Goal: Task Accomplishment & Management: Manage account settings

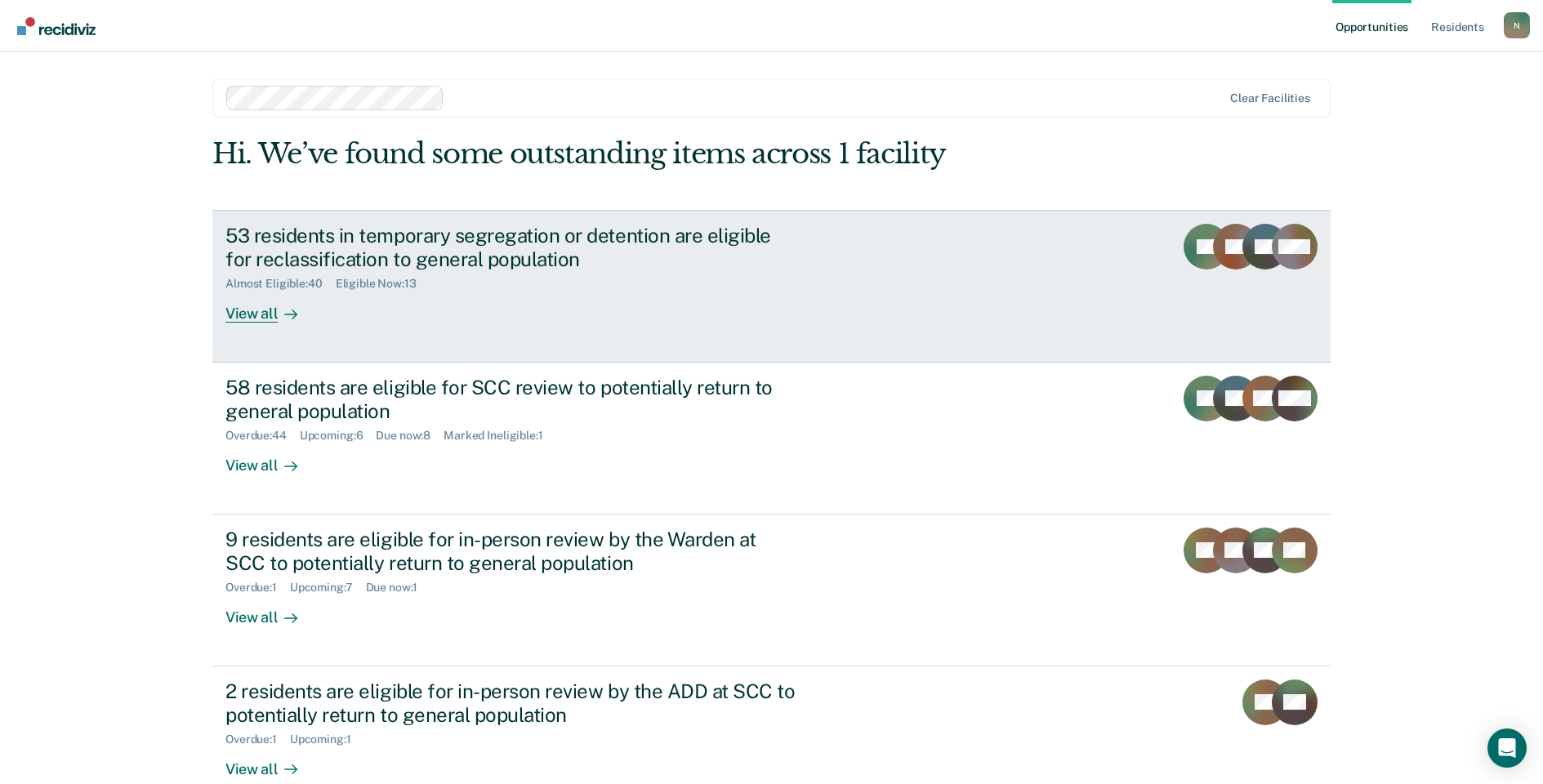
click at [299, 242] on div "53 residents in temporary segregation or detention are eligible for reclassific…" at bounding box center [511, 247] width 574 height 48
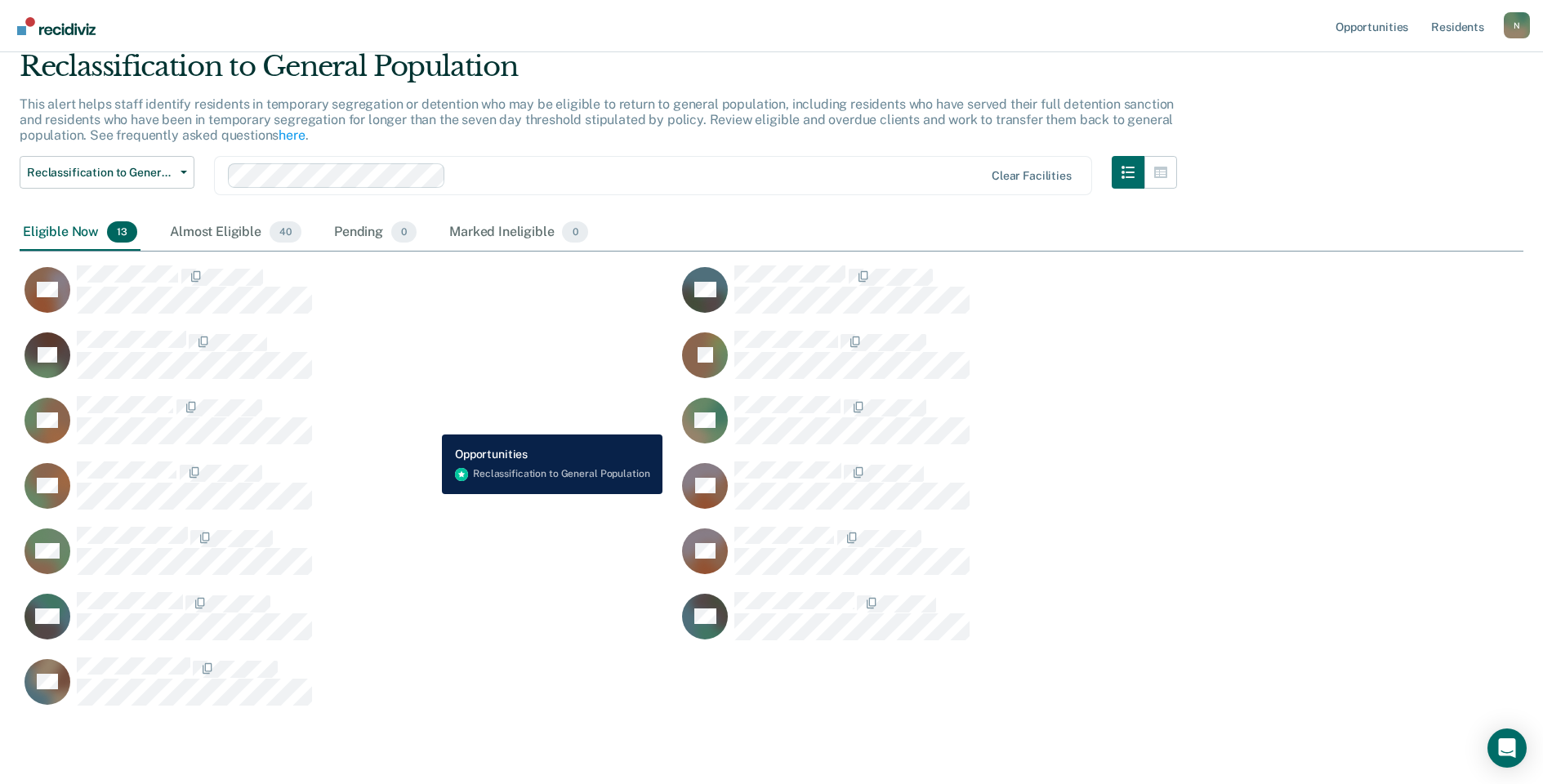
scroll to position [82, 0]
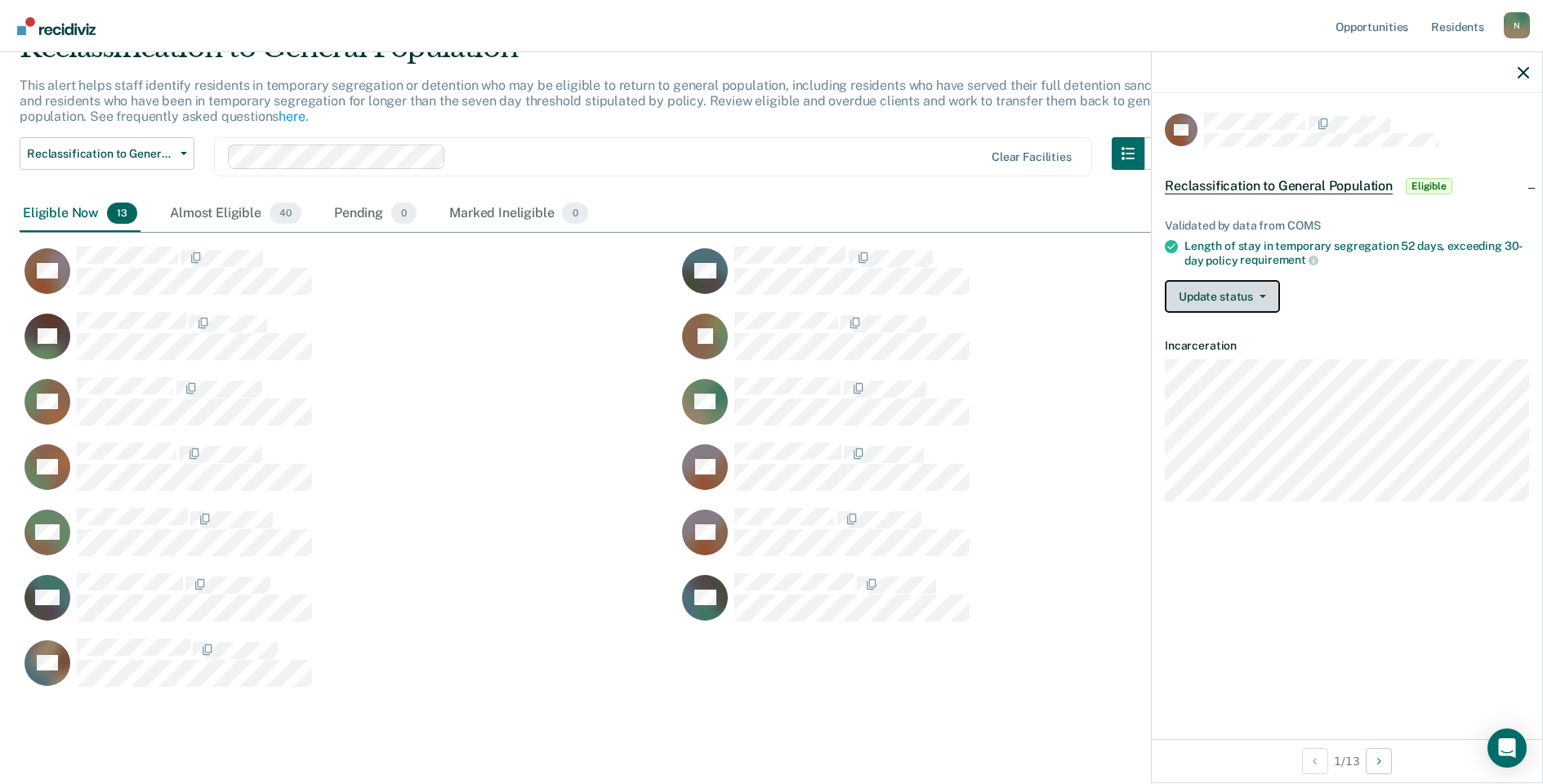
click at [1239, 296] on button "Update status" at bounding box center [1223, 297] width 115 height 33
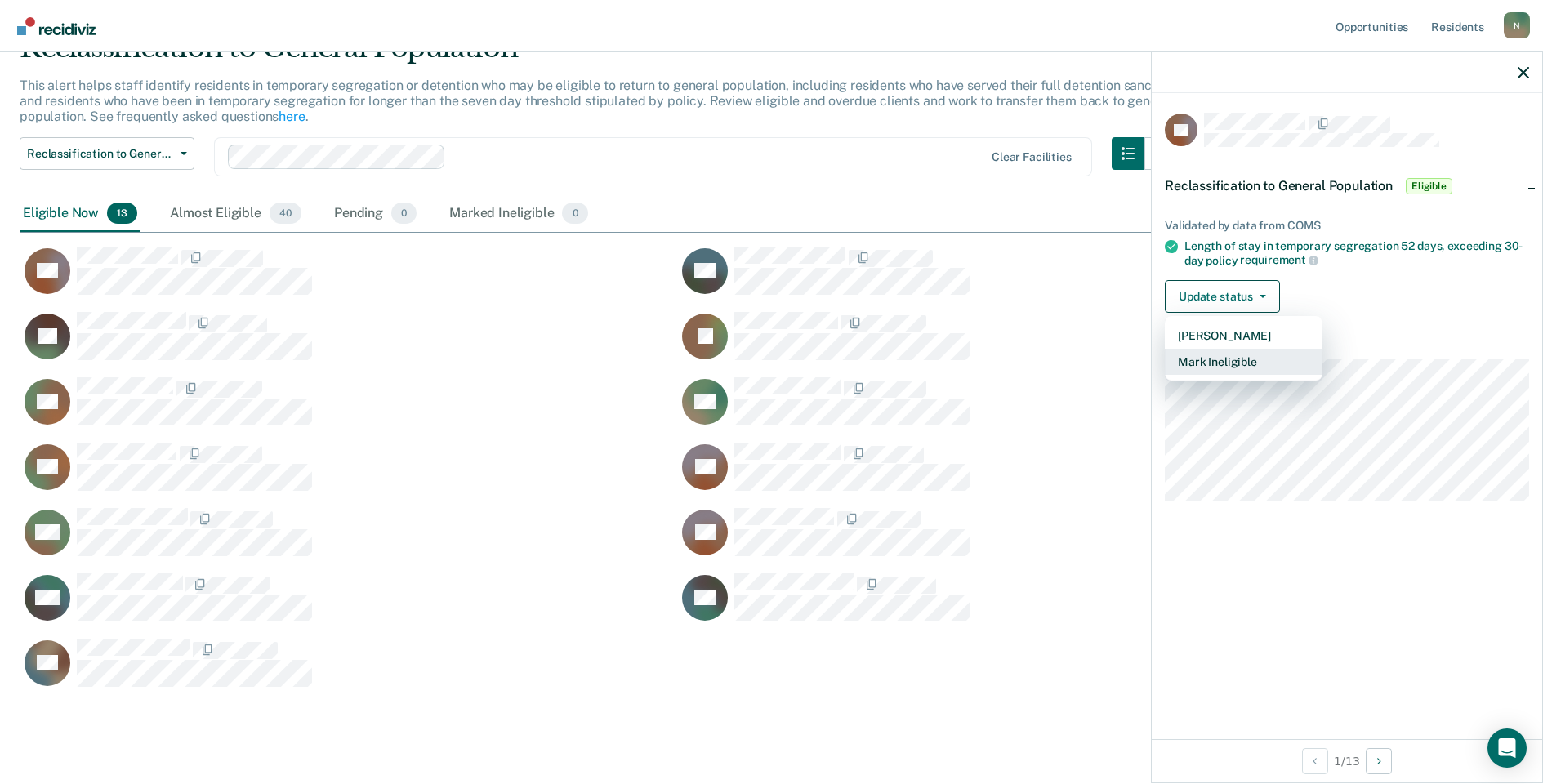
click at [1237, 357] on button "Mark Ineligible" at bounding box center [1244, 361] width 158 height 26
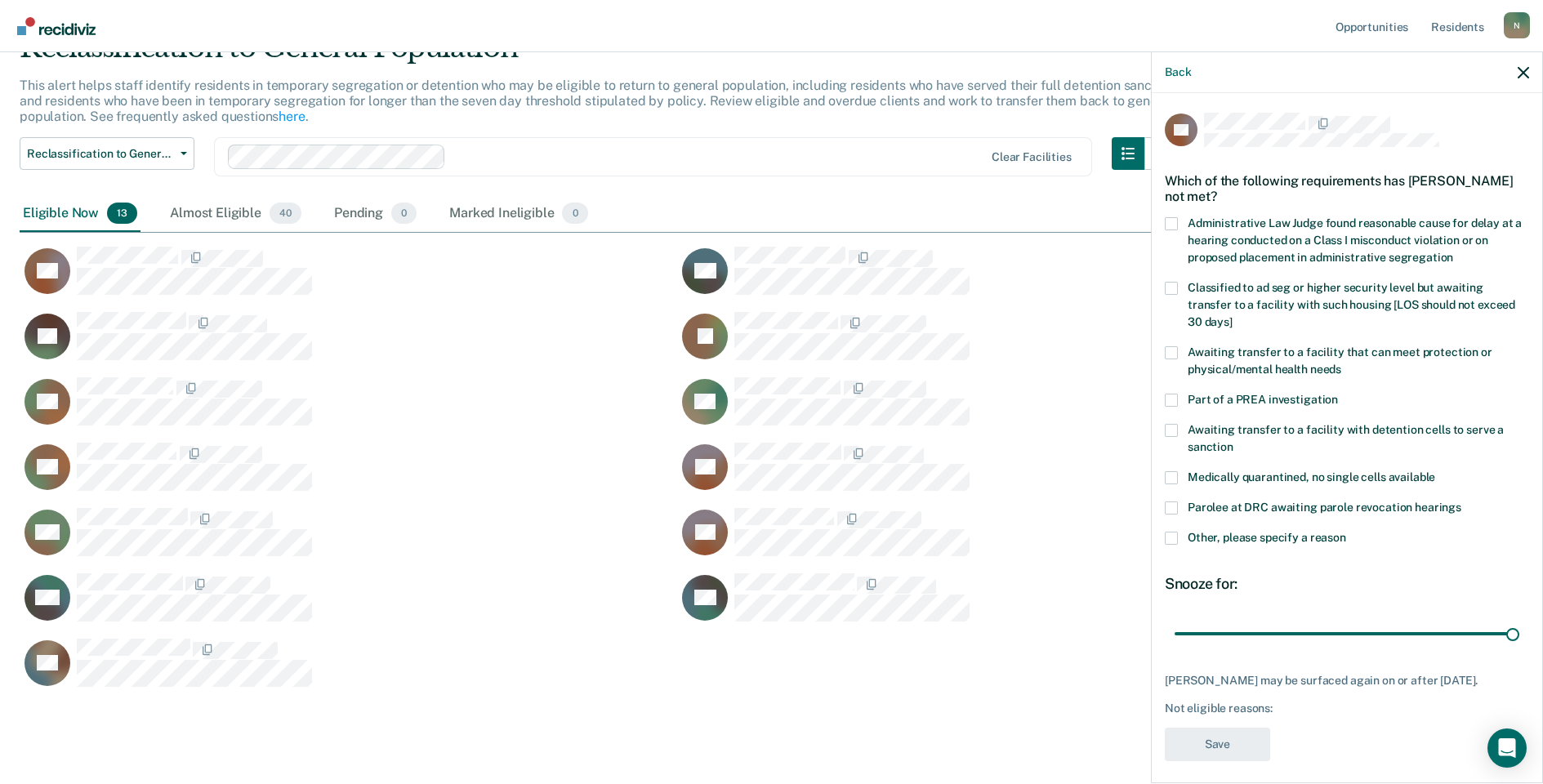
click at [1177, 532] on span at bounding box center [1171, 538] width 13 height 13
click at [1346, 532] on input "Other, please specify a reason" at bounding box center [1346, 532] width 0 height 0
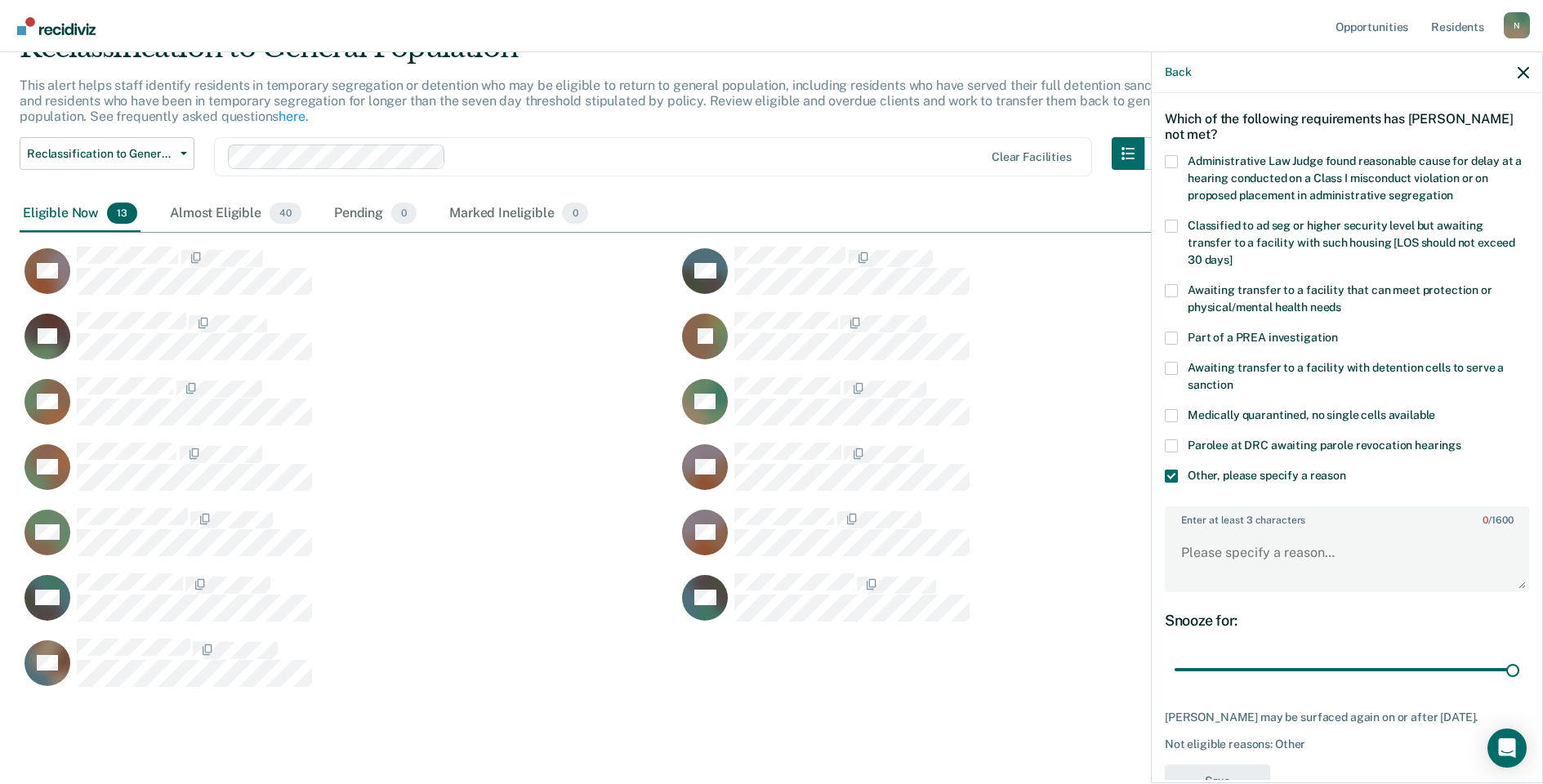
scroll to position [122, 0]
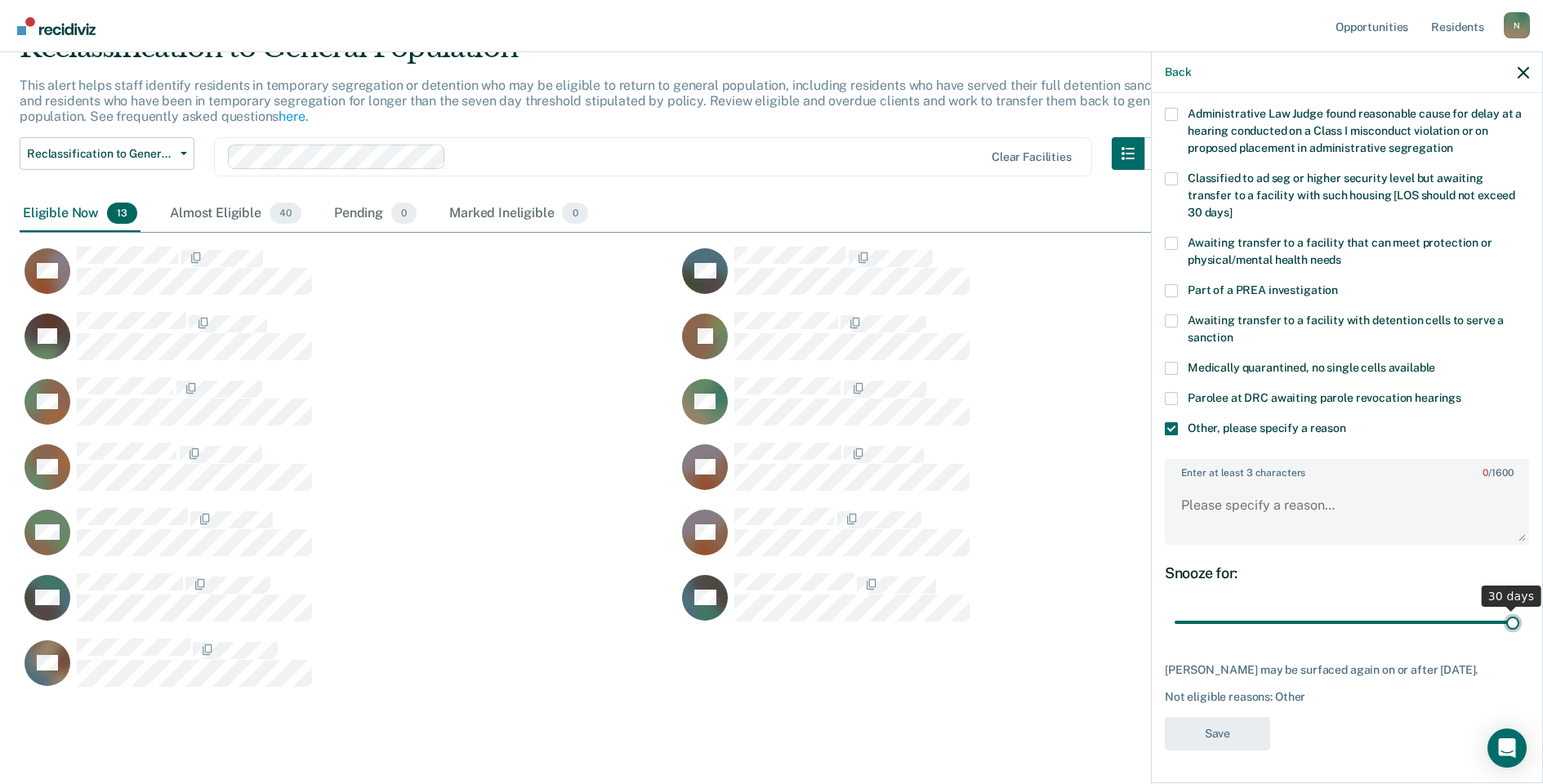
click at [1502, 615] on input "range" at bounding box center [1347, 622] width 345 height 28
drag, startPoint x: 1500, startPoint y: 613, endPoint x: 1111, endPoint y: 638, distance: 389.8
type input "1"
click at [1175, 637] on input "range" at bounding box center [1347, 622] width 345 height 28
click at [1213, 504] on textarea "Enter at least 3 characters 0 / 1600" at bounding box center [1346, 513] width 361 height 60
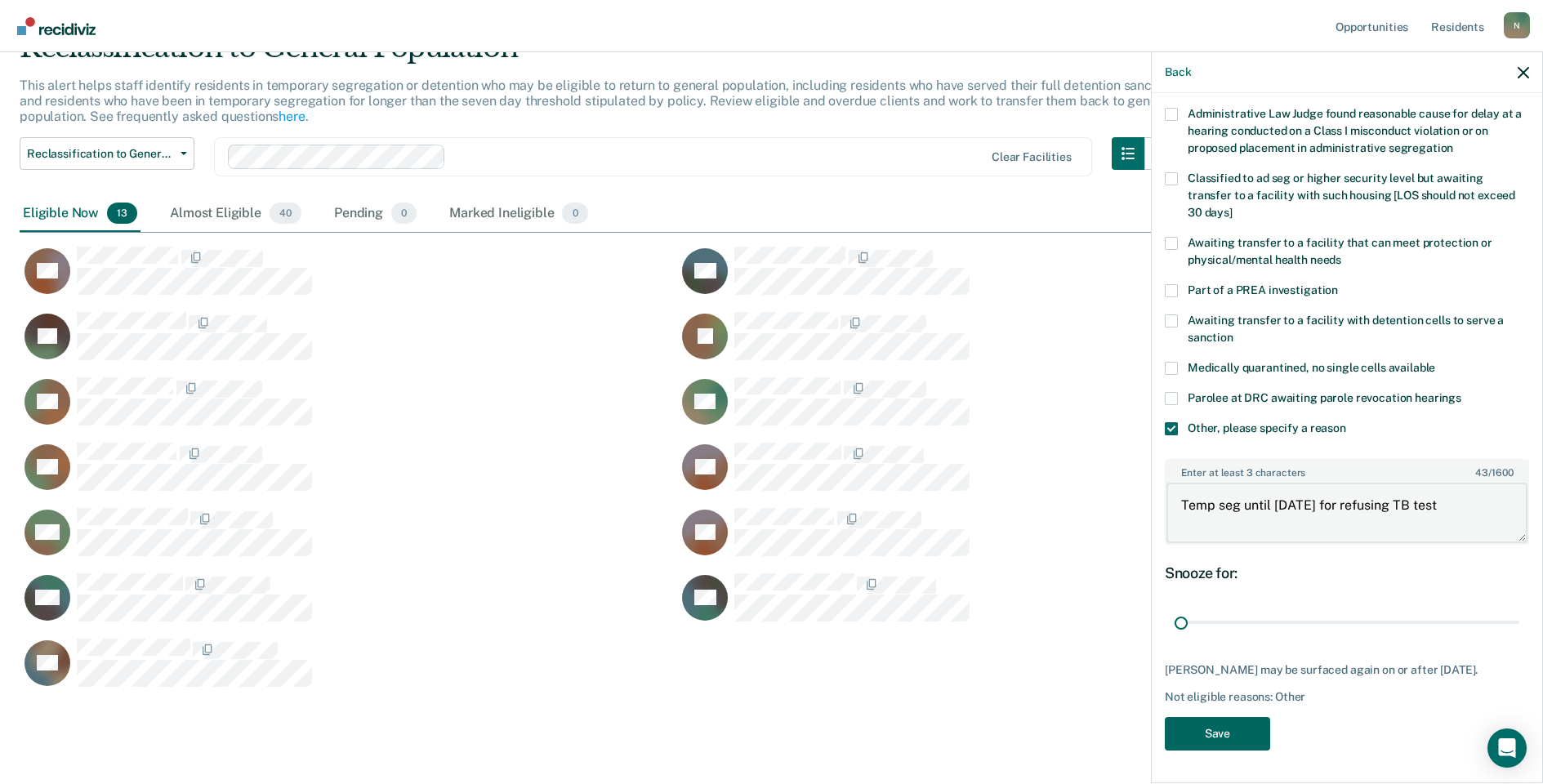
type textarea "Temp seg until 12/2/25 for refusing TB test"
click at [1238, 738] on button "Save" at bounding box center [1218, 733] width 105 height 33
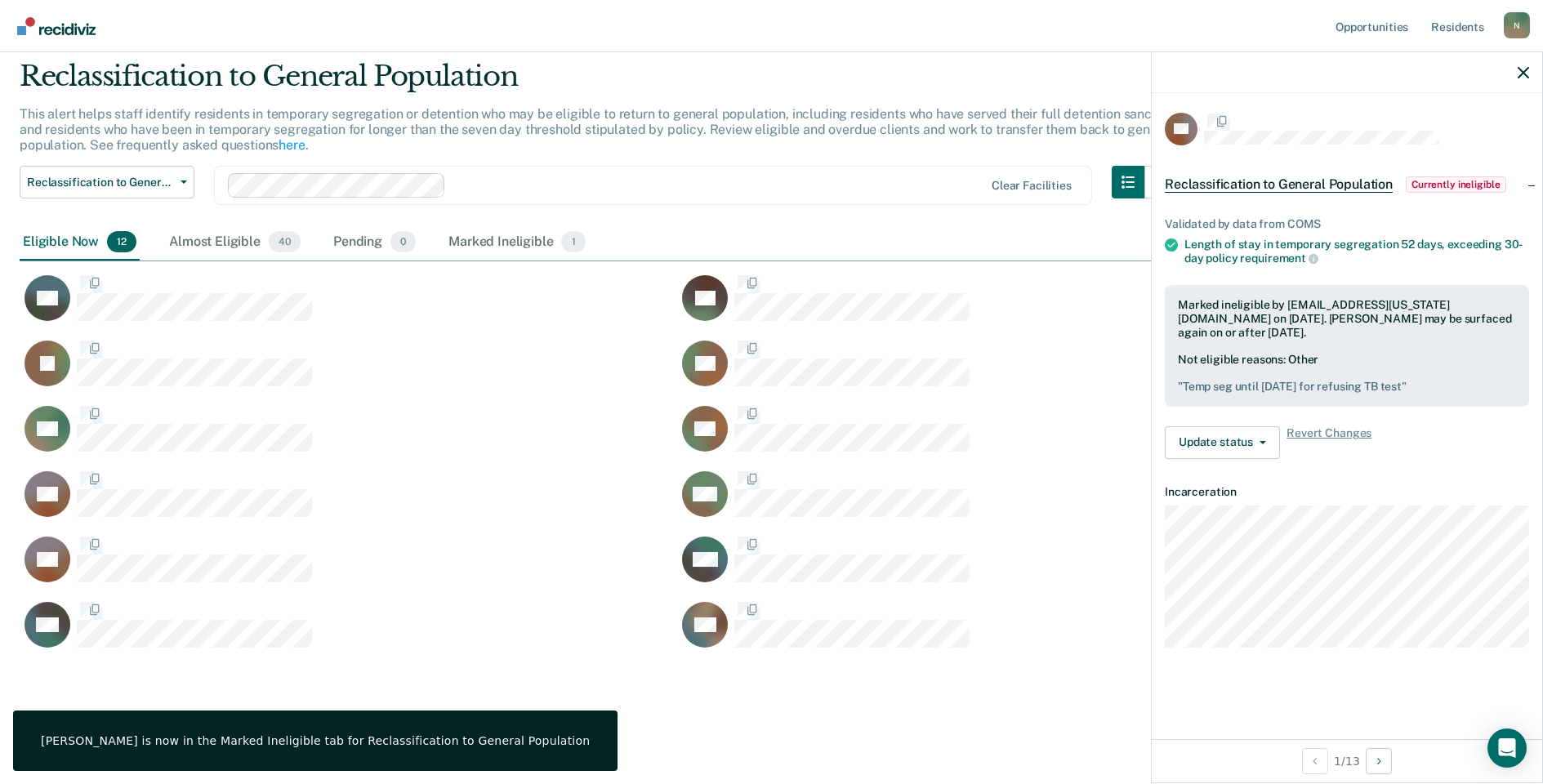
scroll to position [0, 0]
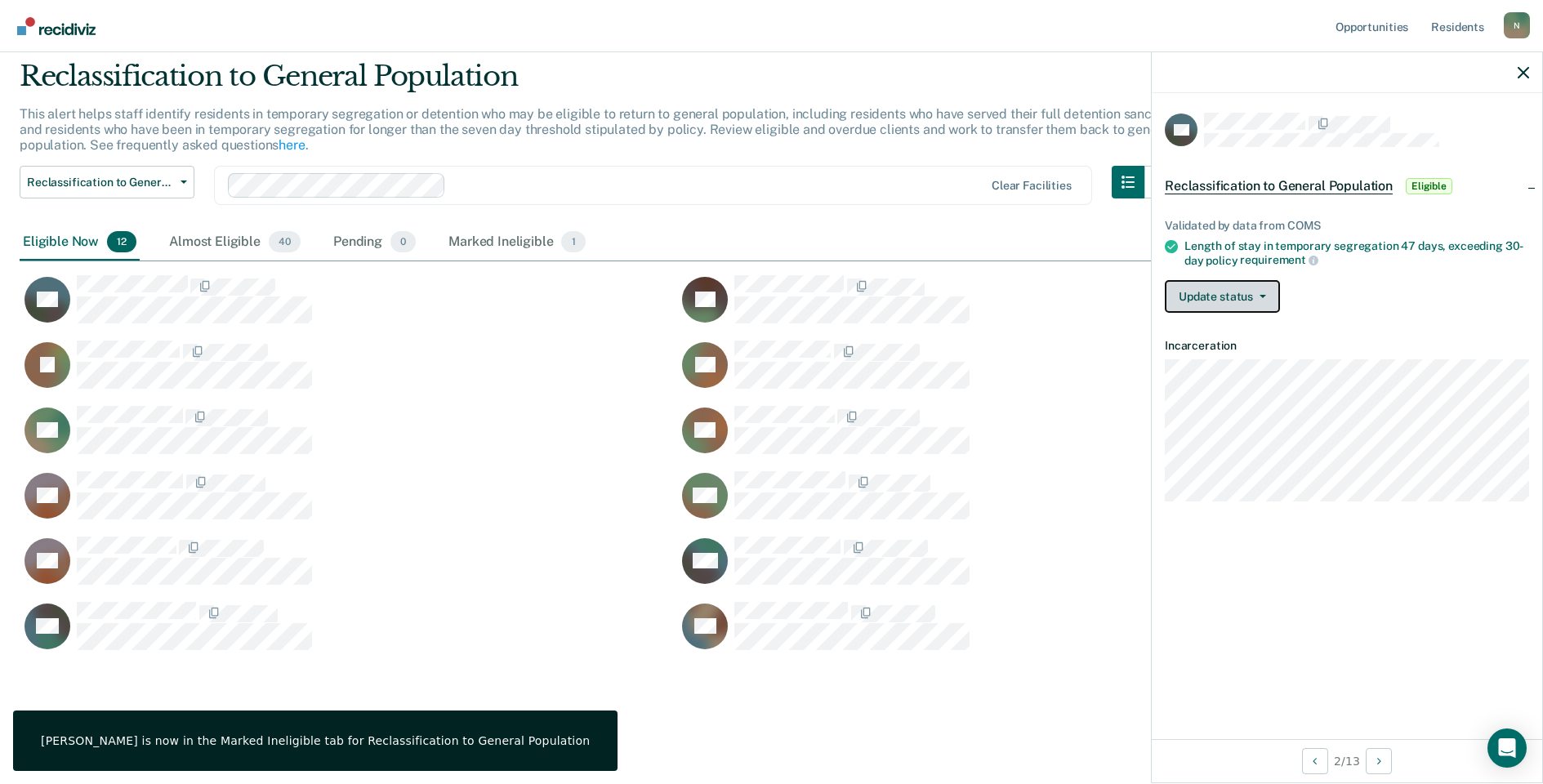
click at [1234, 298] on button "Update status" at bounding box center [1223, 297] width 115 height 33
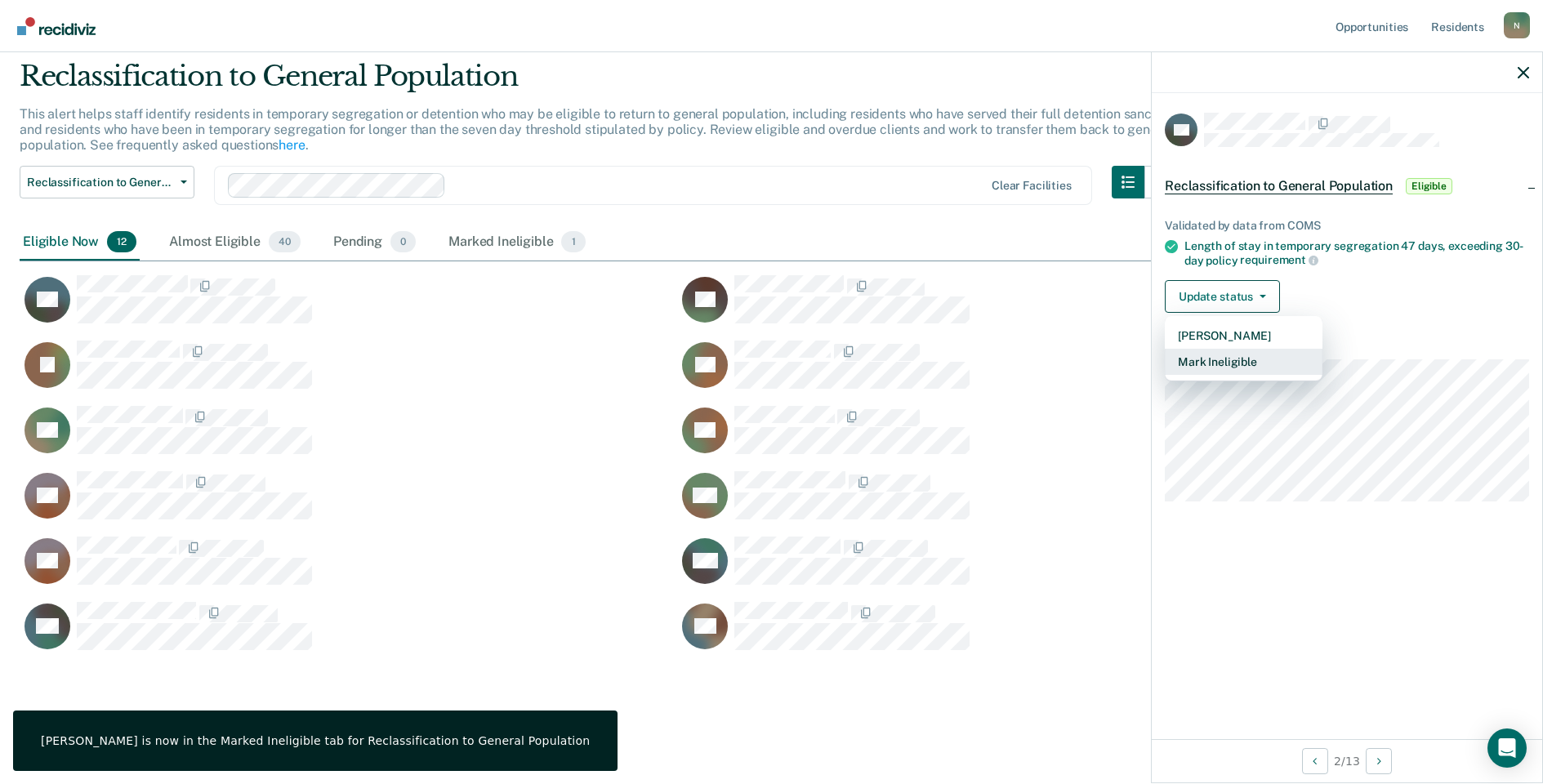
click at [1237, 356] on button "Mark Ineligible" at bounding box center [1244, 361] width 158 height 26
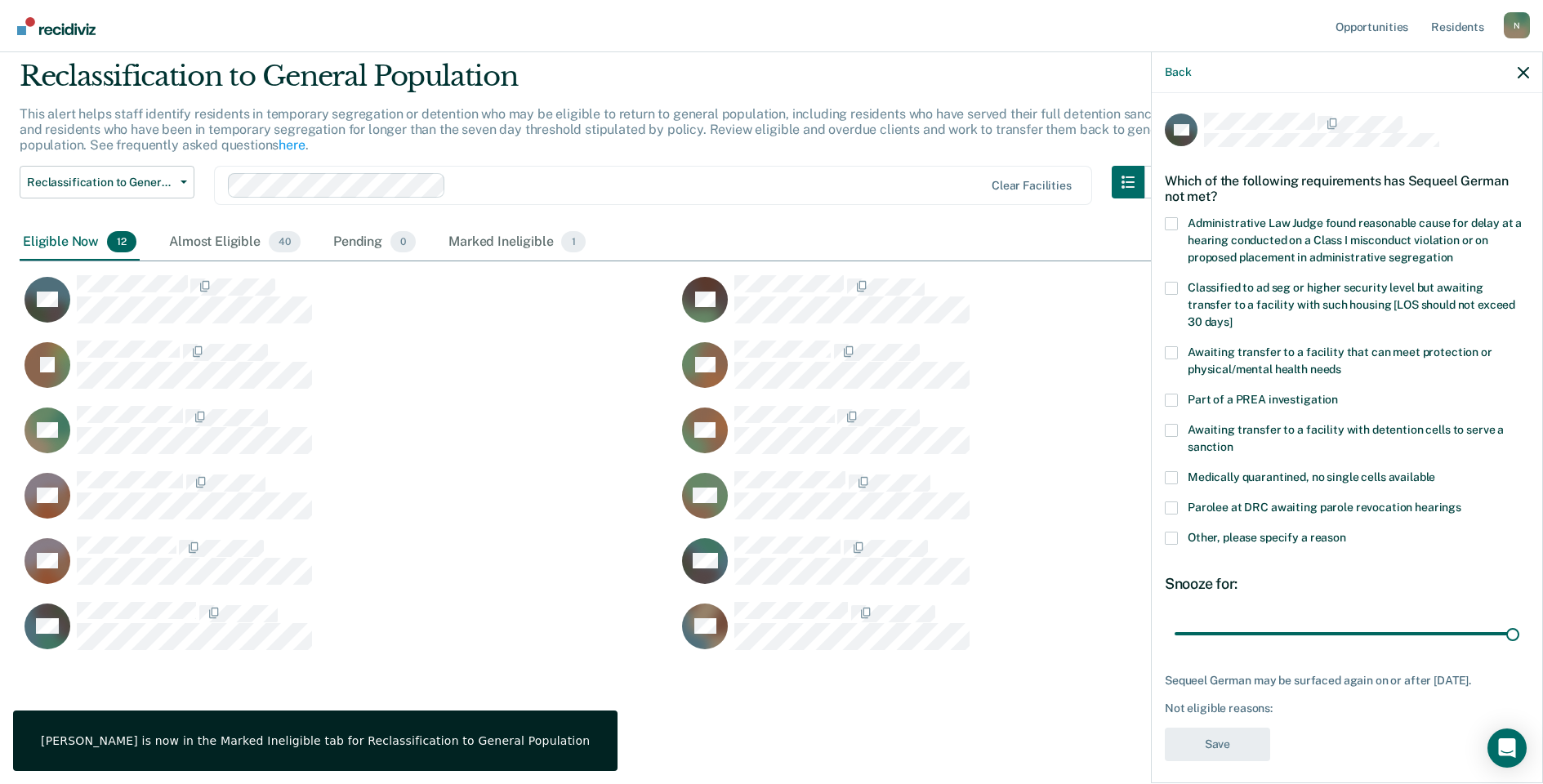
click at [1164, 515] on div "SG Which of the following requirements has Sequeel German not met? Administrati…" at bounding box center [1346, 436] width 391 height 687
click at [1170, 532] on span at bounding box center [1171, 538] width 13 height 13
click at [1346, 532] on input "Other, please specify a reason" at bounding box center [1346, 532] width 0 height 0
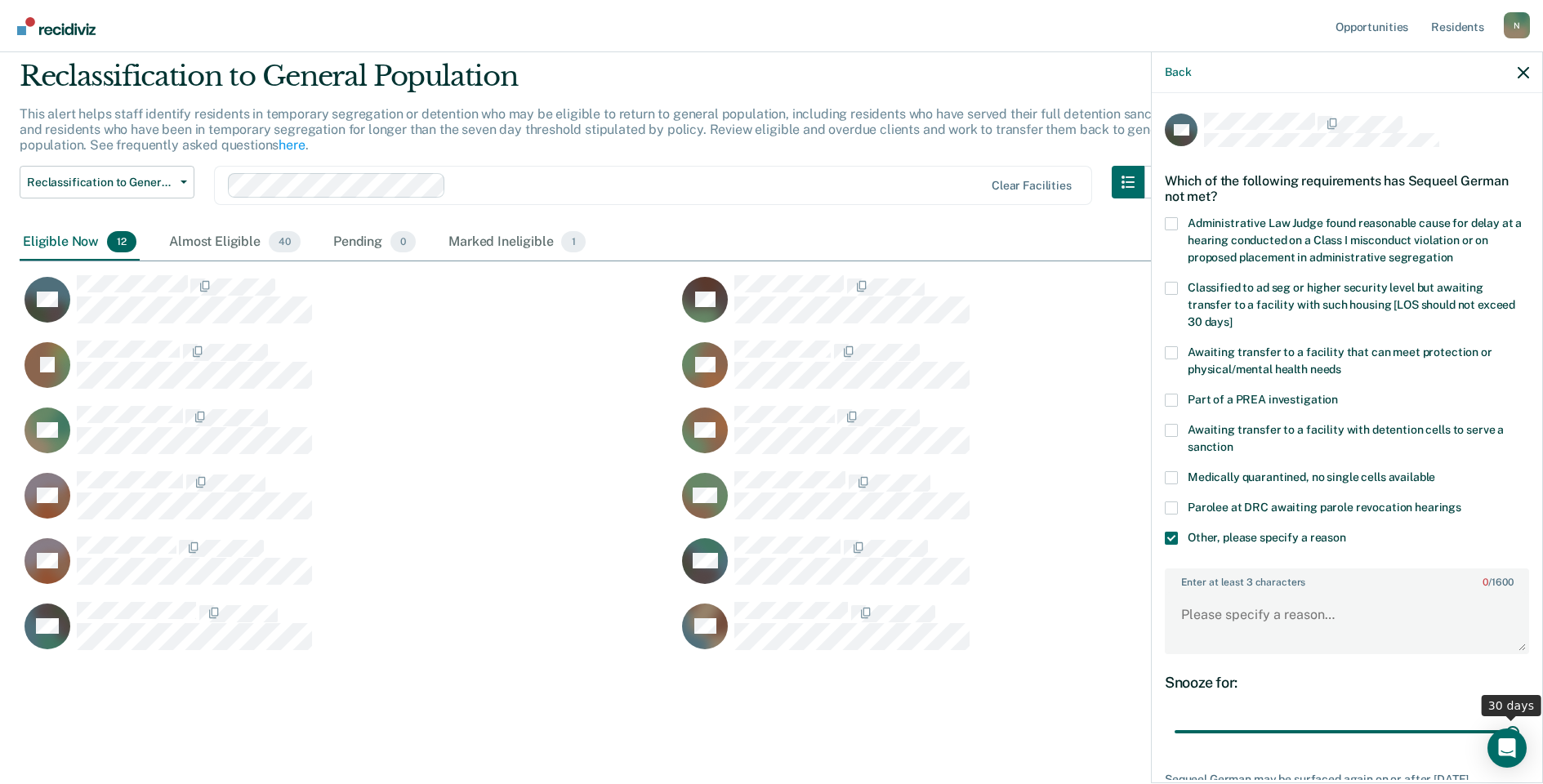
scroll to position [122, 0]
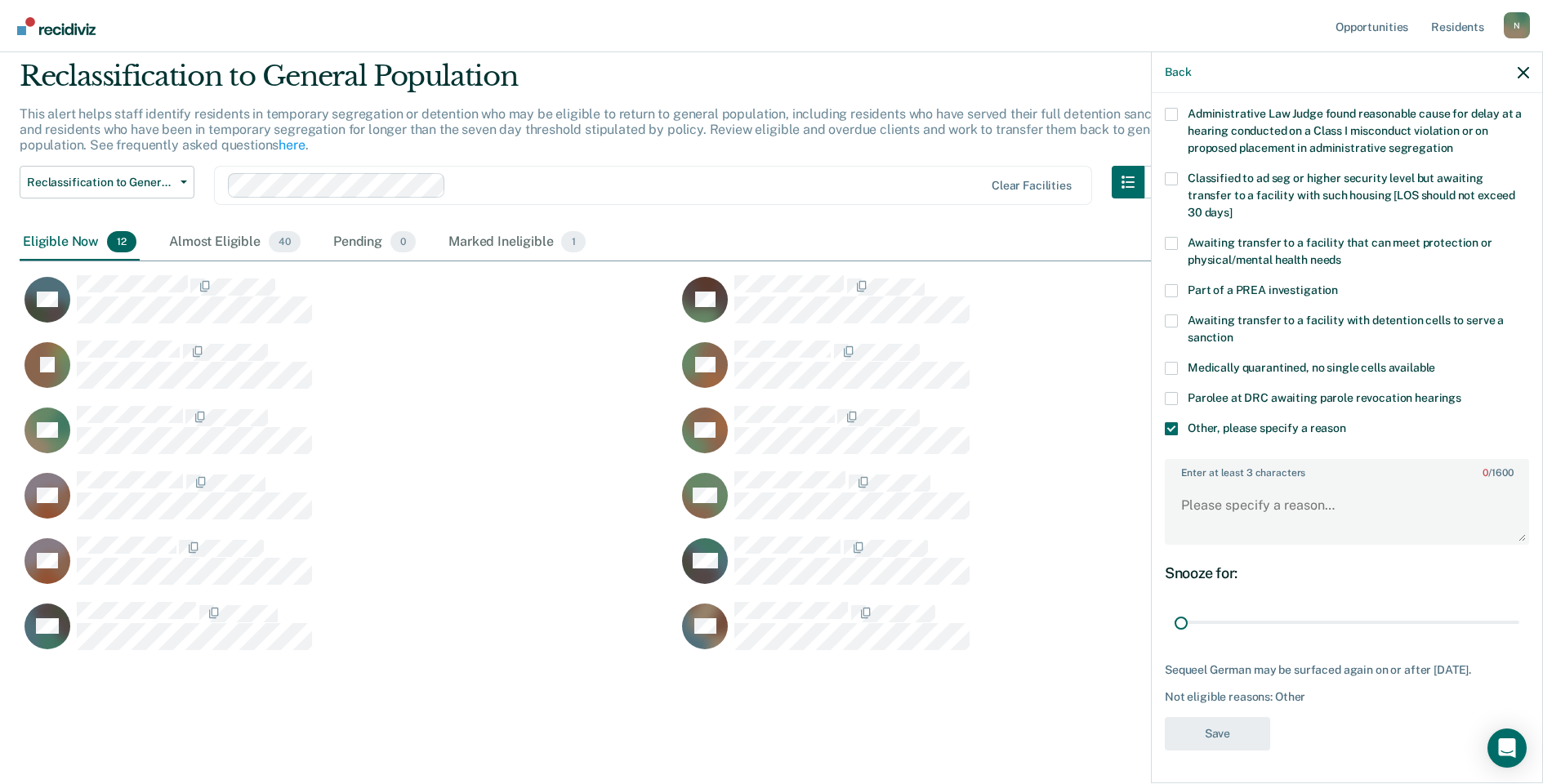
drag, startPoint x: 1499, startPoint y: 606, endPoint x: 1148, endPoint y: 559, distance: 354.1
type input "1"
click at [1175, 609] on input "range" at bounding box center [1347, 622] width 345 height 28
click at [1215, 502] on textarea "Enter at least 3 characters 0 / 1600" at bounding box center [1346, 513] width 361 height 60
type textarea "Xfer to Alt IV on 9/17/25"
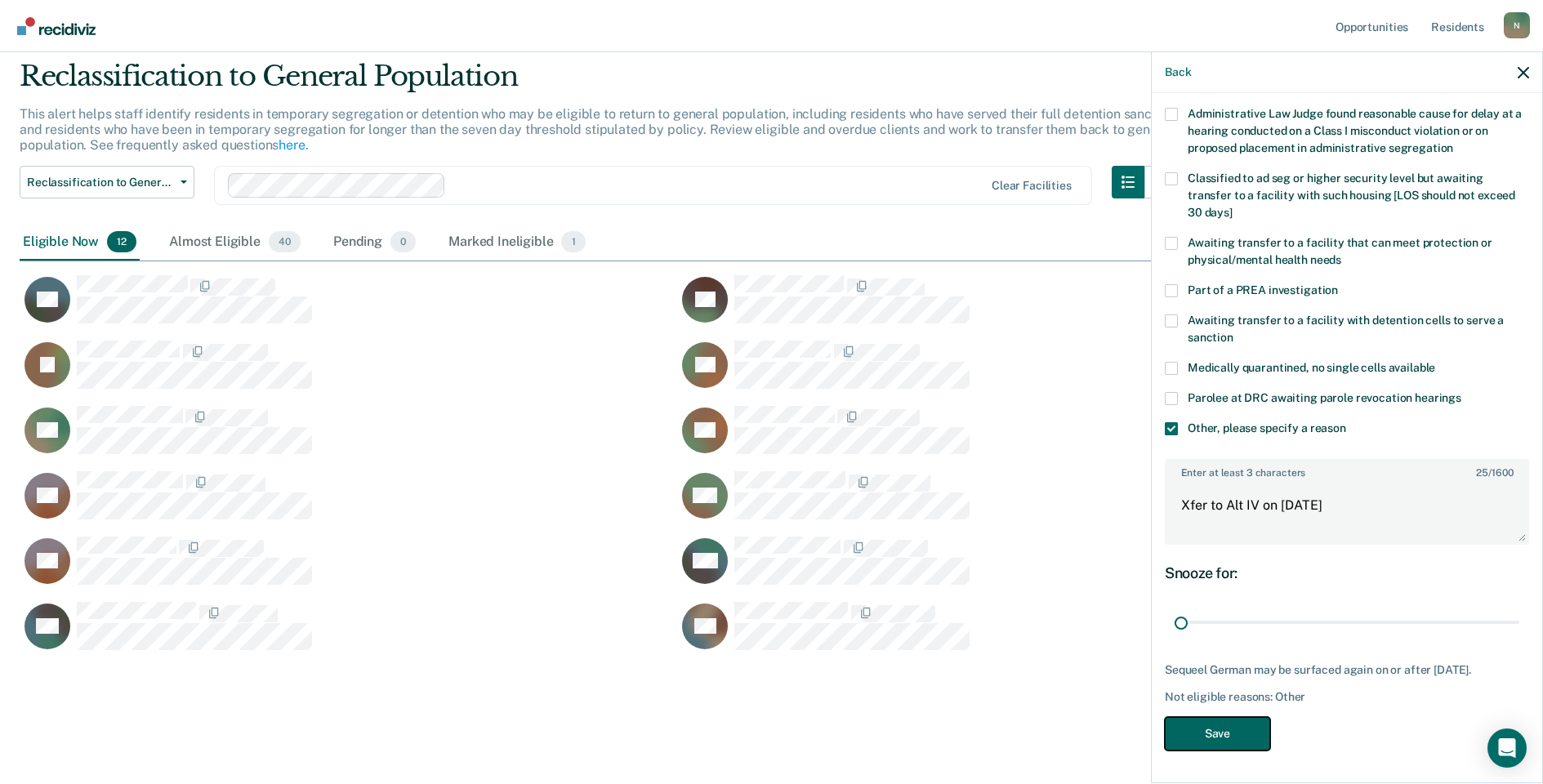
click at [1233, 724] on button "Save" at bounding box center [1218, 733] width 105 height 33
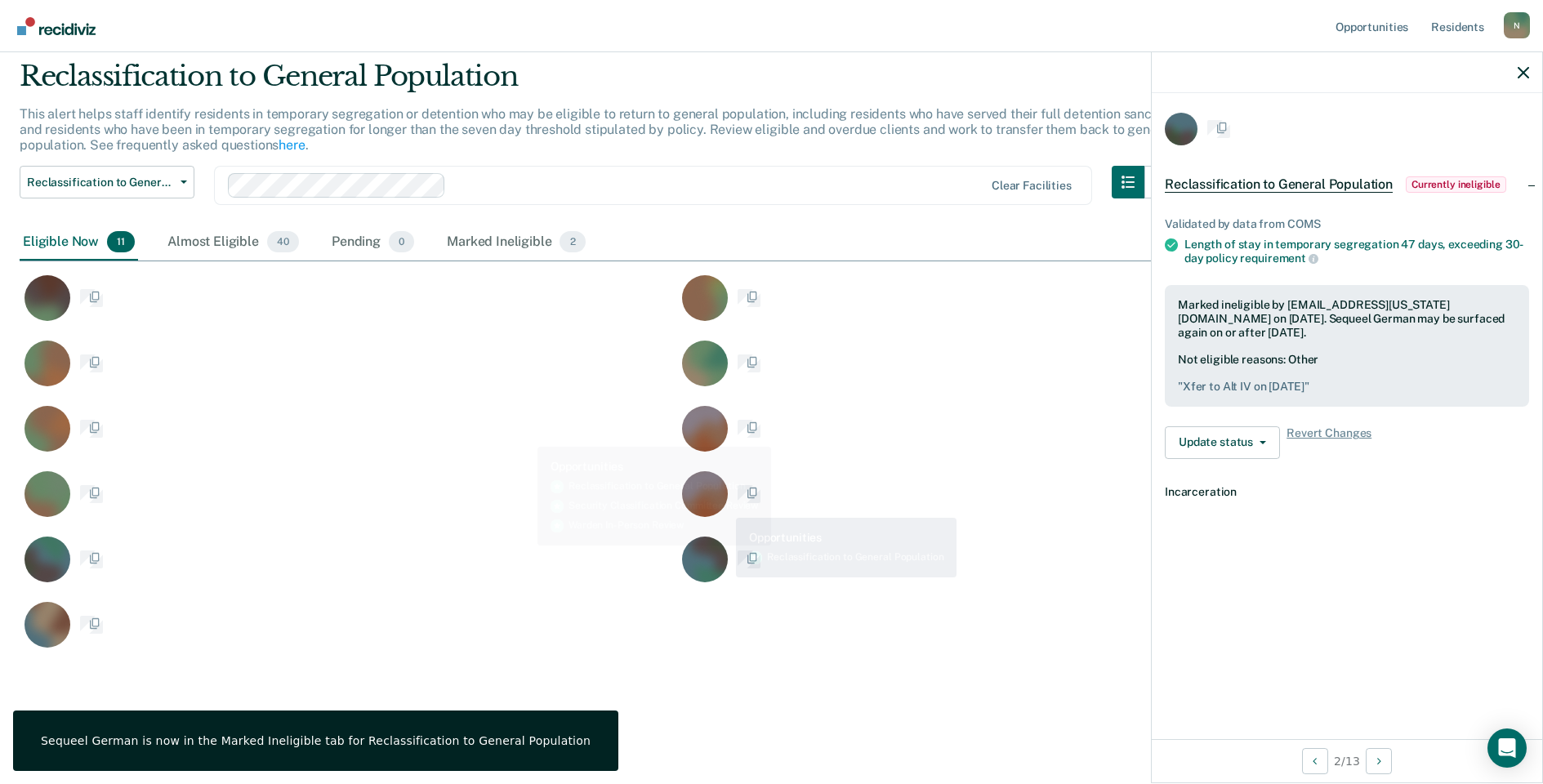
scroll to position [0, 0]
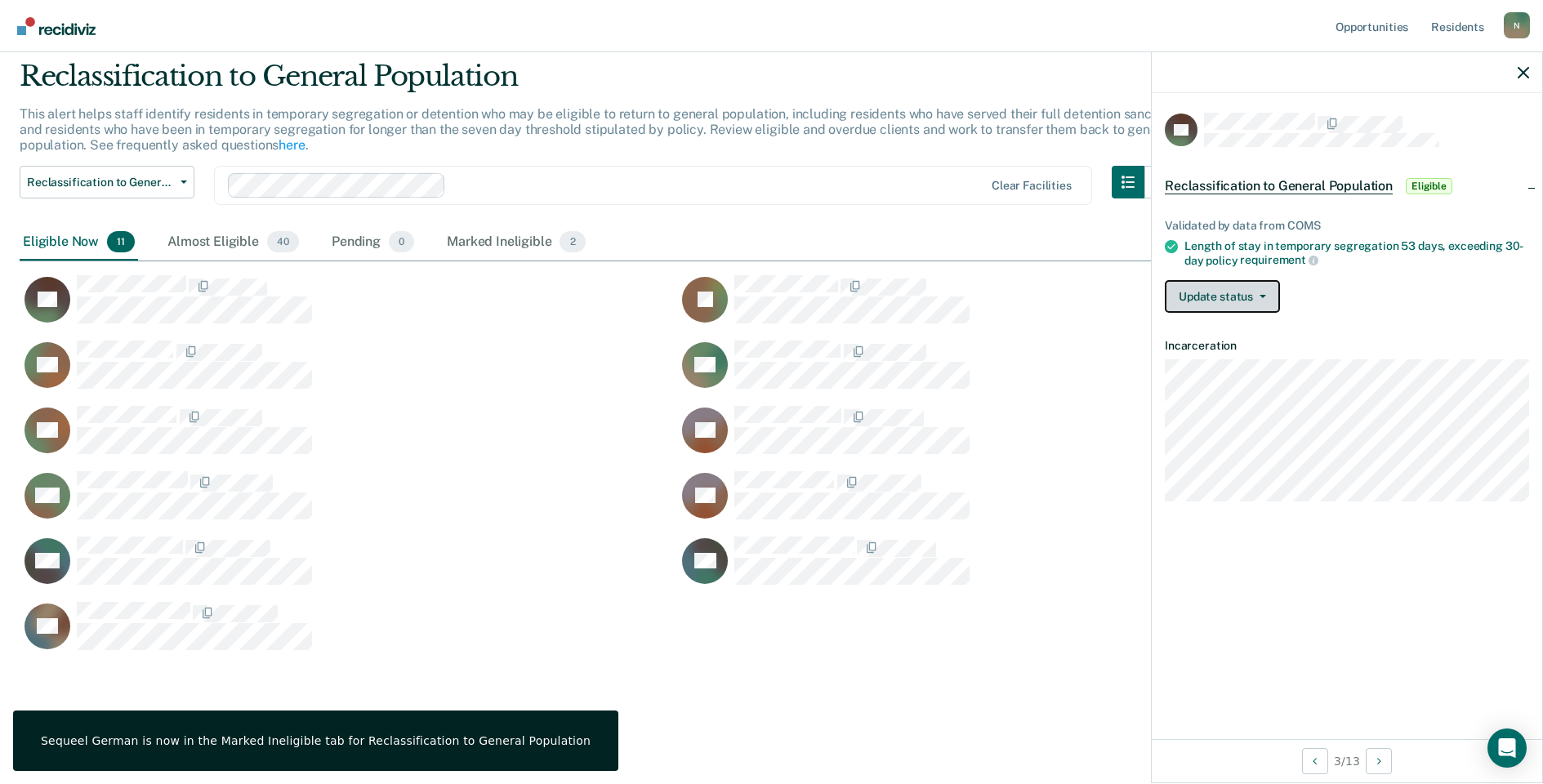
click at [1244, 307] on button "Update status" at bounding box center [1223, 297] width 115 height 33
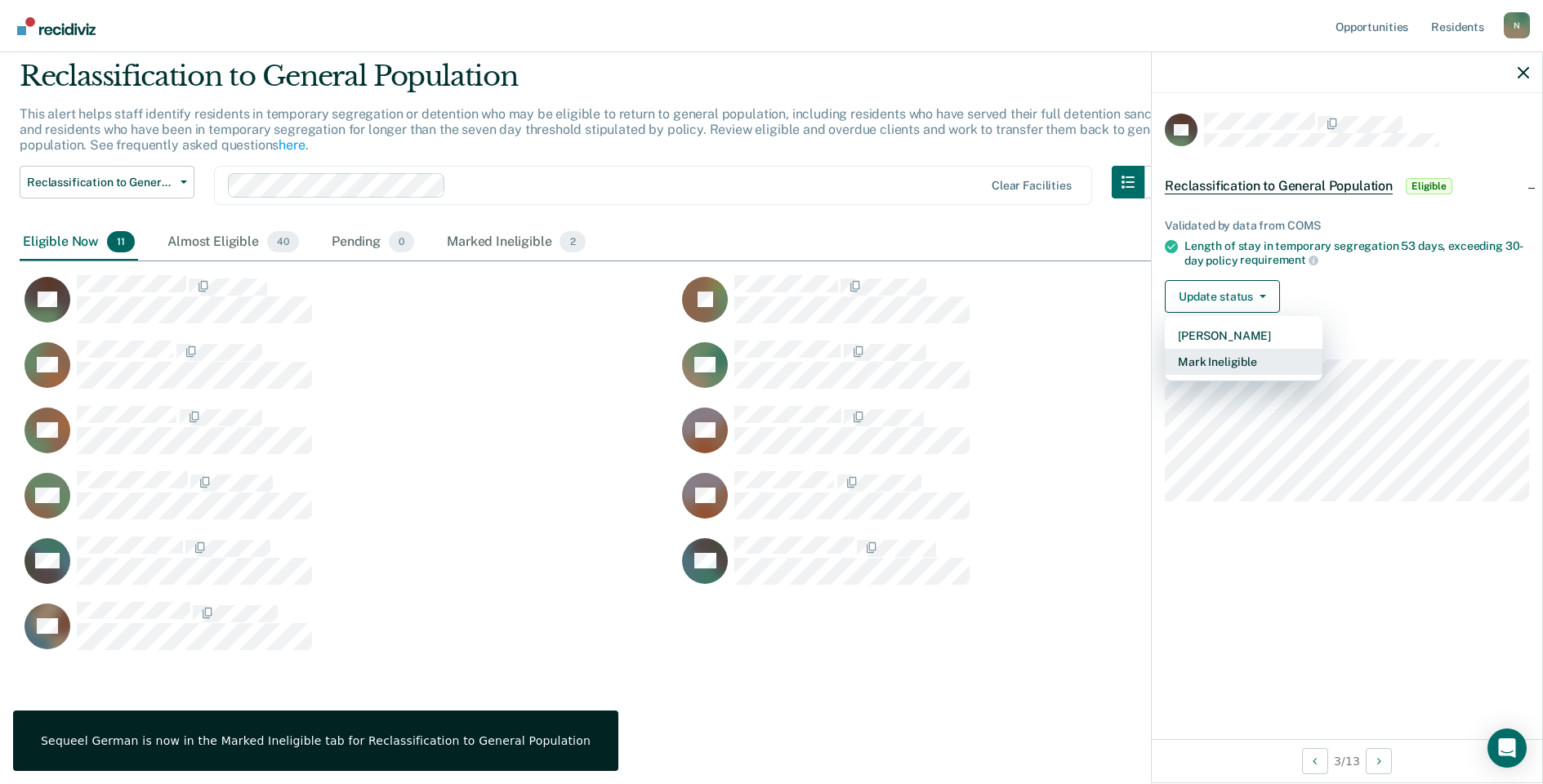
click at [1237, 361] on button "Mark Ineligible" at bounding box center [1244, 361] width 158 height 26
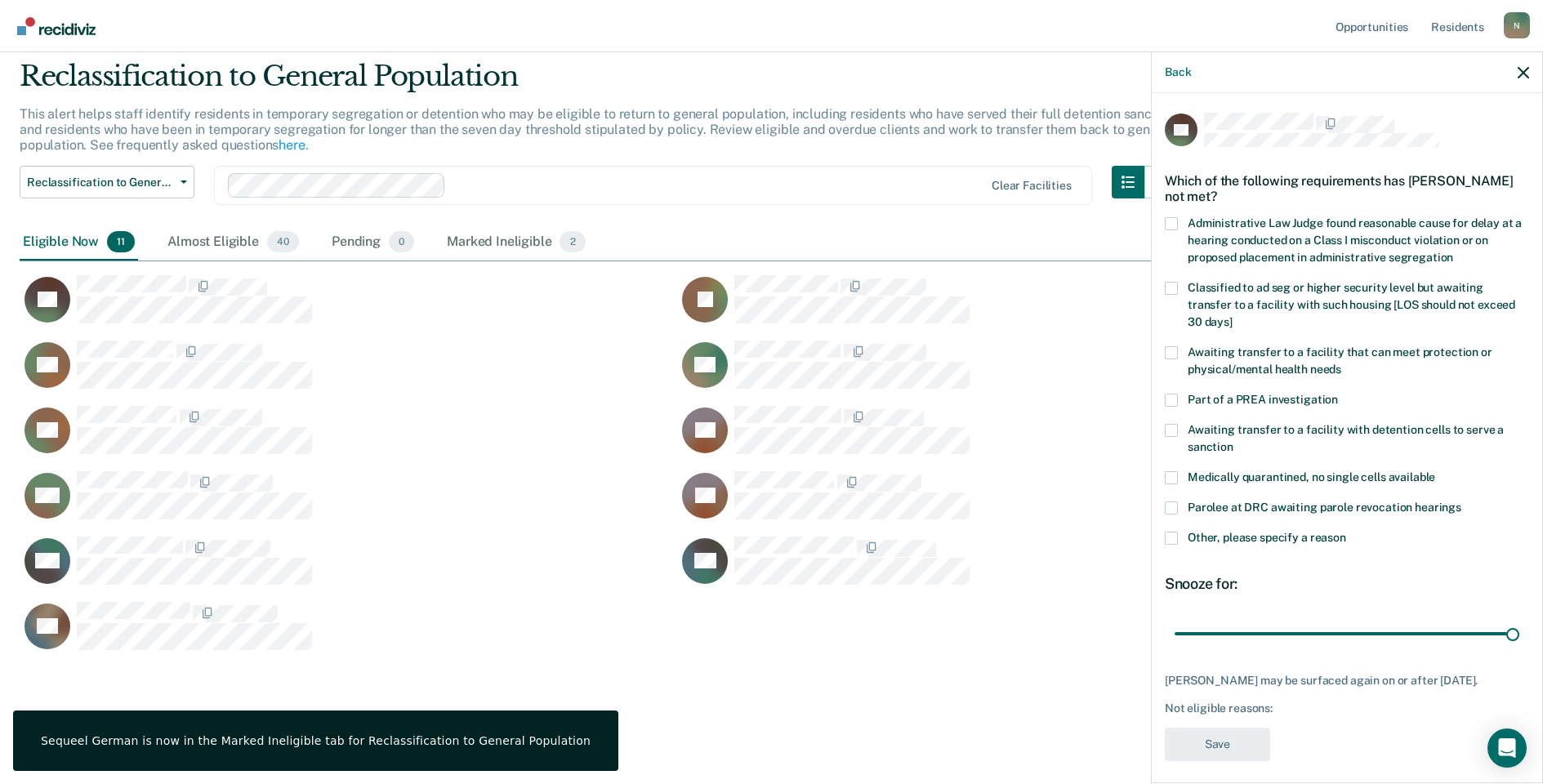
drag, startPoint x: 1170, startPoint y: 522, endPoint x: 1177, endPoint y: 526, distance: 8.1
click at [1171, 532] on span at bounding box center [1171, 538] width 13 height 13
click at [1346, 532] on input "Other, please specify a reason" at bounding box center [1346, 532] width 0 height 0
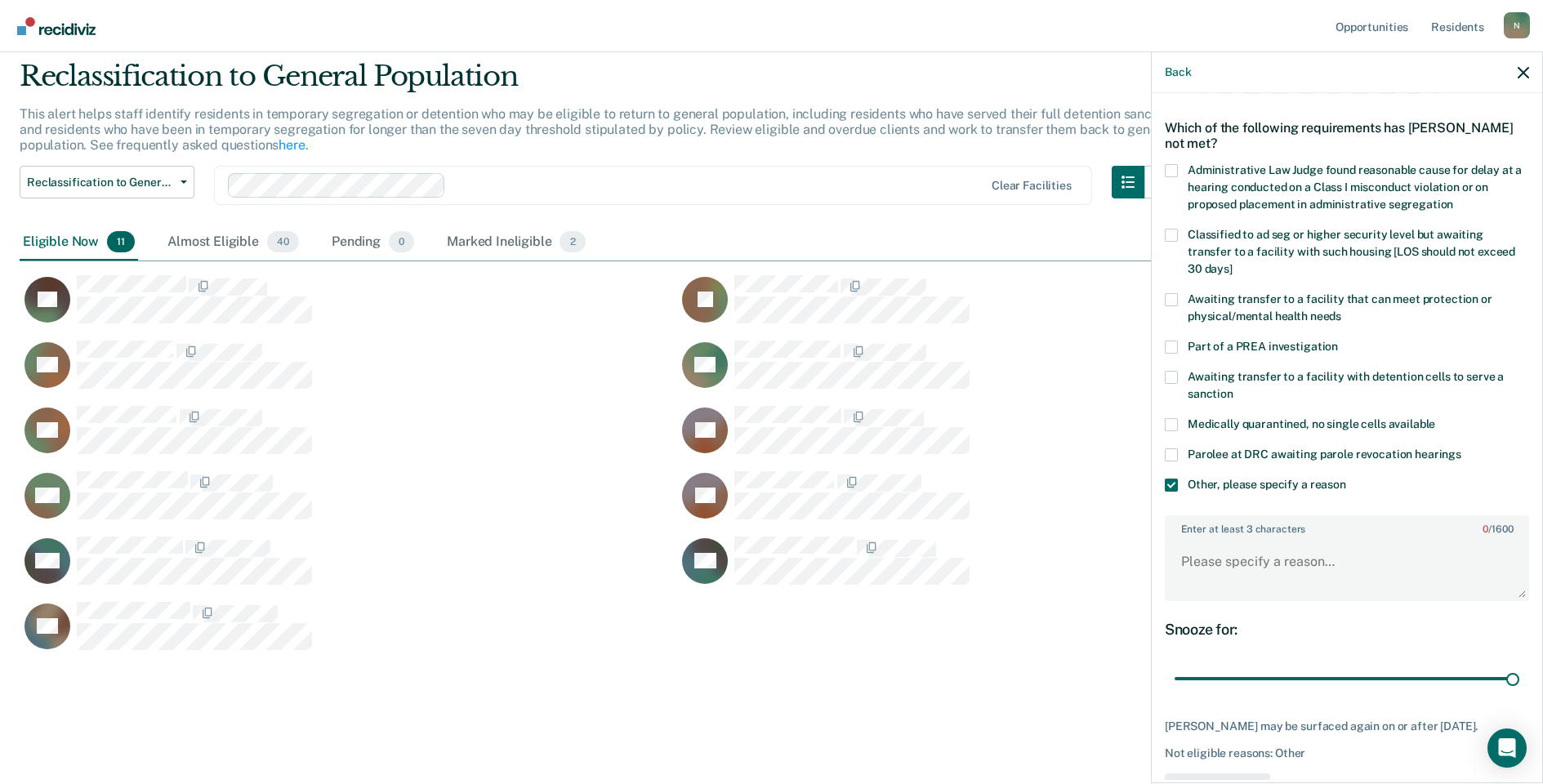
scroll to position [82, 0]
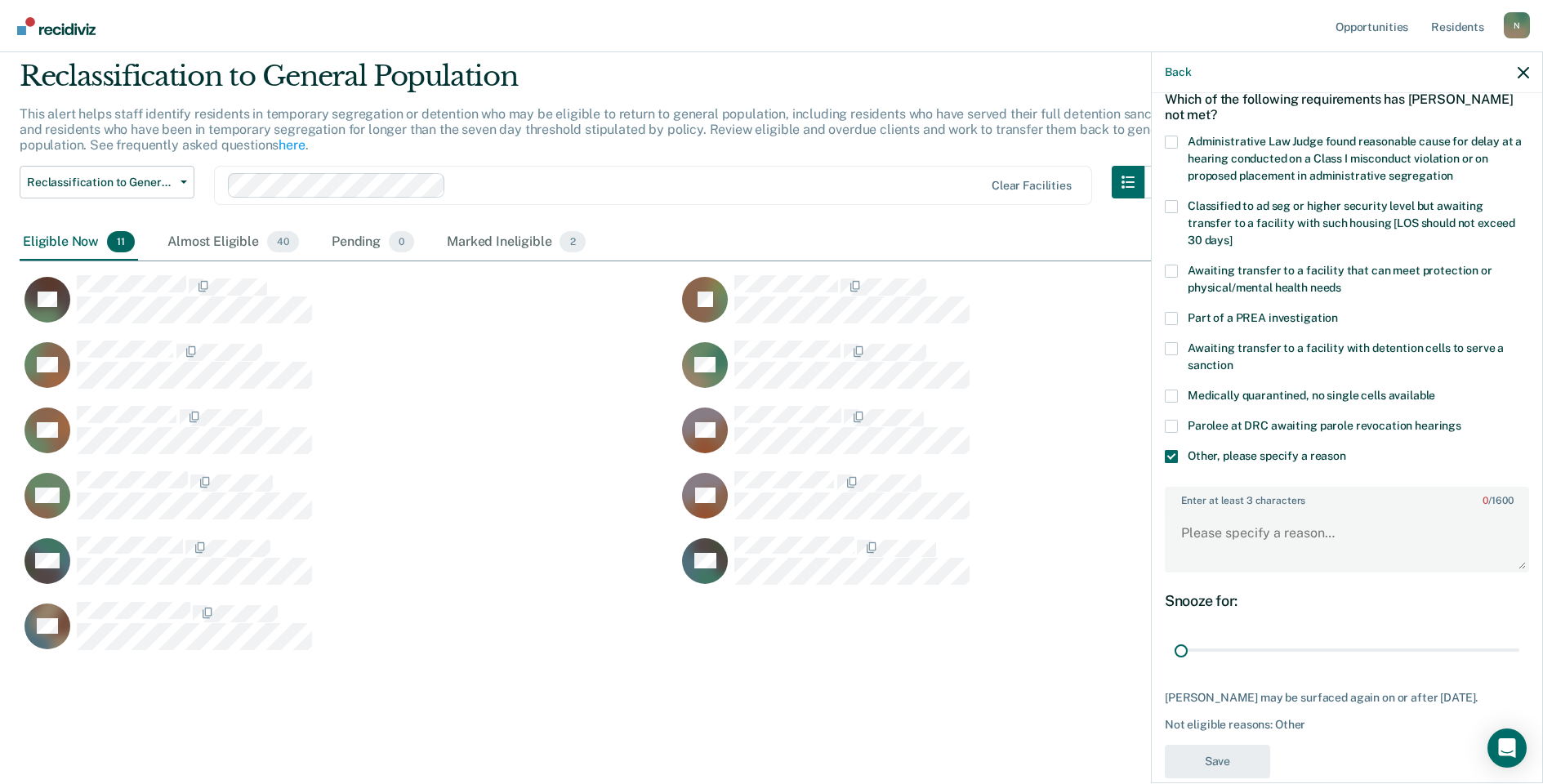
drag, startPoint x: 1499, startPoint y: 650, endPoint x: 1141, endPoint y: 614, distance: 359.8
type input "1"
click at [1175, 652] on input "range" at bounding box center [1347, 650] width 345 height 28
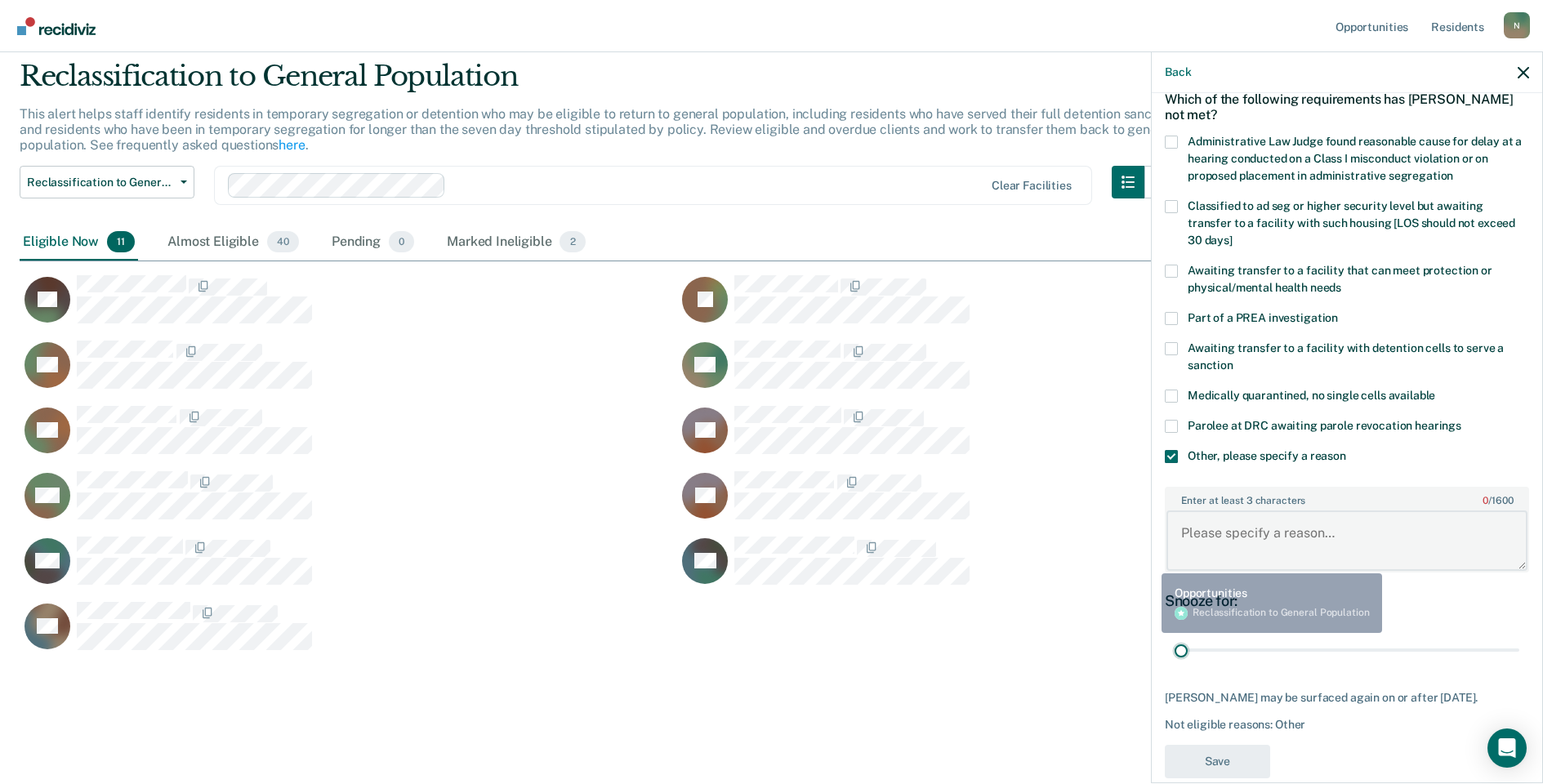
click at [1167, 532] on textarea "Enter at least 3 characters 0 / 1600" at bounding box center [1346, 541] width 361 height 60
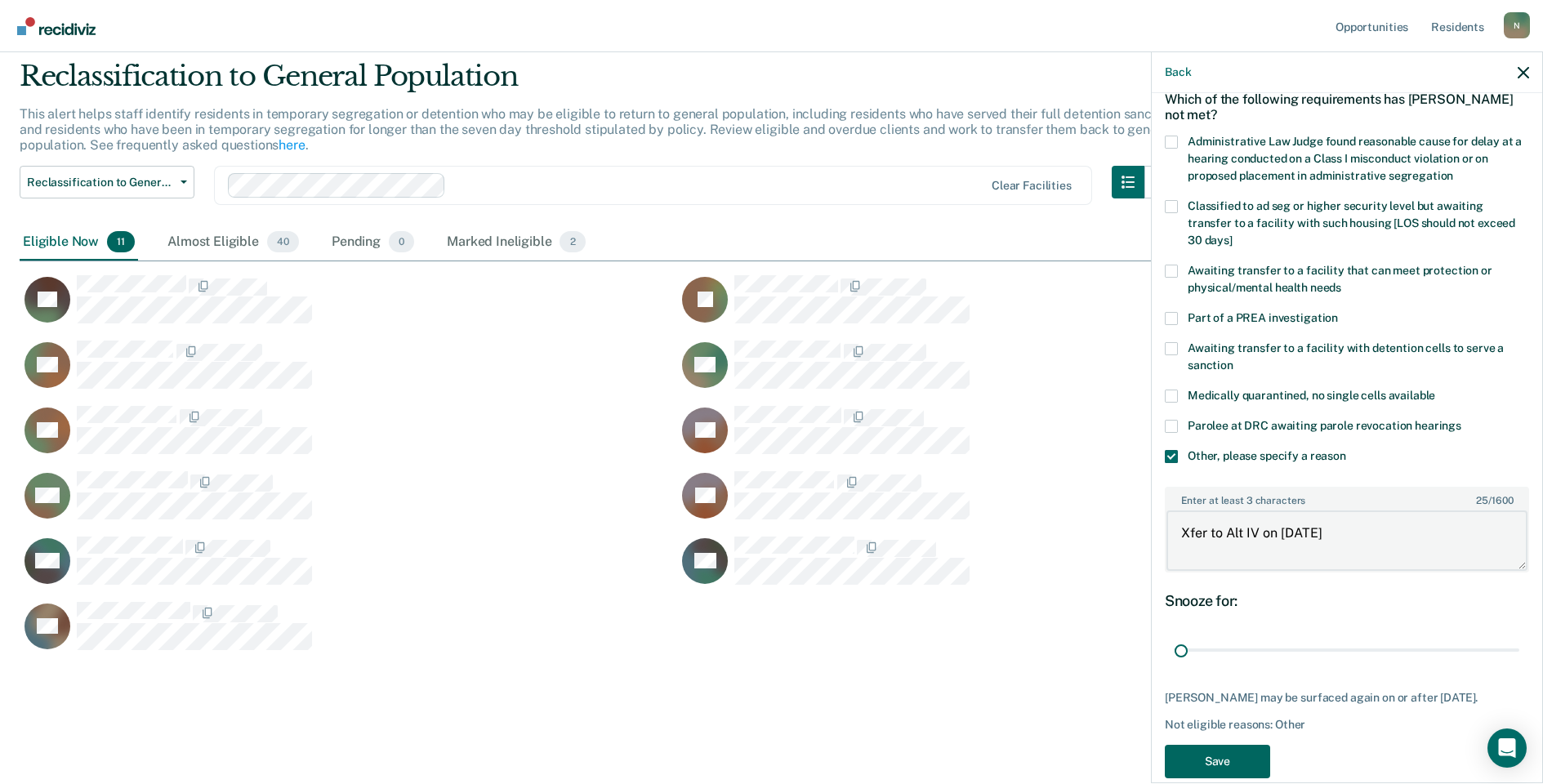
type textarea "Xfer to Alt IV on 9/17/25"
click at [1207, 761] on button "Save" at bounding box center [1218, 762] width 105 height 33
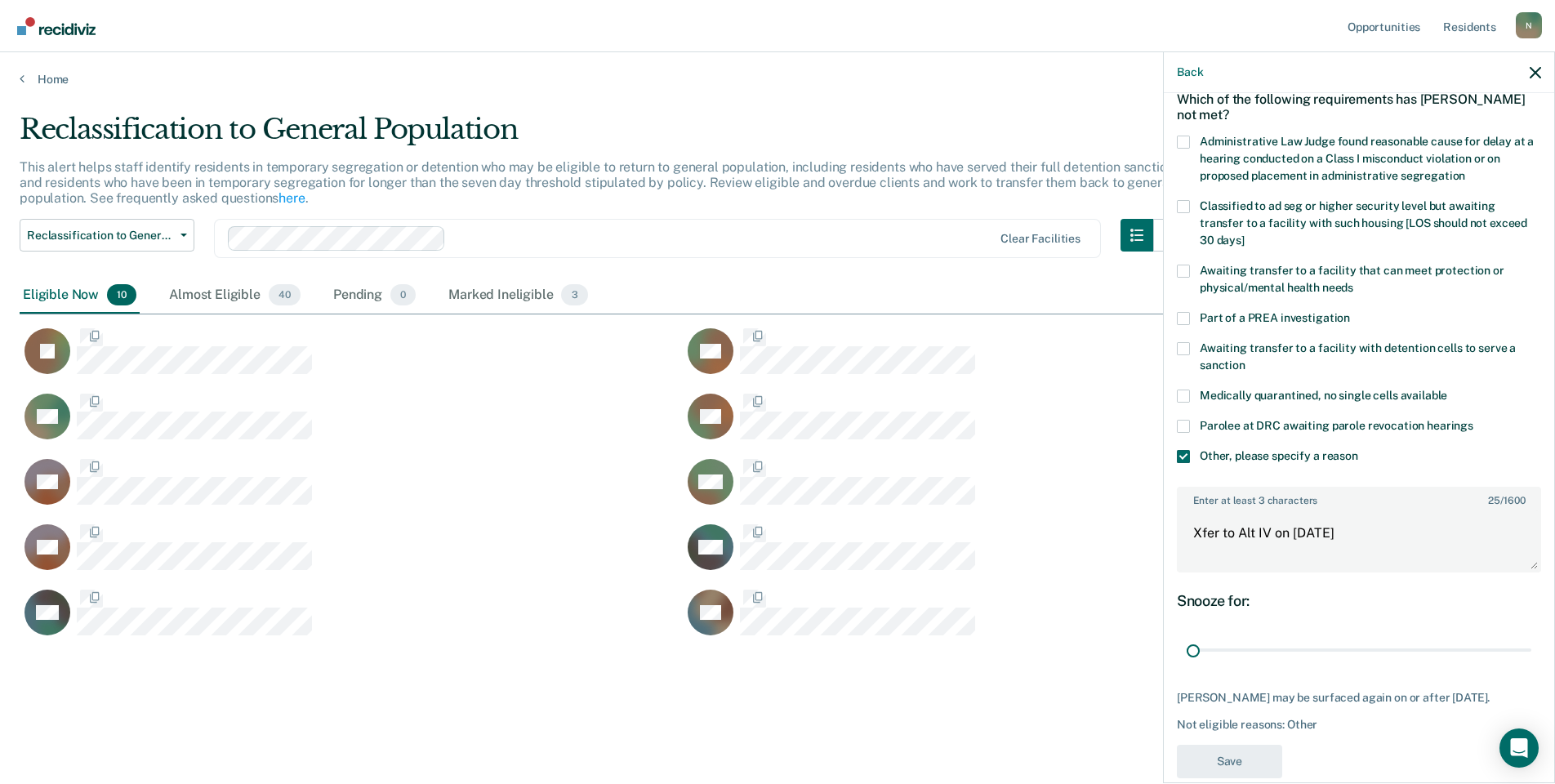
scroll to position [0, 0]
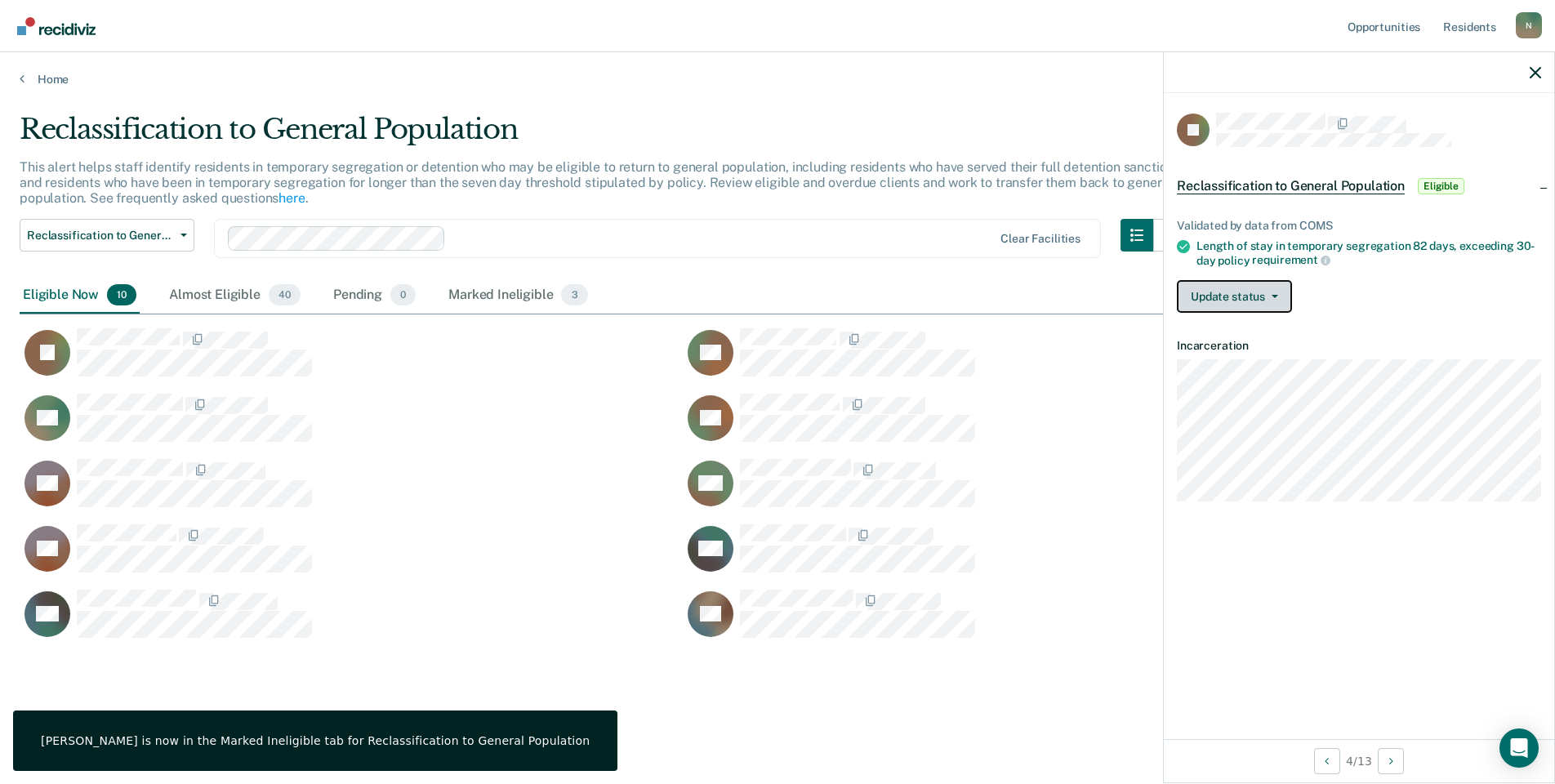
click at [1268, 284] on button "Update status" at bounding box center [1234, 297] width 115 height 33
click at [1262, 366] on button "Mark Ineligible" at bounding box center [1256, 361] width 158 height 26
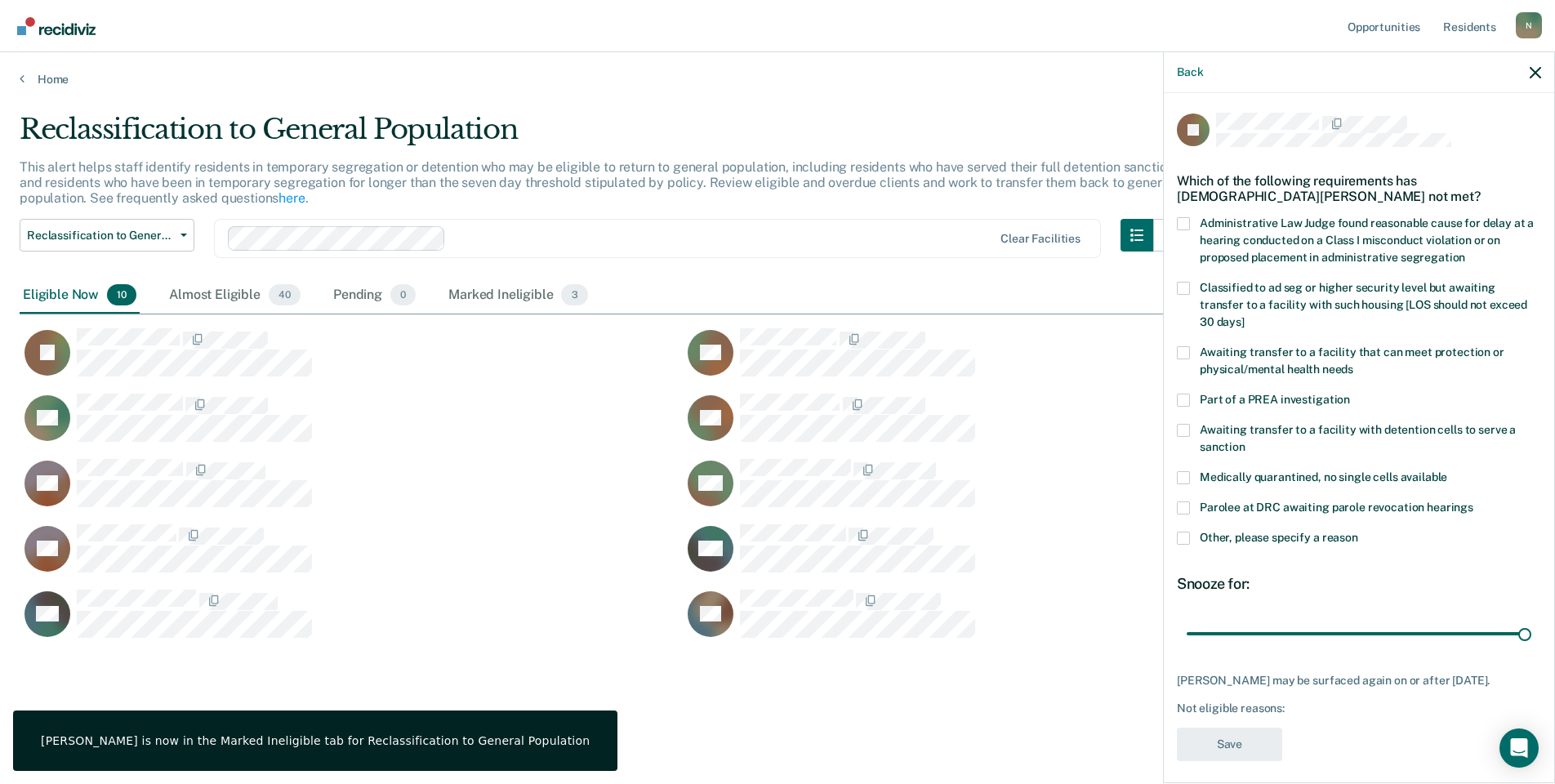
click at [1194, 532] on label "Other, please specify a reason" at bounding box center [1359, 541] width 364 height 18
click at [1358, 532] on input "Other, please specify a reason" at bounding box center [1358, 532] width 0 height 0
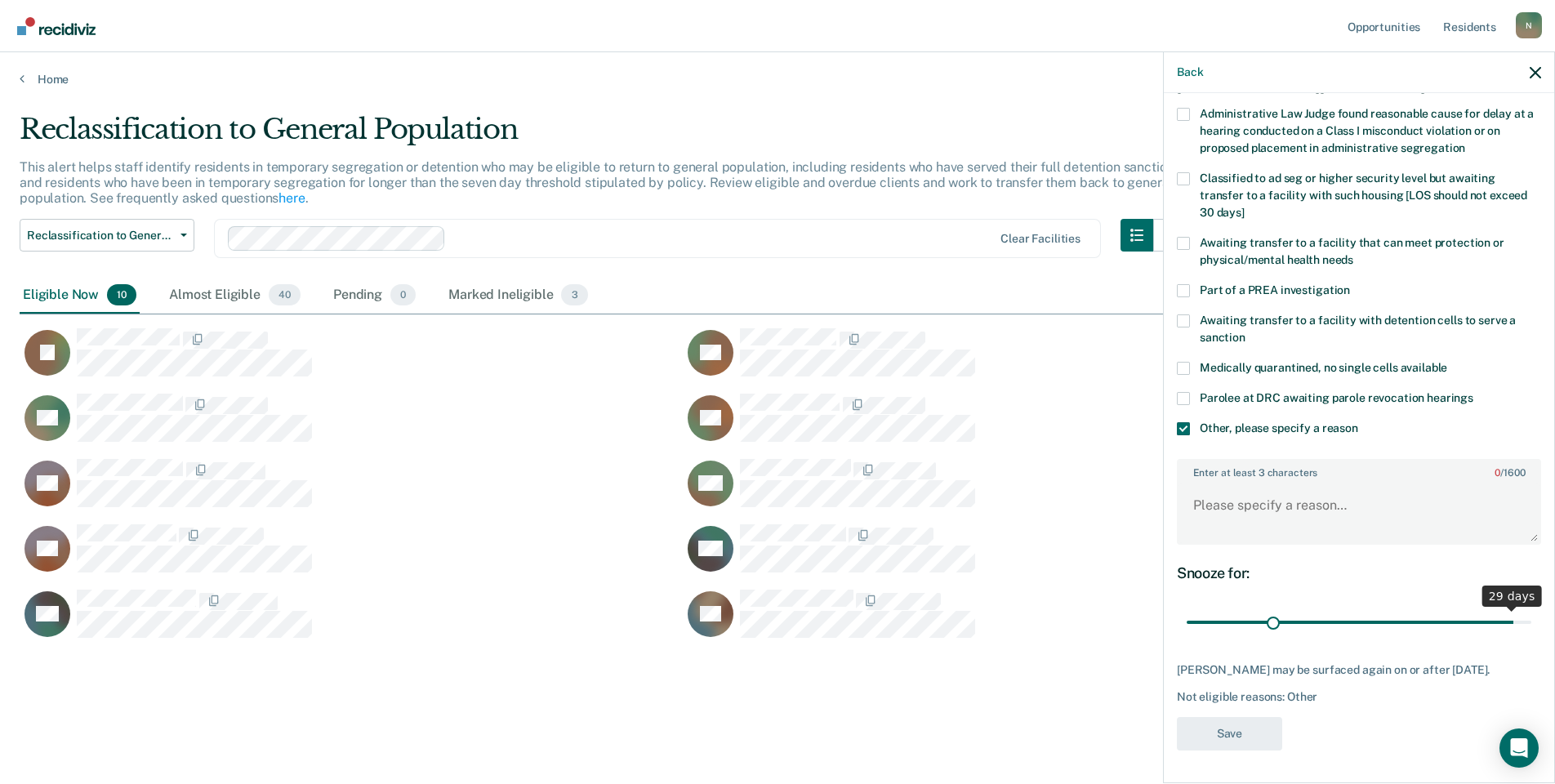
scroll to position [122, 0]
drag, startPoint x: 1515, startPoint y: 615, endPoint x: 1141, endPoint y: 587, distance: 375.0
type input "1"
click at [1187, 609] on input "range" at bounding box center [1359, 622] width 345 height 28
click at [1233, 508] on textarea "Enter at least 3 characters 0 / 1600" at bounding box center [1359, 513] width 361 height 60
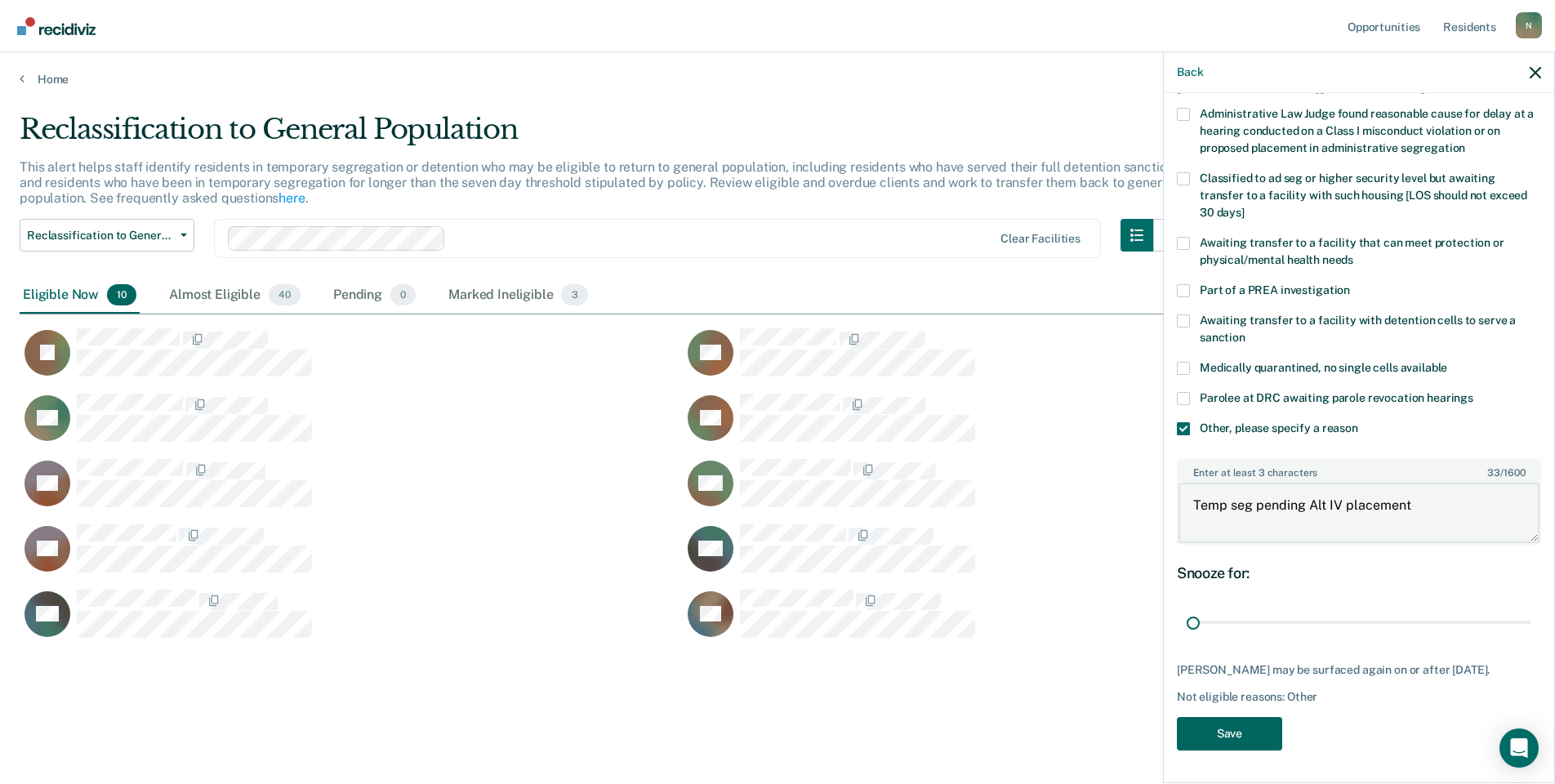
type textarea "Temp seg pending Alt IV placement"
click at [1236, 734] on button "Save" at bounding box center [1230, 733] width 105 height 33
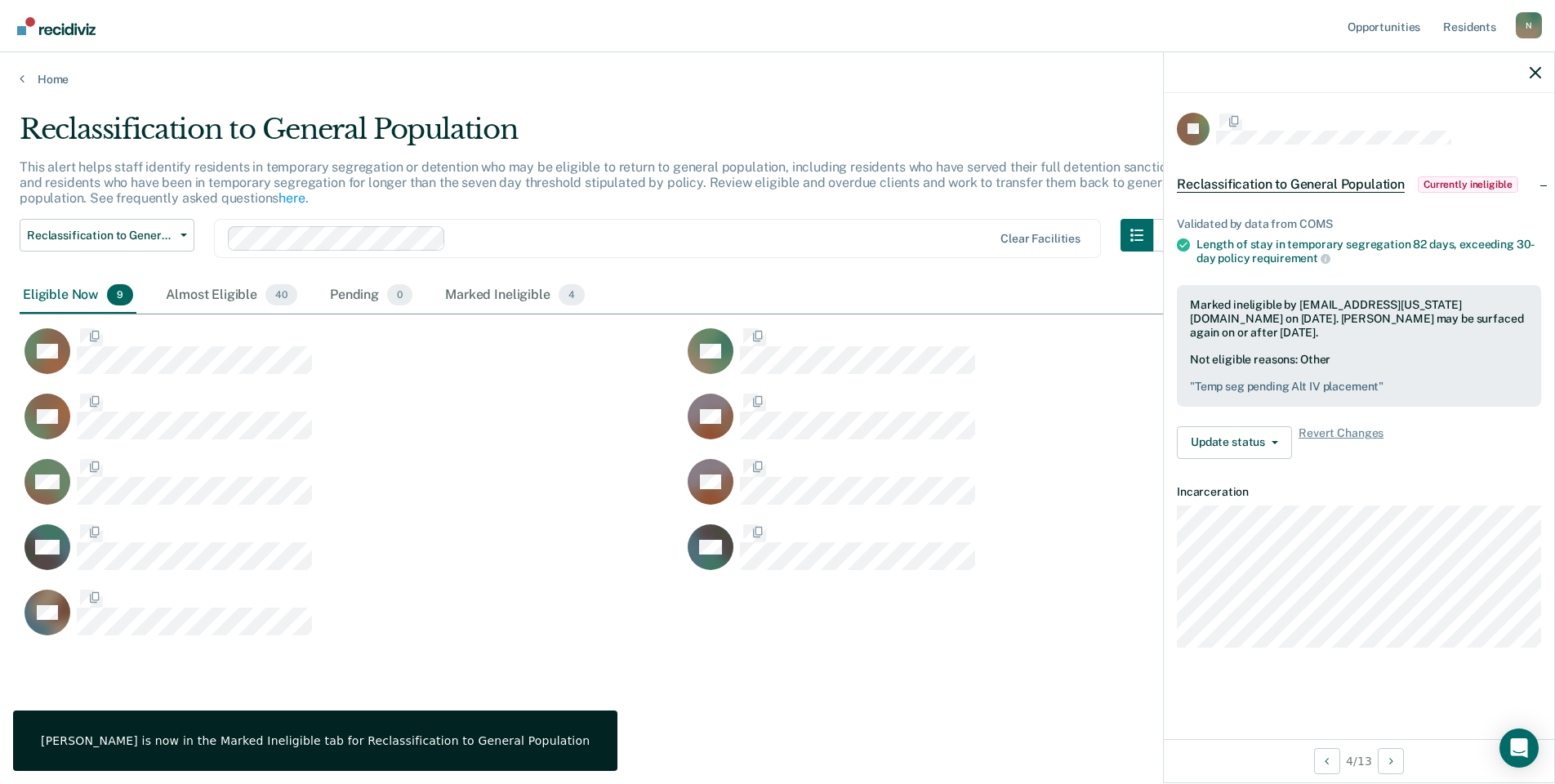
scroll to position [0, 0]
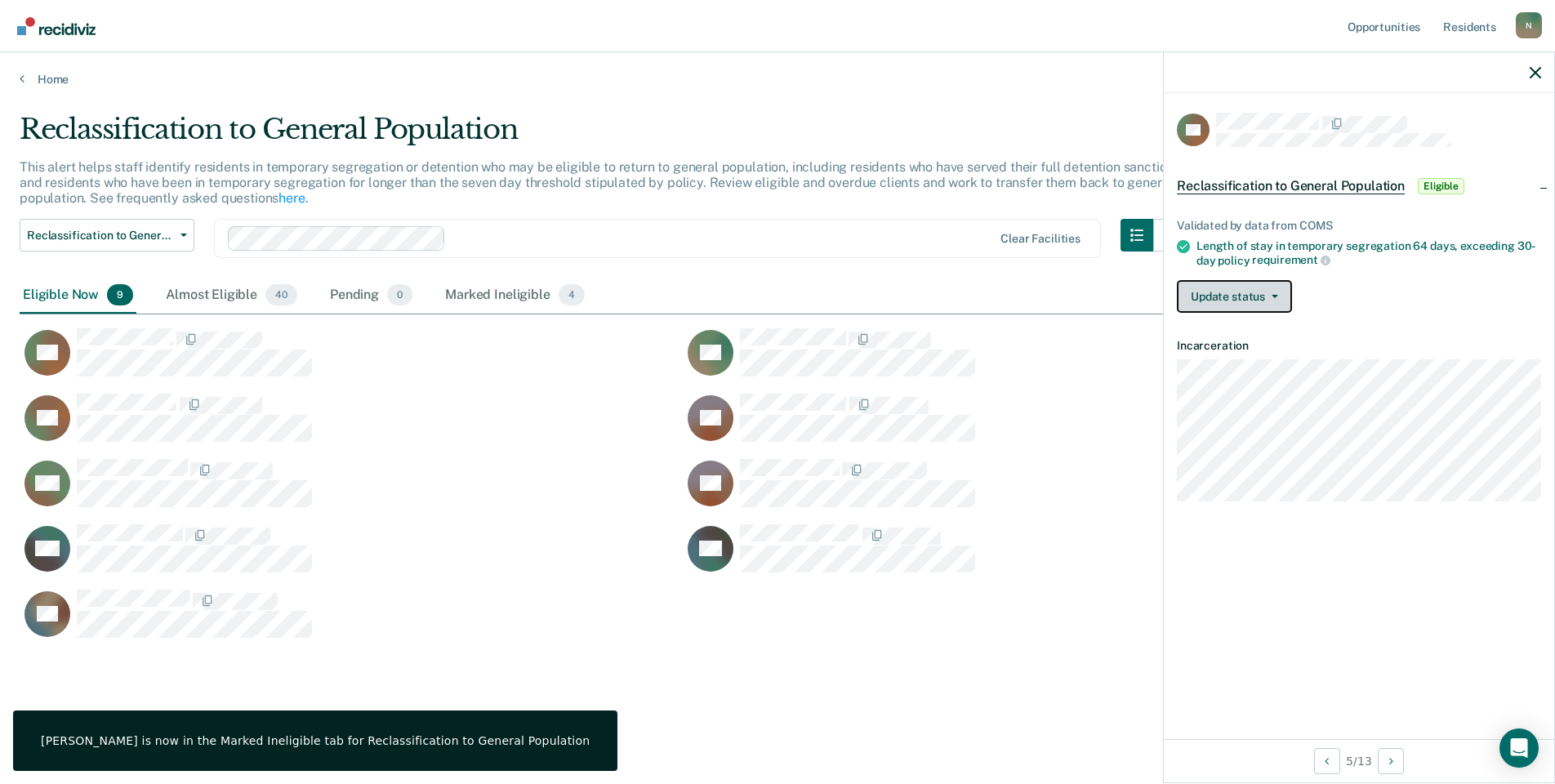
click at [1275, 299] on button "Update status" at bounding box center [1234, 297] width 115 height 33
click at [1273, 360] on button "Mark Ineligible" at bounding box center [1256, 361] width 158 height 26
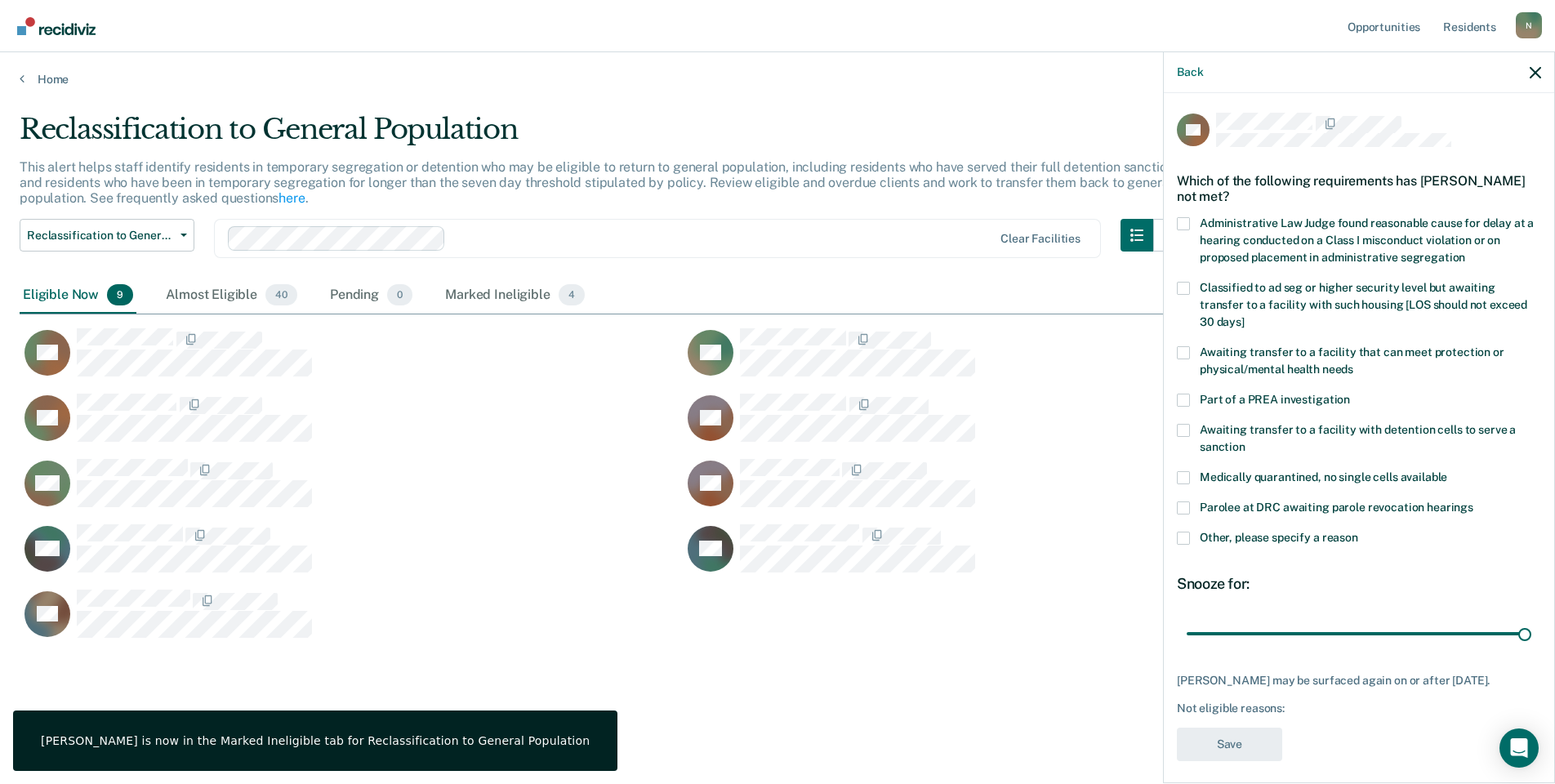
click at [1189, 532] on span at bounding box center [1183, 538] width 13 height 13
click at [1358, 532] on input "Other, please specify a reason" at bounding box center [1358, 532] width 0 height 0
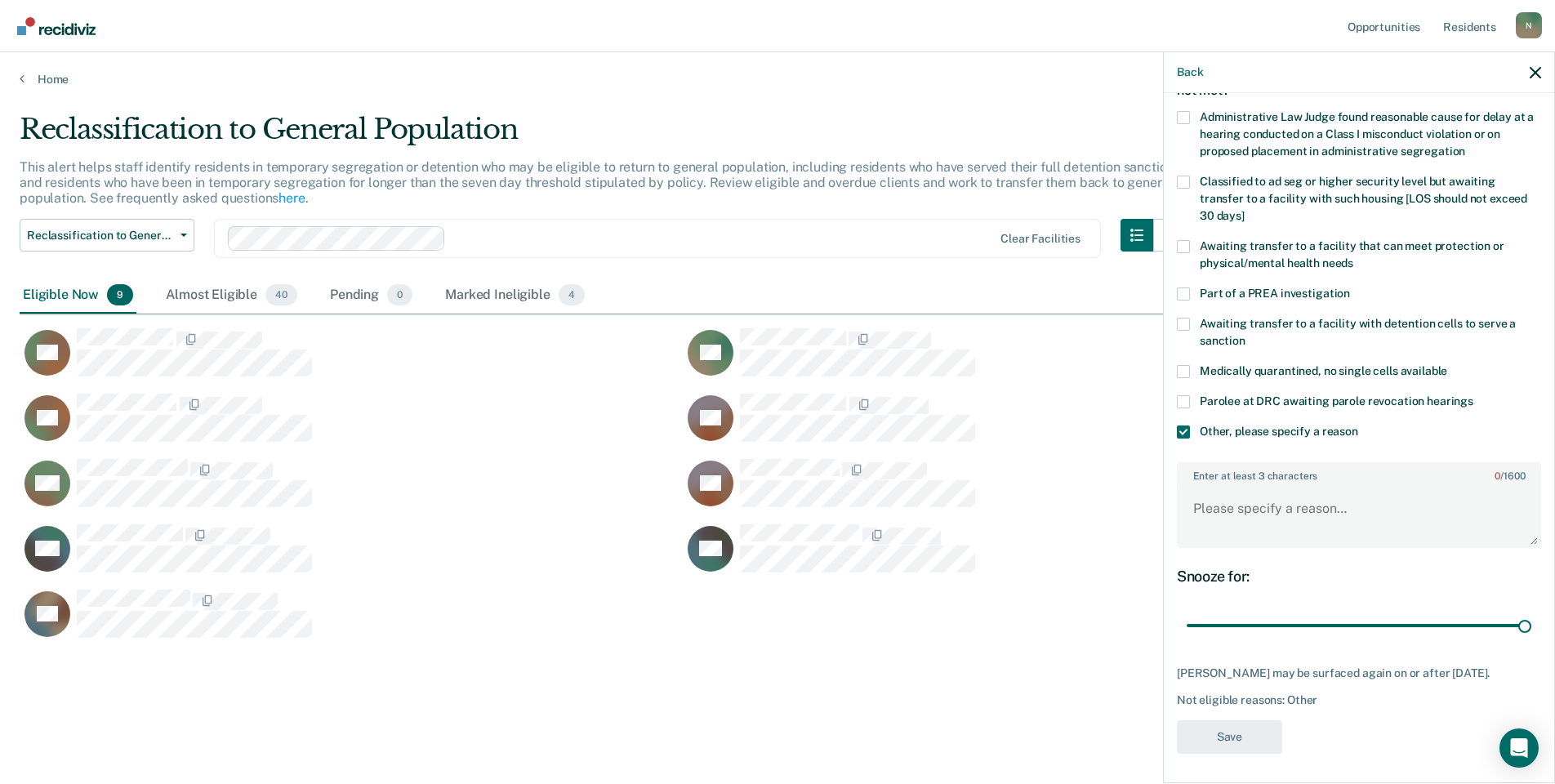
scroll to position [108, 0]
drag, startPoint x: 1515, startPoint y: 625, endPoint x: 1163, endPoint y: 611, distance: 352.3
type input "1"
click at [1187, 635] on input "range" at bounding box center [1359, 623] width 345 height 28
click at [1208, 512] on textarea "Enter at least 3 characters 0 / 1600" at bounding box center [1359, 514] width 361 height 60
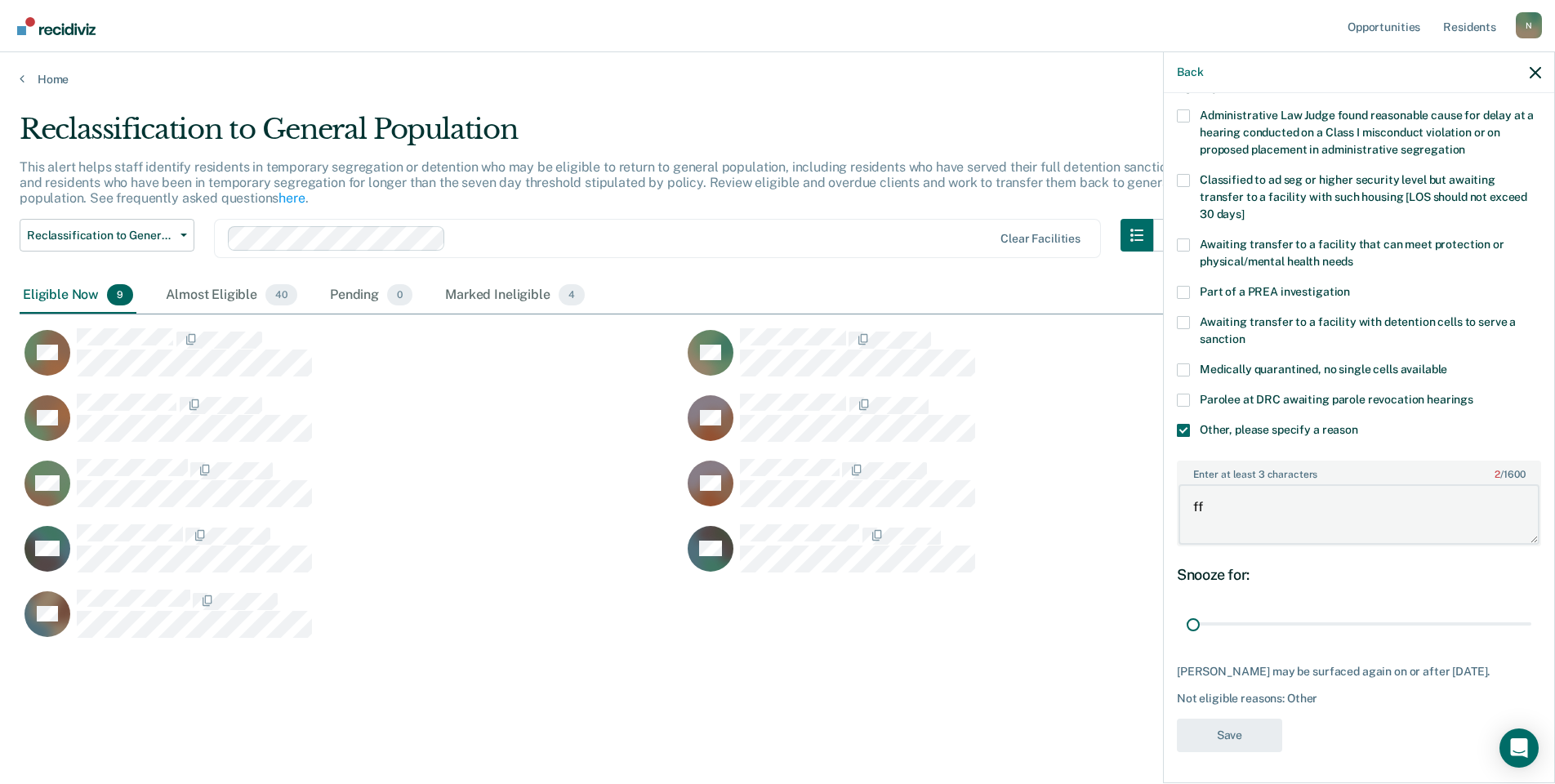
type textarea "f"
type textarea "Xfer to Alt IV on 9/17/25"
click at [1218, 740] on button "Save" at bounding box center [1230, 735] width 105 height 33
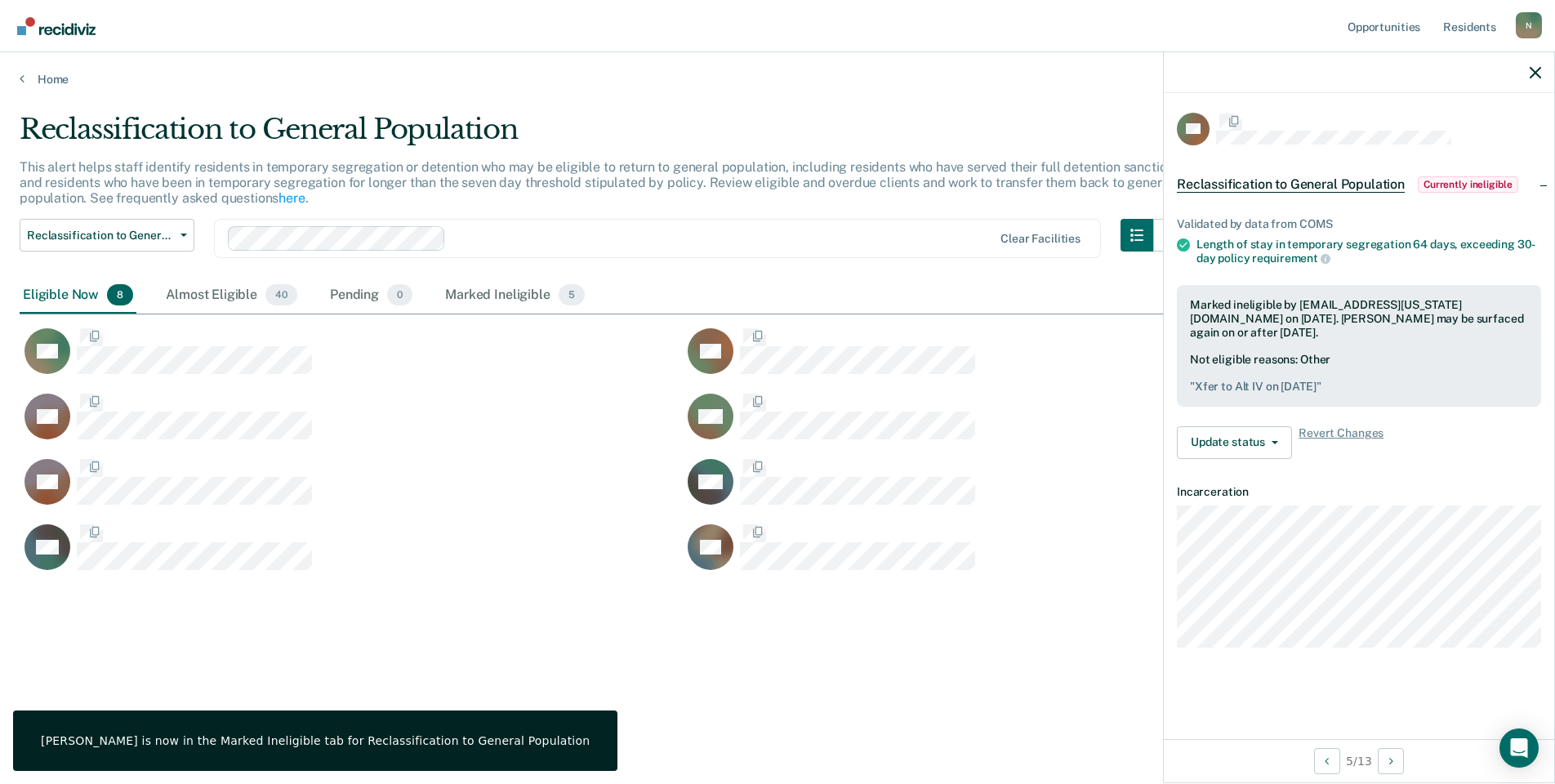
scroll to position [0, 0]
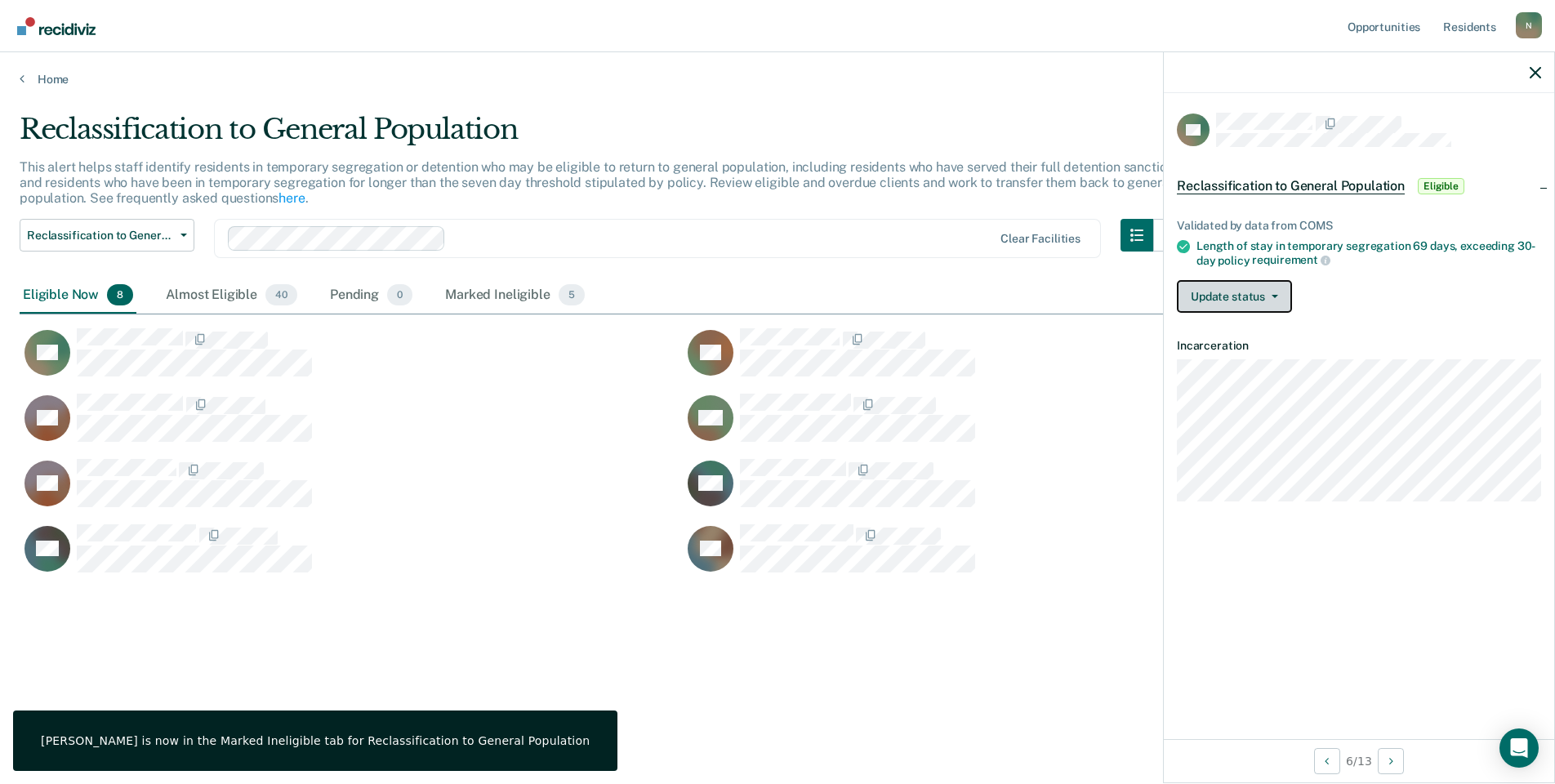
click at [1259, 307] on button "Update status" at bounding box center [1234, 297] width 115 height 33
click at [1266, 355] on button "Mark Ineligible" at bounding box center [1256, 361] width 158 height 26
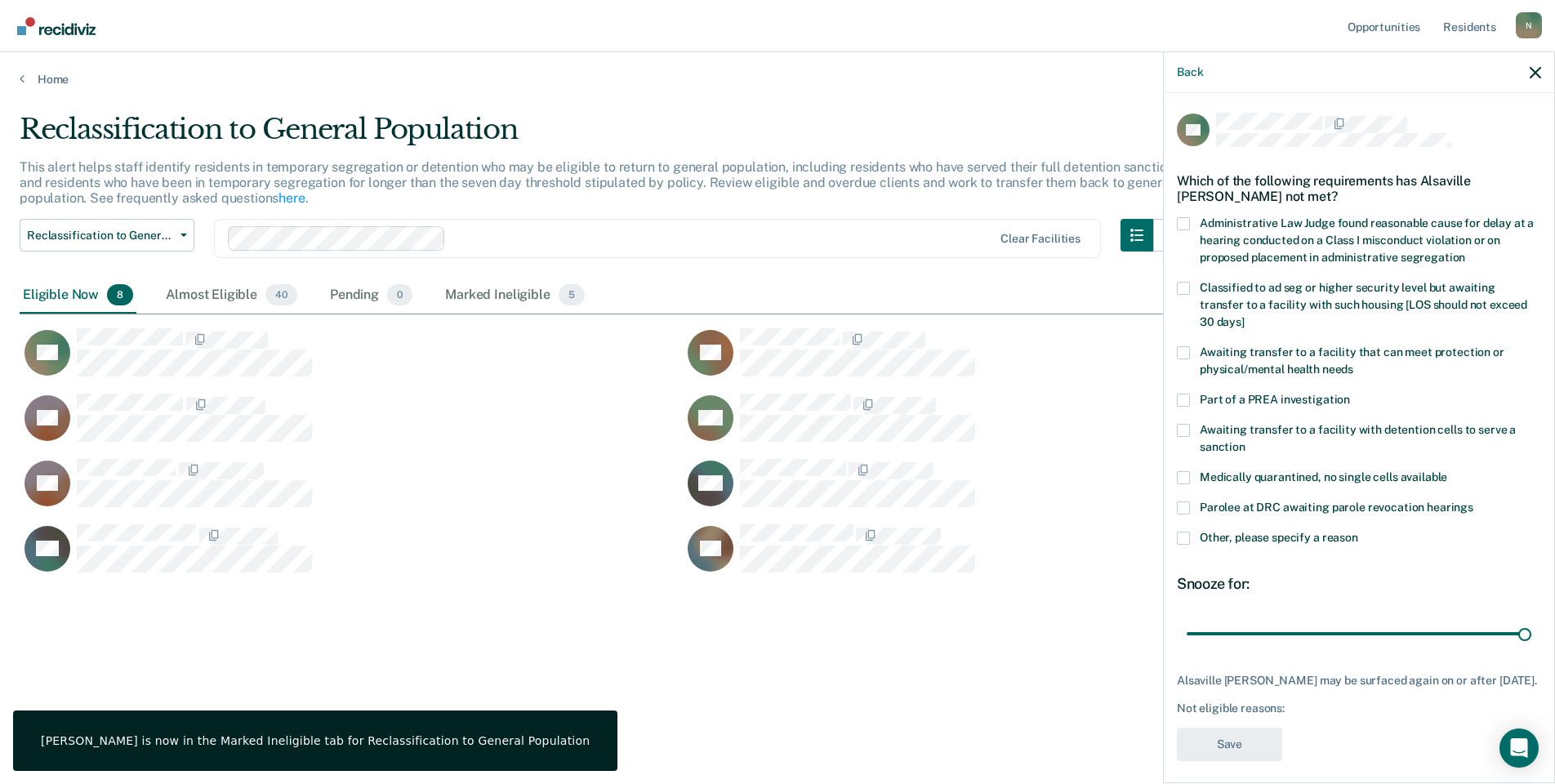
click at [1183, 532] on span at bounding box center [1183, 538] width 13 height 13
click at [1358, 532] on input "Other, please specify a reason" at bounding box center [1358, 532] width 0 height 0
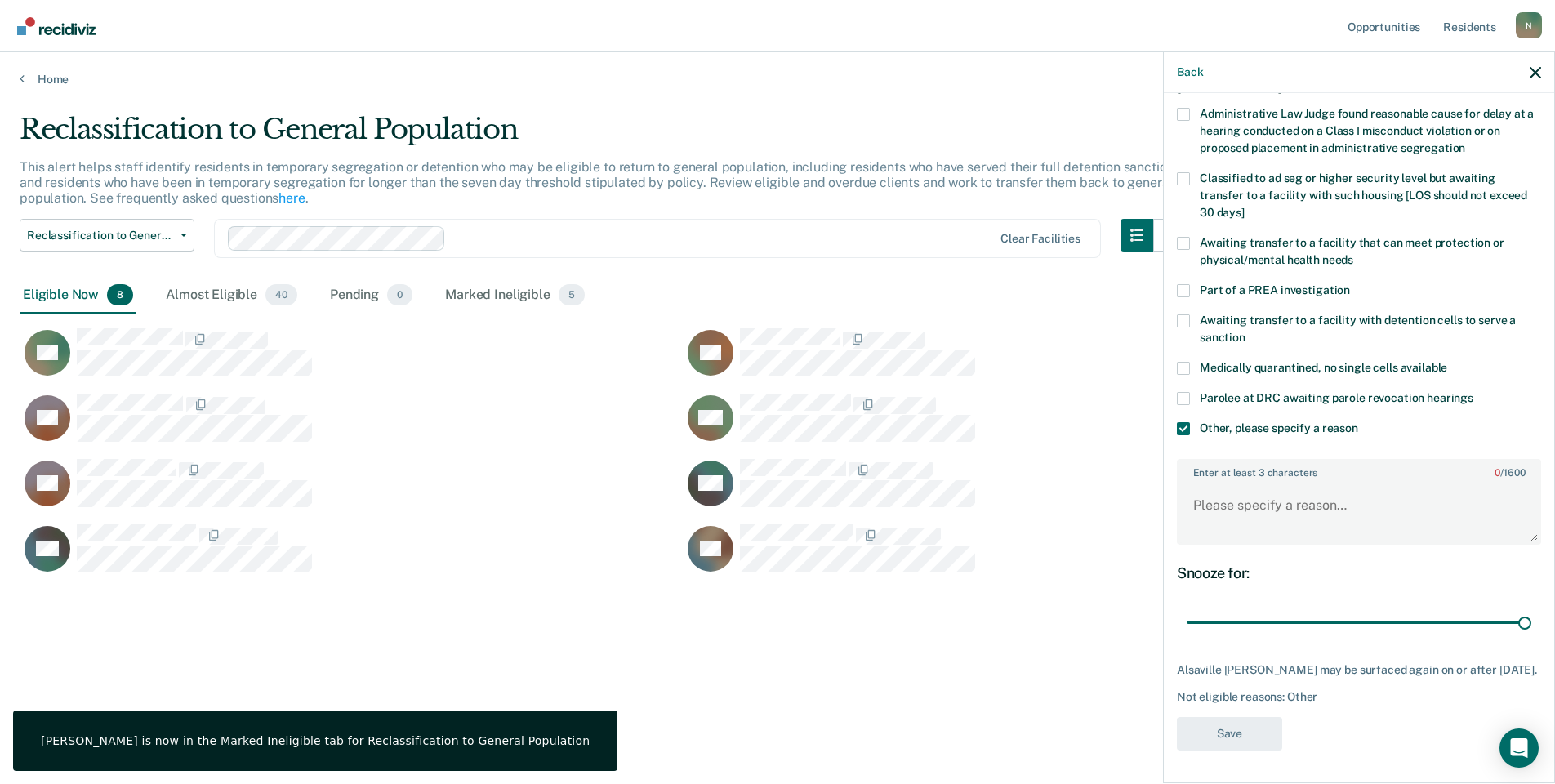
scroll to position [122, 0]
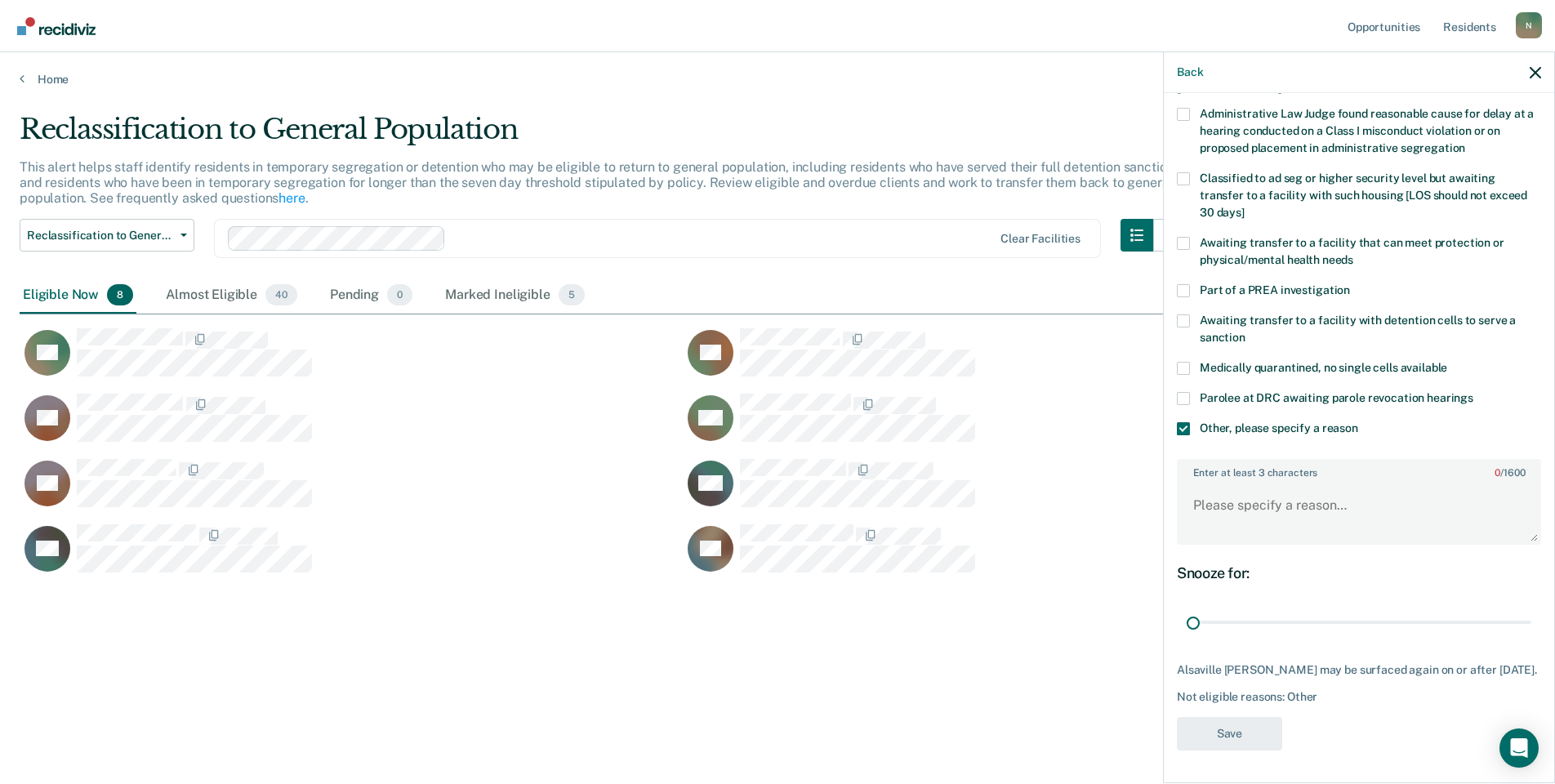
drag, startPoint x: 1514, startPoint y: 604, endPoint x: 1130, endPoint y: 617, distance: 384.2
type input "1"
click at [1187, 616] on input "range" at bounding box center [1359, 622] width 345 height 28
click at [1254, 503] on textarea "Enter at least 3 characters 0 / 1600" at bounding box center [1359, 513] width 361 height 60
type textarea "Temp seg pending Alt IV placement"
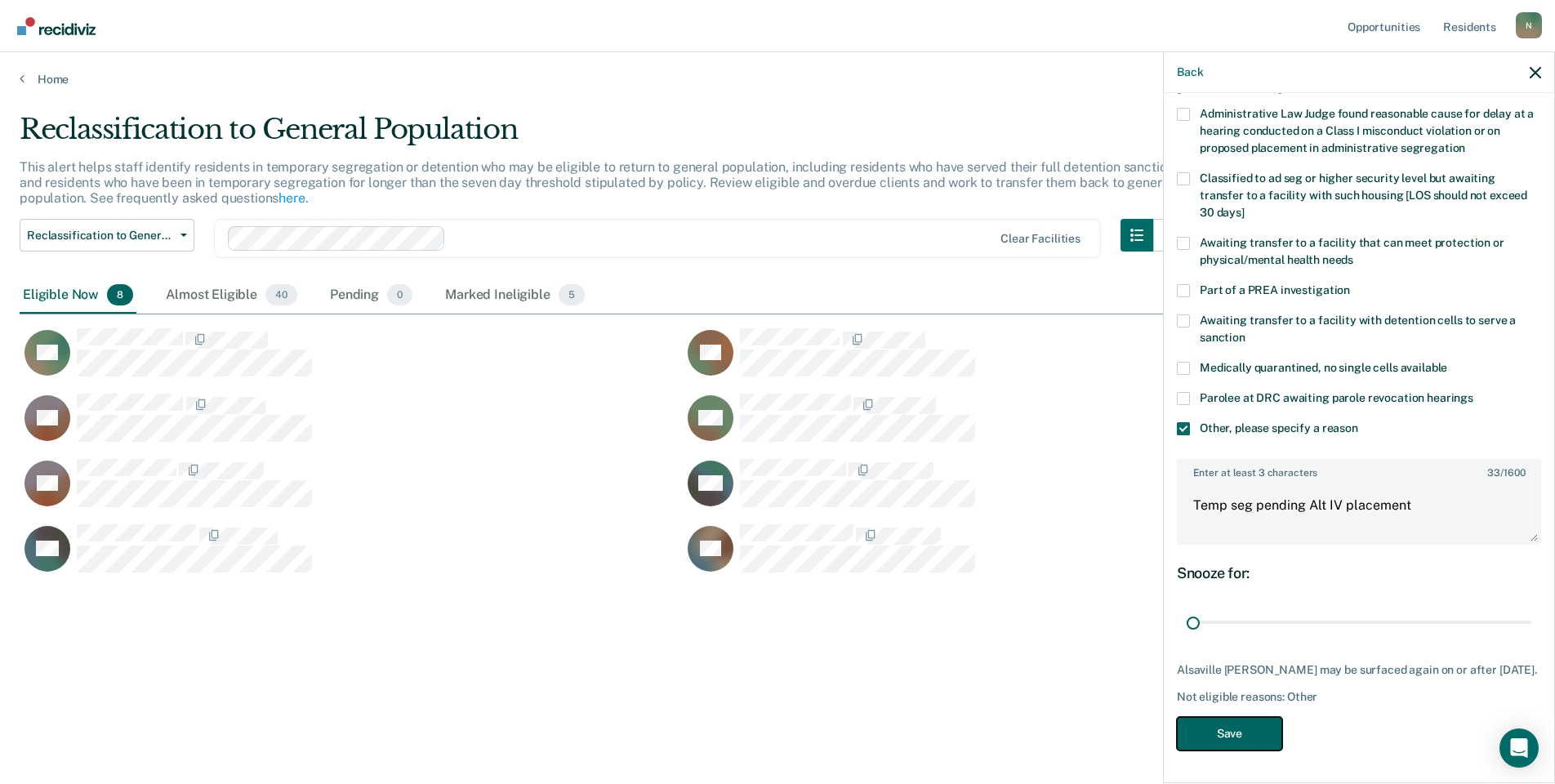
click at [1220, 724] on button "Save" at bounding box center [1230, 733] width 105 height 33
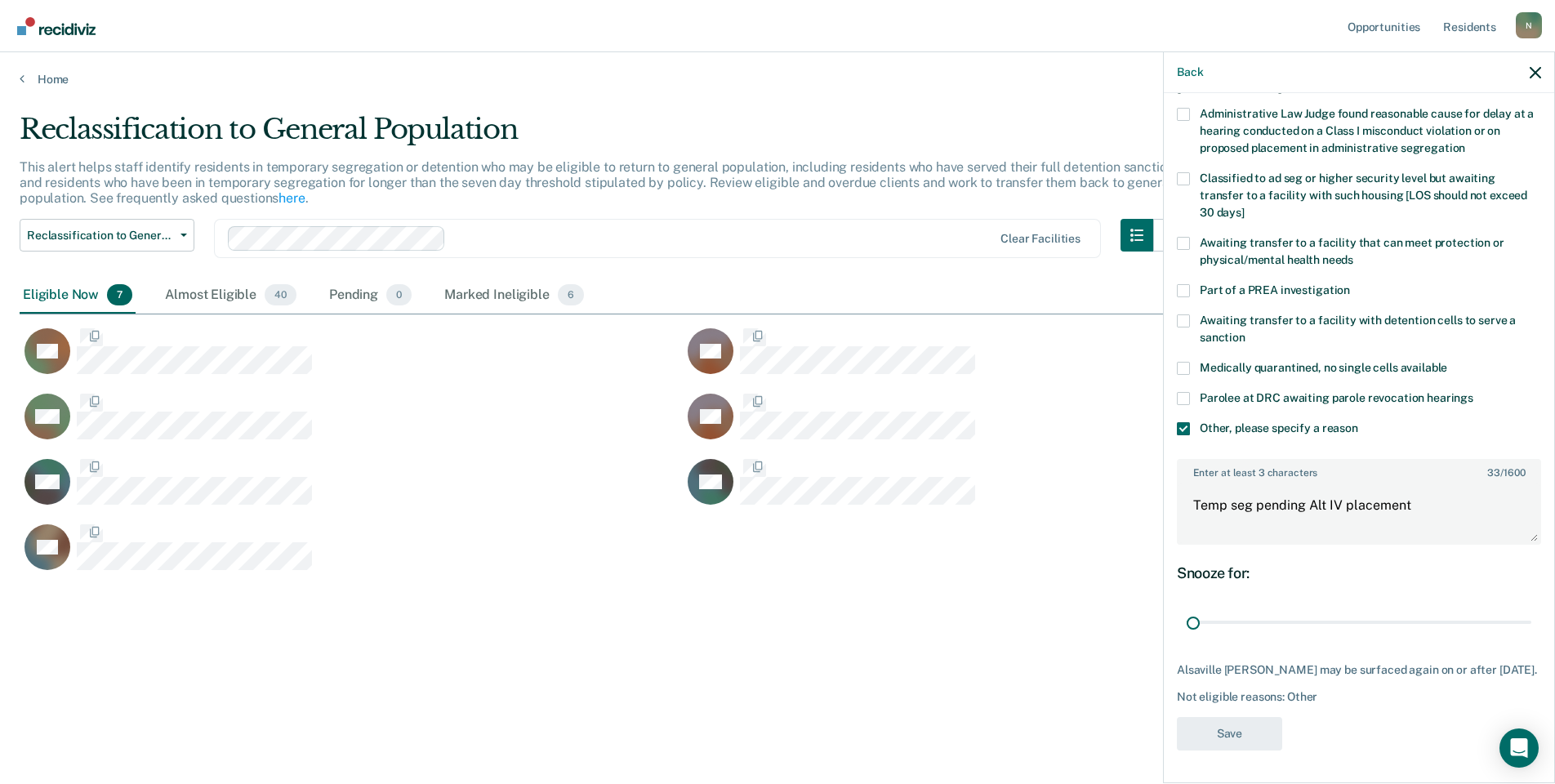
scroll to position [0, 0]
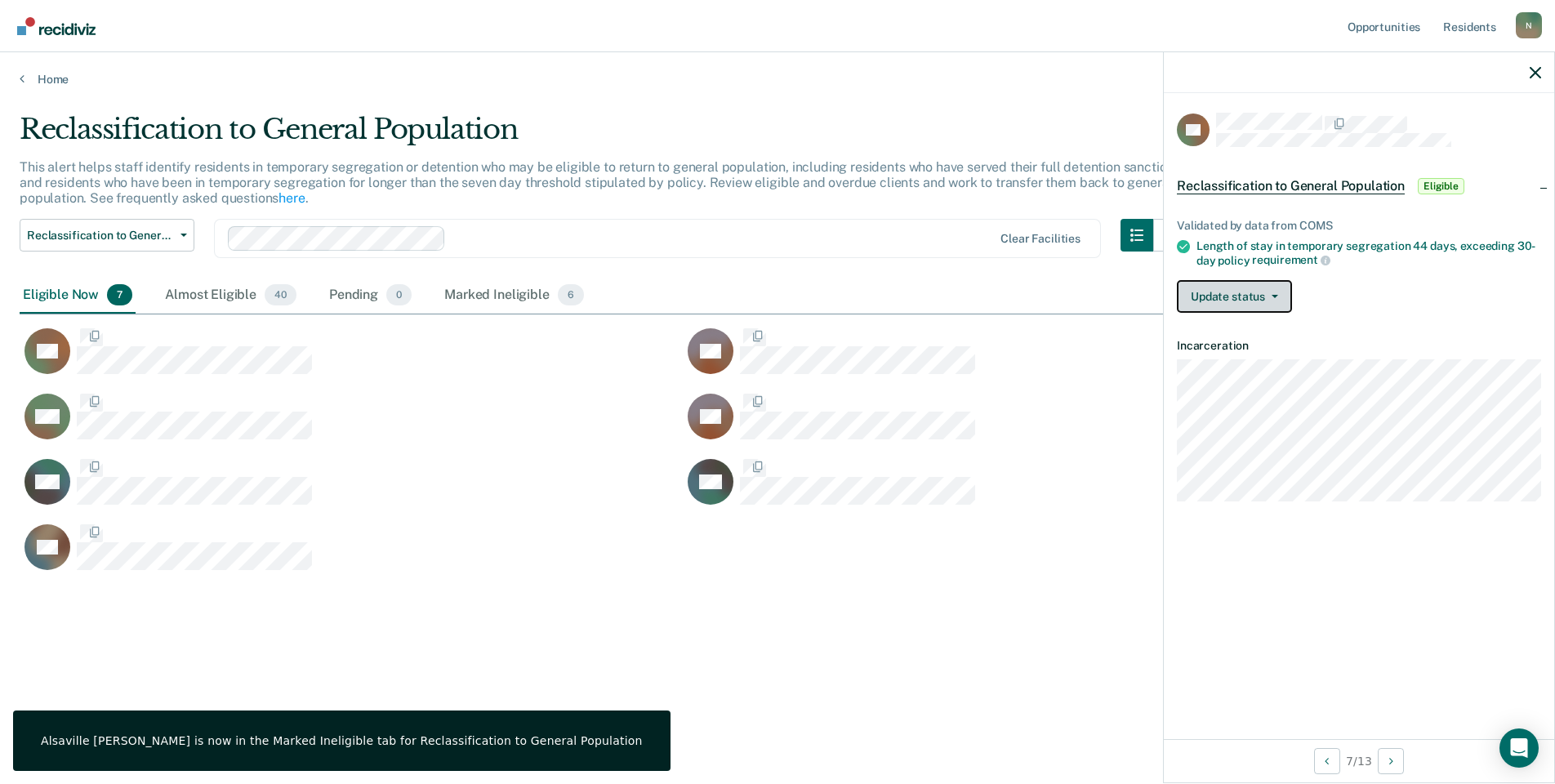
click at [1229, 283] on button "Update status" at bounding box center [1234, 297] width 115 height 33
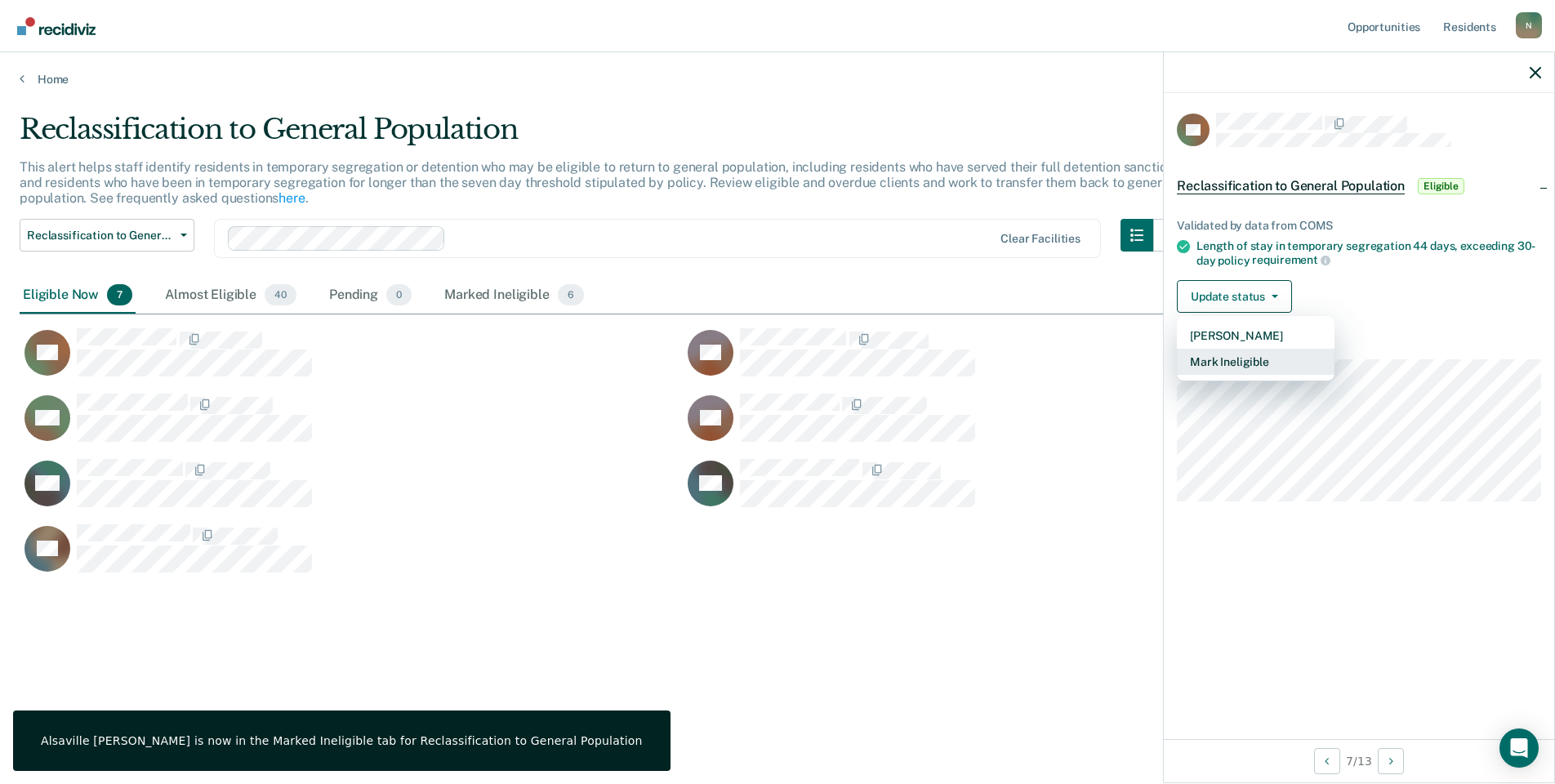
click at [1246, 364] on button "Mark Ineligible" at bounding box center [1256, 361] width 158 height 26
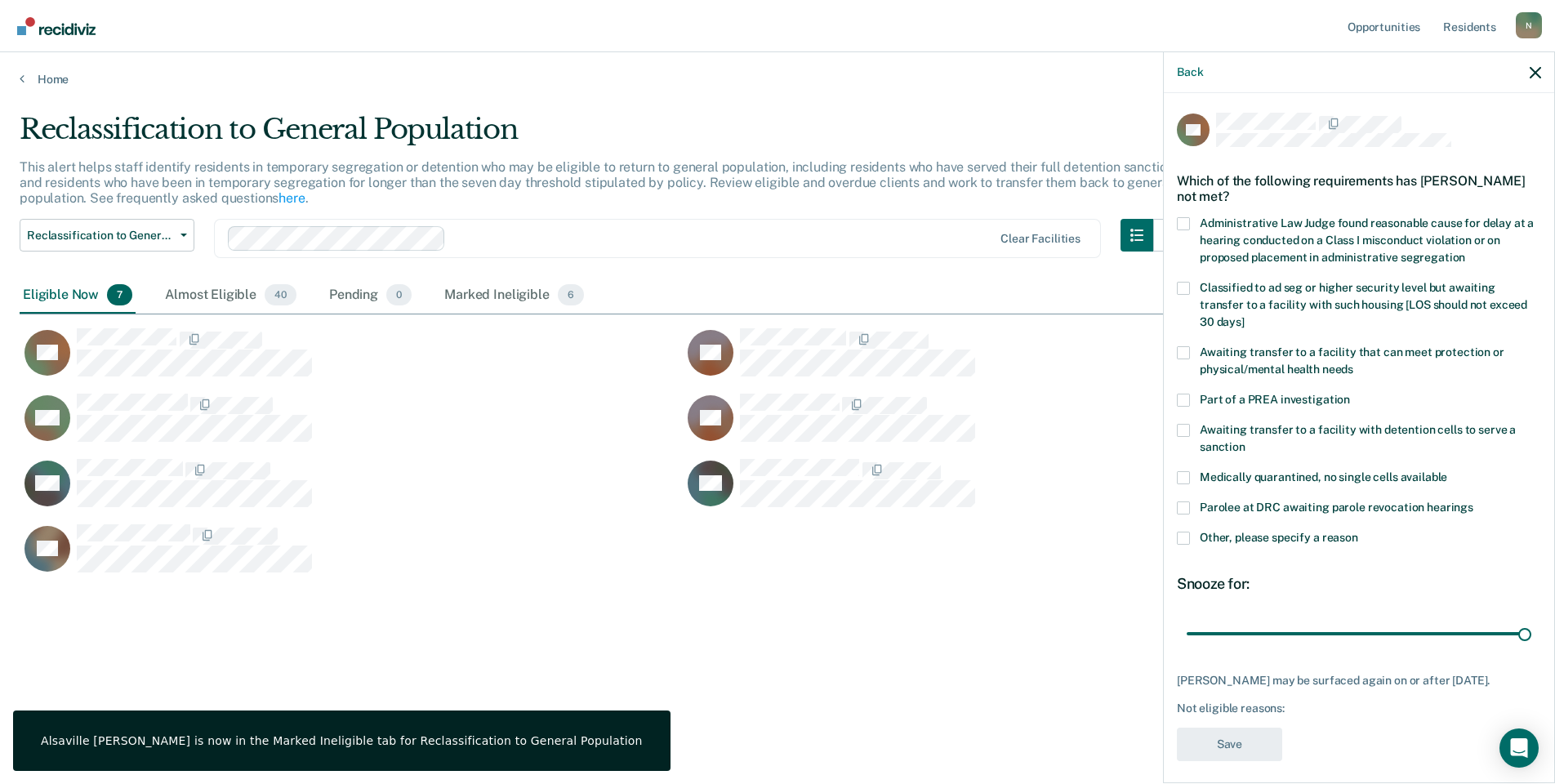
click at [1186, 532] on span at bounding box center [1183, 538] width 13 height 13
click at [1358, 532] on input "Other, please specify a reason" at bounding box center [1358, 532] width 0 height 0
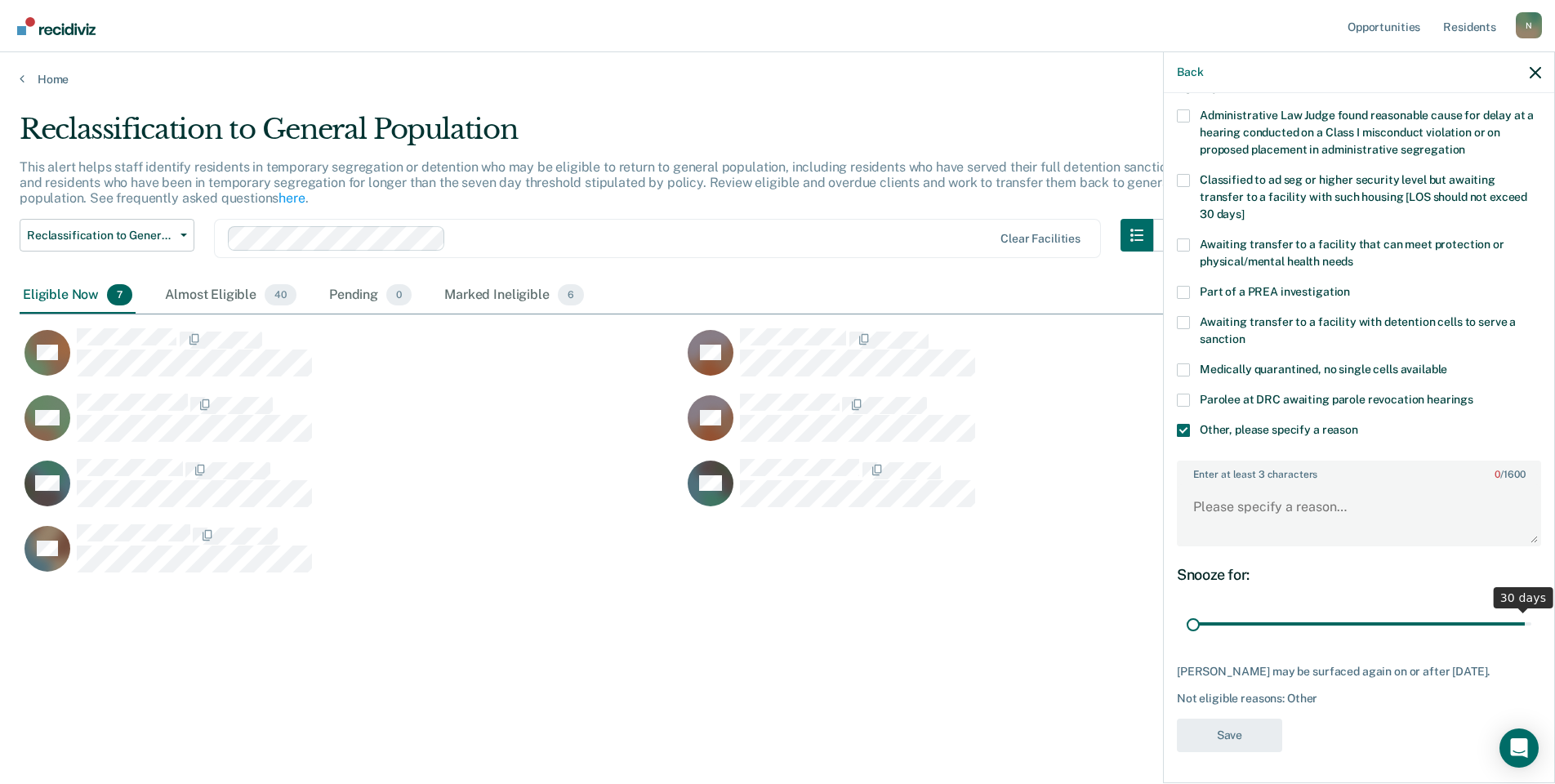
scroll to position [122, 0]
drag, startPoint x: 1513, startPoint y: 608, endPoint x: 1152, endPoint y: 619, distance: 361.2
type input "1"
click at [1187, 619] on input "range" at bounding box center [1359, 622] width 345 height 28
click at [1225, 488] on textarea "Enter at least 3 characters 0 / 1600" at bounding box center [1359, 513] width 361 height 60
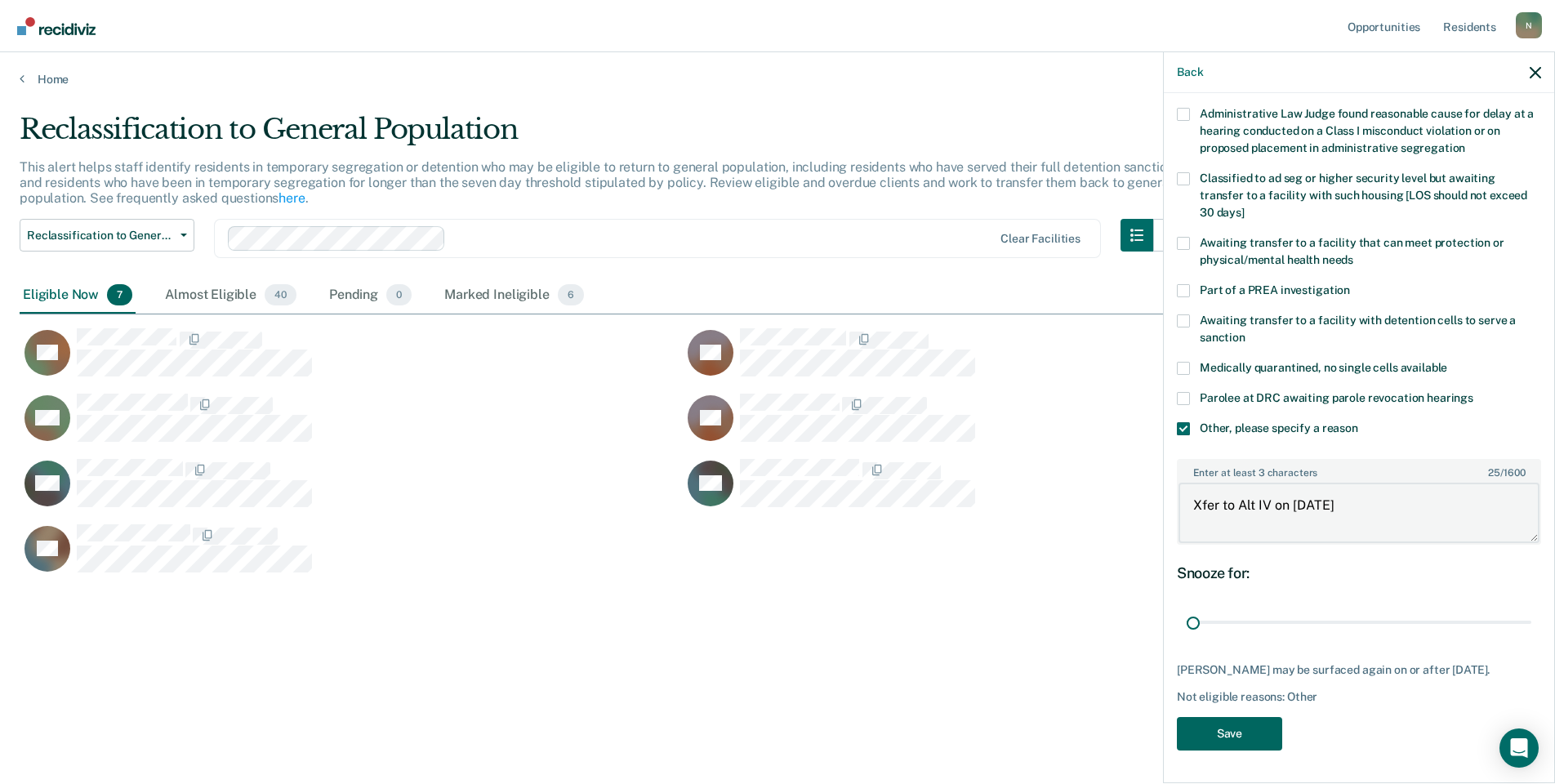
type textarea "Xfer to Alt IV on 9/17/25"
click at [1221, 727] on button "Save" at bounding box center [1230, 733] width 105 height 33
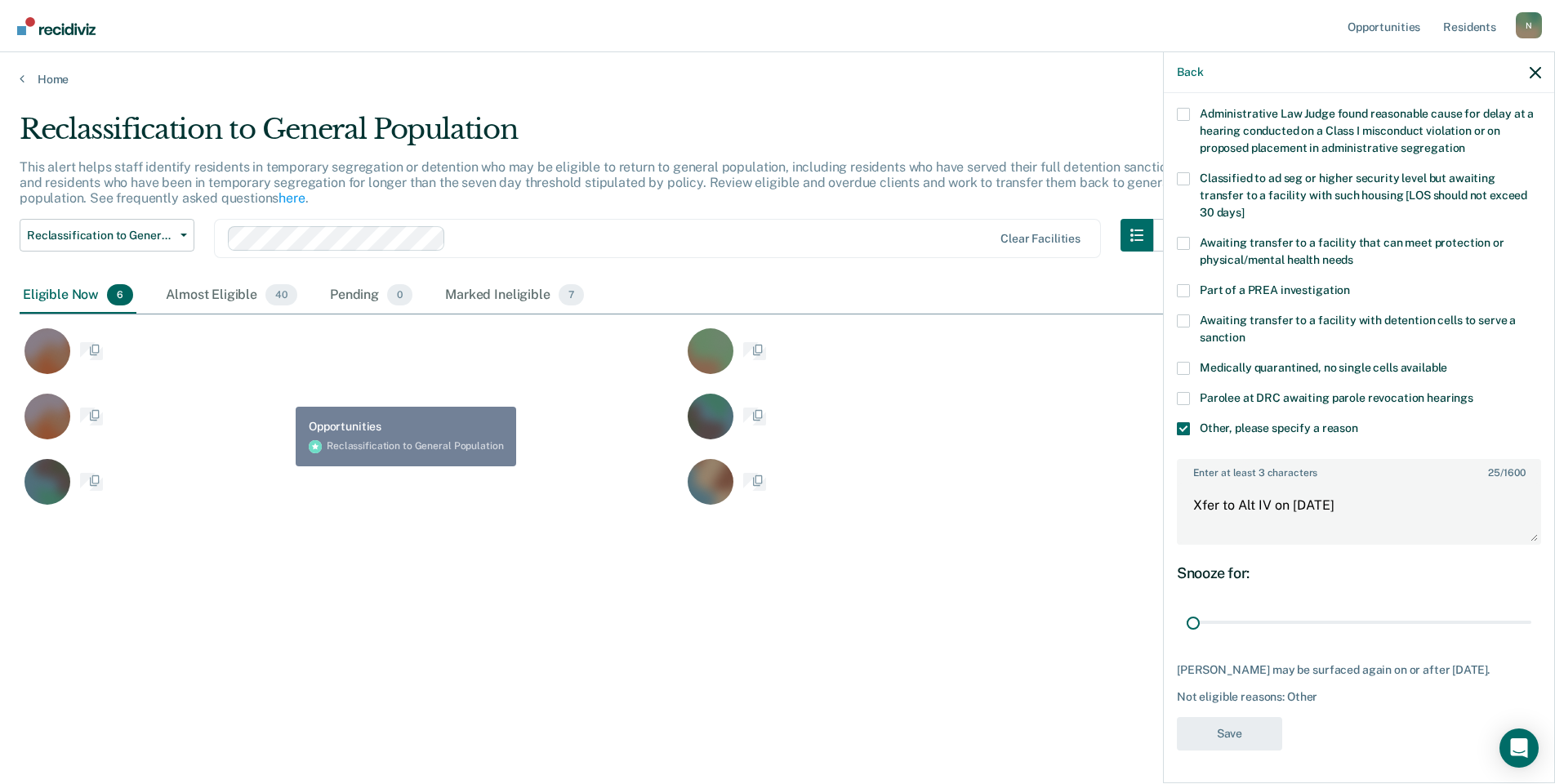
scroll to position [0, 0]
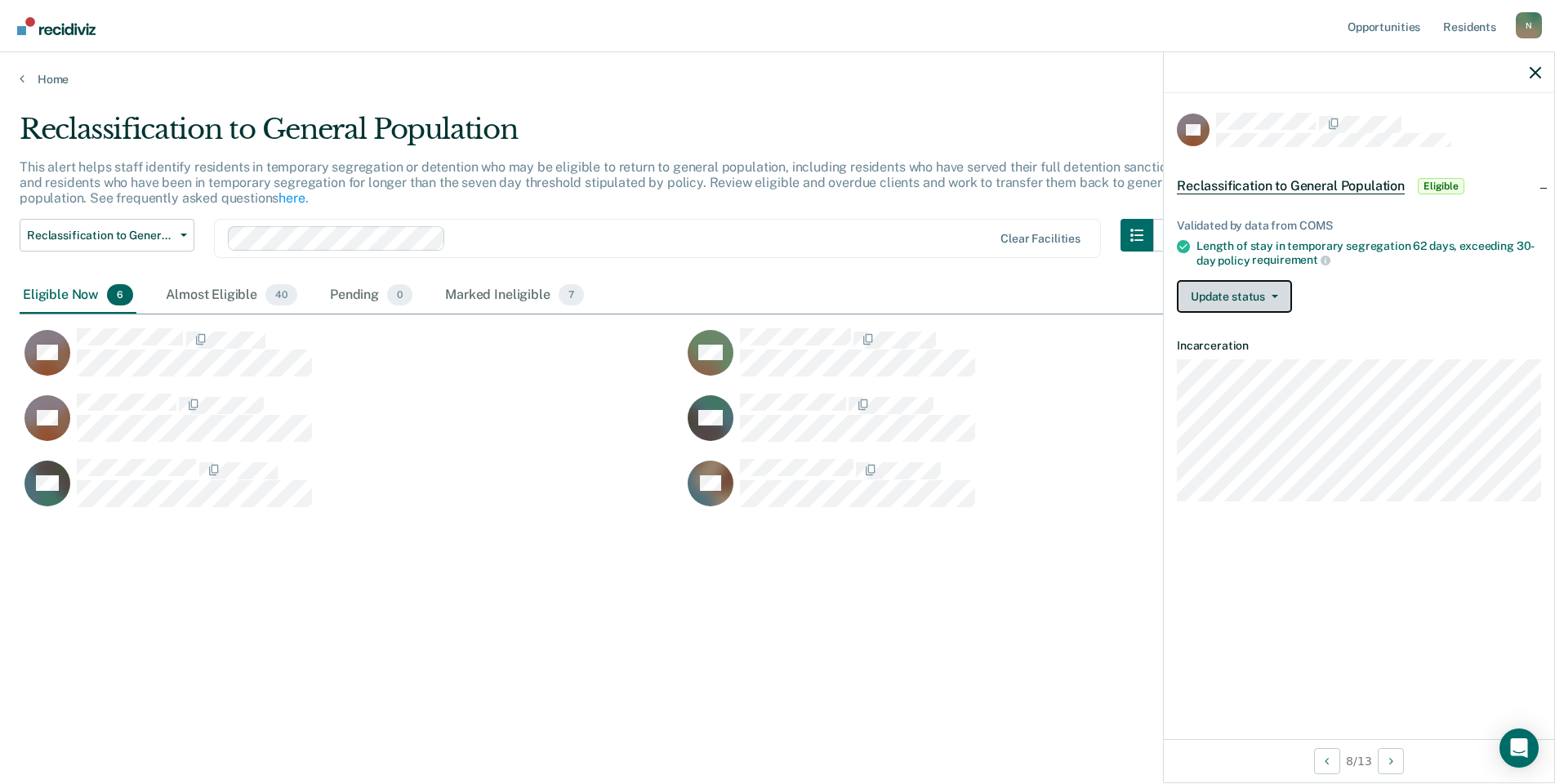
click at [1267, 295] on span "button" at bounding box center [1271, 296] width 13 height 3
click at [1257, 364] on button "Mark Ineligible" at bounding box center [1256, 361] width 158 height 26
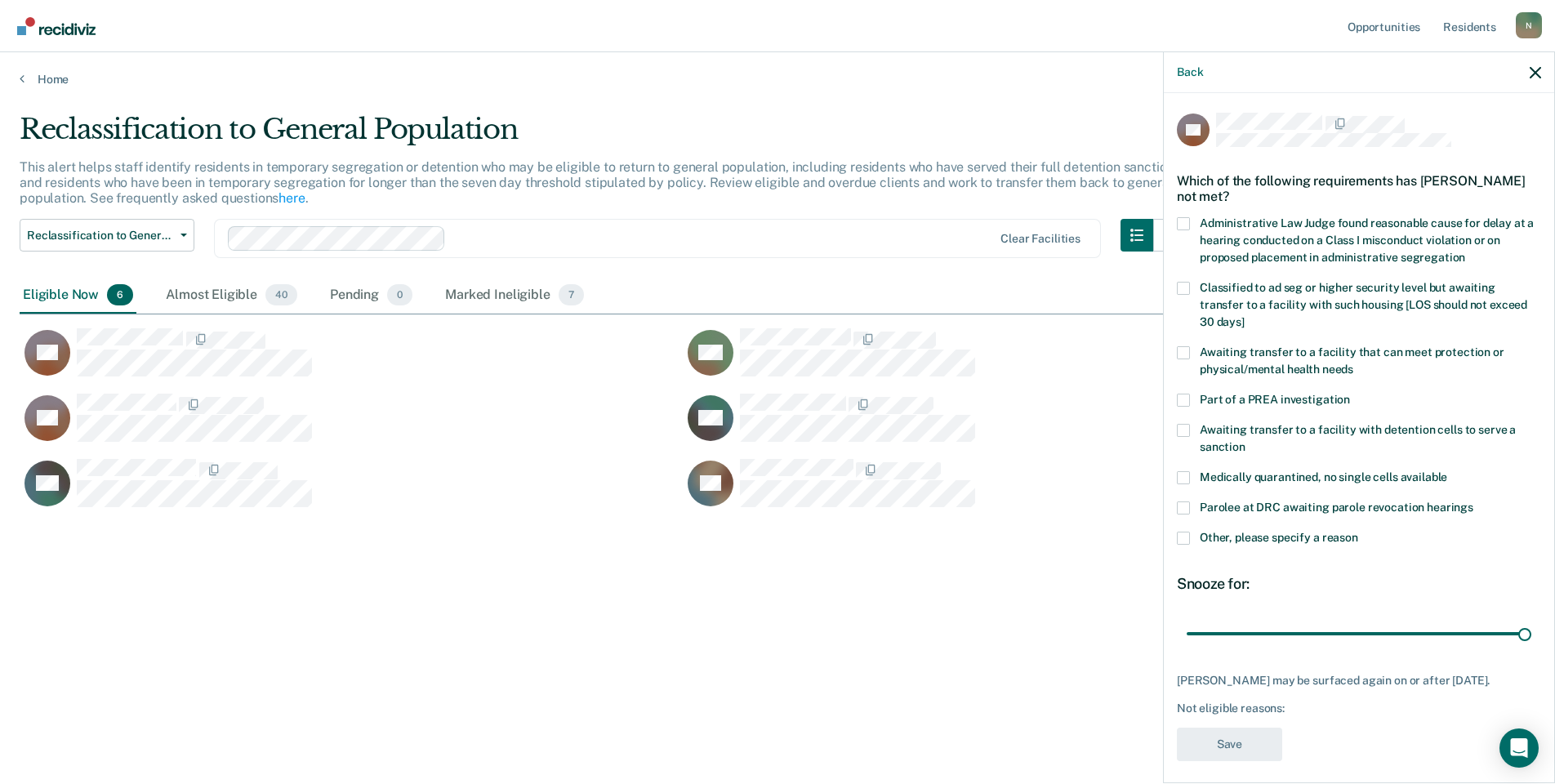
click at [1178, 532] on span at bounding box center [1183, 538] width 13 height 13
click at [1358, 532] on input "Other, please specify a reason" at bounding box center [1358, 532] width 0 height 0
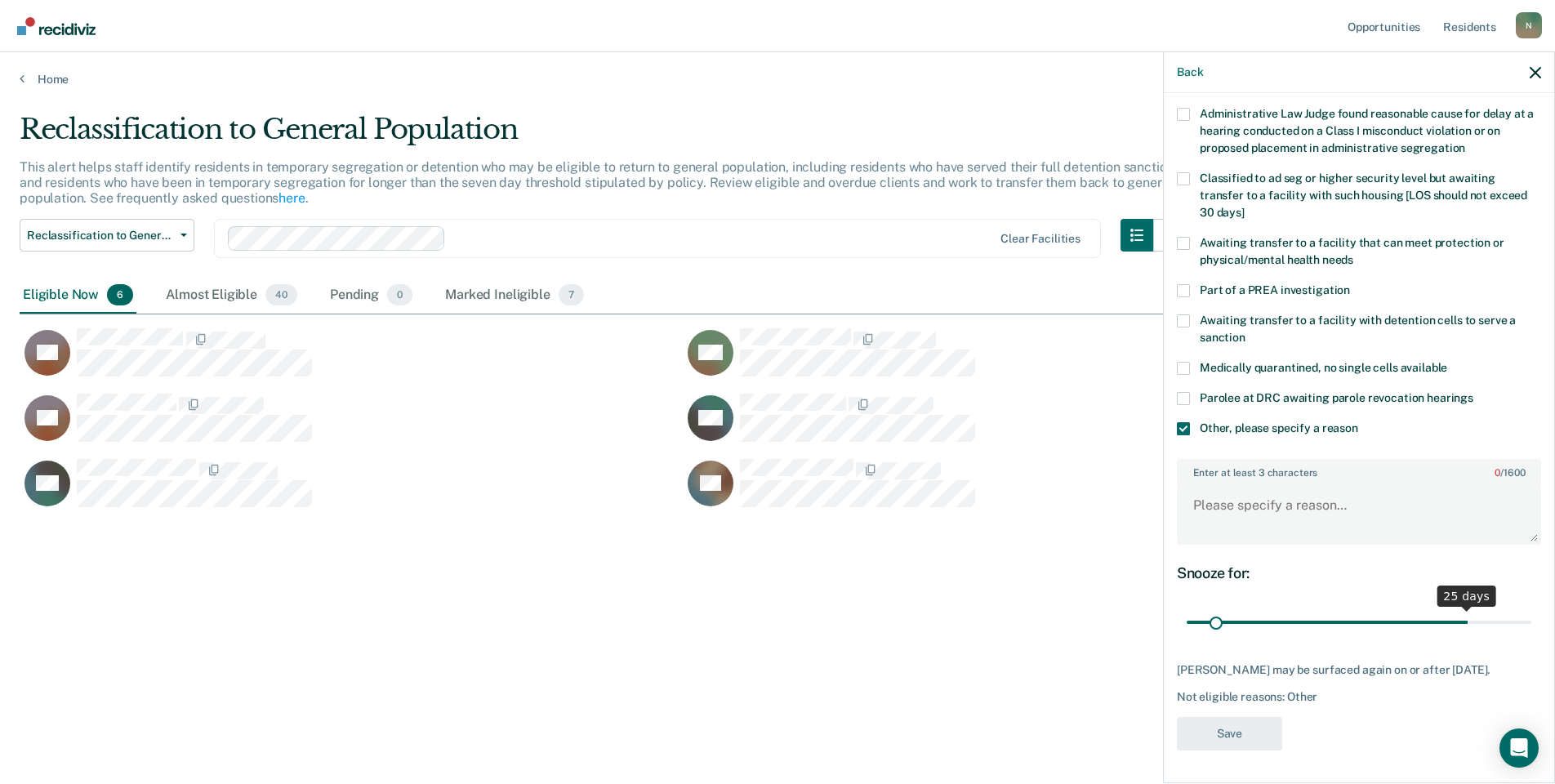
scroll to position [122, 0]
drag, startPoint x: 1506, startPoint y: 608, endPoint x: 1152, endPoint y: 599, distance: 354.1
type input "1"
click at [1187, 632] on input "range" at bounding box center [1359, 622] width 345 height 28
click at [1207, 505] on textarea "Enter at least 3 characters 0 / 1600" at bounding box center [1359, 513] width 361 height 60
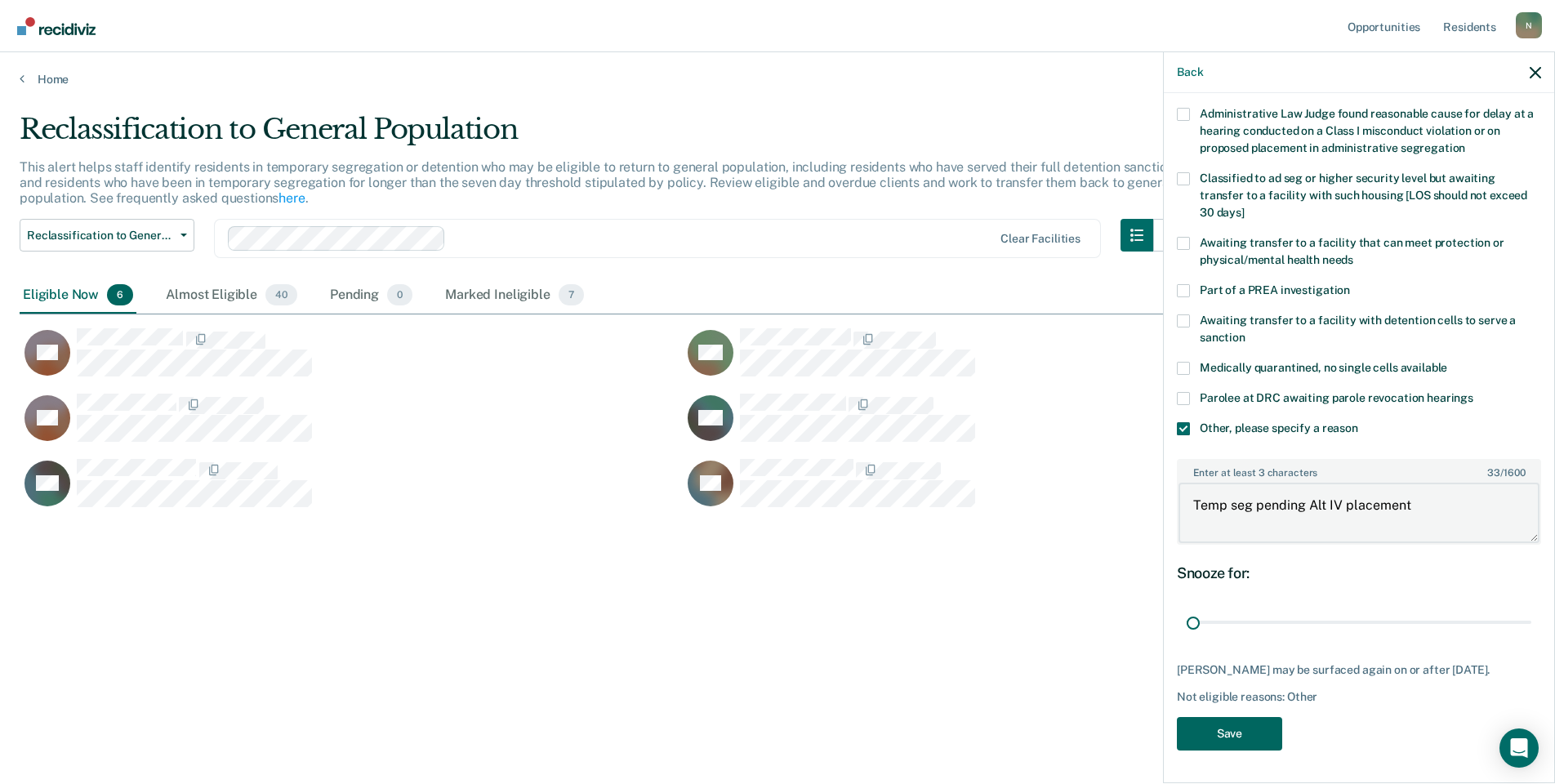
type textarea "Temp seg pending Alt IV placement"
click at [1241, 738] on button "Save" at bounding box center [1230, 733] width 105 height 33
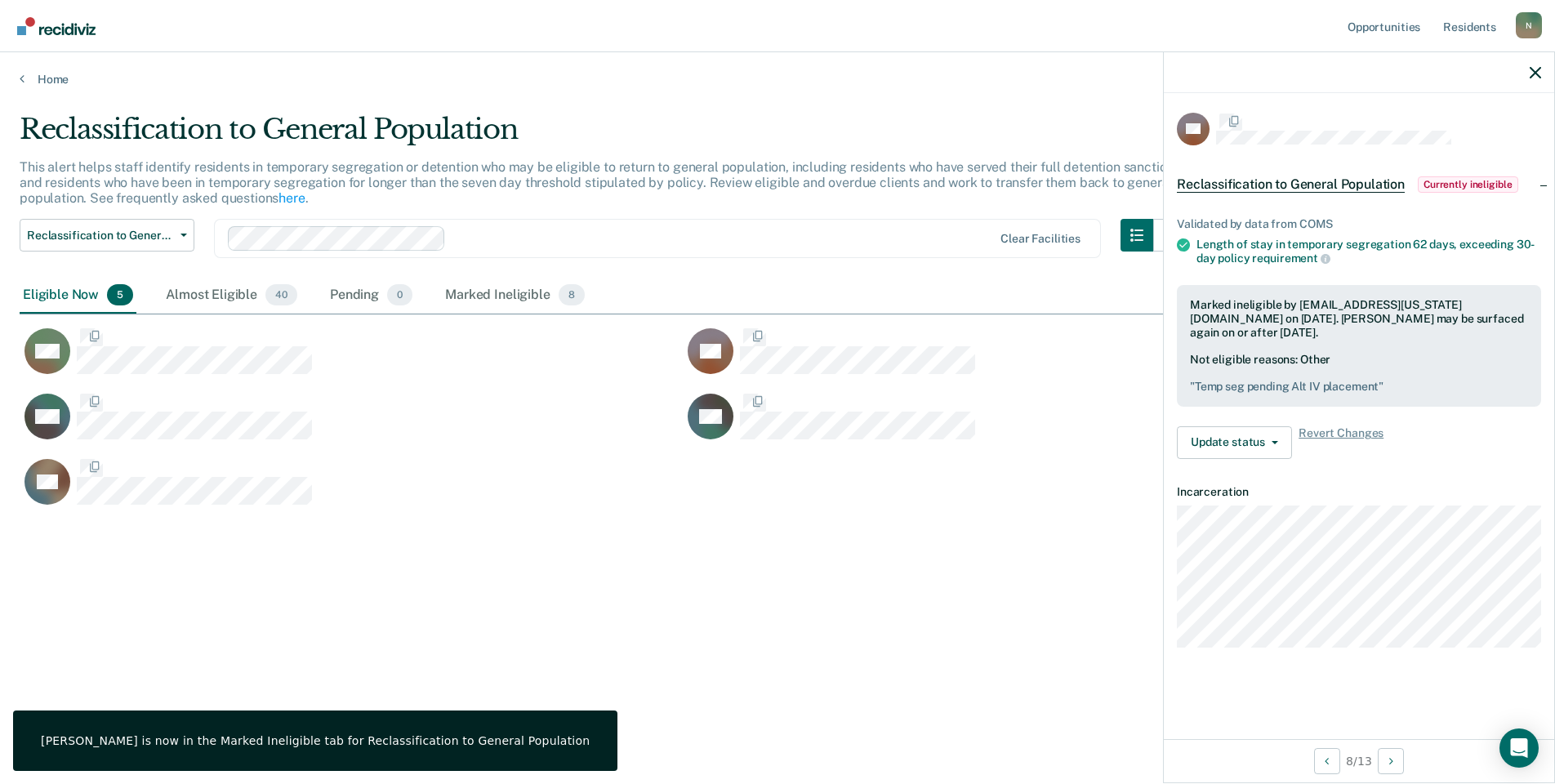
scroll to position [0, 0]
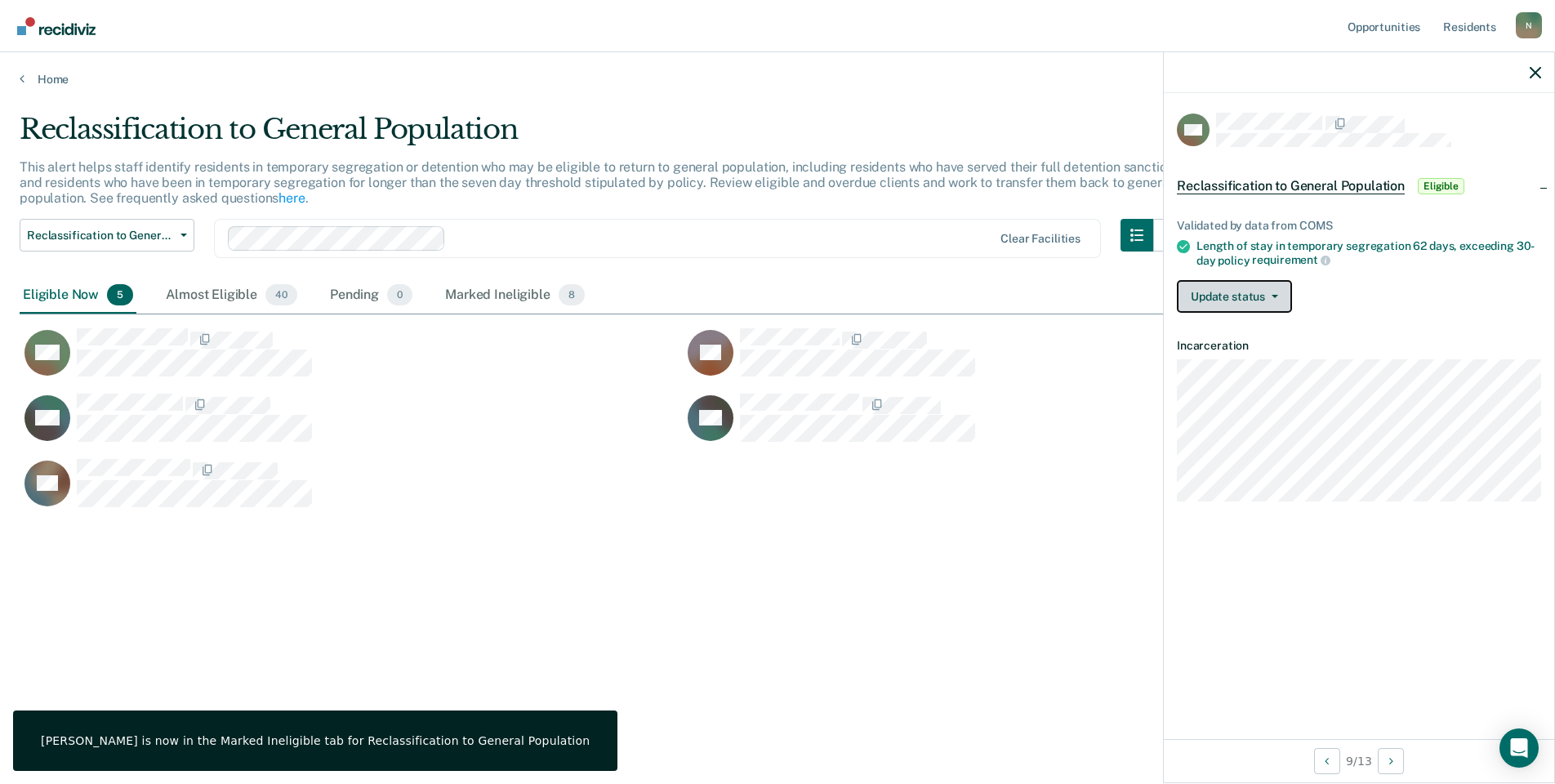
click at [1271, 298] on button "Update status" at bounding box center [1234, 297] width 115 height 33
click at [1262, 361] on button "Mark Ineligible" at bounding box center [1256, 361] width 158 height 26
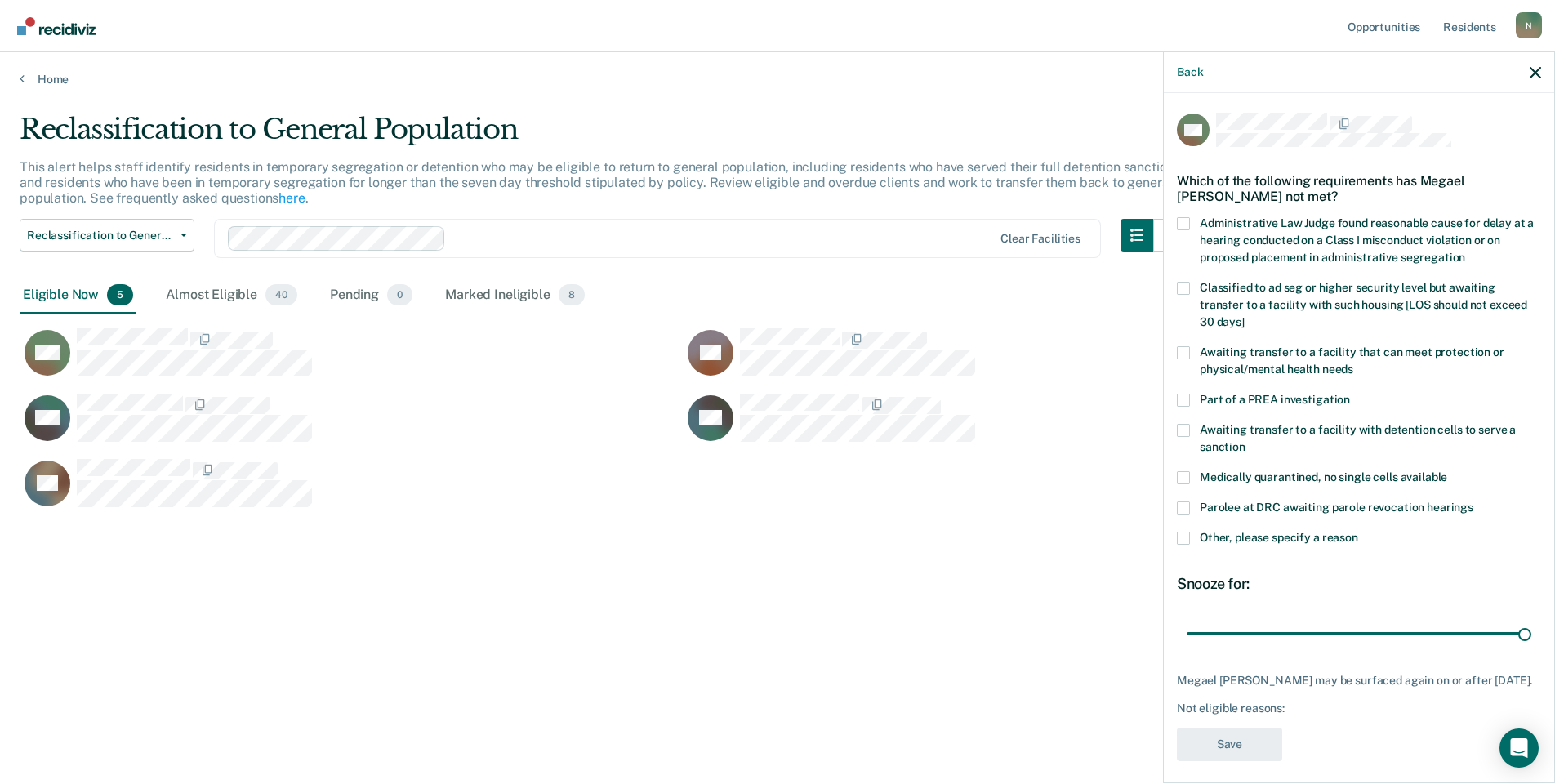
click at [1180, 532] on span at bounding box center [1183, 538] width 13 height 13
click at [1358, 532] on input "Other, please specify a reason" at bounding box center [1358, 532] width 0 height 0
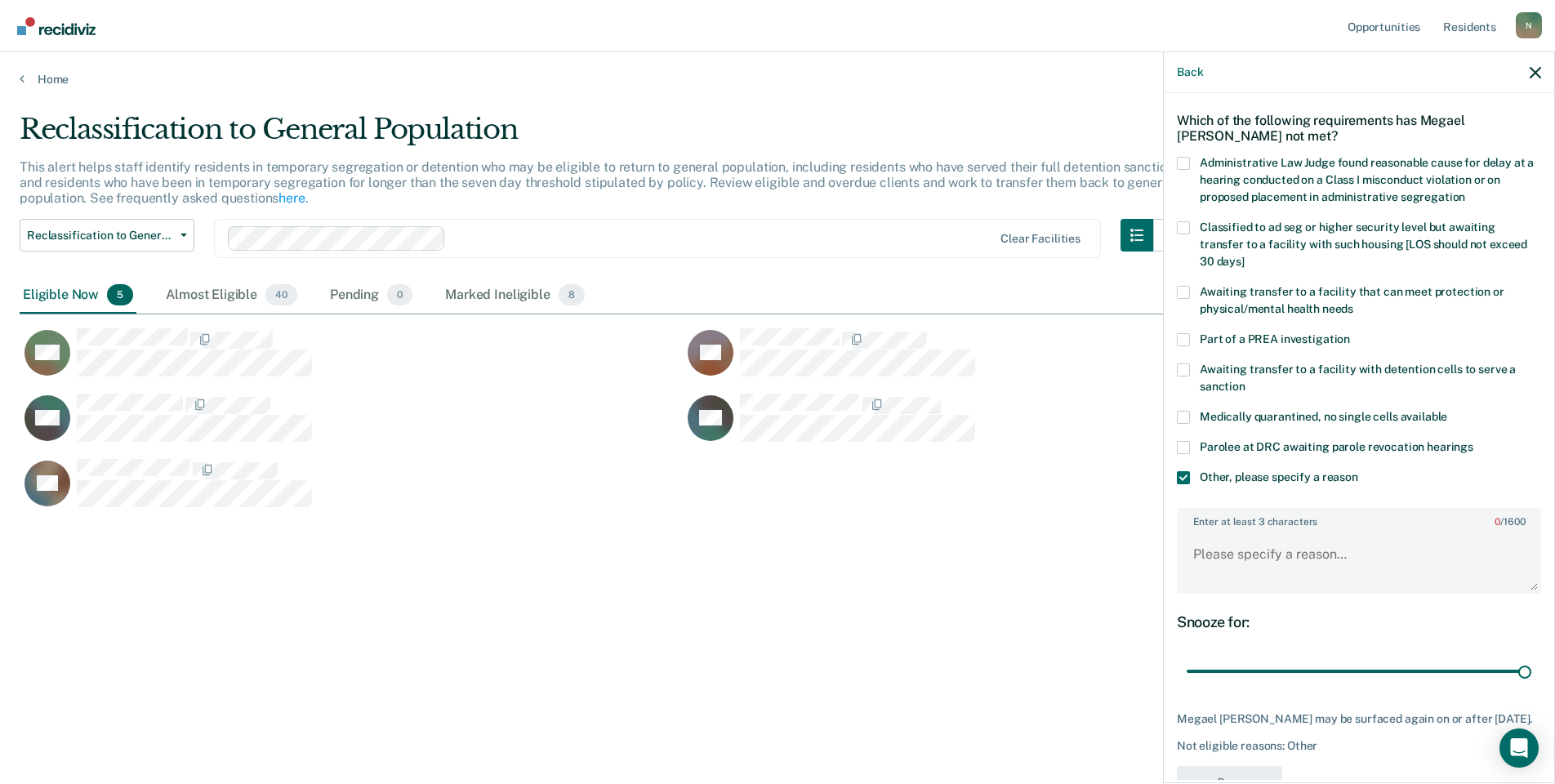
scroll to position [122, 0]
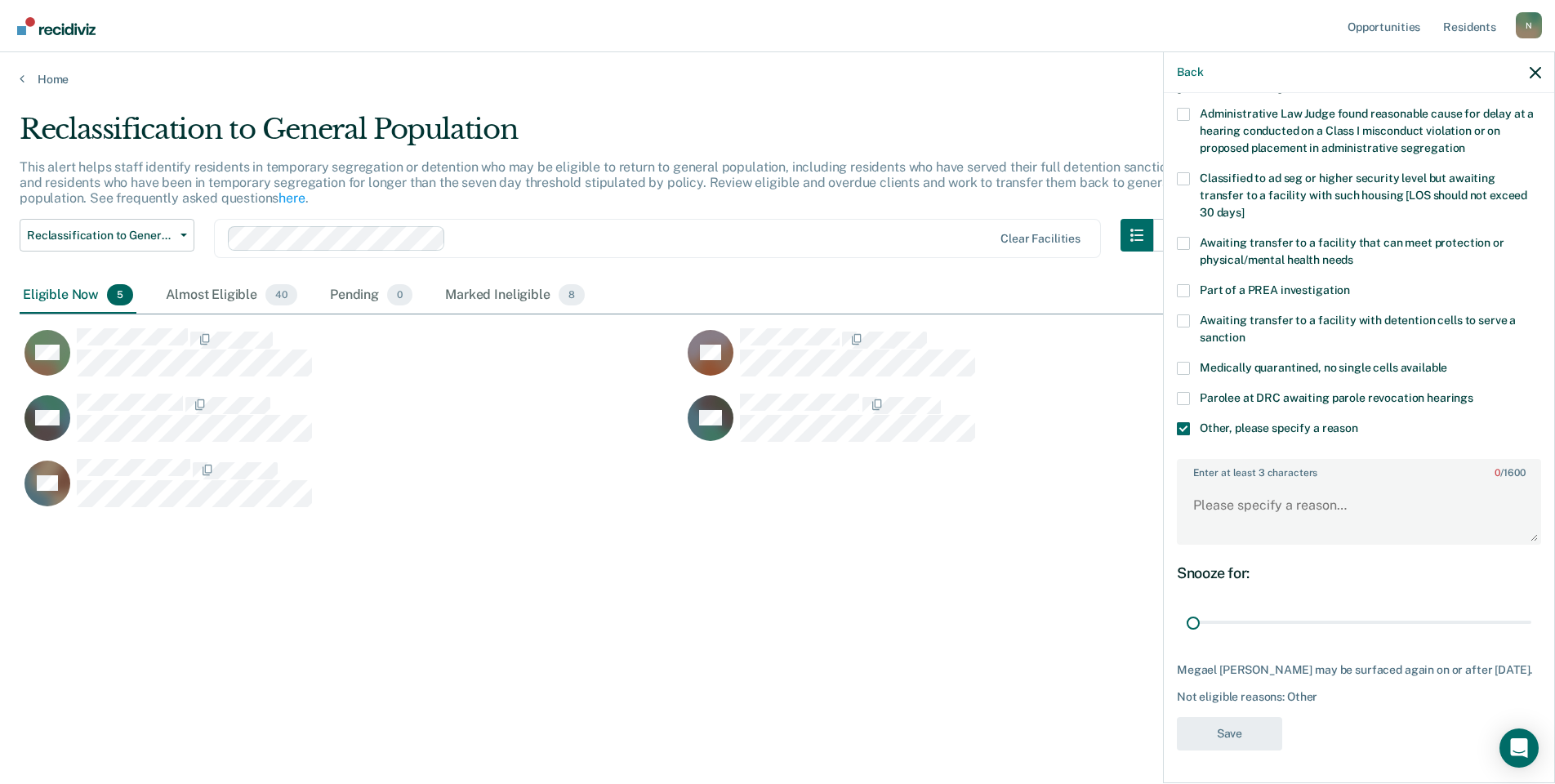
drag, startPoint x: 1517, startPoint y: 607, endPoint x: 1224, endPoint y: 544, distance: 299.7
type input "1"
click at [1195, 618] on input "range" at bounding box center [1359, 622] width 345 height 28
click at [1236, 511] on textarea "Enter at least 3 characters 0 / 1600" at bounding box center [1359, 513] width 361 height 60
type textarea "Temp seg pending Alt IV placement"
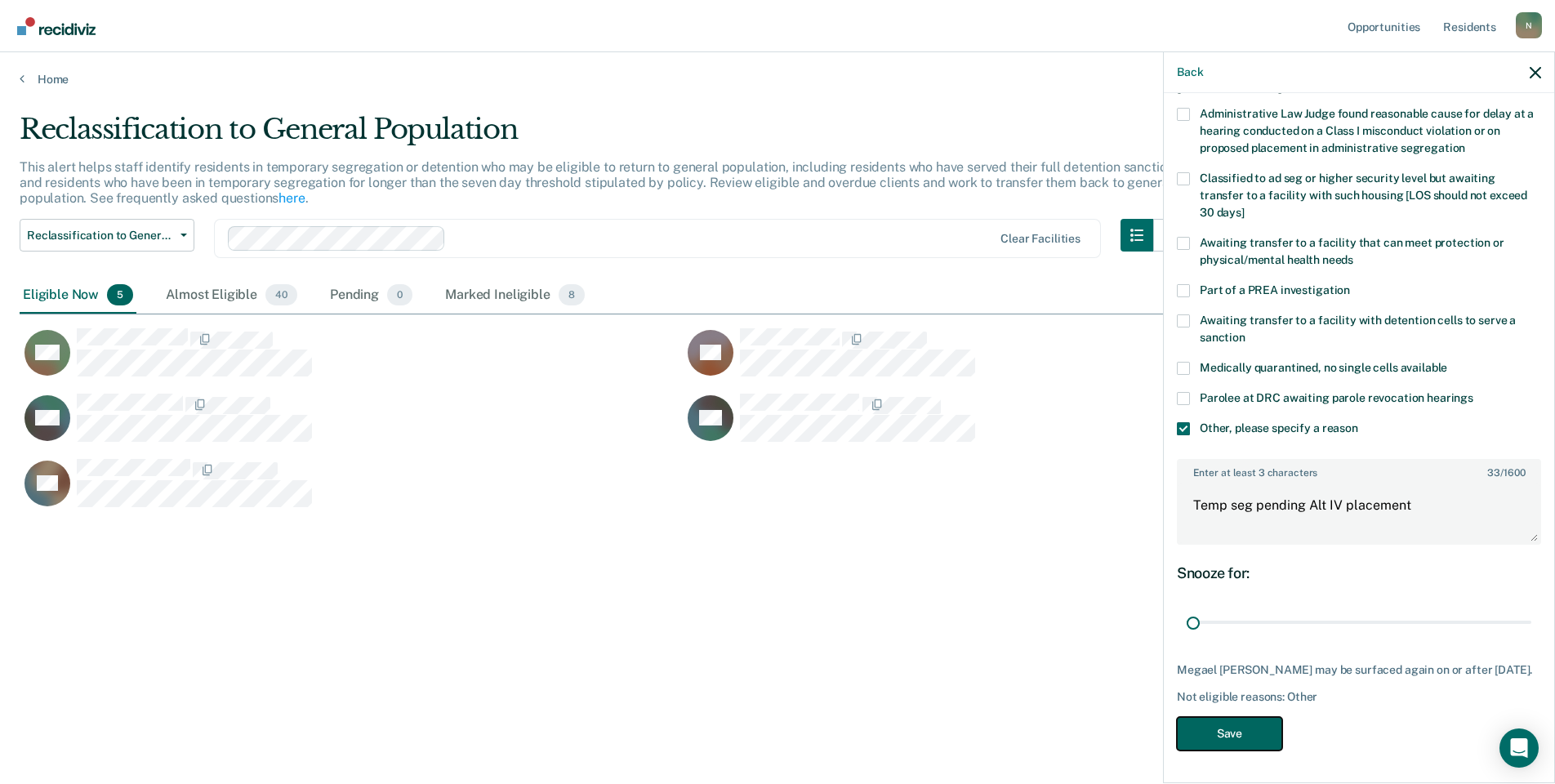
click at [1226, 731] on button "Save" at bounding box center [1230, 733] width 105 height 33
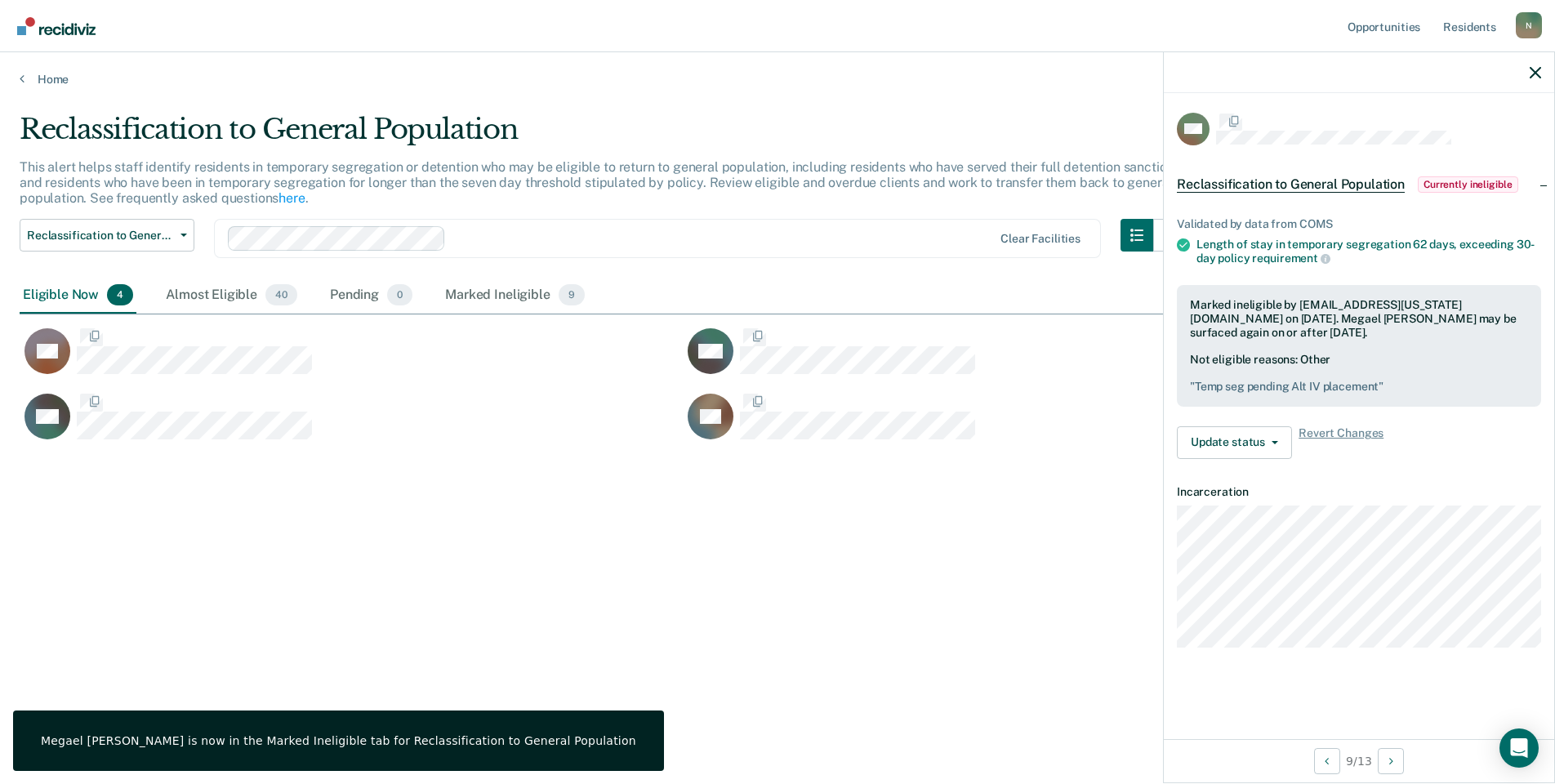
scroll to position [0, 0]
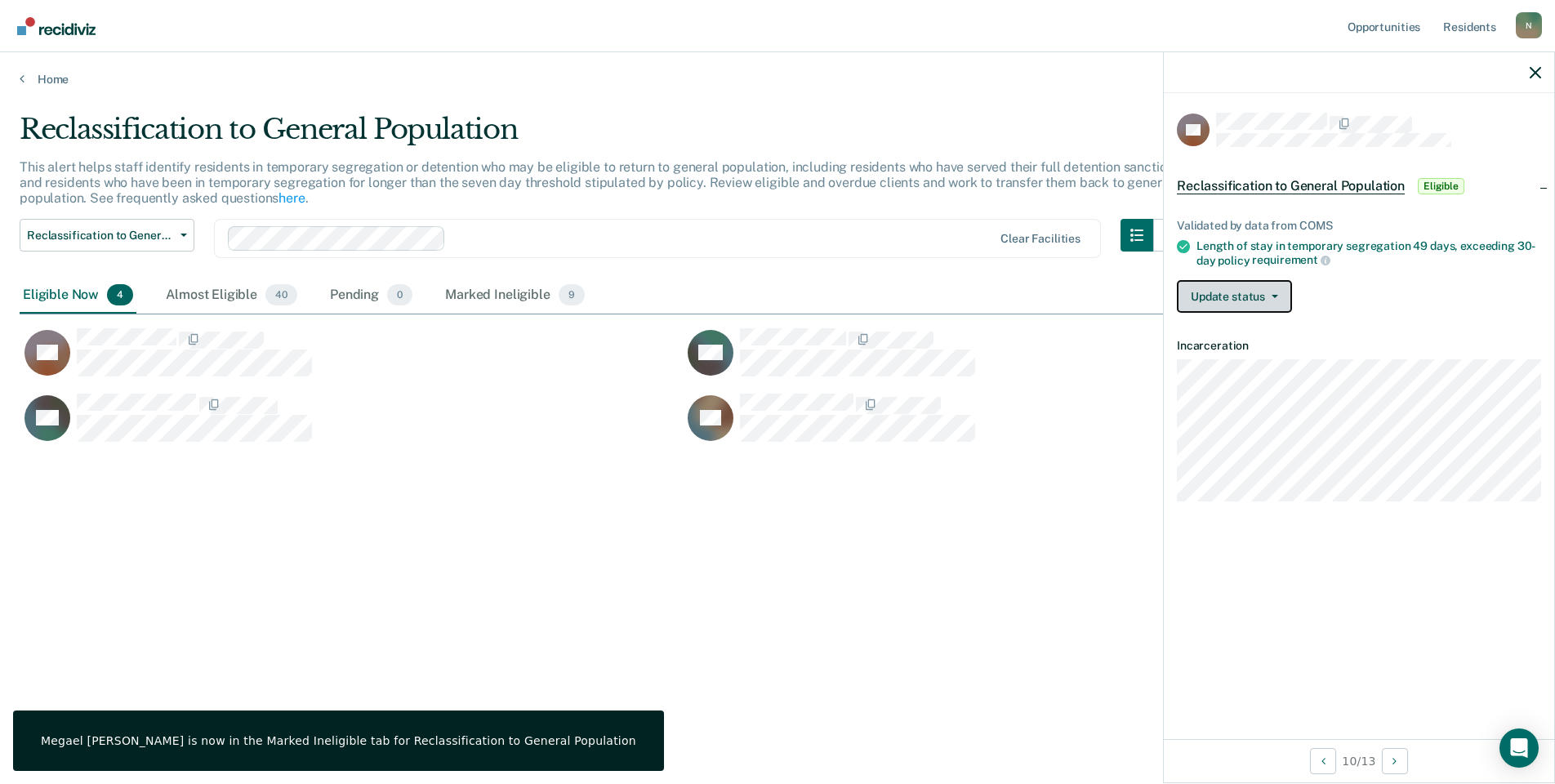
click at [1220, 280] on button "Update status" at bounding box center [1234, 297] width 115 height 33
click at [1252, 355] on button "Mark Ineligible" at bounding box center [1256, 361] width 158 height 26
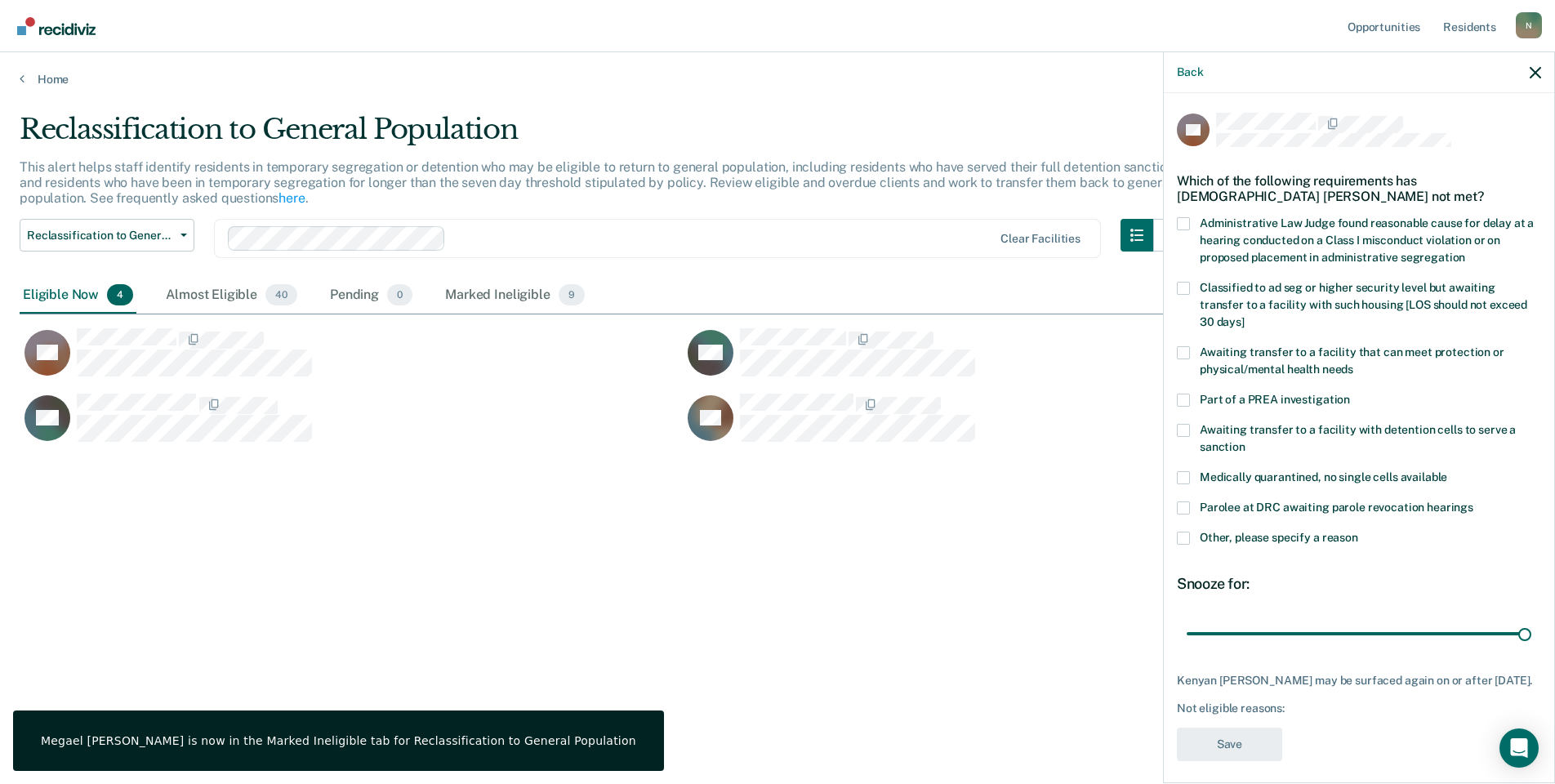
click at [1186, 532] on span at bounding box center [1183, 538] width 13 height 13
click at [1358, 532] on input "Other, please specify a reason" at bounding box center [1358, 532] width 0 height 0
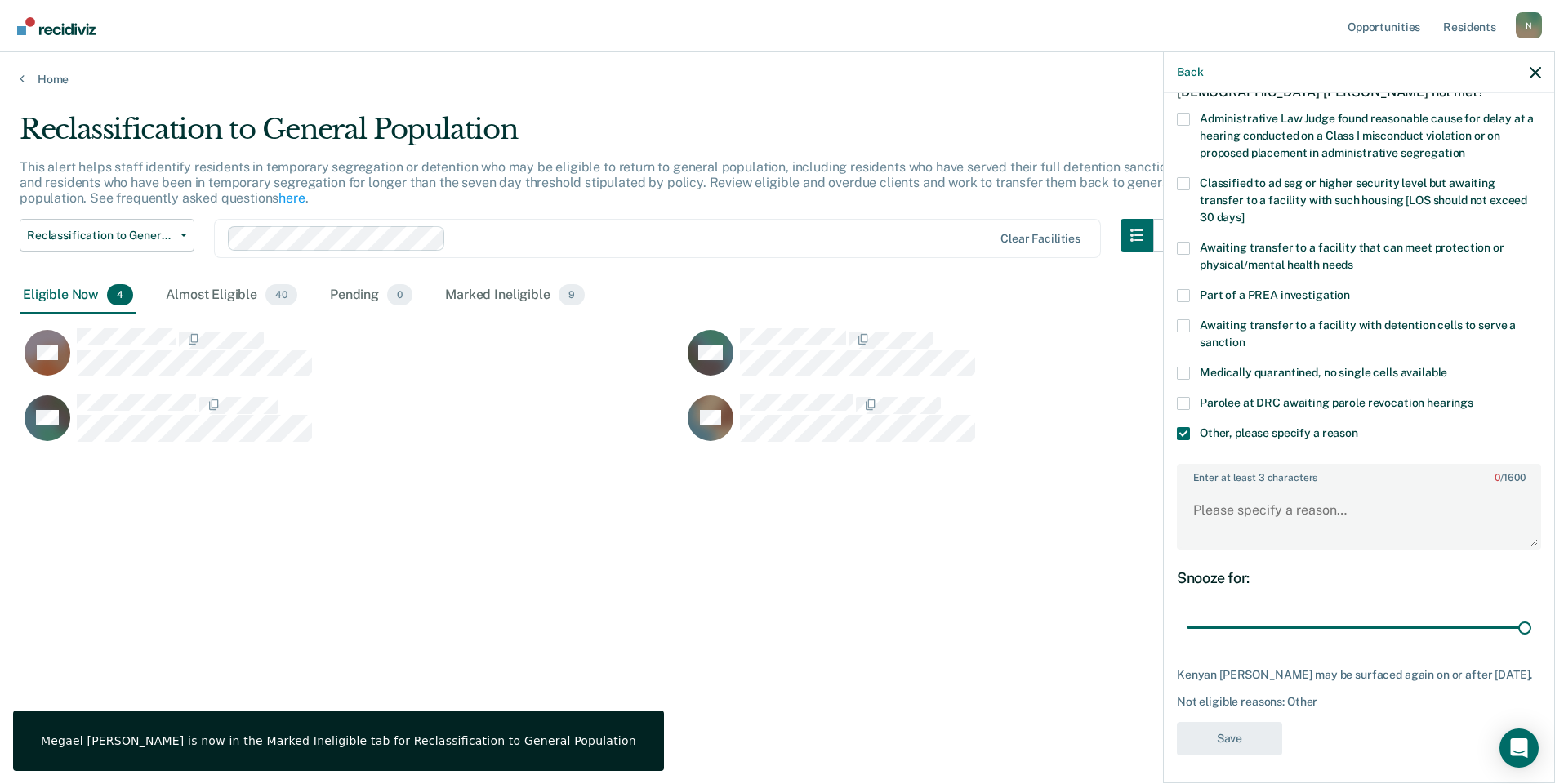
scroll to position [108, 0]
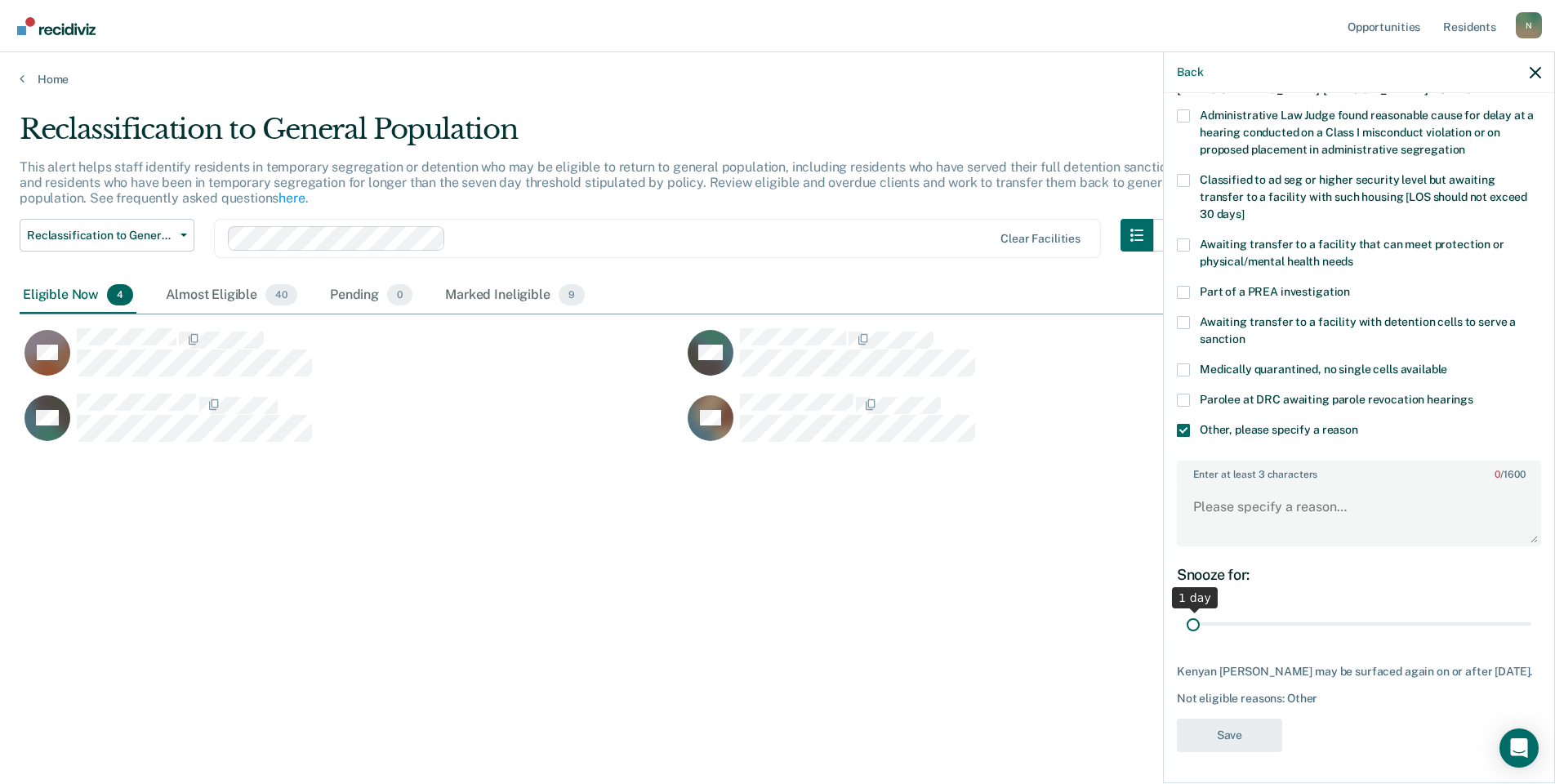
drag, startPoint x: 1512, startPoint y: 625, endPoint x: 1133, endPoint y: 640, distance: 379.3
type input "1"
click at [1187, 639] on input "range" at bounding box center [1359, 623] width 345 height 28
click at [1197, 534] on textarea "Enter at least 3 characters 0 / 1600" at bounding box center [1359, 514] width 361 height 60
type textarea "Temp seg pending Alt IV placement"
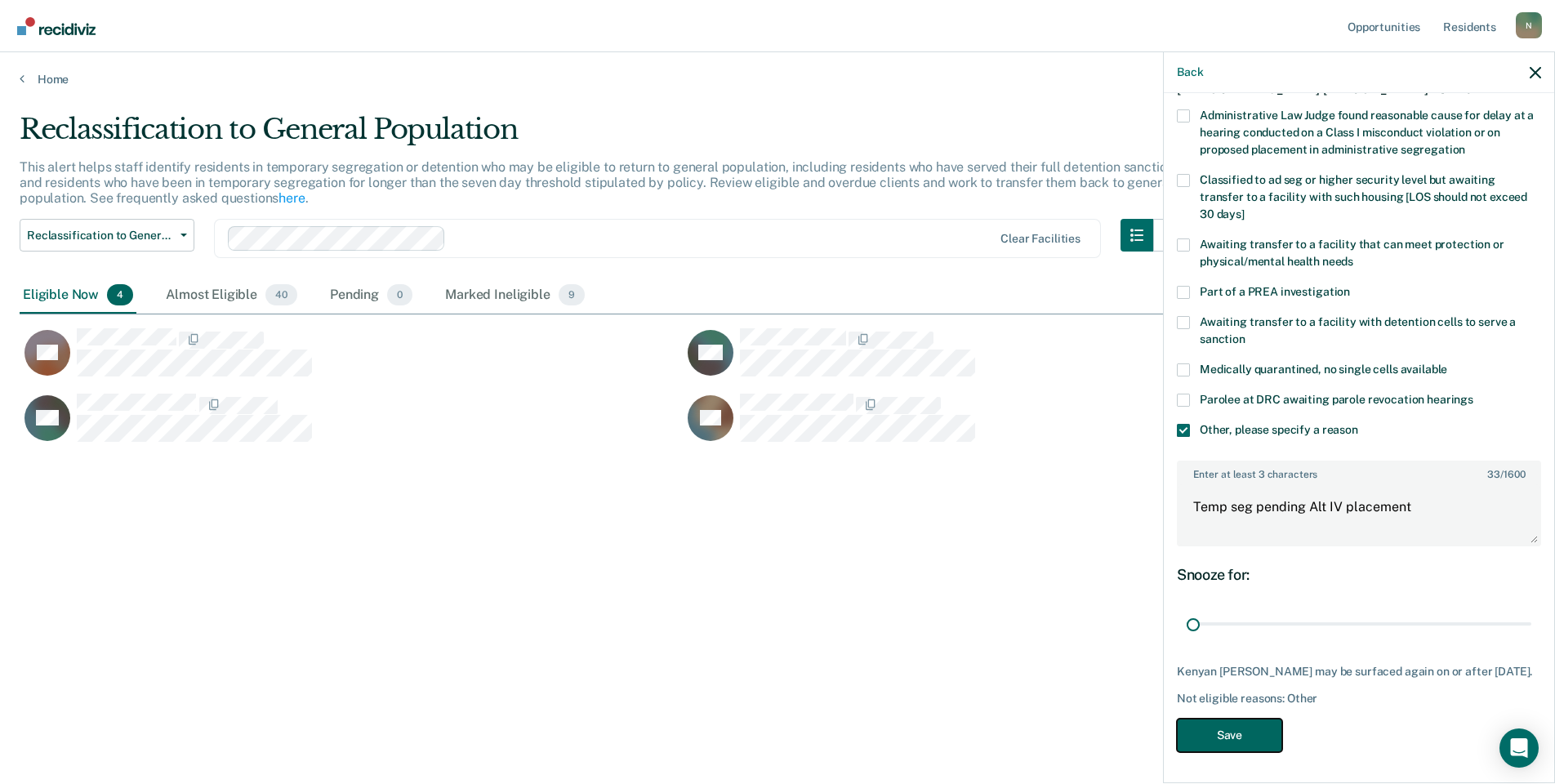
click at [1201, 748] on button "Save" at bounding box center [1230, 735] width 105 height 33
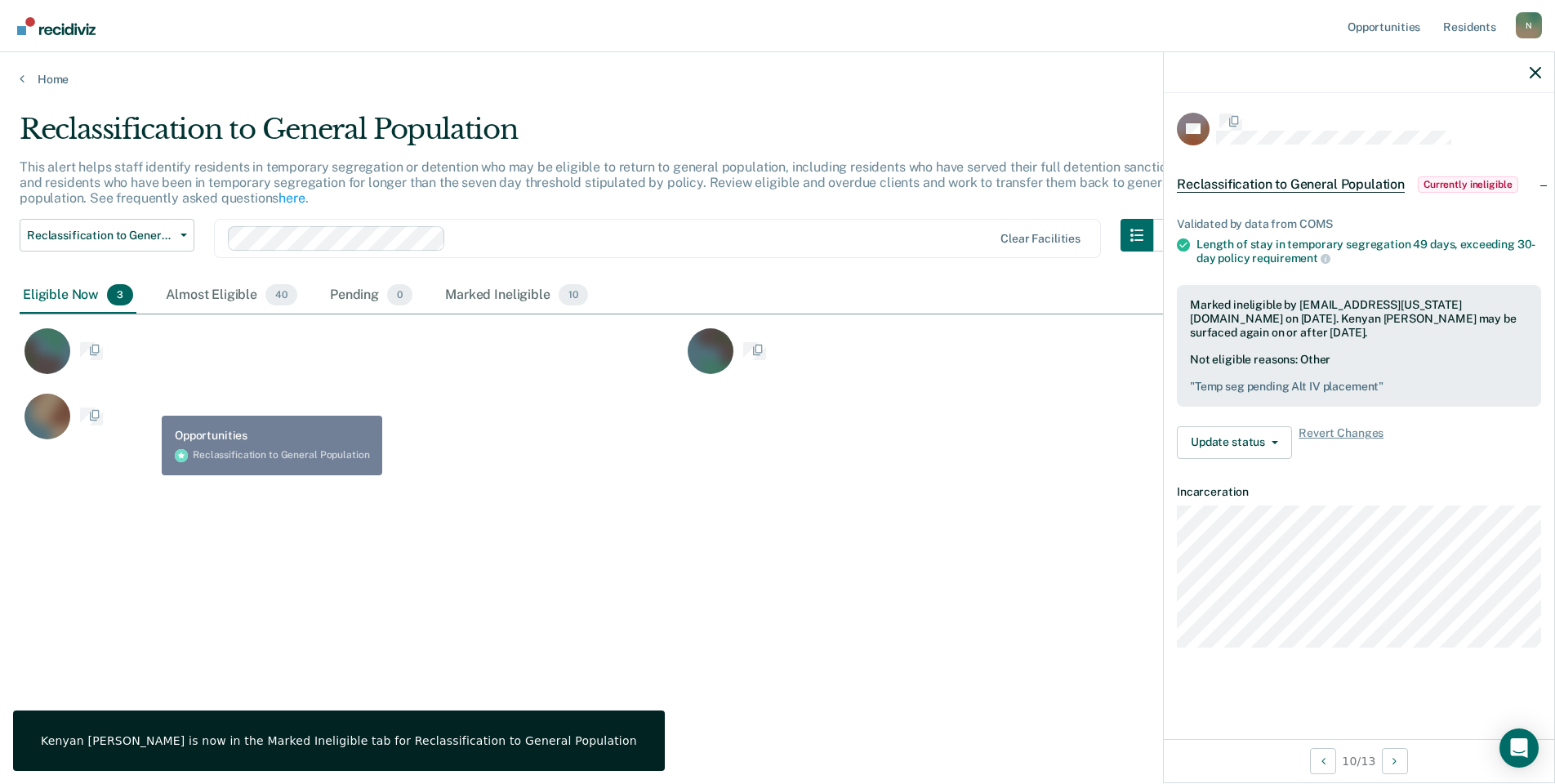
scroll to position [0, 0]
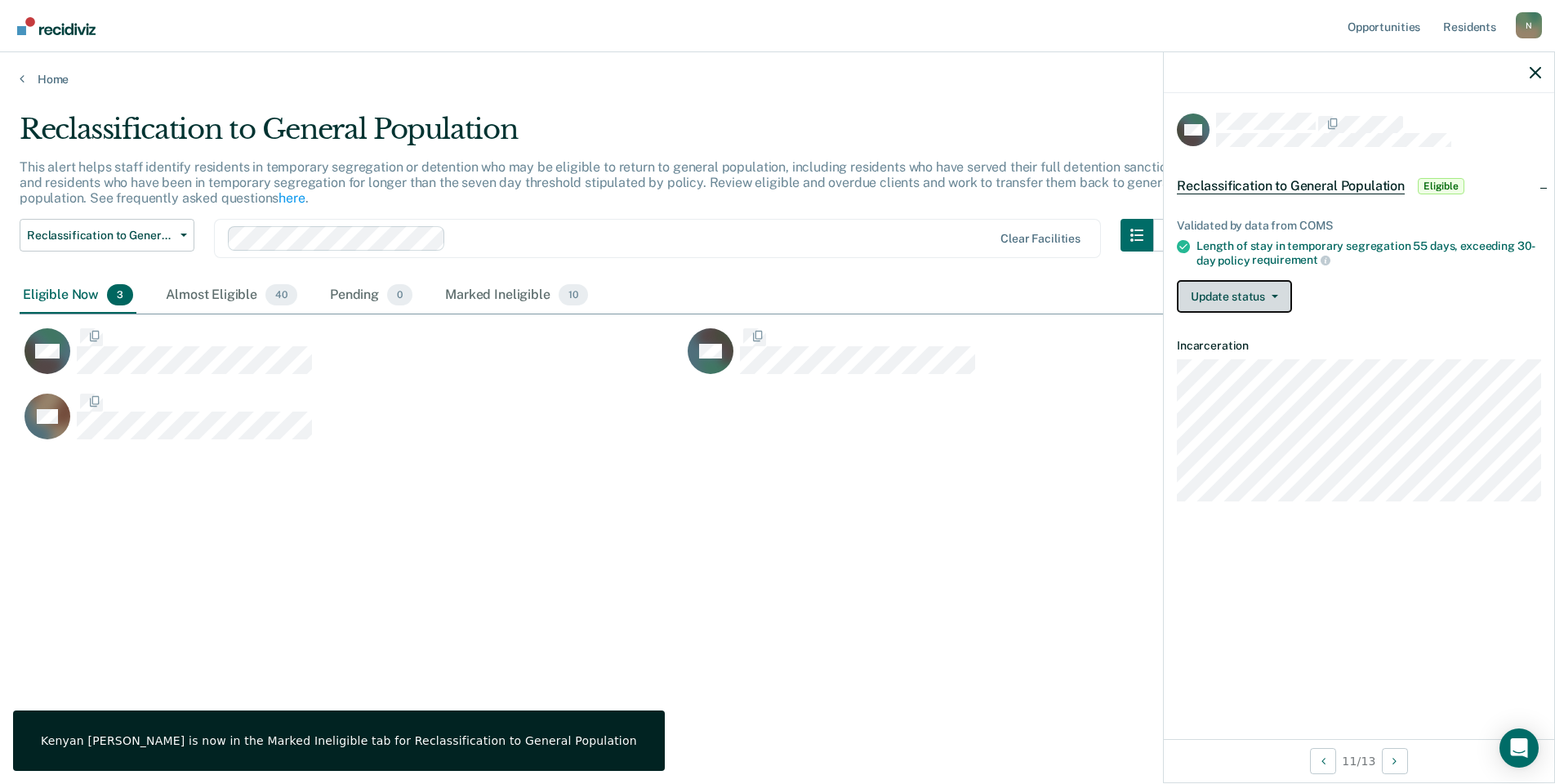
click at [1259, 302] on button "Update status" at bounding box center [1234, 297] width 115 height 33
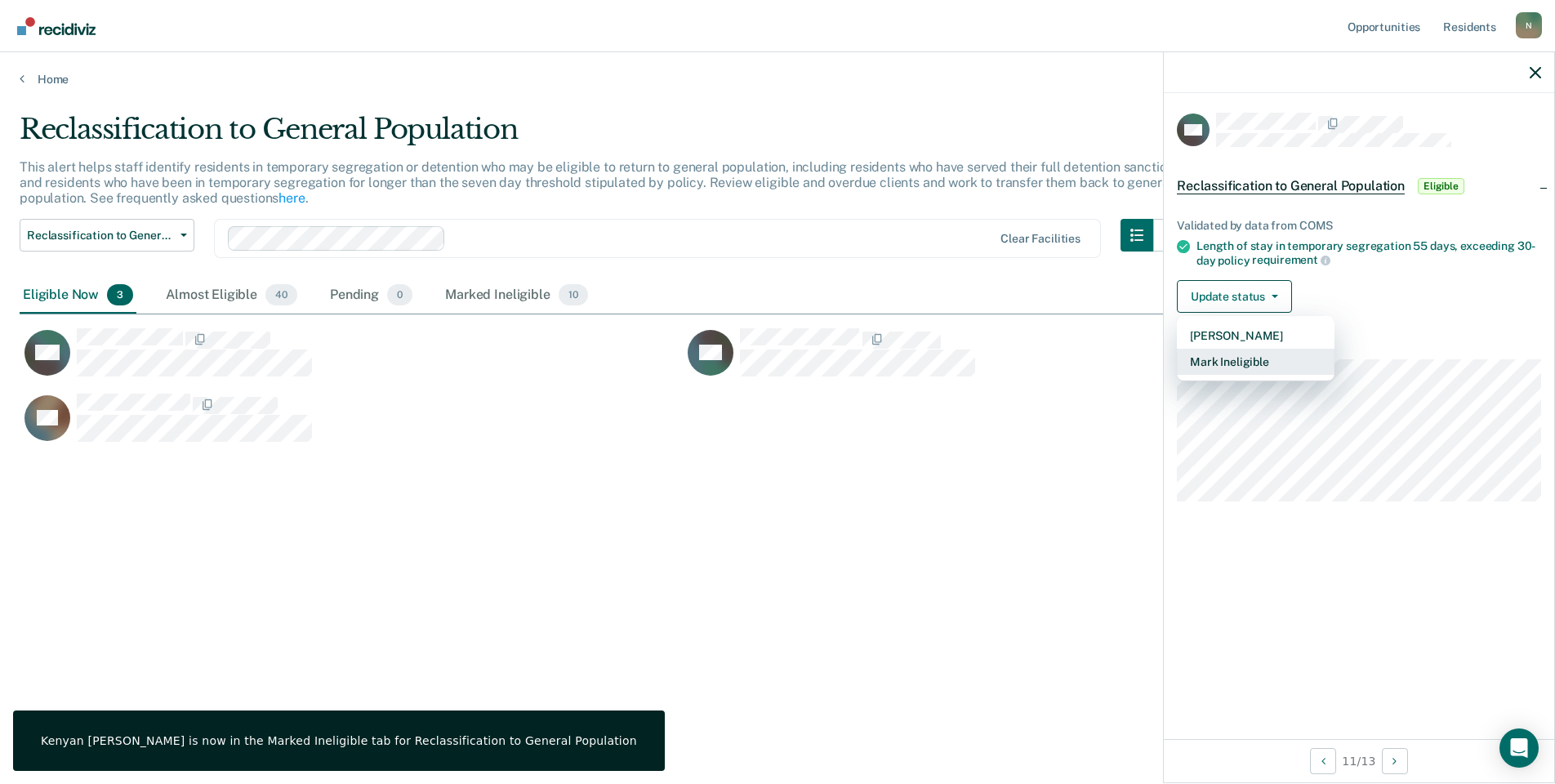
click at [1280, 353] on button "Mark Ineligible" at bounding box center [1256, 361] width 158 height 26
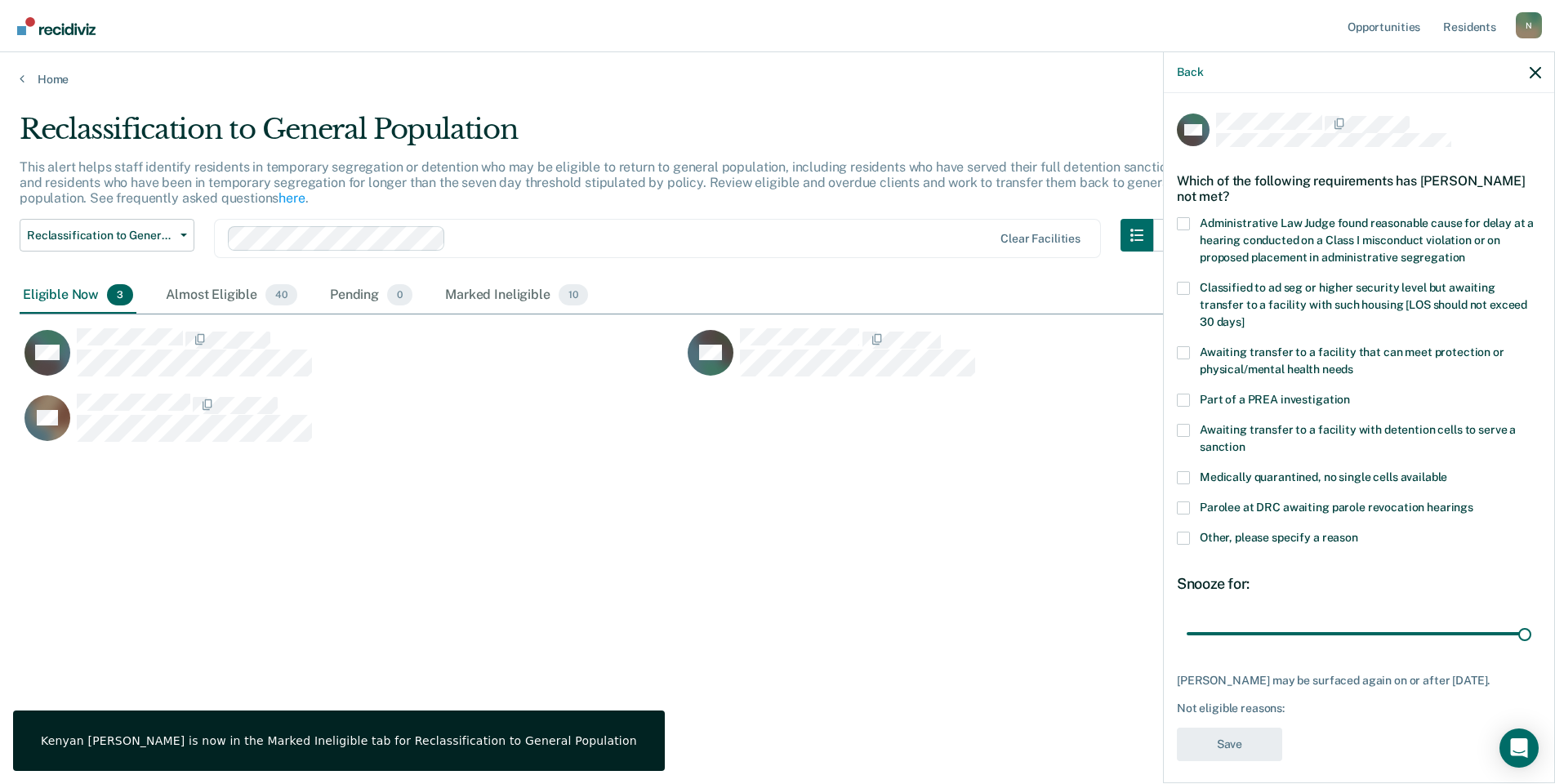
click at [1190, 532] on span at bounding box center [1183, 538] width 13 height 13
click at [1358, 532] on input "Other, please specify a reason" at bounding box center [1358, 532] width 0 height 0
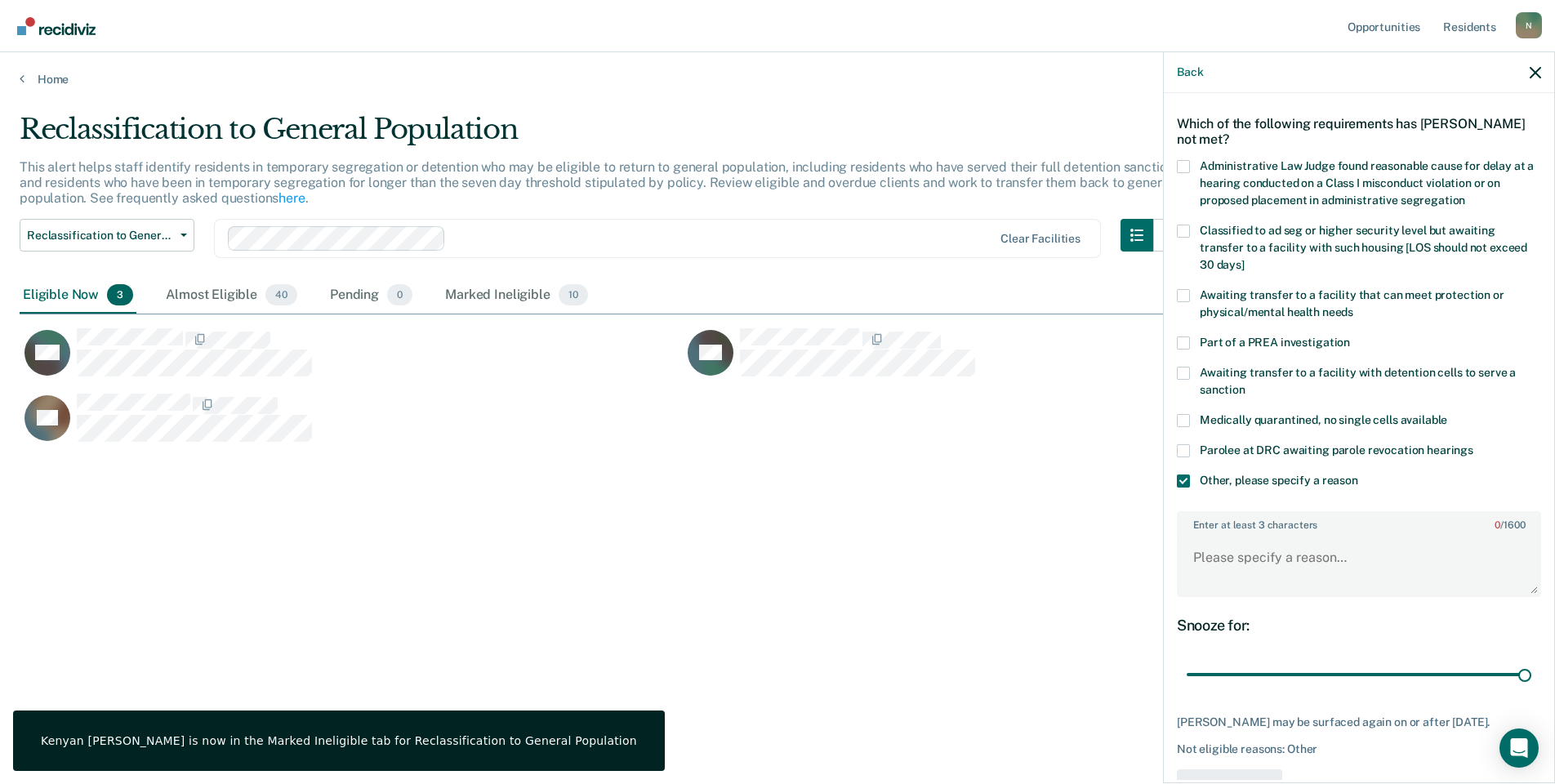
scroll to position [122, 0]
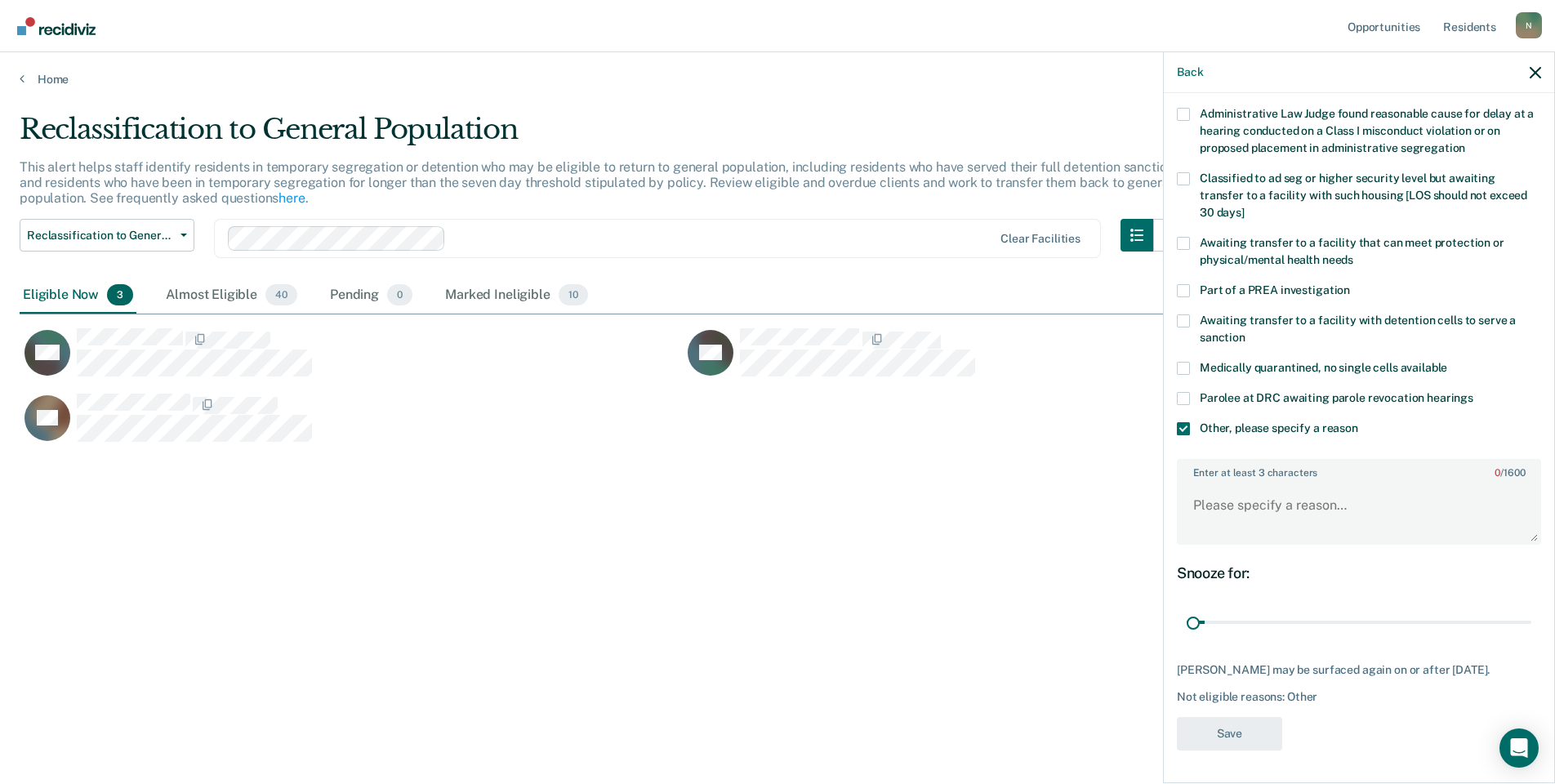
drag, startPoint x: 1513, startPoint y: 614, endPoint x: 1178, endPoint y: 615, distance: 335.0
type input "1"
click at [1187, 619] on input "range" at bounding box center [1359, 622] width 345 height 28
click at [1225, 498] on textarea "Enter at least 3 characters 0 / 1600" at bounding box center [1359, 513] width 361 height 60
type textarea "Temp seg pending Alt IV placement"
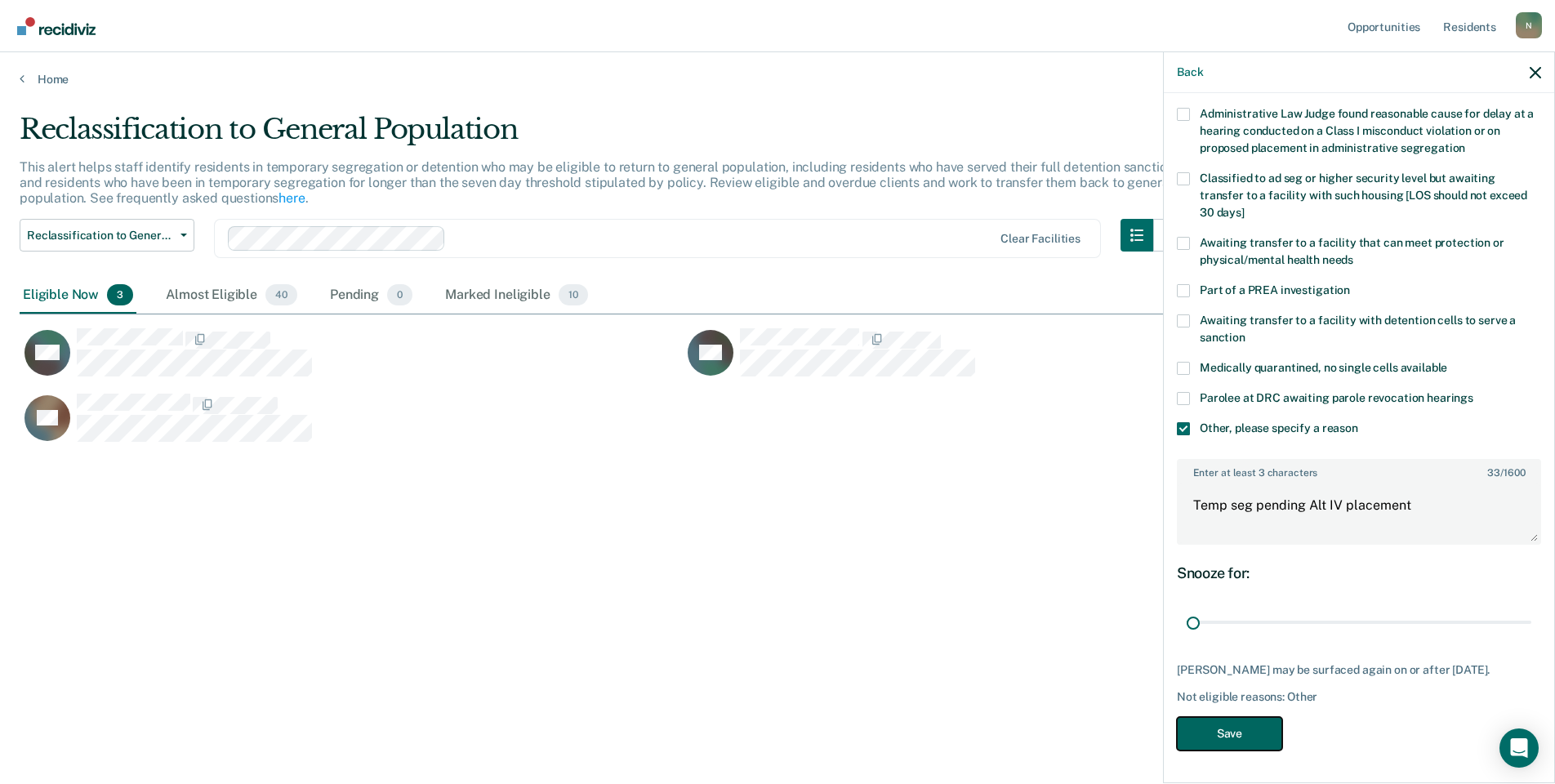
click at [1236, 727] on button "Save" at bounding box center [1230, 733] width 105 height 33
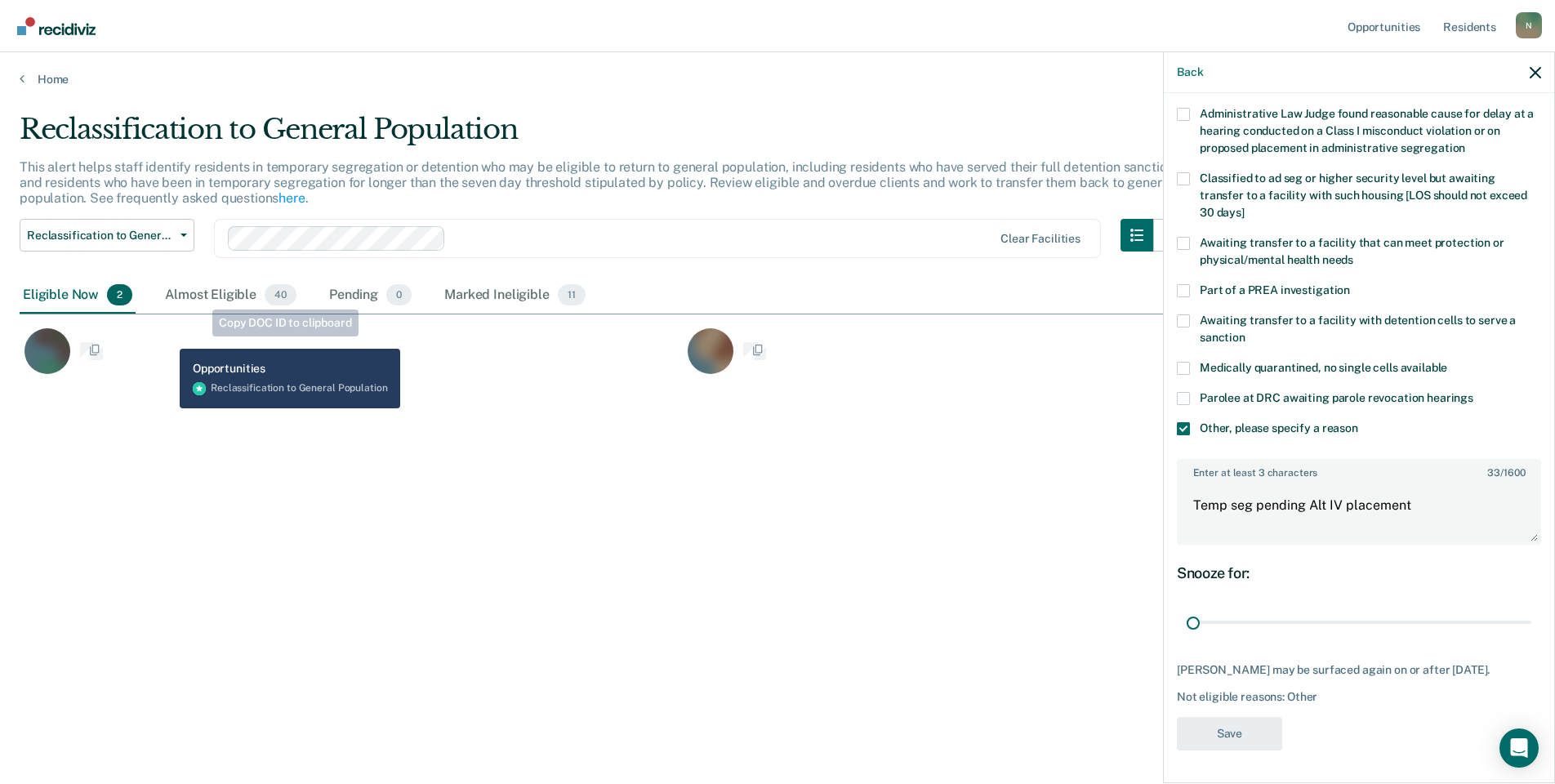
scroll to position [0, 0]
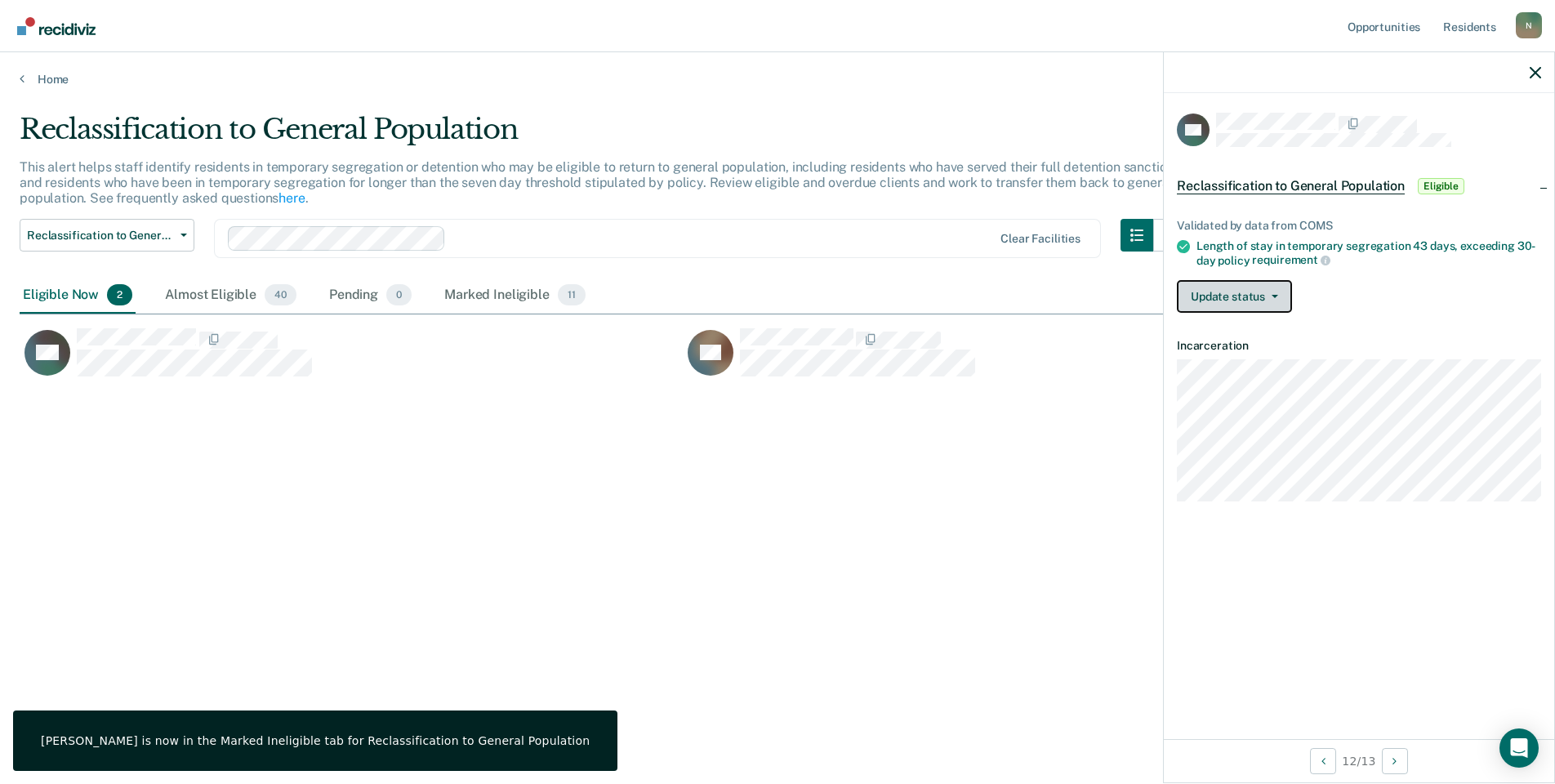
click at [1250, 300] on button "Update status" at bounding box center [1234, 297] width 115 height 33
click at [1271, 363] on button "Mark Ineligible" at bounding box center [1256, 361] width 158 height 26
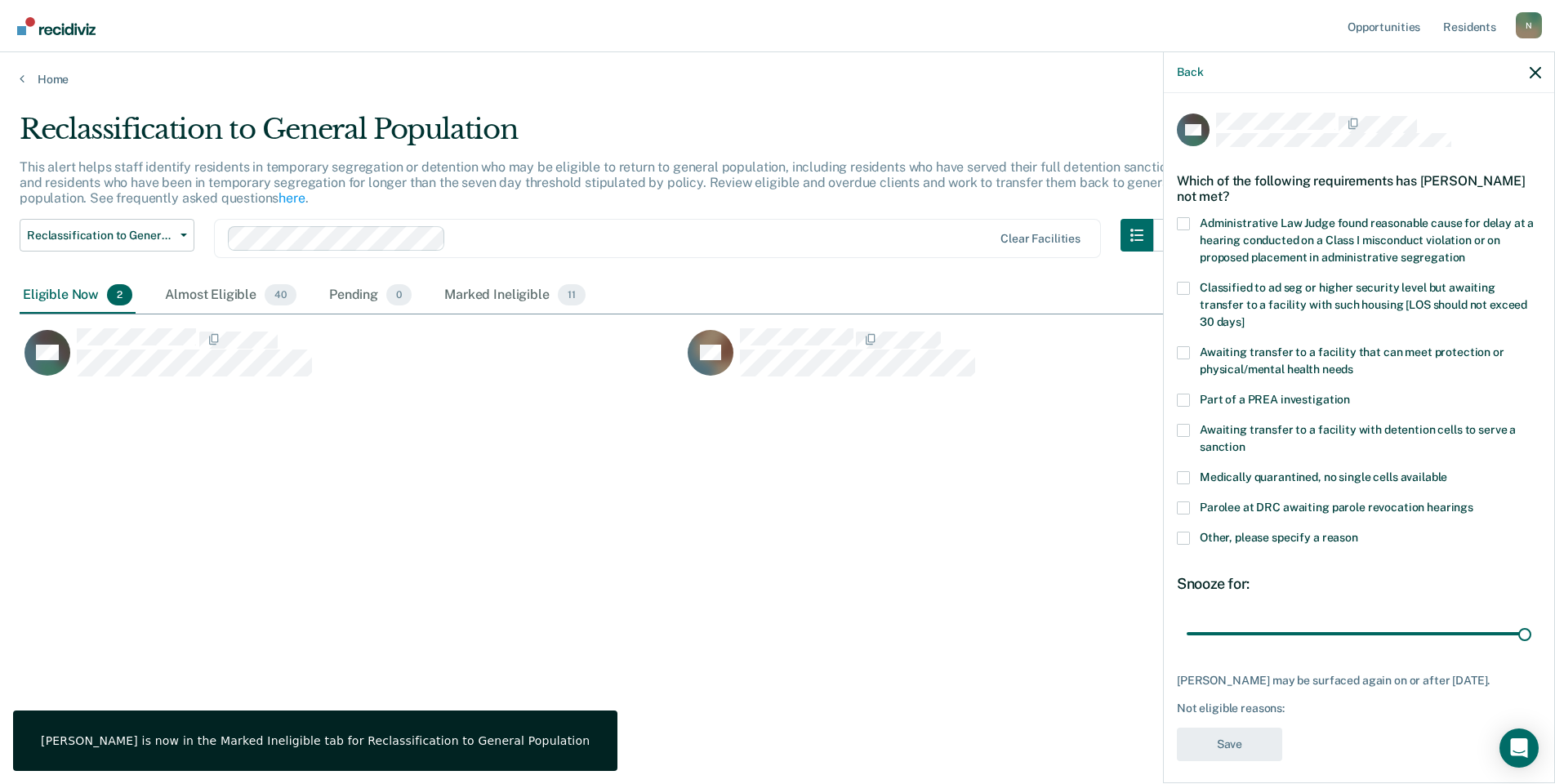
click at [1187, 539] on span at bounding box center [1183, 538] width 13 height 13
click at [1358, 532] on input "Other, please specify a reason" at bounding box center [1358, 532] width 0 height 0
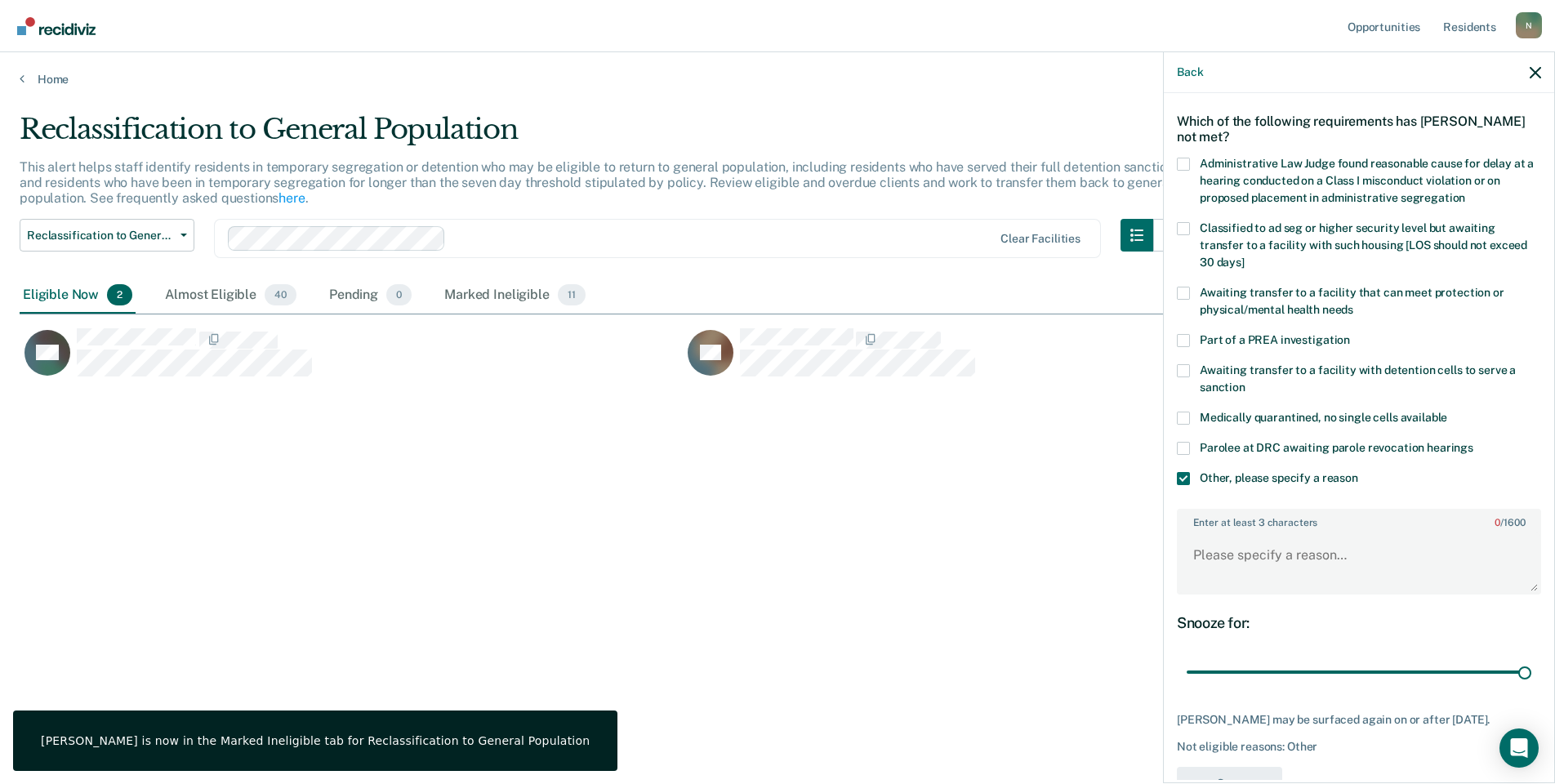
scroll to position [122, 0]
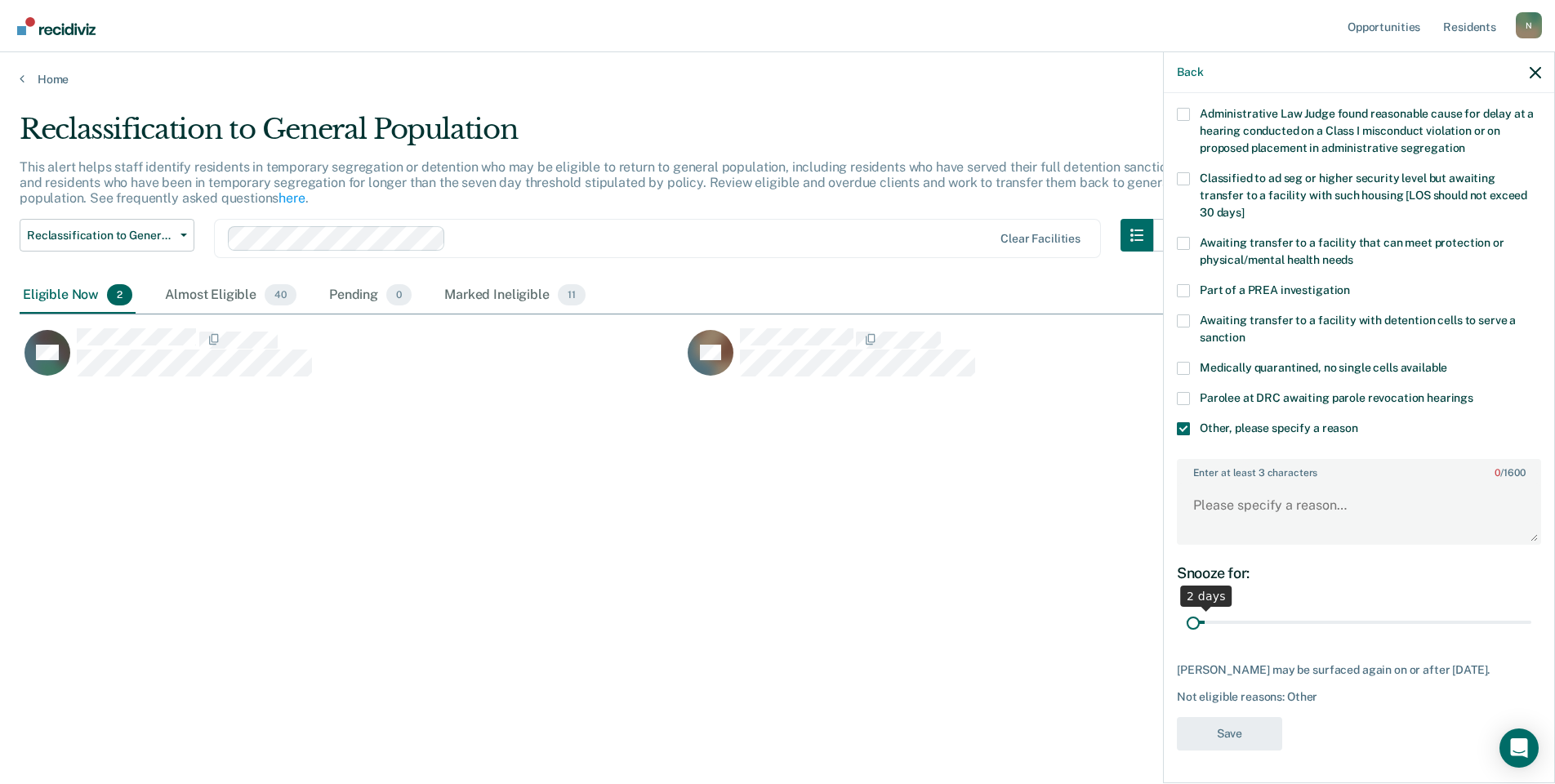
drag, startPoint x: 1515, startPoint y: 612, endPoint x: 1183, endPoint y: 628, distance: 332.4
type input "1"
click at [1187, 628] on input "range" at bounding box center [1359, 622] width 345 height 28
click at [1239, 508] on textarea "Enter at least 3 characters 0 / 1600" at bounding box center [1359, 513] width 361 height 60
type textarea "Temp seg pending Alt IV placement"
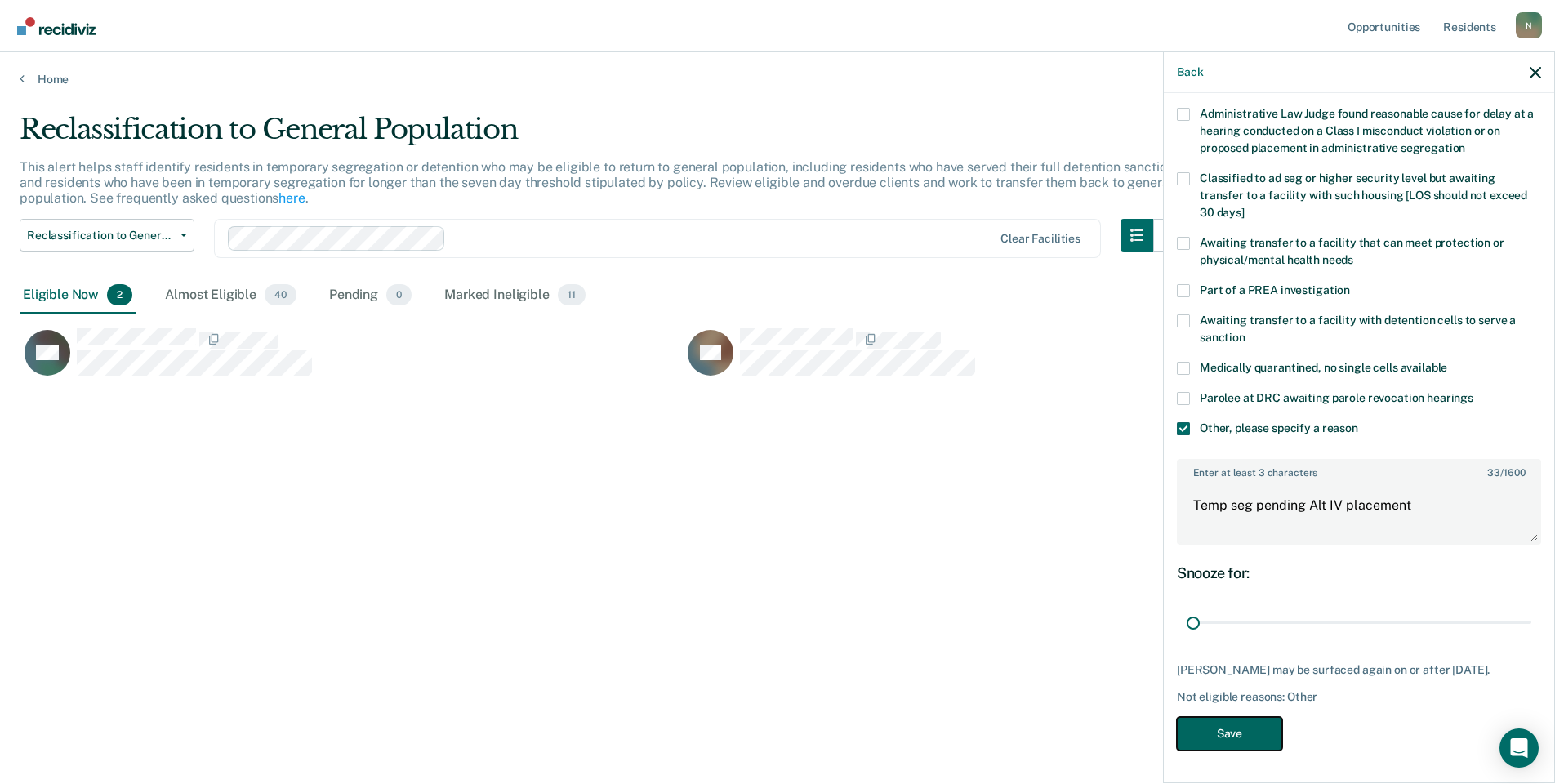
click at [1218, 735] on button "Save" at bounding box center [1230, 733] width 105 height 33
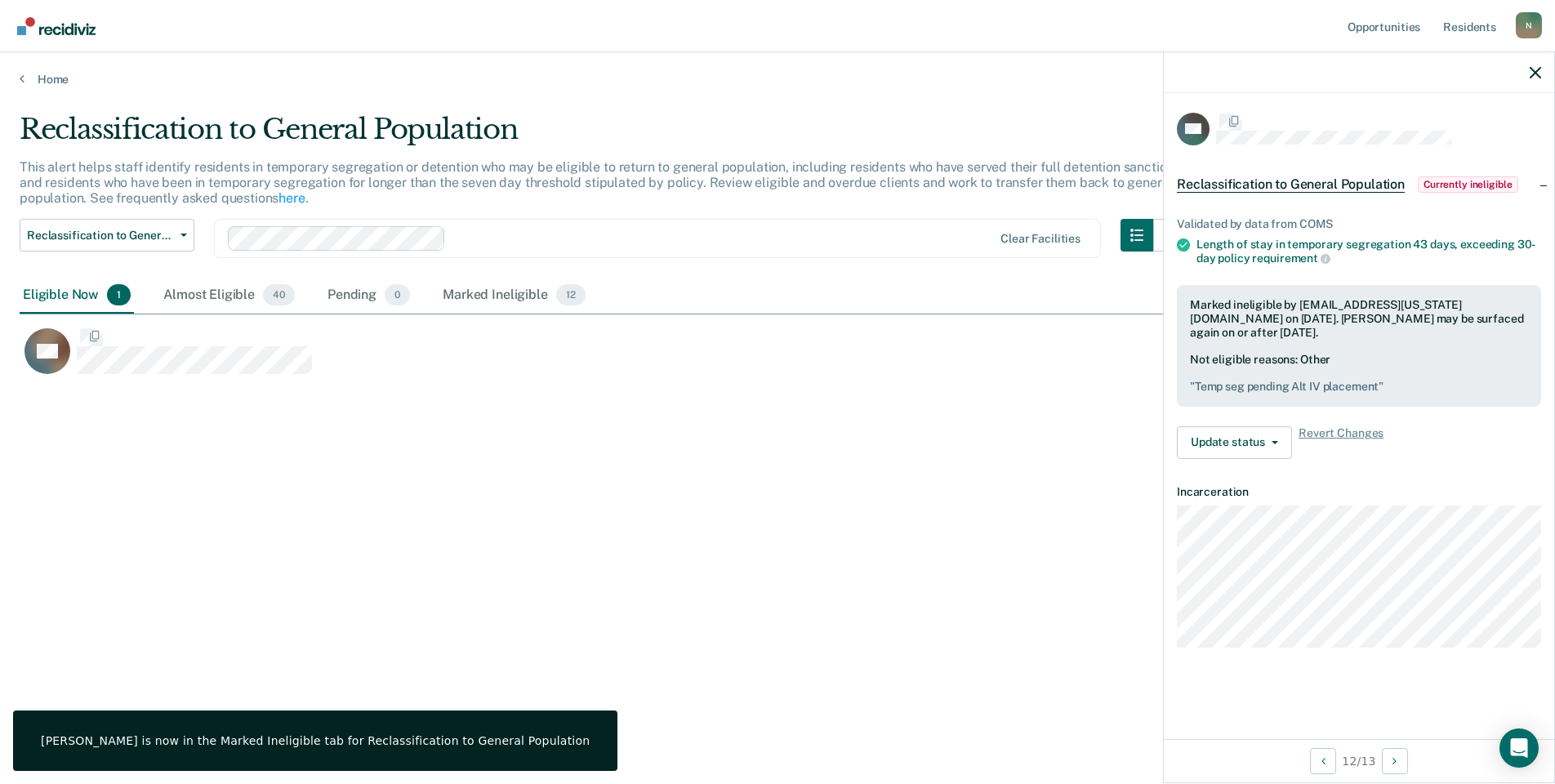
scroll to position [0, 0]
click at [1278, 453] on button "Update status" at bounding box center [1234, 444] width 115 height 33
click at [170, 426] on div "Reclassification to General Population This alert helps staff identify resident…" at bounding box center [778, 387] width 1516 height 548
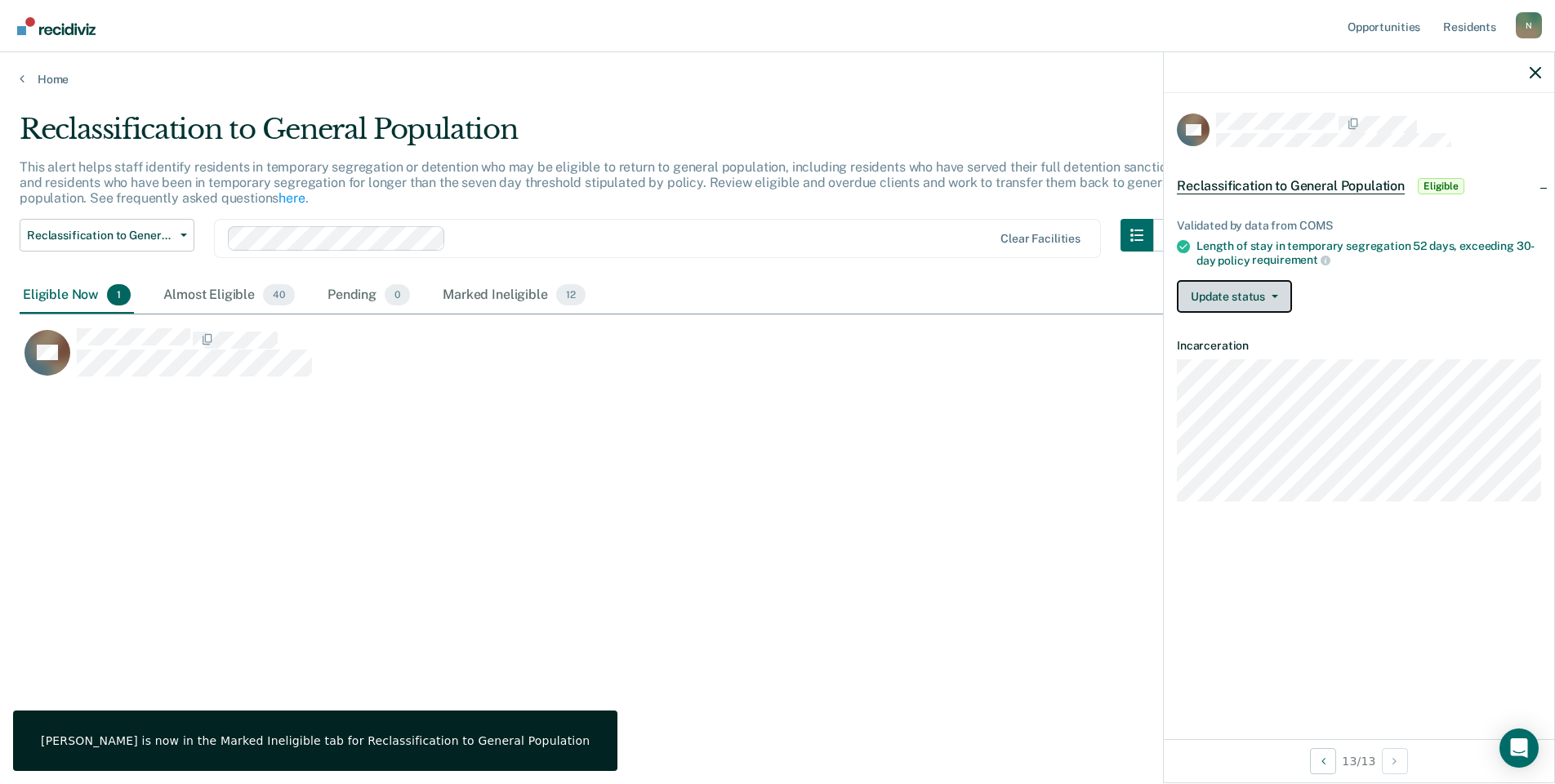
click at [1259, 298] on button "Update status" at bounding box center [1234, 297] width 115 height 33
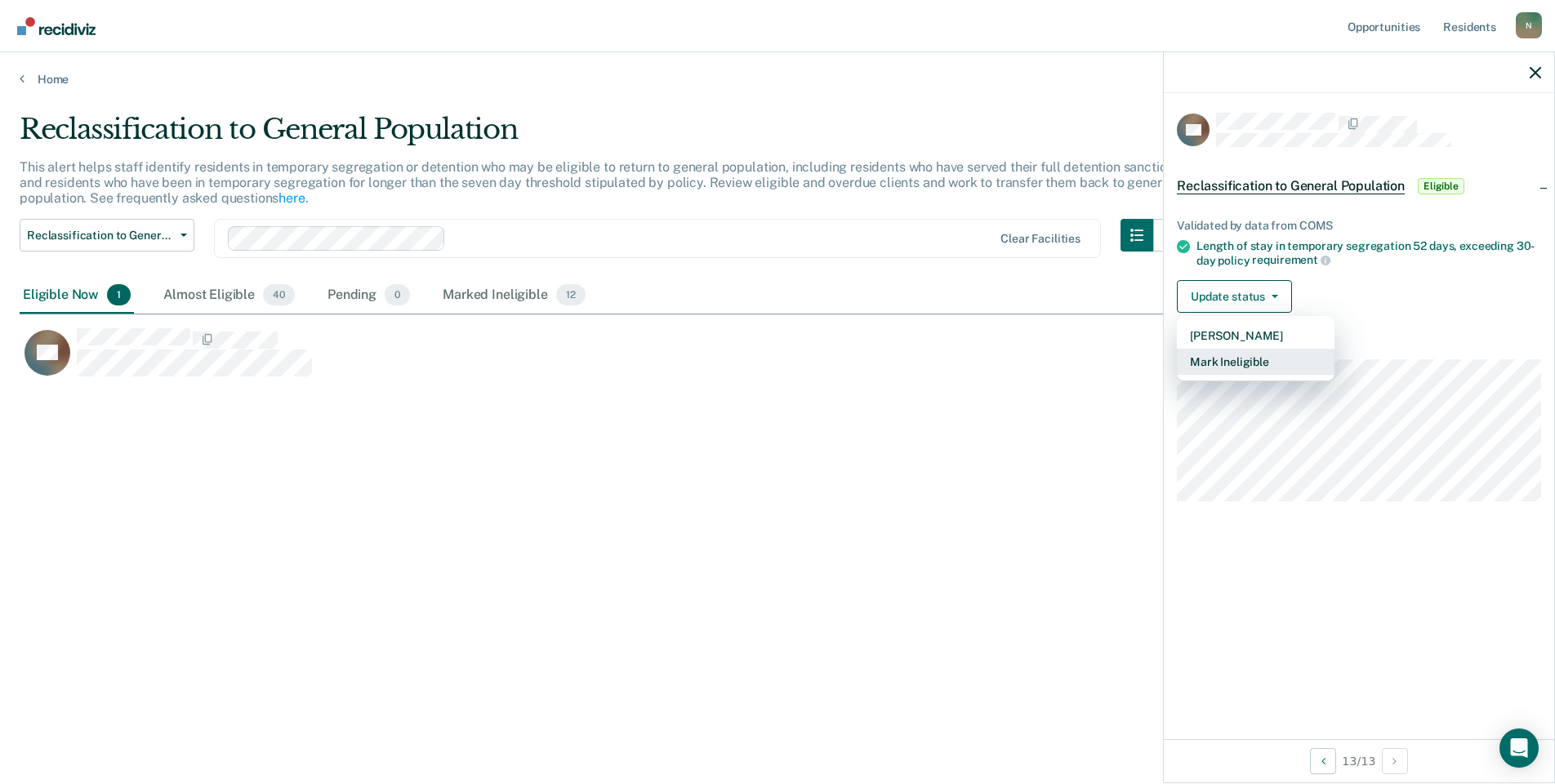
click at [1246, 365] on button "Mark Ineligible" at bounding box center [1256, 361] width 158 height 26
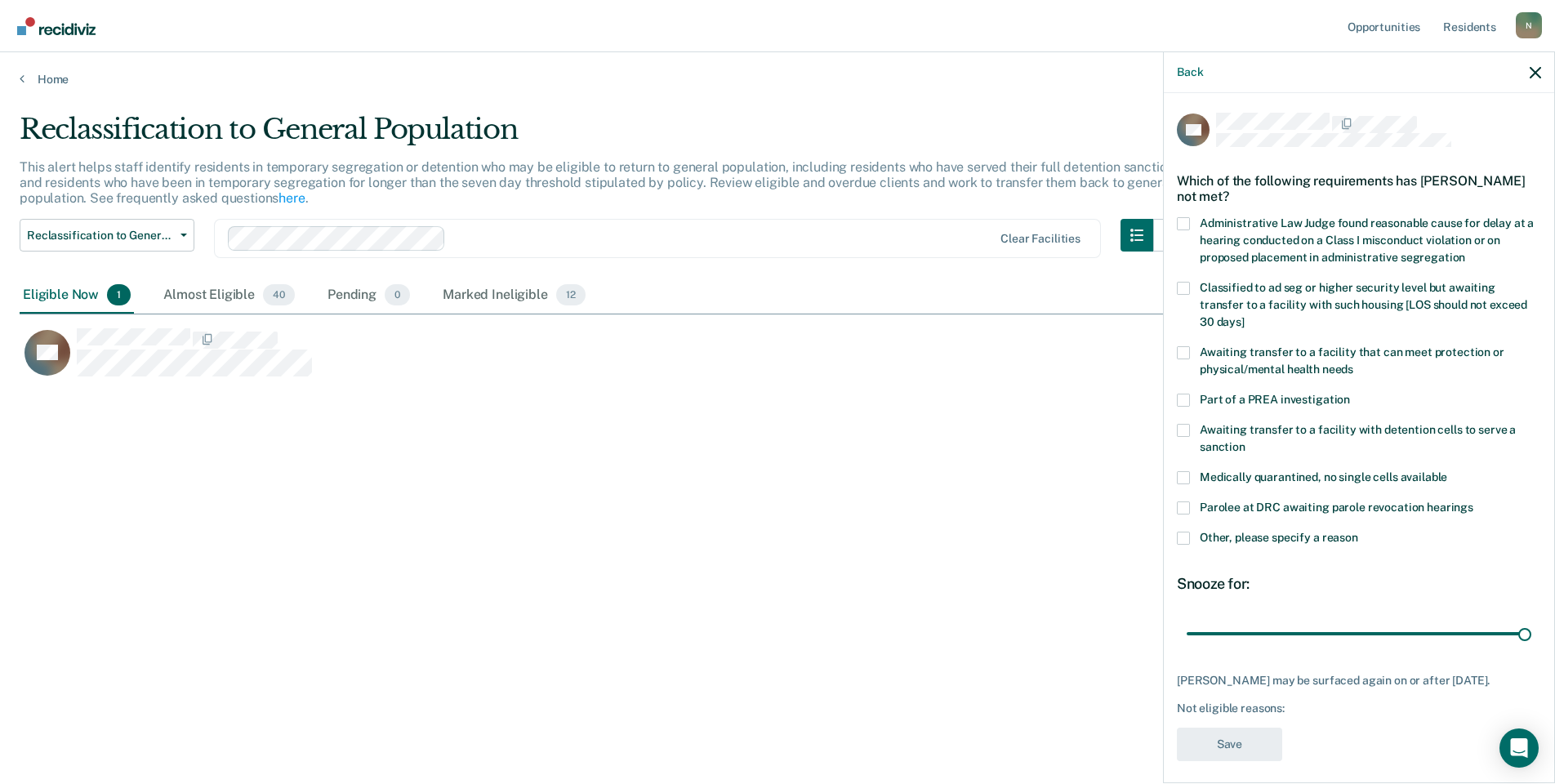
click at [1190, 532] on span at bounding box center [1183, 538] width 13 height 13
click at [1358, 532] on input "Other, please specify a reason" at bounding box center [1358, 532] width 0 height 0
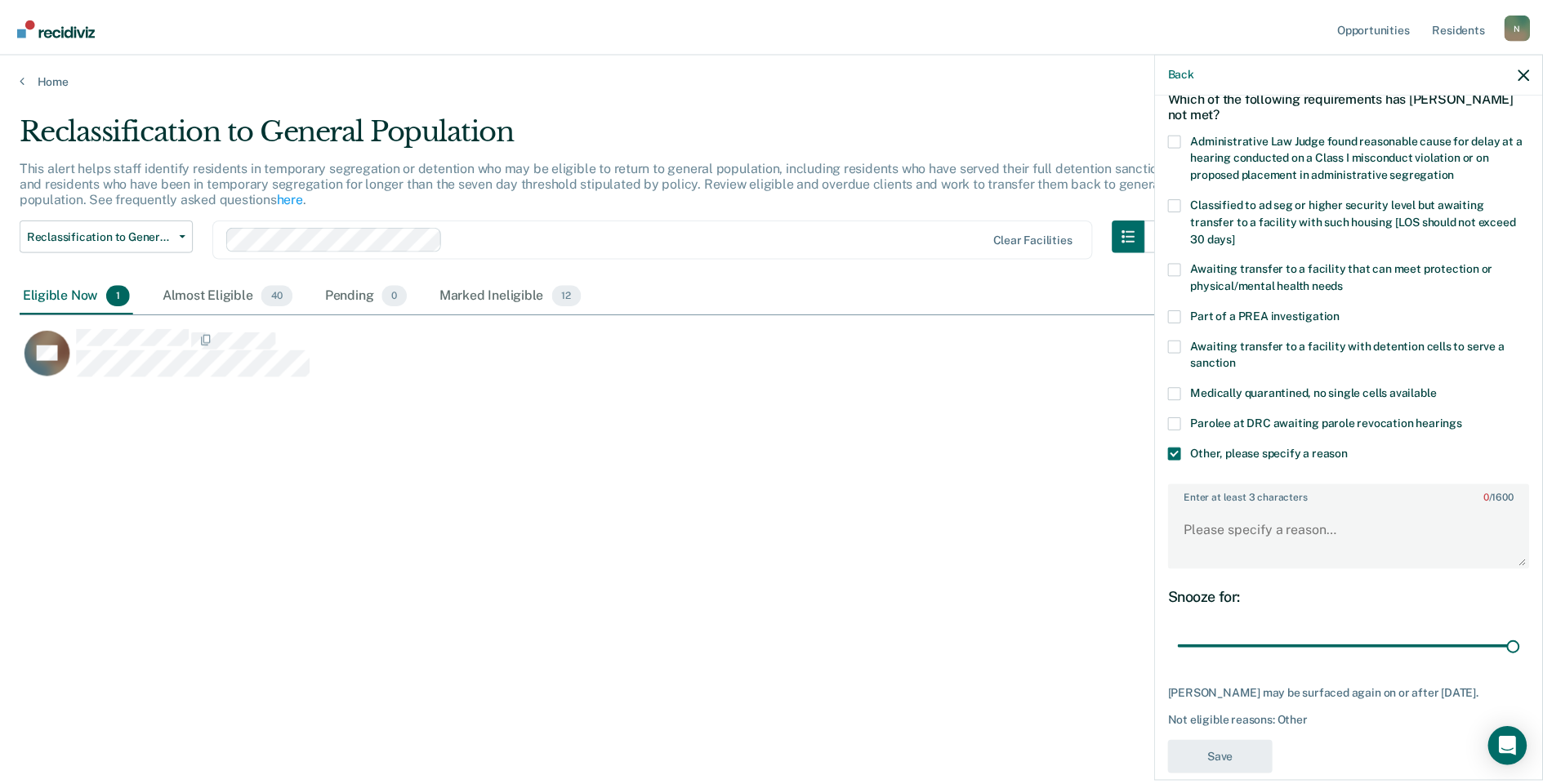
scroll to position [122, 0]
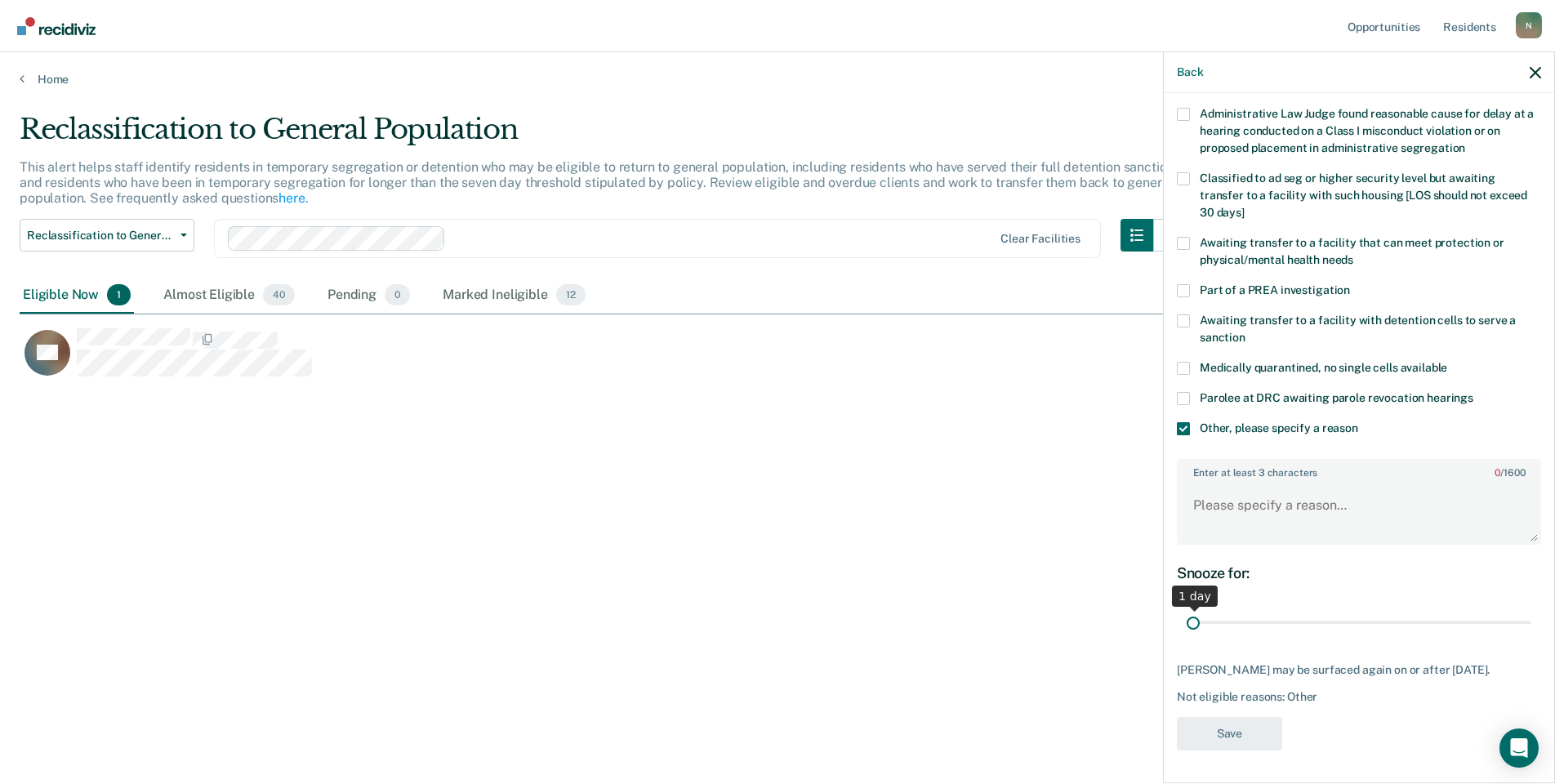
drag, startPoint x: 1510, startPoint y: 613, endPoint x: 1198, endPoint y: 584, distance: 313.3
type input "1"
click at [1187, 636] on input "range" at bounding box center [1359, 622] width 345 height 28
click at [1227, 504] on textarea "Enter at least 3 characters 0 / 1600" at bounding box center [1359, 513] width 361 height 60
type textarea "Xfer to Alt IV on 9/17/25"
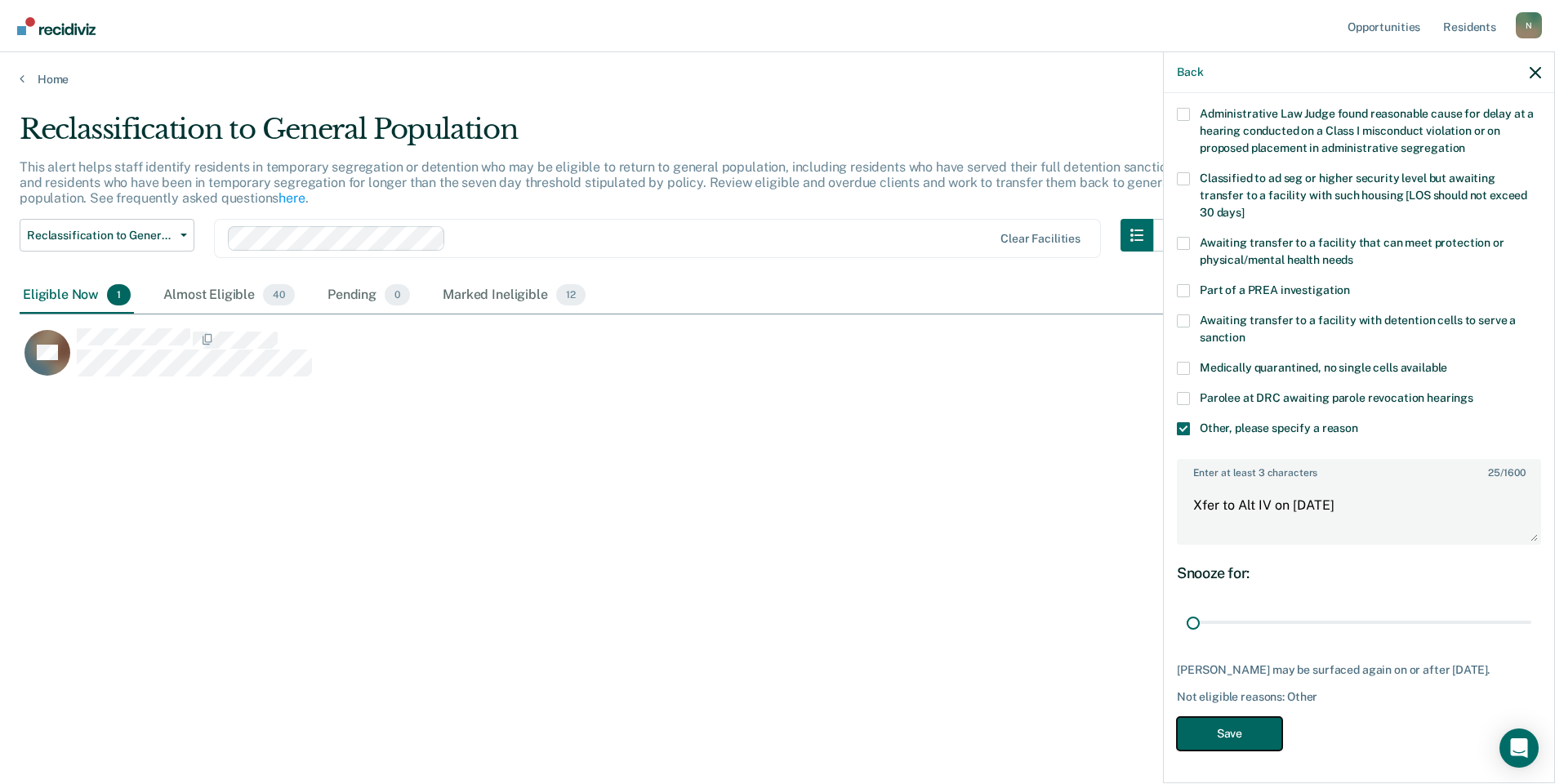
click at [1210, 732] on button "Save" at bounding box center [1230, 733] width 105 height 33
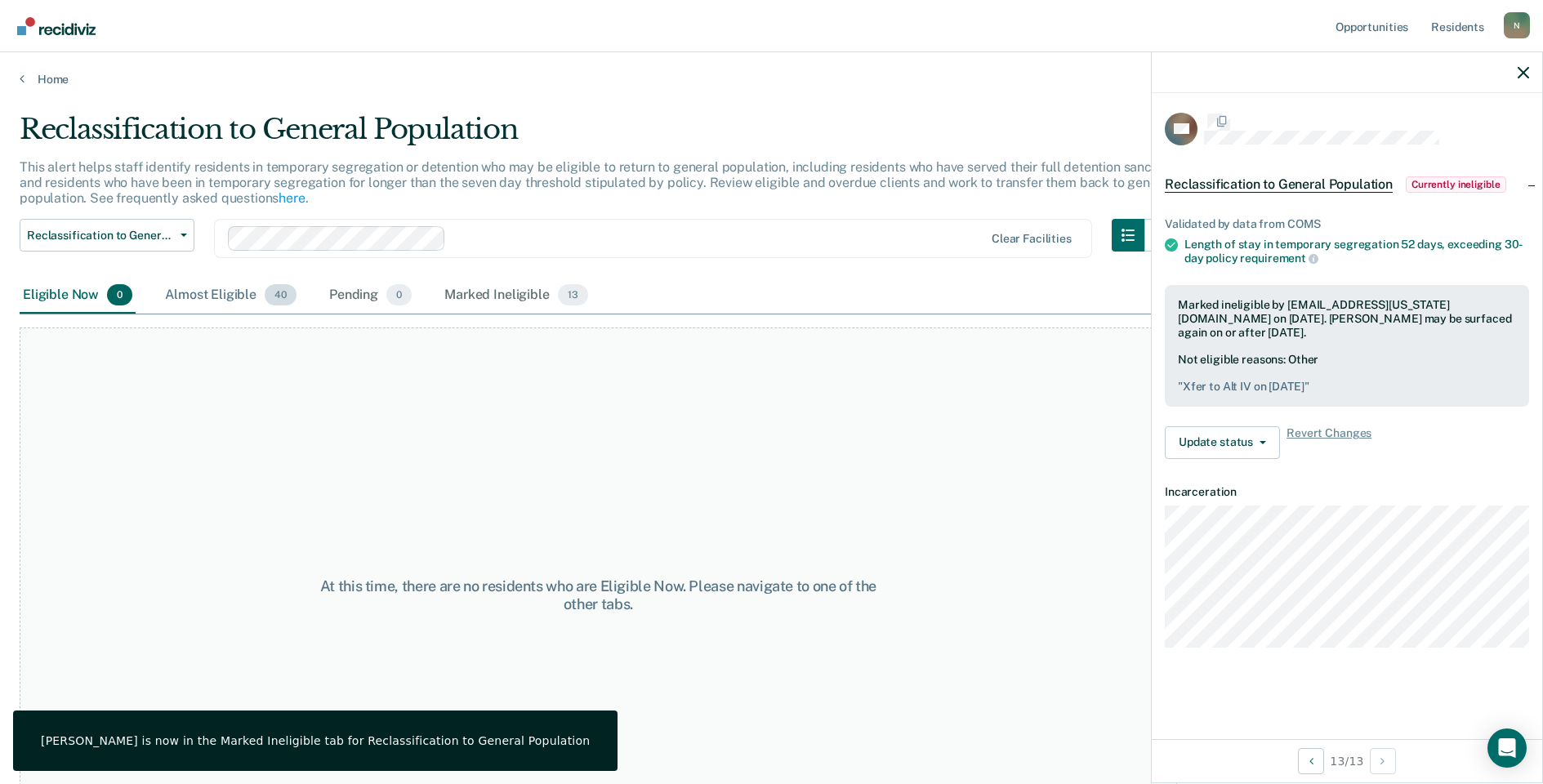
scroll to position [0, 0]
click at [210, 296] on div "Almost Eligible 40" at bounding box center [231, 295] width 138 height 36
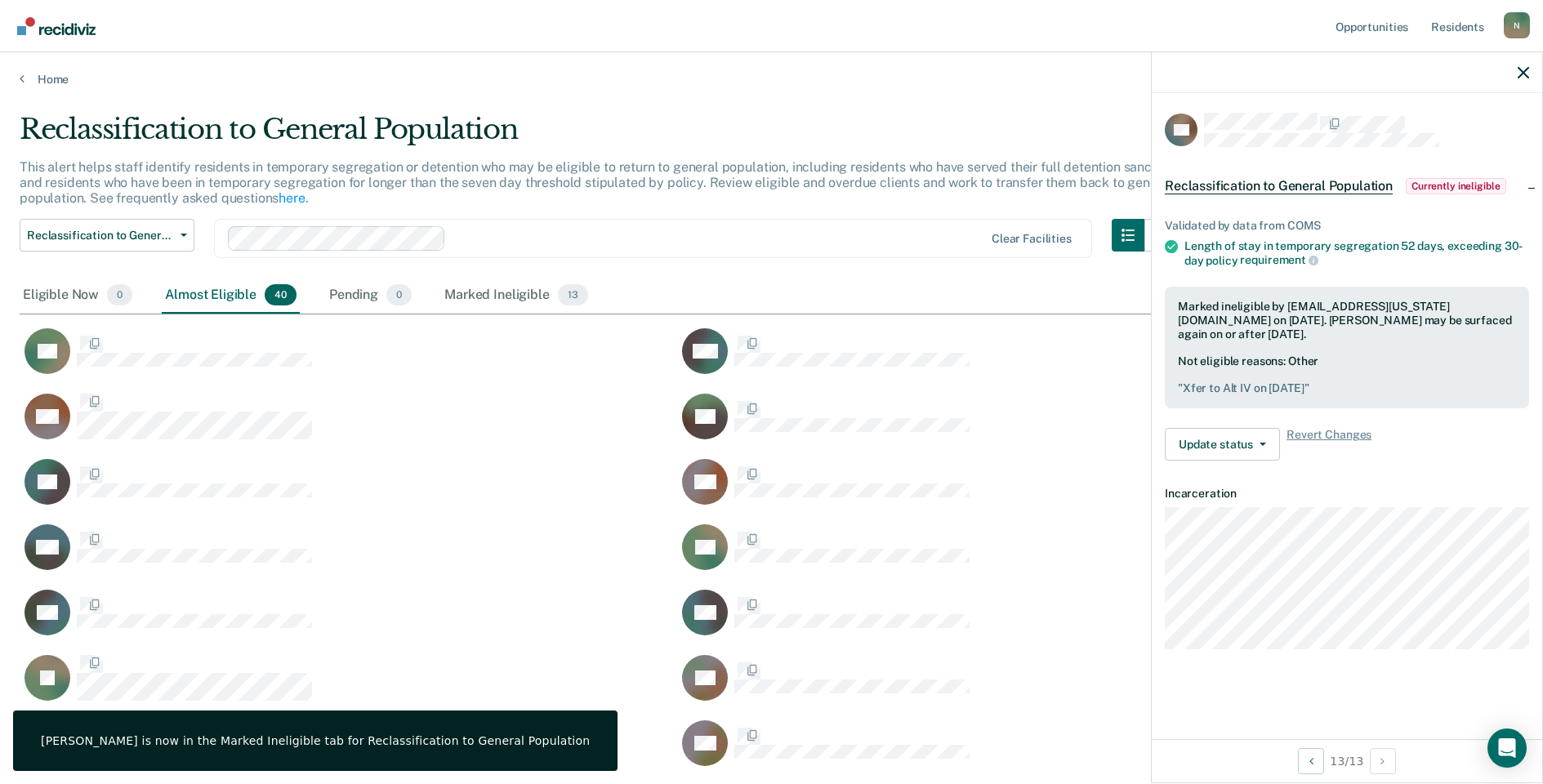
scroll to position [1504, 1491]
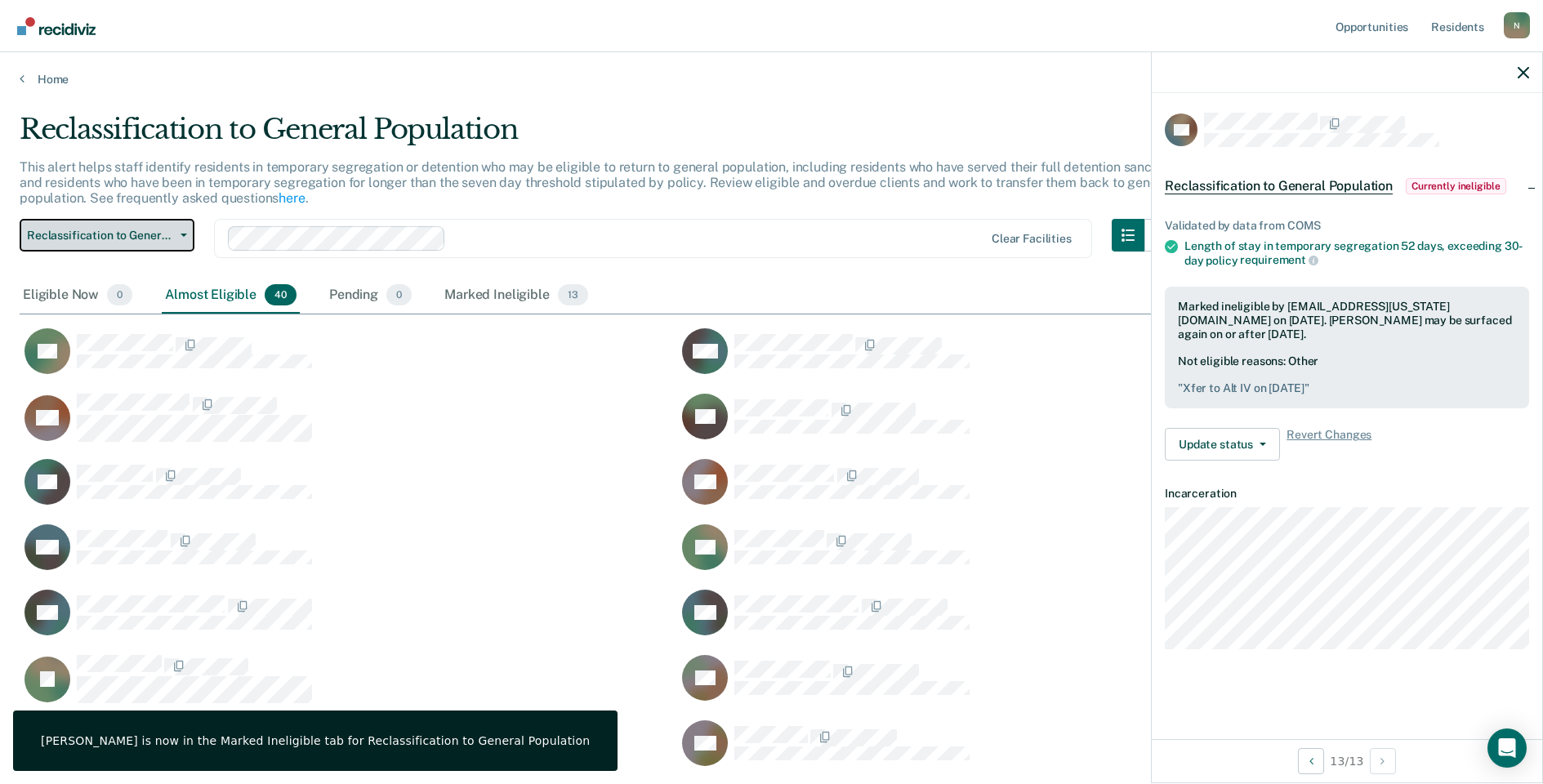
click at [148, 239] on span "Reclassification to General Population" at bounding box center [100, 236] width 147 height 14
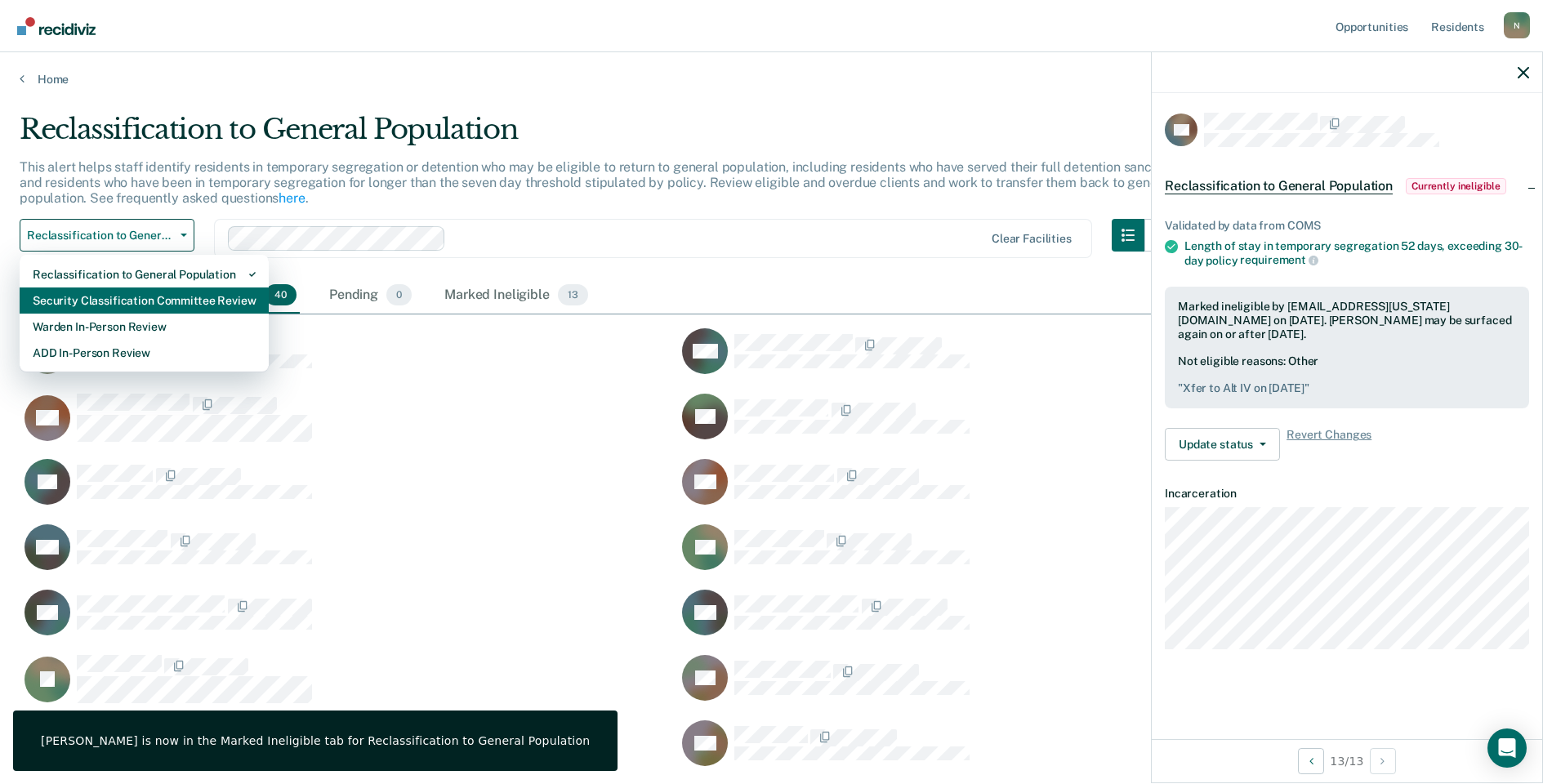
click at [132, 295] on div "Security Classification Committee Review" at bounding box center [144, 300] width 223 height 26
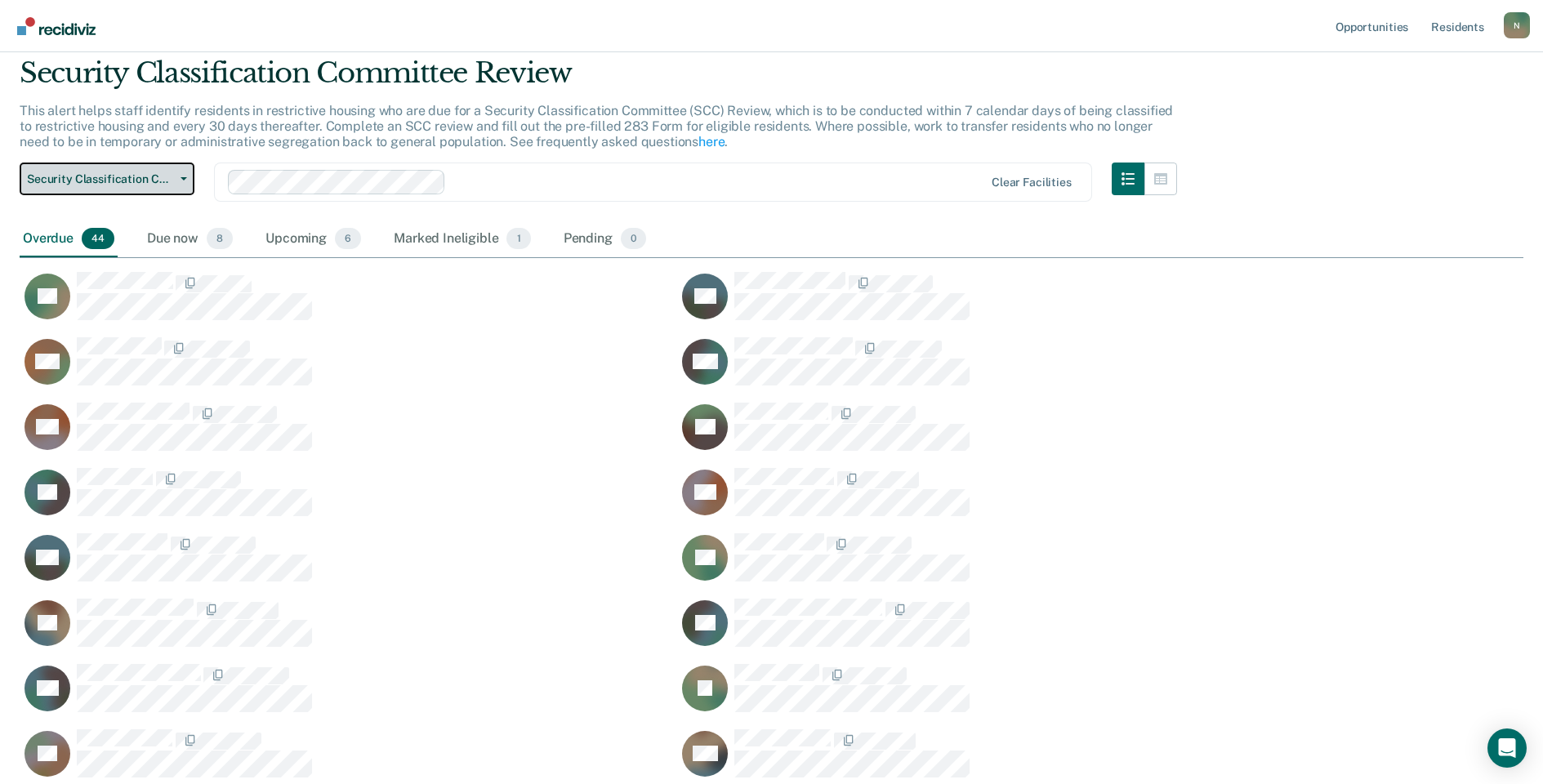
scroll to position [82, 0]
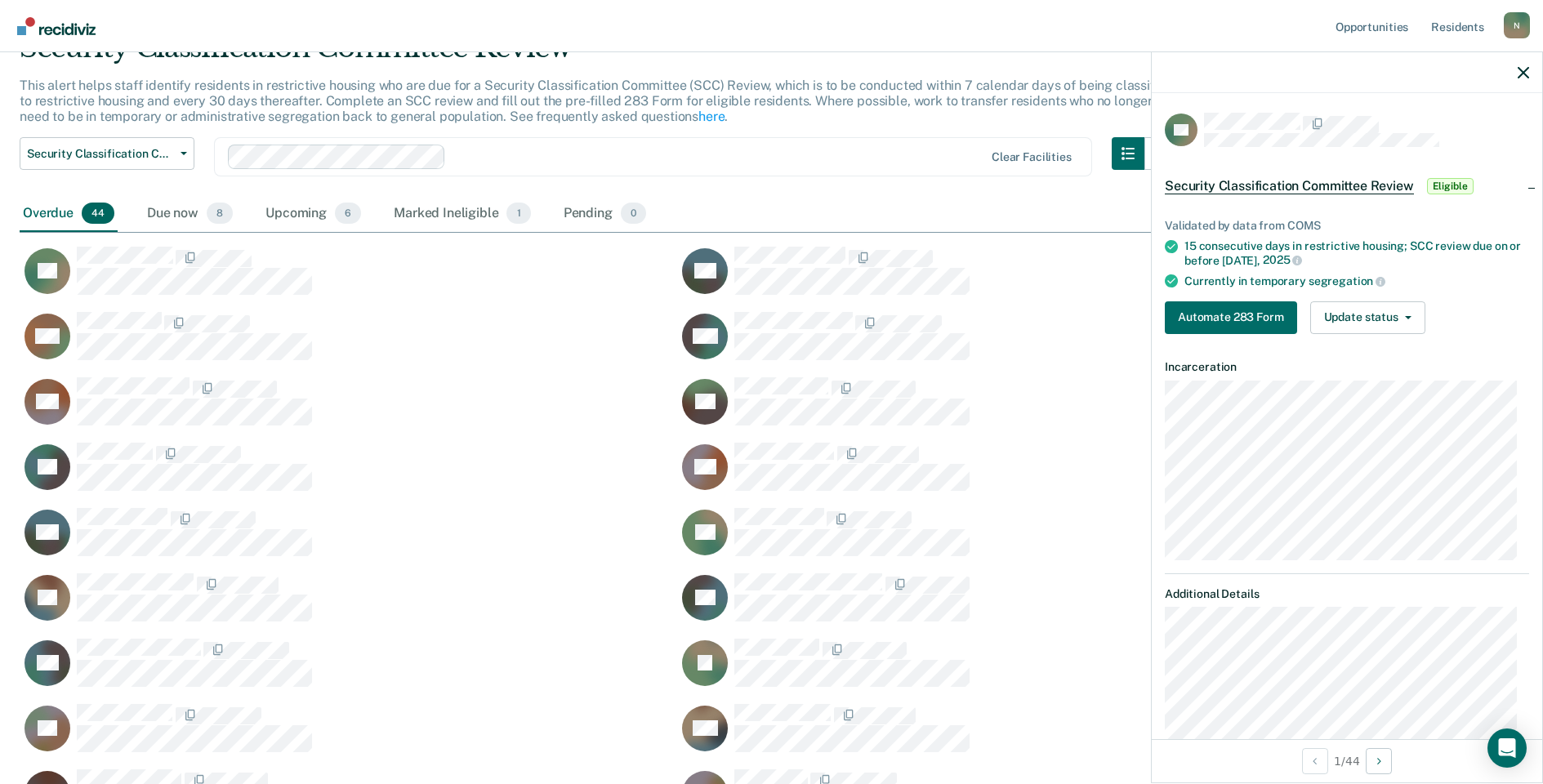
click at [1353, 335] on div "Validated by data from COMS 15 consecutive days in restrictive housing; SCC rev…" at bounding box center [1346, 270] width 391 height 154
click at [1356, 321] on button "Update status" at bounding box center [1368, 317] width 115 height 33
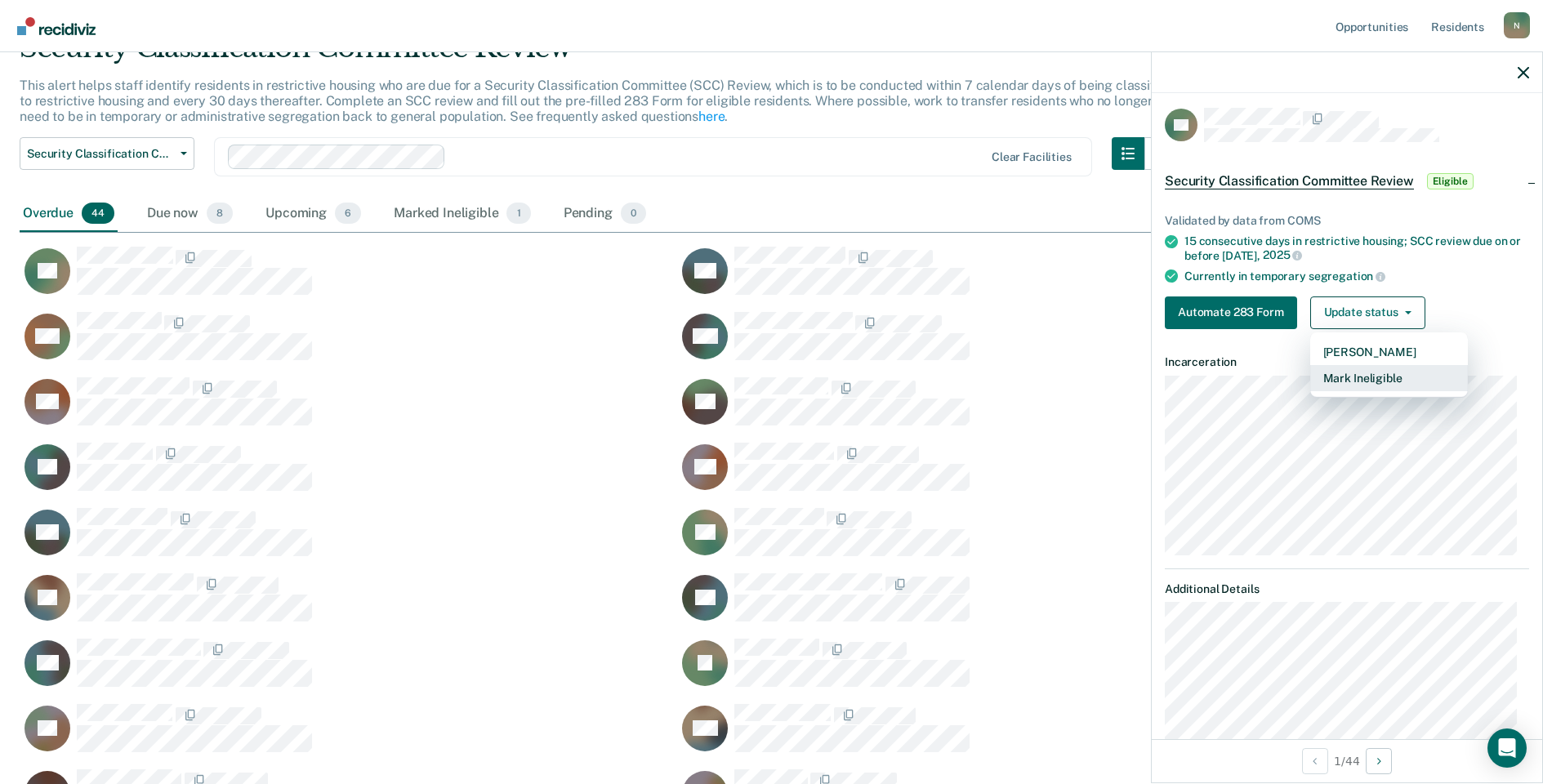
scroll to position [0, 0]
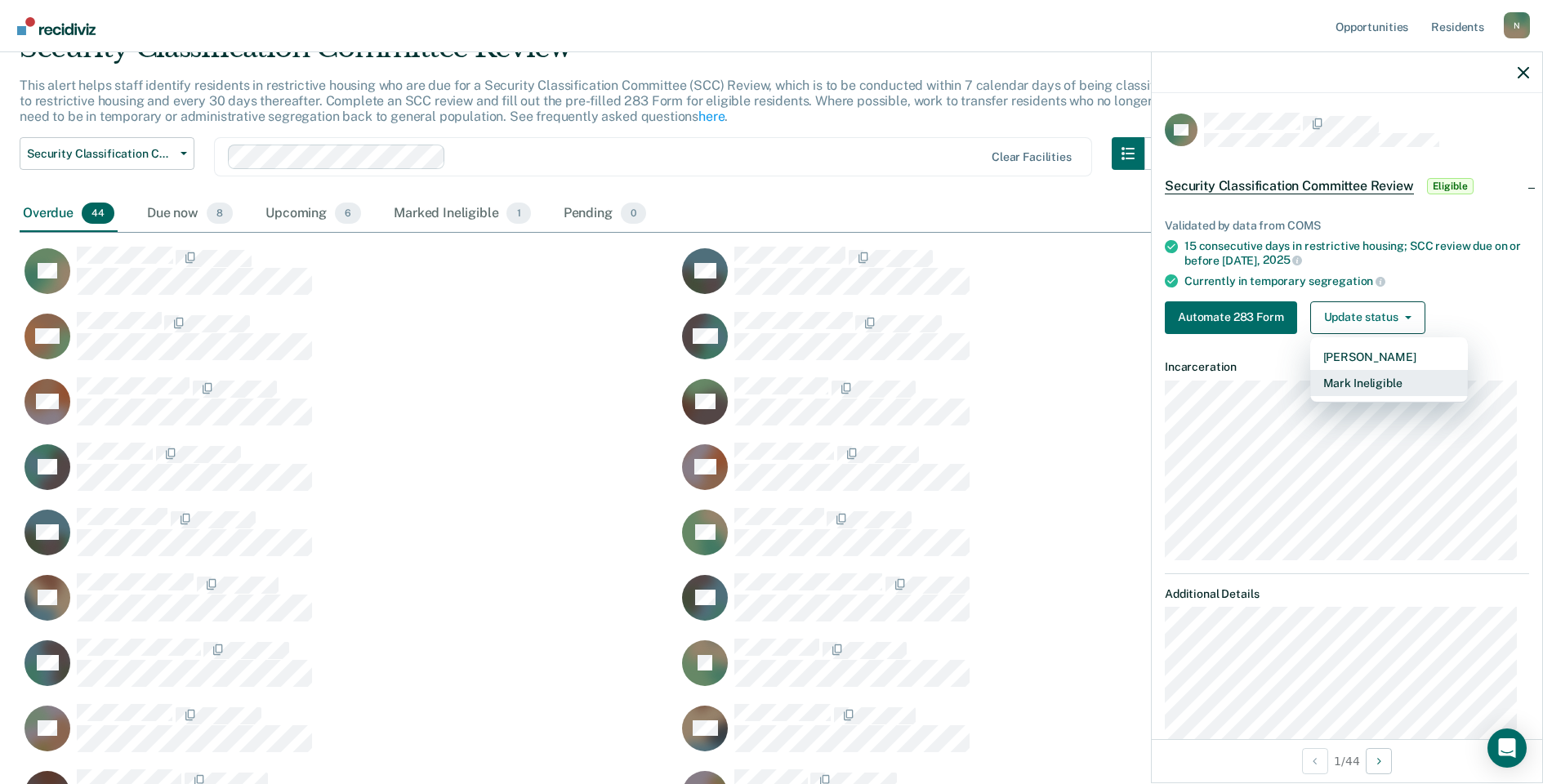
click at [1392, 373] on button "Mark Ineligible" at bounding box center [1389, 383] width 158 height 26
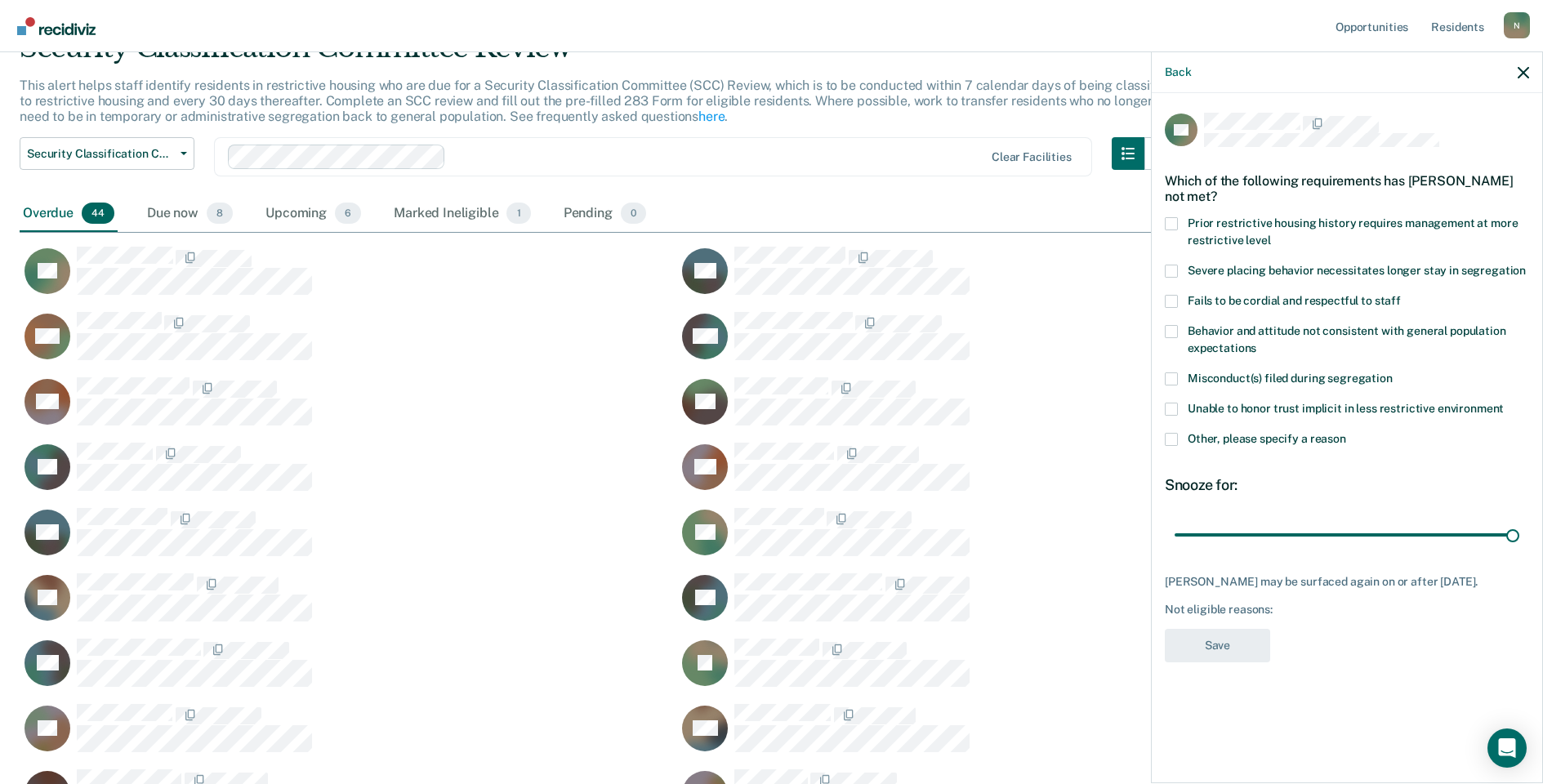
click at [1182, 438] on label "Other, please specify a reason" at bounding box center [1347, 441] width 364 height 18
click at [1346, 432] on input "Other, please specify a reason" at bounding box center [1346, 432] width 0 height 0
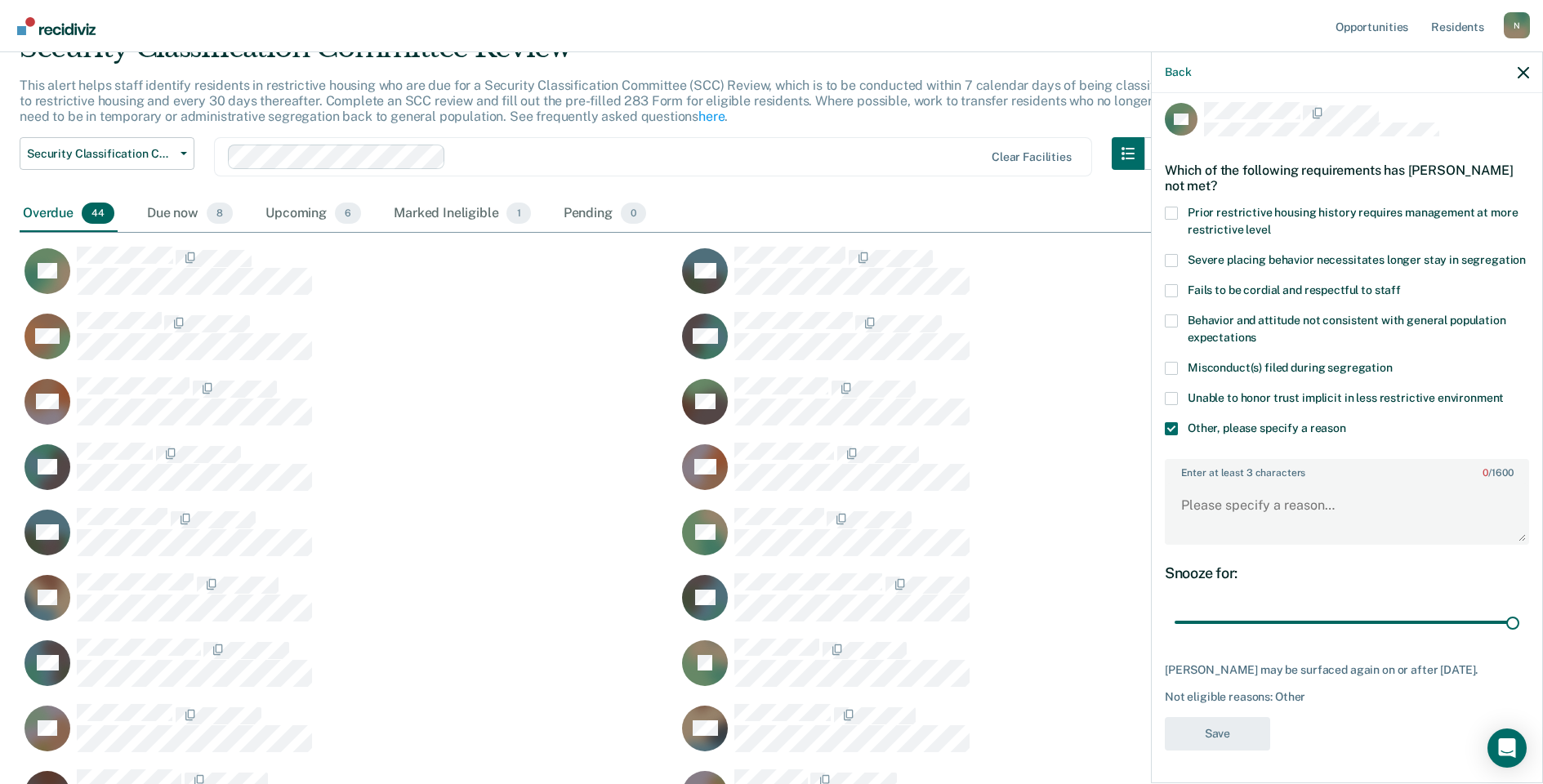
scroll to position [26, 0]
drag, startPoint x: 1496, startPoint y: 625, endPoint x: 1154, endPoint y: 615, distance: 342.1
type input "1"
click at [1175, 629] on input "range" at bounding box center [1347, 622] width 345 height 28
click at [1232, 518] on textarea "Enter at least 3 characters 0 / 1600" at bounding box center [1346, 513] width 361 height 60
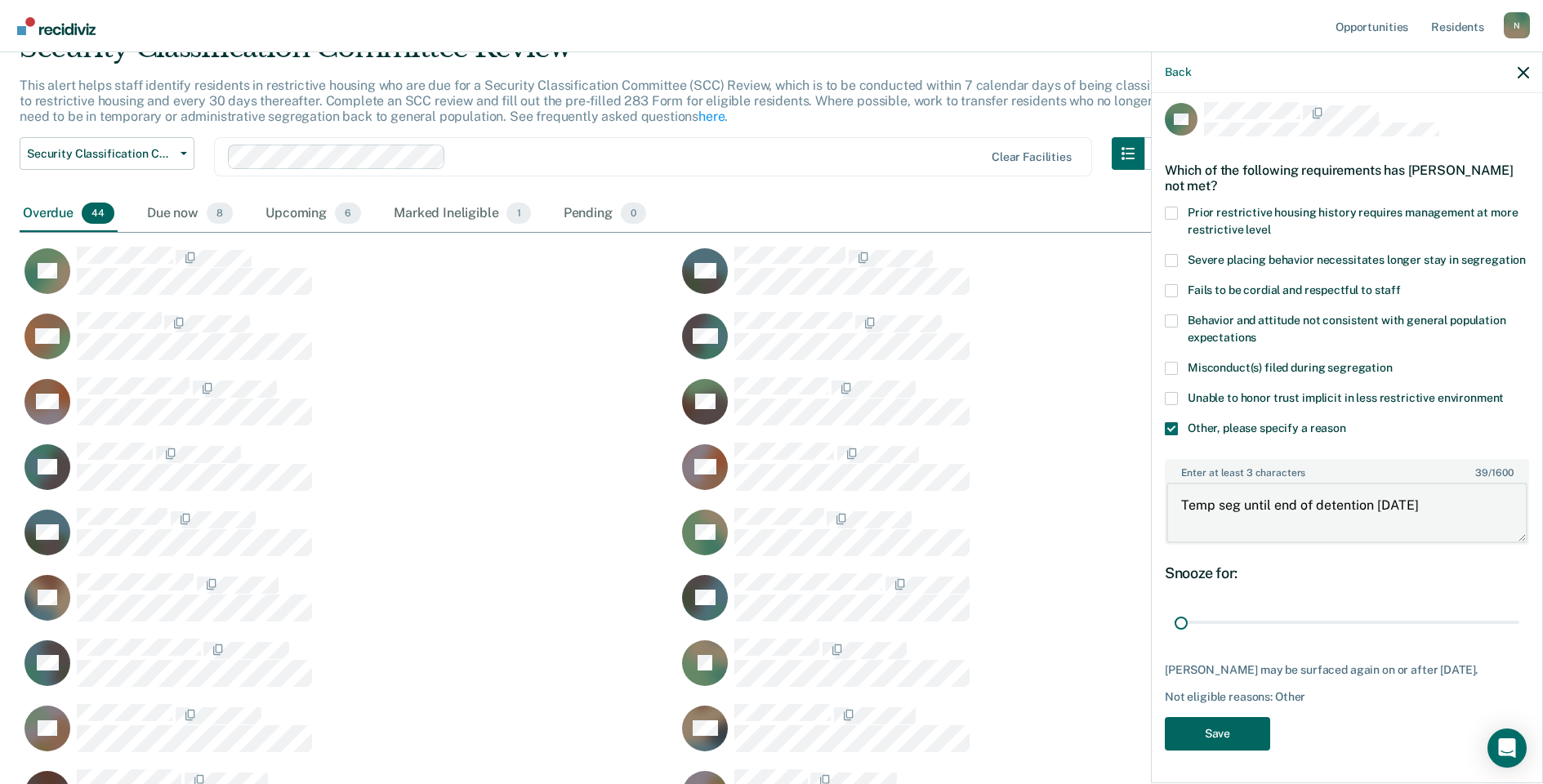
type textarea "Temp seg until end of detention [DATE]"
click at [1194, 751] on button "Save" at bounding box center [1218, 733] width 105 height 33
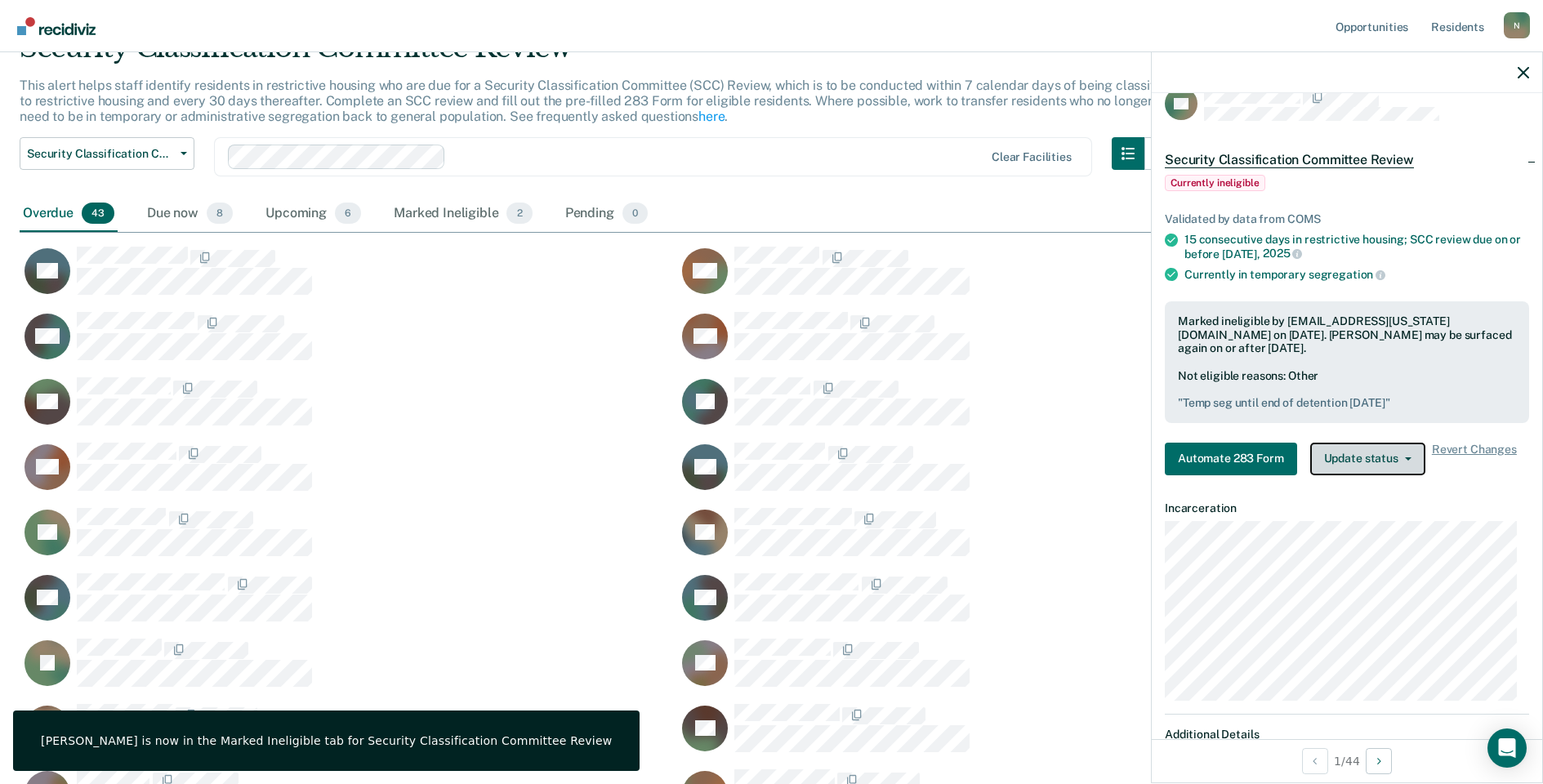
click at [1356, 456] on button "Update status" at bounding box center [1368, 459] width 115 height 33
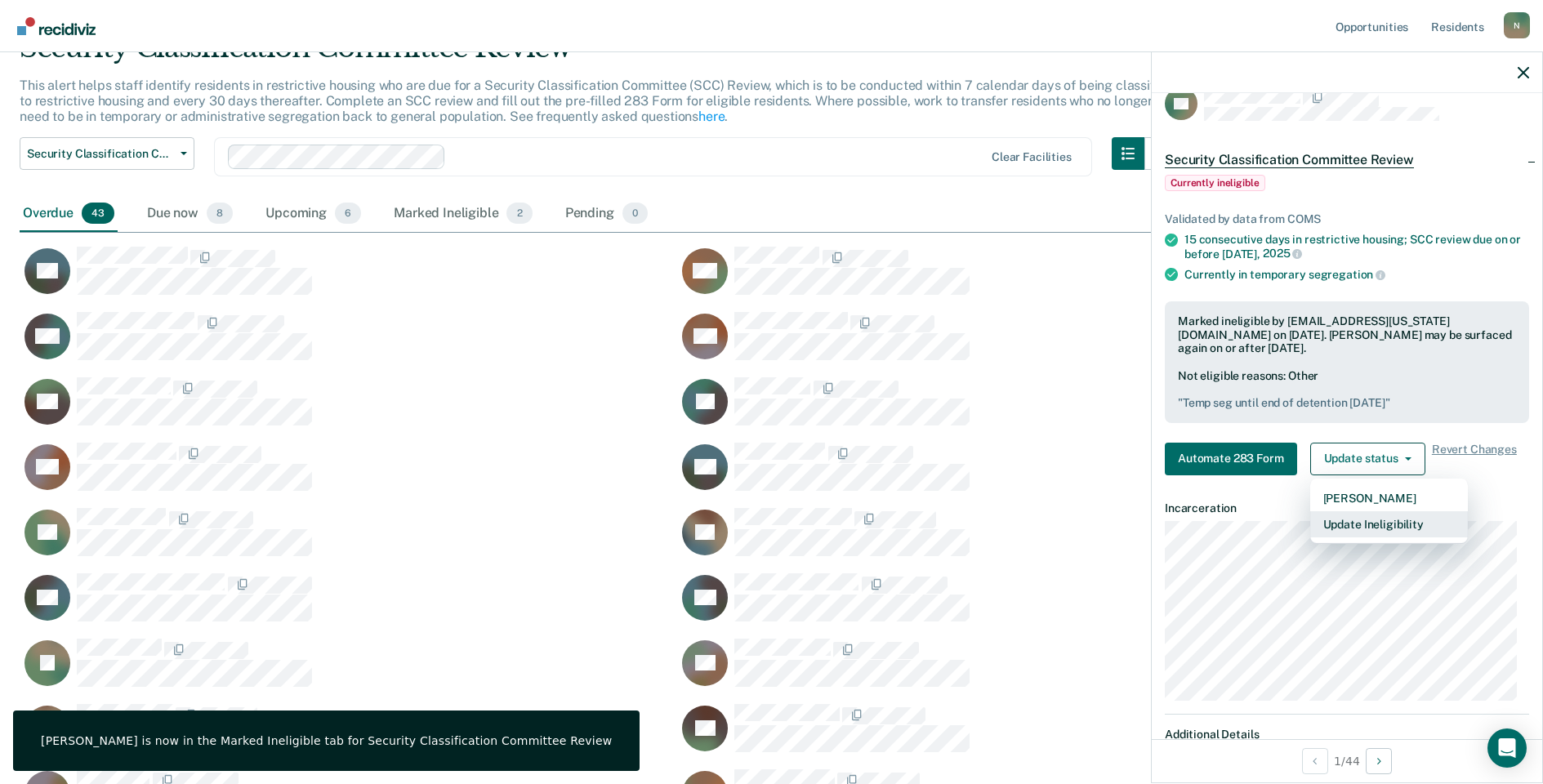
click at [1342, 521] on button "Update Ineligibility" at bounding box center [1389, 524] width 158 height 26
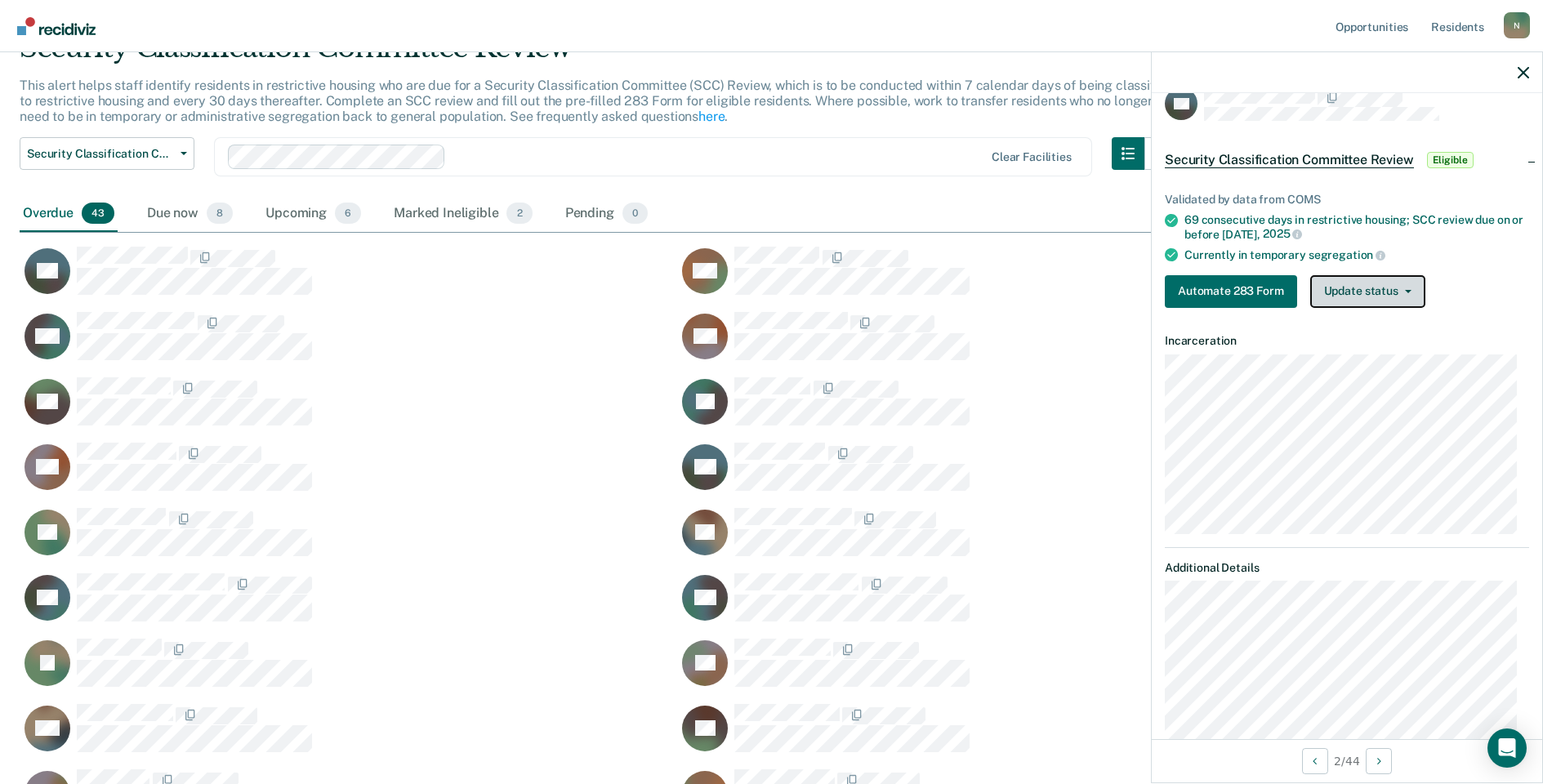
click at [1358, 301] on button "Update status" at bounding box center [1368, 292] width 115 height 33
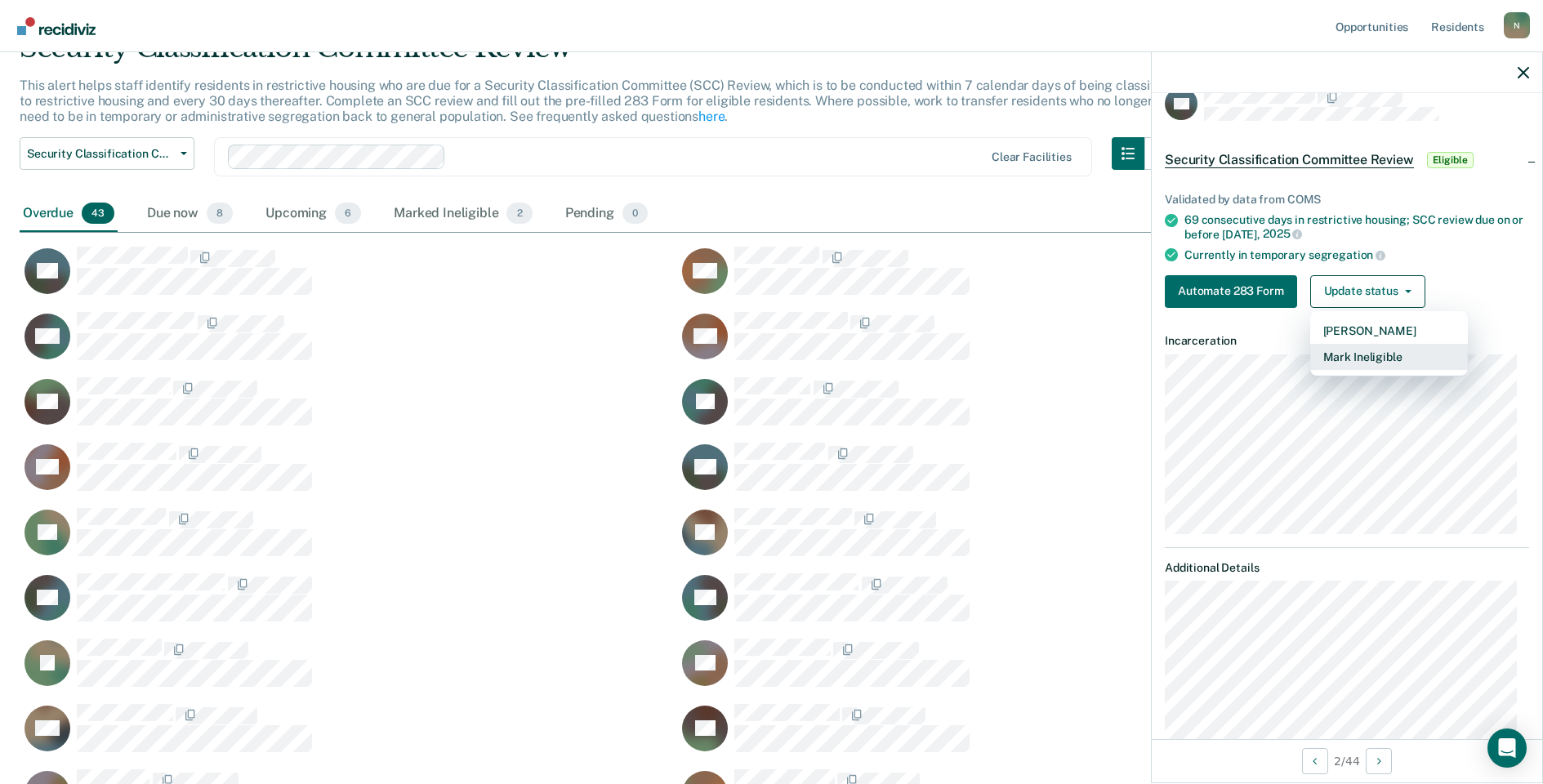
click at [1365, 362] on button "Mark Ineligible" at bounding box center [1389, 356] width 158 height 26
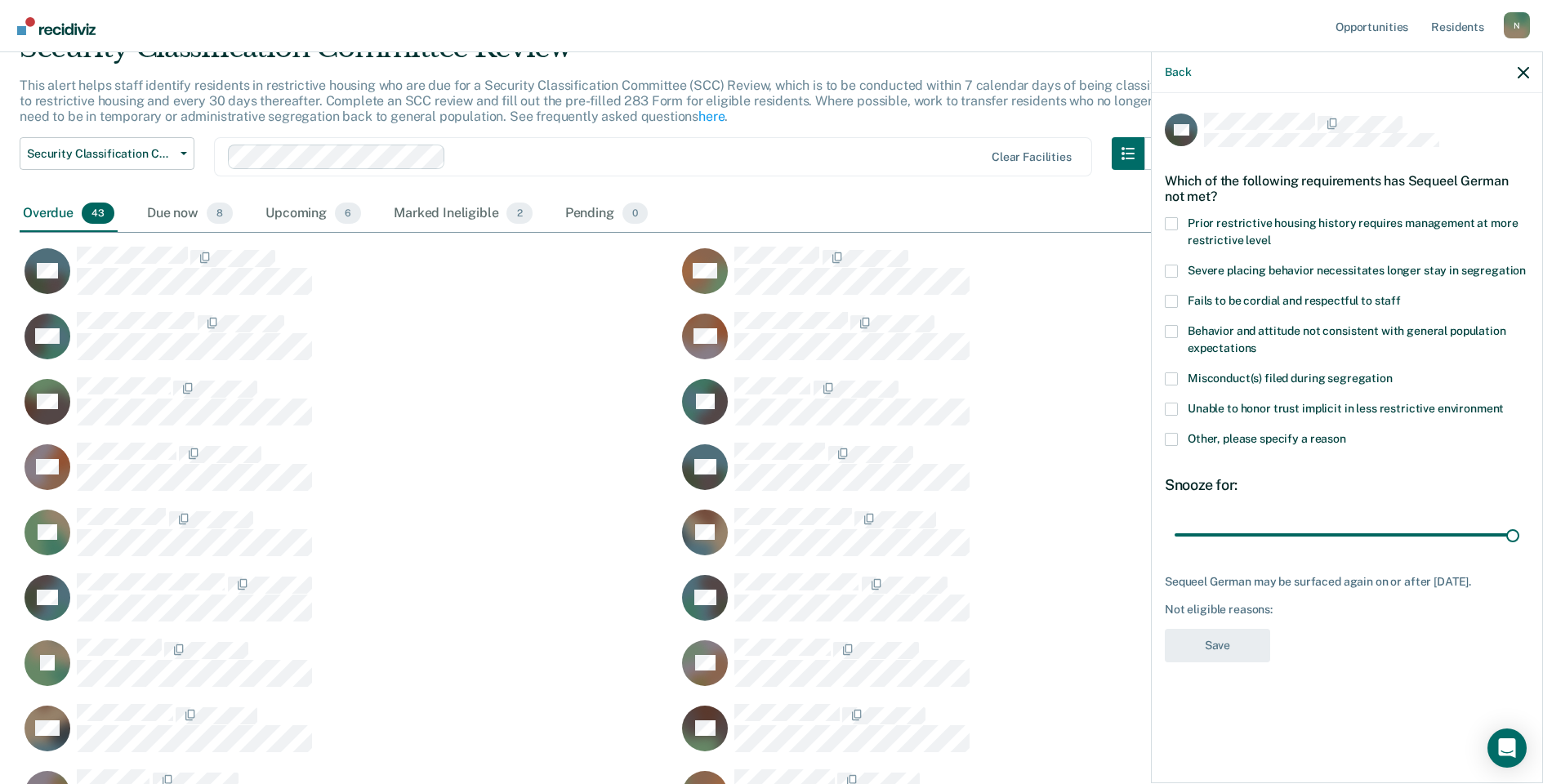
click at [1176, 440] on span at bounding box center [1171, 438] width 13 height 13
click at [1346, 432] on input "Other, please specify a reason" at bounding box center [1346, 432] width 0 height 0
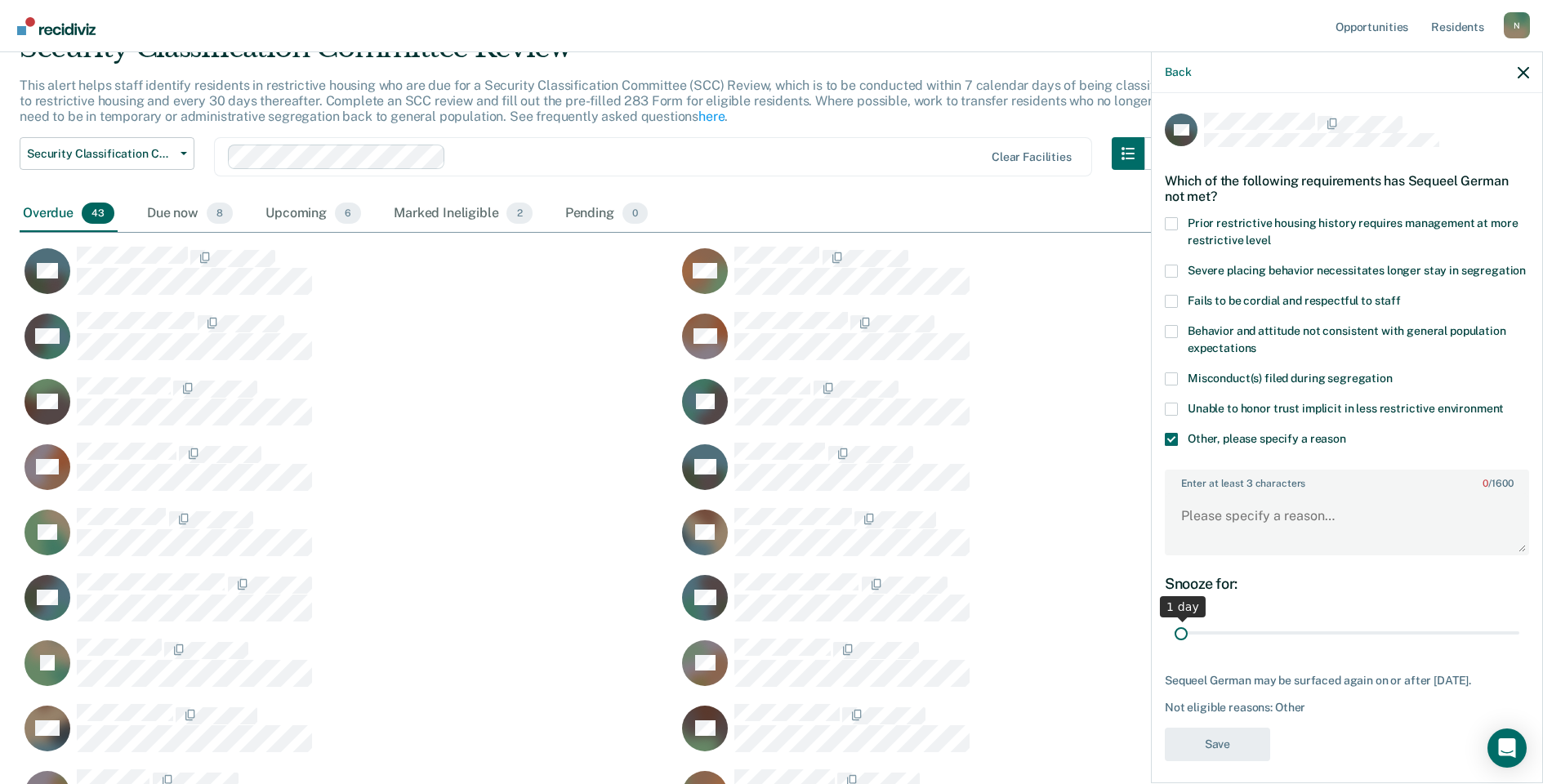
drag, startPoint x: 1504, startPoint y: 651, endPoint x: 1135, endPoint y: 661, distance: 369.1
type input "1"
click at [1175, 648] on input "range" at bounding box center [1347, 633] width 345 height 28
click at [1241, 523] on textarea "Enter at least 3 characters 0 / 1600" at bounding box center [1346, 523] width 361 height 60
type textarea "Transferred 9/17/25"
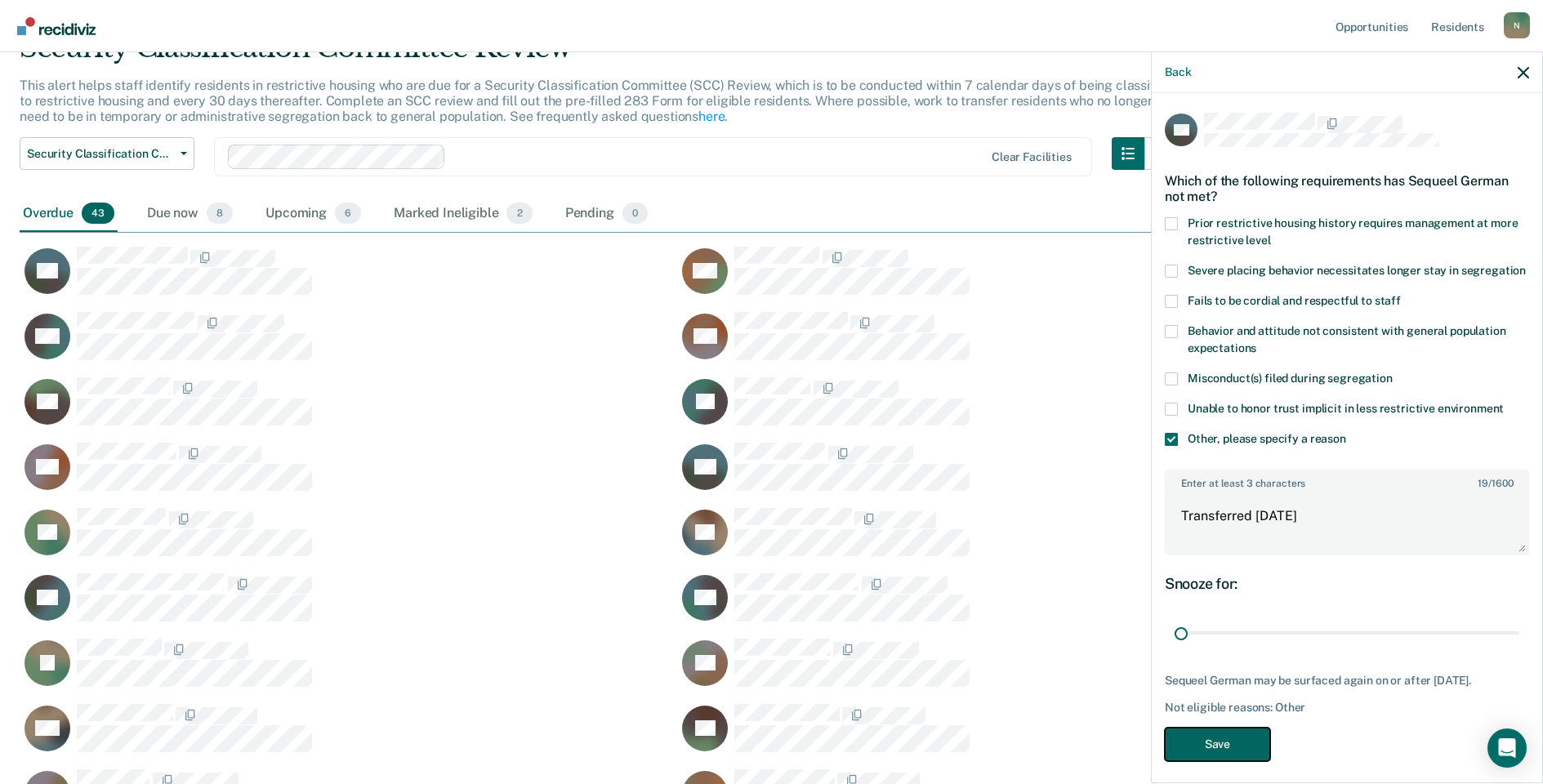
click at [1217, 761] on button "Save" at bounding box center [1218, 744] width 105 height 33
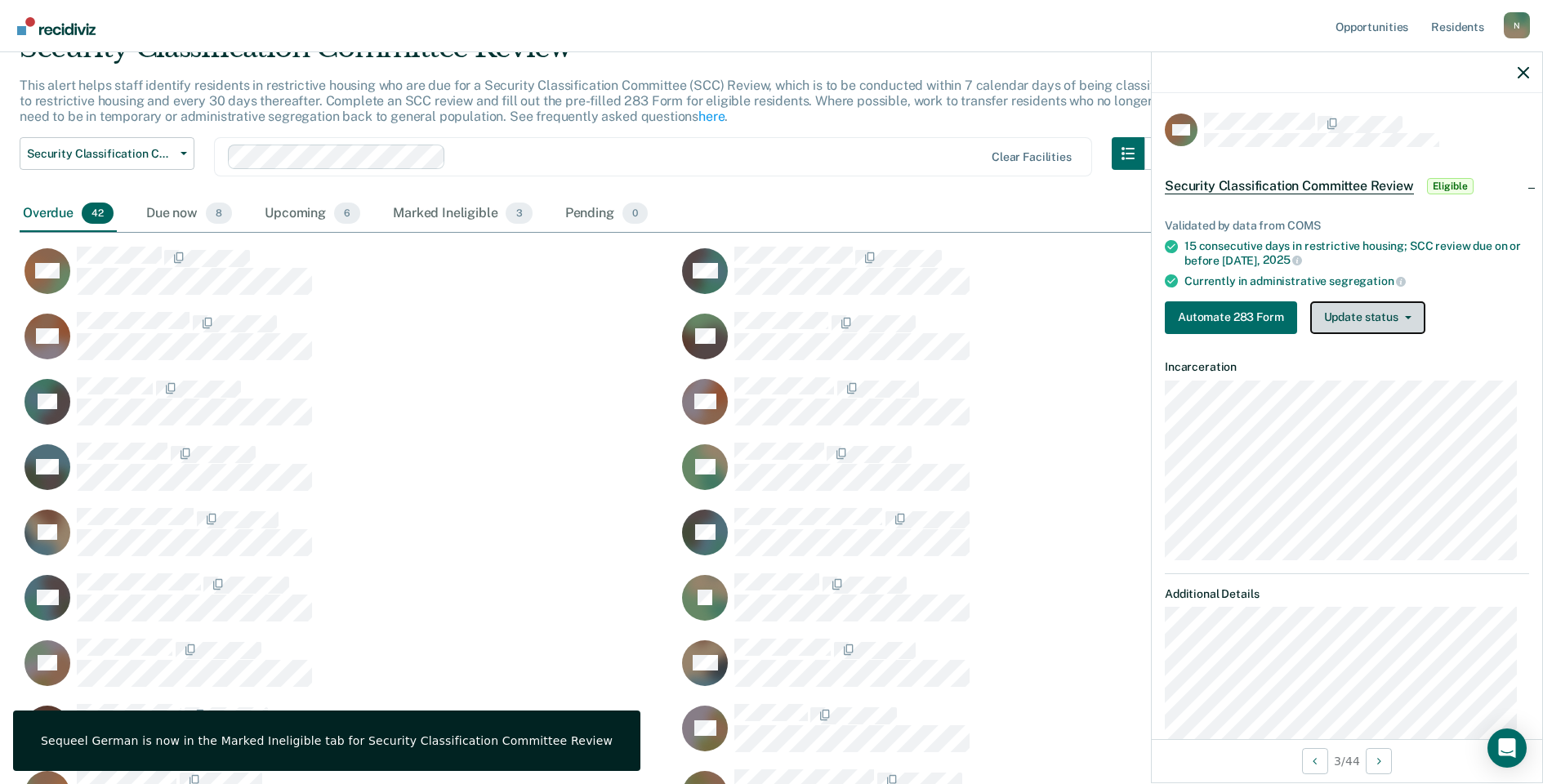
click at [1386, 317] on button "Update status" at bounding box center [1368, 317] width 115 height 33
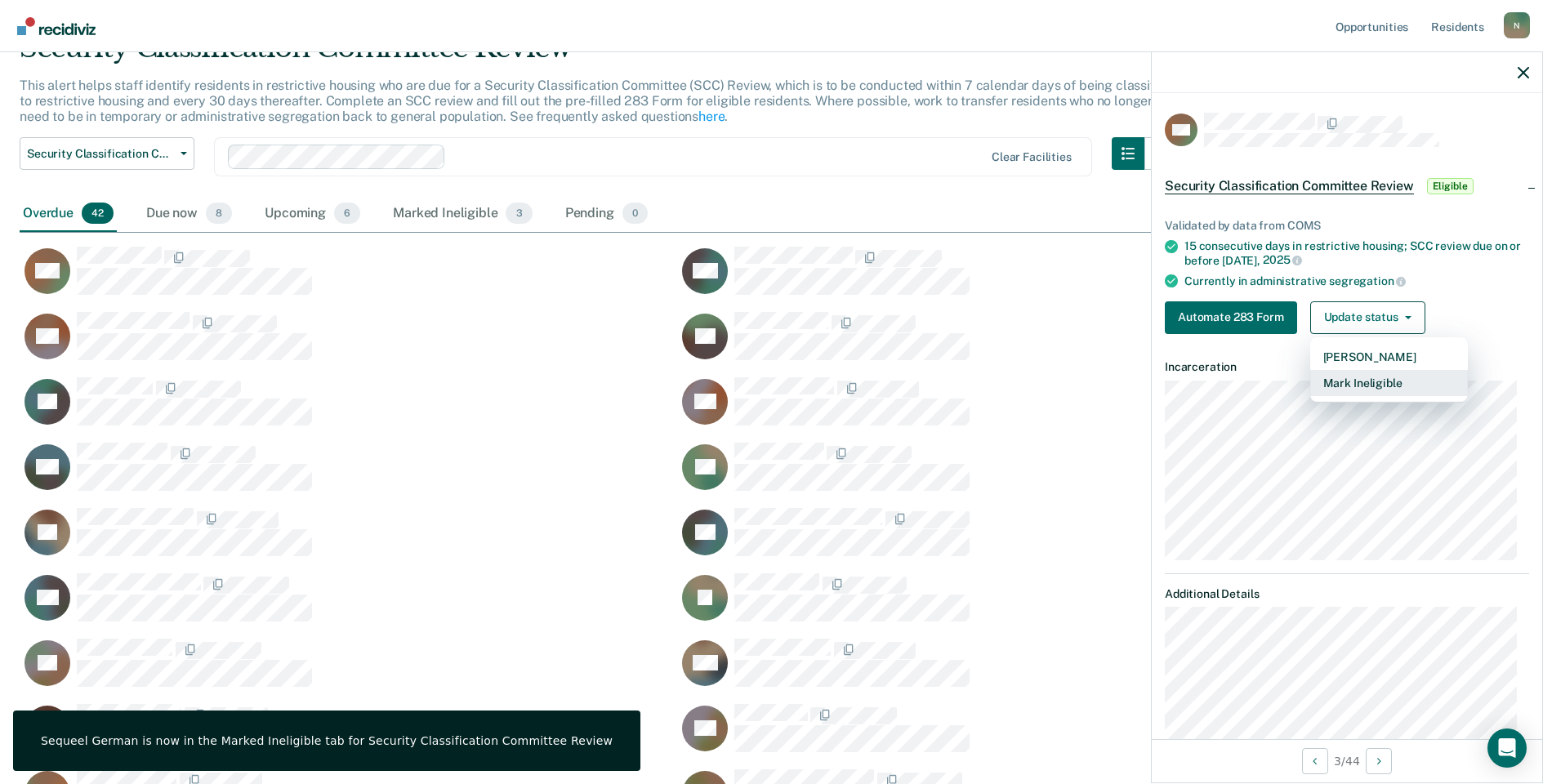
click at [1326, 381] on button "Mark Ineligible" at bounding box center [1389, 383] width 158 height 26
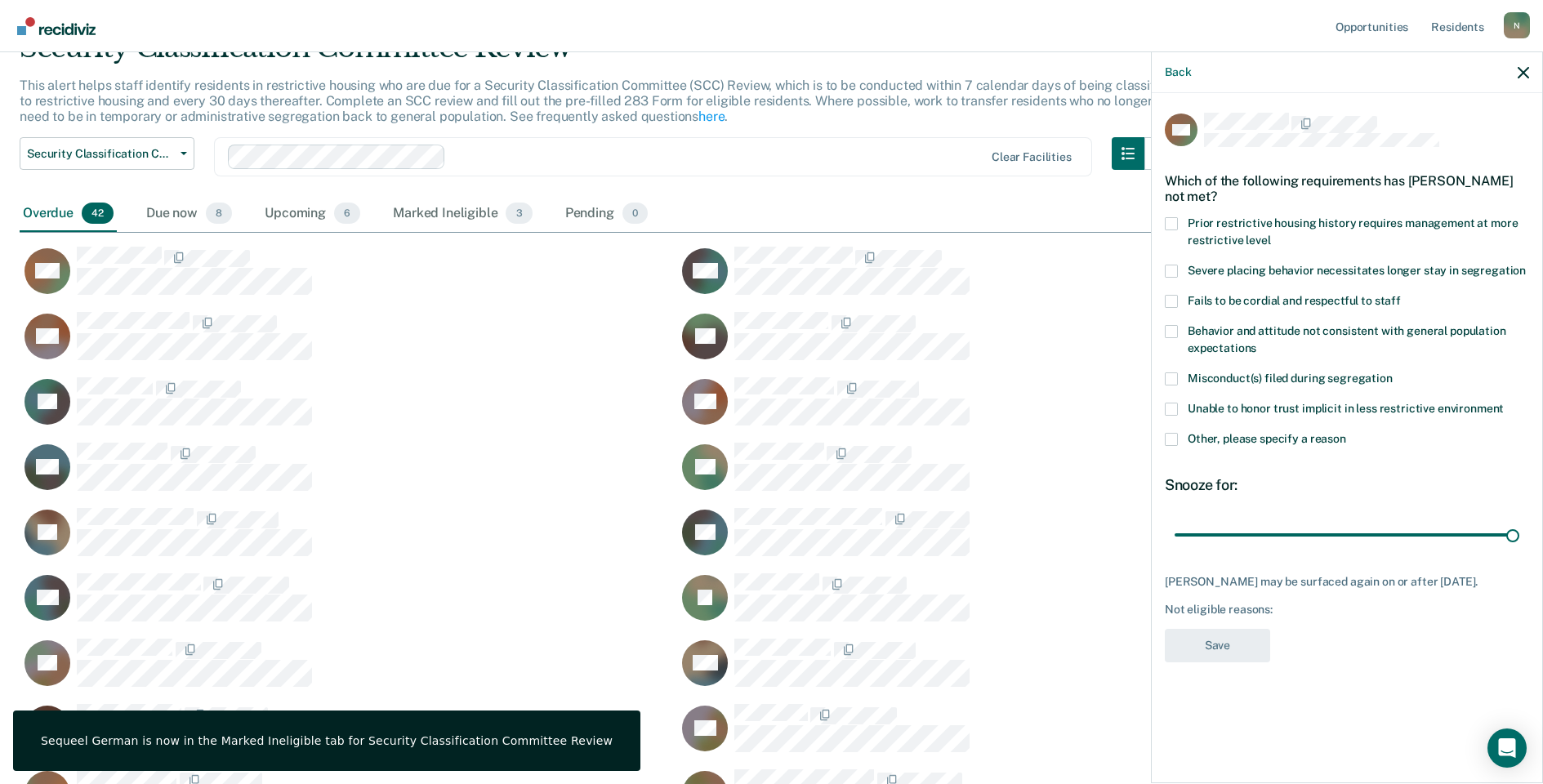
click at [1175, 447] on label "Other, please specify a reason" at bounding box center [1347, 441] width 364 height 18
click at [1346, 432] on input "Other, please specify a reason" at bounding box center [1346, 432] width 0 height 0
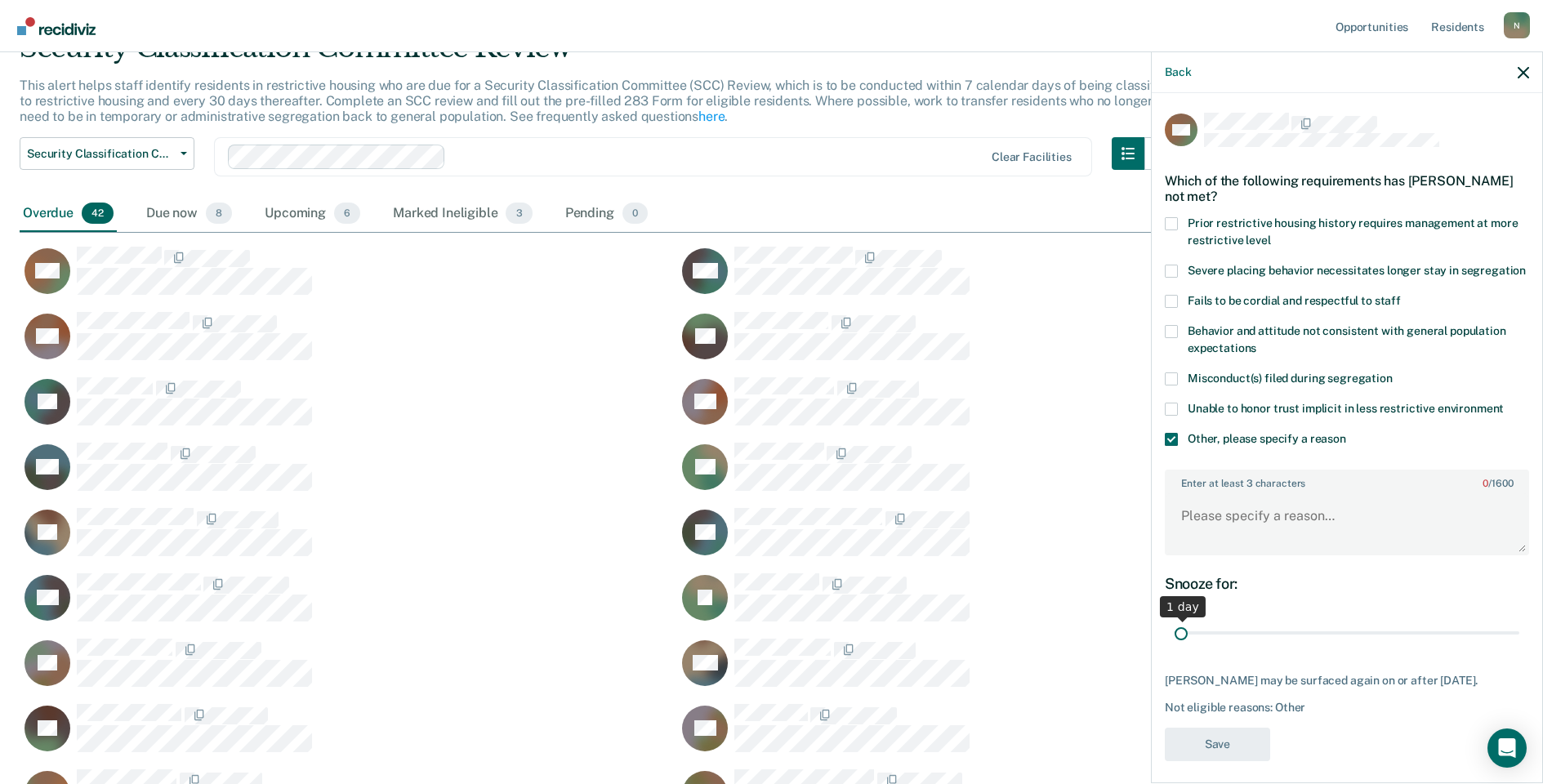
drag, startPoint x: 1500, startPoint y: 648, endPoint x: 1120, endPoint y: 640, distance: 380.1
type input "1"
click at [1175, 640] on input "range" at bounding box center [1347, 633] width 345 height 28
click at [1245, 553] on textarea "Enter at least 3 characters 0 / 1600" at bounding box center [1346, 523] width 361 height 60
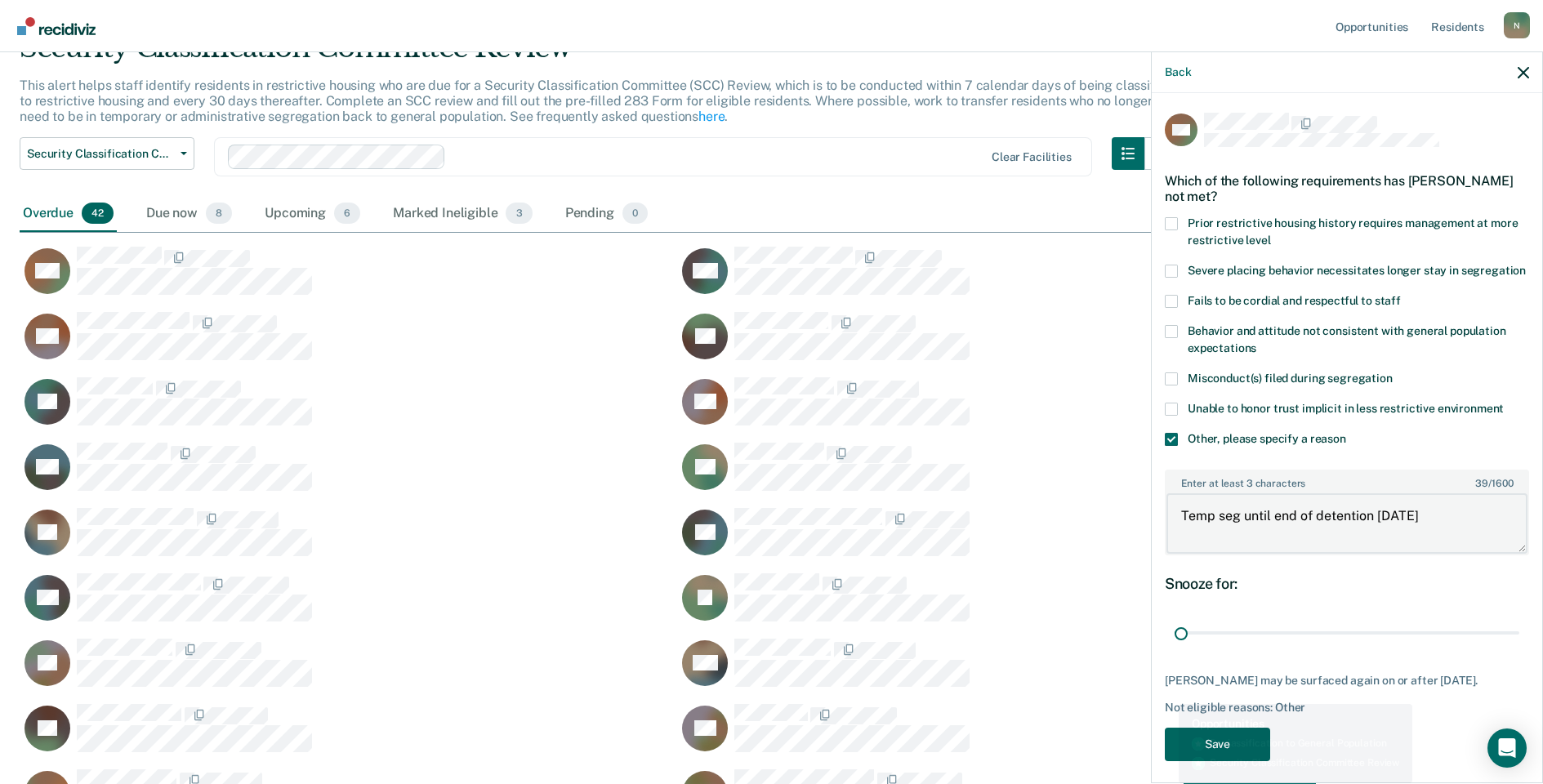
type textarea "Temp seg until end of detention [DATE]"
click at [1184, 761] on button "Save" at bounding box center [1218, 744] width 105 height 33
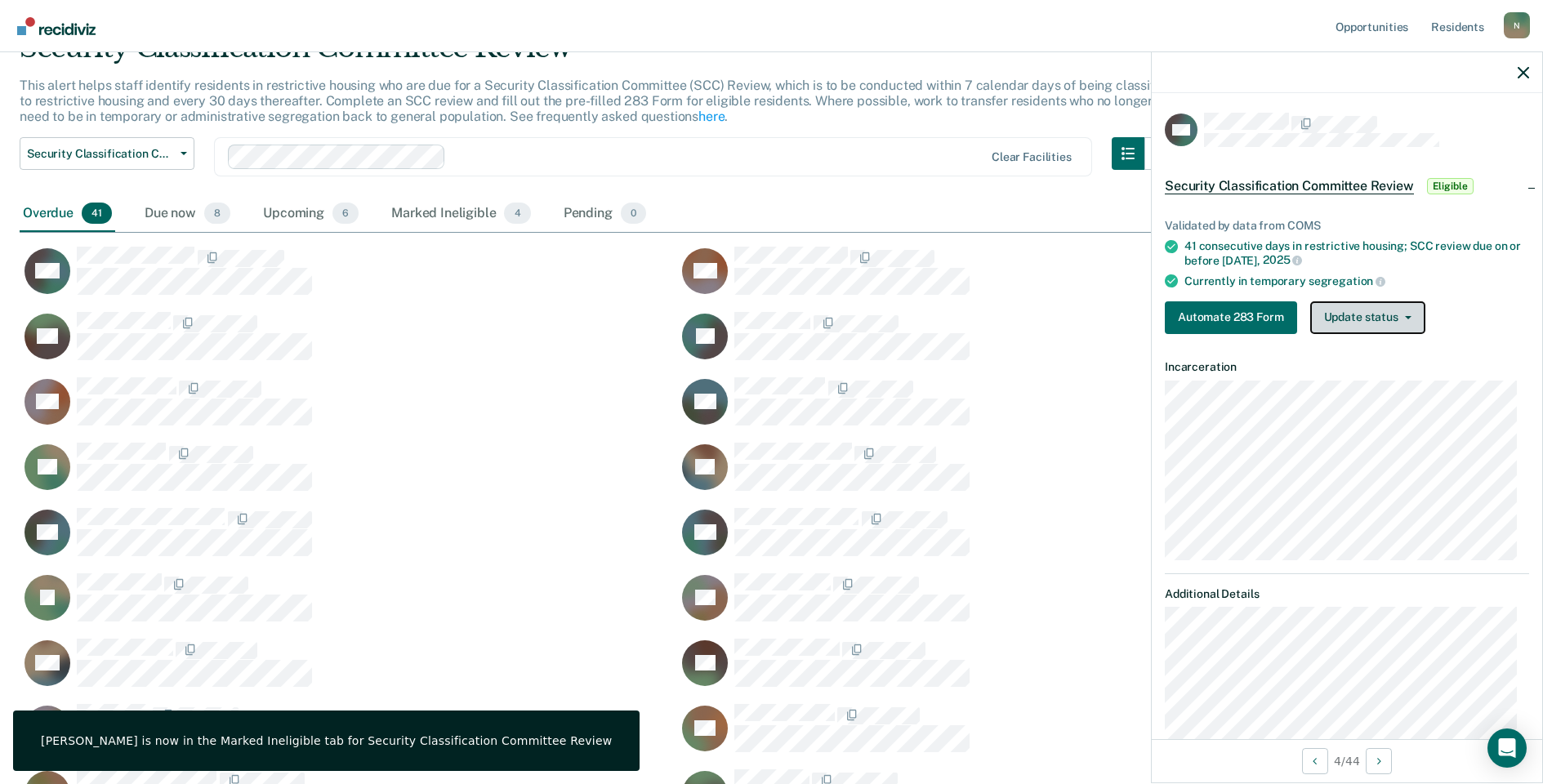
click at [1362, 330] on button "Update status" at bounding box center [1368, 317] width 115 height 33
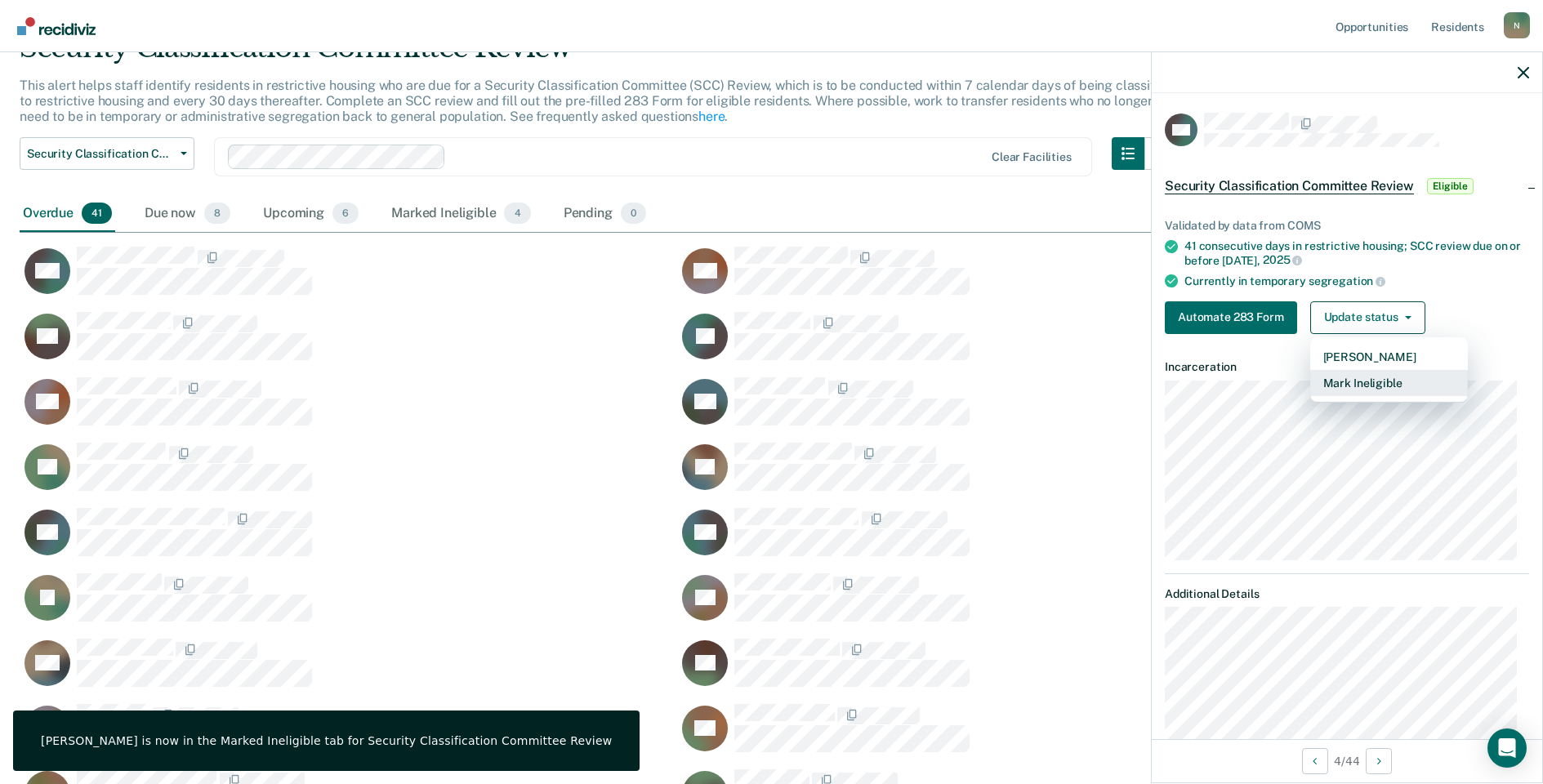
click at [1338, 383] on button "Mark Ineligible" at bounding box center [1389, 383] width 158 height 26
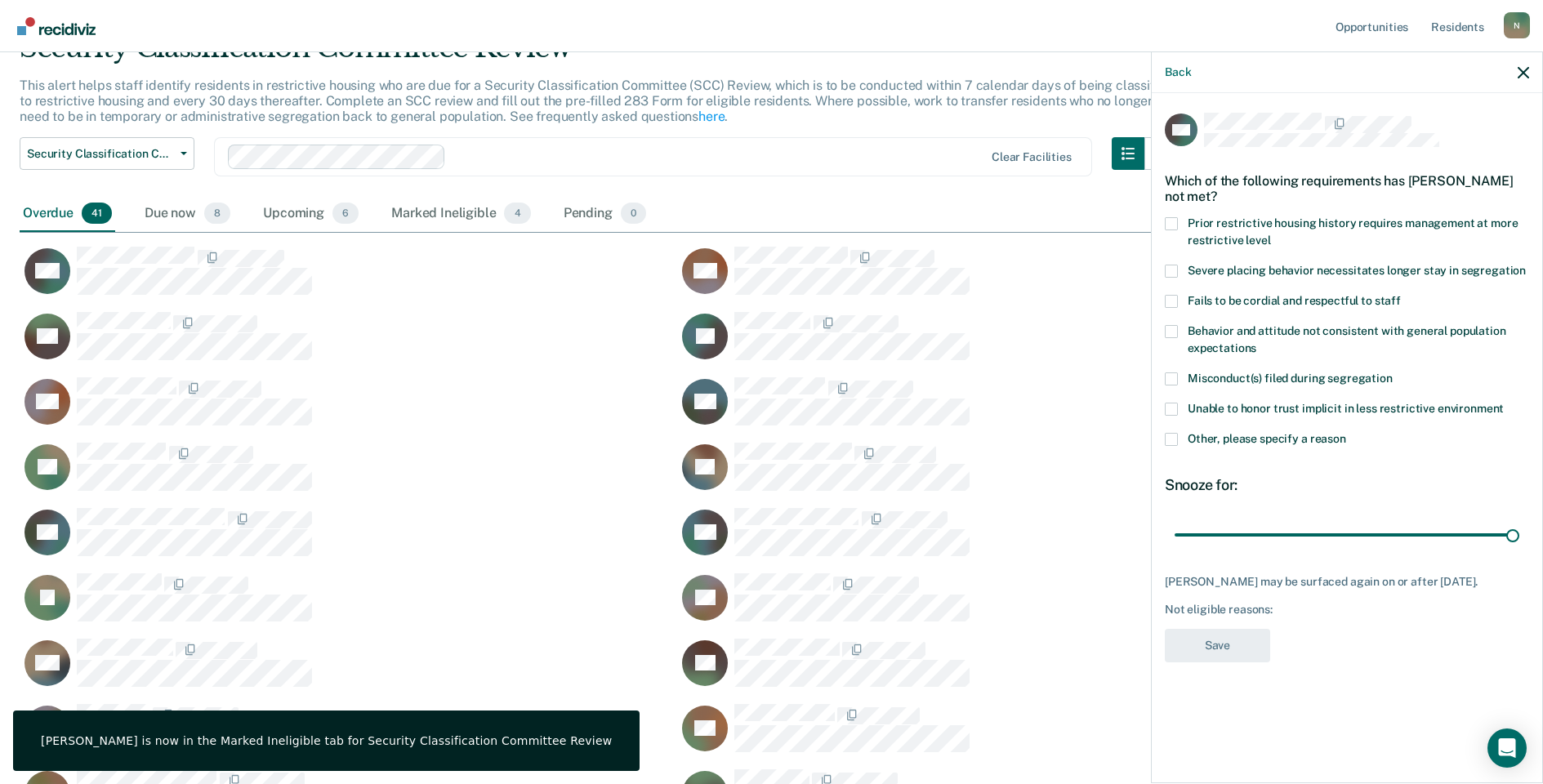
click at [1180, 438] on label "Other, please specify a reason" at bounding box center [1347, 441] width 364 height 18
click at [1346, 432] on input "Other, please specify a reason" at bounding box center [1346, 432] width 0 height 0
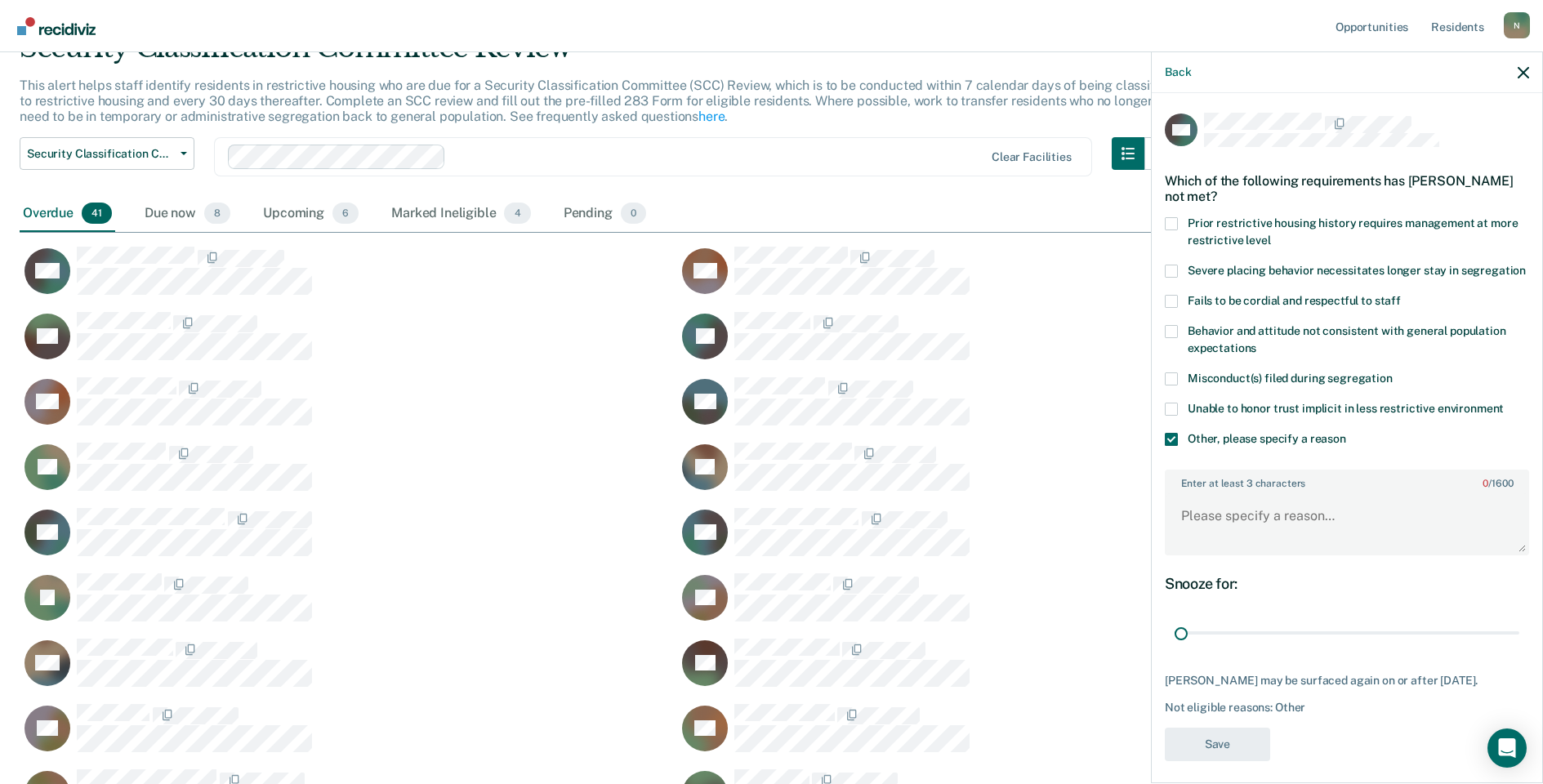
drag, startPoint x: 1504, startPoint y: 653, endPoint x: 1116, endPoint y: 645, distance: 388.1
type input "1"
click at [1175, 648] on input "range" at bounding box center [1347, 633] width 345 height 28
click at [1208, 523] on textarea "Enter at least 3 characters 0 / 1600" at bounding box center [1346, 523] width 361 height 60
type textarea "F"
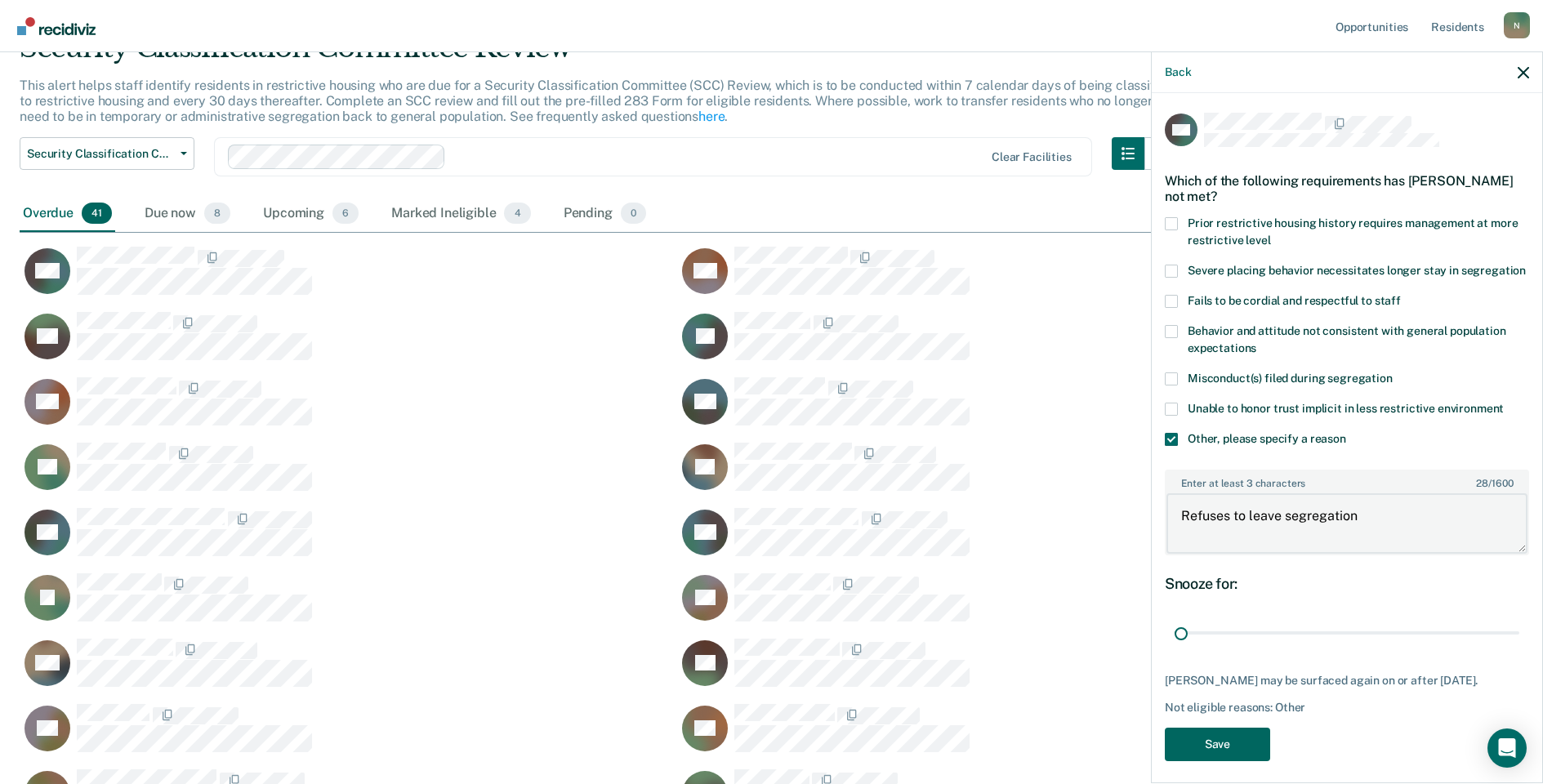
type textarea "Refuses to leave segregation"
click at [1208, 761] on button "Save" at bounding box center [1218, 744] width 105 height 33
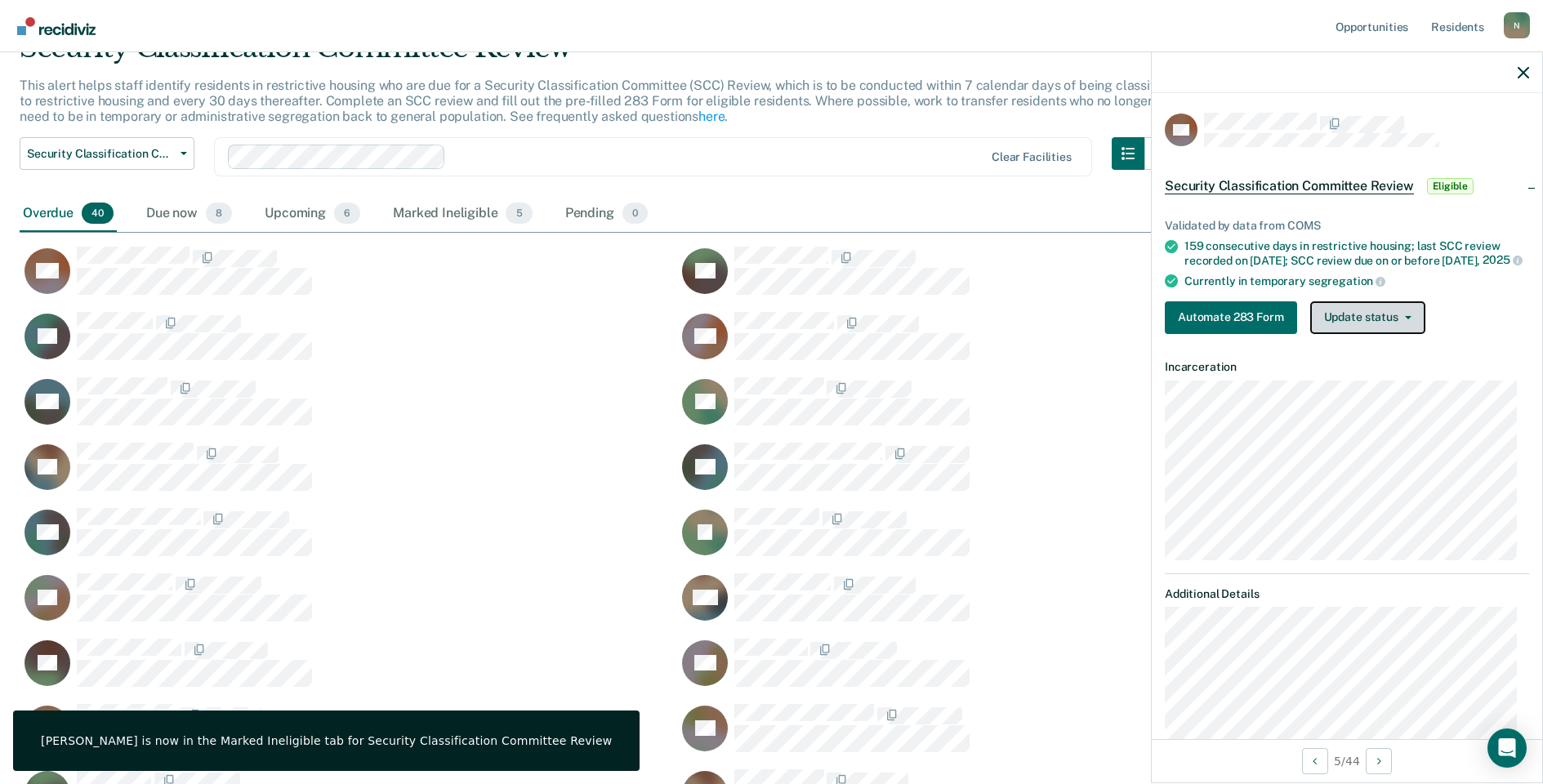
click at [1355, 334] on button "Update status" at bounding box center [1368, 317] width 115 height 33
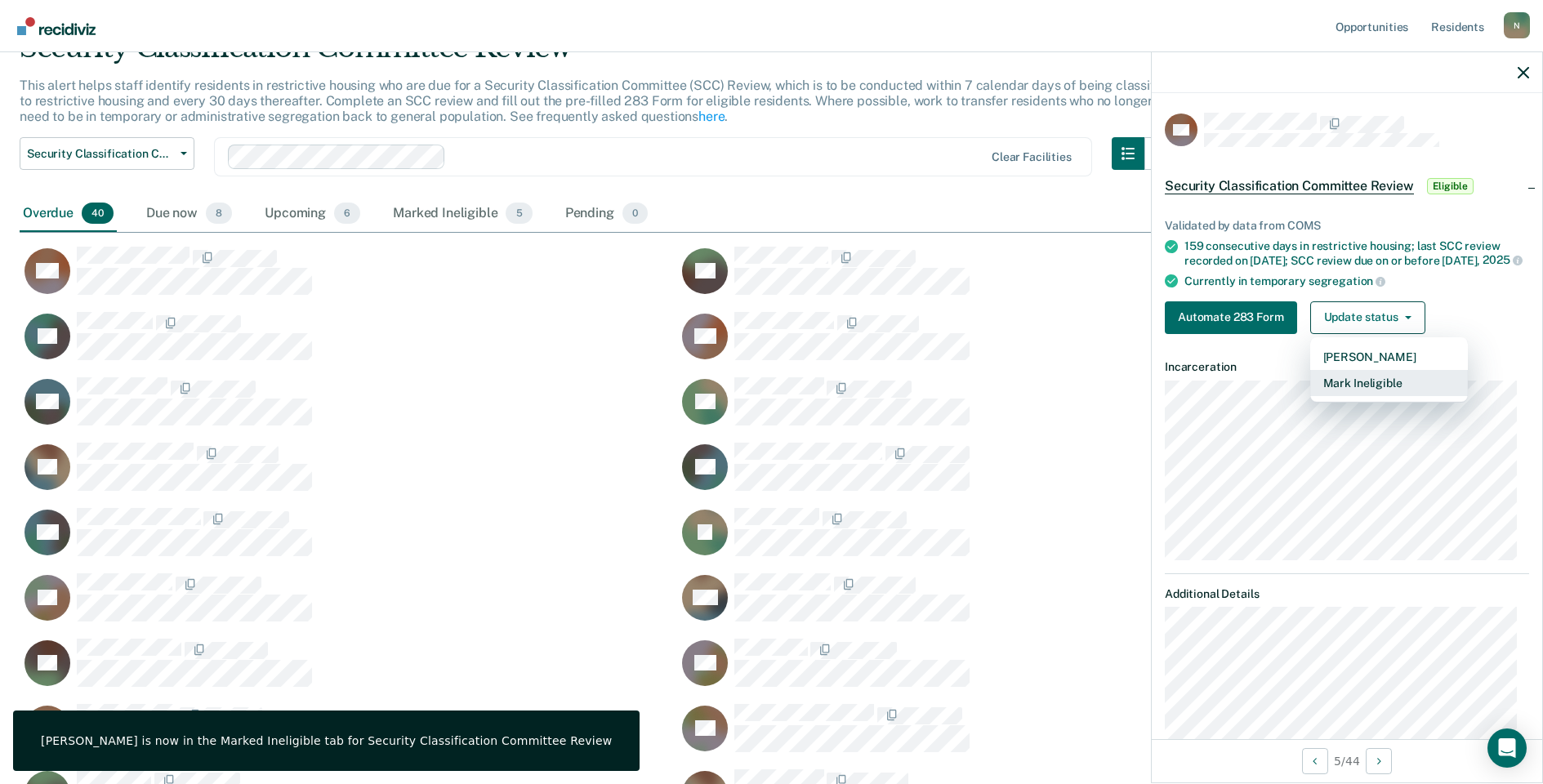
click at [1358, 391] on button "Mark Ineligible" at bounding box center [1389, 383] width 158 height 26
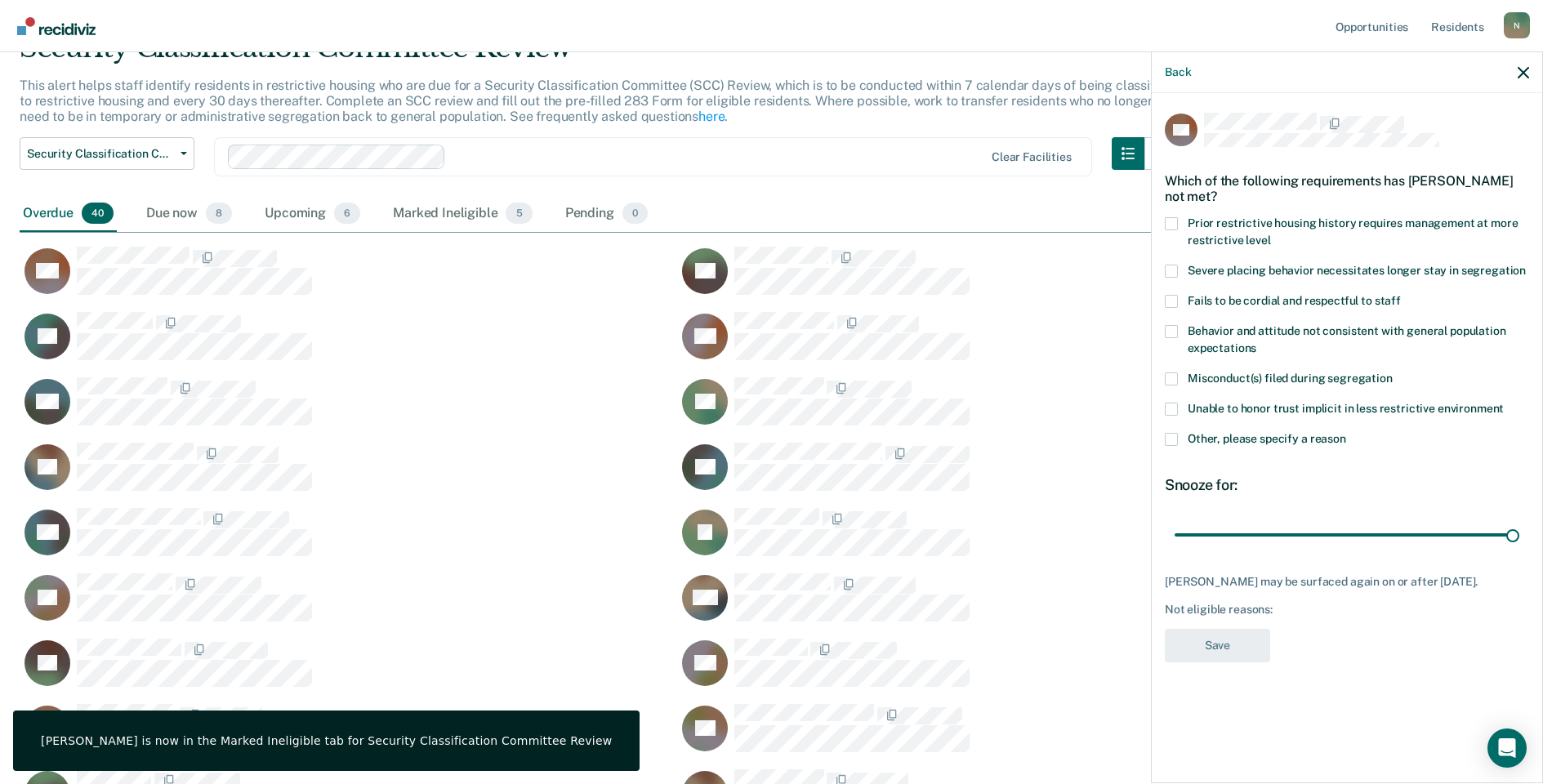
click at [1171, 440] on span at bounding box center [1171, 438] width 13 height 13
click at [1346, 432] on input "Other, please specify a reason" at bounding box center [1346, 432] width 0 height 0
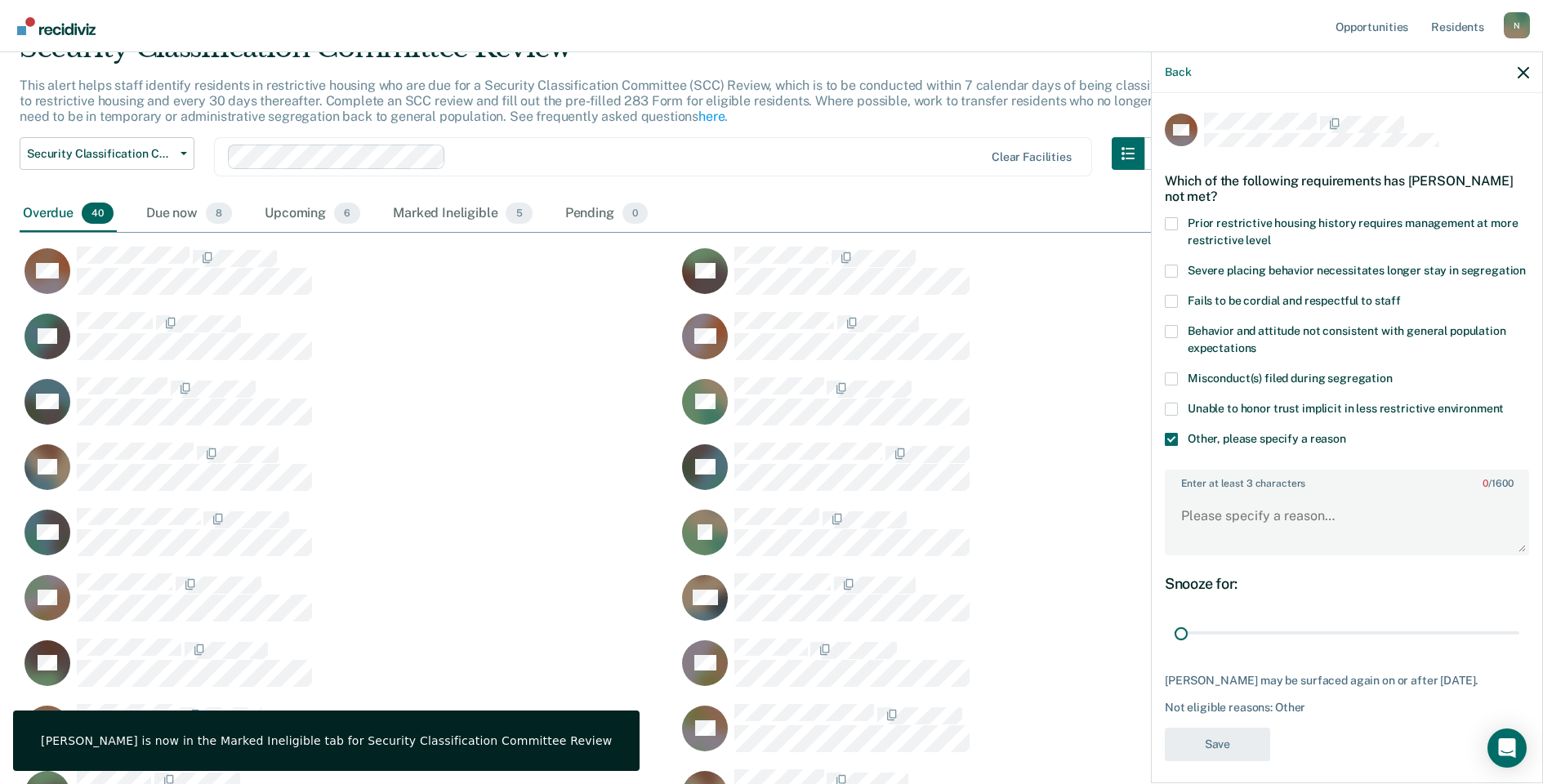
drag, startPoint x: 1505, startPoint y: 652, endPoint x: 1151, endPoint y: 616, distance: 355.8
type input "1"
click at [1175, 648] on input "range" at bounding box center [1347, 633] width 345 height 28
click at [1188, 543] on textarea "Enter at least 3 characters 0 / 1600" at bounding box center [1346, 523] width 361 height 60
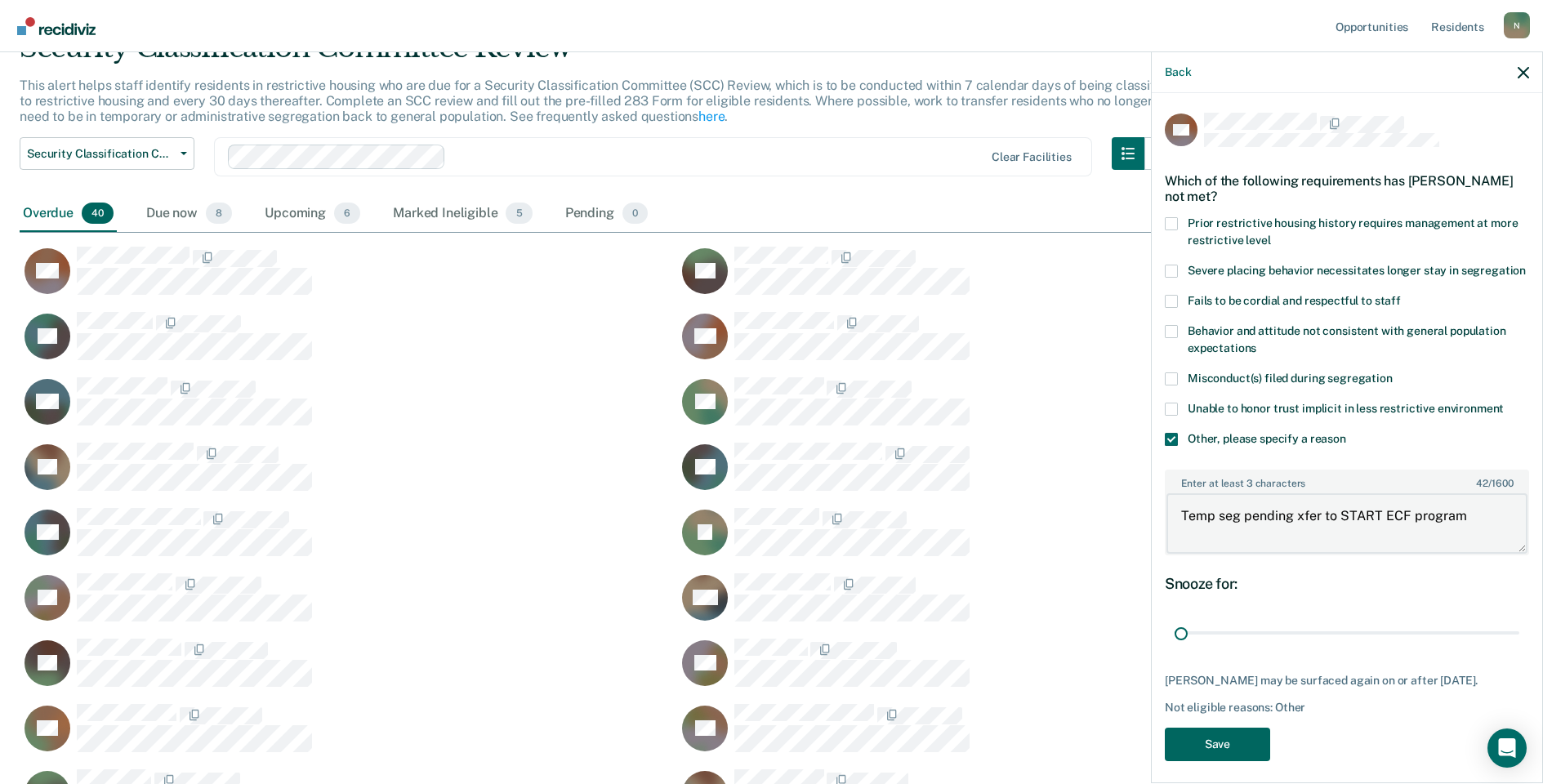
type textarea "Temp seg pending xfer to START ECF program"
click at [1246, 761] on button "Save" at bounding box center [1218, 744] width 105 height 33
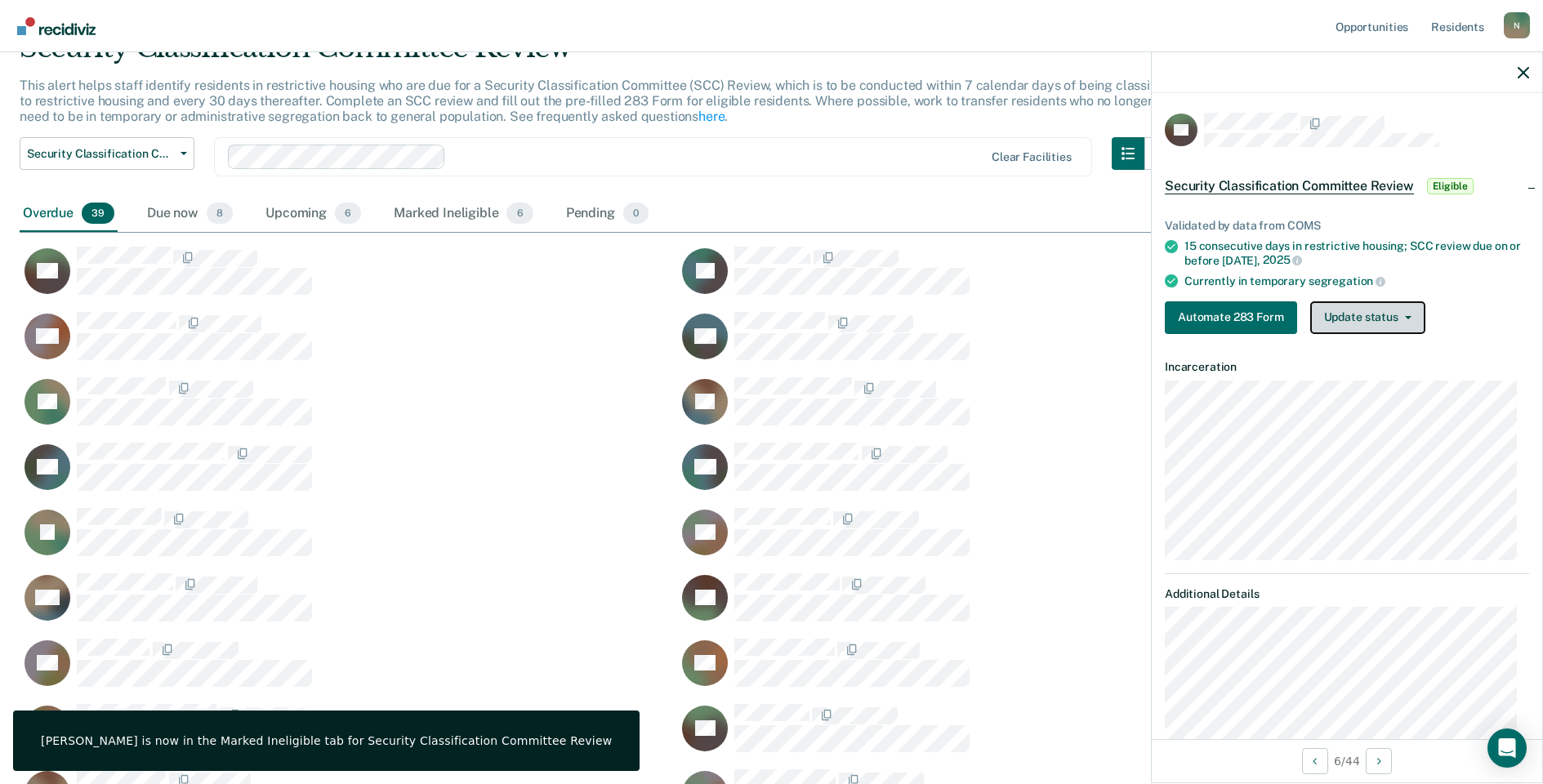
click at [1385, 319] on button "Update status" at bounding box center [1368, 317] width 115 height 33
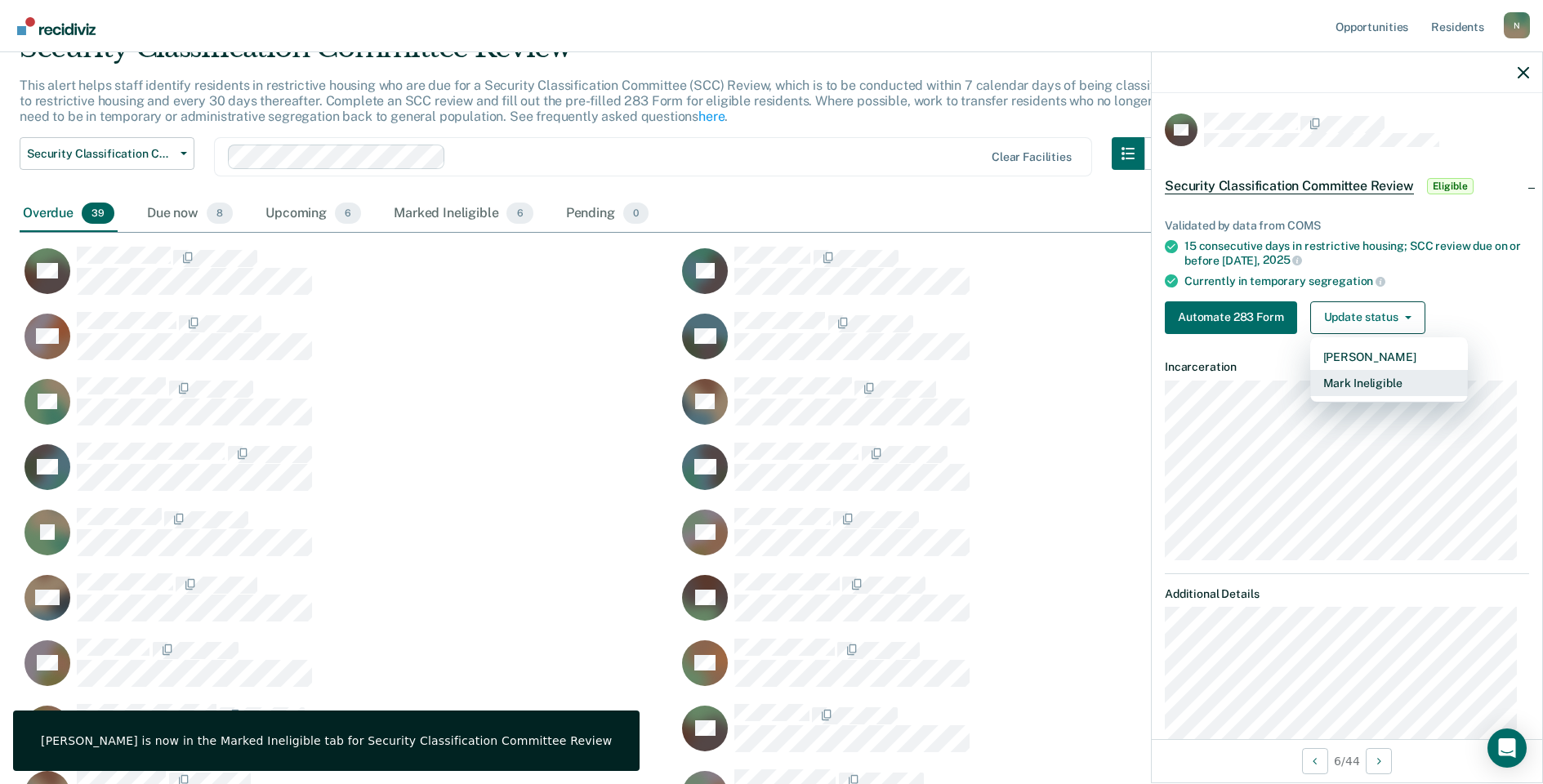
click at [1383, 382] on button "Mark Ineligible" at bounding box center [1389, 383] width 158 height 26
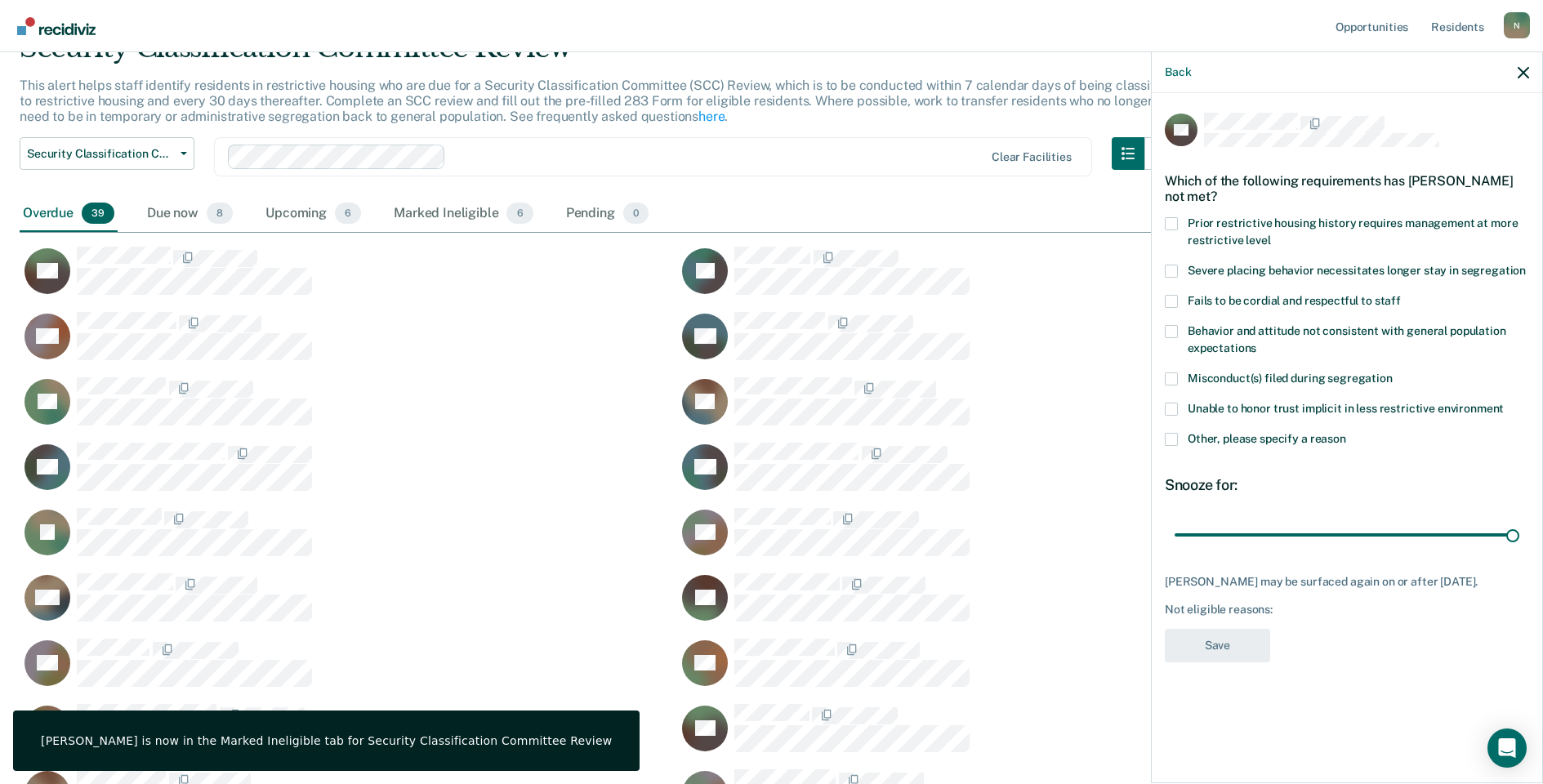
drag, startPoint x: 1170, startPoint y: 437, endPoint x: 1181, endPoint y: 444, distance: 13.0
click at [1170, 438] on span at bounding box center [1171, 438] width 13 height 13
click at [1346, 432] on input "Other, please specify a reason" at bounding box center [1346, 432] width 0 height 0
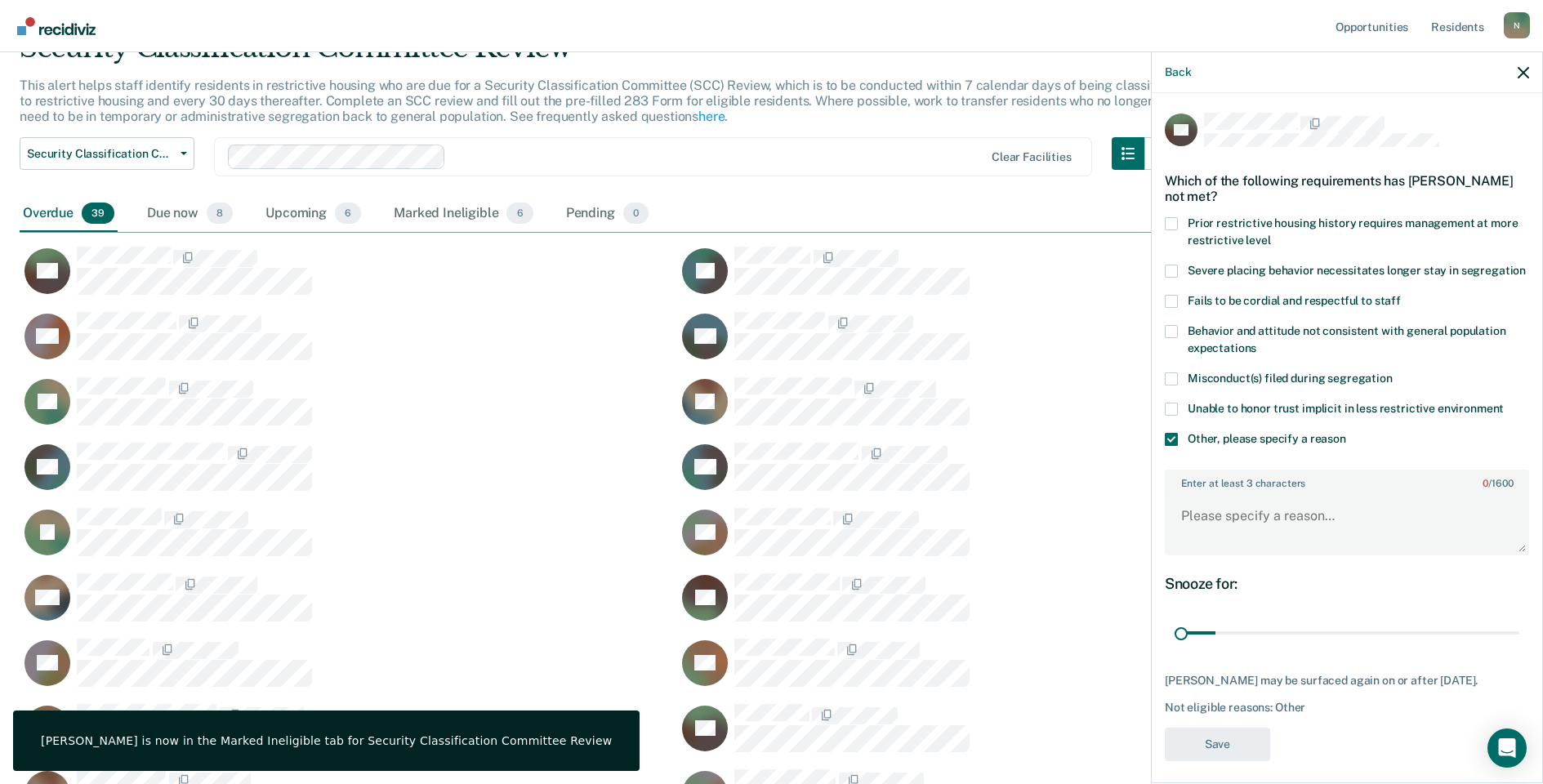
drag, startPoint x: 1502, startPoint y: 646, endPoint x: 1160, endPoint y: 668, distance: 342.7
type input "1"
click at [1175, 648] on input "range" at bounding box center [1347, 633] width 345 height 28
click at [1224, 553] on textarea "Enter at least 3 characters 0 / 1600" at bounding box center [1346, 523] width 361 height 60
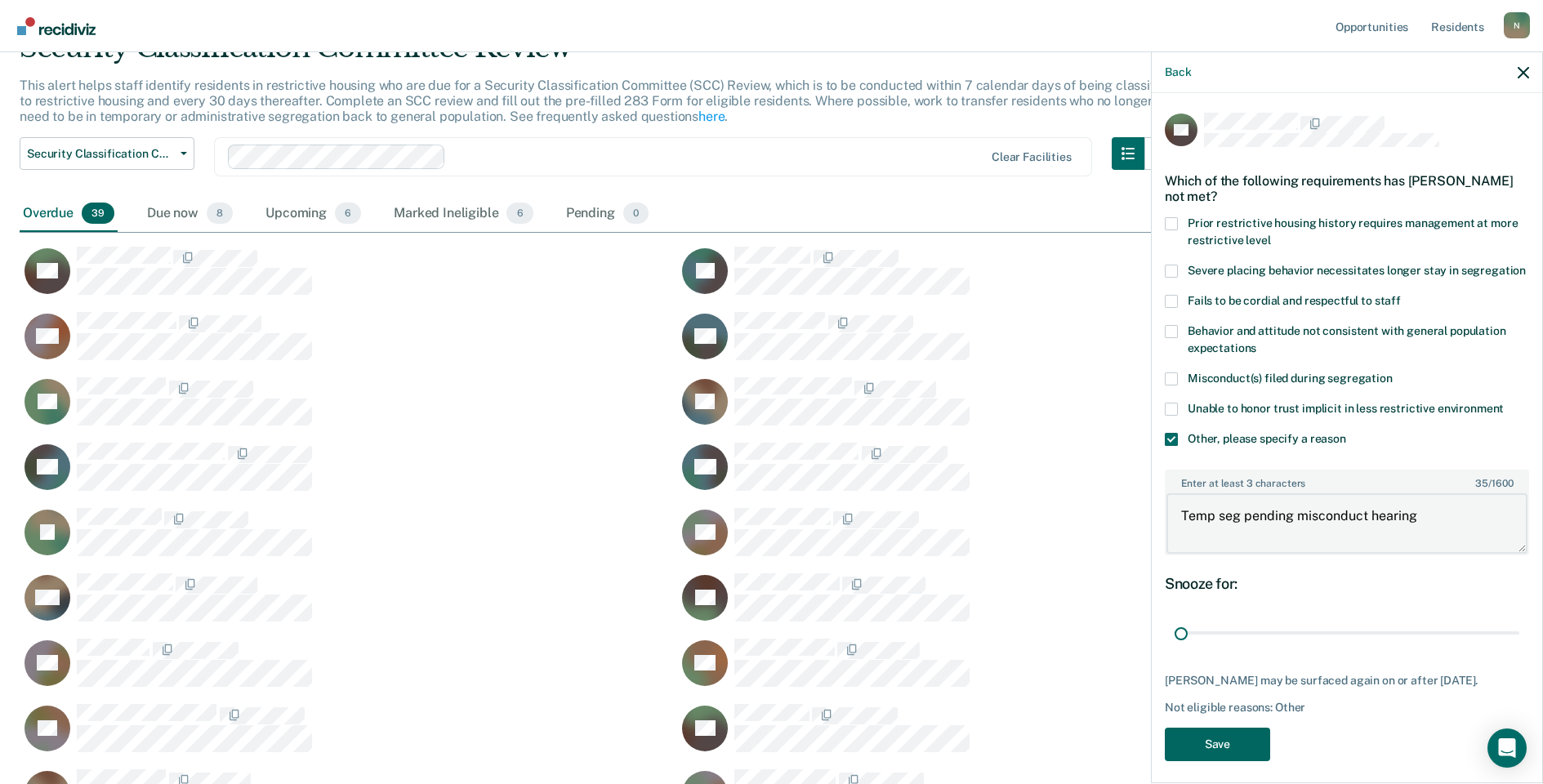
type textarea "Temp seg pending misconduct hearing"
click at [1211, 761] on button "Save" at bounding box center [1218, 744] width 105 height 33
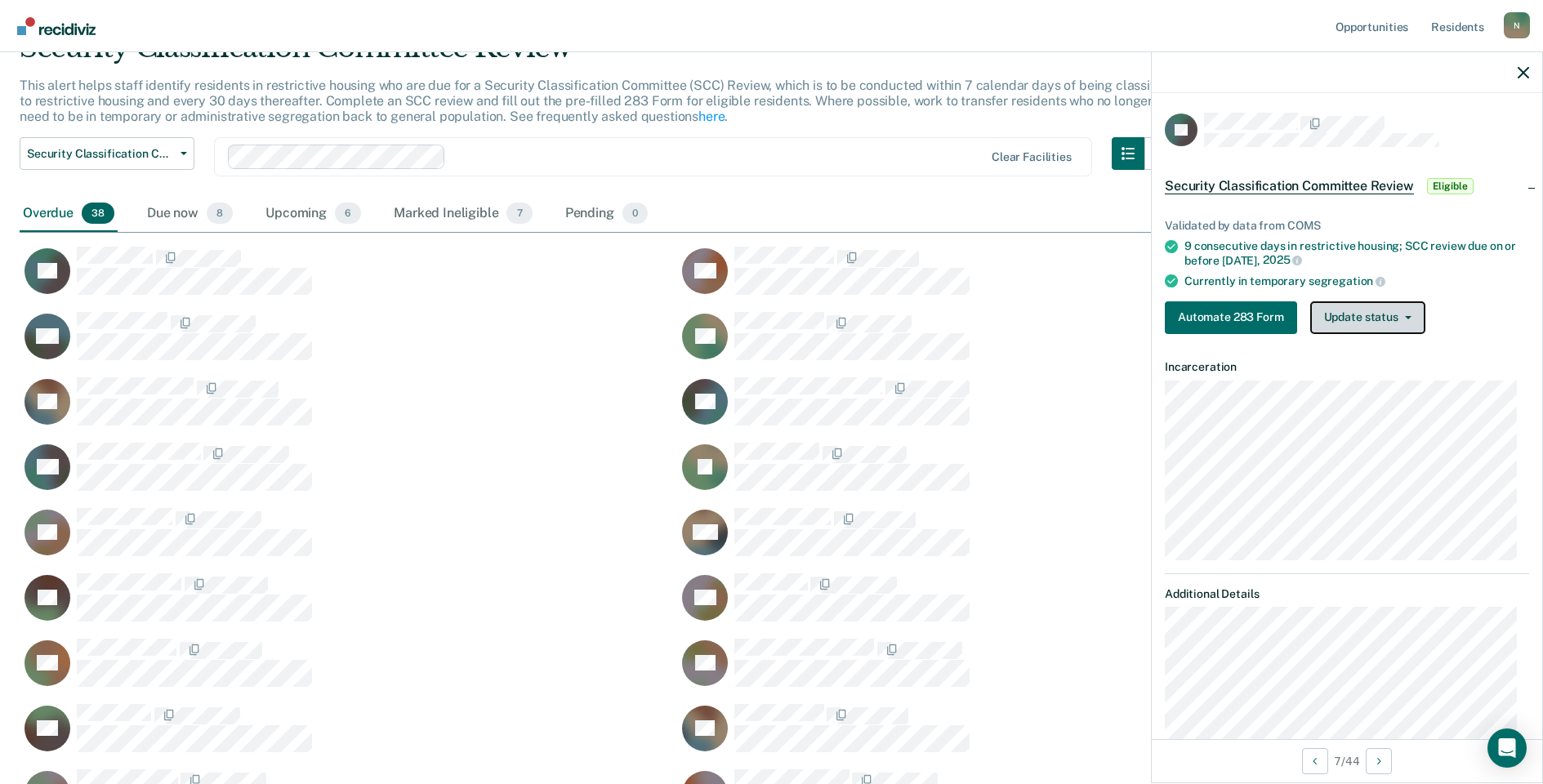
click at [1405, 317] on icon "button" at bounding box center [1408, 317] width 7 height 3
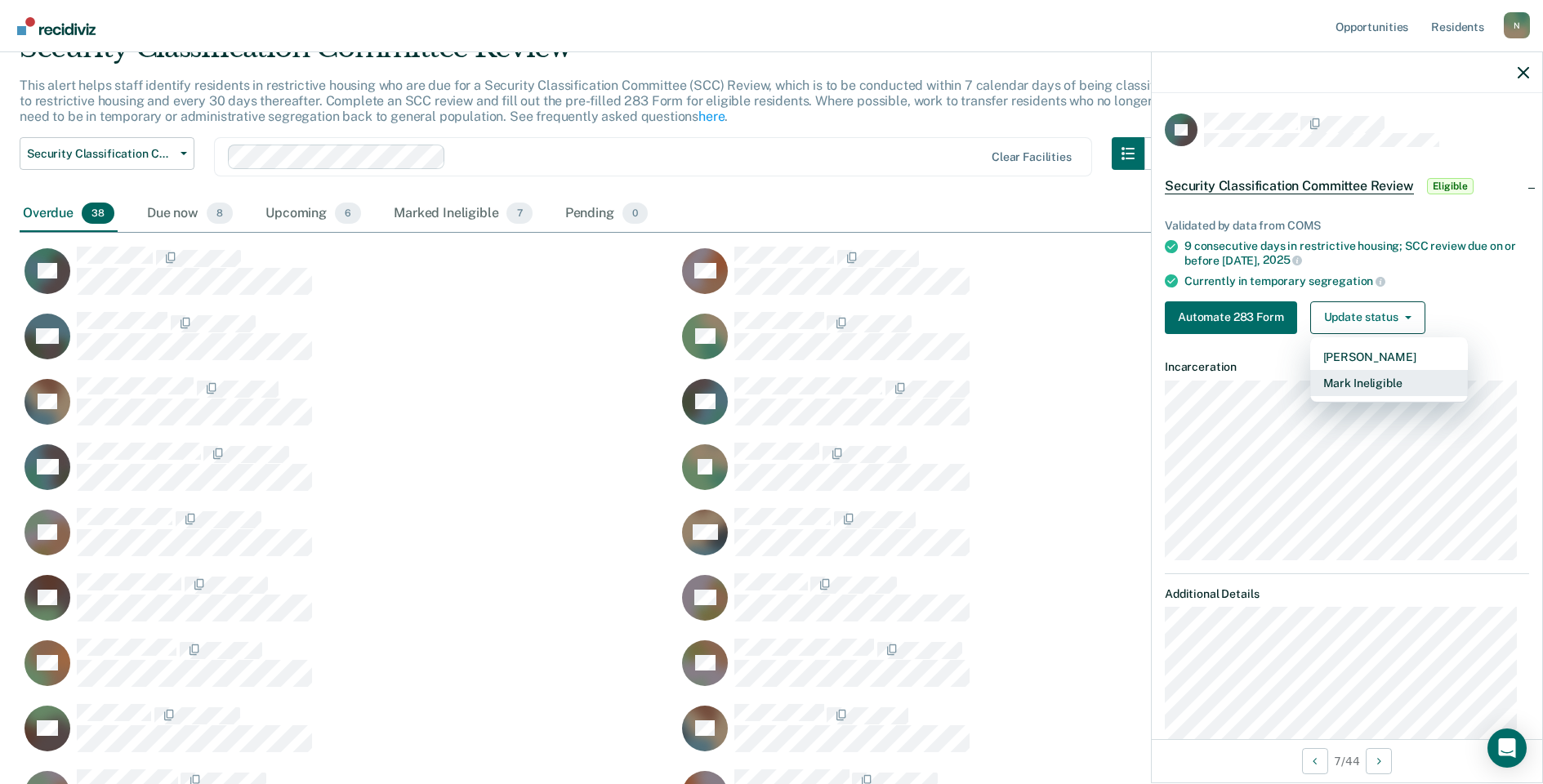
click at [1336, 380] on button "Mark Ineligible" at bounding box center [1389, 383] width 158 height 26
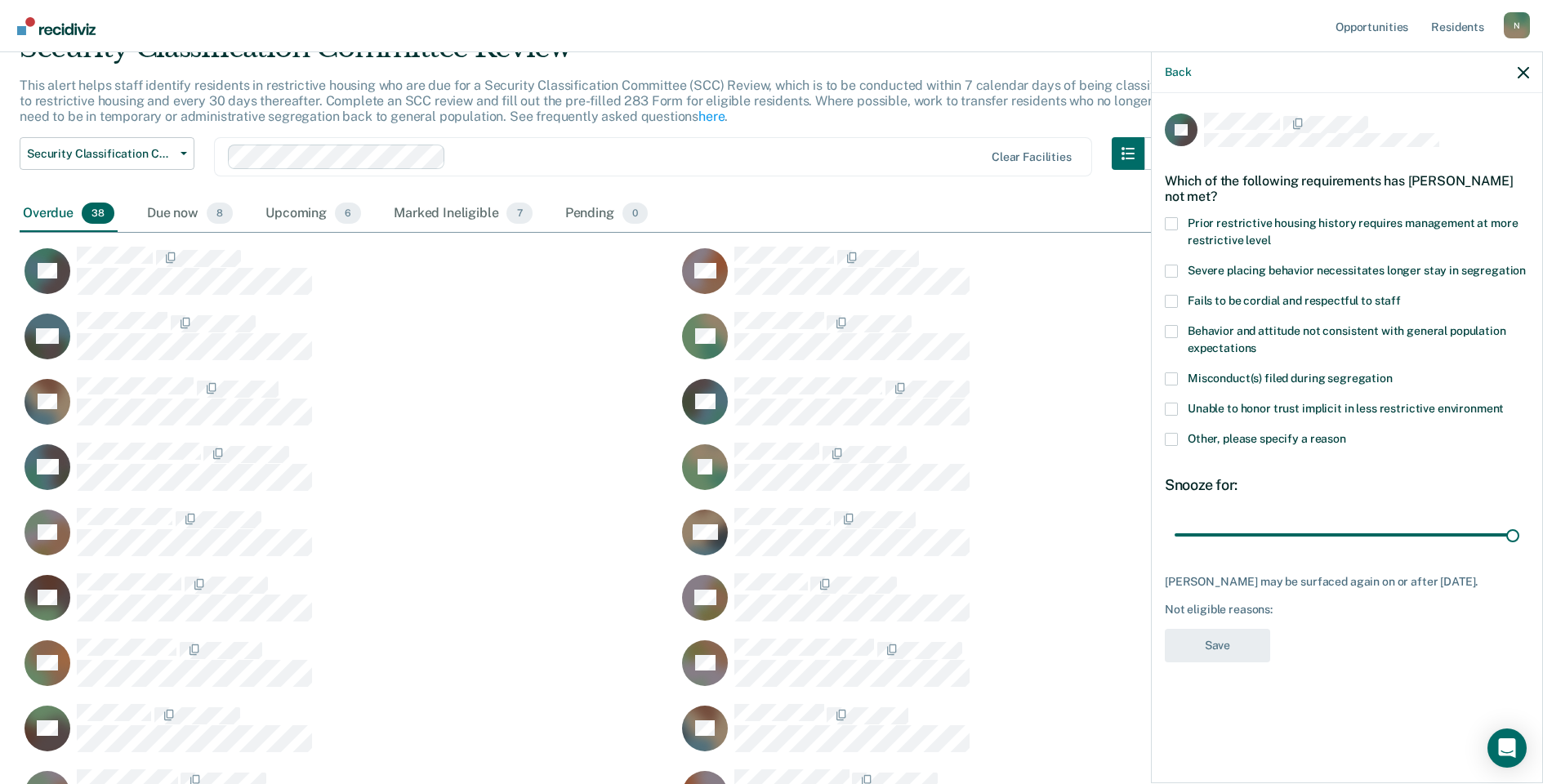
click at [1179, 441] on label "Other, please specify a reason" at bounding box center [1347, 441] width 364 height 18
click at [1346, 432] on input "Other, please specify a reason" at bounding box center [1346, 432] width 0 height 0
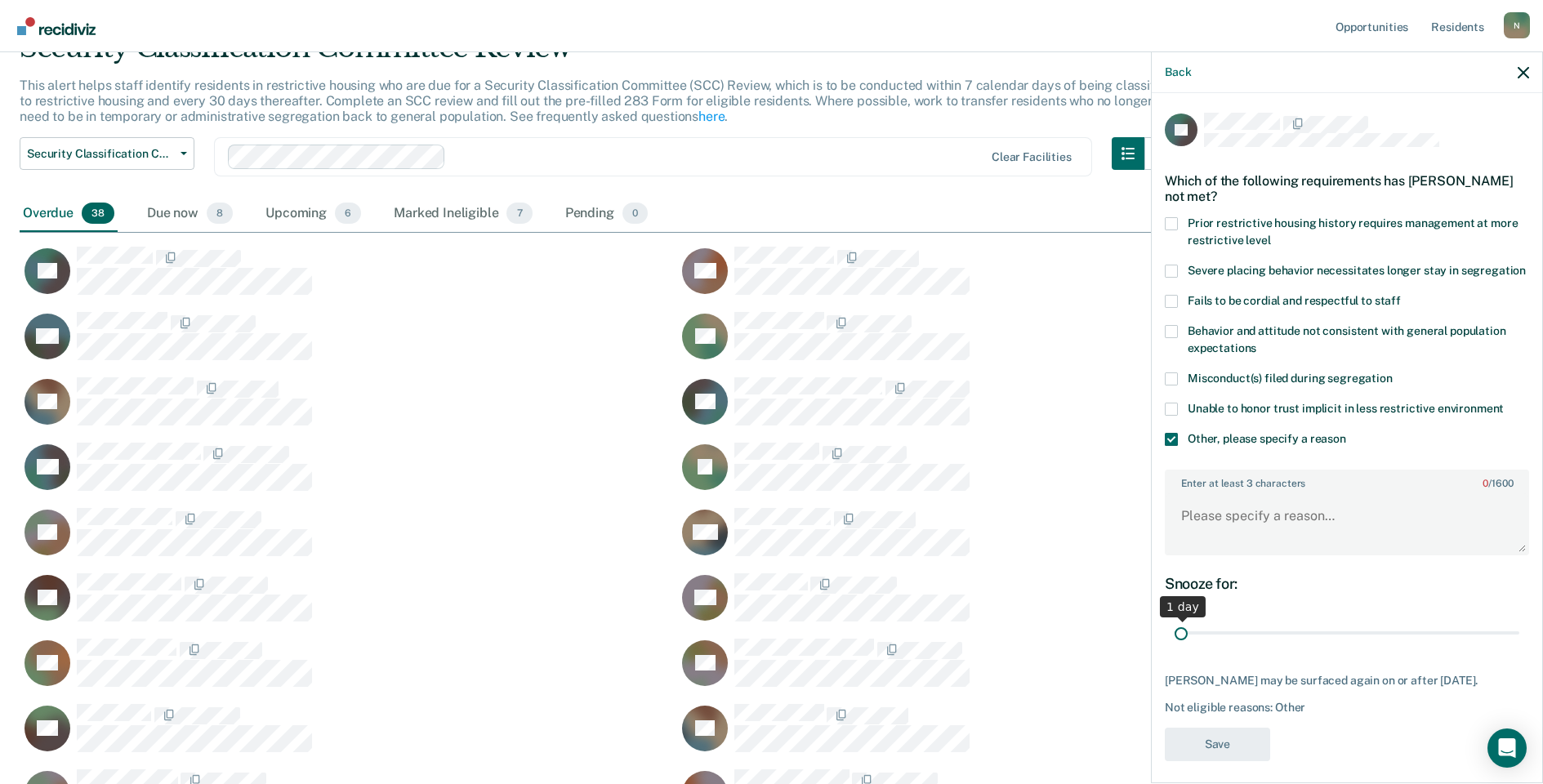
drag, startPoint x: 1502, startPoint y: 650, endPoint x: 1133, endPoint y: 658, distance: 369.1
type input "1"
click at [1175, 648] on input "range" at bounding box center [1347, 633] width 345 height 28
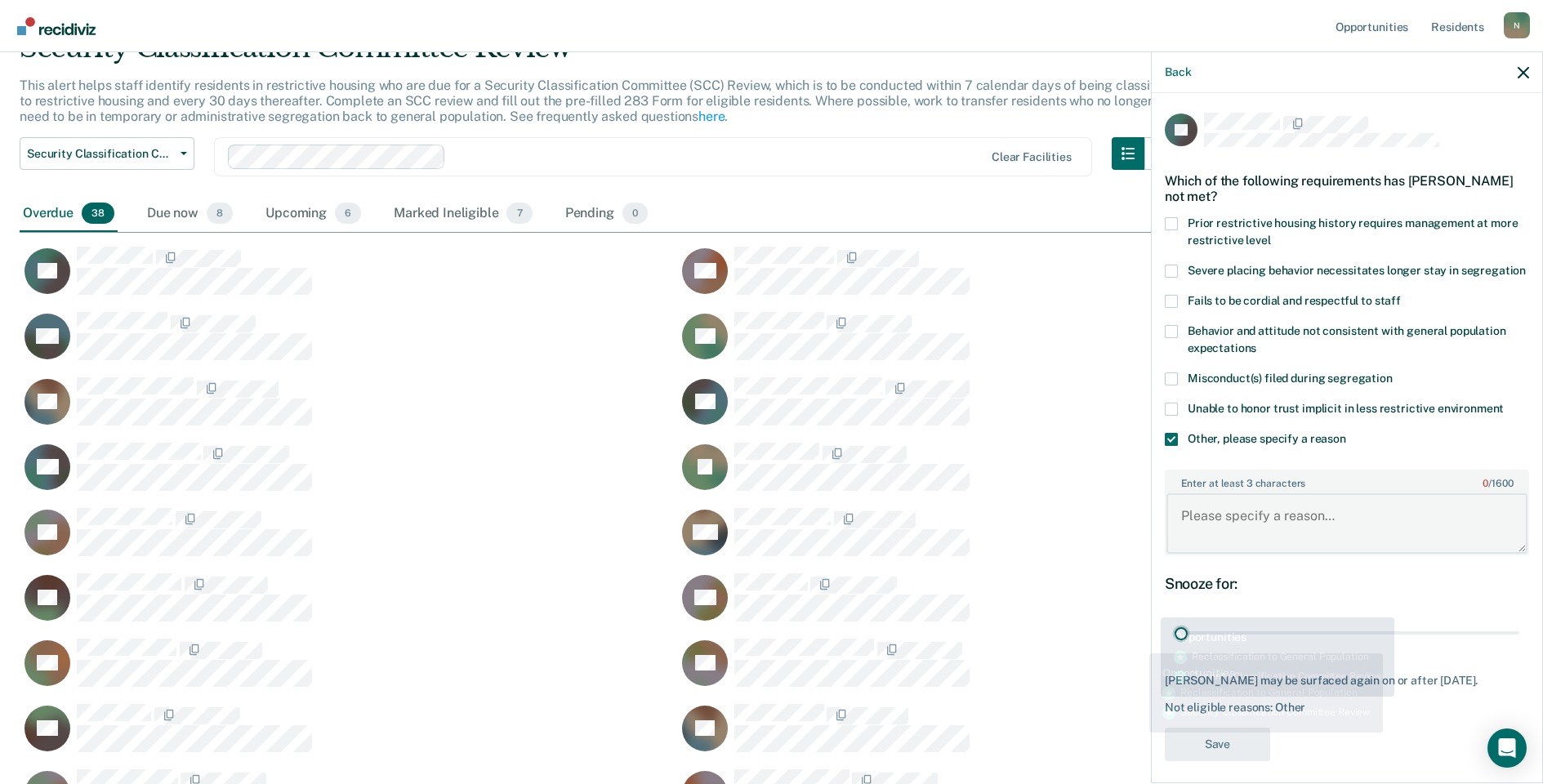
click at [1181, 553] on textarea "Enter at least 3 characters 0 / 1600" at bounding box center [1346, 523] width 361 height 60
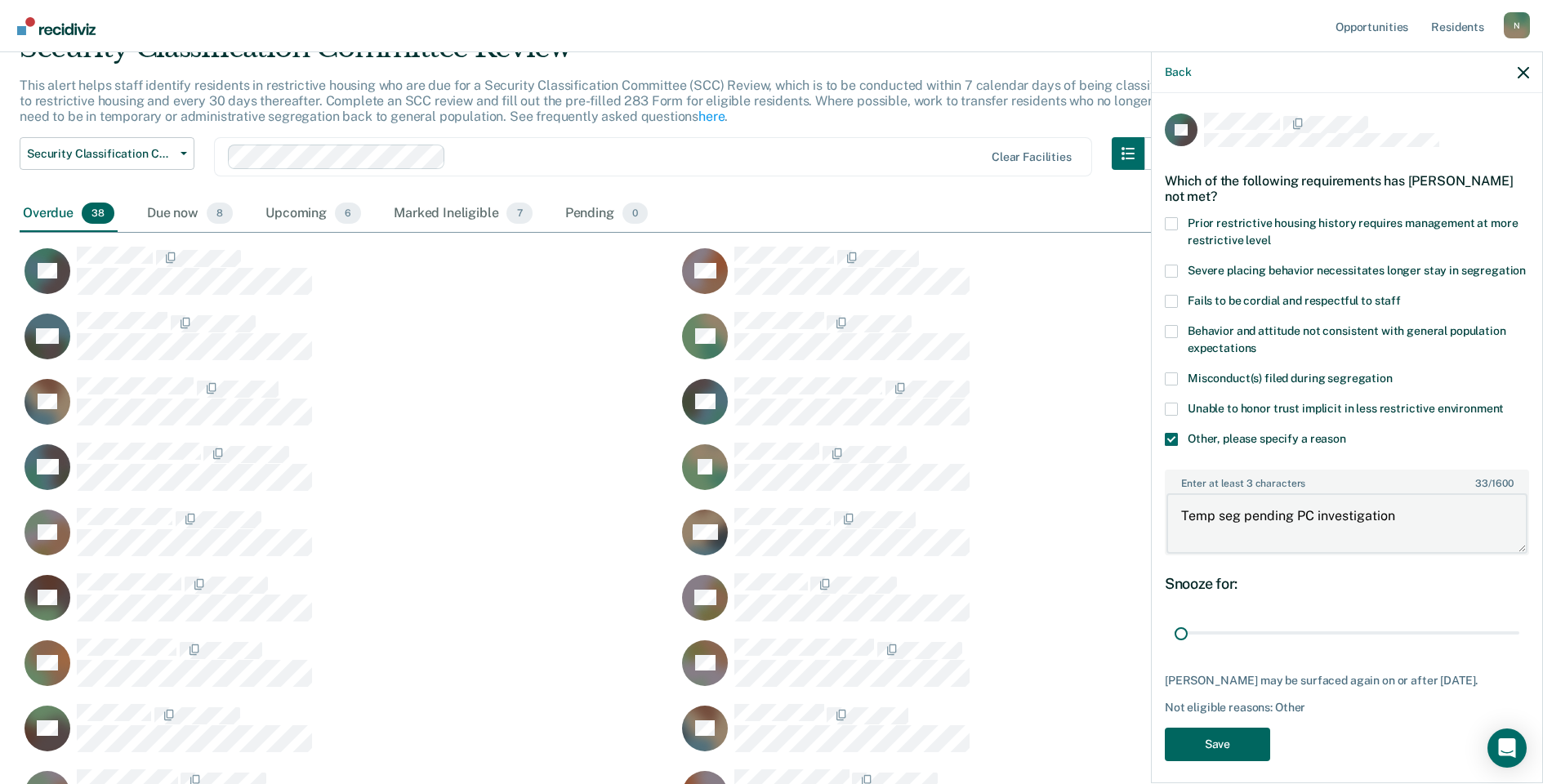
type textarea "Temp seg pending PC investigation"
click at [1246, 749] on button "Save" at bounding box center [1218, 744] width 105 height 33
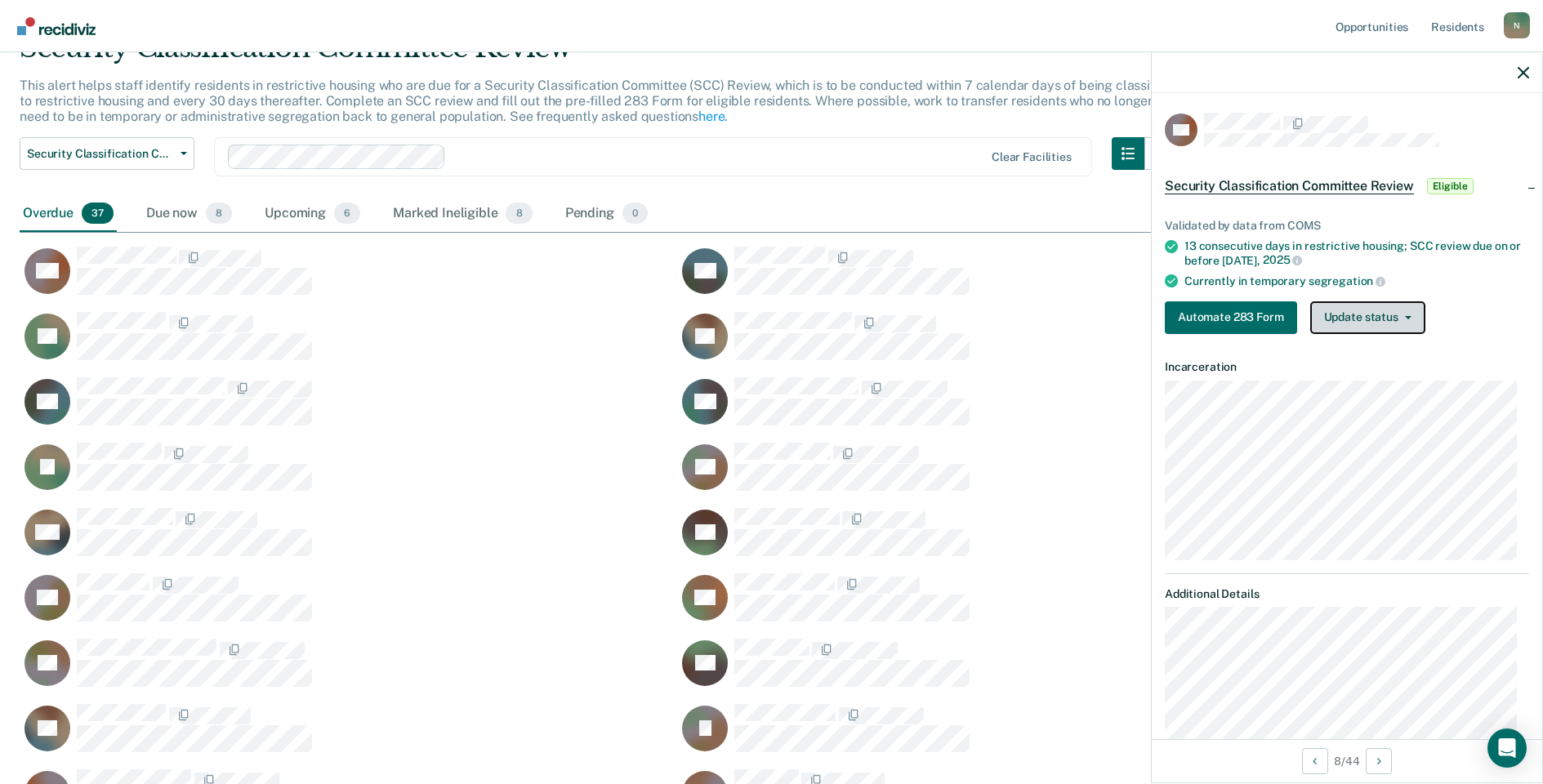
click at [1364, 314] on button "Update status" at bounding box center [1368, 317] width 115 height 33
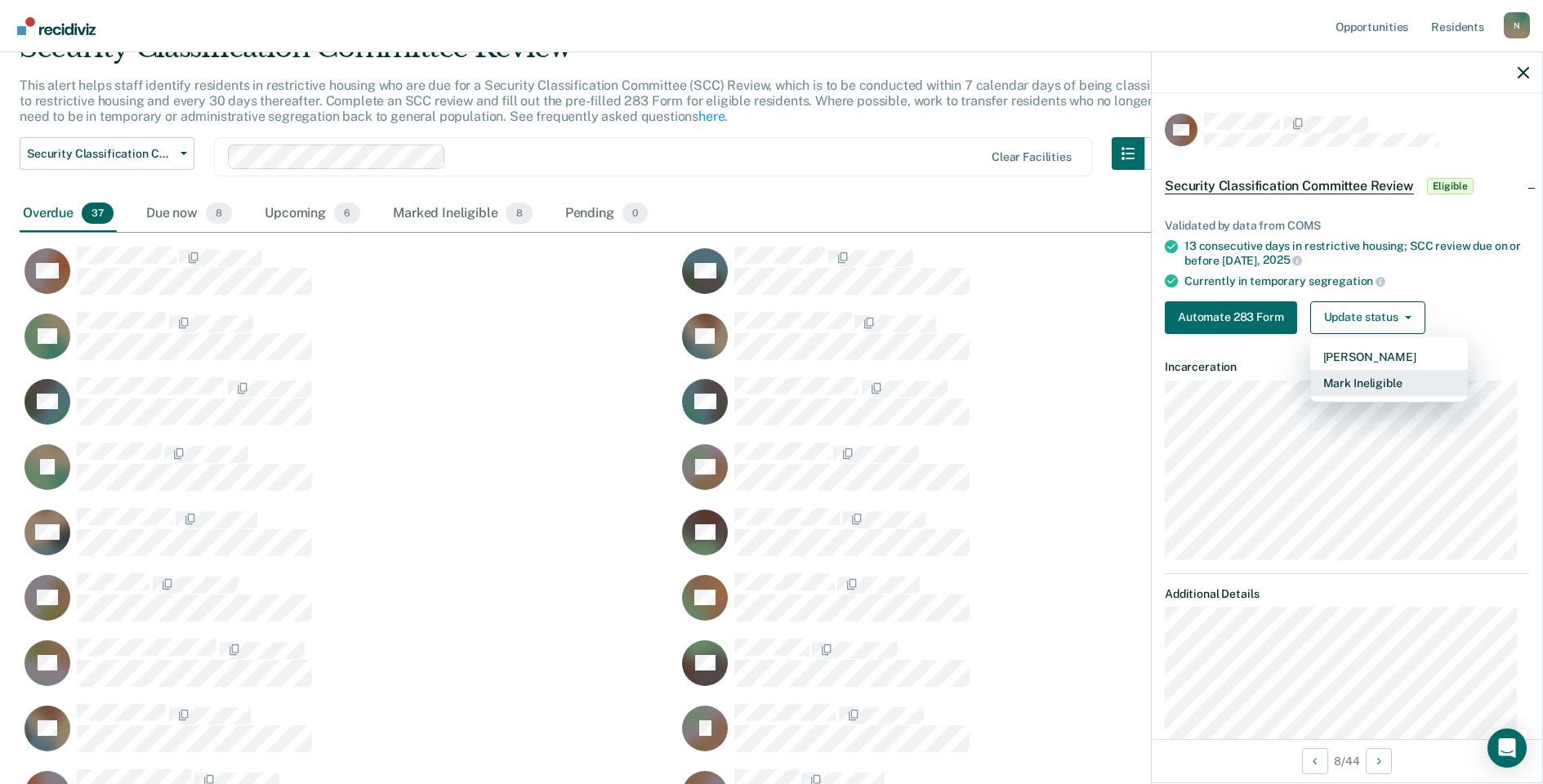
click at [1348, 386] on button "Mark Ineligible" at bounding box center [1389, 383] width 158 height 26
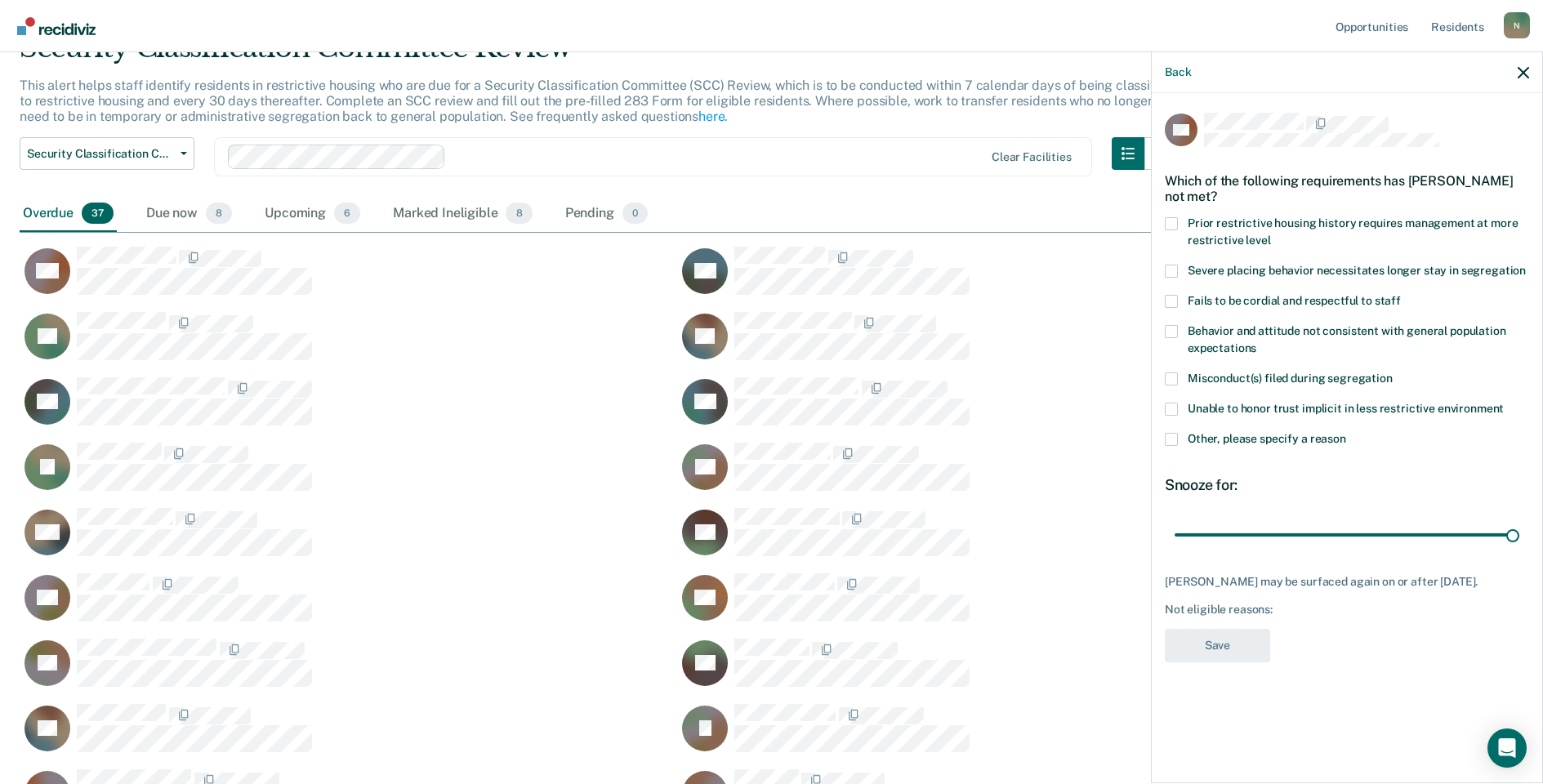
click at [1174, 445] on label "Other, please specify a reason" at bounding box center [1347, 441] width 364 height 18
click at [1346, 432] on input "Other, please specify a reason" at bounding box center [1346, 432] width 0 height 0
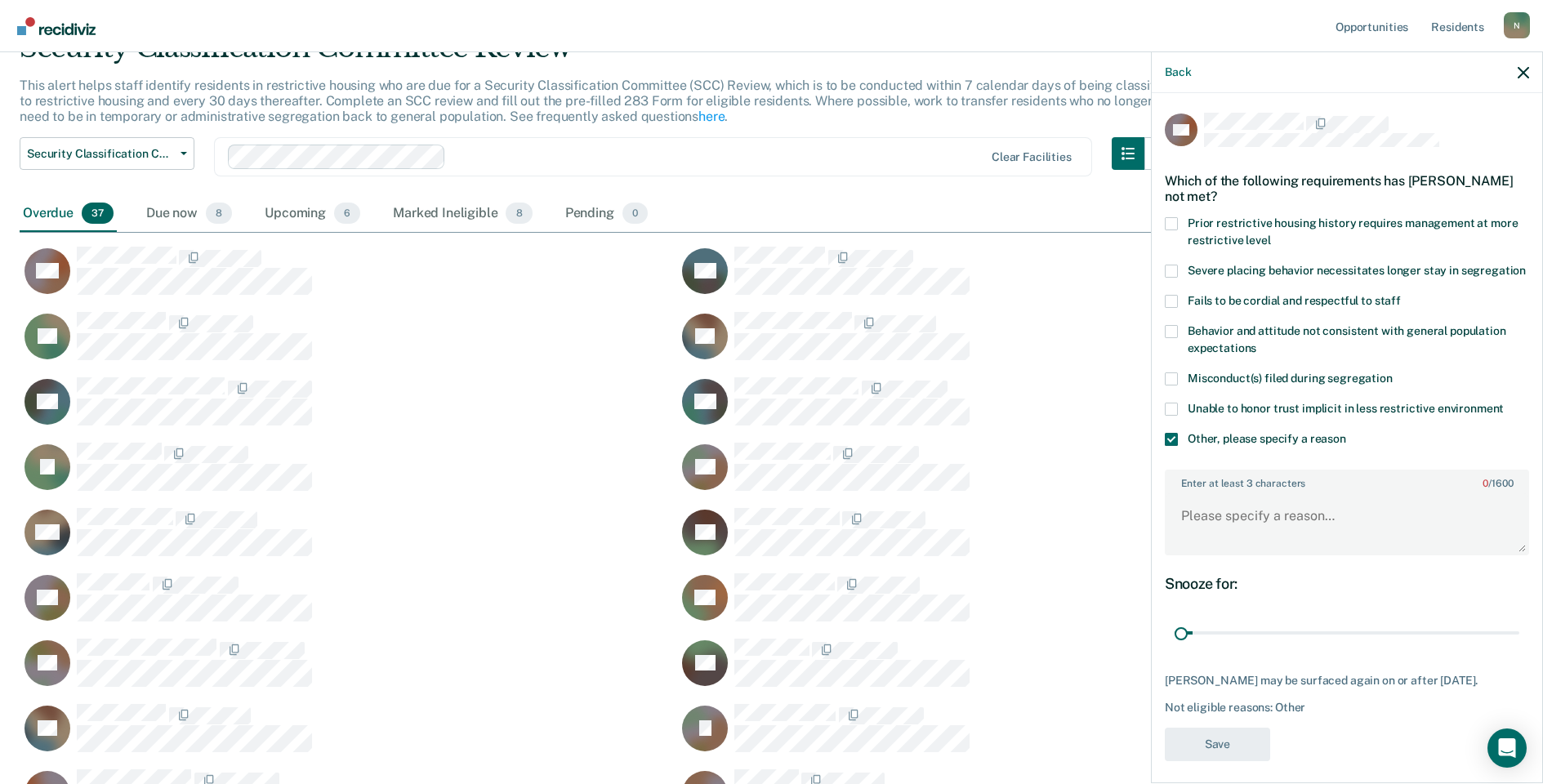
drag, startPoint x: 1505, startPoint y: 646, endPoint x: 1133, endPoint y: 639, distance: 372.1
type input "1"
click at [1175, 648] on input "range" at bounding box center [1347, 633] width 345 height 28
click at [1206, 549] on textarea "Enter at least 3 characters 0 / 1600" at bounding box center [1346, 523] width 361 height 60
type textarea "Temp seg until end of detention 10/11/25"
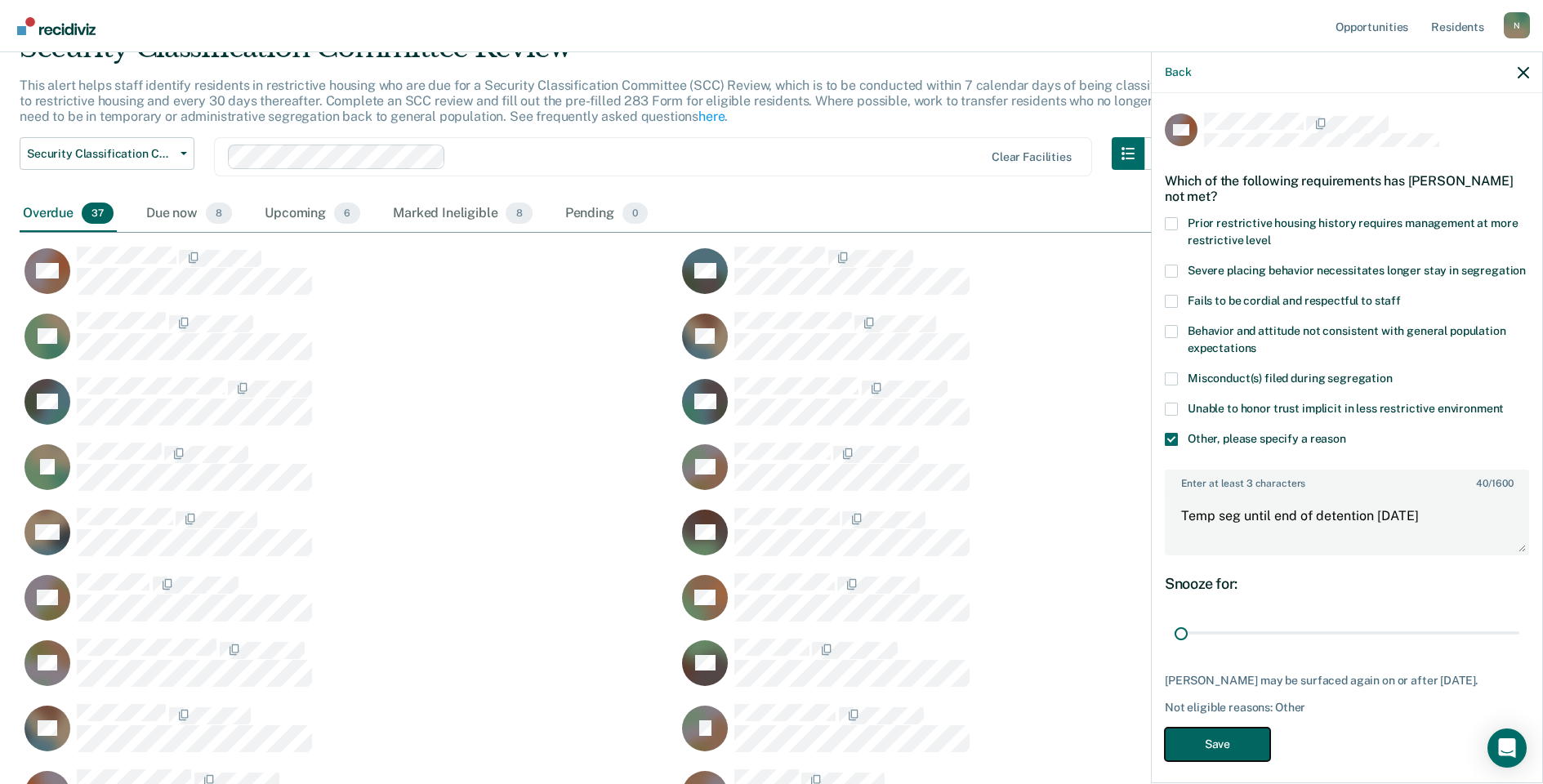
click at [1213, 761] on button "Save" at bounding box center [1218, 744] width 105 height 33
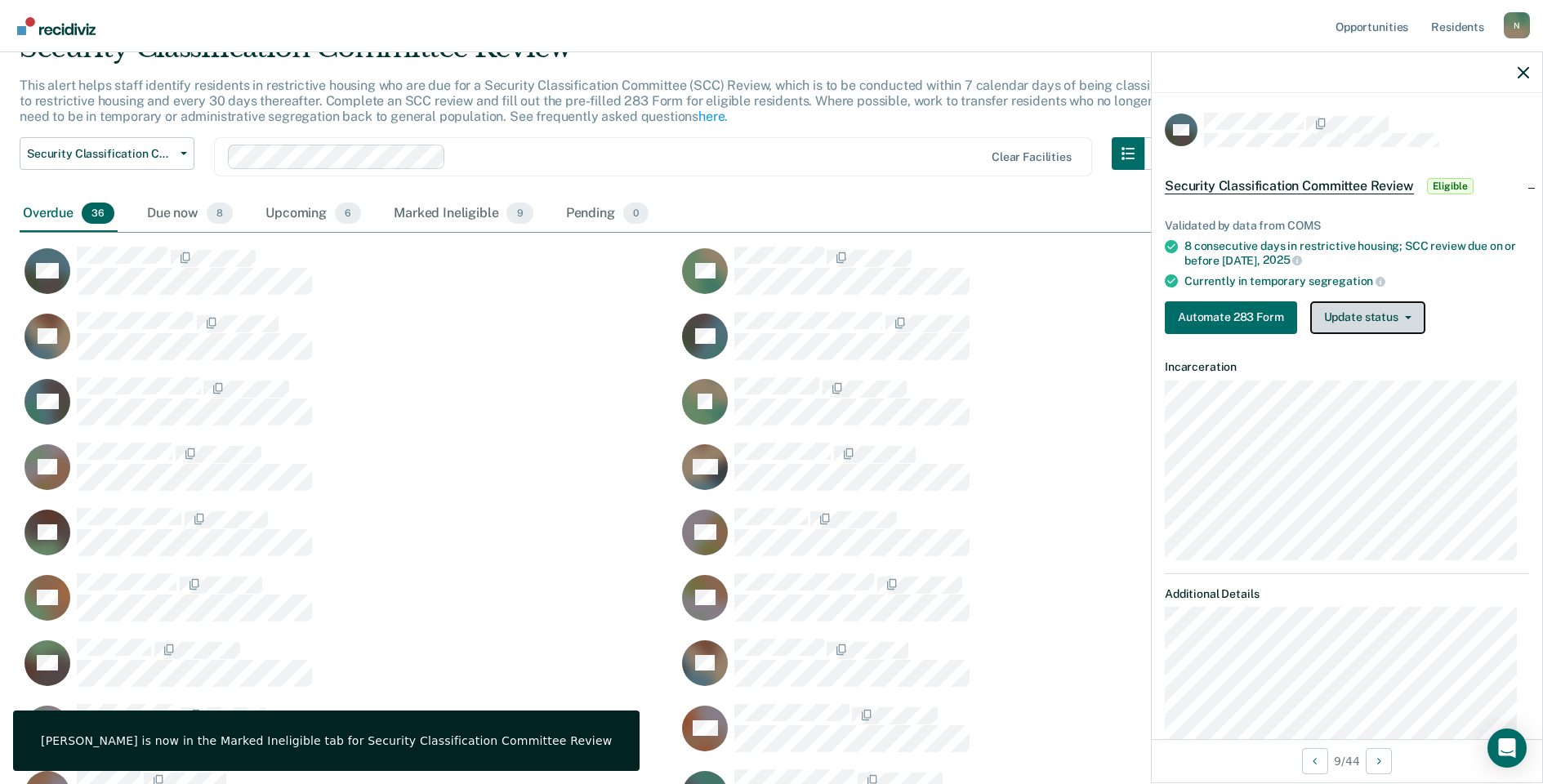
click at [1357, 330] on button "Update status" at bounding box center [1368, 317] width 115 height 33
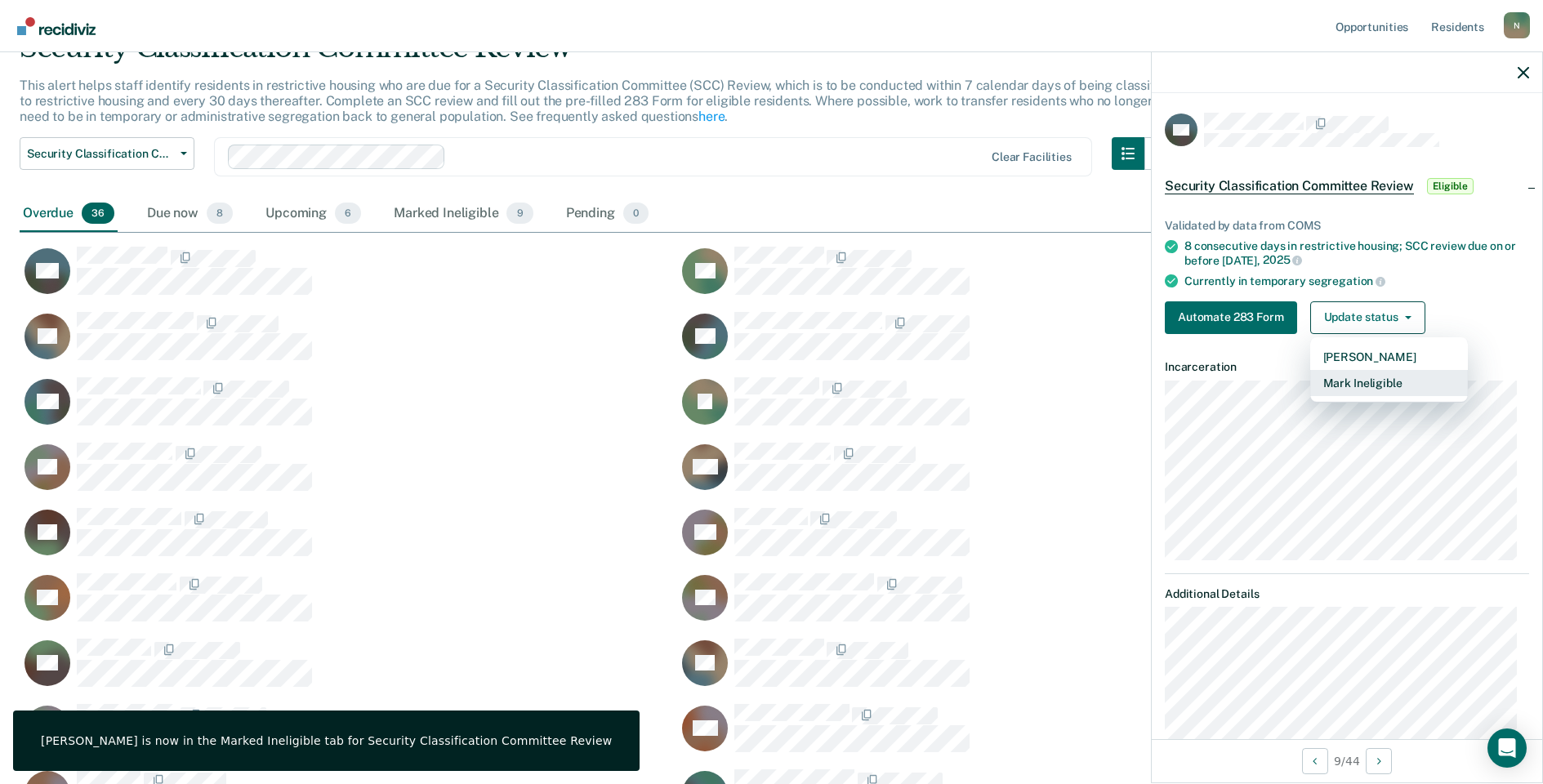
click at [1352, 379] on button "Mark Ineligible" at bounding box center [1389, 383] width 158 height 26
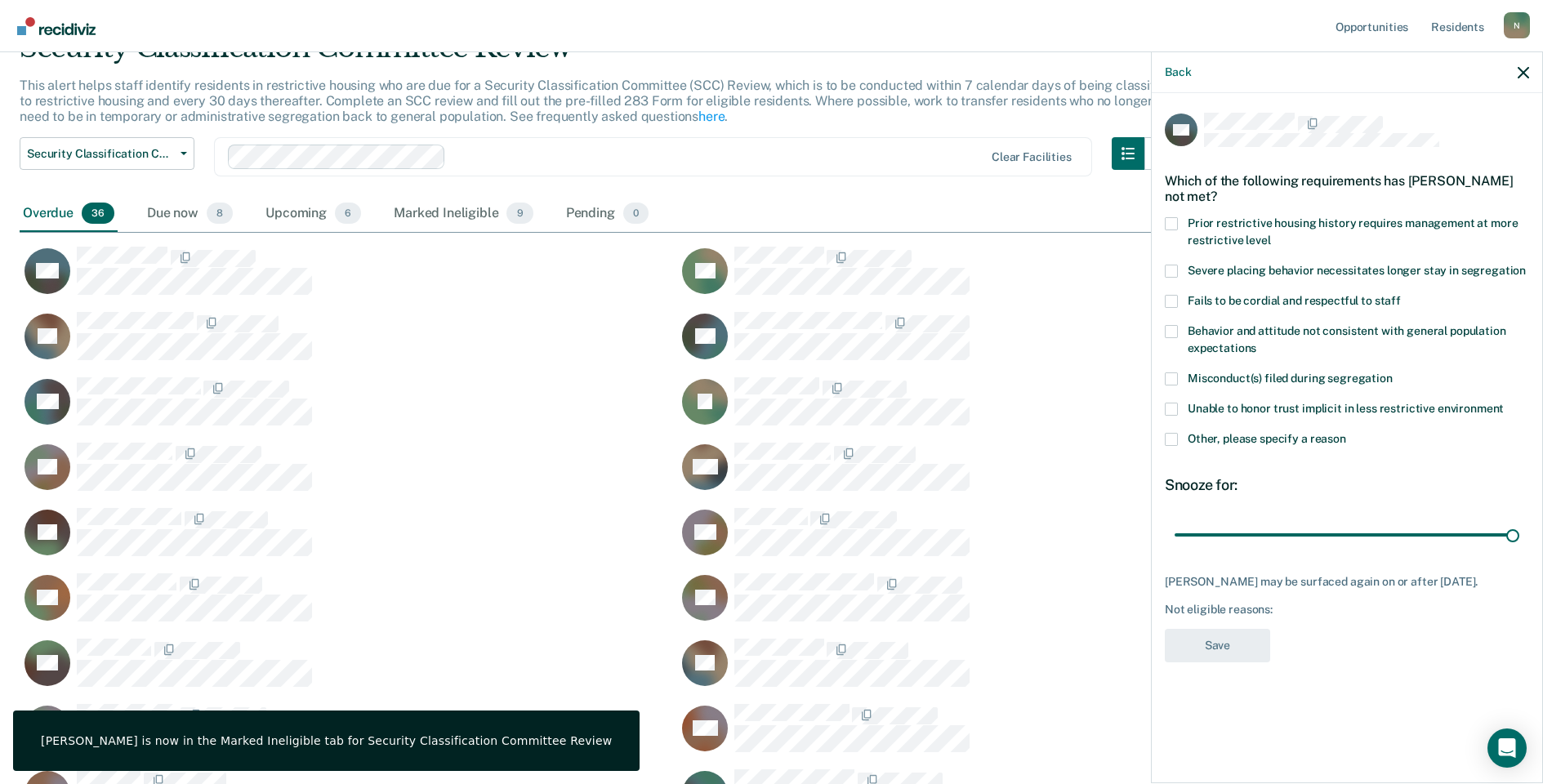
click at [1185, 436] on label "Other, please specify a reason" at bounding box center [1347, 441] width 364 height 18
click at [1346, 432] on input "Other, please specify a reason" at bounding box center [1346, 432] width 0 height 0
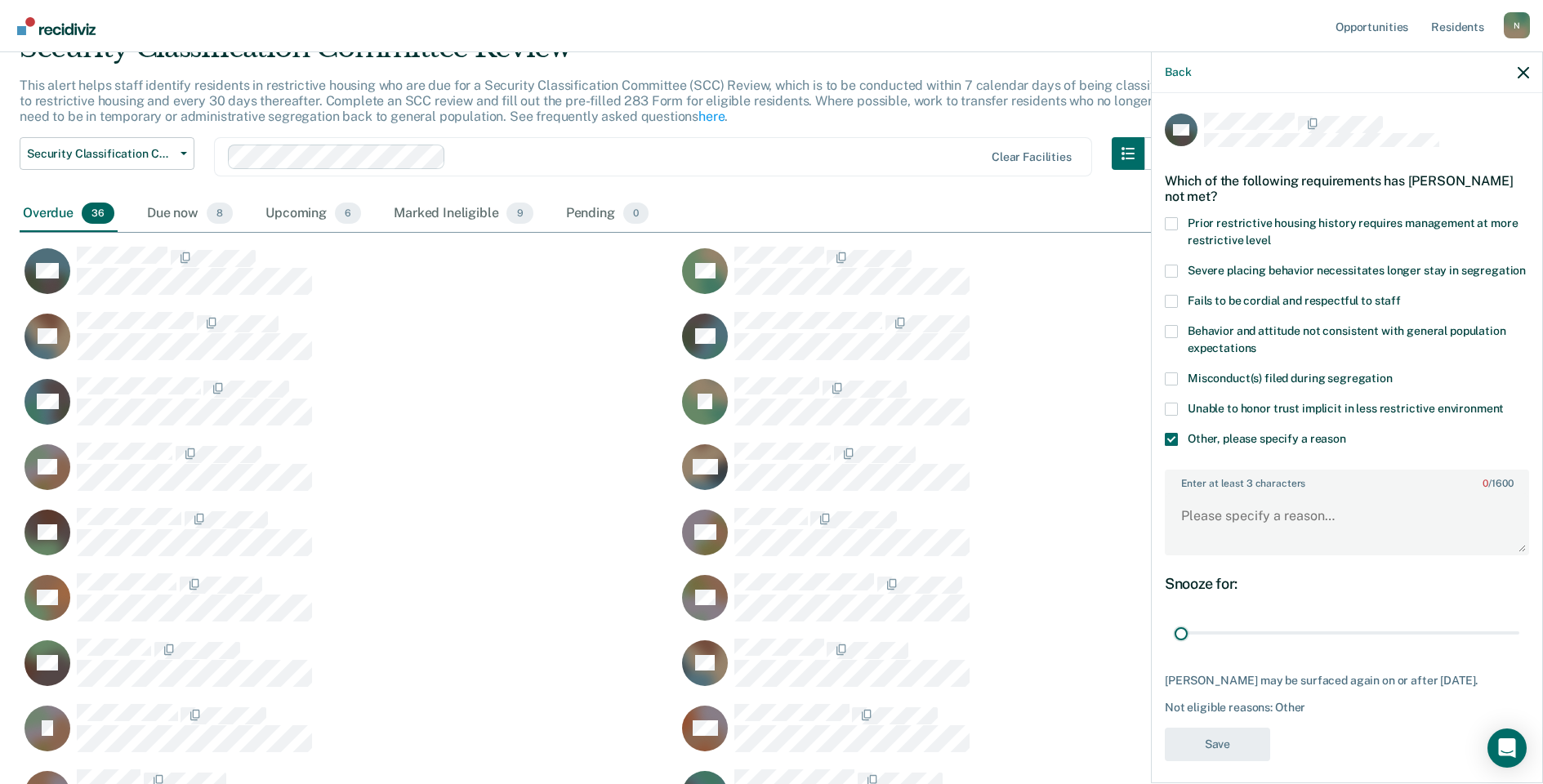
drag, startPoint x: 1499, startPoint y: 649, endPoint x: 1130, endPoint y: 613, distance: 370.8
type input "1"
click at [1175, 646] on input "range" at bounding box center [1347, 633] width 345 height 28
click at [1195, 551] on textarea "Enter at least 3 characters 0 / 1600" at bounding box center [1346, 523] width 361 height 60
type textarea "Temp seg until end of detention 9/27/25, Ad seg request sent 9/18/25"
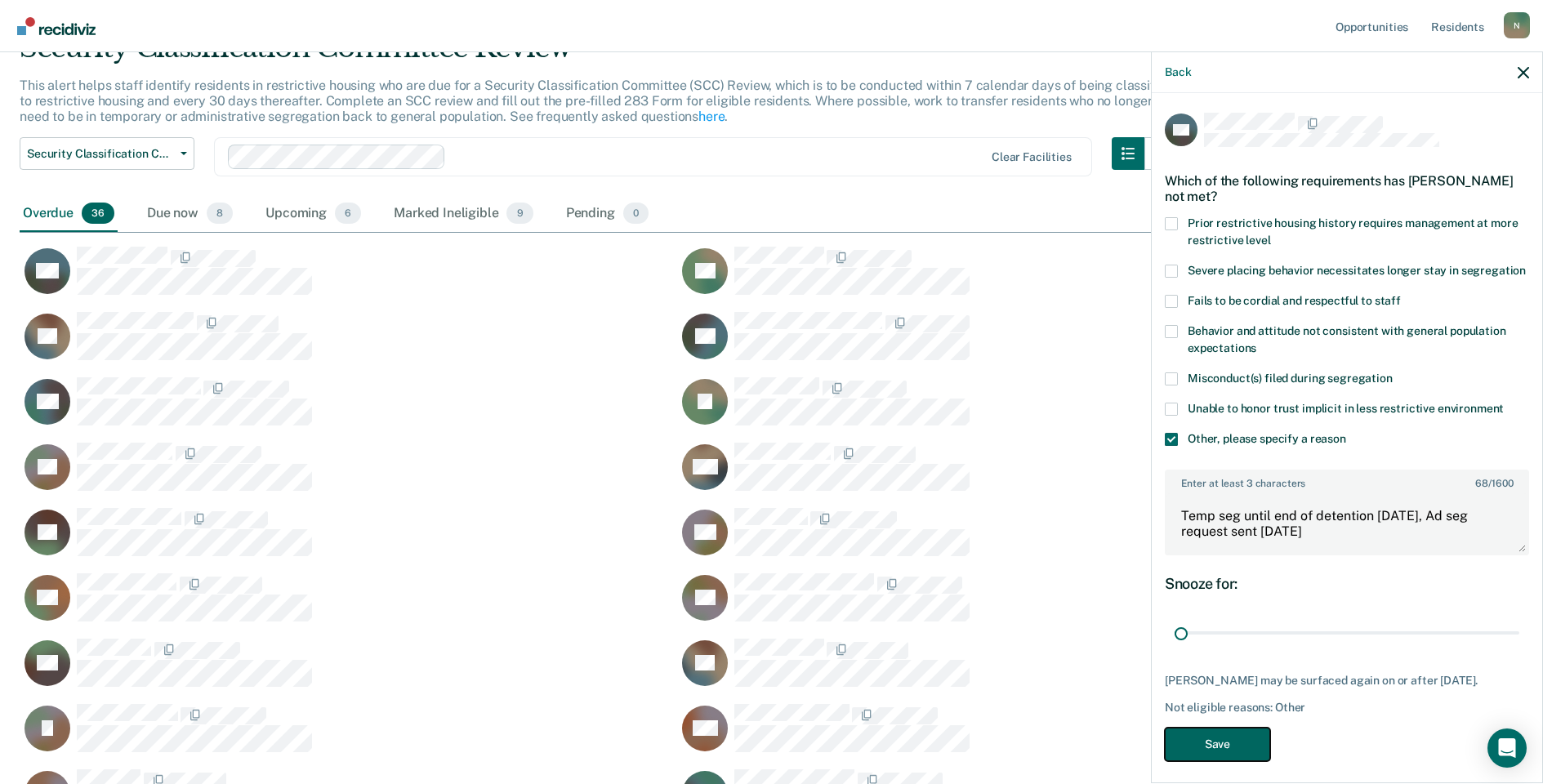
click at [1226, 761] on button "Save" at bounding box center [1218, 744] width 105 height 33
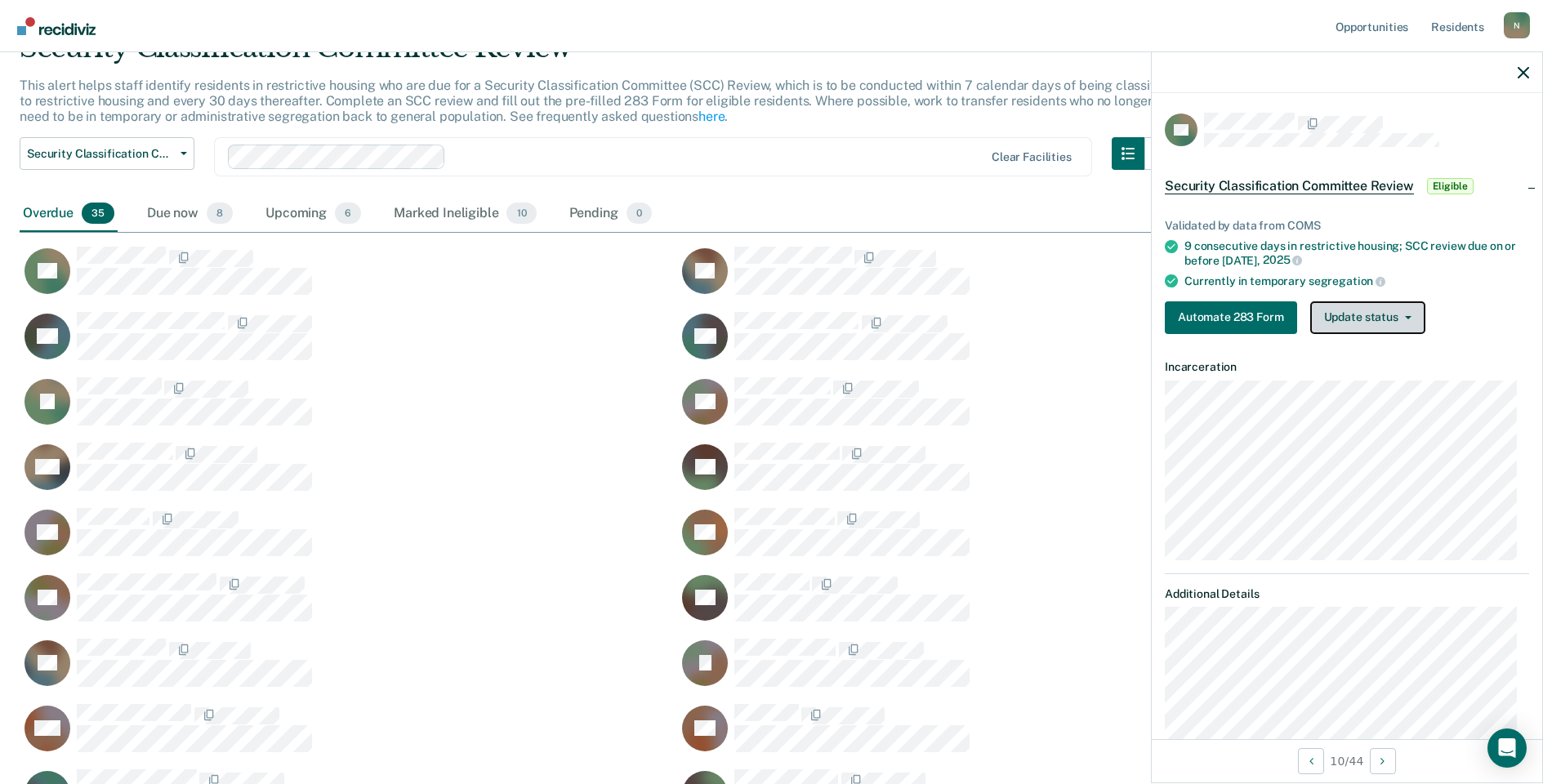
click at [1360, 307] on button "Update status" at bounding box center [1368, 317] width 115 height 33
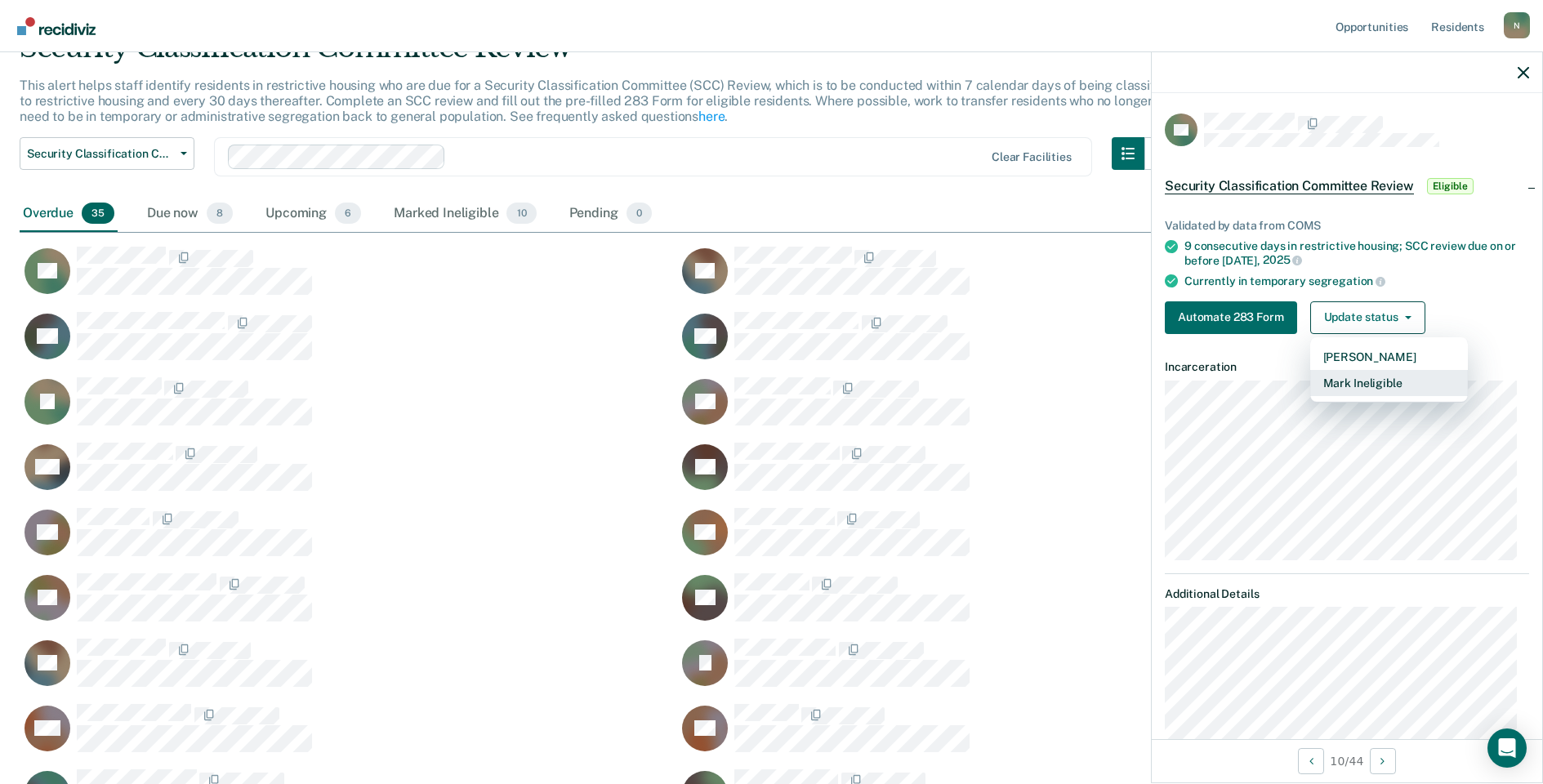
click at [1330, 386] on button "Mark Ineligible" at bounding box center [1389, 383] width 158 height 26
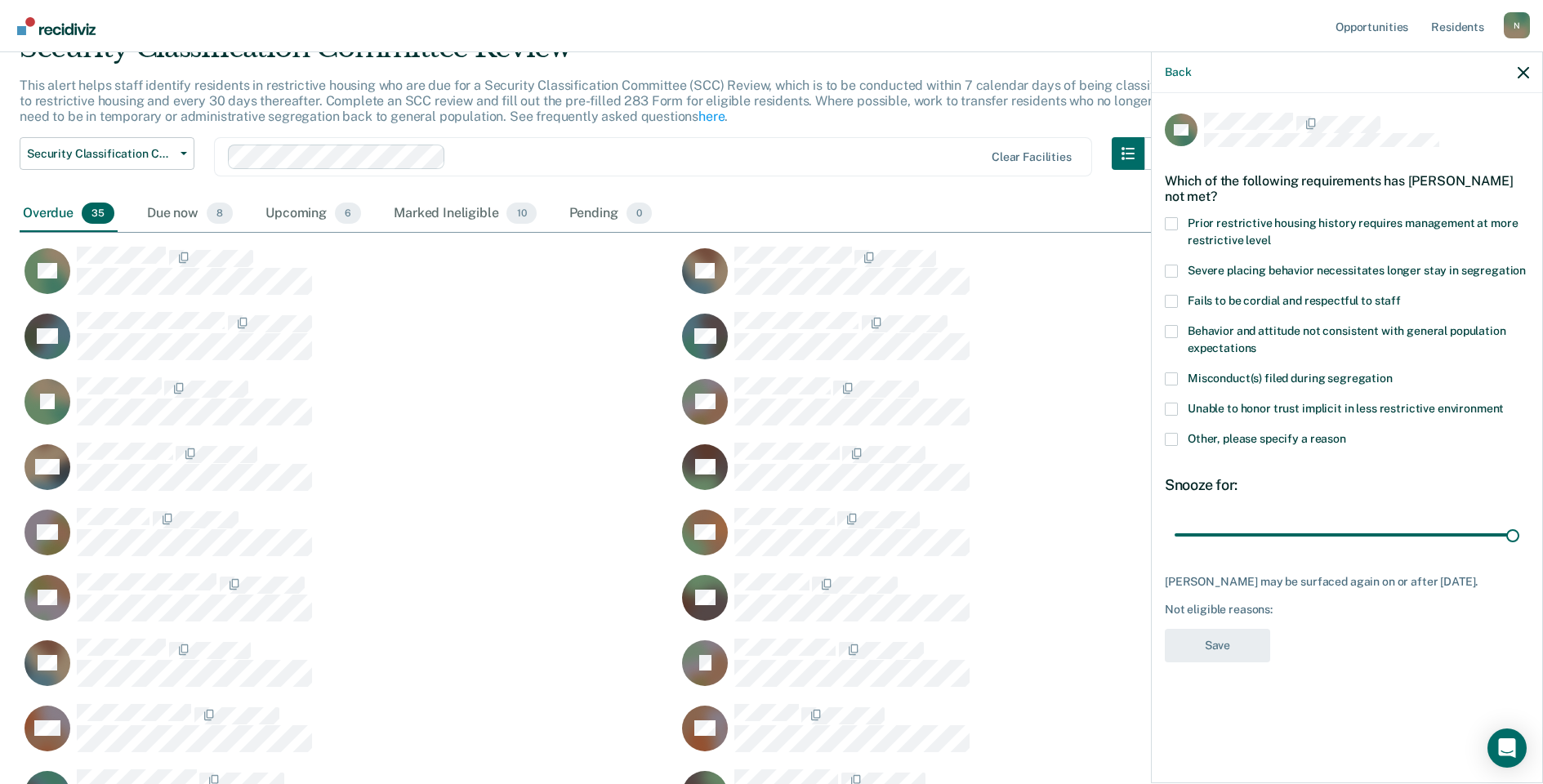
click at [1171, 449] on div "Other, please specify a reason" at bounding box center [1347, 447] width 364 height 30
click at [1172, 446] on label "Other, please specify a reason" at bounding box center [1347, 441] width 364 height 18
click at [1346, 432] on input "Other, please specify a reason" at bounding box center [1346, 432] width 0 height 0
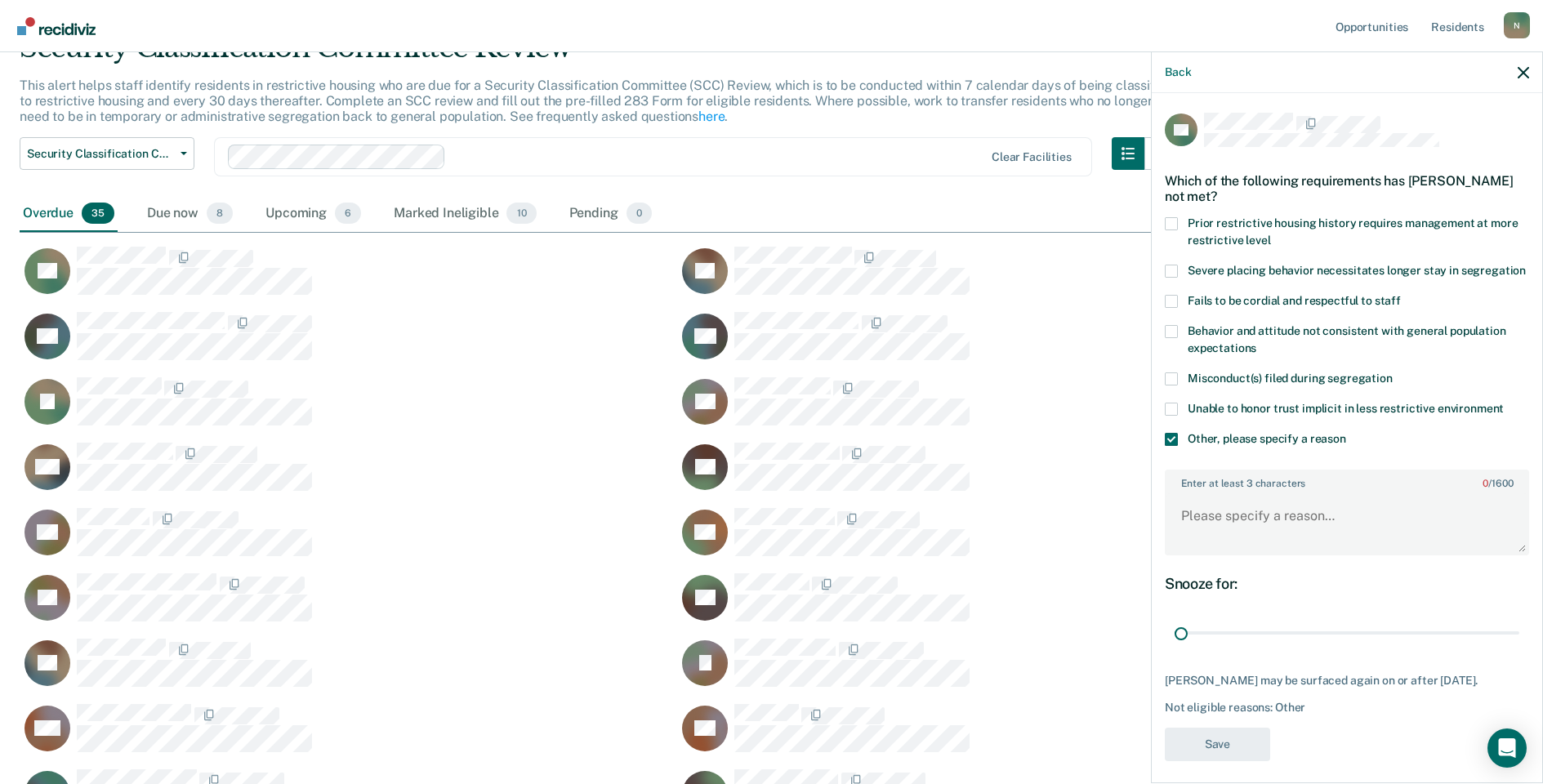
drag, startPoint x: 1503, startPoint y: 653, endPoint x: 1131, endPoint y: 589, distance: 377.5
type input "1"
click at [1175, 620] on input "range" at bounding box center [1347, 633] width 345 height 28
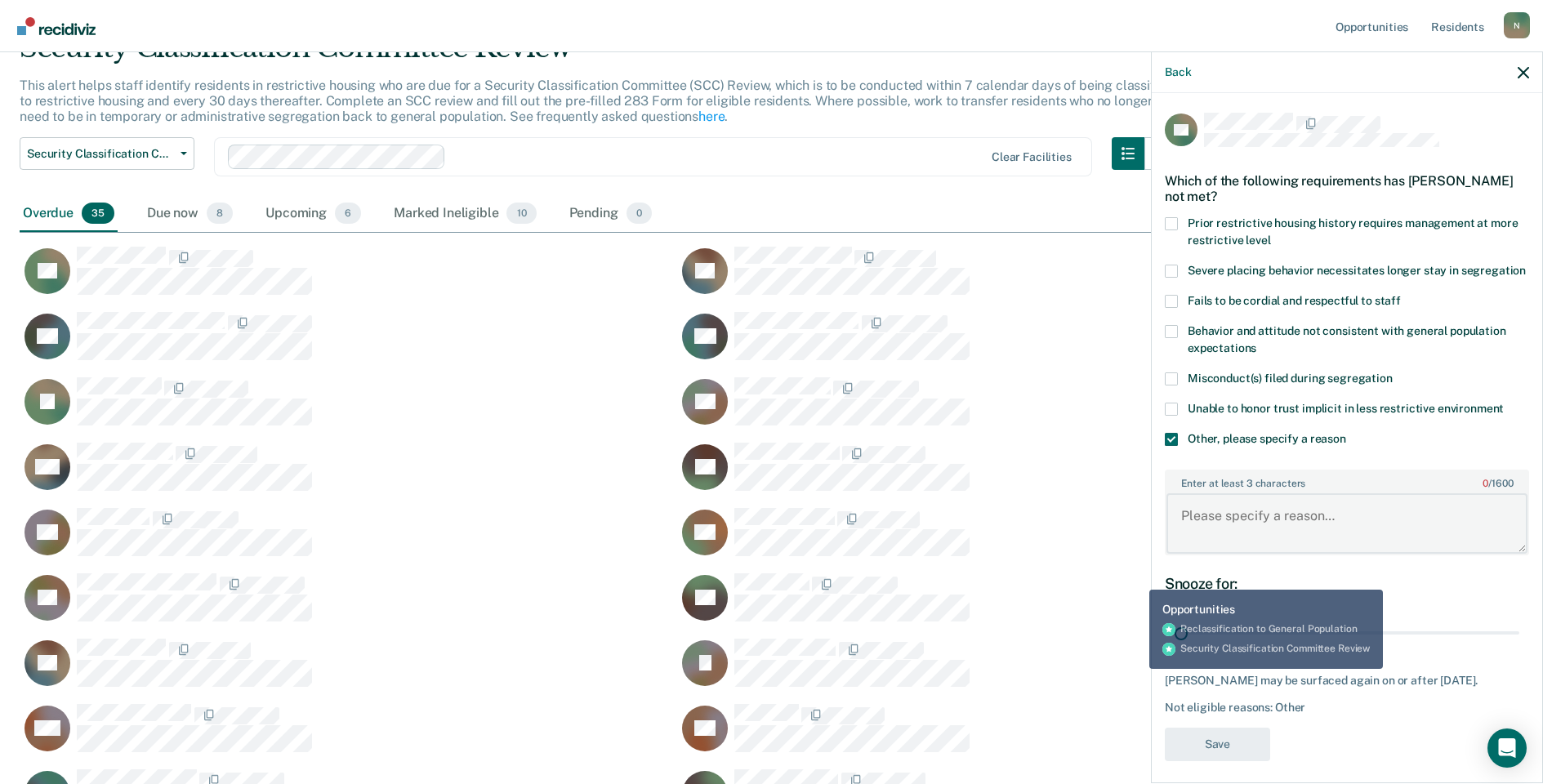
click at [1181, 541] on textarea "Enter at least 3 characters 0 / 1600" at bounding box center [1346, 523] width 361 height 60
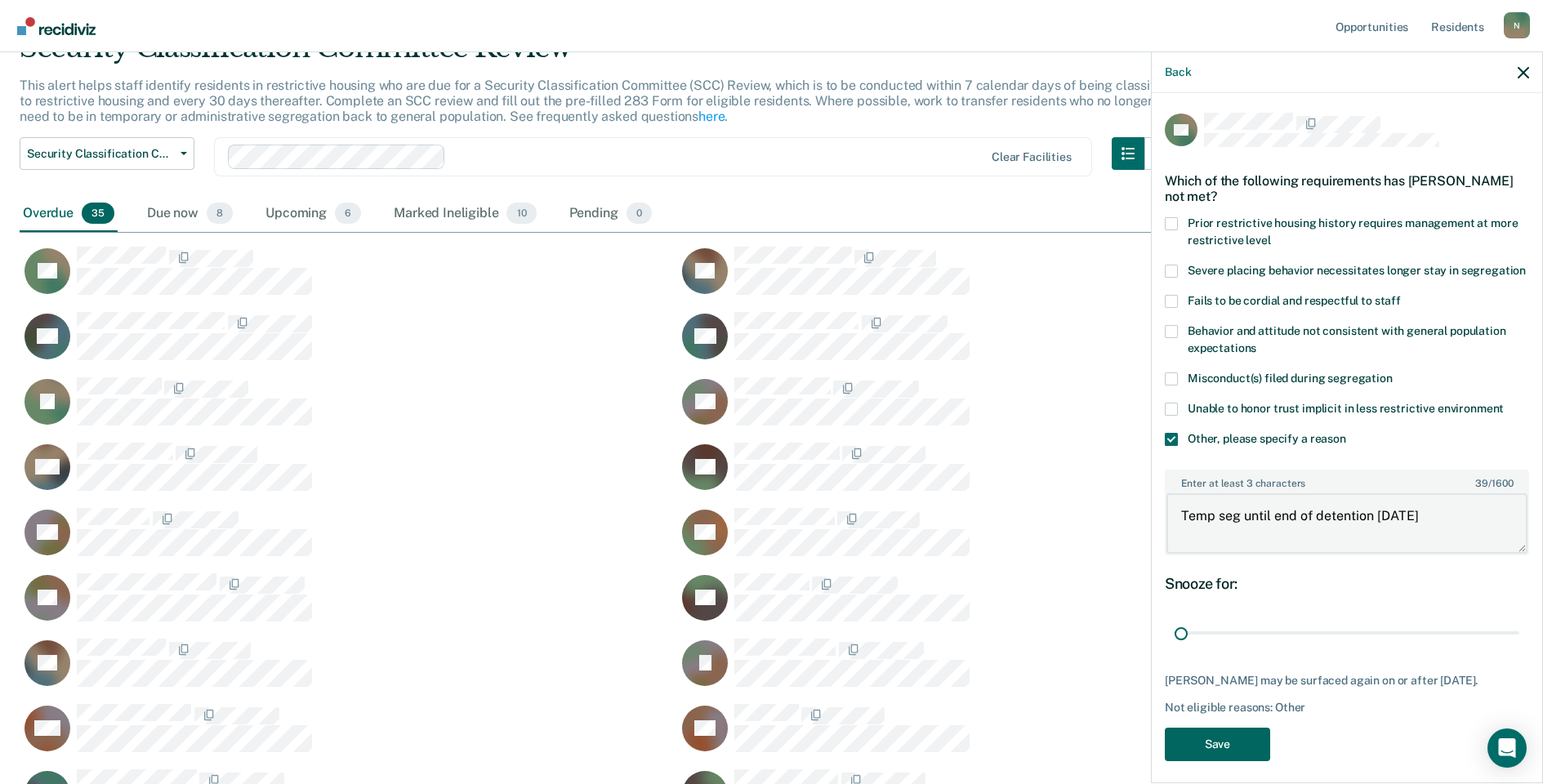
type textarea "Temp seg until end of detention 9/27/25"
click at [1255, 761] on button "Save" at bounding box center [1218, 744] width 105 height 33
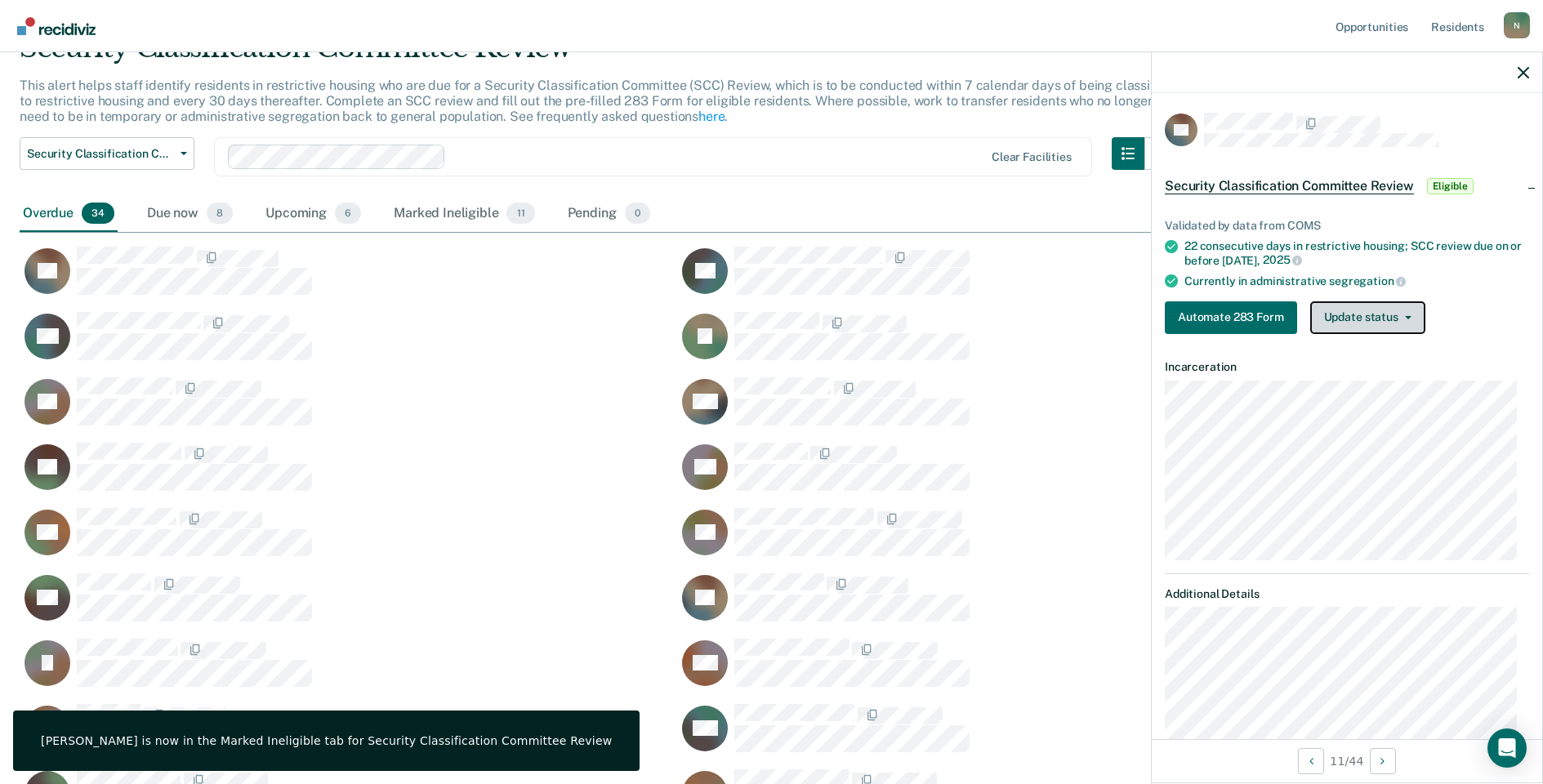
drag, startPoint x: 1341, startPoint y: 317, endPoint x: 1340, endPoint y: 336, distance: 19.0
click at [1341, 317] on button "Update status" at bounding box center [1368, 317] width 115 height 33
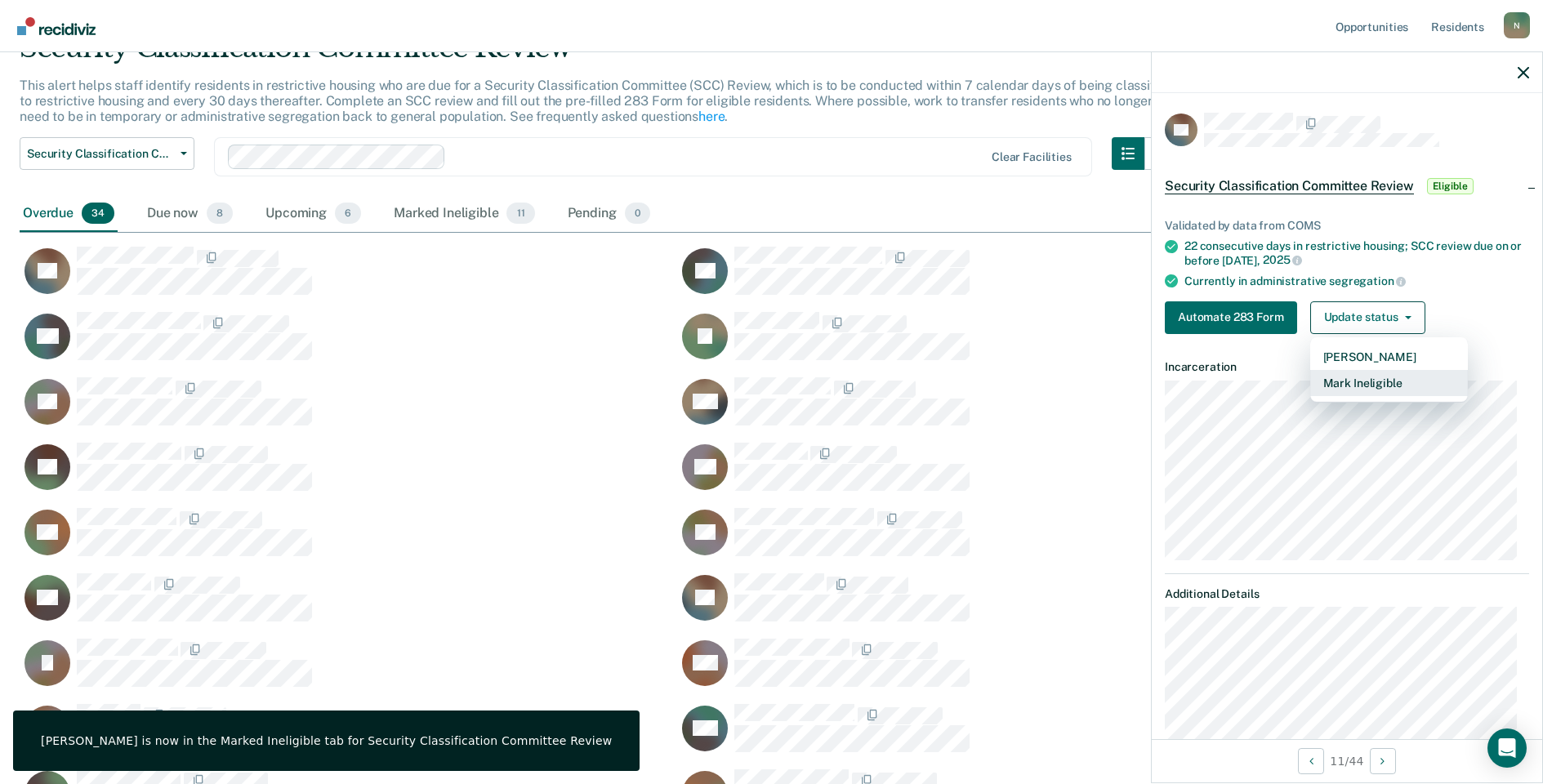
click at [1343, 382] on button "Mark Ineligible" at bounding box center [1389, 383] width 158 height 26
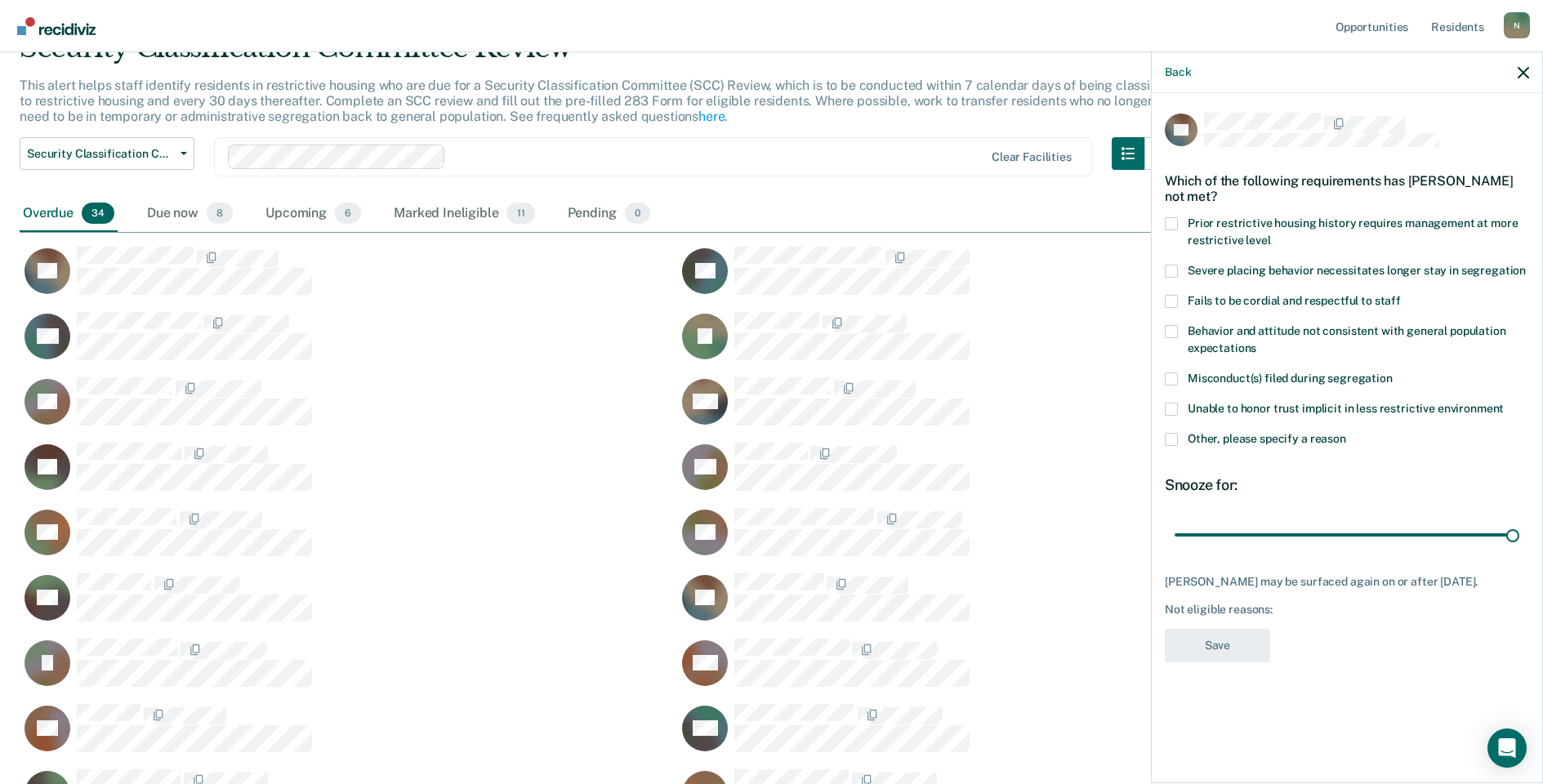
click at [1174, 437] on span at bounding box center [1171, 438] width 13 height 13
click at [1346, 432] on input "Other, please specify a reason" at bounding box center [1346, 432] width 0 height 0
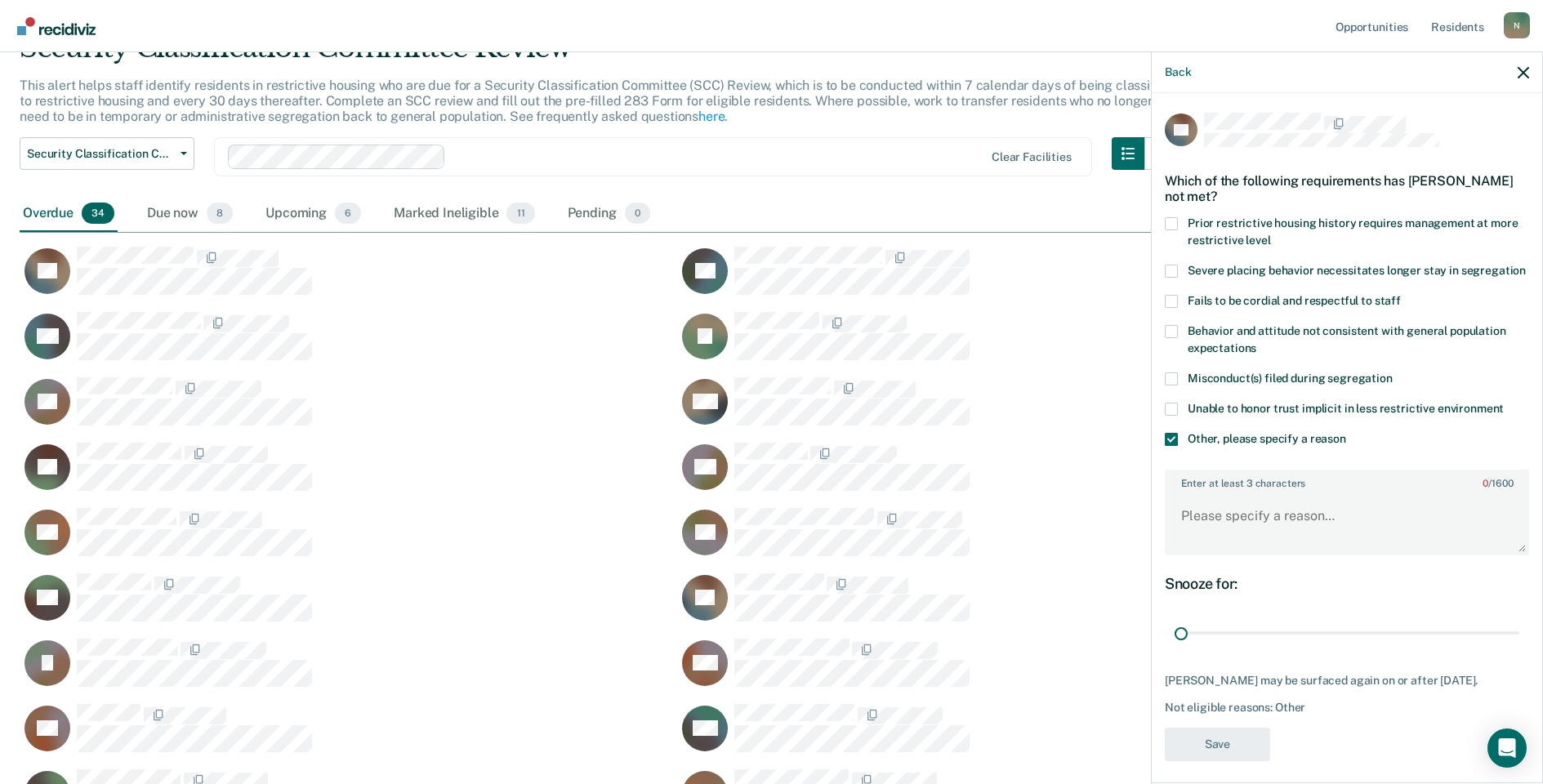
drag, startPoint x: 1503, startPoint y: 648, endPoint x: 1141, endPoint y: 632, distance: 362.4
type input "1"
click at [1175, 637] on input "range" at bounding box center [1347, 633] width 345 height 28
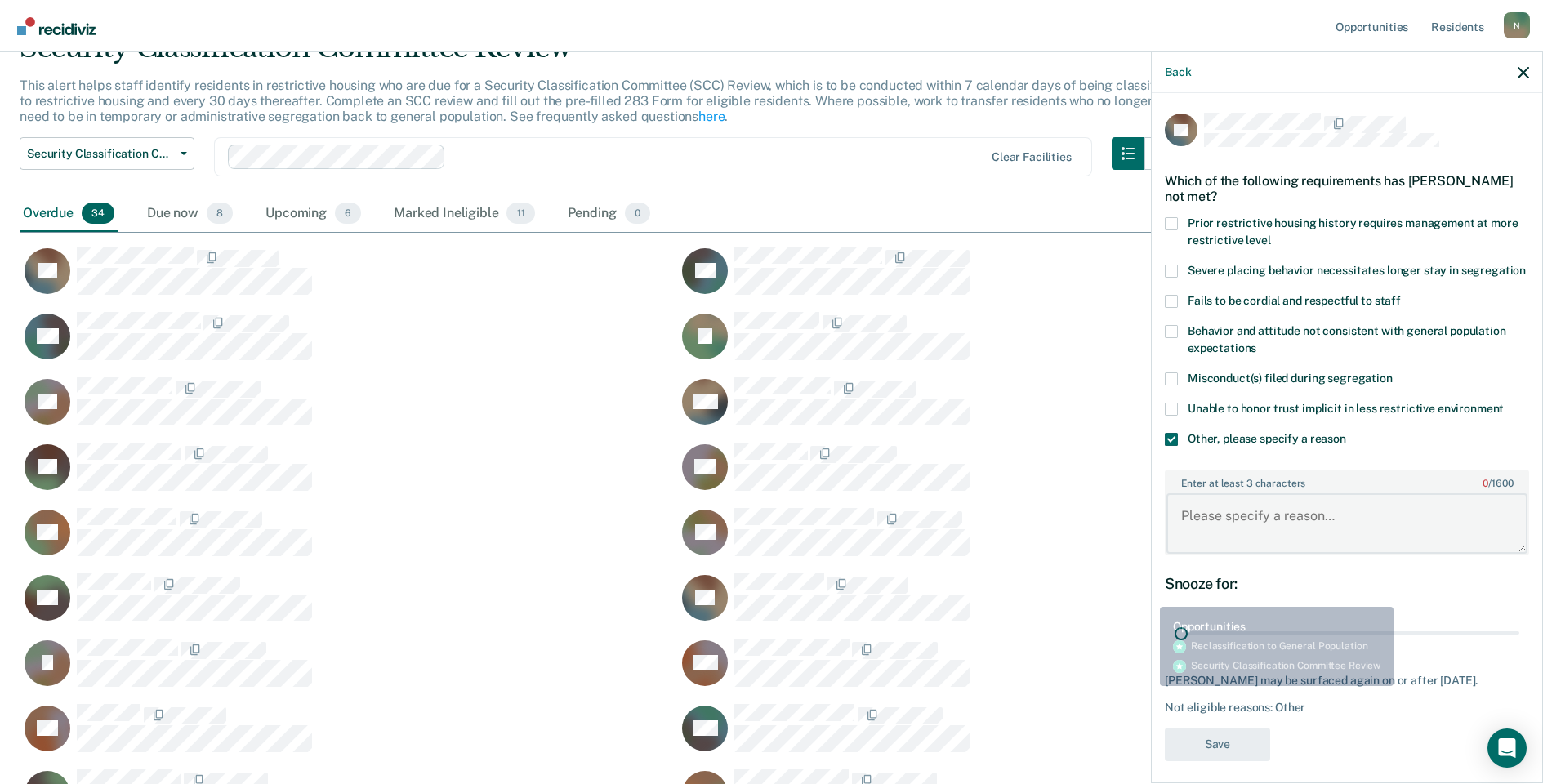
click at [1211, 523] on textarea "Enter at least 3 characters 0 / 1600" at bounding box center [1346, 523] width 361 height 60
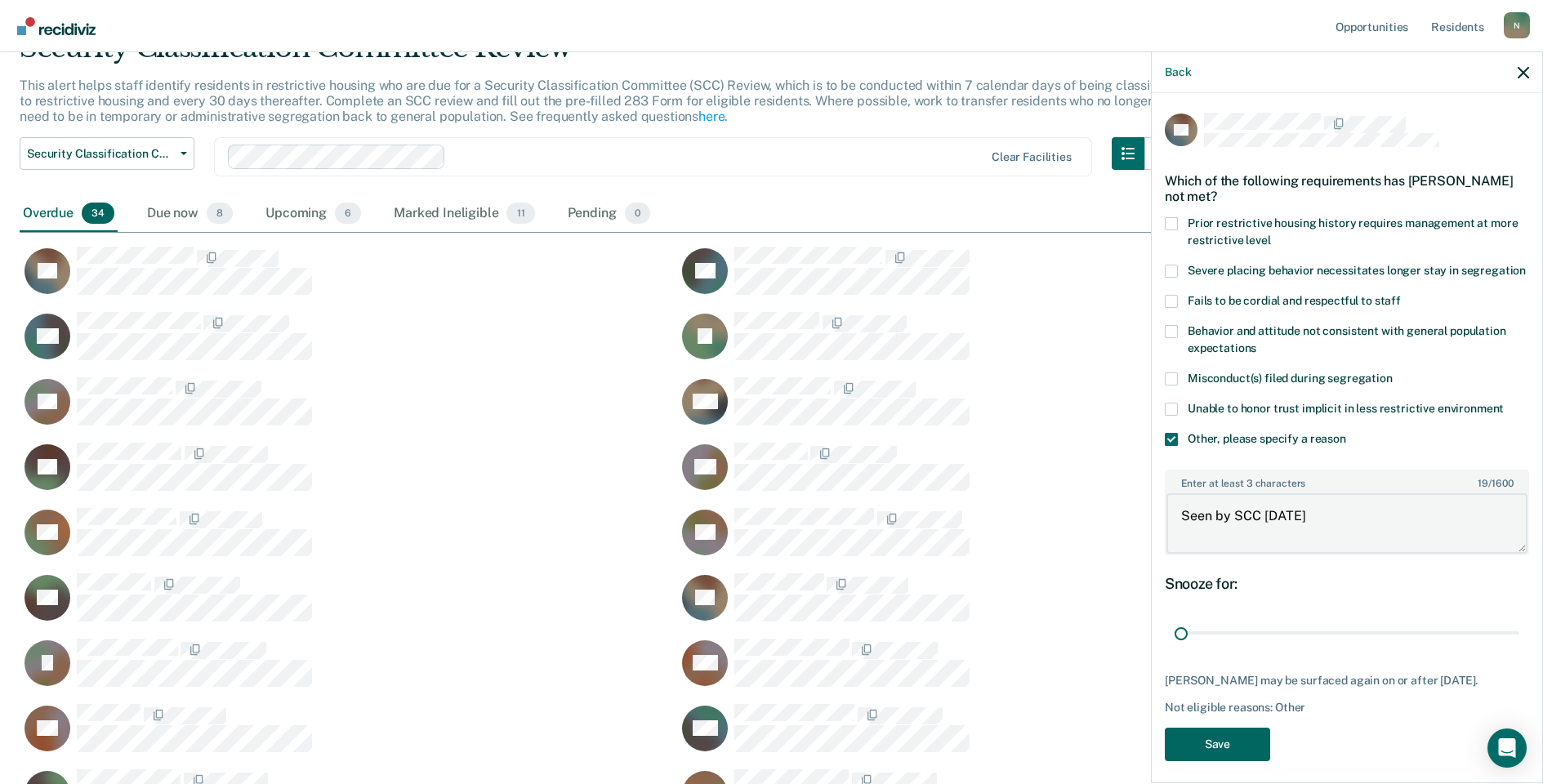
type textarea "Seen by SCC [DATE]"
click at [1250, 761] on button "Save" at bounding box center [1218, 744] width 105 height 33
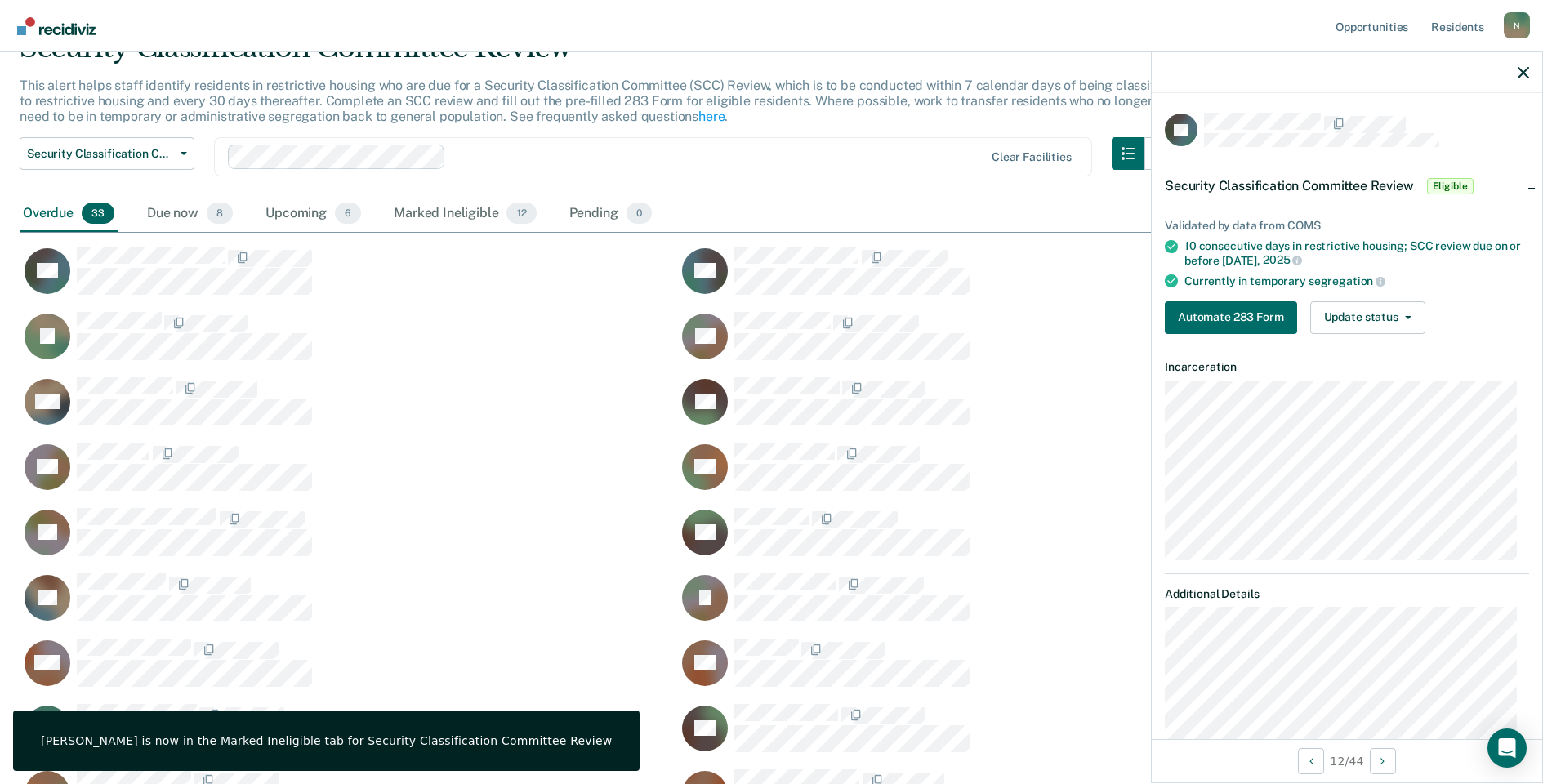
click at [1368, 332] on div "Validated by data from COMS 10 consecutive days in restrictive housing; SCC rev…" at bounding box center [1346, 270] width 391 height 154
click at [1372, 326] on button "Update status" at bounding box center [1368, 317] width 115 height 33
click at [1344, 382] on button "Mark Ineligible" at bounding box center [1389, 383] width 158 height 26
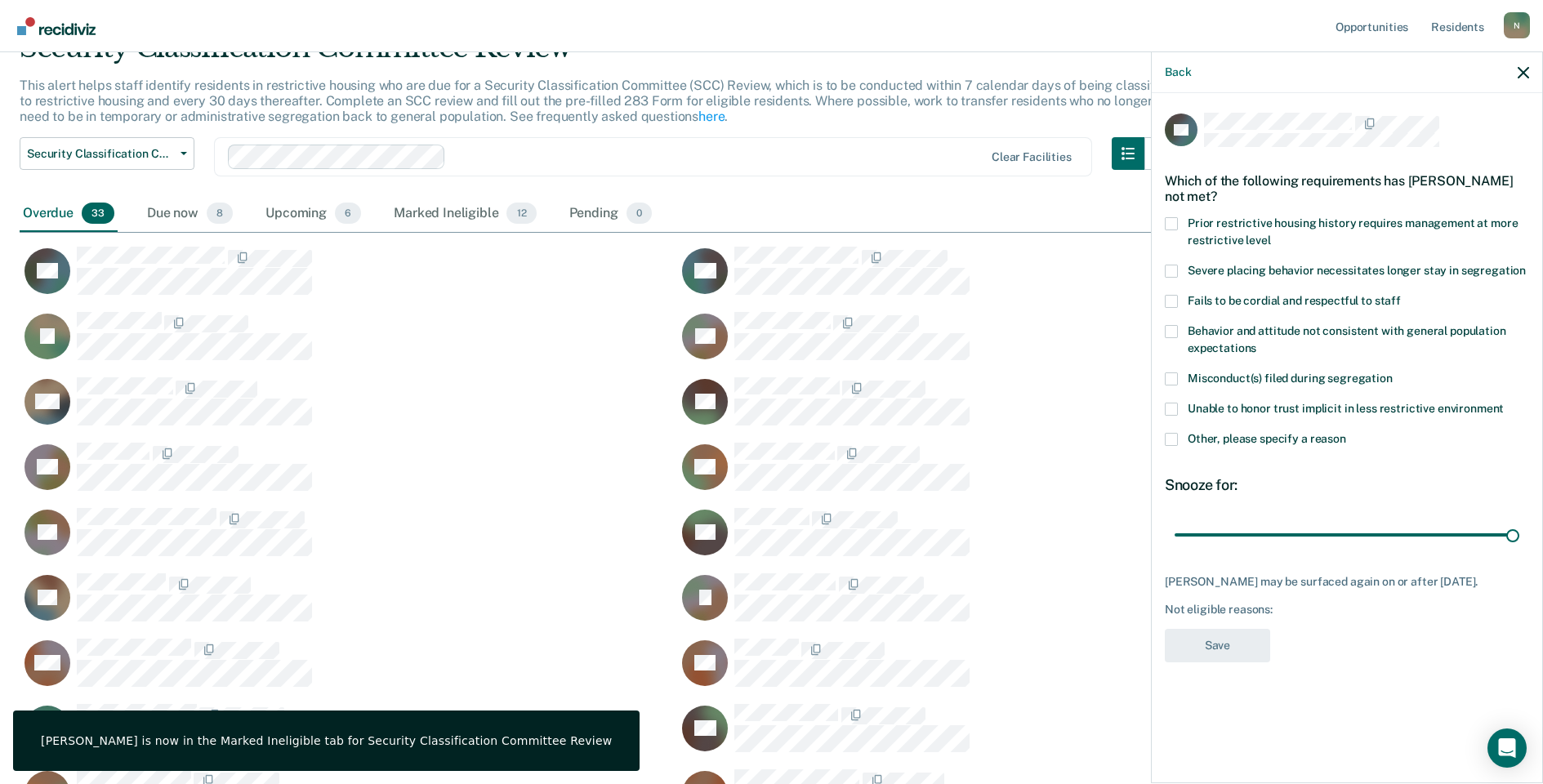
click at [1164, 439] on div "RV Which of the following requirements has Roderick Vines-Tippen not met? Prior…" at bounding box center [1346, 436] width 391 height 687
click at [1170, 439] on span at bounding box center [1171, 438] width 13 height 13
click at [1346, 432] on input "Other, please specify a reason" at bounding box center [1346, 432] width 0 height 0
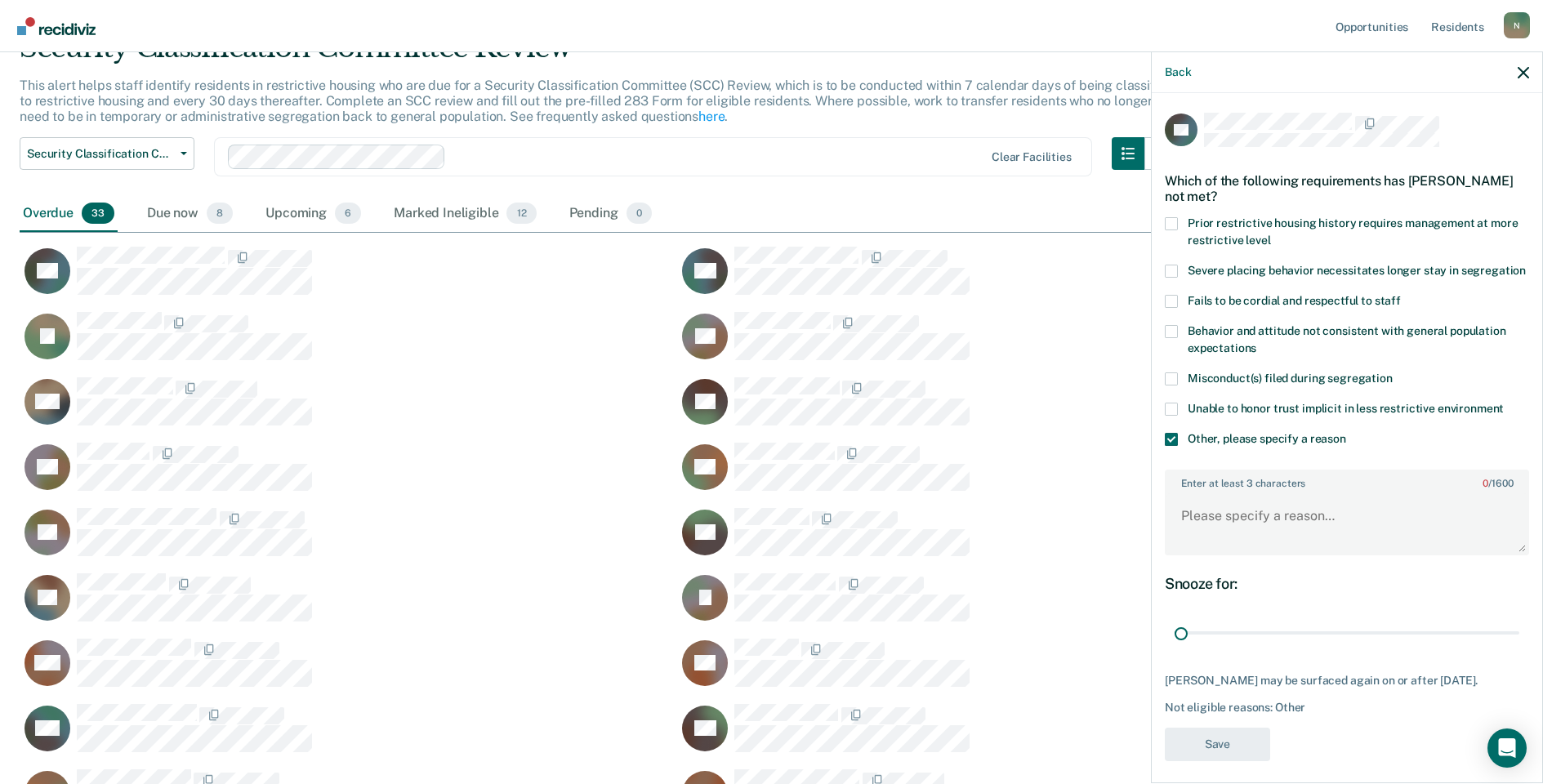
drag, startPoint x: 1502, startPoint y: 648, endPoint x: 1150, endPoint y: 666, distance: 352.5
type input "1"
click at [1175, 648] on input "range" at bounding box center [1347, 633] width 345 height 28
click at [1231, 548] on textarea "Enter at least 3 characters 0 / 1600" at bounding box center [1346, 523] width 361 height 60
type textarea "Temp seg until end of detention 10/7/25"
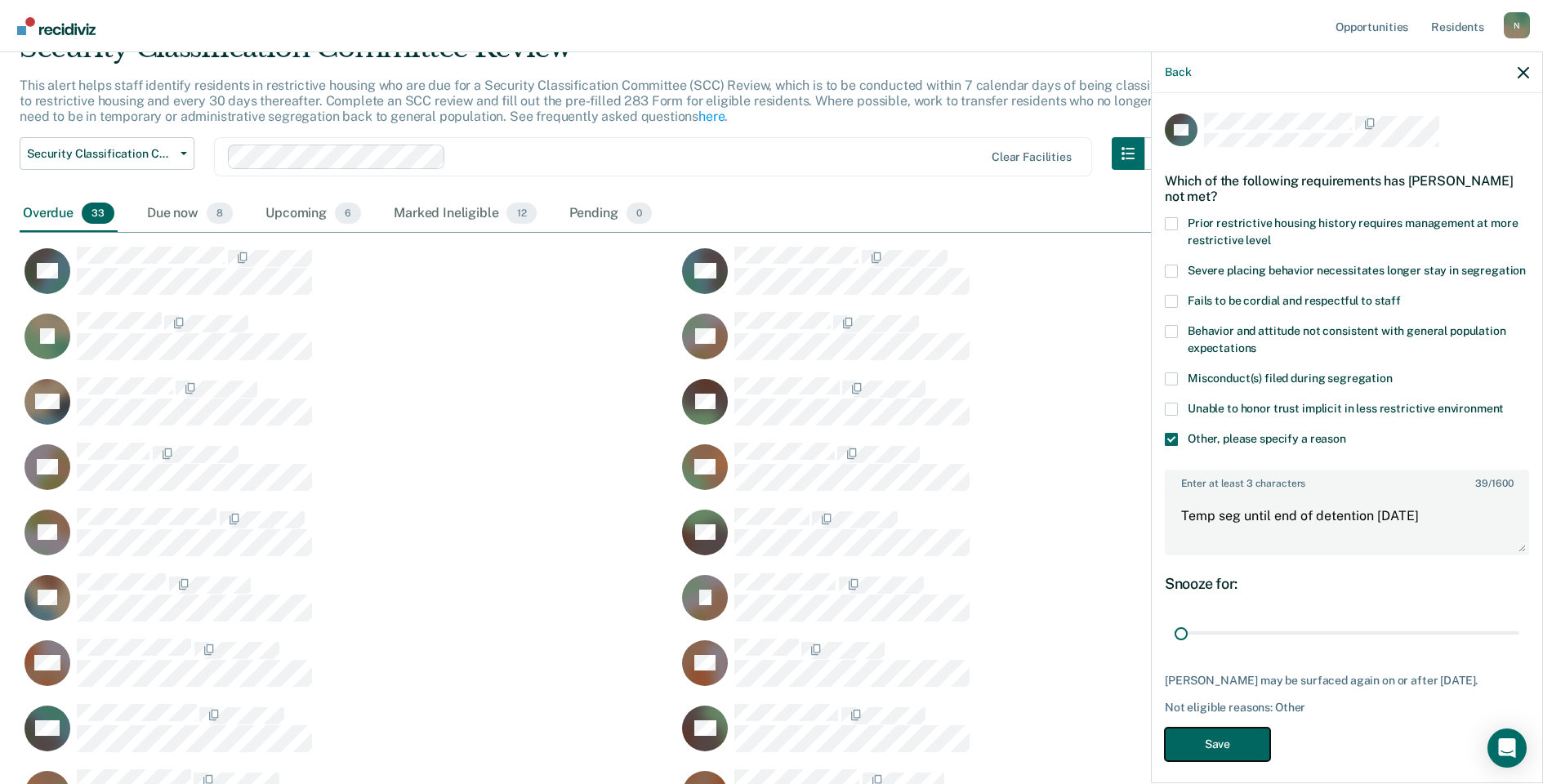
click at [1243, 761] on button "Save" at bounding box center [1218, 744] width 105 height 33
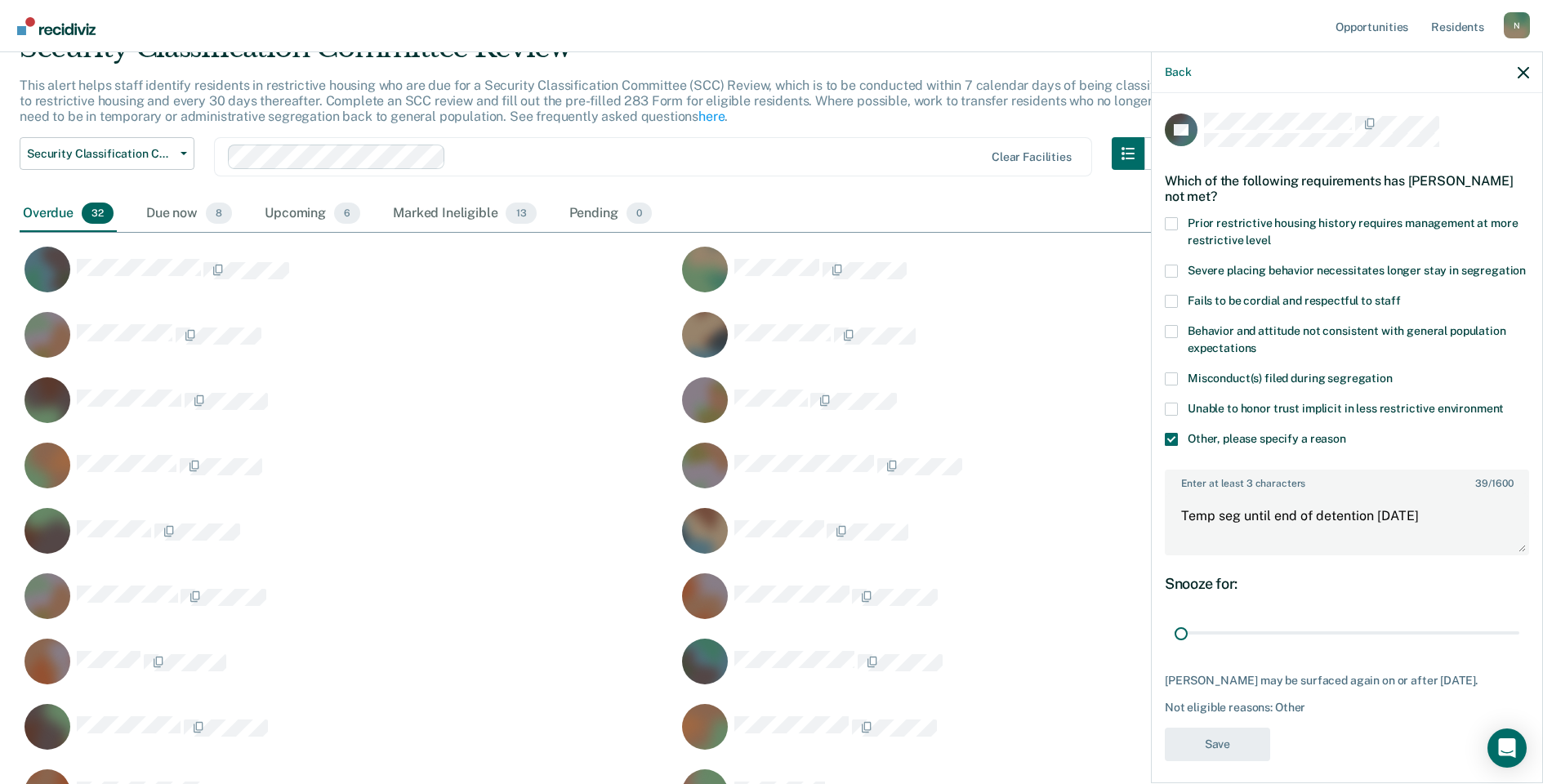
scroll to position [1243, 1491]
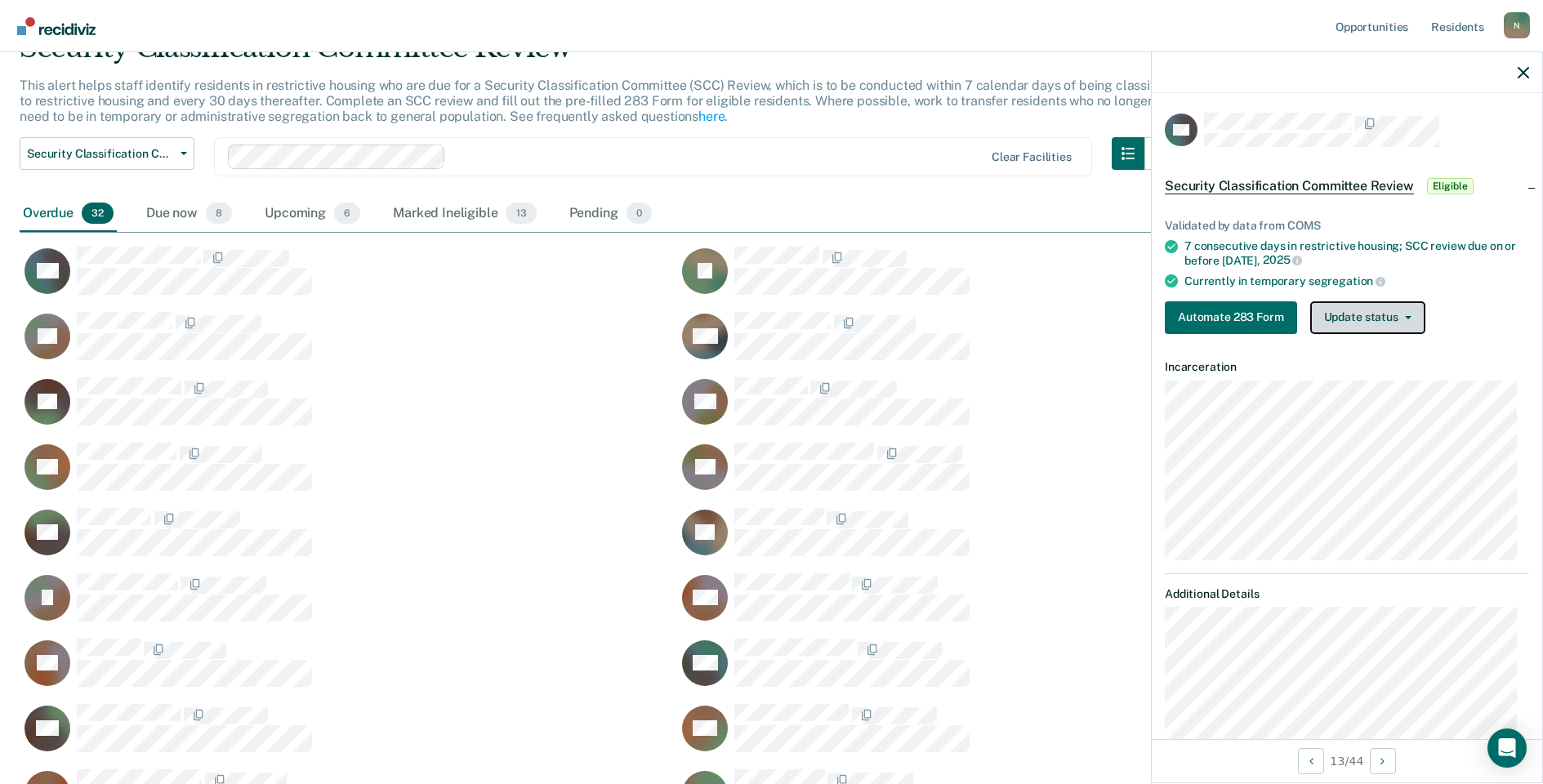
click at [1340, 325] on button "Update status" at bounding box center [1368, 317] width 115 height 33
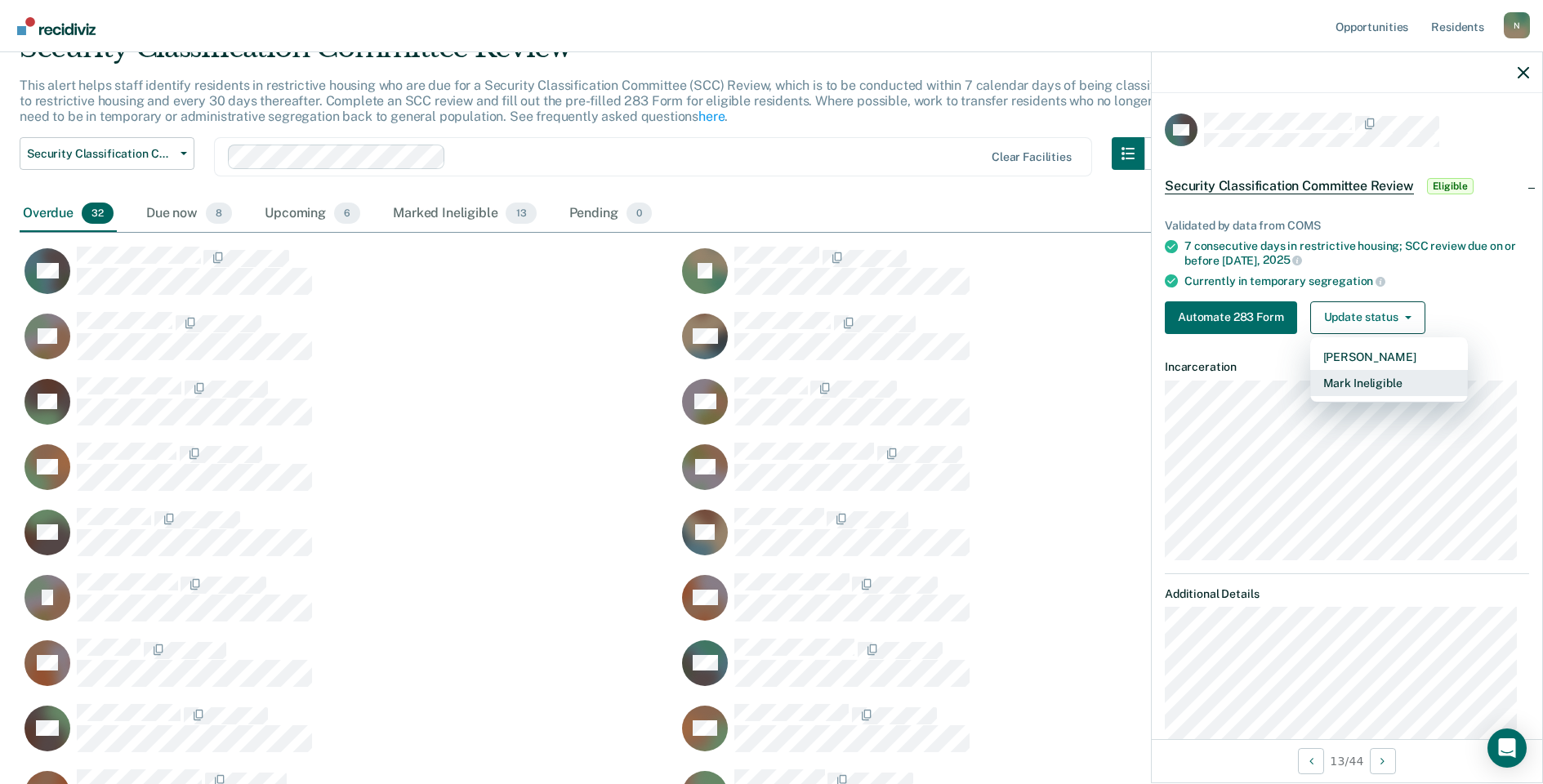
click at [1346, 378] on button "Mark Ineligible" at bounding box center [1389, 383] width 158 height 26
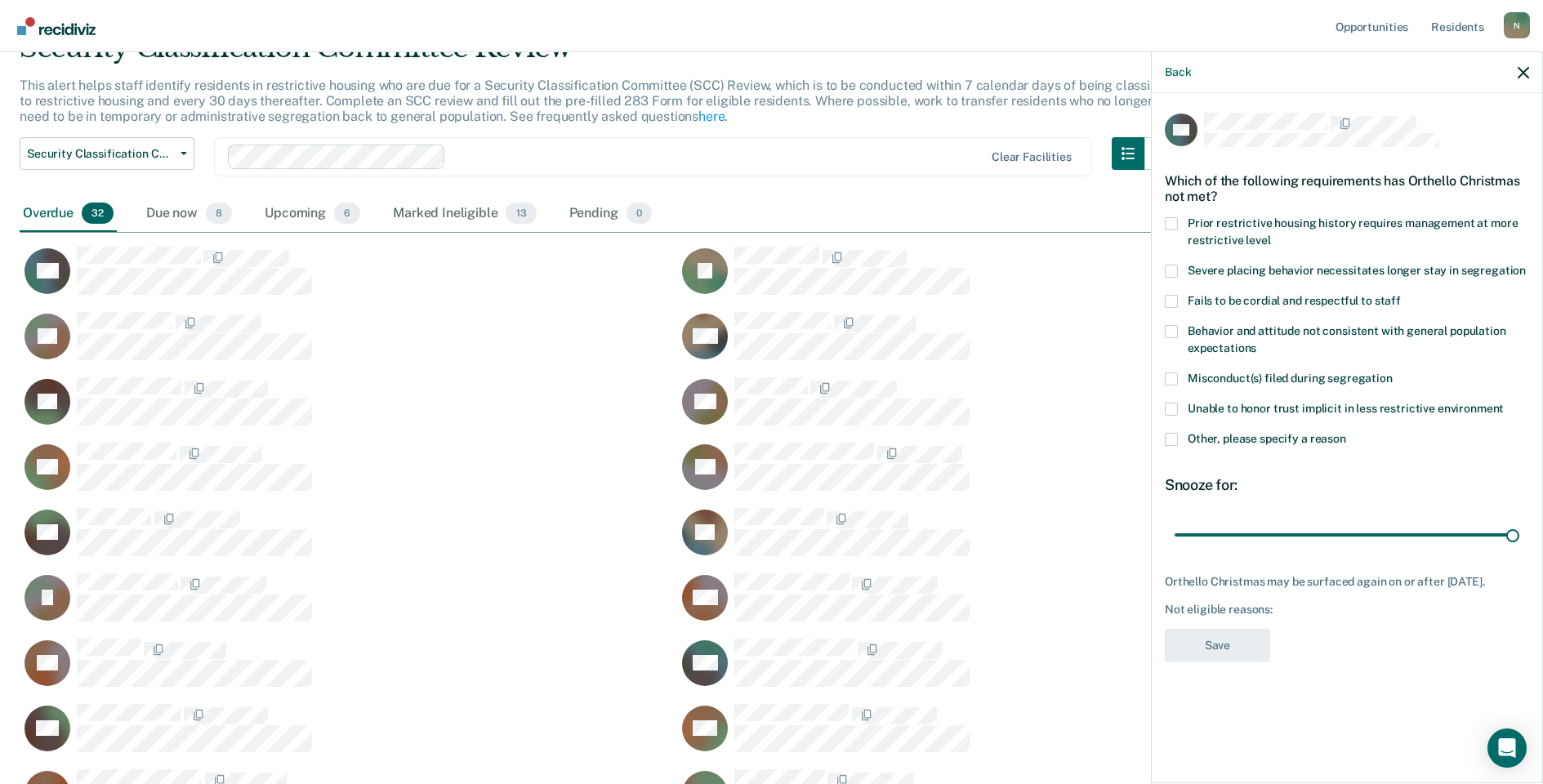
click at [1174, 447] on label "Other, please specify a reason" at bounding box center [1347, 441] width 364 height 18
click at [1346, 432] on input "Other, please specify a reason" at bounding box center [1346, 432] width 0 height 0
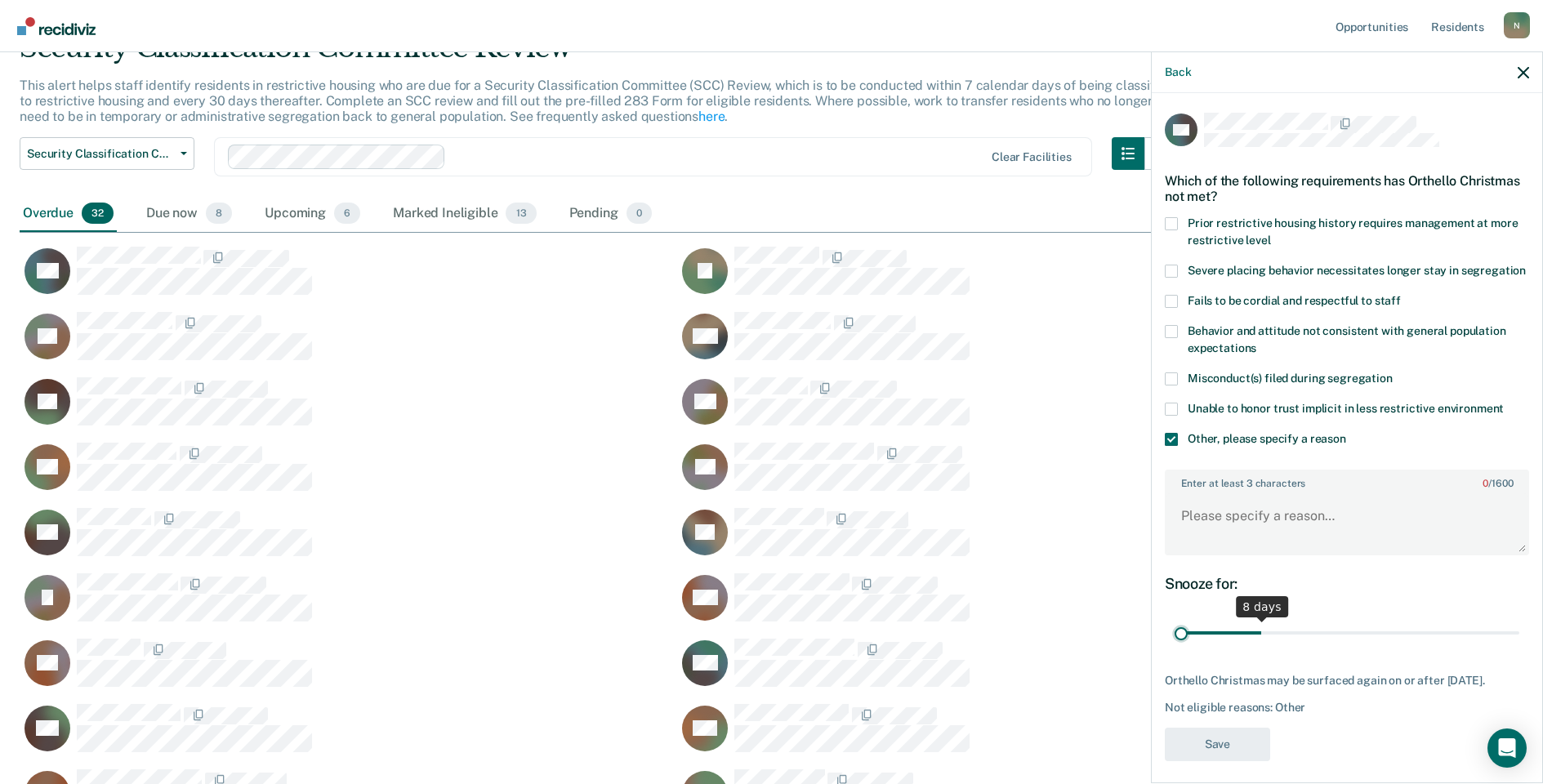
drag, startPoint x: 1498, startPoint y: 649, endPoint x: 1191, endPoint y: 588, distance: 313.0
type input "1"
click at [1175, 648] on input "range" at bounding box center [1347, 633] width 345 height 28
click at [1206, 553] on textarea "Enter at least 3 characters 0 / 1600" at bounding box center [1346, 523] width 361 height 60
type textarea "Temp seg until end of detention 9/27/25"
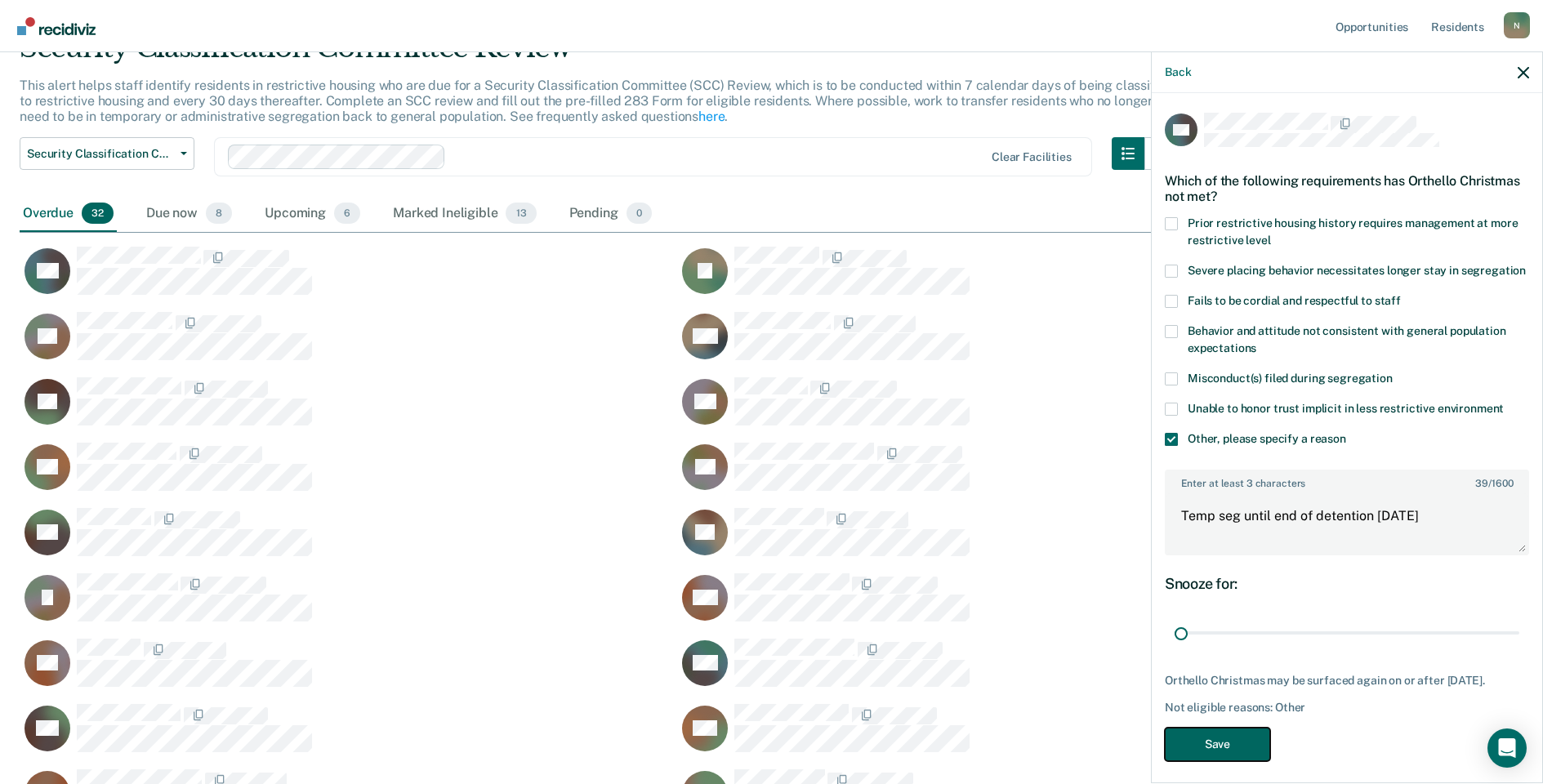
click at [1202, 761] on button "Save" at bounding box center [1218, 744] width 105 height 33
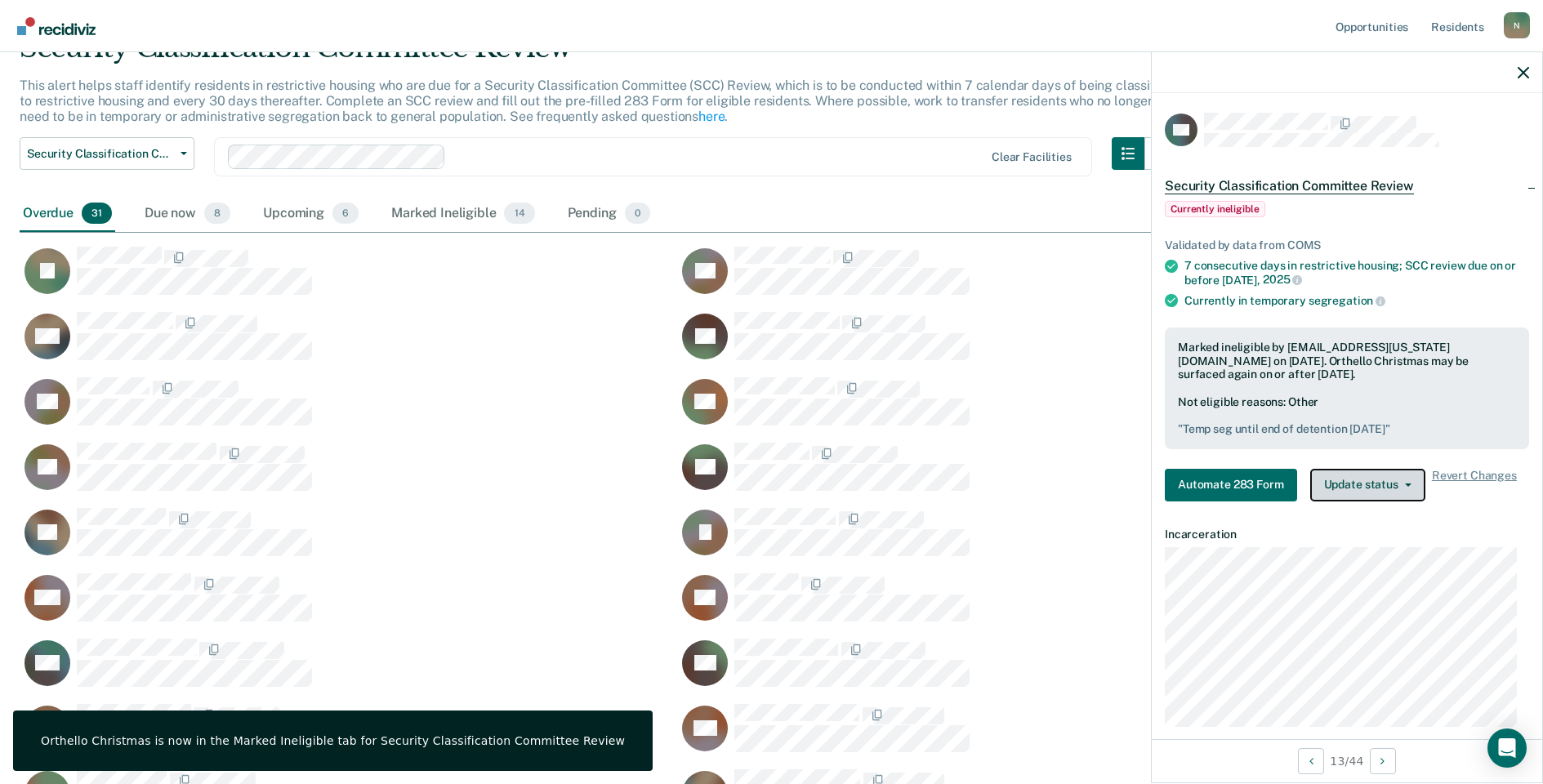
click at [1370, 478] on button "Update status" at bounding box center [1368, 485] width 115 height 33
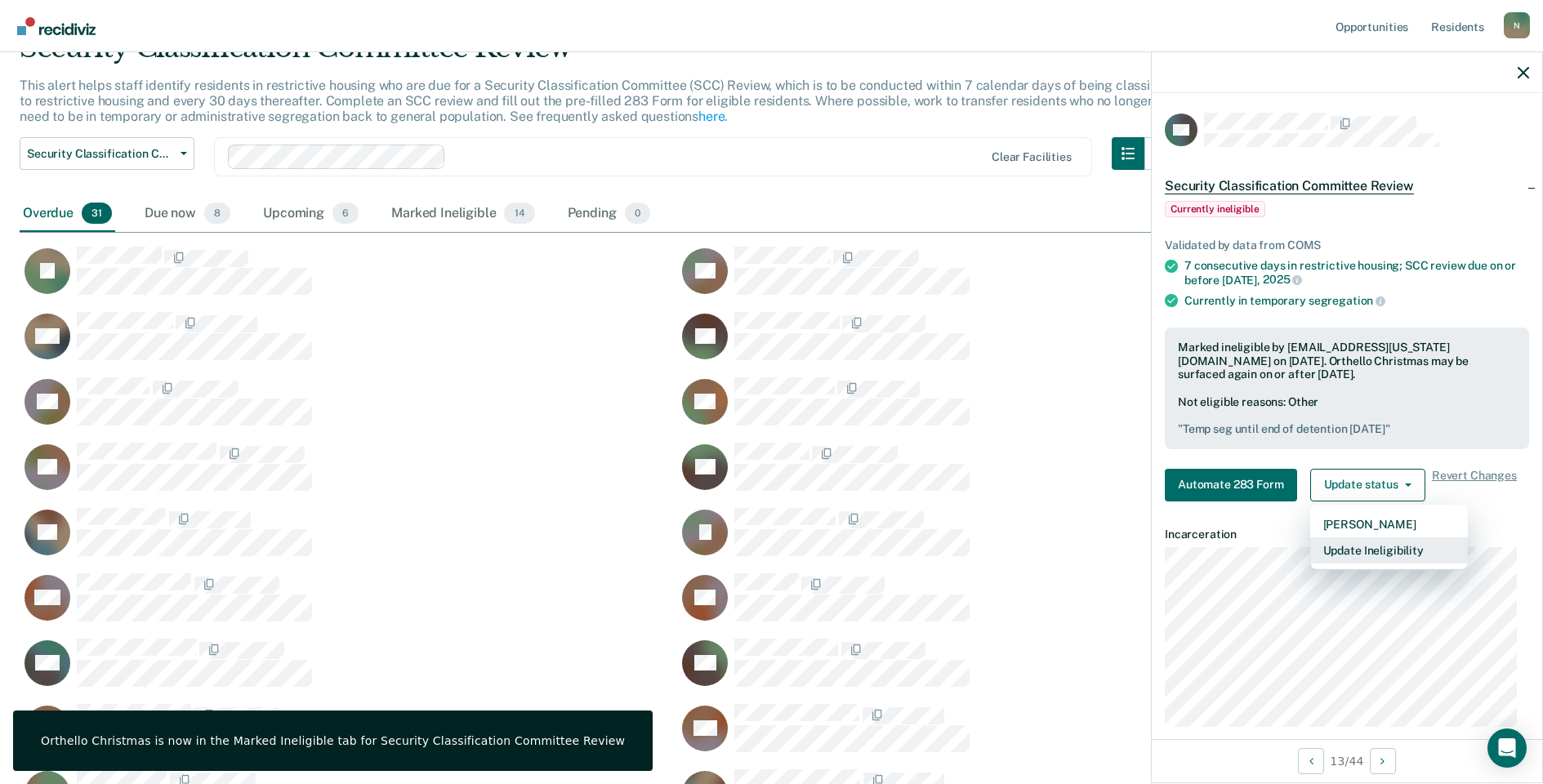
click at [1375, 548] on button "Update Ineligibility" at bounding box center [1389, 550] width 158 height 26
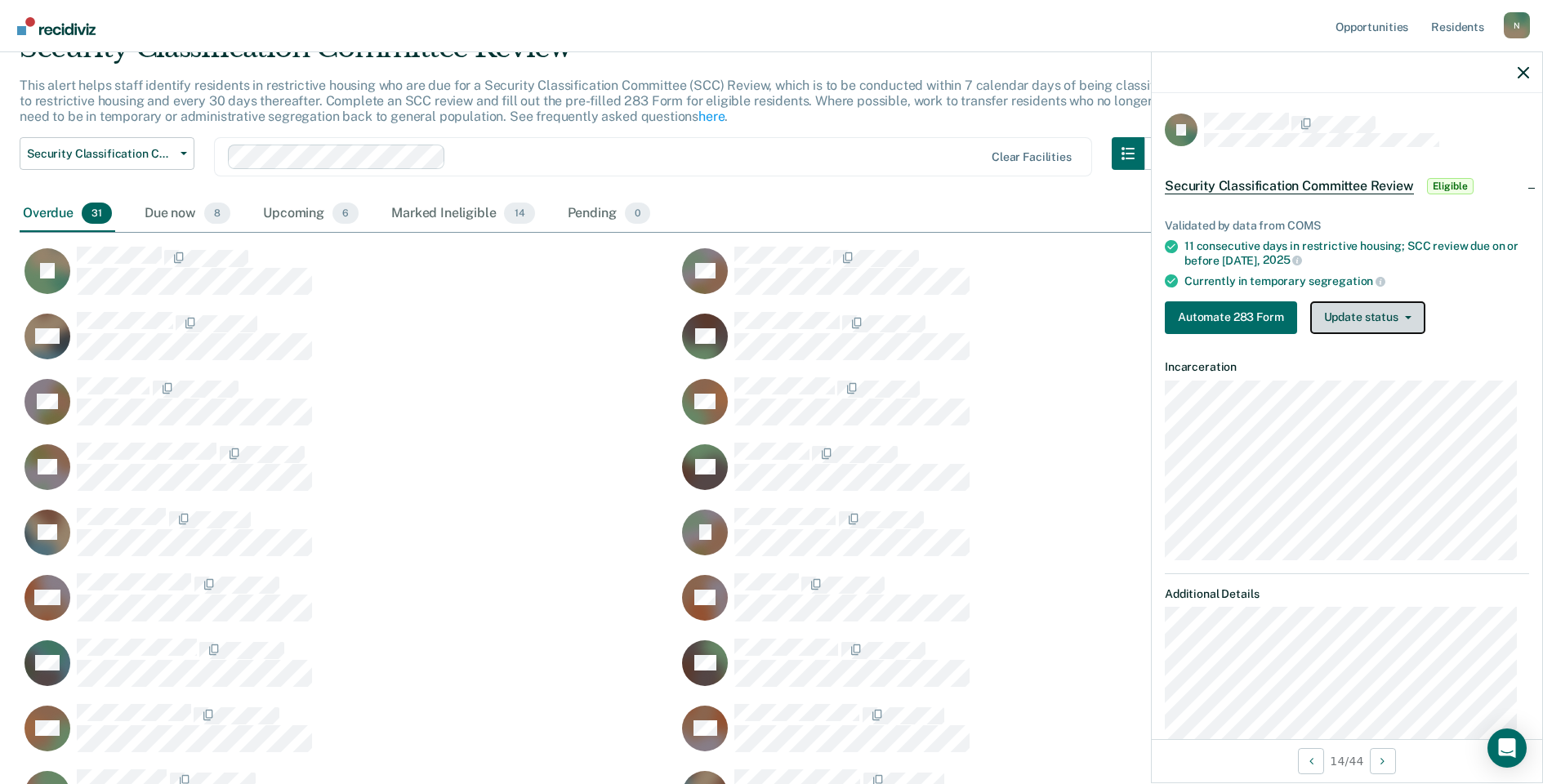
click at [1397, 322] on button "Update status" at bounding box center [1368, 317] width 115 height 33
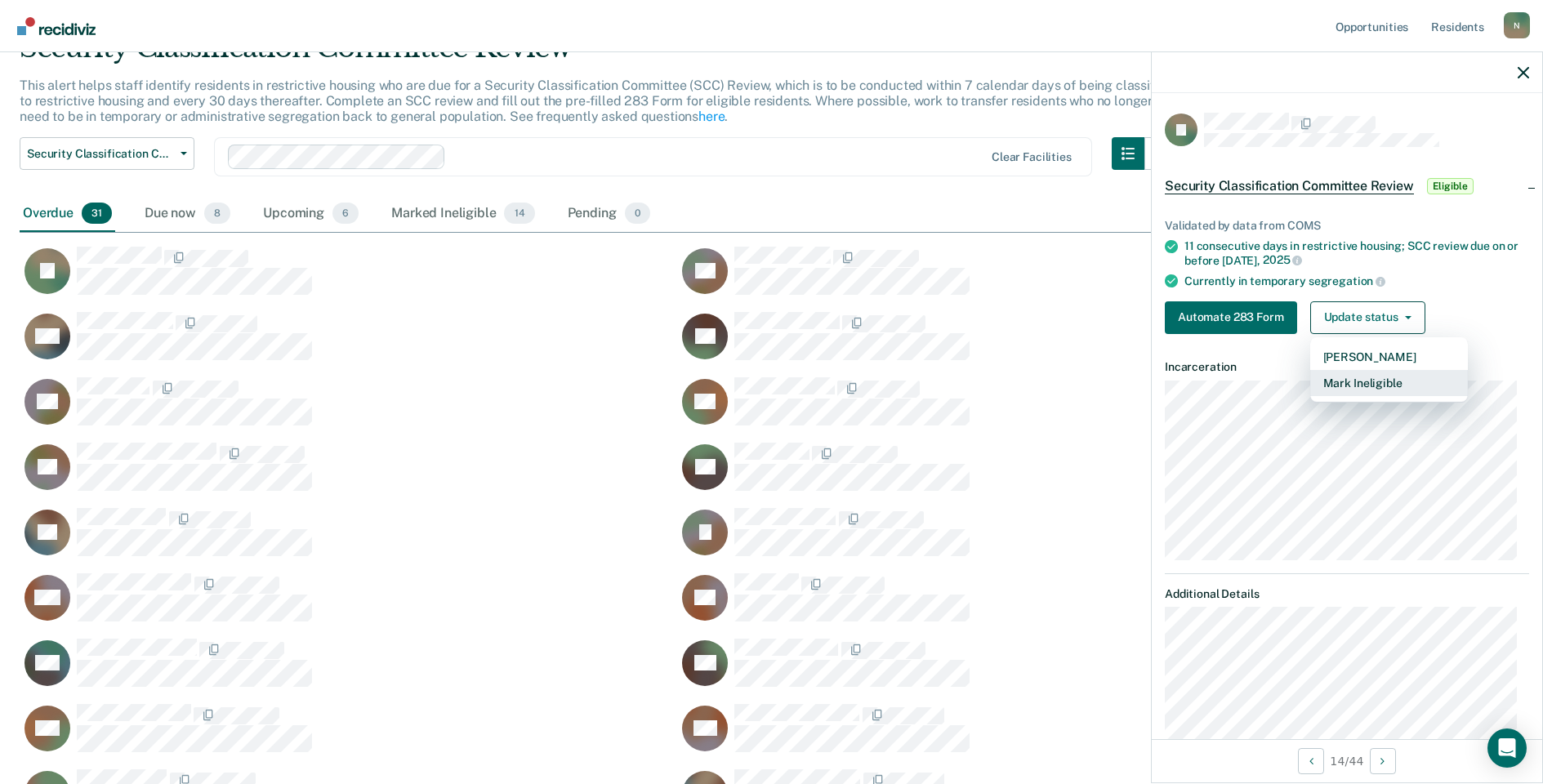
click at [1368, 379] on button "Mark Ineligible" at bounding box center [1389, 383] width 158 height 26
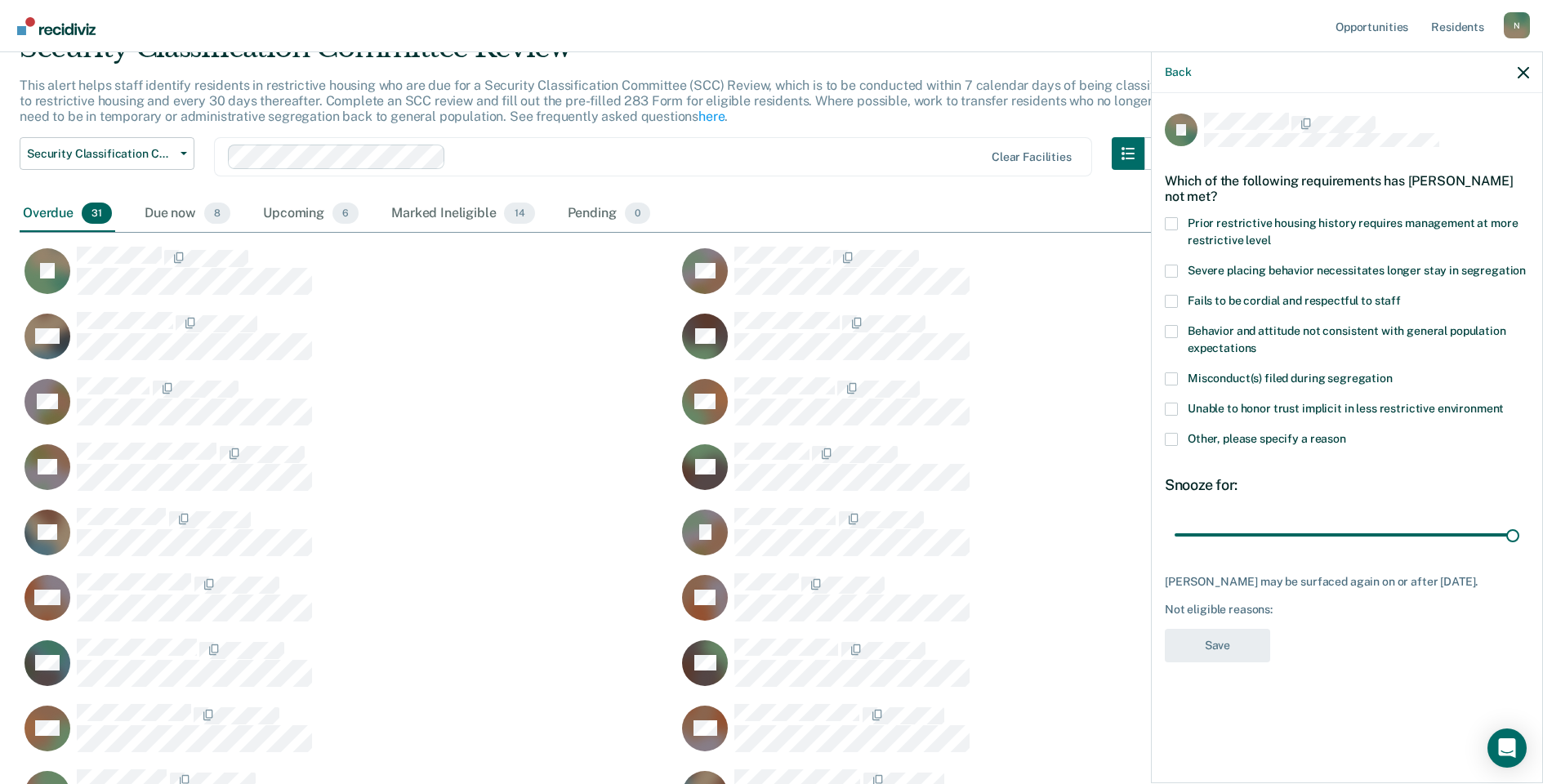
click at [1171, 435] on span at bounding box center [1171, 438] width 13 height 13
click at [1346, 432] on input "Other, please specify a reason" at bounding box center [1346, 432] width 0 height 0
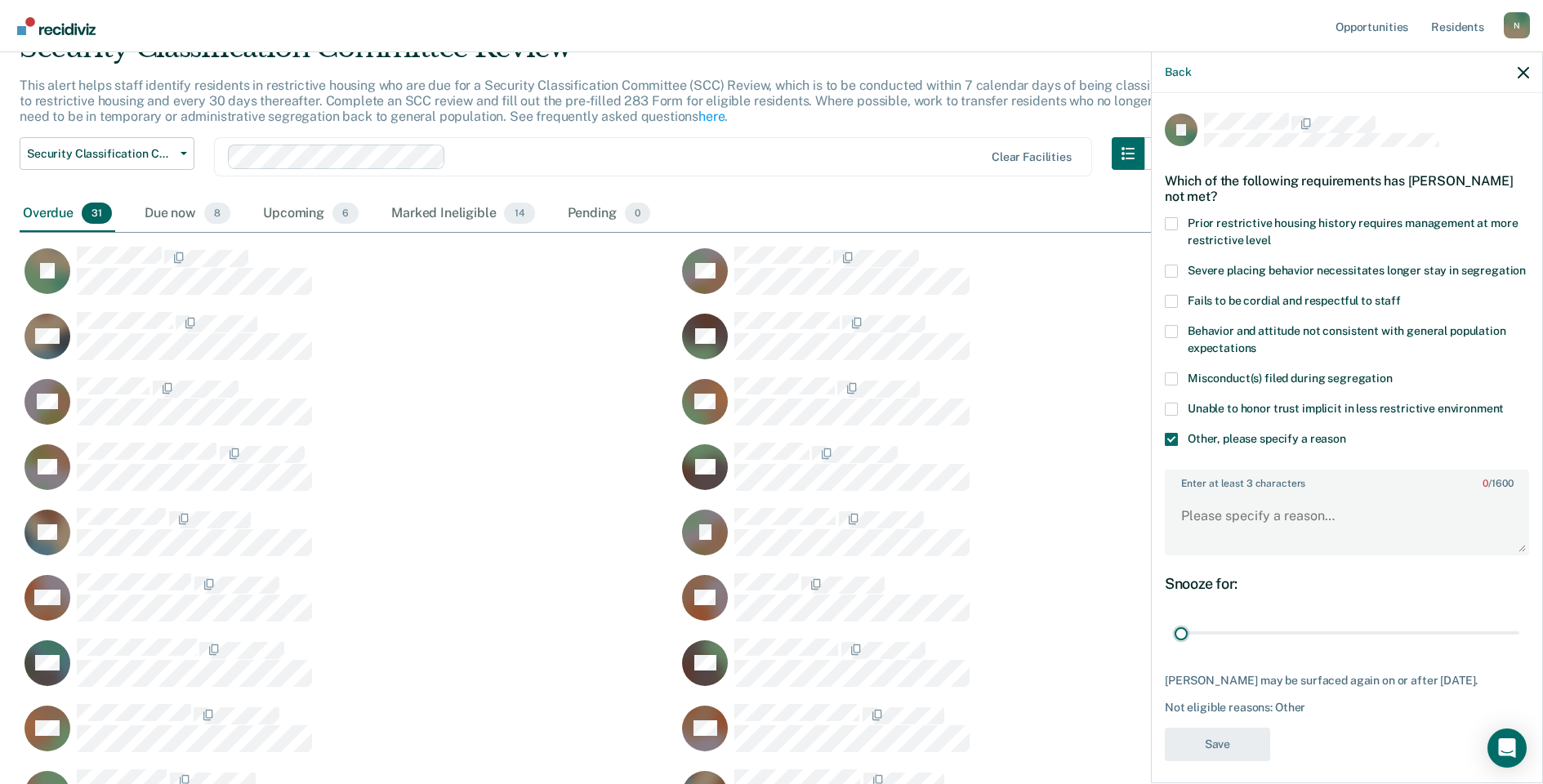
drag, startPoint x: 1501, startPoint y: 647, endPoint x: 1191, endPoint y: 574, distance: 318.5
type input "1"
click at [1175, 648] on input "range" at bounding box center [1347, 633] width 345 height 28
click at [1206, 551] on textarea "Enter at least 3 characters 0 / 1600" at bounding box center [1346, 523] width 361 height 60
type textarea "Temp seg pending PC investigation"
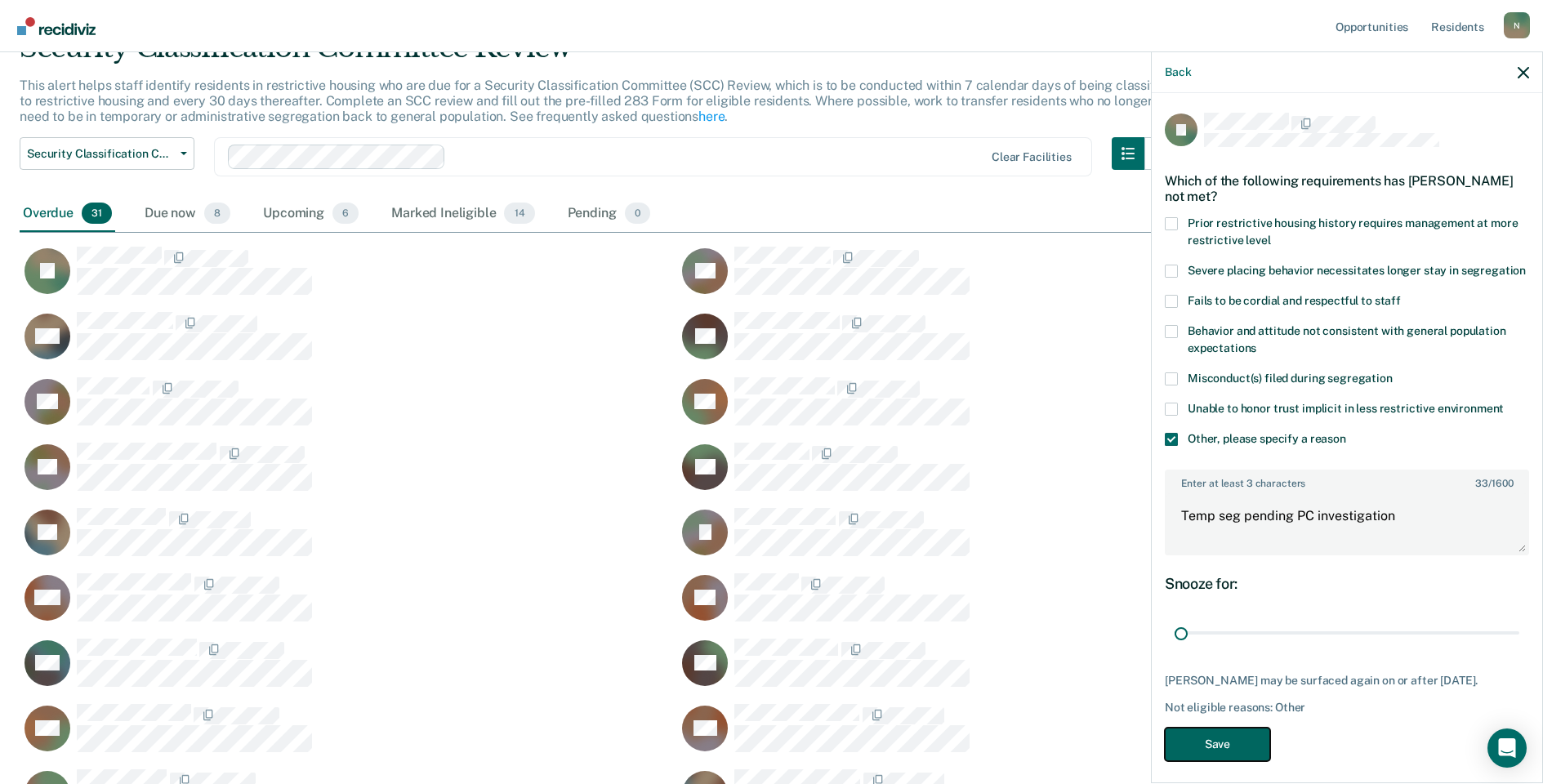
click at [1211, 761] on button "Save" at bounding box center [1218, 744] width 105 height 33
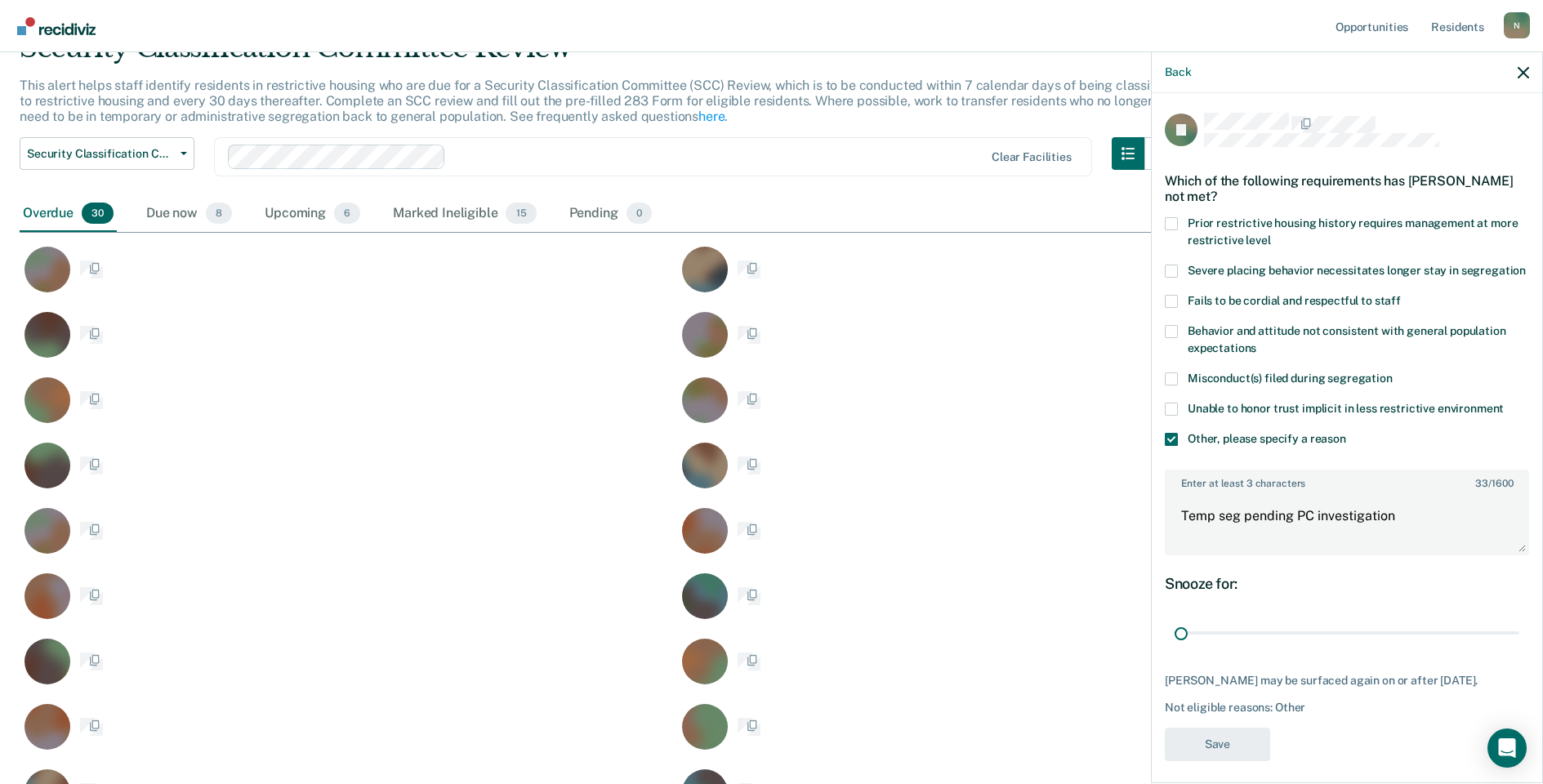
scroll to position [1177, 1491]
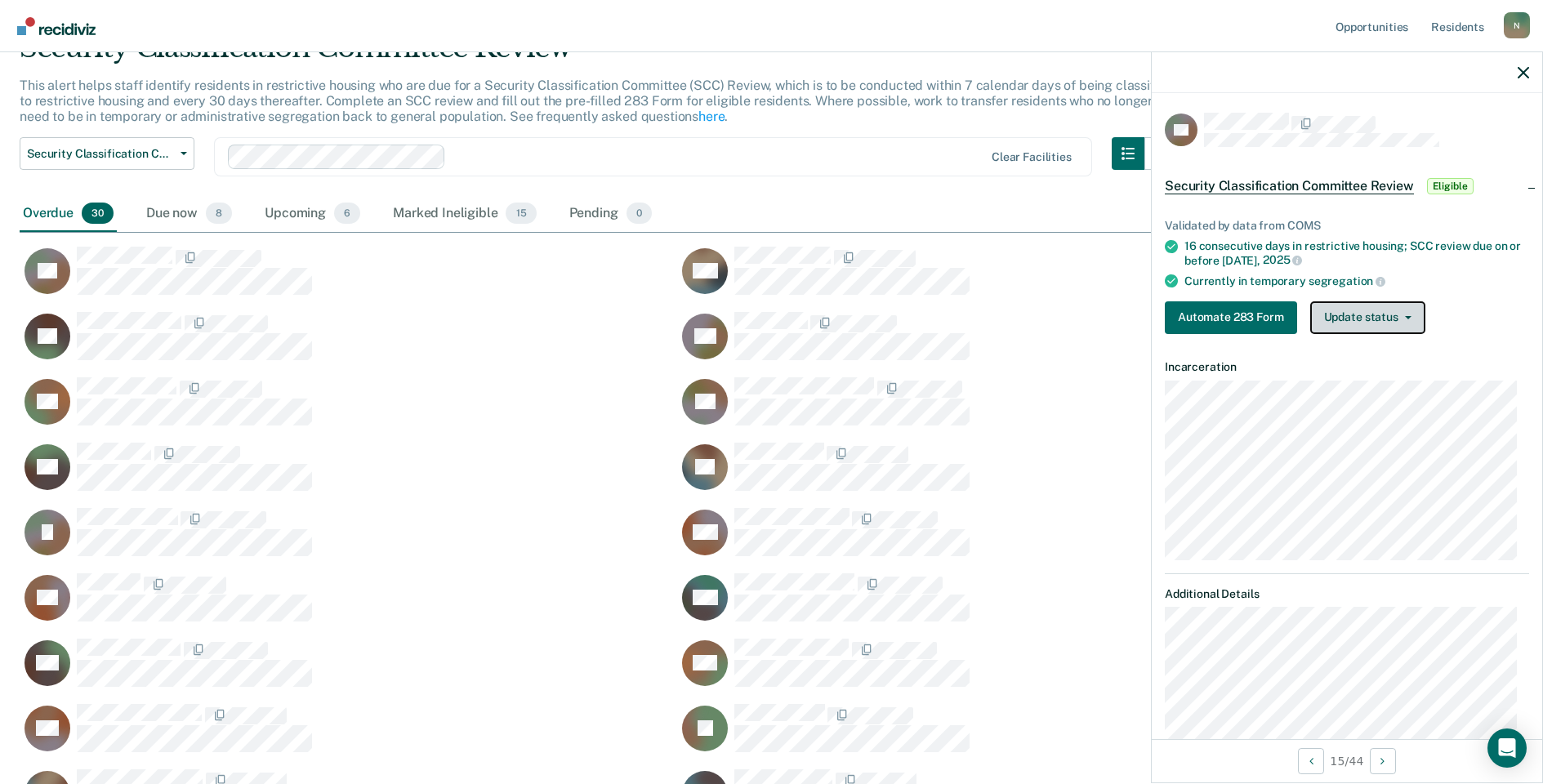
click at [1394, 311] on button "Update status" at bounding box center [1368, 317] width 115 height 33
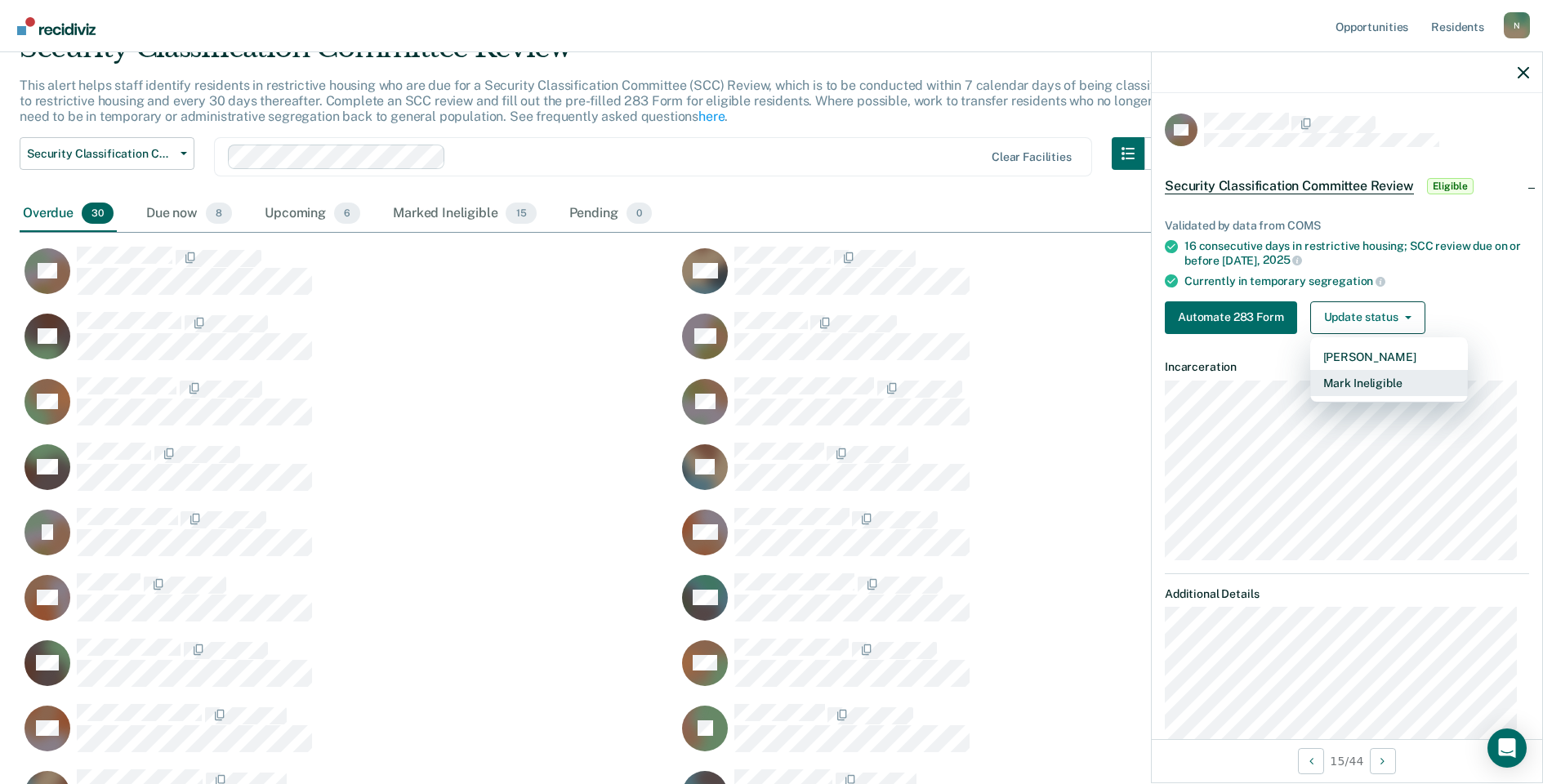
click at [1374, 380] on button "Mark Ineligible" at bounding box center [1389, 383] width 158 height 26
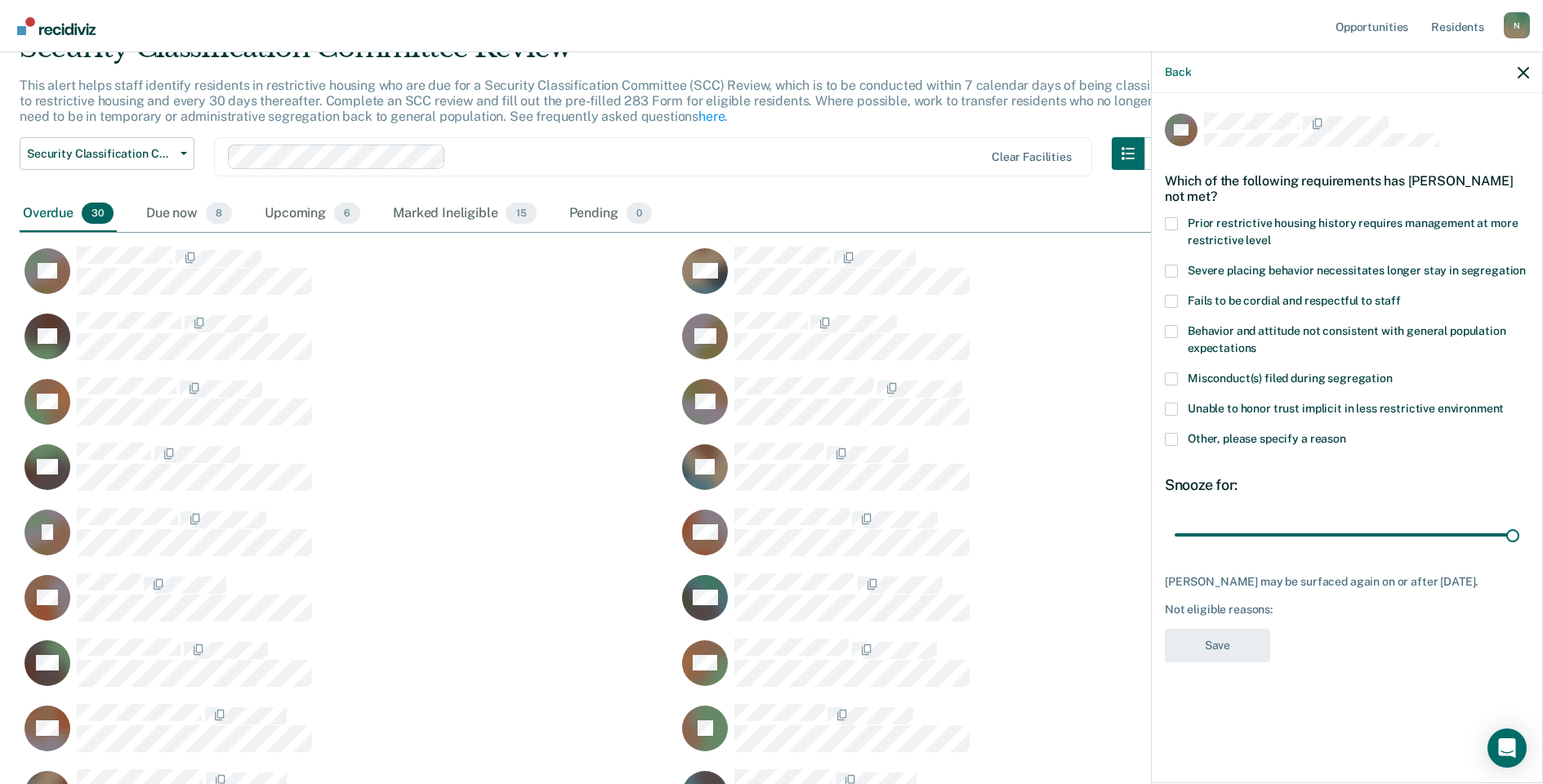
click at [1179, 442] on label "Other, please specify a reason" at bounding box center [1347, 441] width 364 height 18
click at [1346, 432] on input "Other, please specify a reason" at bounding box center [1346, 432] width 0 height 0
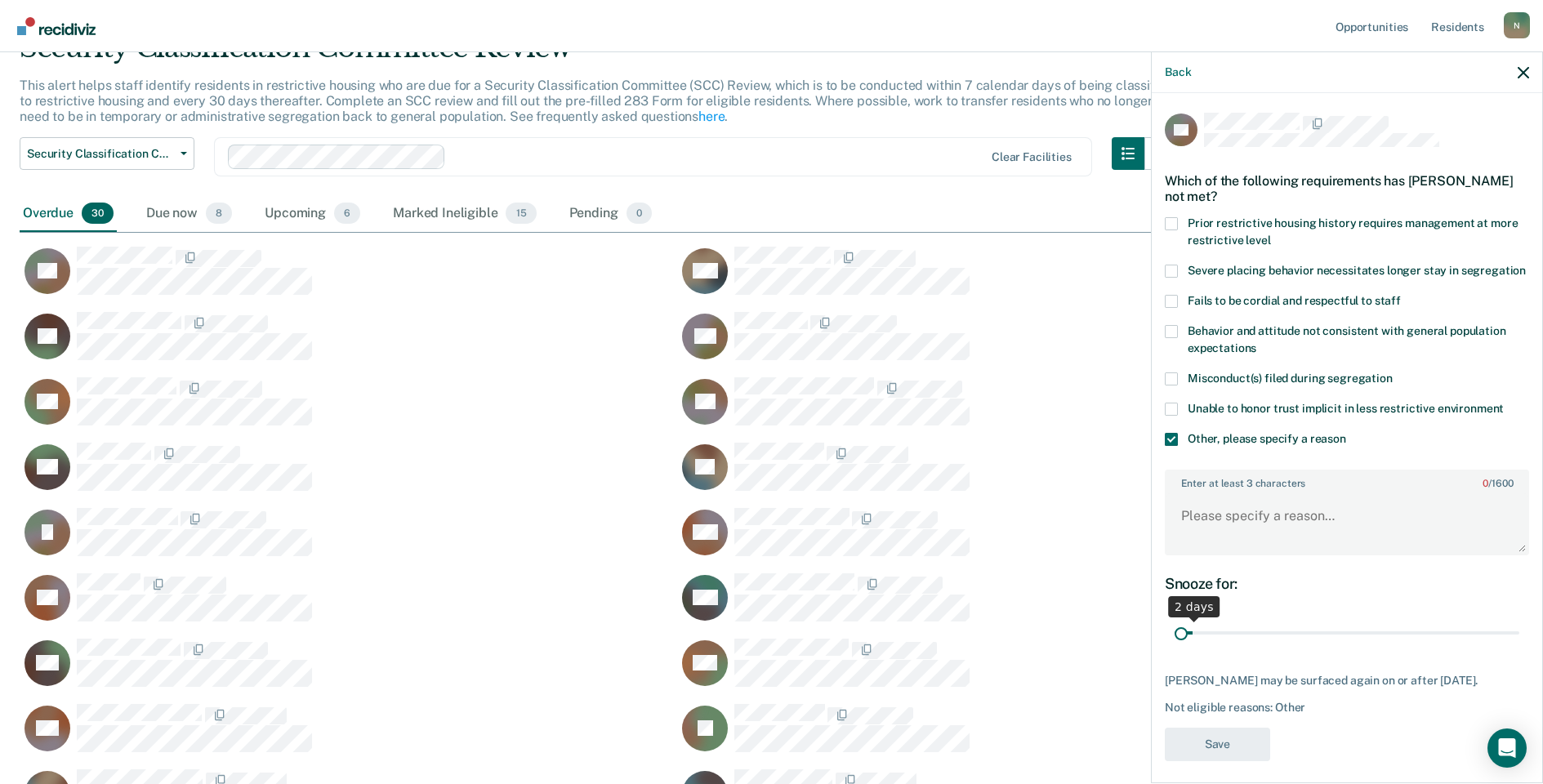
drag, startPoint x: 1501, startPoint y: 650, endPoint x: 1111, endPoint y: 654, distance: 390.0
type input "1"
click at [1175, 648] on input "range" at bounding box center [1347, 633] width 345 height 28
click at [1251, 542] on textarea "Enter at least 3 characters 0 / 1600" at bounding box center [1346, 523] width 361 height 60
type textarea "Temp seg pending investigation per Insp. Auge"
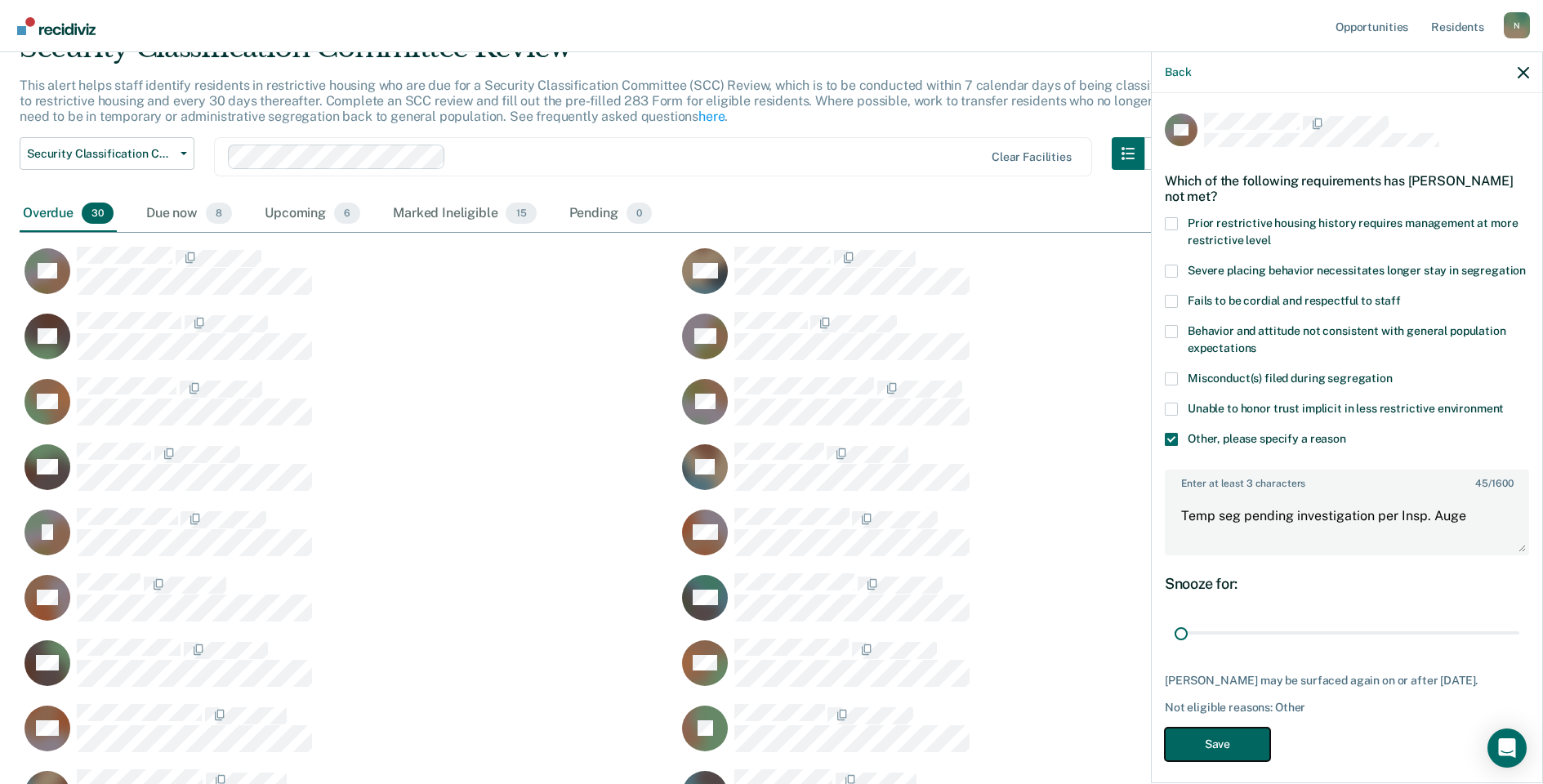
click at [1165, 761] on button "Save" at bounding box center [1218, 744] width 105 height 33
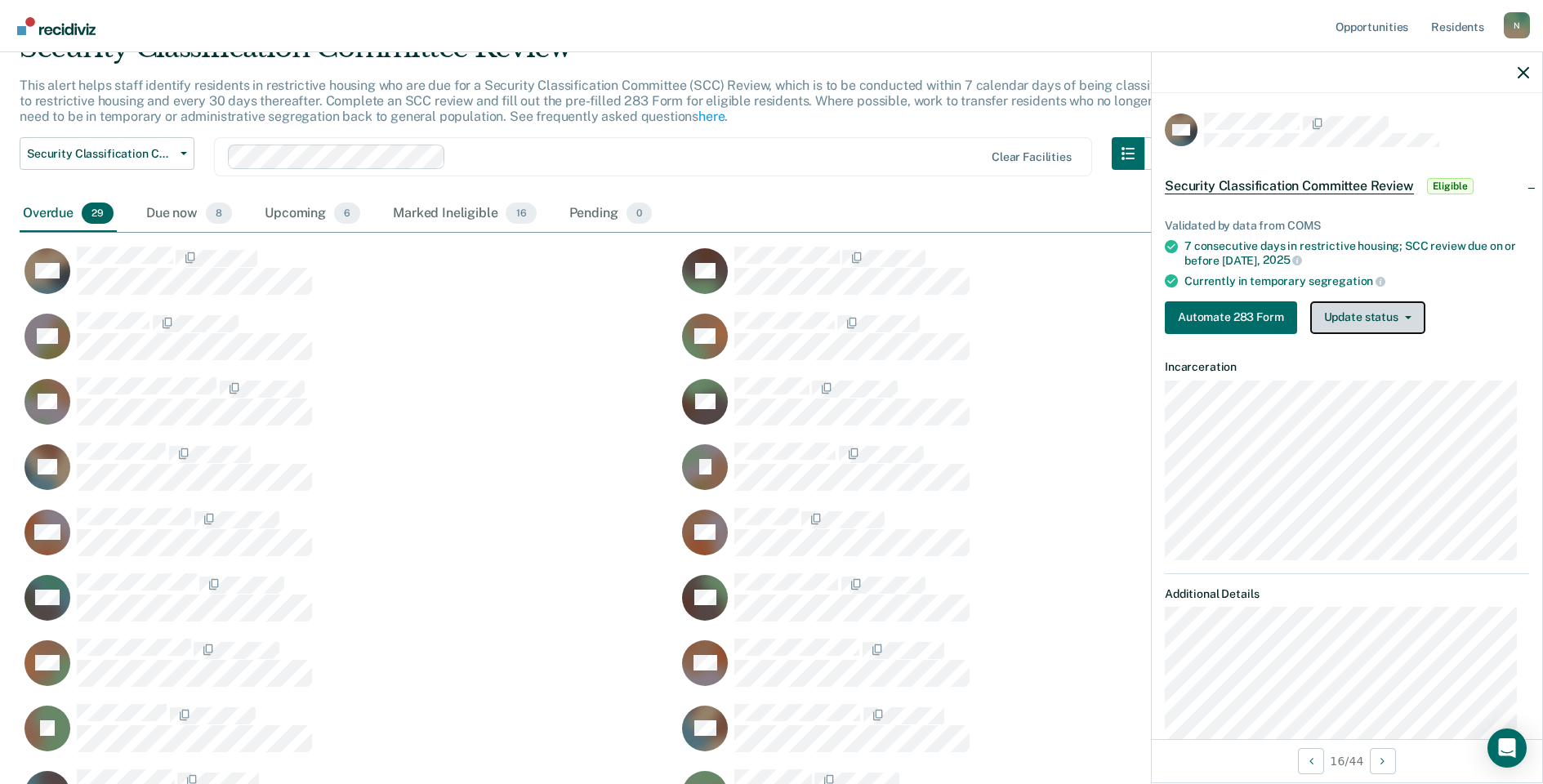
drag, startPoint x: 1353, startPoint y: 328, endPoint x: 1348, endPoint y: 351, distance: 23.5
click at [1353, 328] on button "Update status" at bounding box center [1368, 317] width 115 height 33
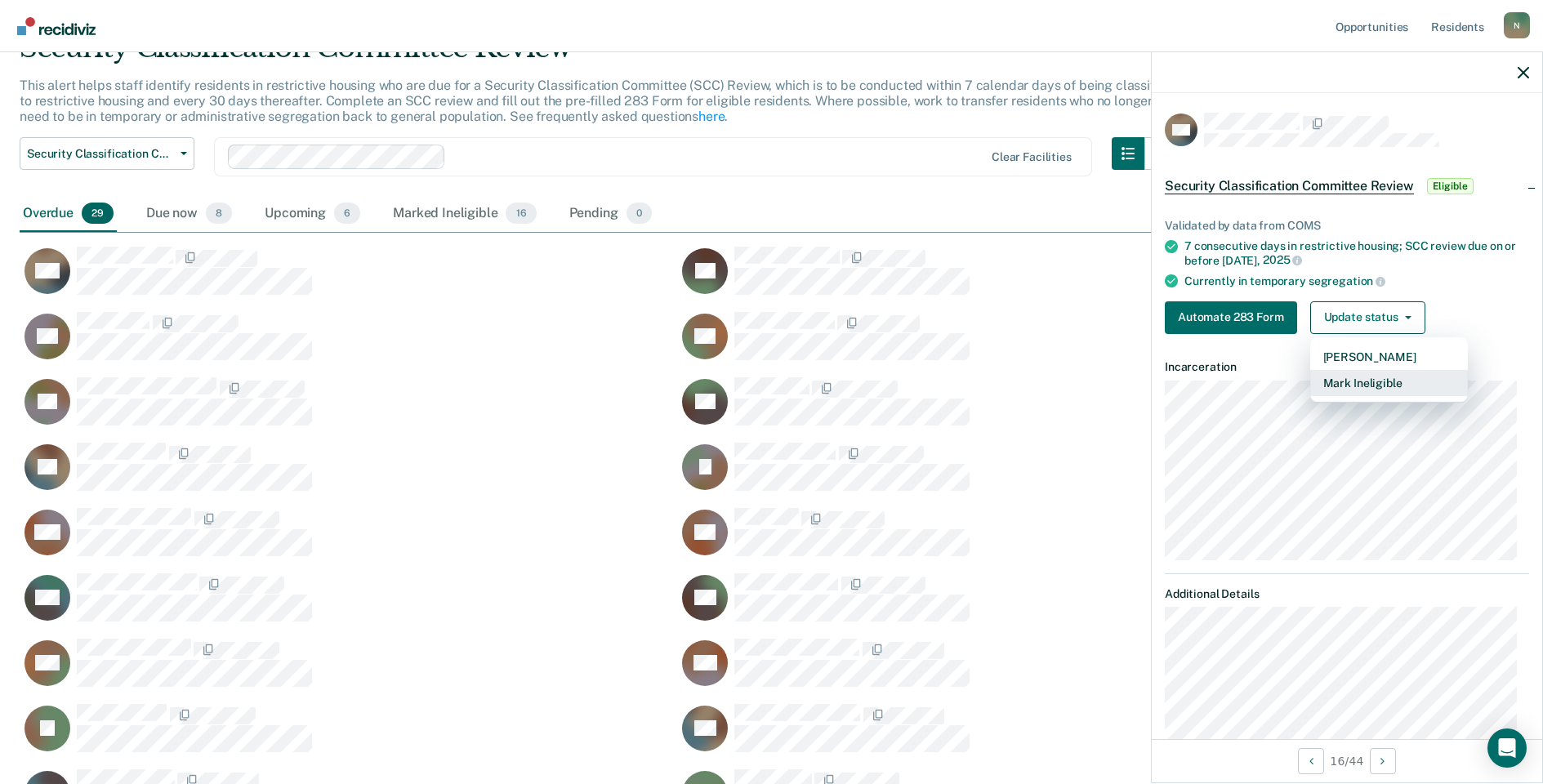
click at [1356, 385] on button "Mark Ineligible" at bounding box center [1389, 383] width 158 height 26
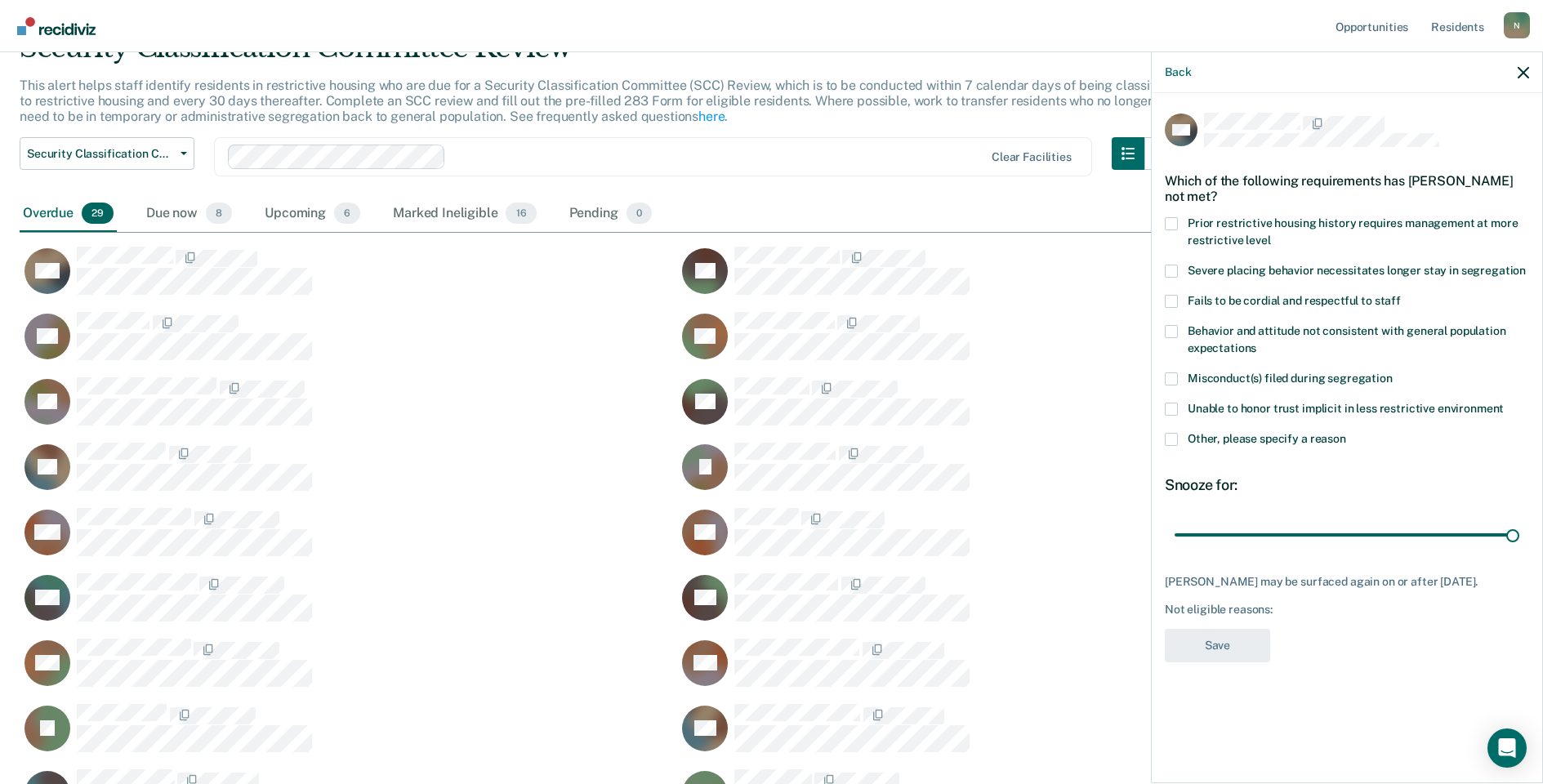
click at [1177, 443] on span at bounding box center [1171, 438] width 13 height 13
click at [1346, 432] on input "Other, please specify a reason" at bounding box center [1346, 432] width 0 height 0
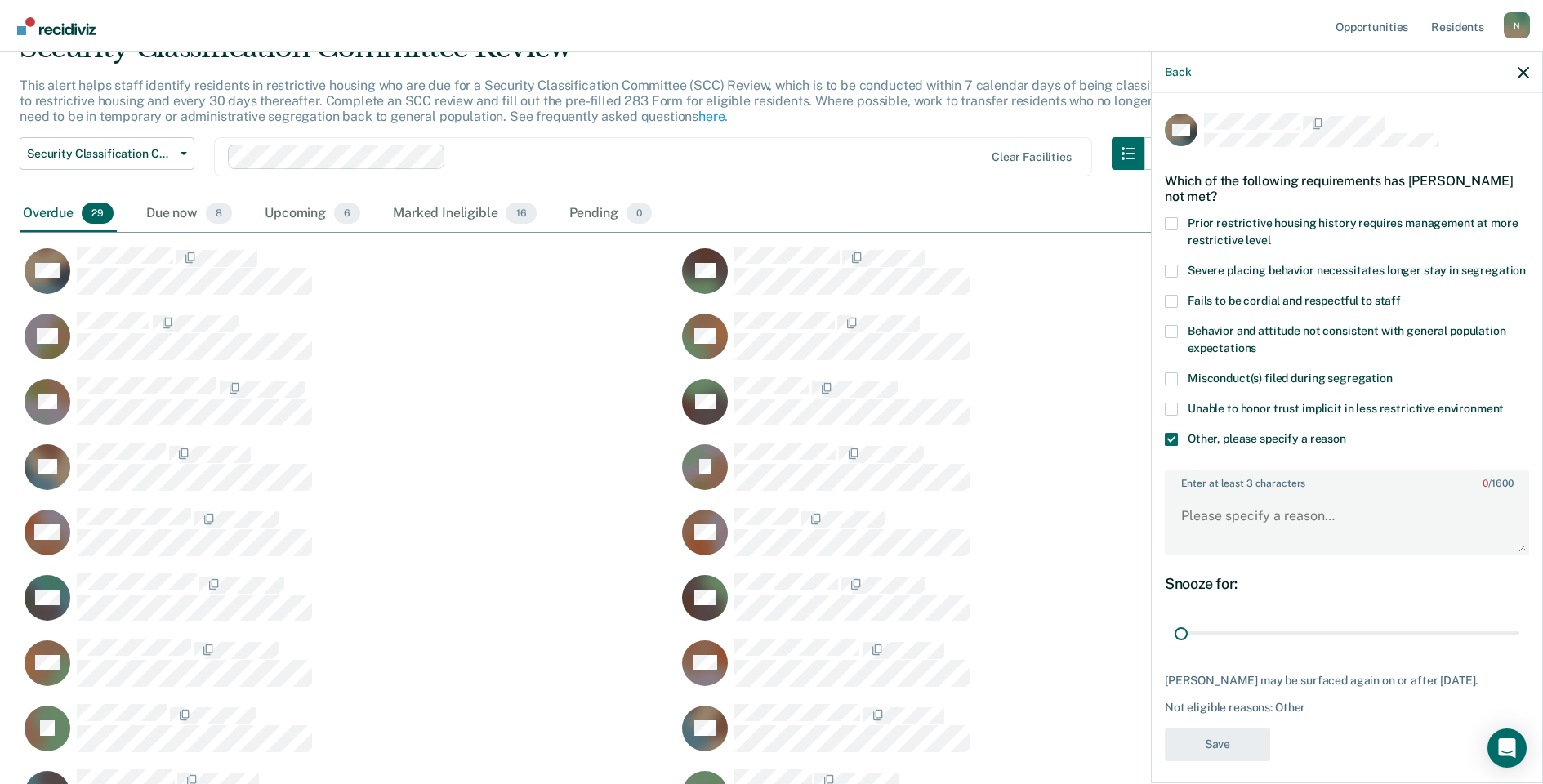
drag, startPoint x: 1495, startPoint y: 652, endPoint x: 1140, endPoint y: 629, distance: 355.7
type input "1"
click at [1175, 648] on input "range" at bounding box center [1347, 633] width 345 height 28
click at [1243, 534] on textarea "Enter at least 3 characters 0 / 1600" at bounding box center [1346, 523] width 361 height 60
type textarea "Temp seg pending misconduct hearing"
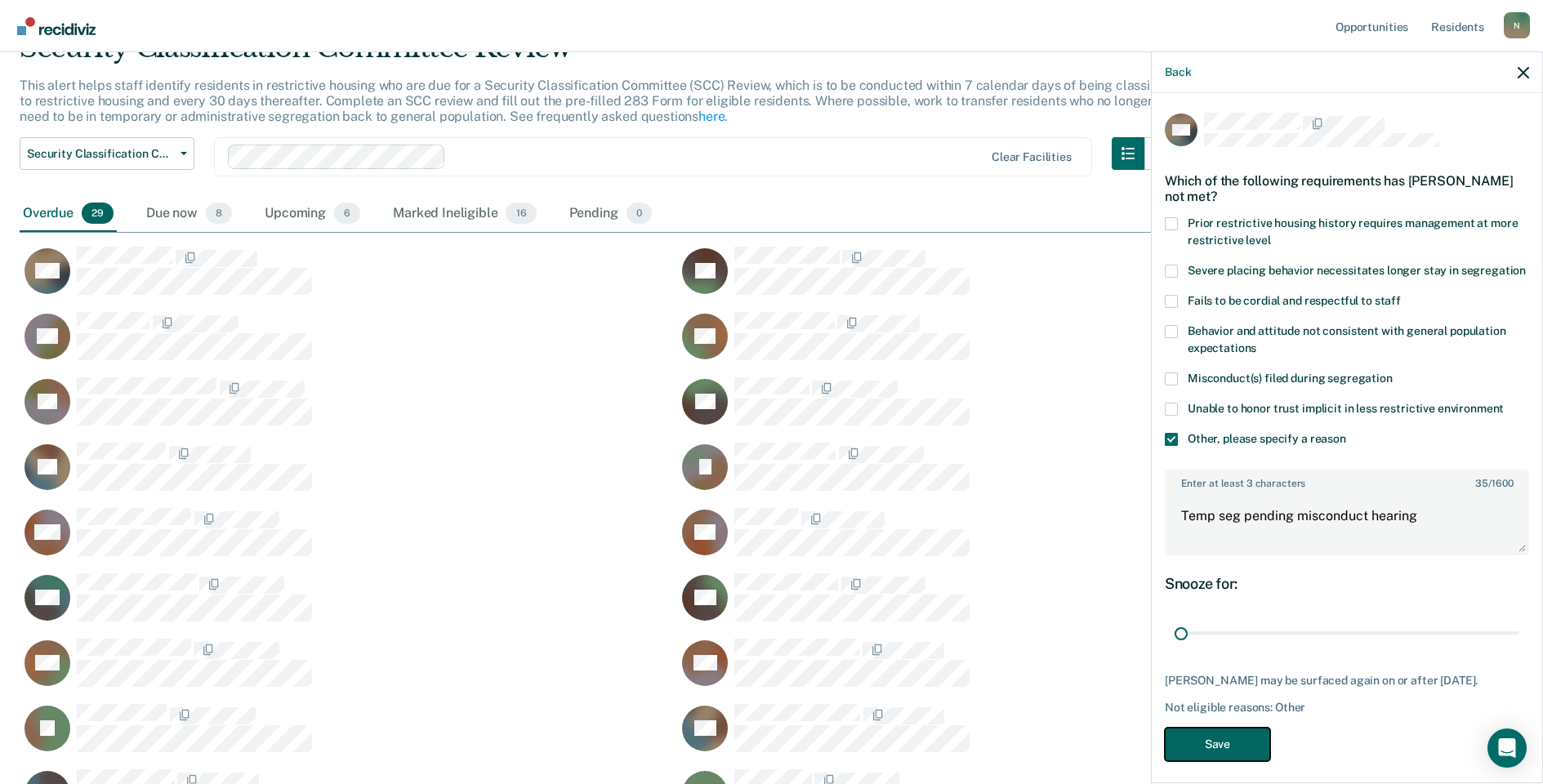
click at [1200, 759] on button "Save" at bounding box center [1218, 744] width 105 height 33
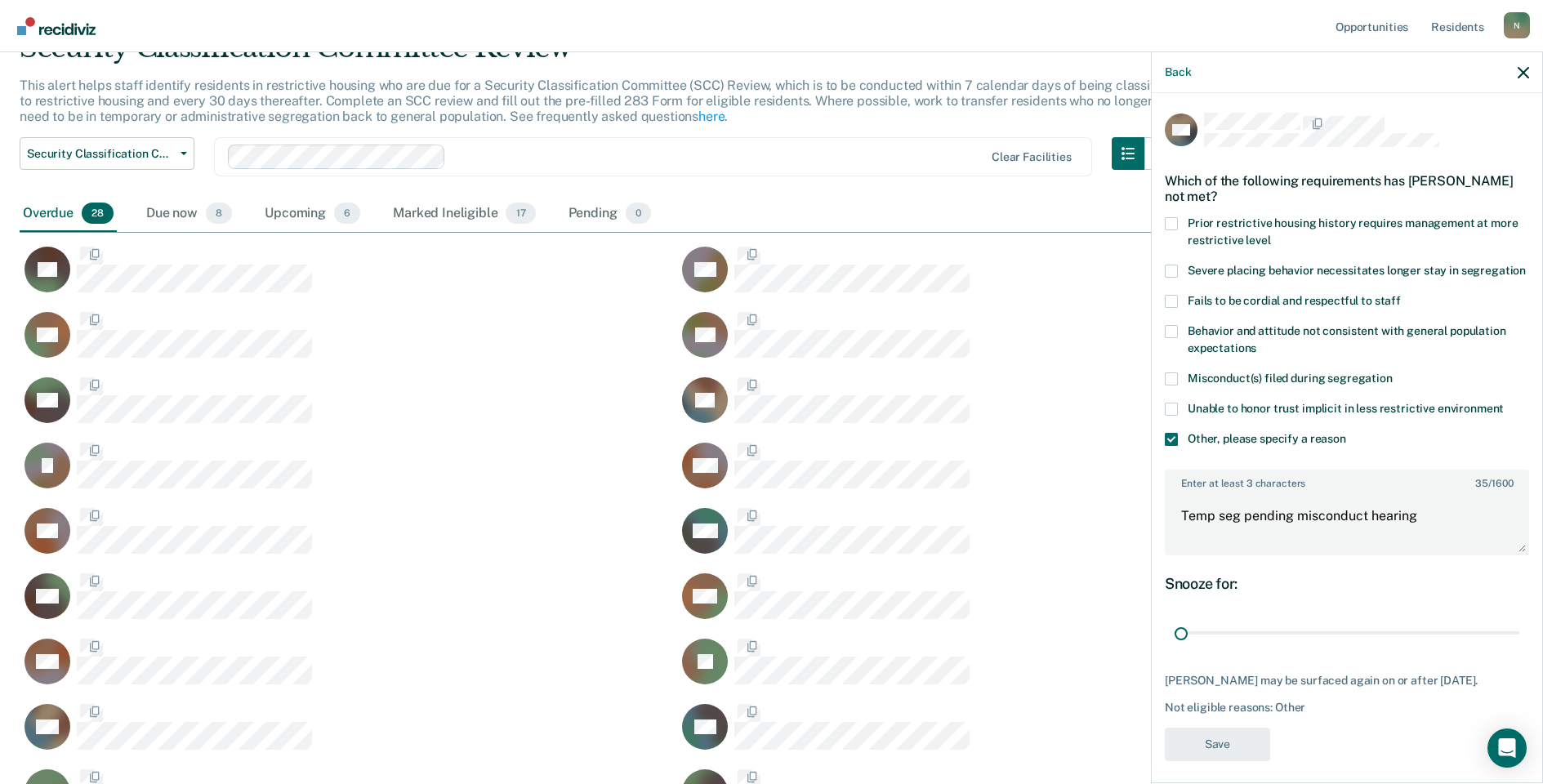
scroll to position [1112, 1491]
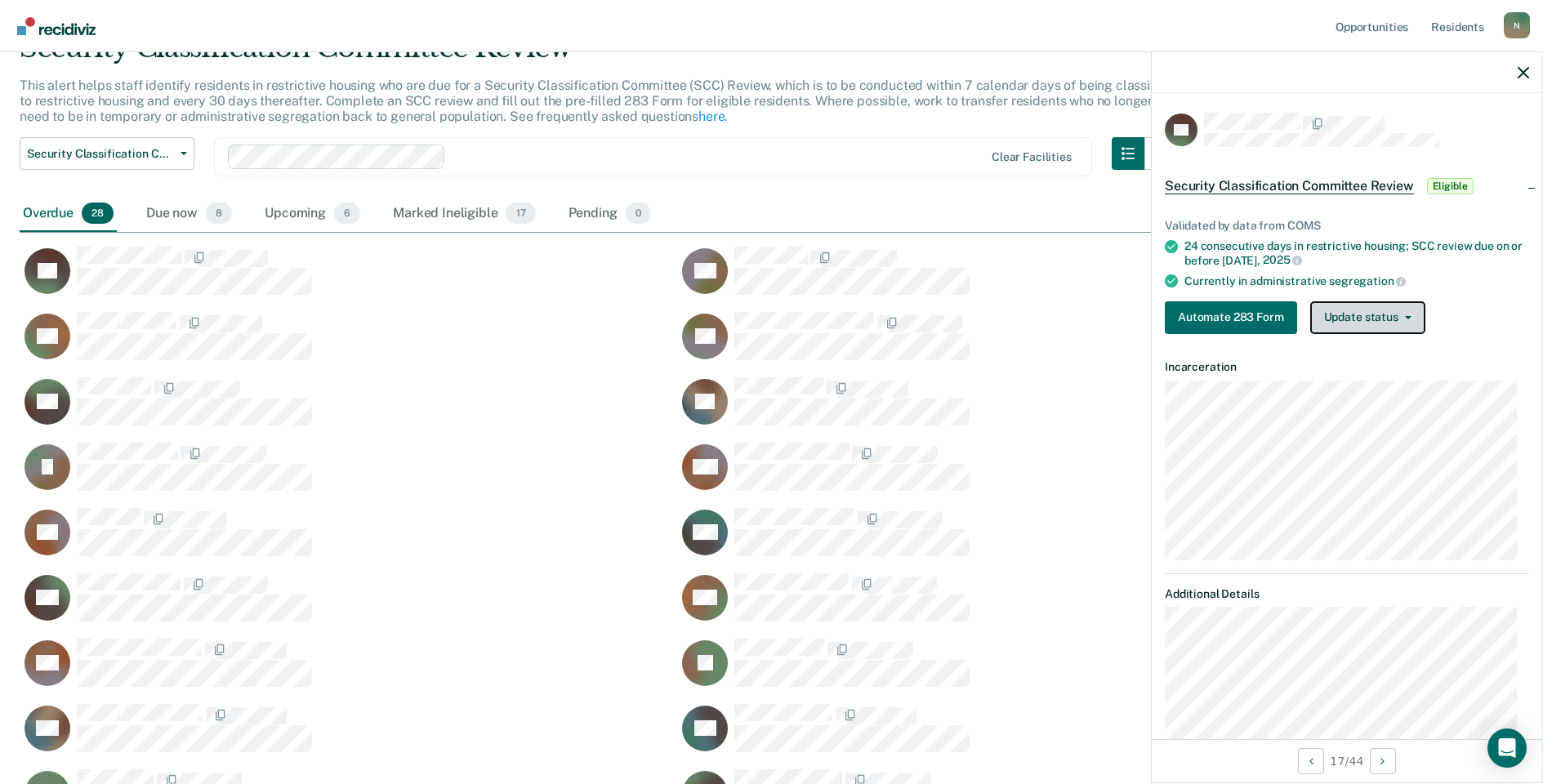
click at [1409, 318] on button "Update status" at bounding box center [1368, 317] width 115 height 33
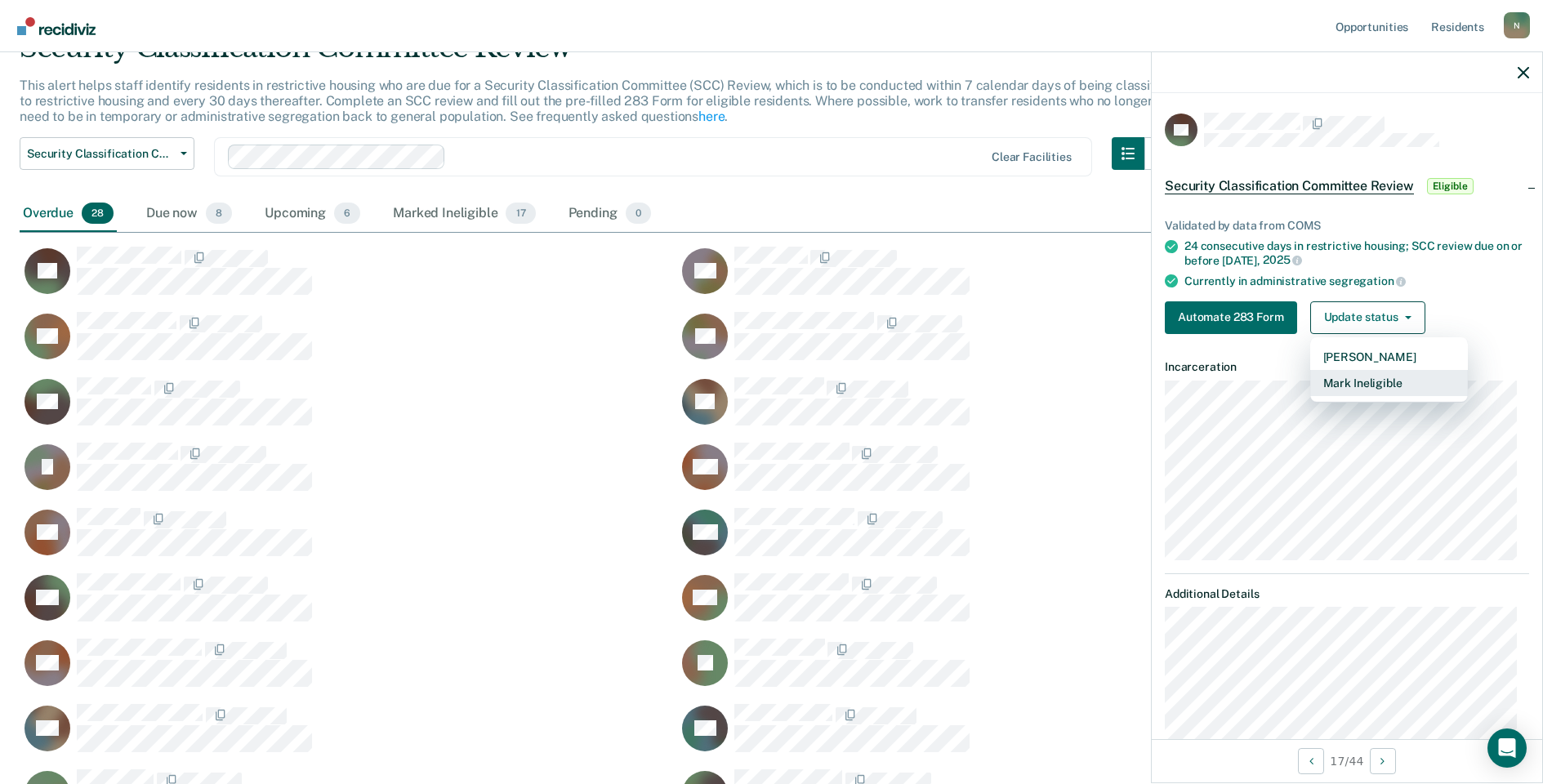
click at [1374, 384] on button "Mark Ineligible" at bounding box center [1389, 383] width 158 height 26
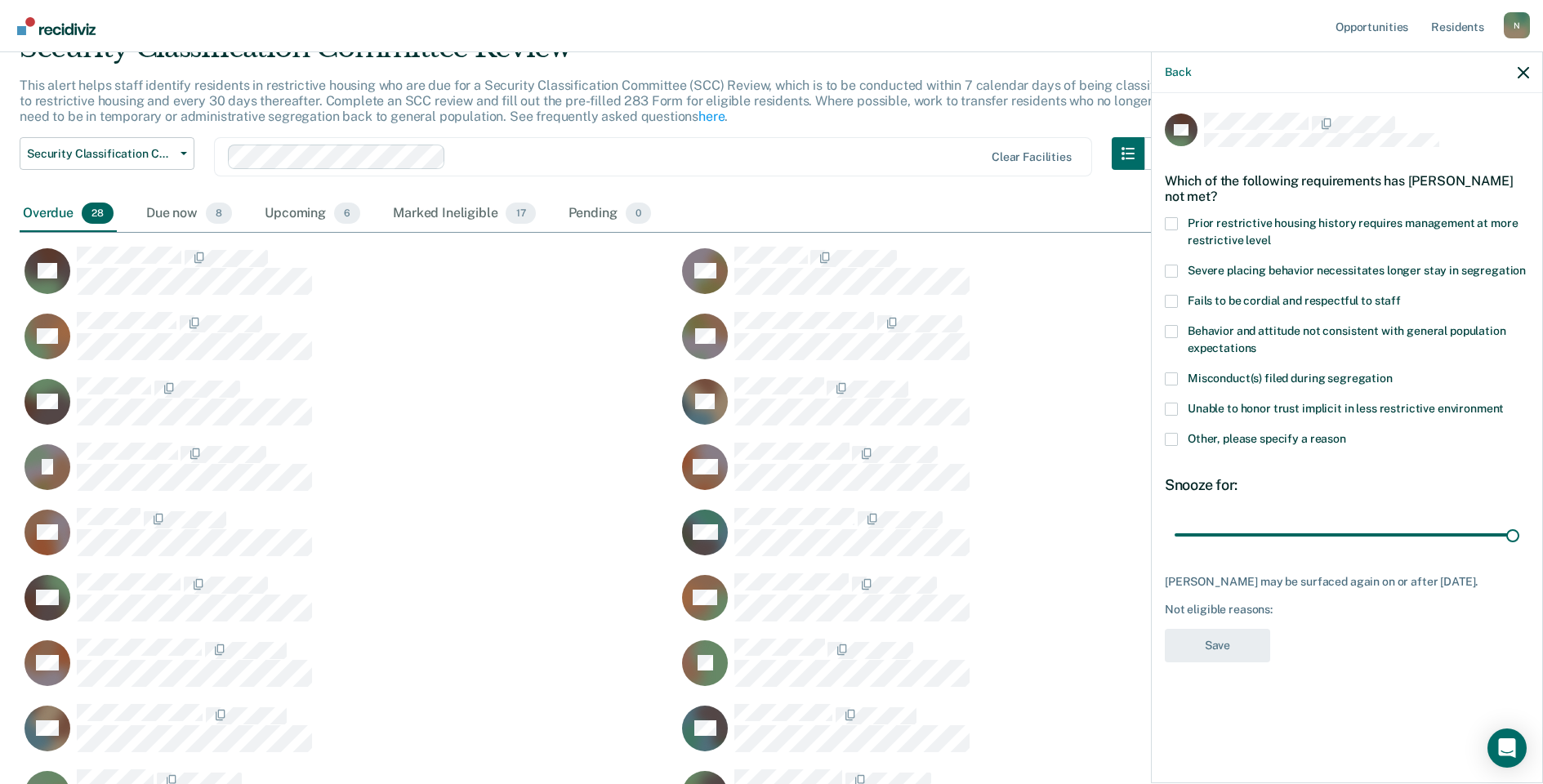
click at [1170, 442] on span at bounding box center [1171, 438] width 13 height 13
click at [1346, 432] on input "Other, please specify a reason" at bounding box center [1346, 432] width 0 height 0
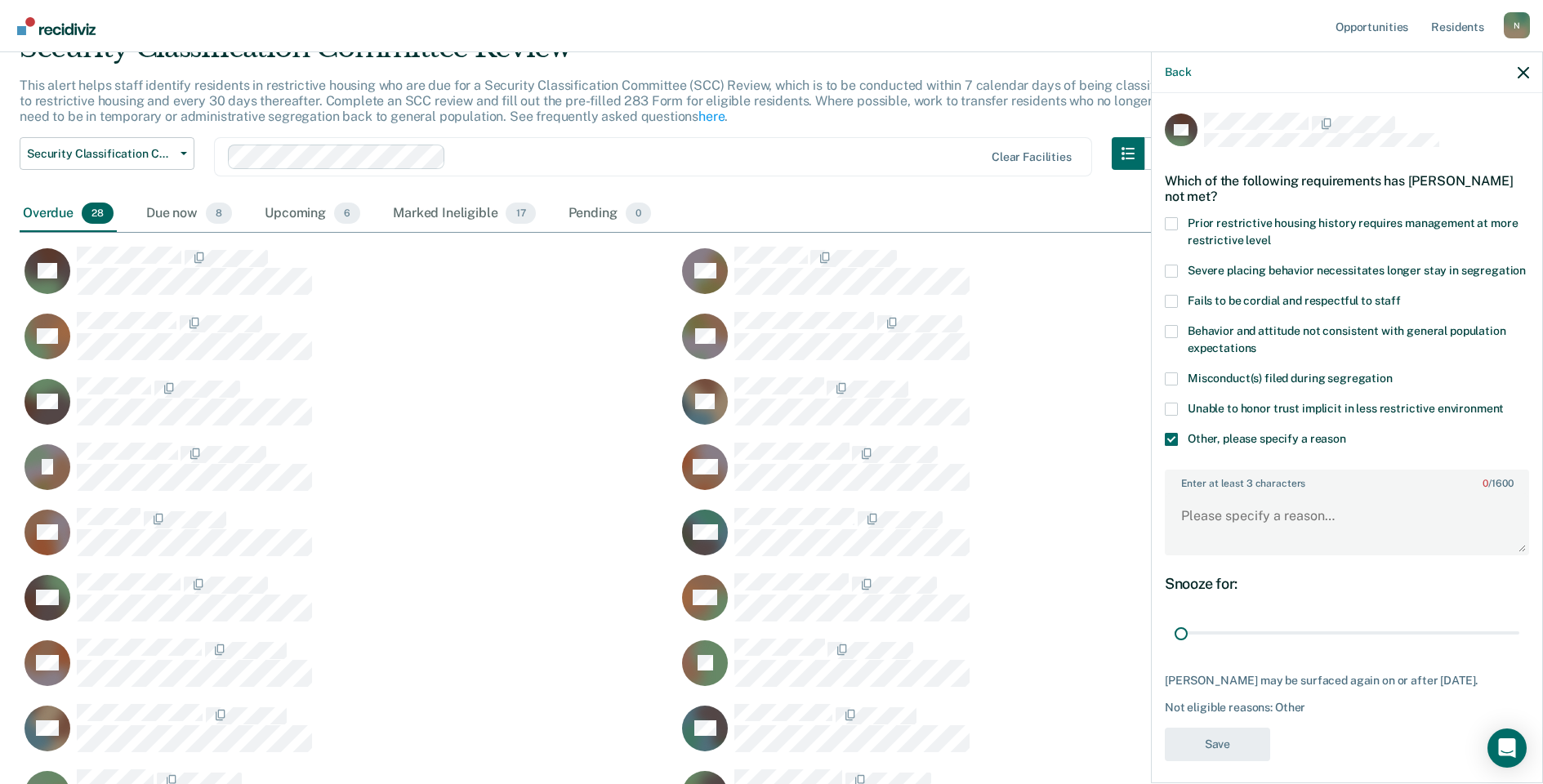
drag, startPoint x: 1497, startPoint y: 645, endPoint x: 1160, endPoint y: 640, distance: 337.0
type input "1"
click at [1175, 648] on input "range" at bounding box center [1347, 633] width 345 height 28
click at [1246, 529] on textarea "Enter at least 3 characters 0 / 1600" at bounding box center [1346, 523] width 361 height 60
type textarea "Temp seg until end of detention"
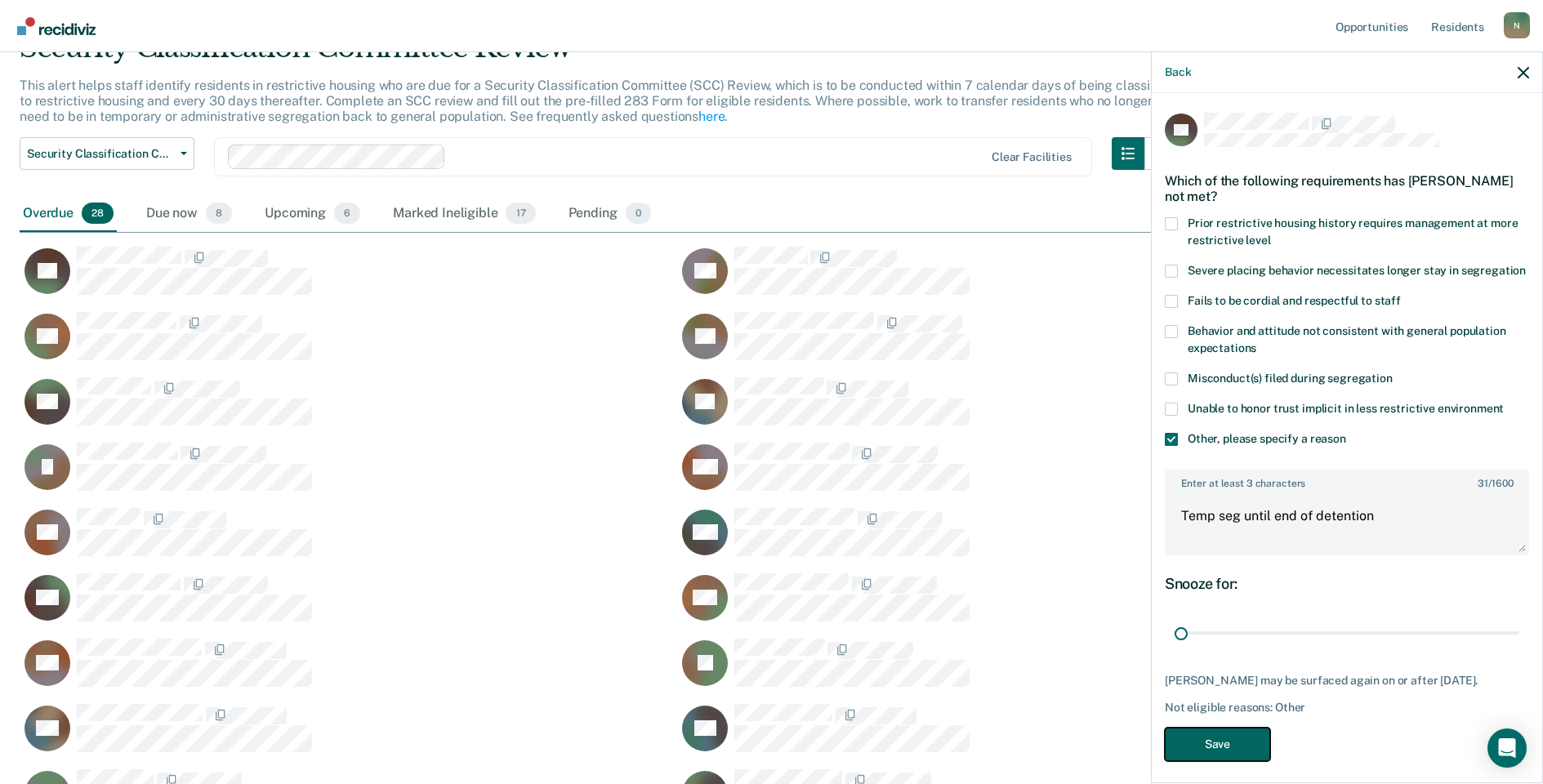
click at [1193, 758] on button "Save" at bounding box center [1218, 744] width 105 height 33
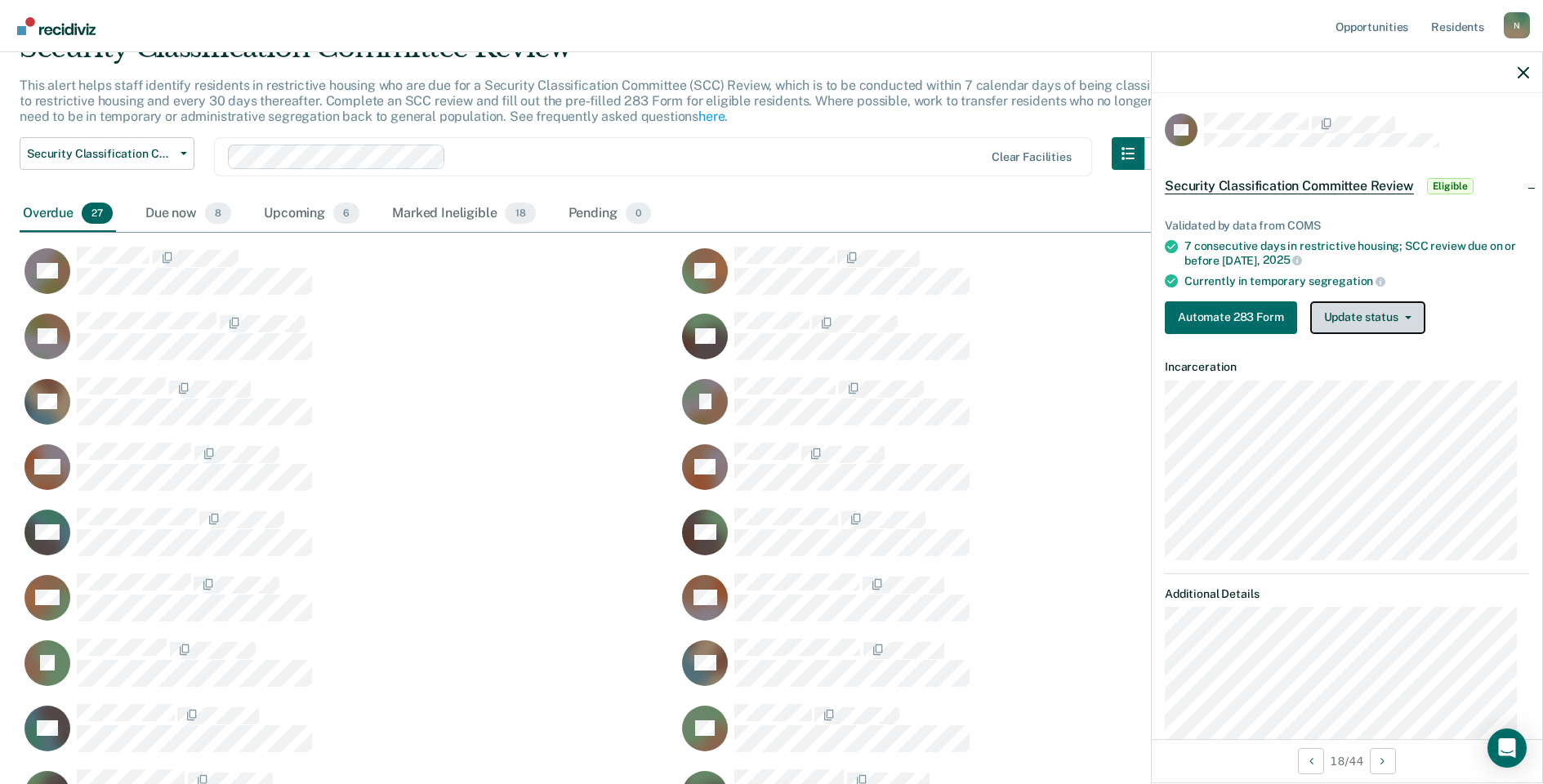
click at [1348, 320] on button "Update status" at bounding box center [1368, 317] width 115 height 33
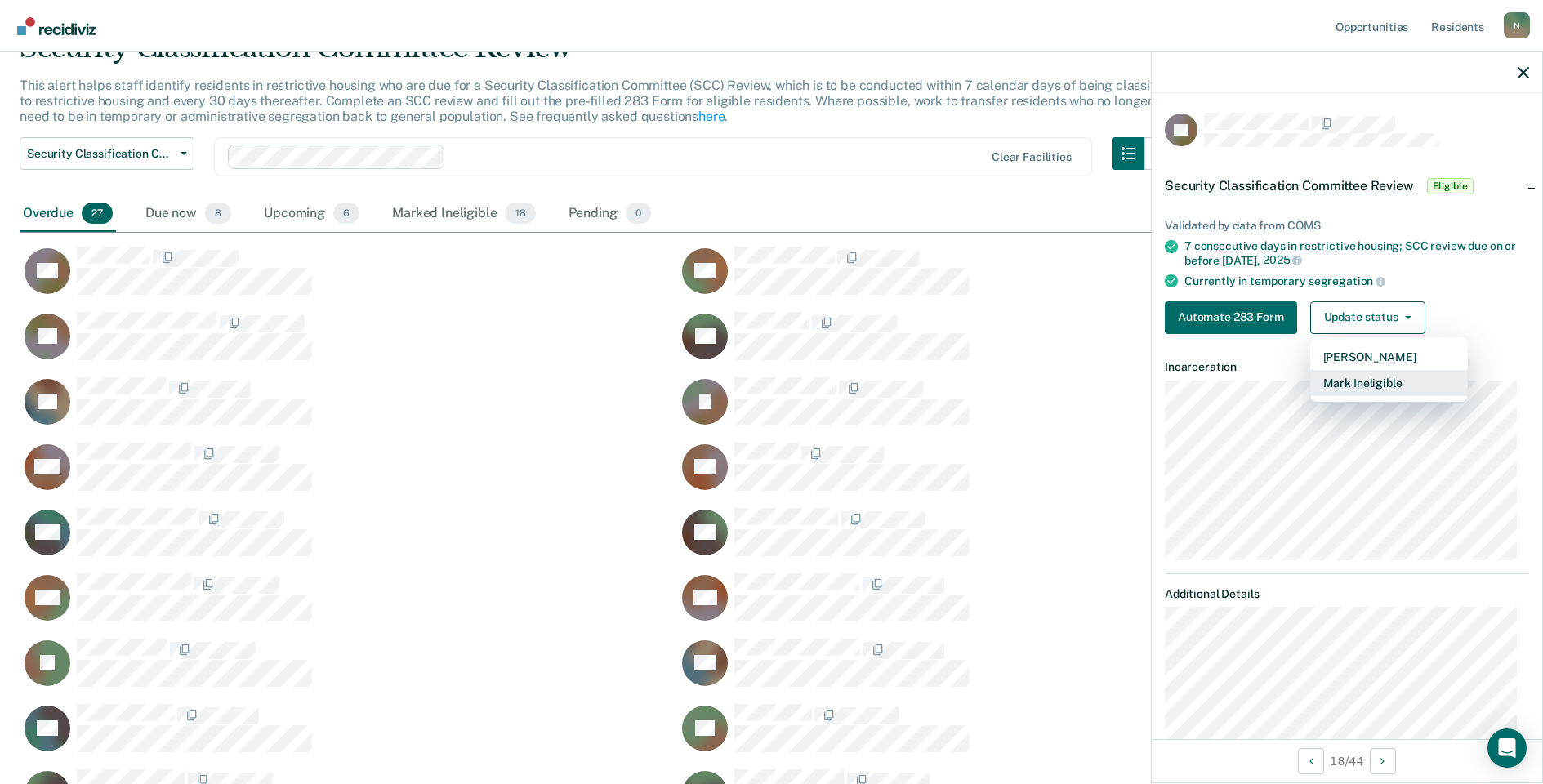
click at [1353, 382] on button "Mark Ineligible" at bounding box center [1389, 383] width 158 height 26
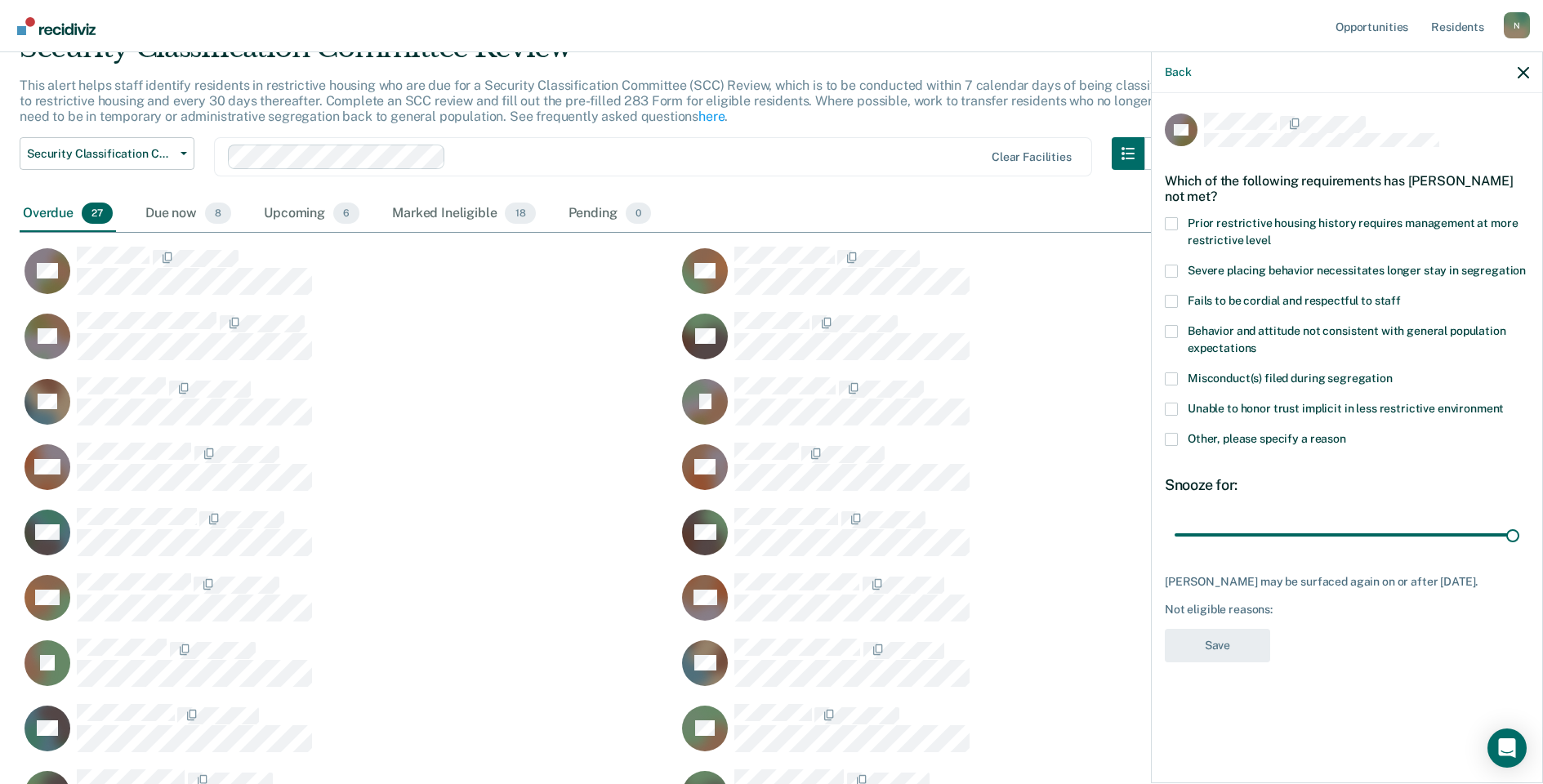
click at [1168, 440] on span at bounding box center [1171, 438] width 13 height 13
click at [1346, 432] on input "Other, please specify a reason" at bounding box center [1346, 432] width 0 height 0
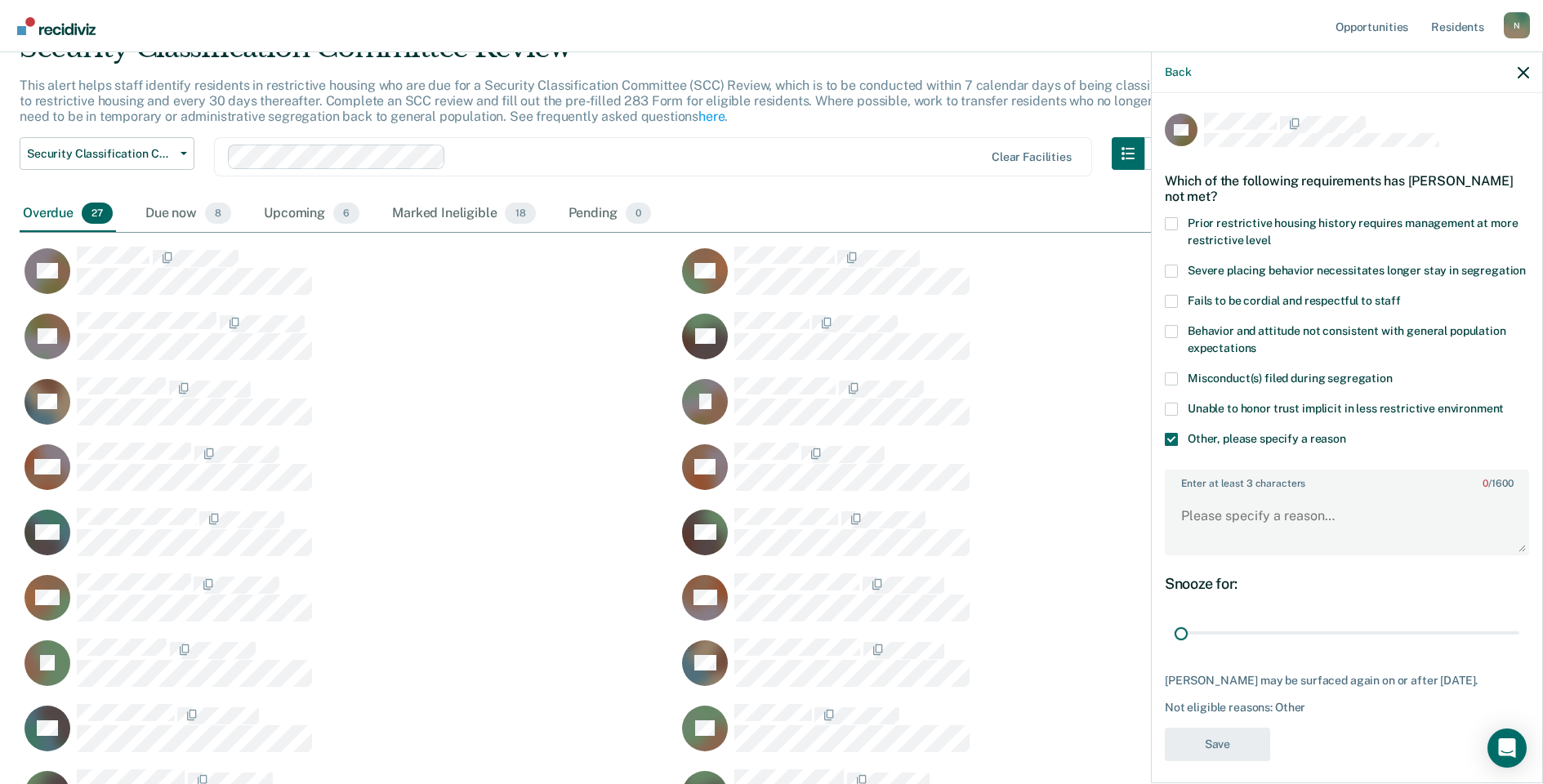
drag, startPoint x: 1503, startPoint y: 647, endPoint x: 1076, endPoint y: 635, distance: 427.2
type input "1"
click at [1175, 638] on input "range" at bounding box center [1347, 633] width 345 height 28
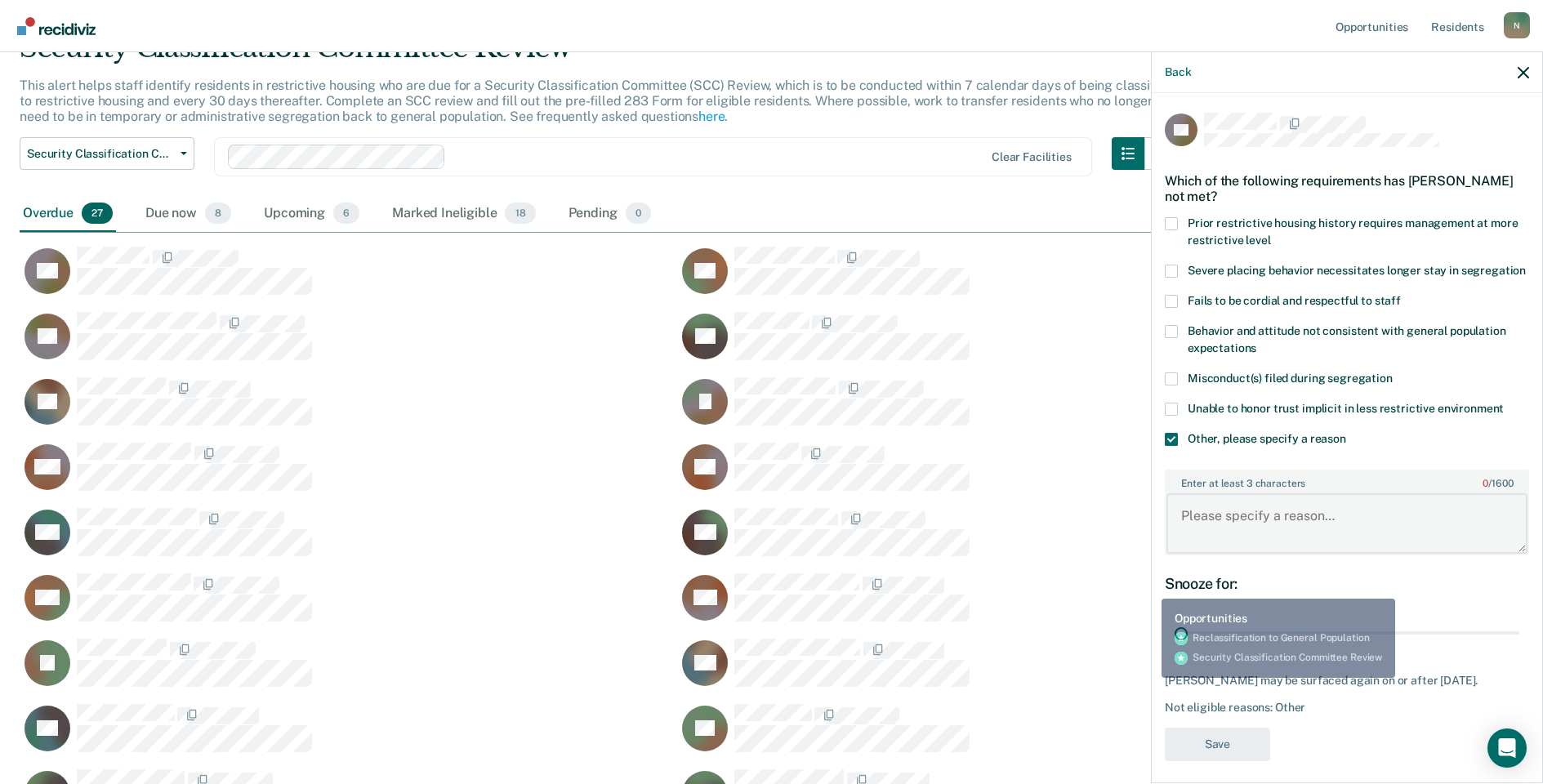
click at [1187, 553] on textarea "Enter at least 3 characters 0 / 1600" at bounding box center [1346, 523] width 361 height 60
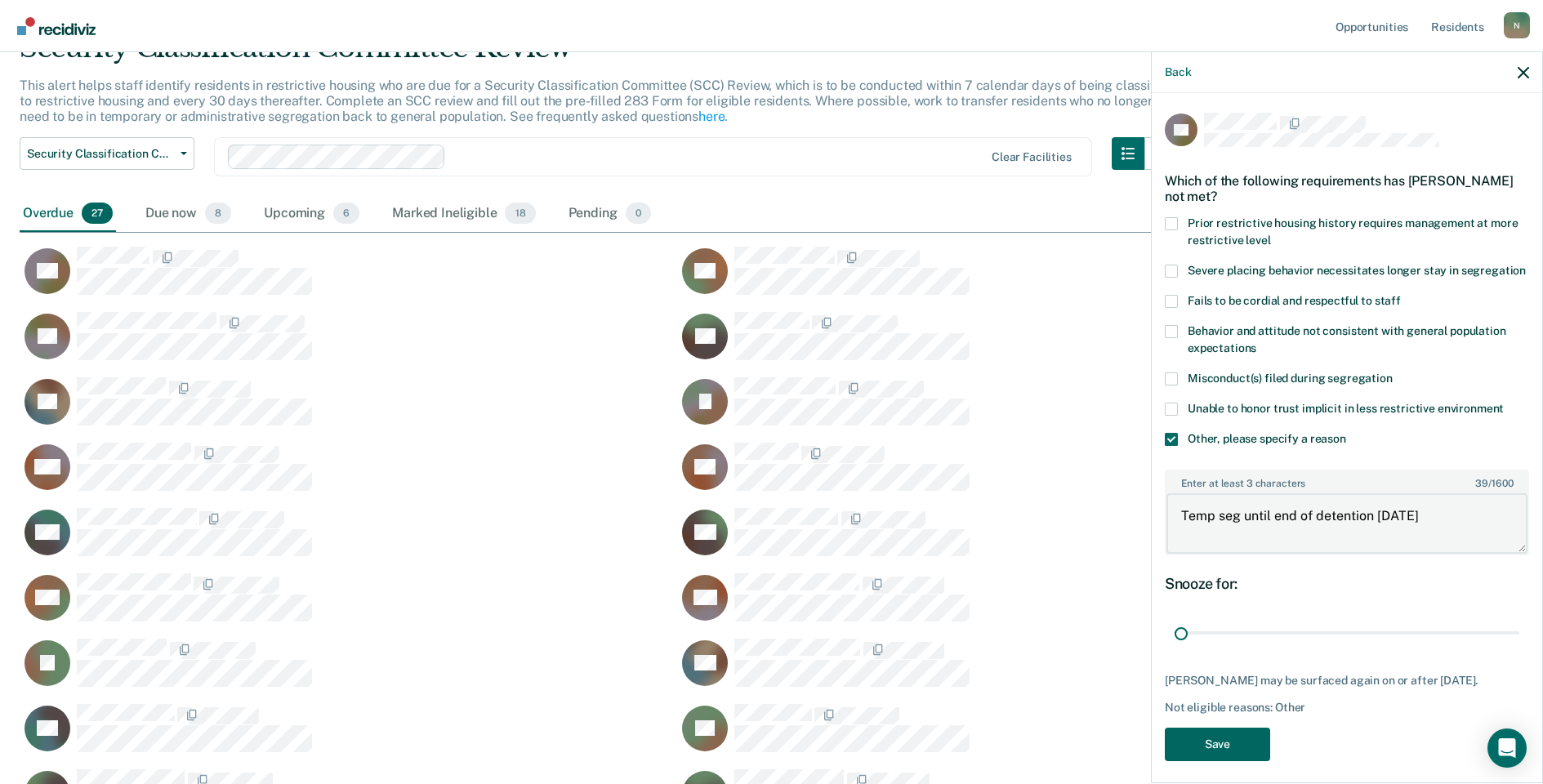
type textarea "Temp seg until end of detention 9/27/25"
click at [1223, 750] on button "Save" at bounding box center [1218, 744] width 105 height 33
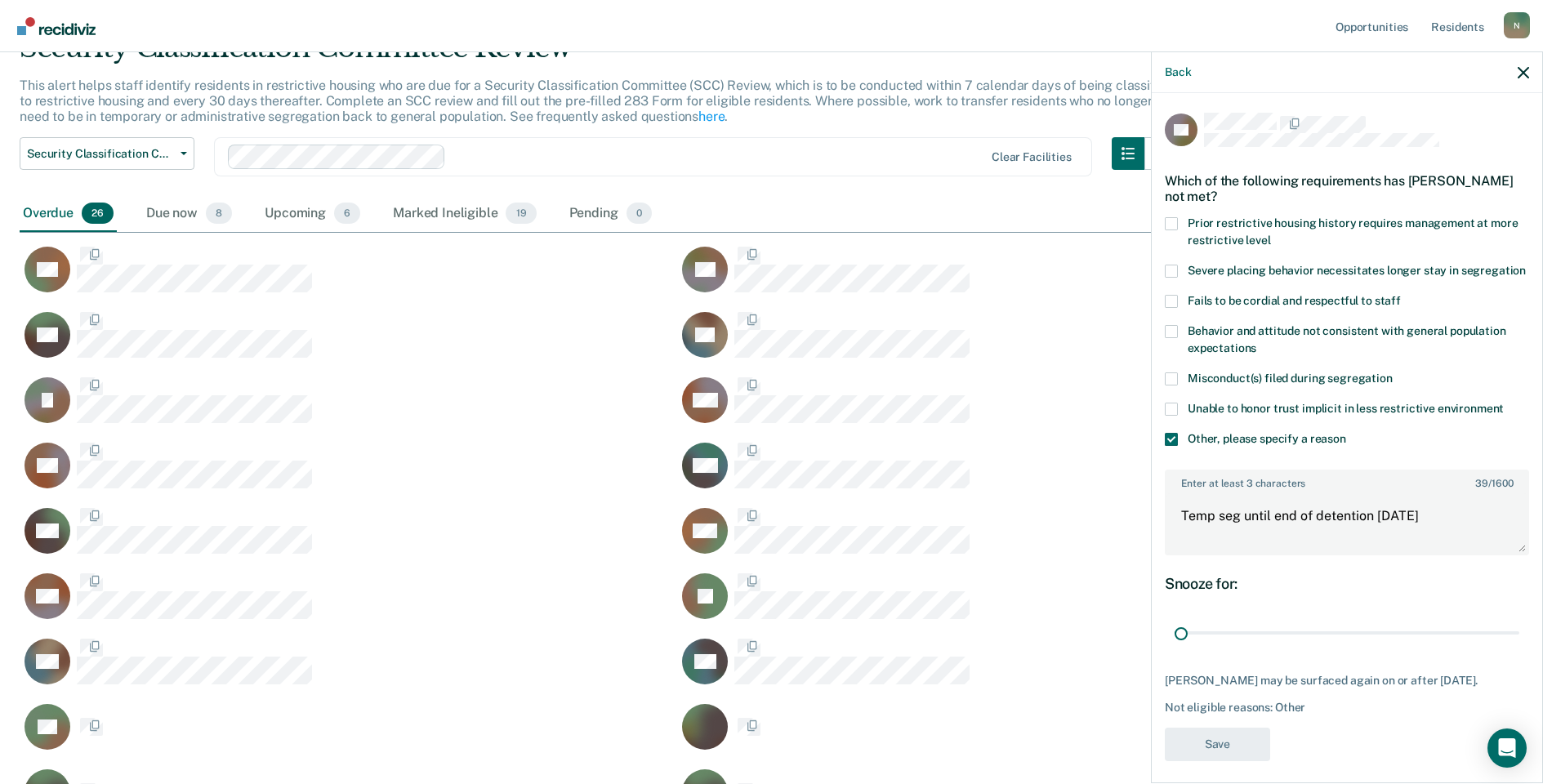
scroll to position [1047, 1491]
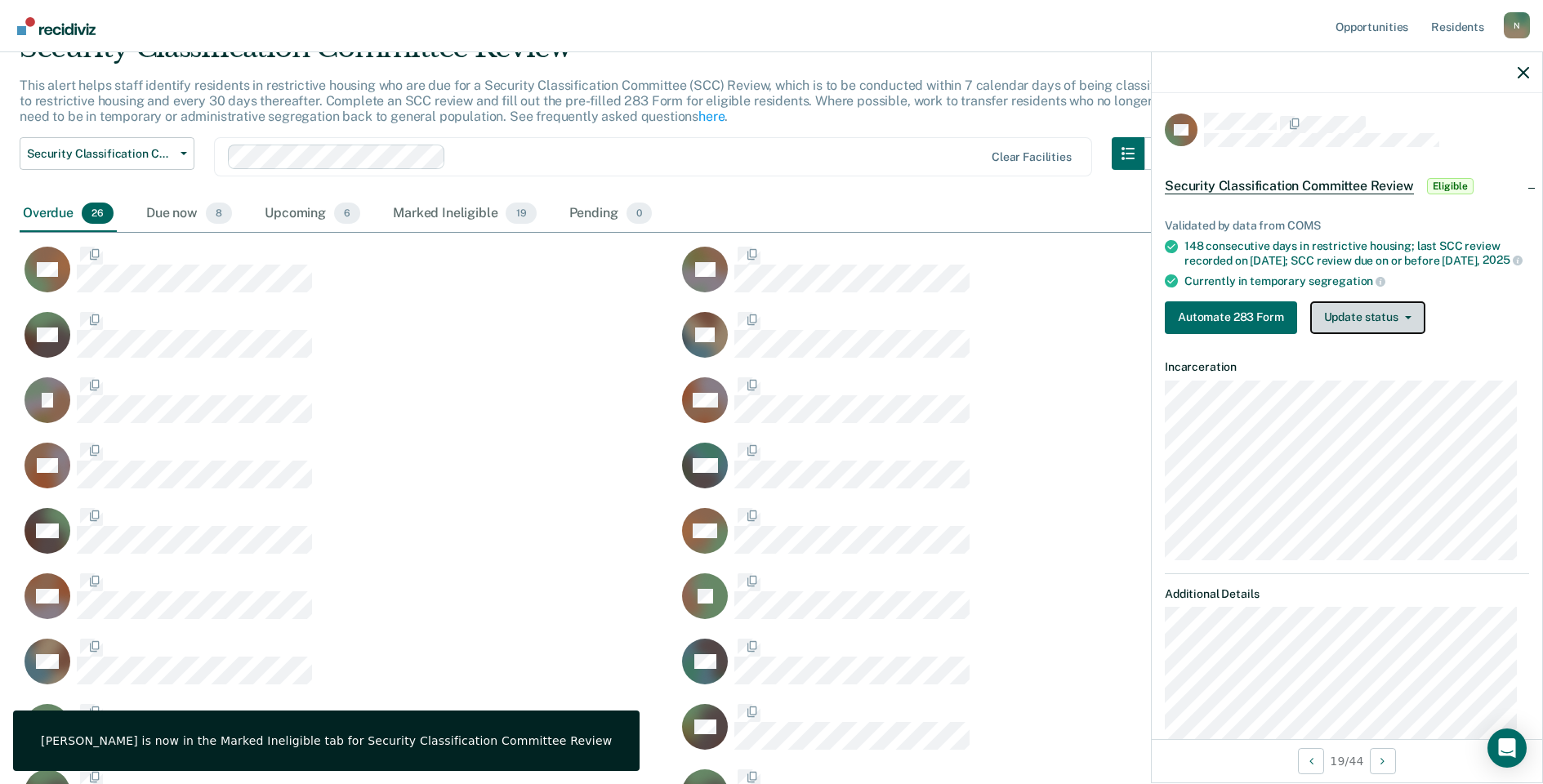
click at [1372, 334] on button "Update status" at bounding box center [1368, 317] width 115 height 33
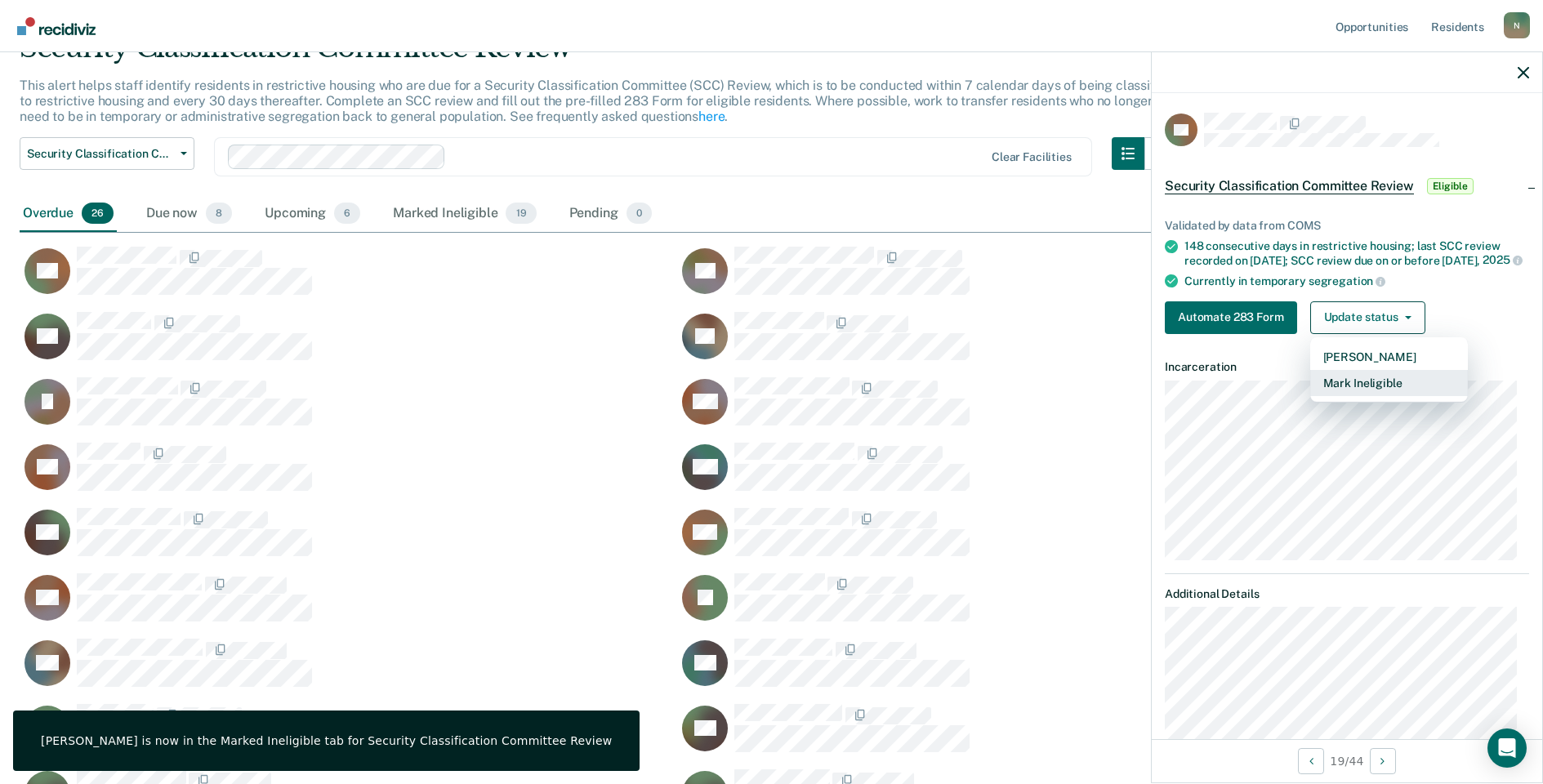
click at [1358, 396] on button "Mark Ineligible" at bounding box center [1389, 383] width 158 height 26
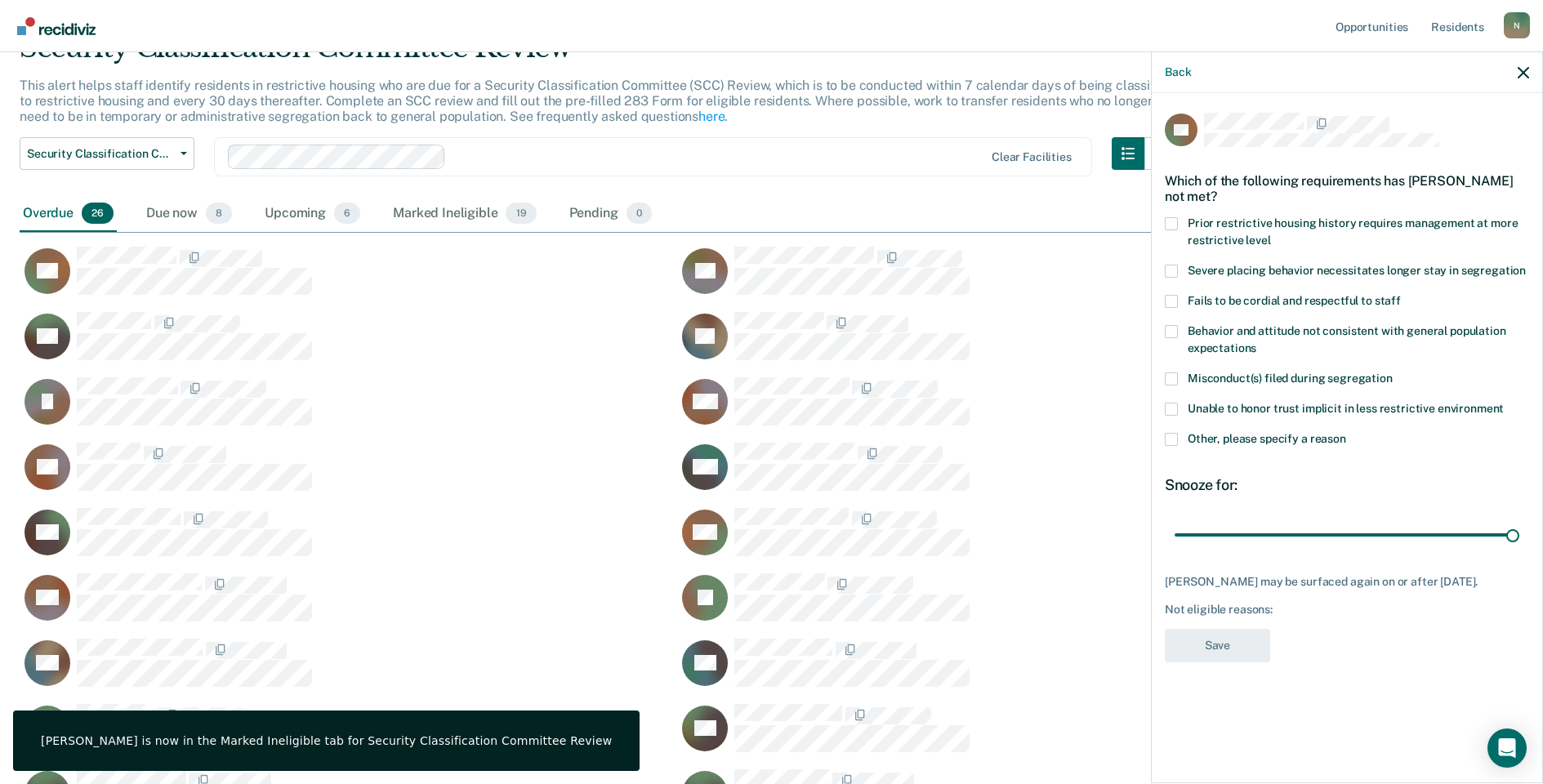
click at [1176, 445] on label "Other, please specify a reason" at bounding box center [1347, 441] width 364 height 18
click at [1346, 432] on input "Other, please specify a reason" at bounding box center [1346, 432] width 0 height 0
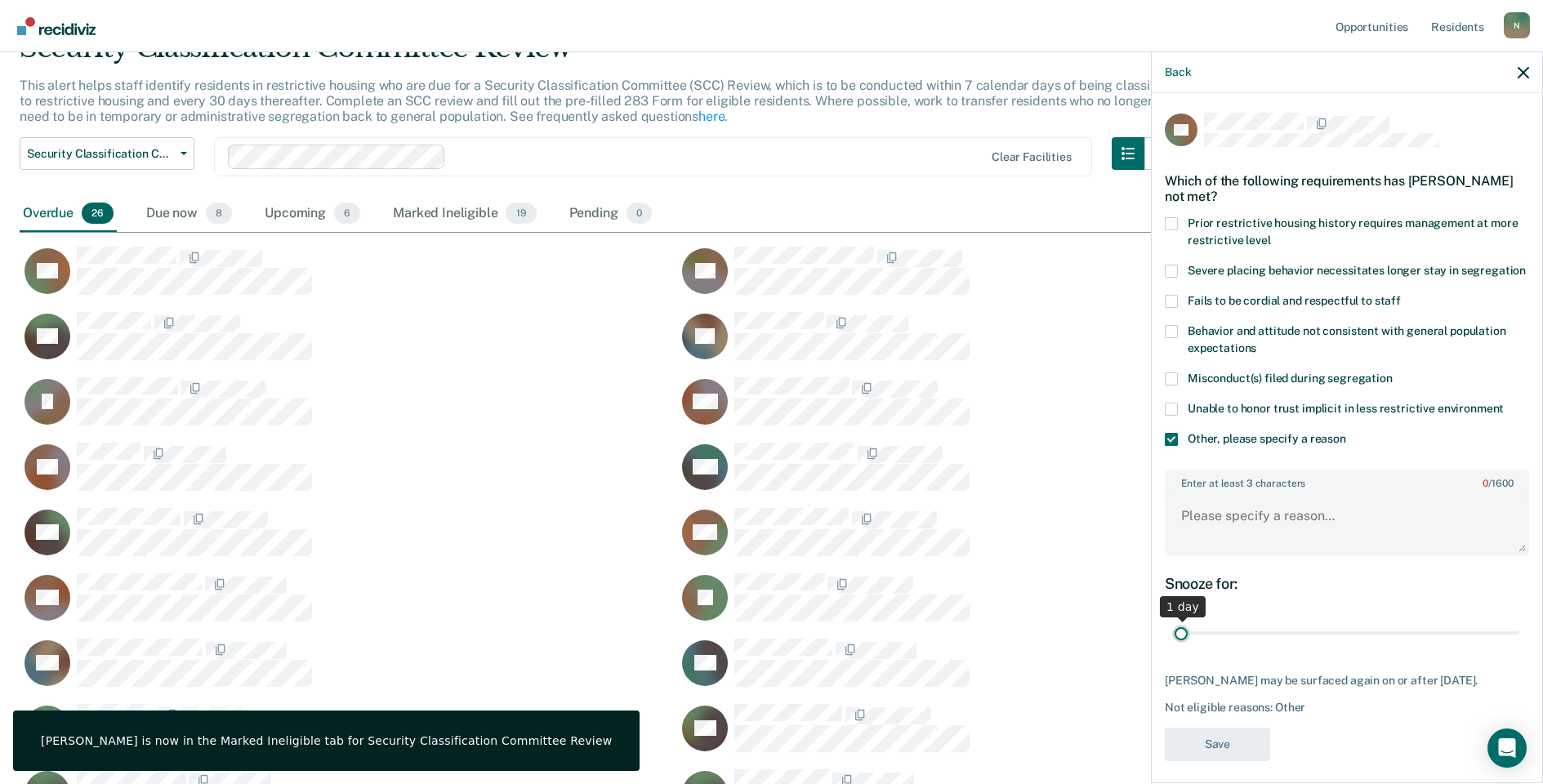
drag, startPoint x: 1498, startPoint y: 647, endPoint x: 1110, endPoint y: 660, distance: 388.2
type input "1"
click at [1175, 648] on input "range" at bounding box center [1347, 633] width 345 height 28
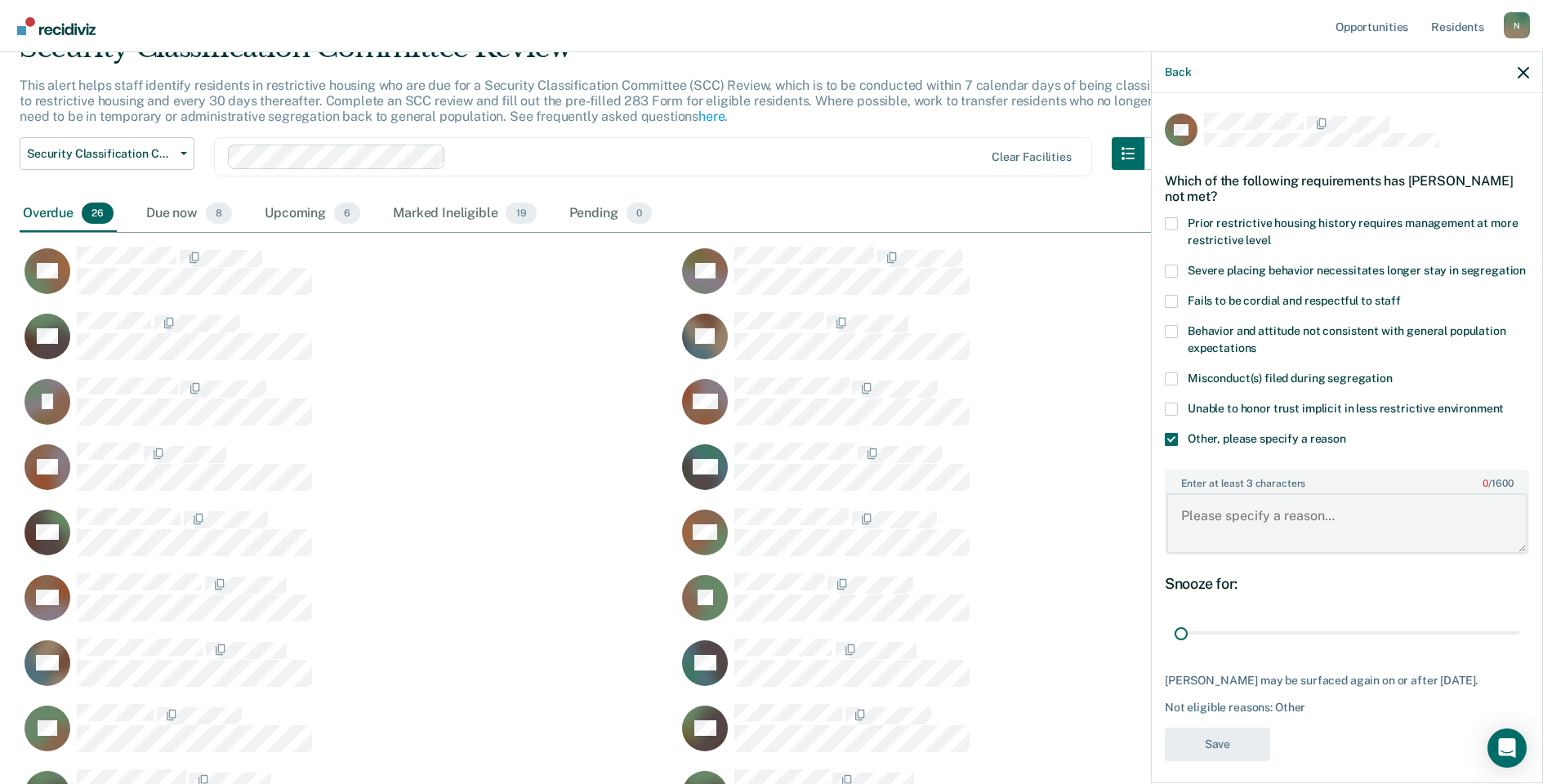
click at [1213, 539] on textarea "Enter at least 3 characters 0 / 1600" at bounding box center [1346, 523] width 361 height 60
type textarea "Xfer to alt IV on 9/17/25"
click at [1237, 761] on button "Save" at bounding box center [1218, 744] width 105 height 33
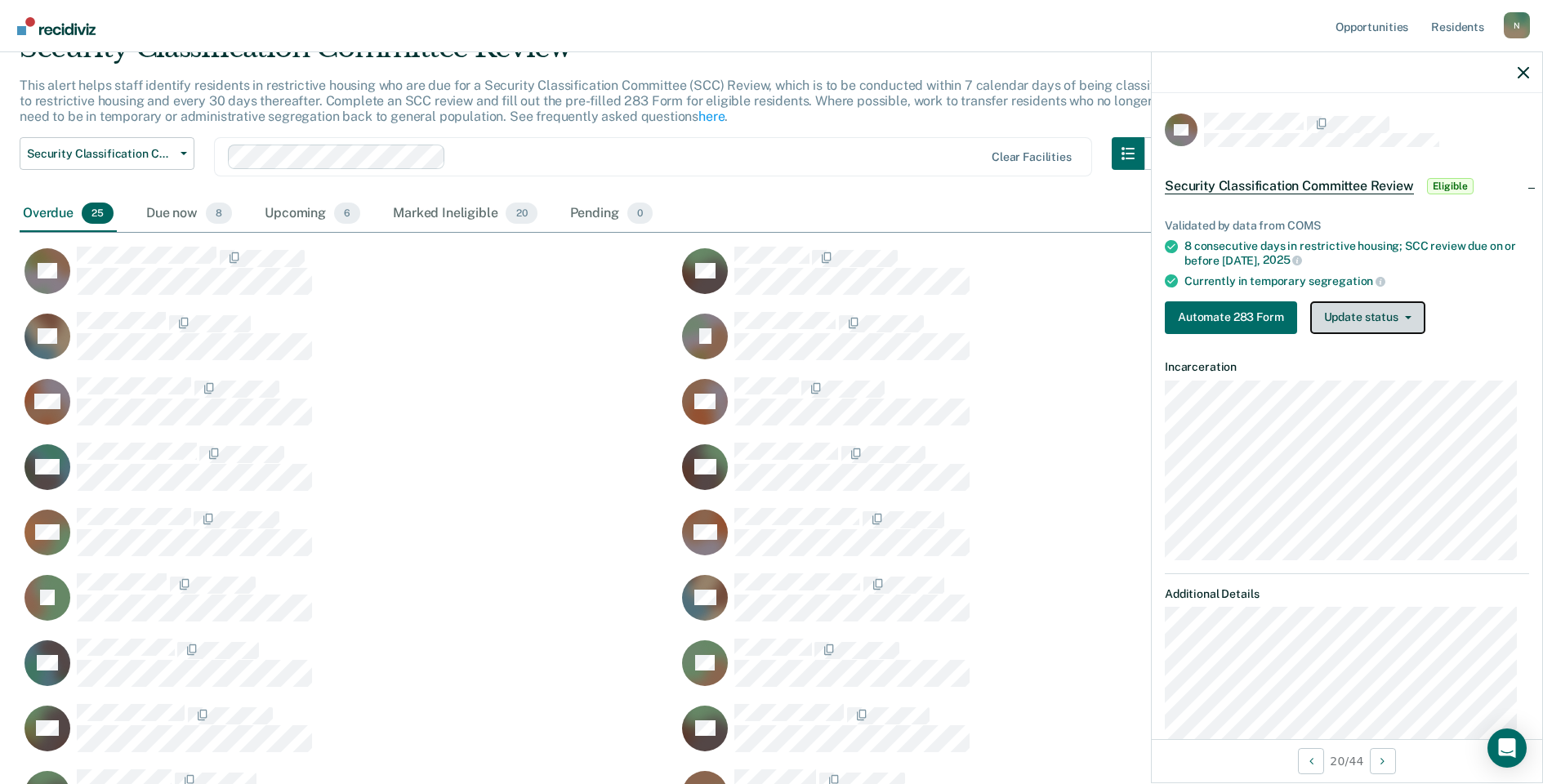
click at [1408, 316] on icon "button" at bounding box center [1408, 317] width 7 height 3
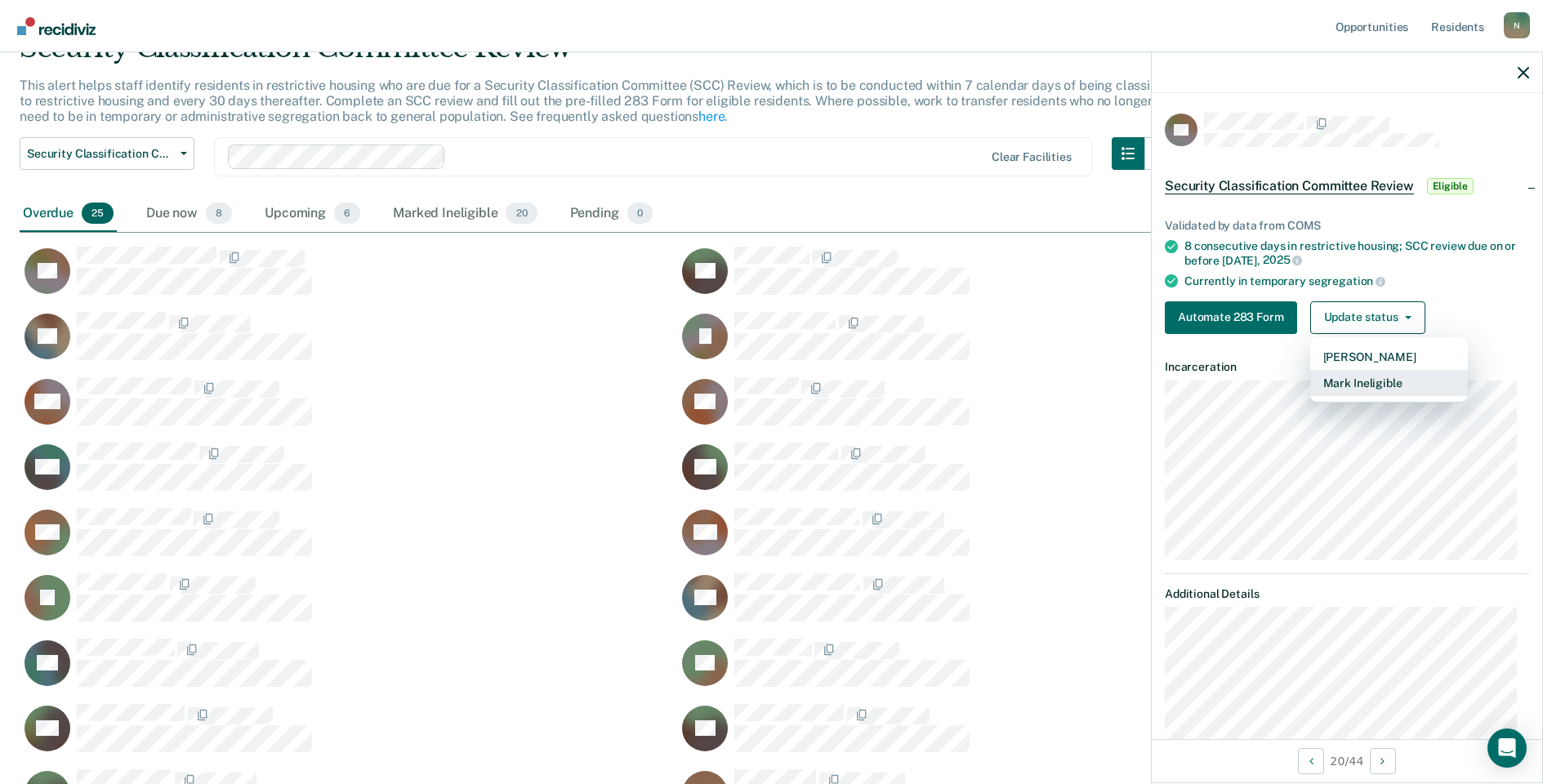
click at [1357, 385] on button "Mark Ineligible" at bounding box center [1389, 383] width 158 height 26
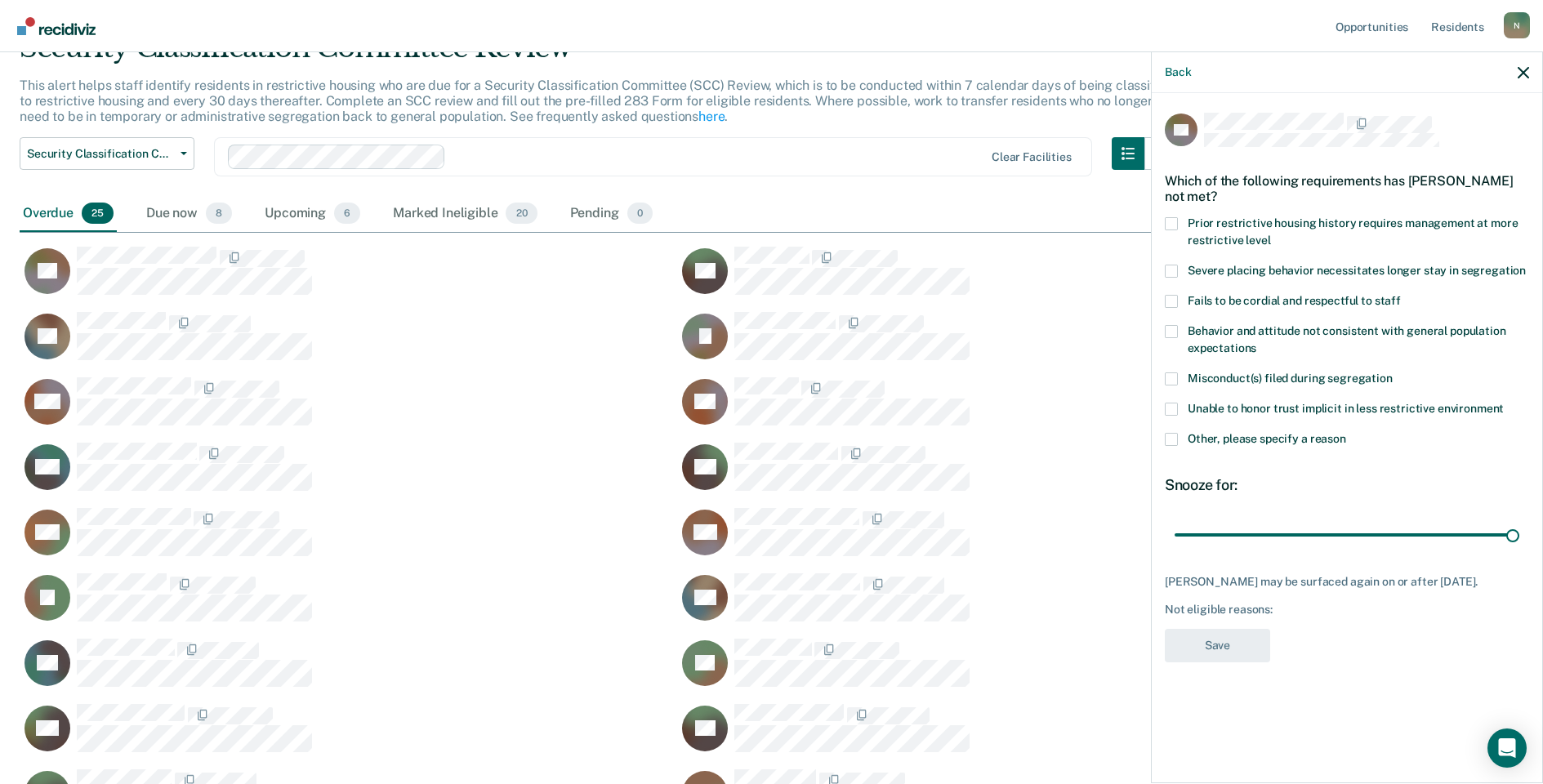
click at [1168, 443] on span at bounding box center [1171, 438] width 13 height 13
click at [1346, 432] on input "Other, please specify a reason" at bounding box center [1346, 432] width 0 height 0
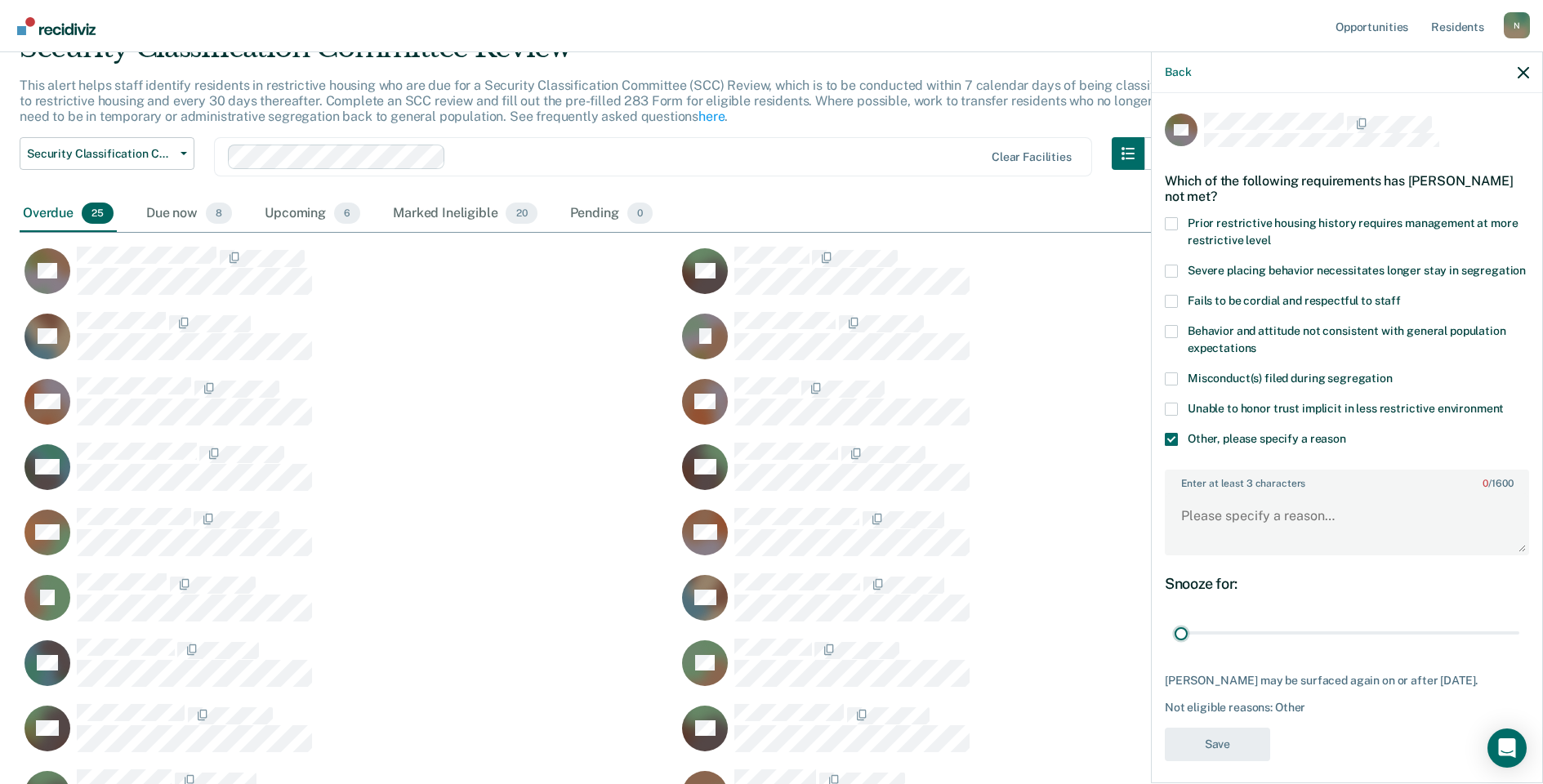
drag, startPoint x: 1480, startPoint y: 653, endPoint x: 1211, endPoint y: 620, distance: 271.0
type input "1"
click at [1175, 648] on input "range" at bounding box center [1347, 633] width 345 height 28
click at [1243, 553] on textarea "Enter at least 3 characters 0 / 1600" at bounding box center [1346, 523] width 361 height 60
type textarea "Temp seg until misconduct hearing"
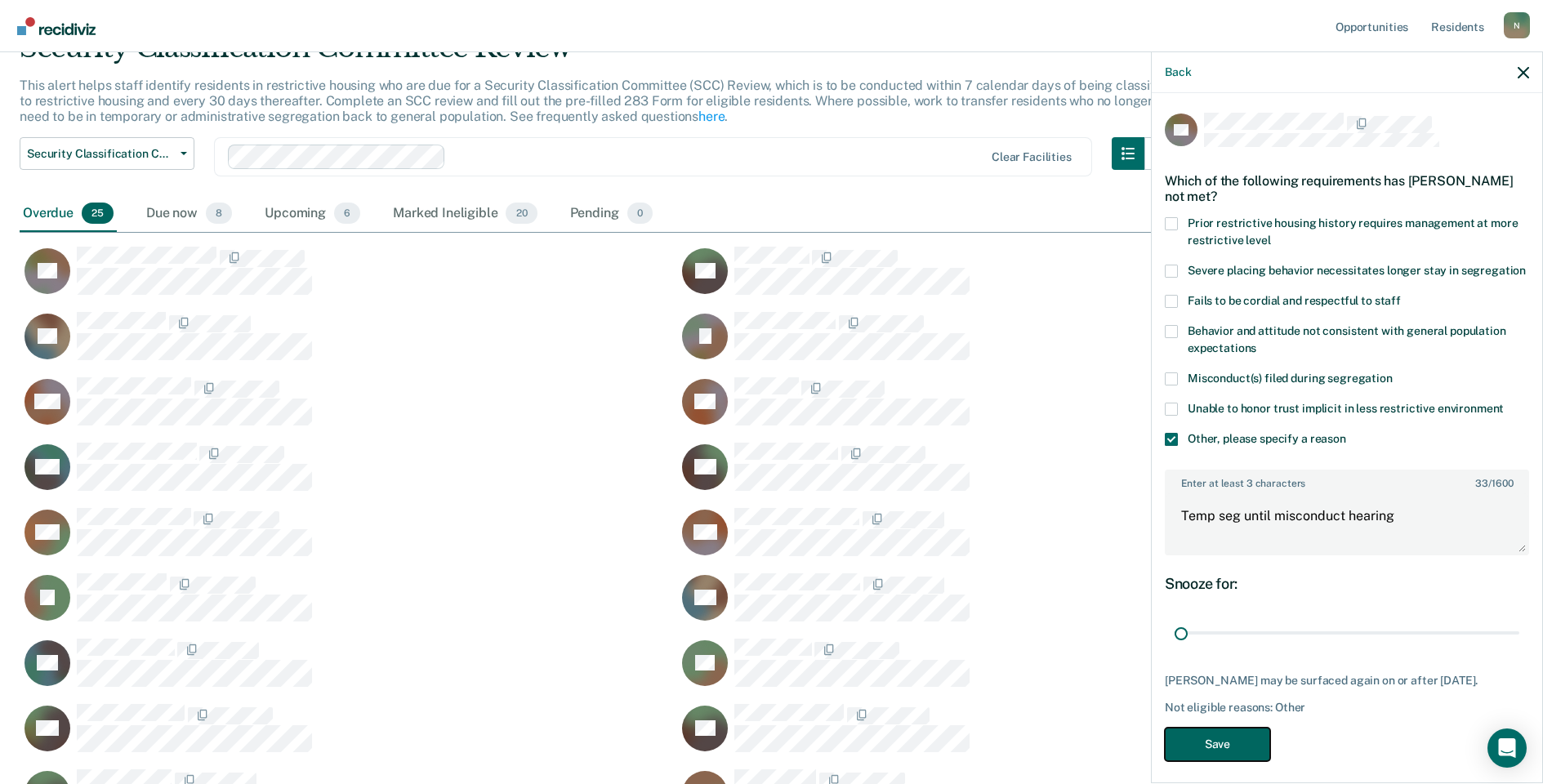
click at [1261, 761] on button "Save" at bounding box center [1218, 744] width 105 height 33
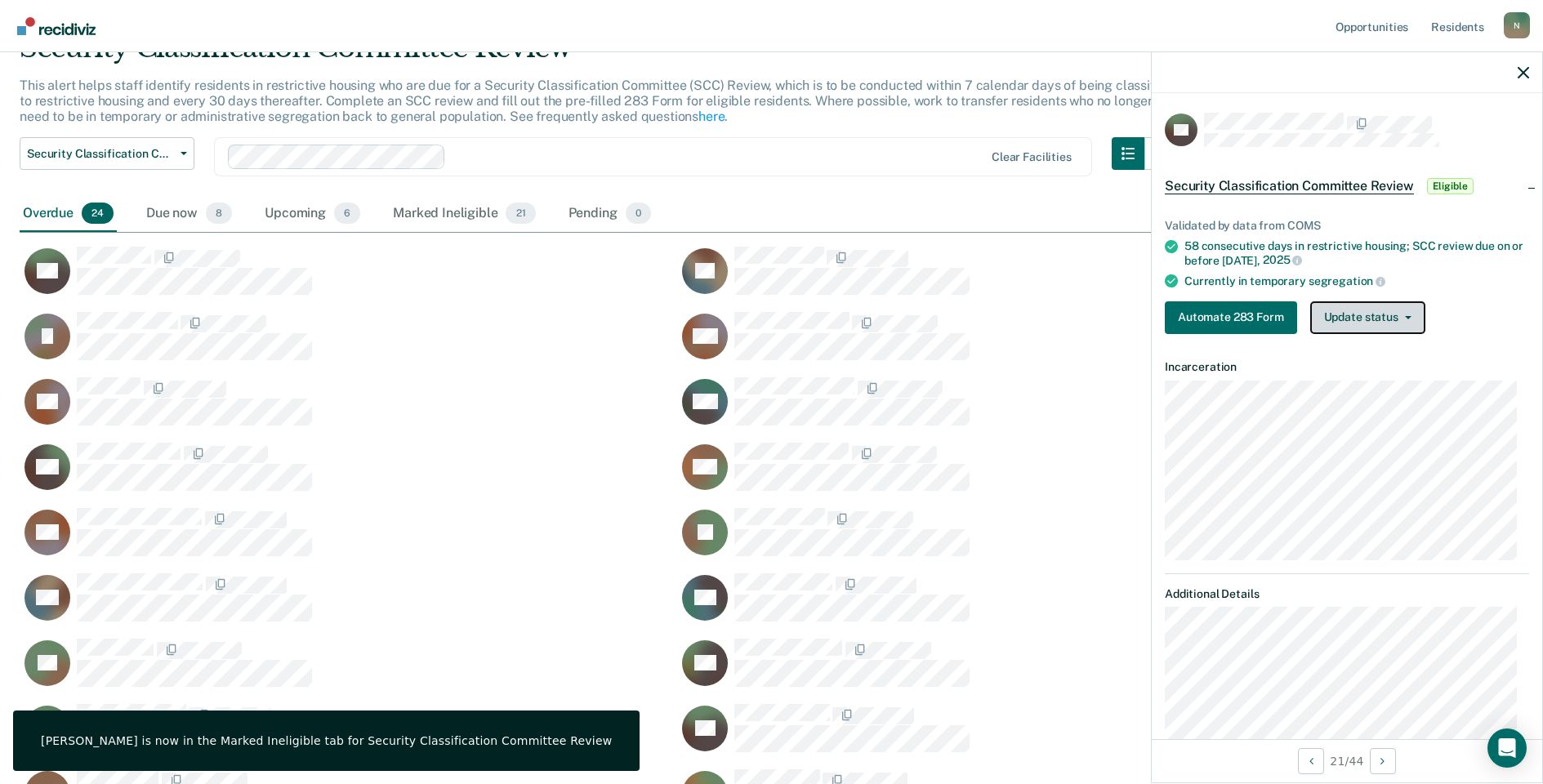
drag, startPoint x: 1365, startPoint y: 313, endPoint x: 1356, endPoint y: 356, distance: 43.9
click at [1365, 313] on button "Update status" at bounding box center [1368, 317] width 115 height 33
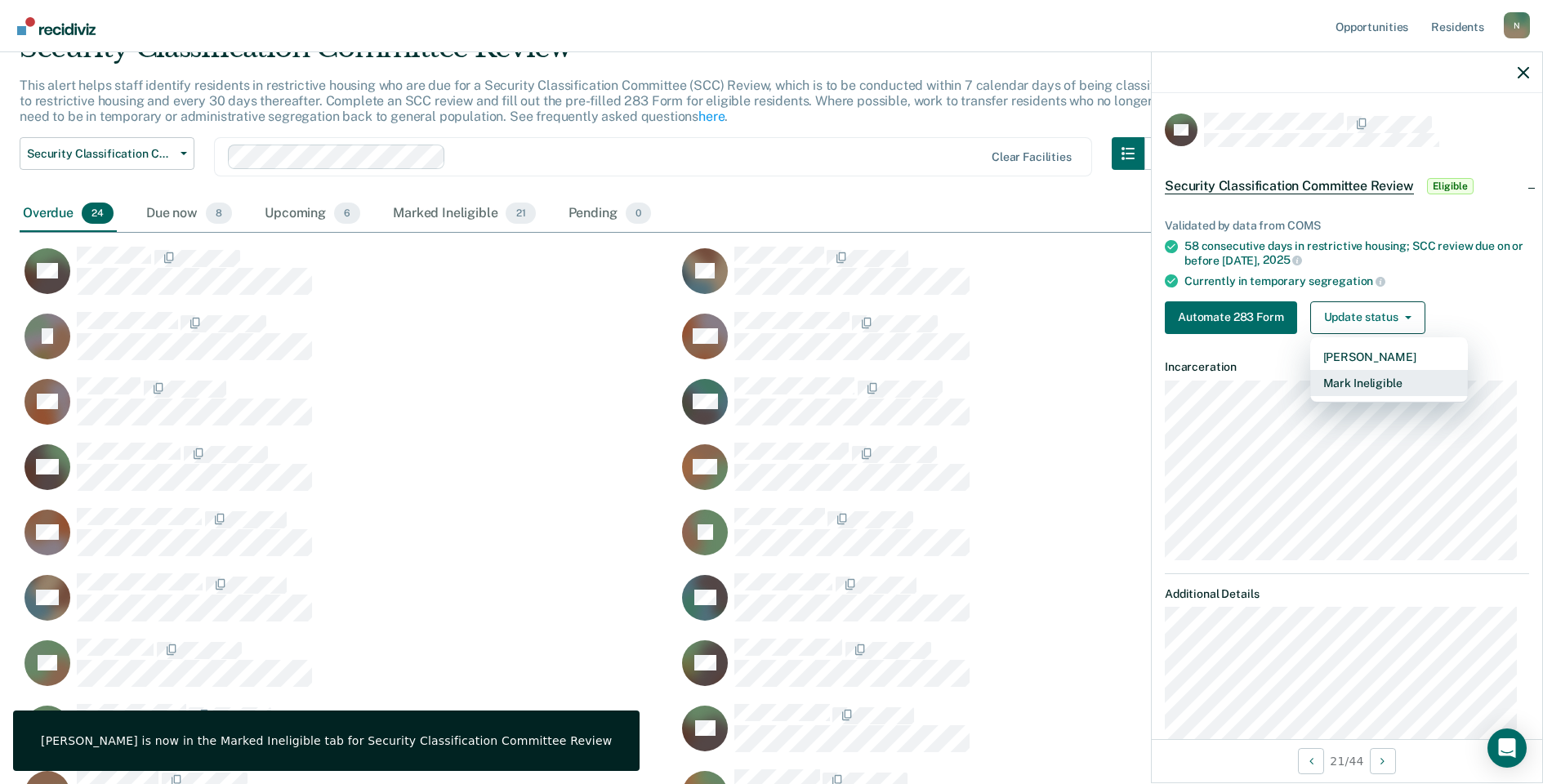
click at [1358, 382] on button "Mark Ineligible" at bounding box center [1389, 383] width 158 height 26
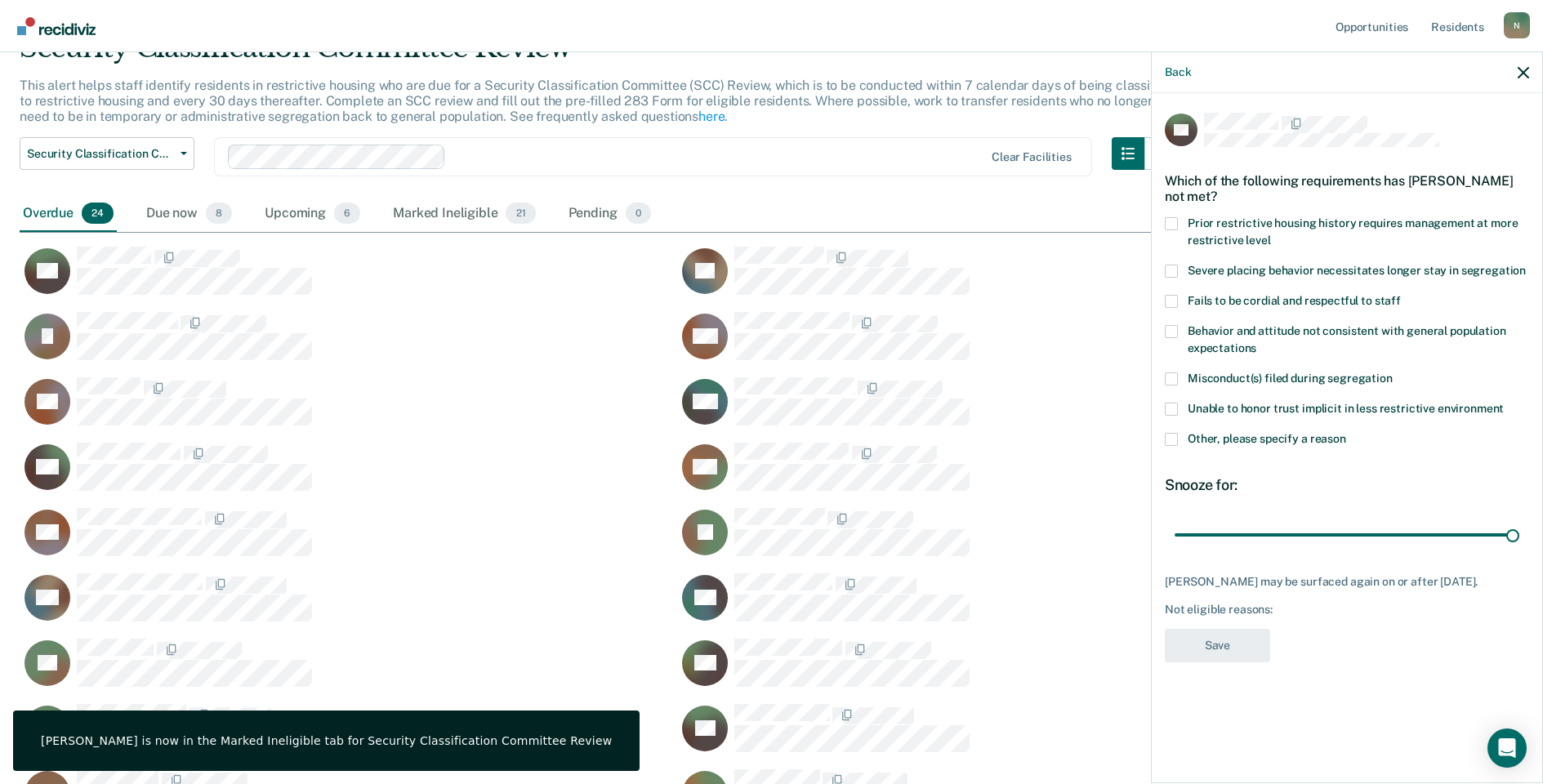
click at [1167, 442] on span at bounding box center [1171, 438] width 13 height 13
click at [1346, 432] on input "Other, please specify a reason" at bounding box center [1346, 432] width 0 height 0
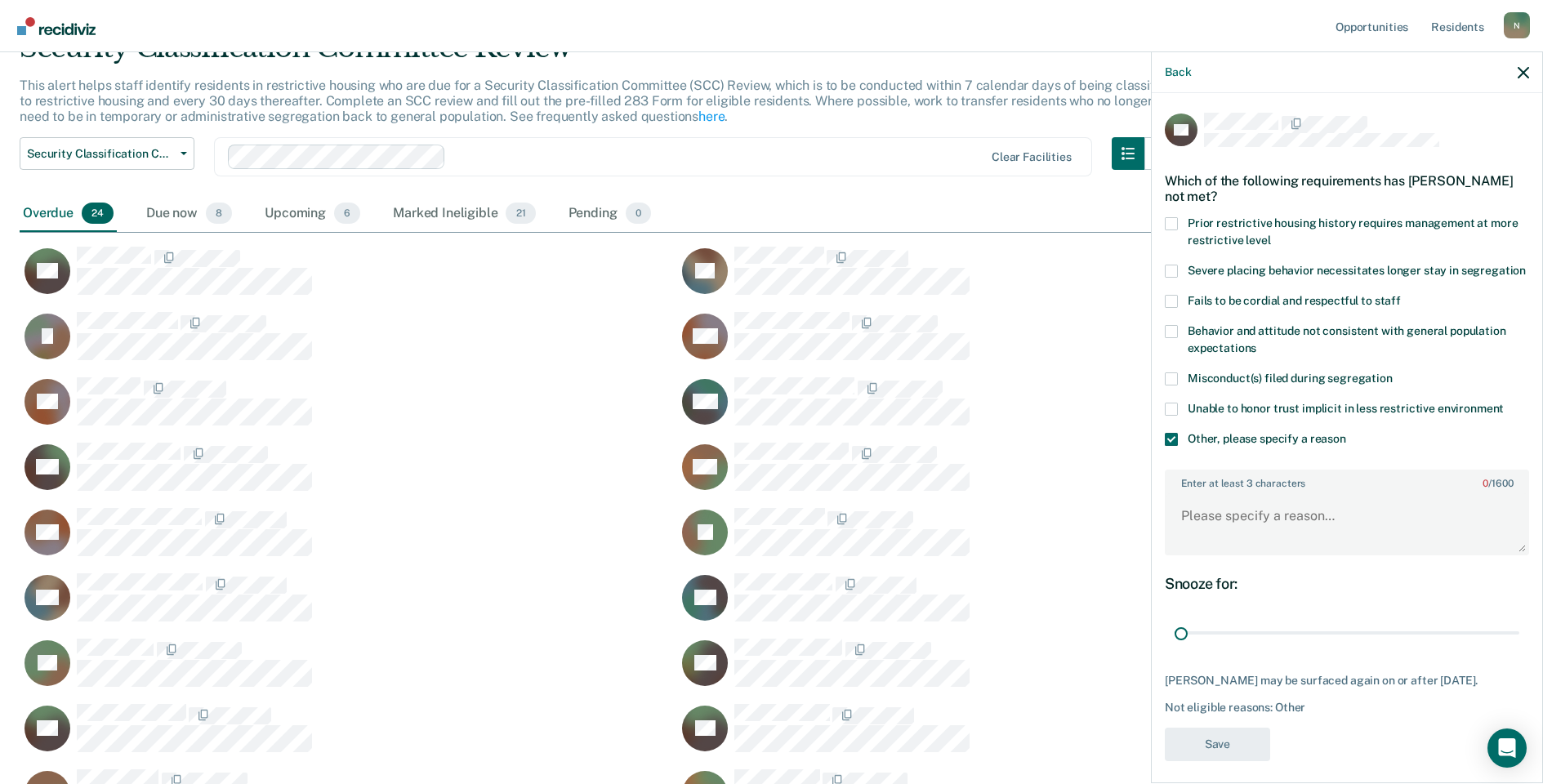
drag, startPoint x: 1506, startPoint y: 650, endPoint x: 1196, endPoint y: 564, distance: 321.7
type input "1"
click at [1175, 648] on input "range" at bounding box center [1347, 633] width 345 height 28
click at [1206, 540] on textarea "Enter at least 3 characters 0 / 1600" at bounding box center [1346, 523] width 361 height 60
type textarea "Temp seg pending alt IV placement"
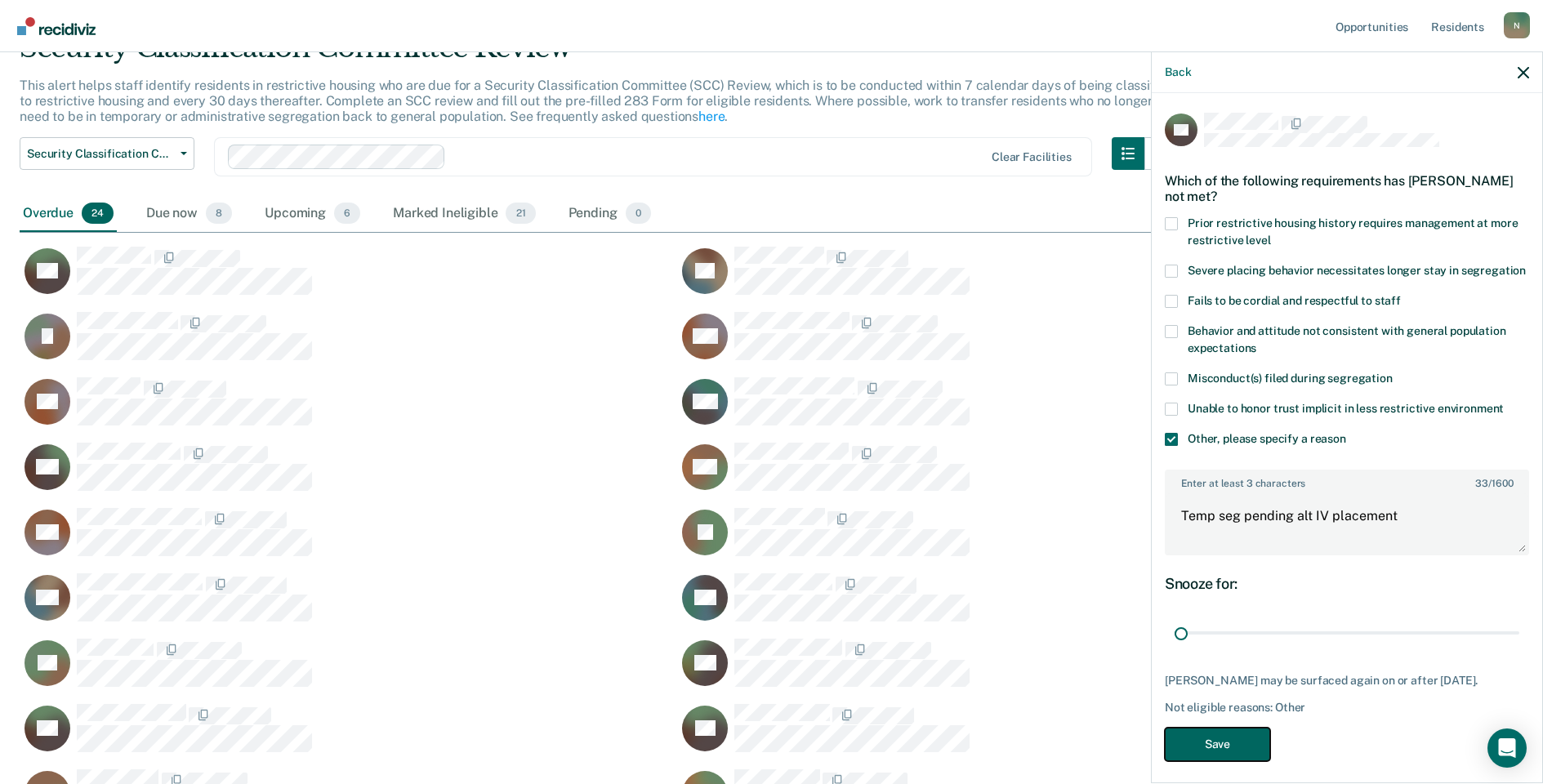
click at [1199, 759] on button "Save" at bounding box center [1218, 744] width 105 height 33
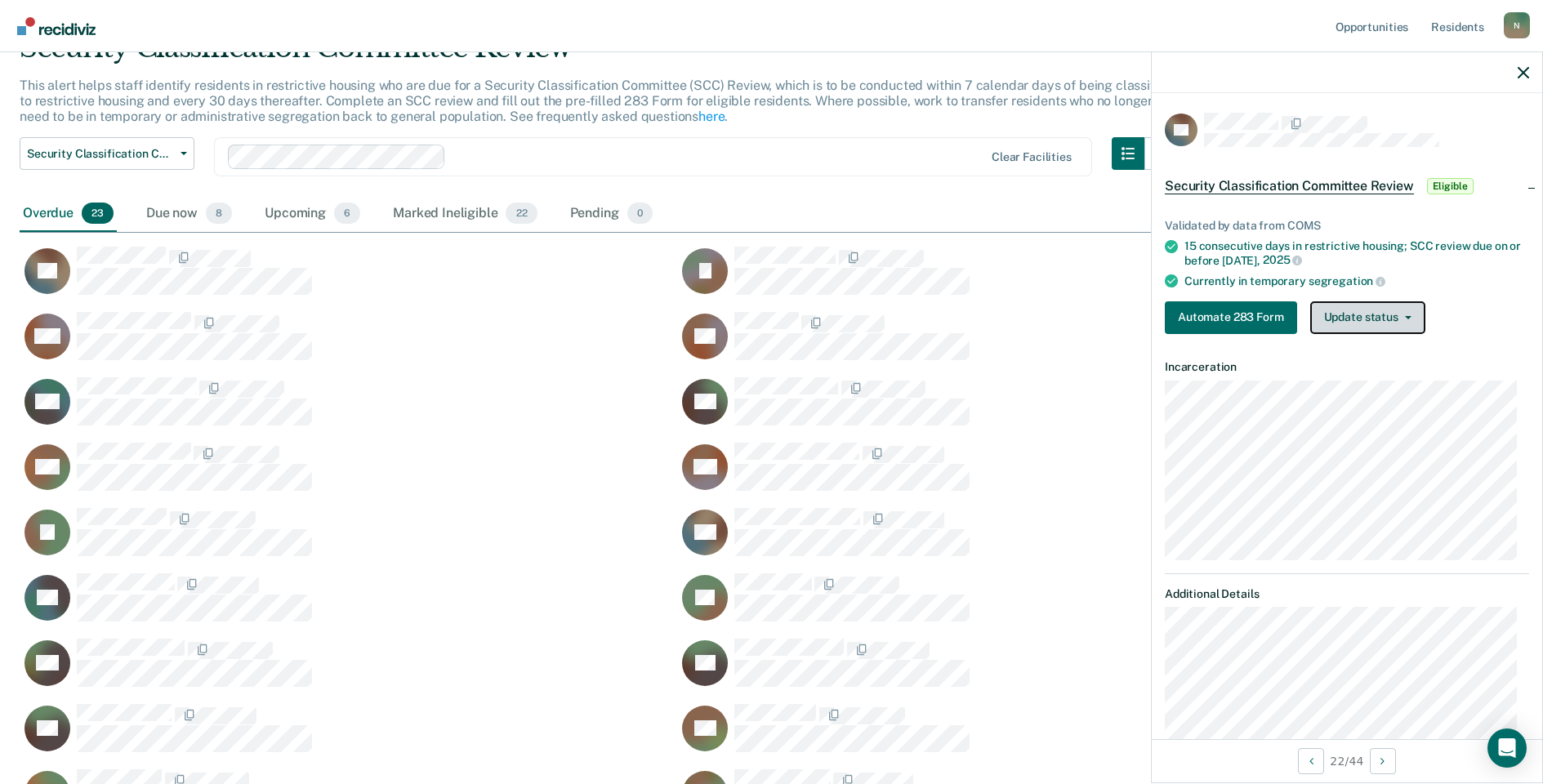
click at [1407, 325] on button "Update status" at bounding box center [1368, 317] width 115 height 33
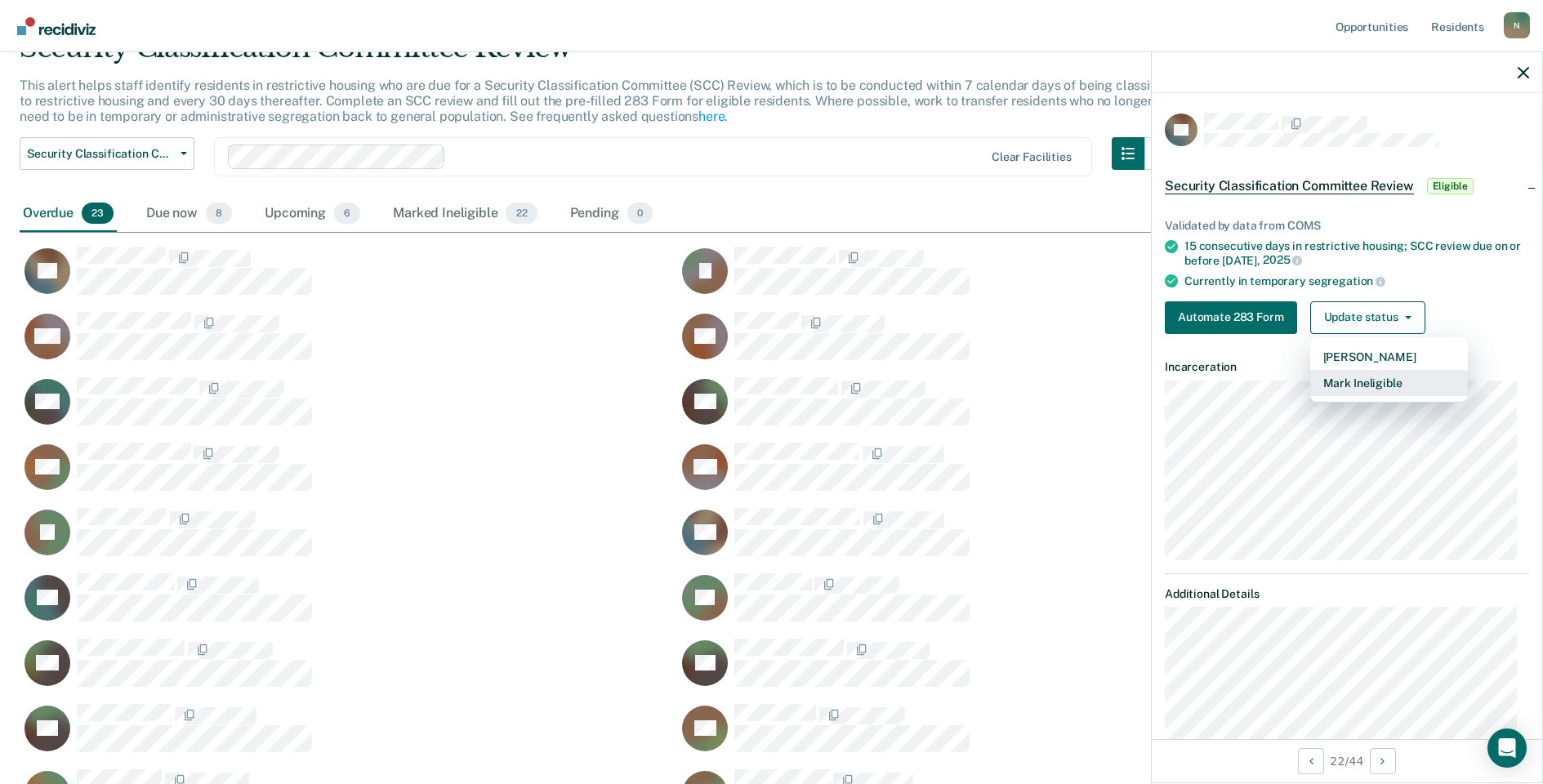
click at [1368, 387] on button "Mark Ineligible" at bounding box center [1389, 383] width 158 height 26
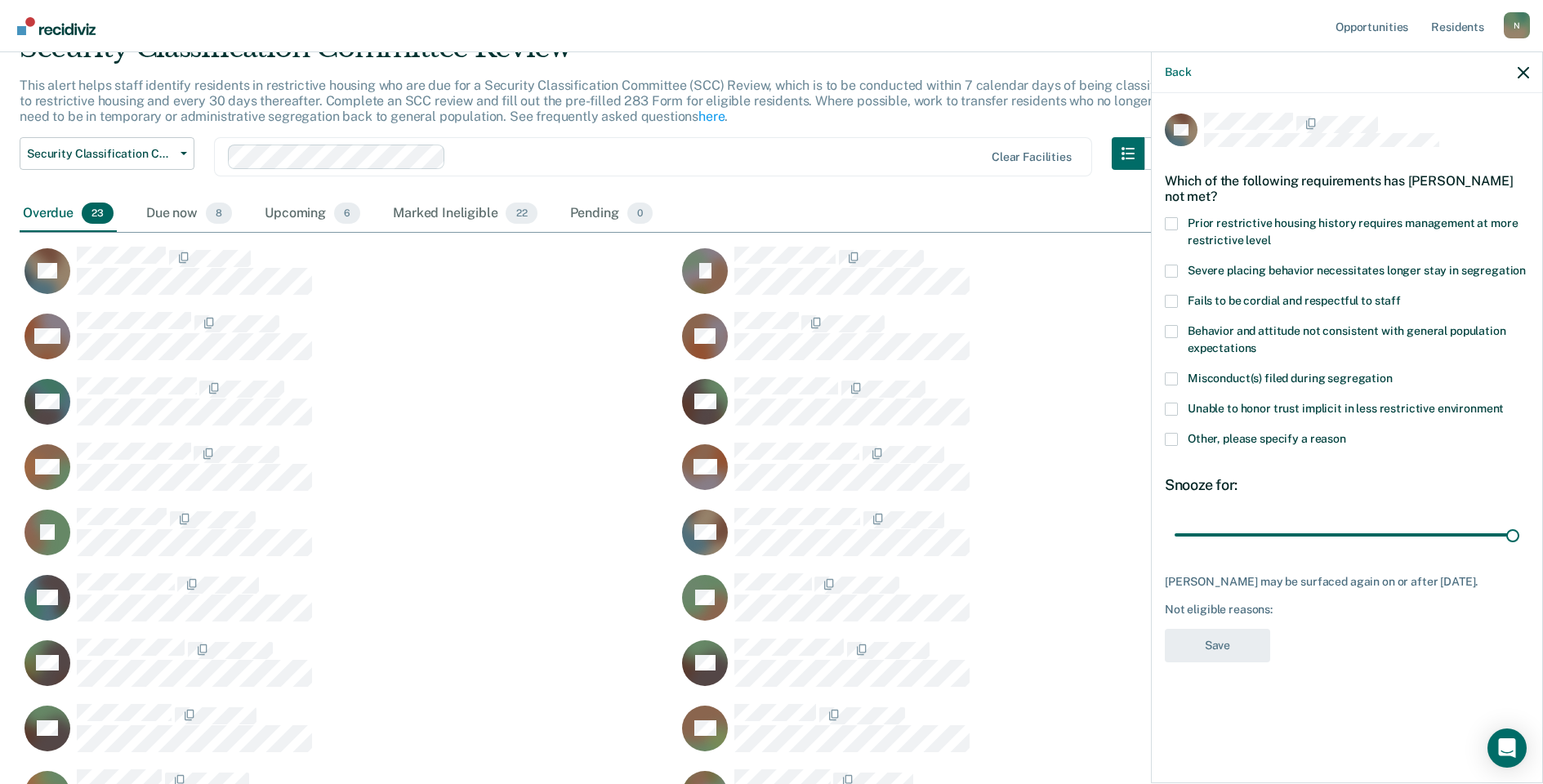
drag, startPoint x: 1173, startPoint y: 441, endPoint x: 1259, endPoint y: 475, distance: 92.5
click at [1174, 441] on span at bounding box center [1171, 438] width 13 height 13
click at [1346, 432] on input "Other, please specify a reason" at bounding box center [1346, 432] width 0 height 0
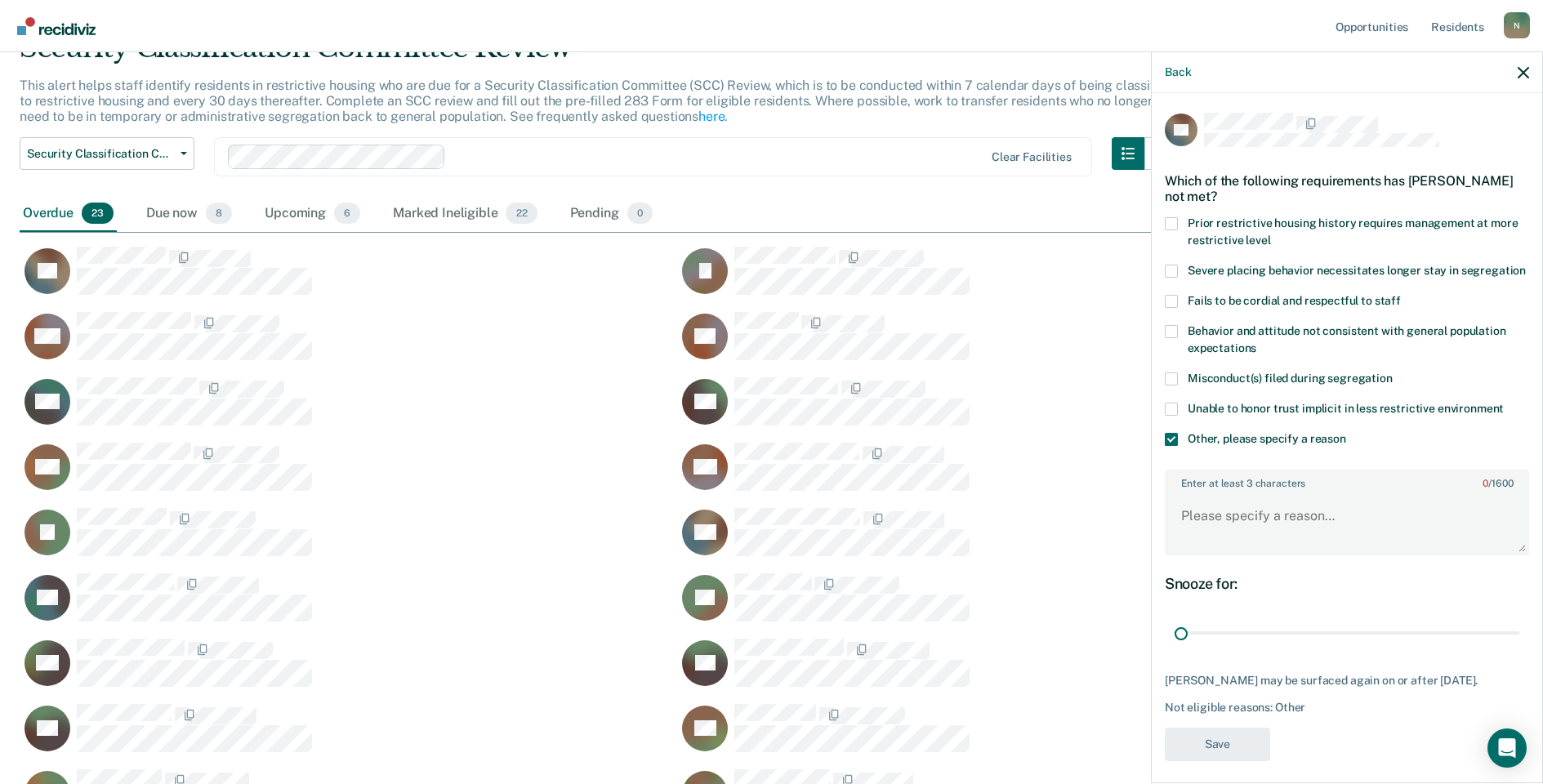
drag, startPoint x: 1500, startPoint y: 652, endPoint x: 1148, endPoint y: 584, distance: 358.5
type input "1"
click at [1175, 648] on input "range" at bounding box center [1347, 633] width 345 height 28
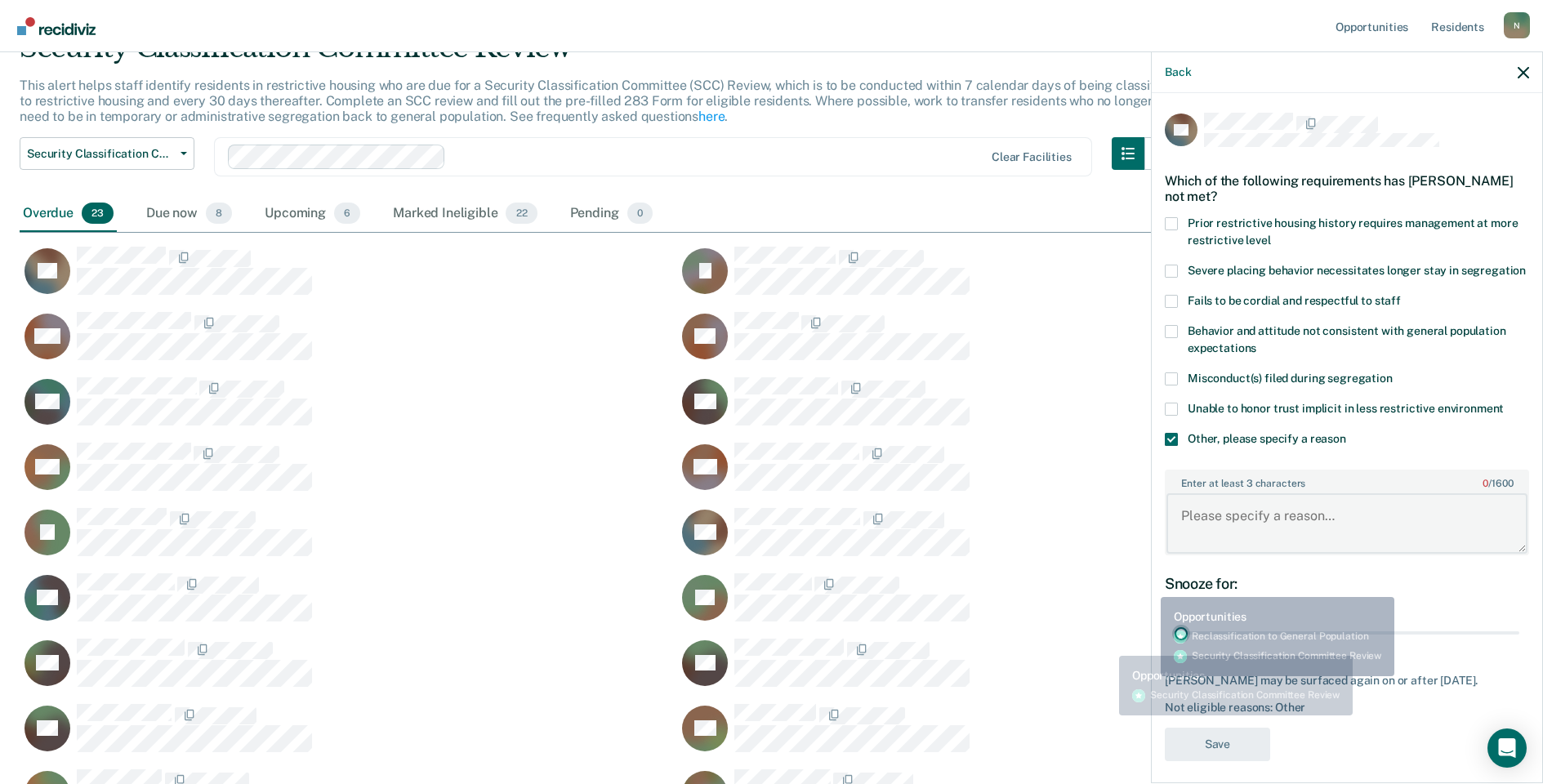
click at [1206, 543] on textarea "Enter at least 3 characters 0 / 1600" at bounding box center [1346, 523] width 361 height 60
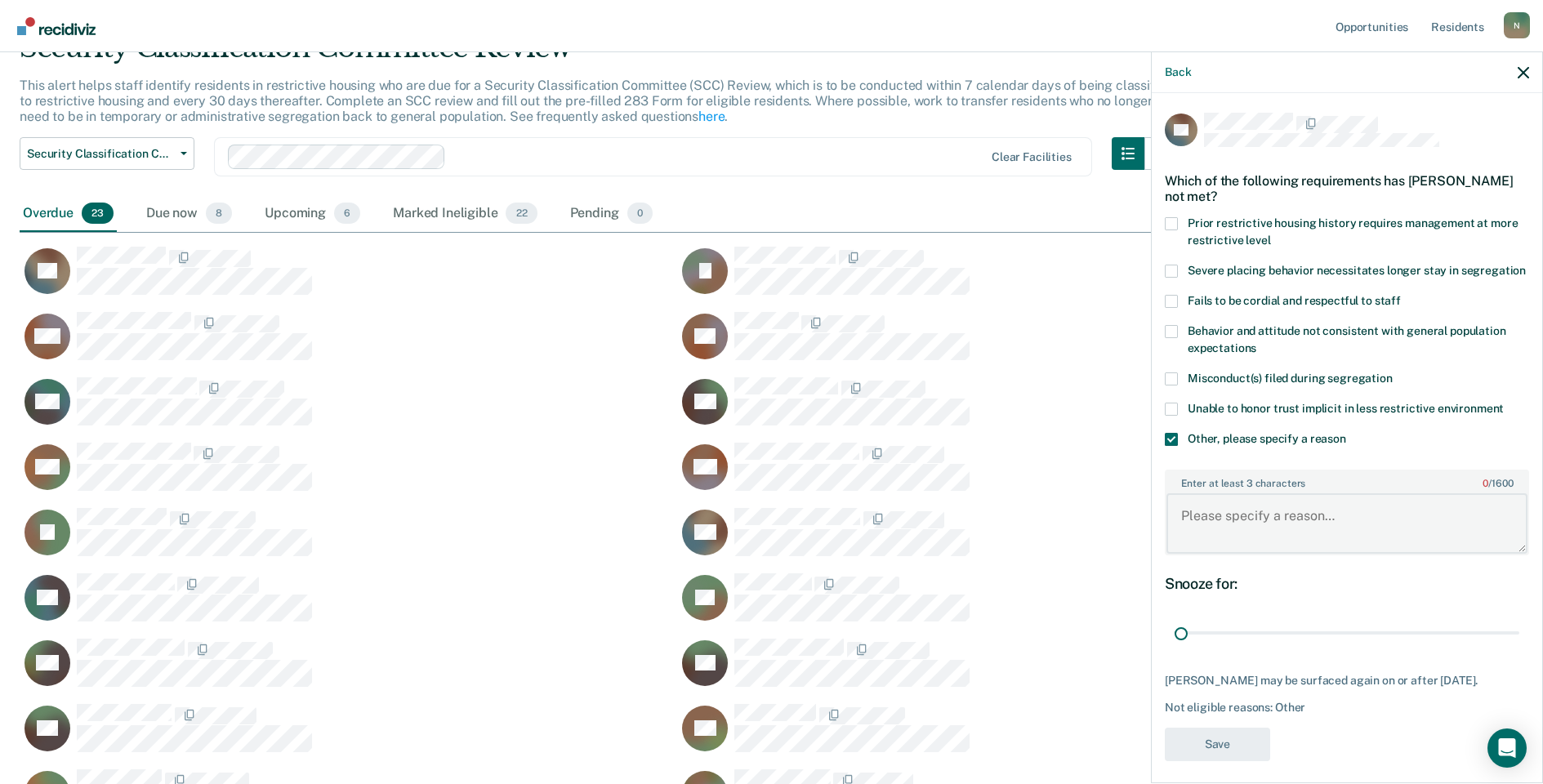
type textarea "l"
type textarea "Classified to Administrative Segregation on 9/12/25"
click at [1217, 761] on button "Save" at bounding box center [1218, 744] width 105 height 33
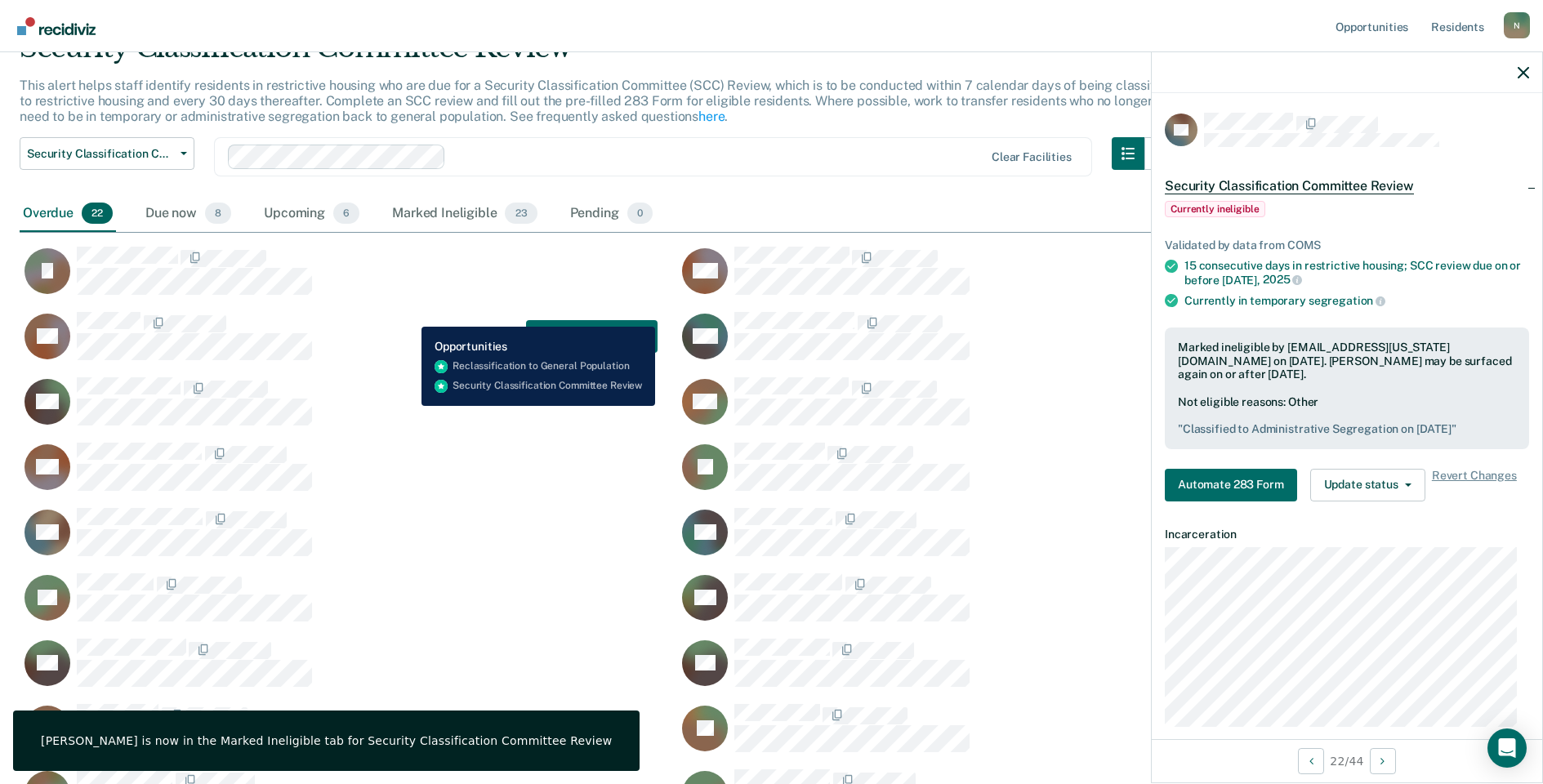
click at [409, 315] on div "CR Automate 283 Form" at bounding box center [338, 335] width 638 height 50
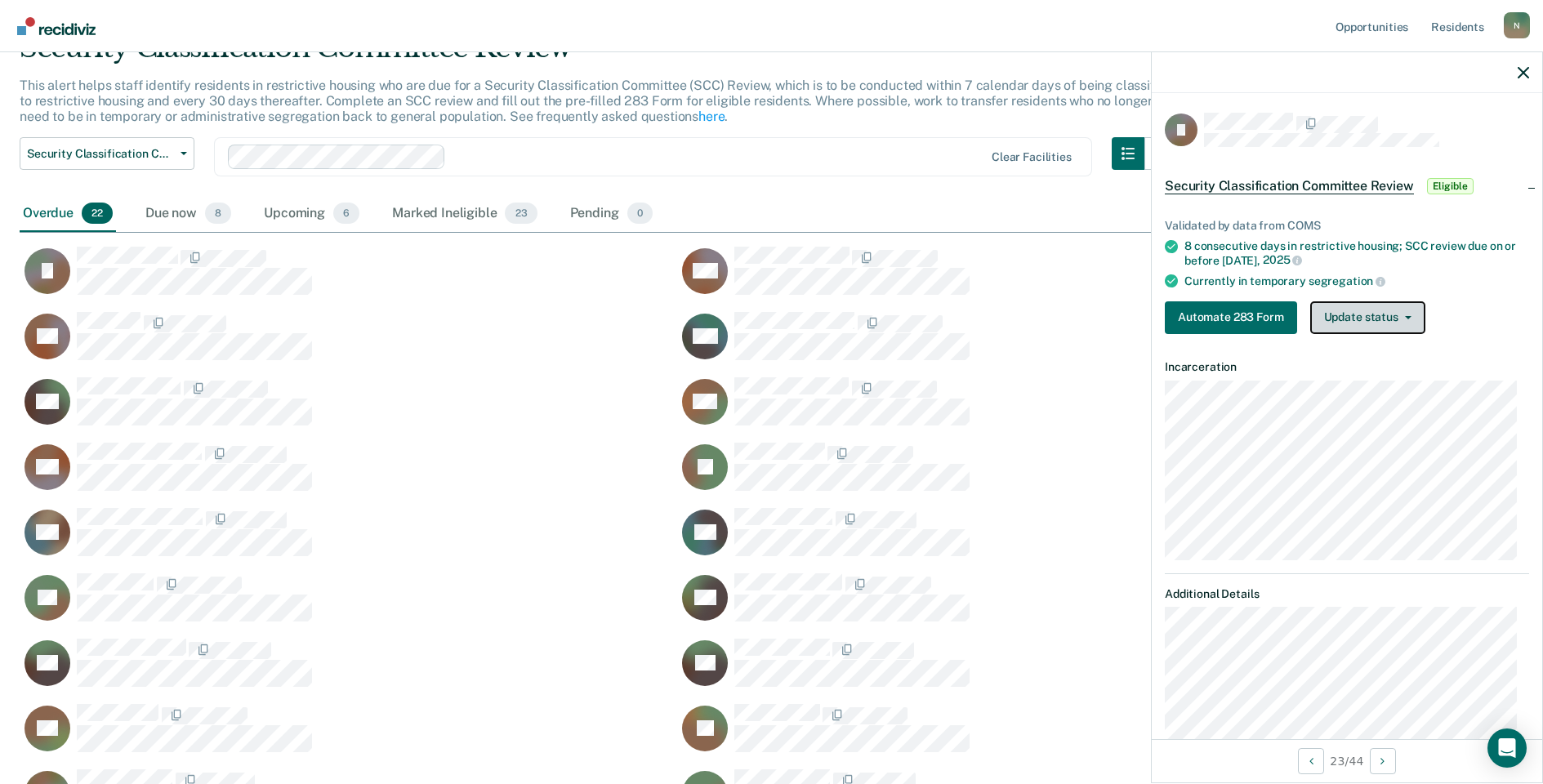
drag, startPoint x: 1340, startPoint y: 311, endPoint x: 1341, endPoint y: 336, distance: 25.0
click at [1341, 311] on button "Update status" at bounding box center [1368, 317] width 115 height 33
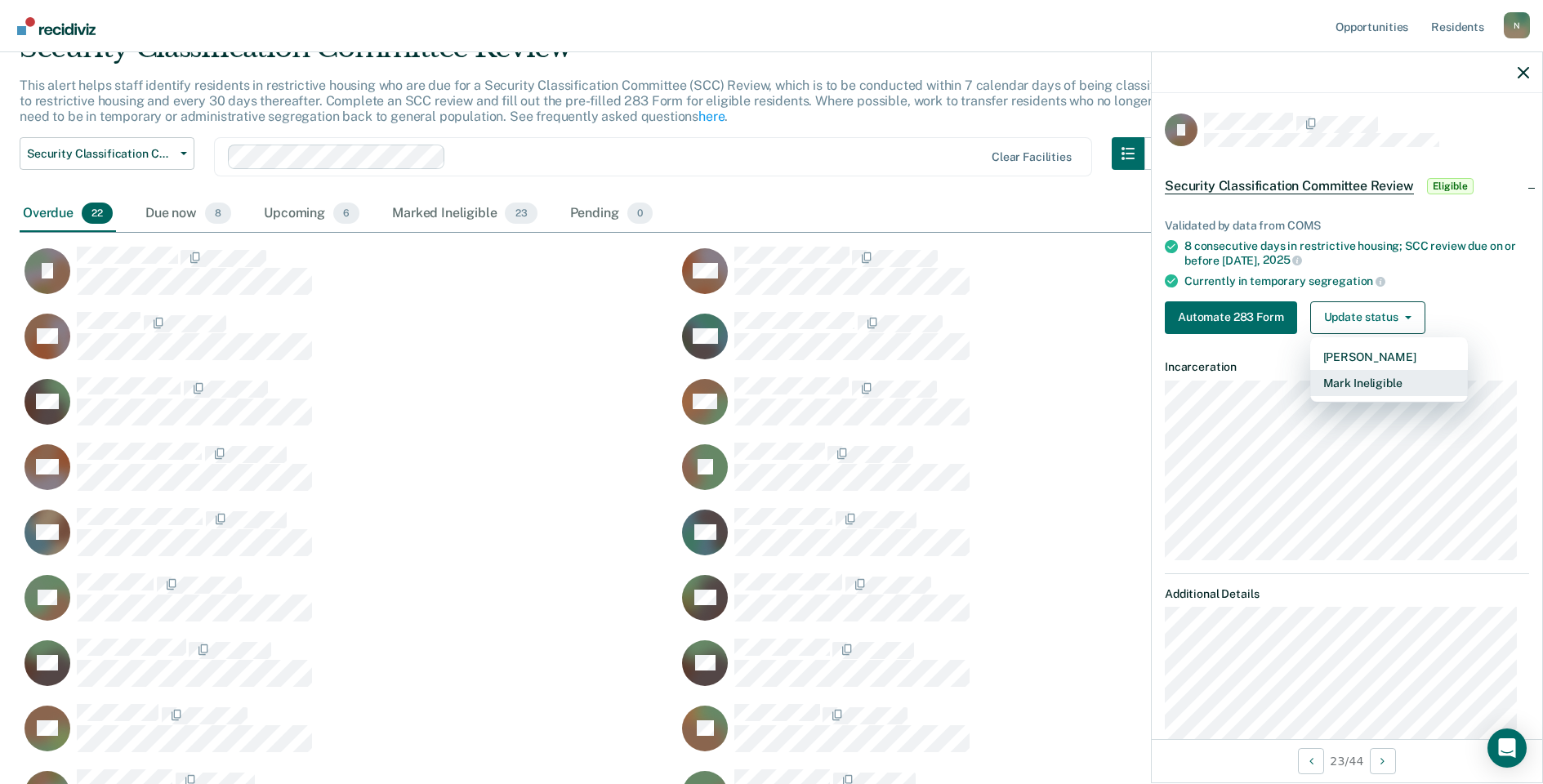
click at [1331, 389] on button "Mark Ineligible" at bounding box center [1389, 383] width 158 height 26
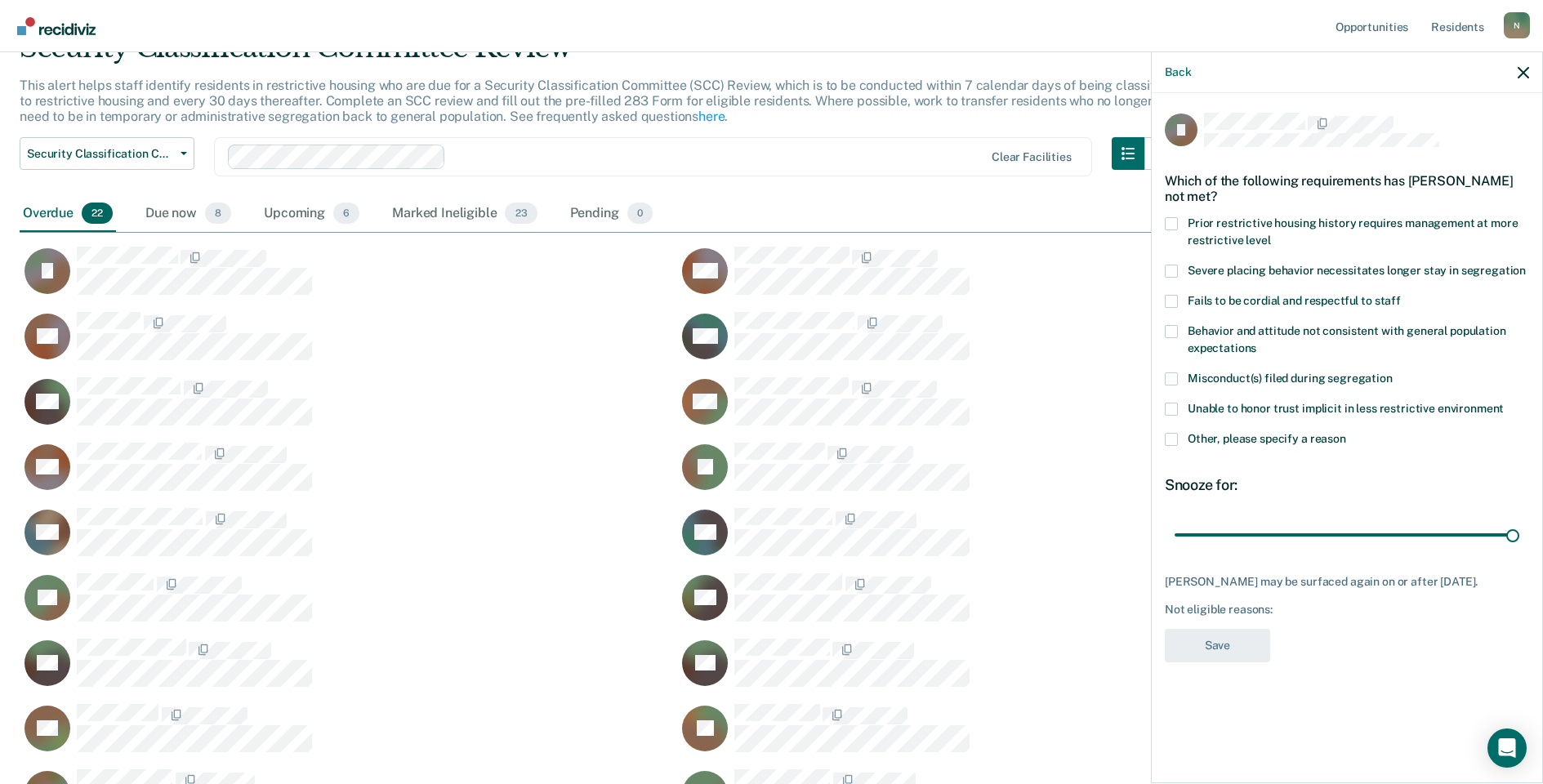
click at [1183, 442] on label "Other, please specify a reason" at bounding box center [1347, 441] width 364 height 18
click at [1346, 432] on input "Other, please specify a reason" at bounding box center [1346, 432] width 0 height 0
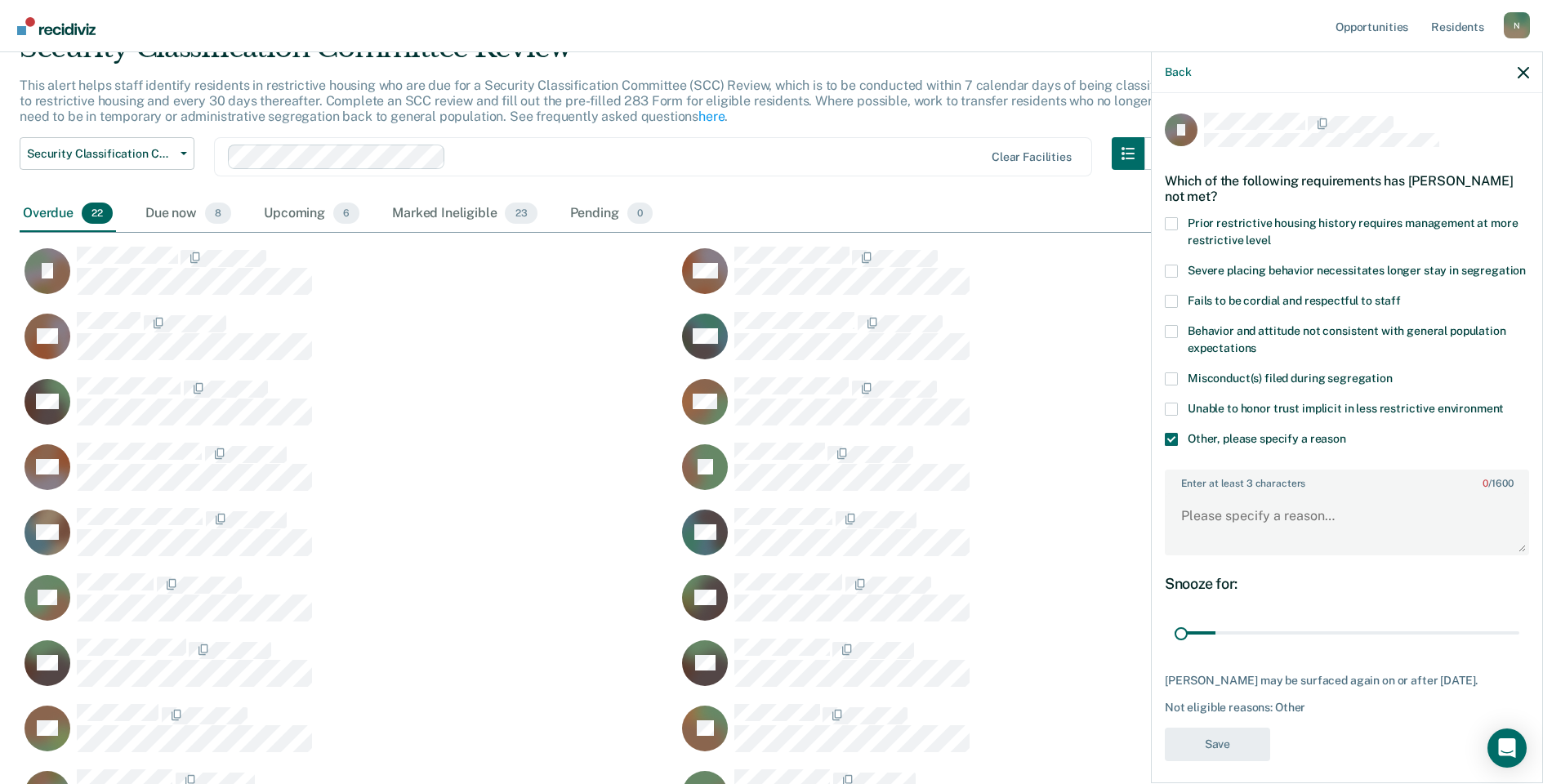
drag, startPoint x: 1500, startPoint y: 653, endPoint x: 1222, endPoint y: 581, distance: 287.2
type input "1"
click at [1175, 648] on input "range" at bounding box center [1347, 633] width 345 height 28
click at [1268, 541] on textarea "Enter at least 3 characters 0 / 1600" at bounding box center [1346, 523] width 361 height 60
type textarea "Temp seg until end of detention"
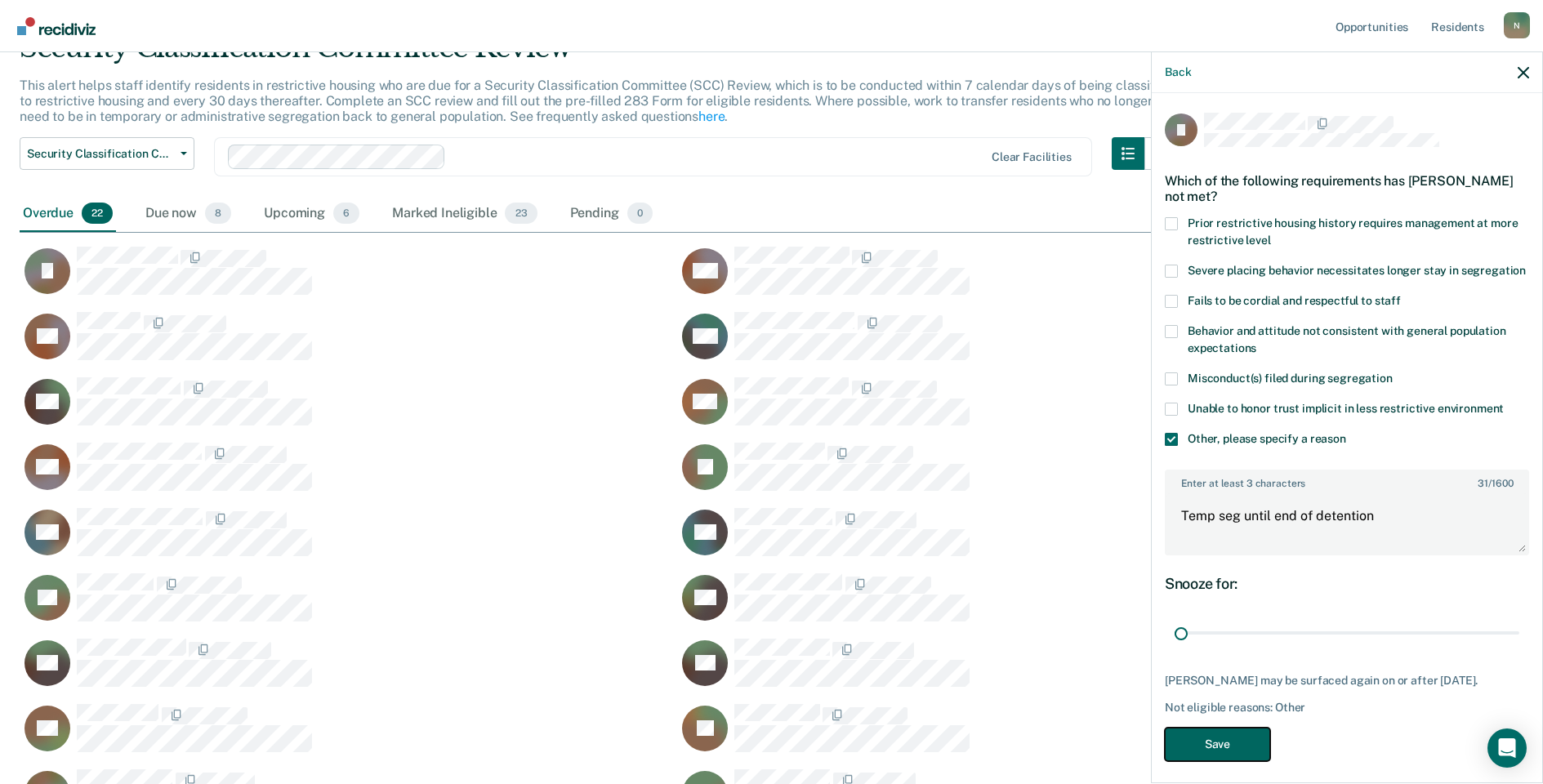
click at [1222, 761] on button "Save" at bounding box center [1218, 744] width 105 height 33
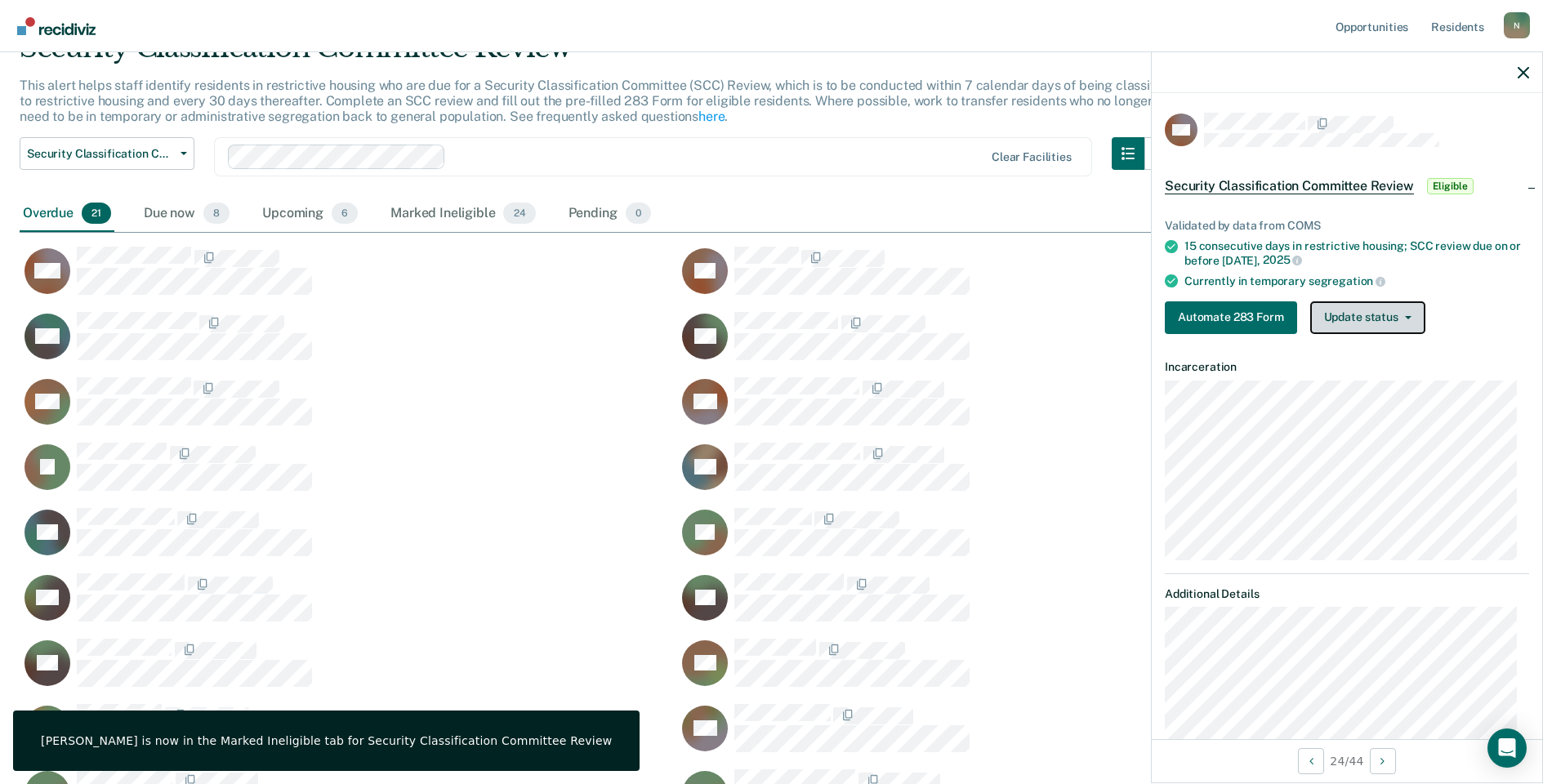
click at [1348, 328] on button "Update status" at bounding box center [1368, 317] width 115 height 33
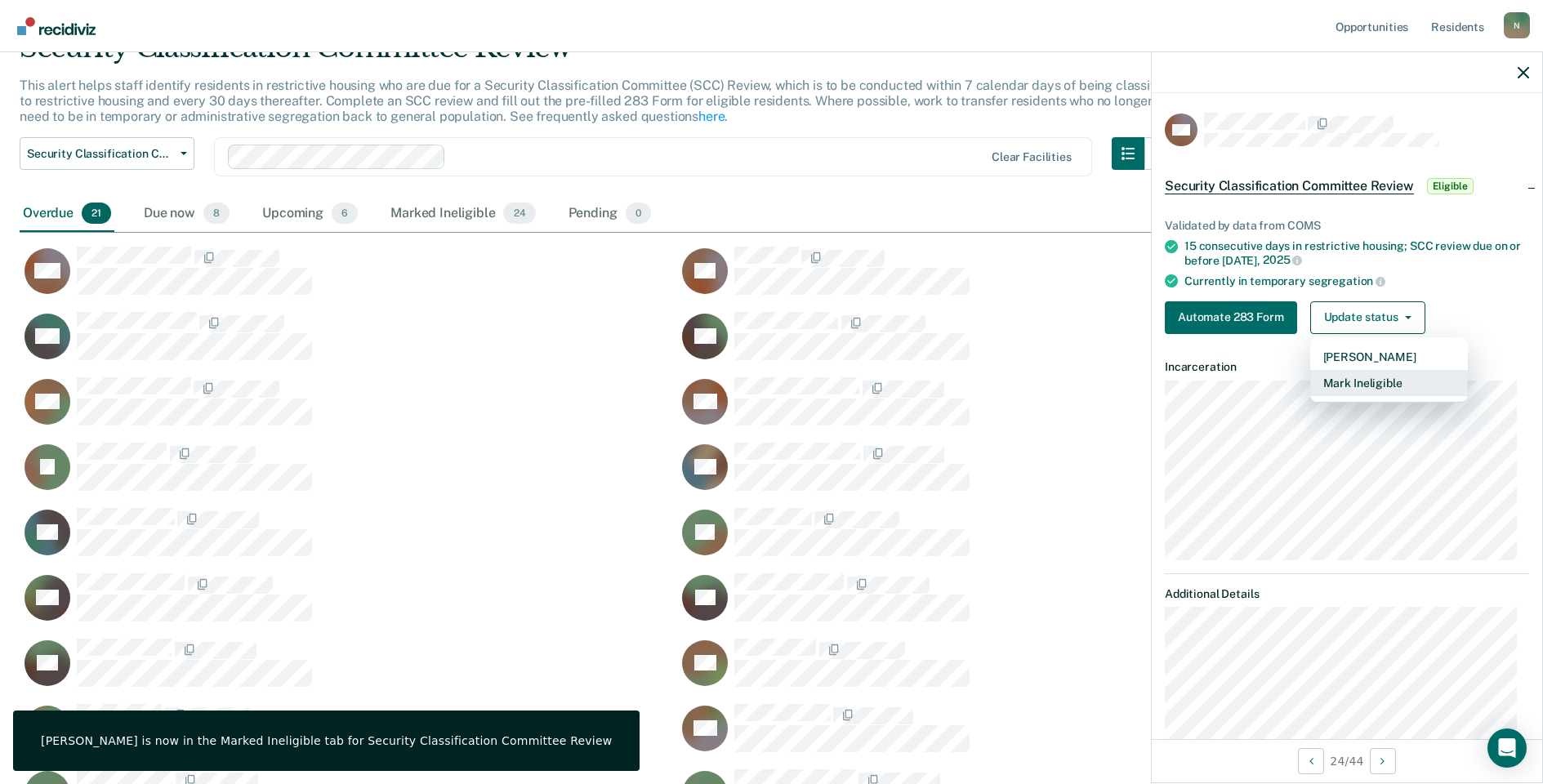
click at [1353, 387] on button "Mark Ineligible" at bounding box center [1389, 383] width 158 height 26
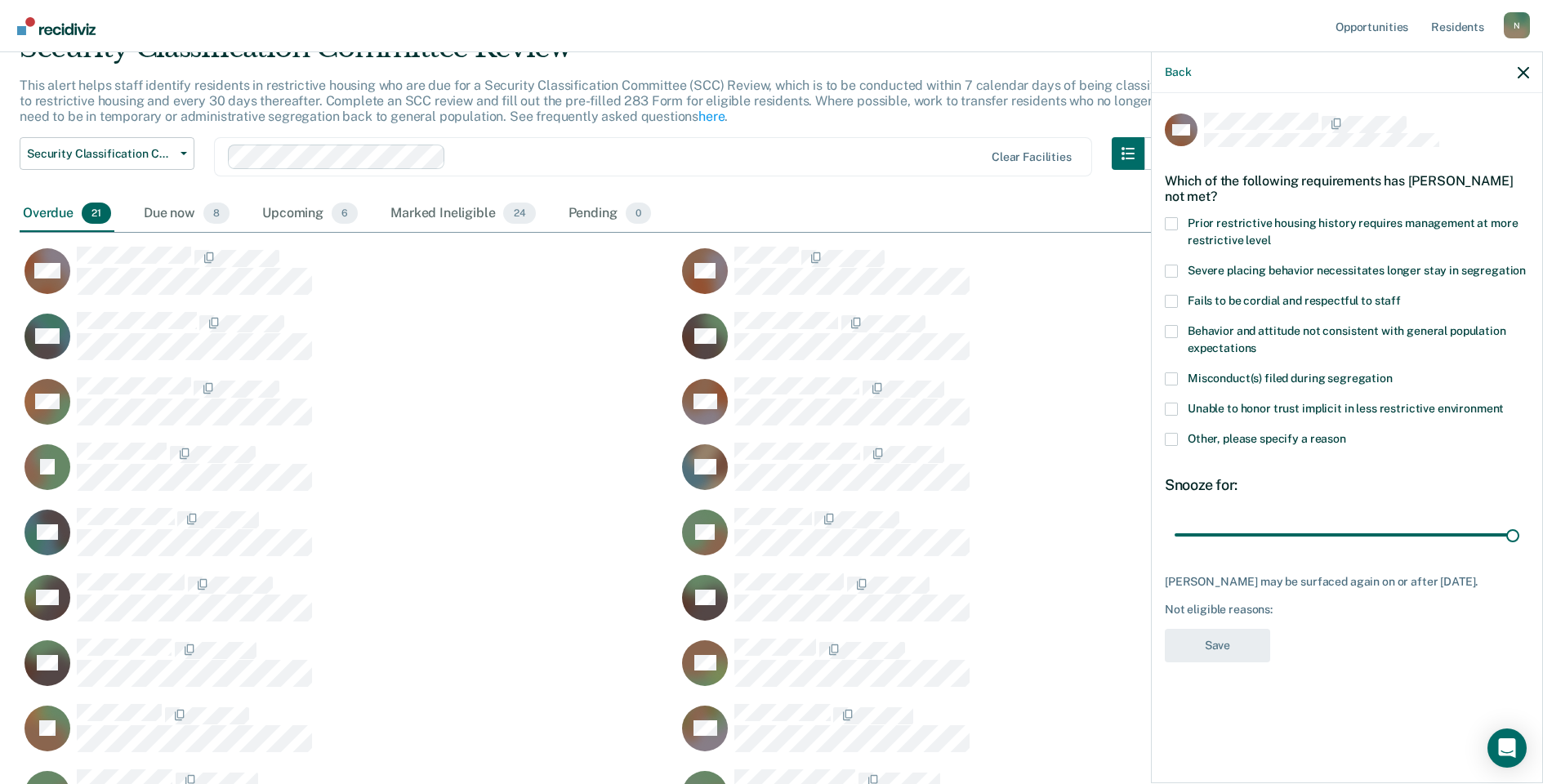
click at [1169, 437] on span at bounding box center [1171, 438] width 13 height 13
click at [1346, 432] on input "Other, please specify a reason" at bounding box center [1346, 432] width 0 height 0
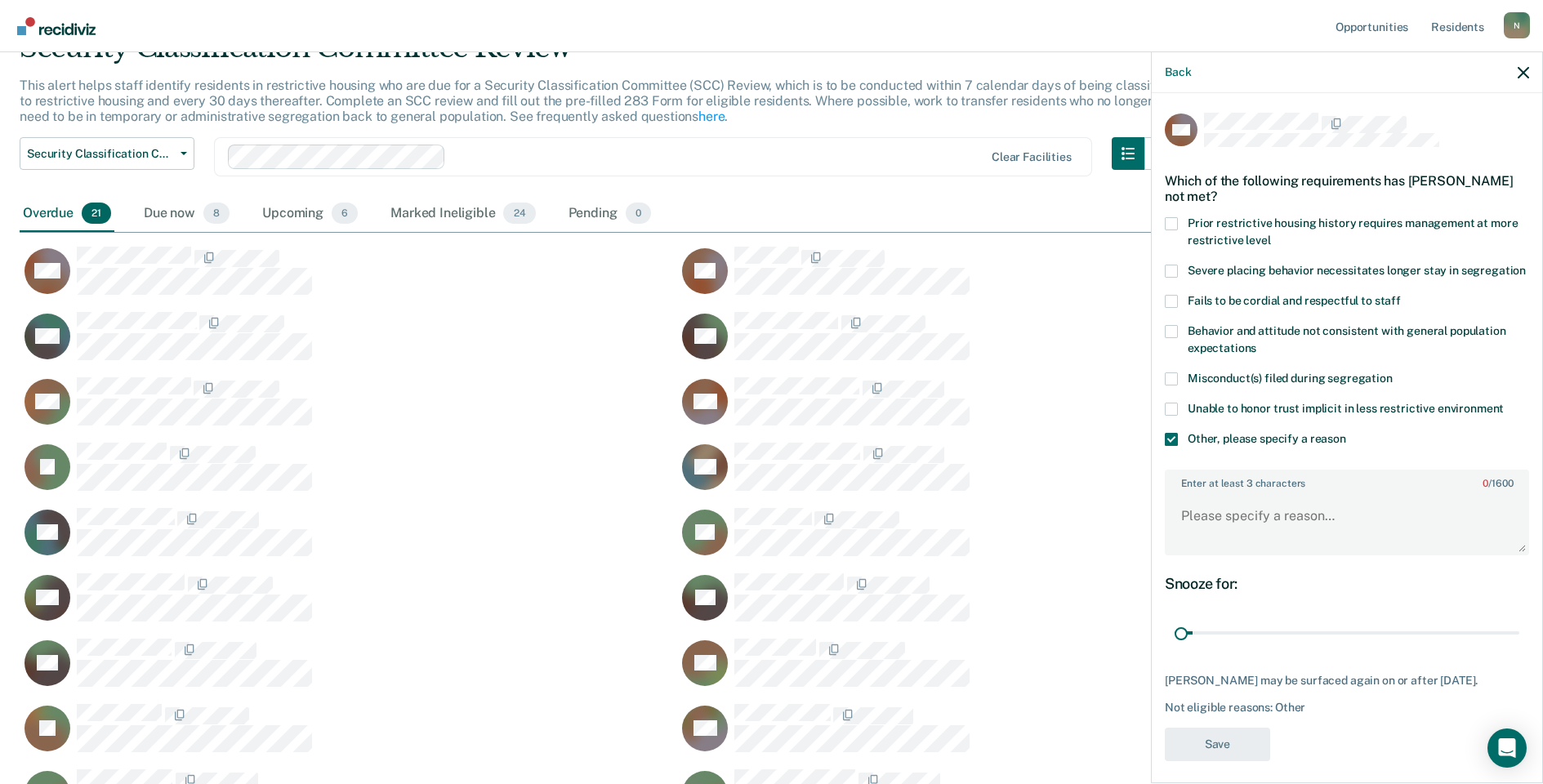
drag, startPoint x: 1504, startPoint y: 652, endPoint x: 1143, endPoint y: 691, distance: 363.1
type input "1"
click at [1175, 648] on input "range" at bounding box center [1347, 633] width 345 height 28
click at [1205, 541] on textarea "Enter at least 3 characters 0 / 1600" at bounding box center [1346, 523] width 361 height 60
type textarea "Temp seg until end of detention 10/4/25"
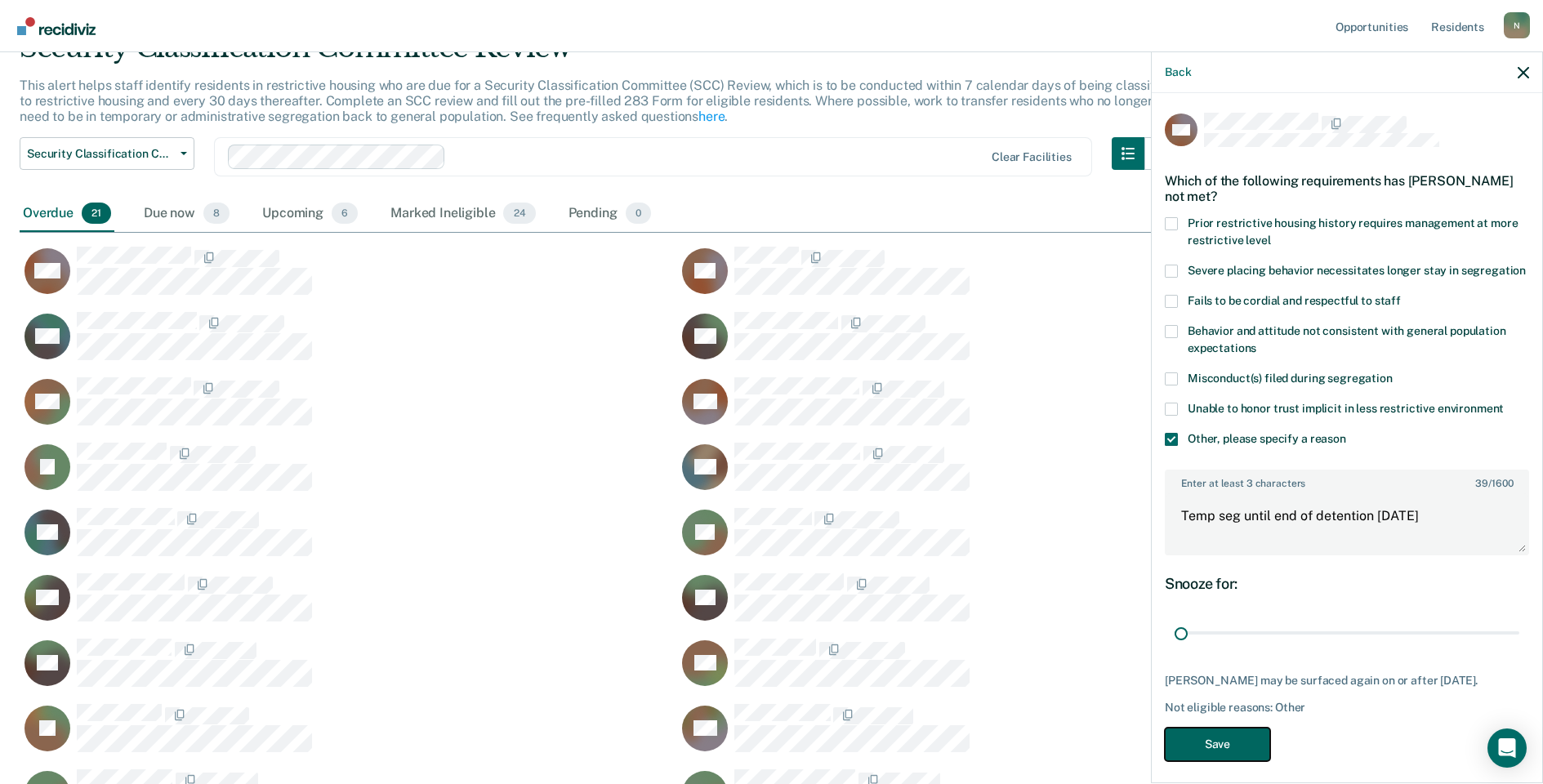
click at [1207, 761] on button "Save" at bounding box center [1218, 744] width 105 height 33
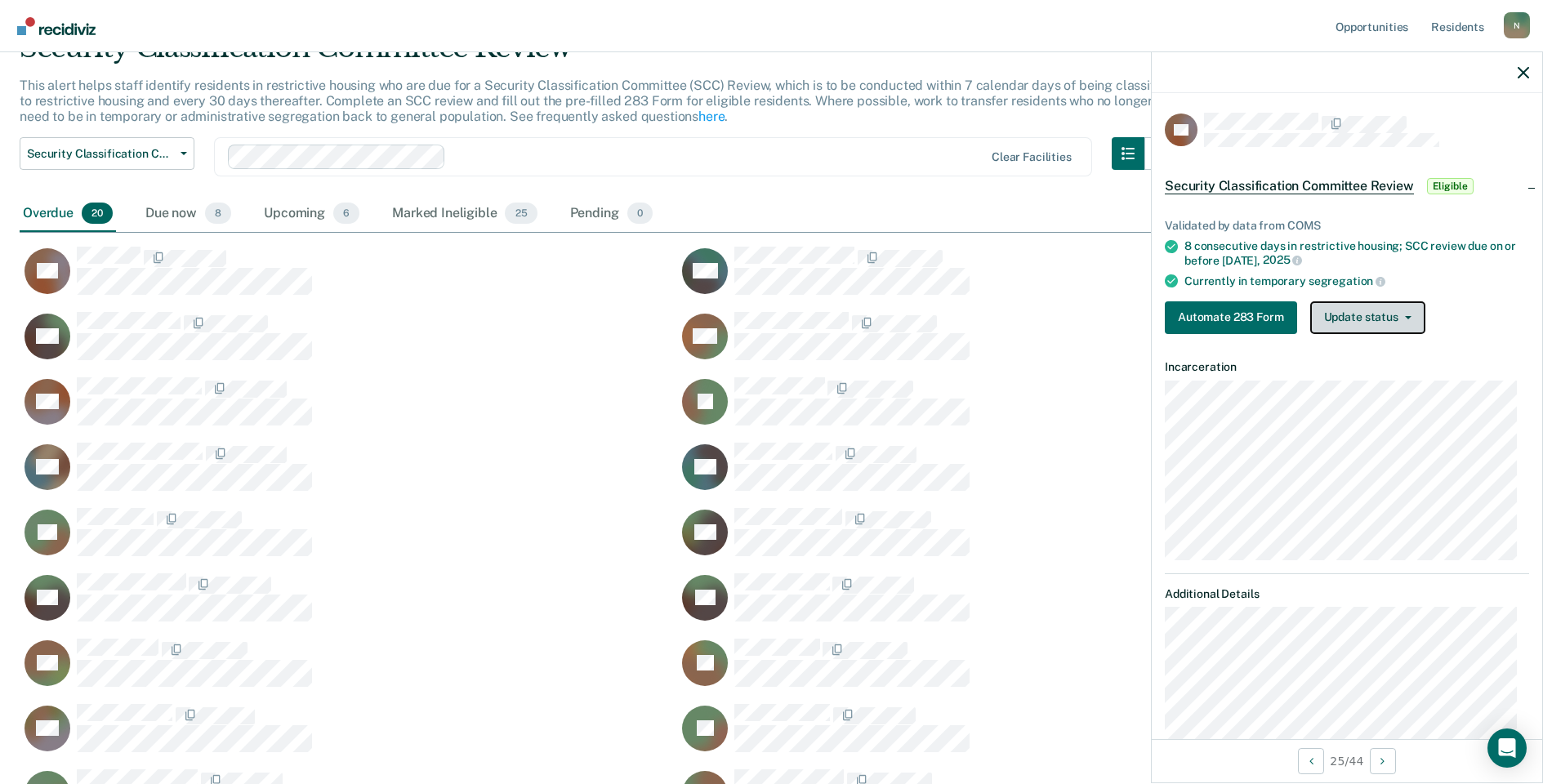
click at [1406, 325] on button "Update status" at bounding box center [1368, 317] width 115 height 33
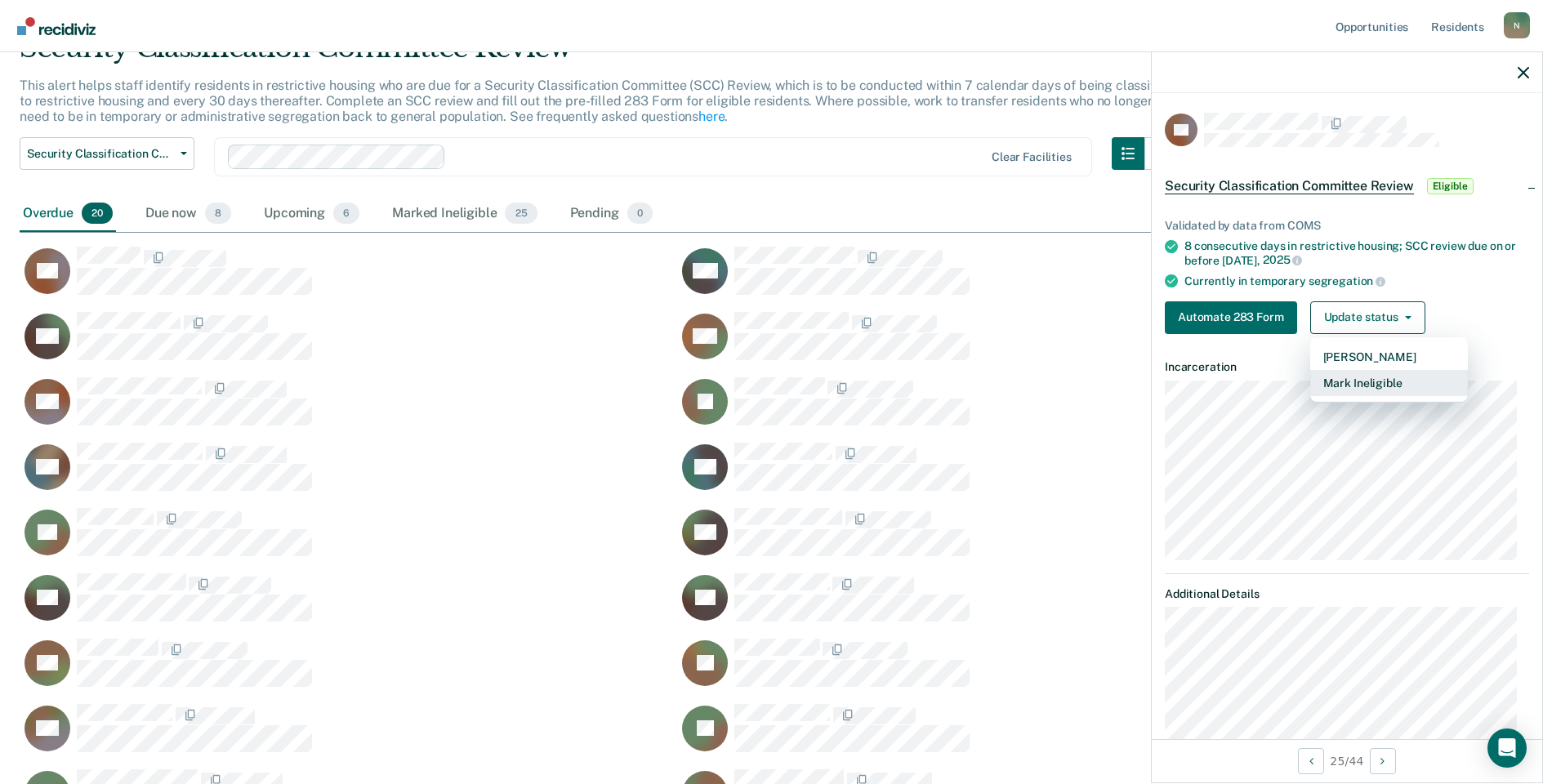
click at [1386, 382] on button "Mark Ineligible" at bounding box center [1389, 383] width 158 height 26
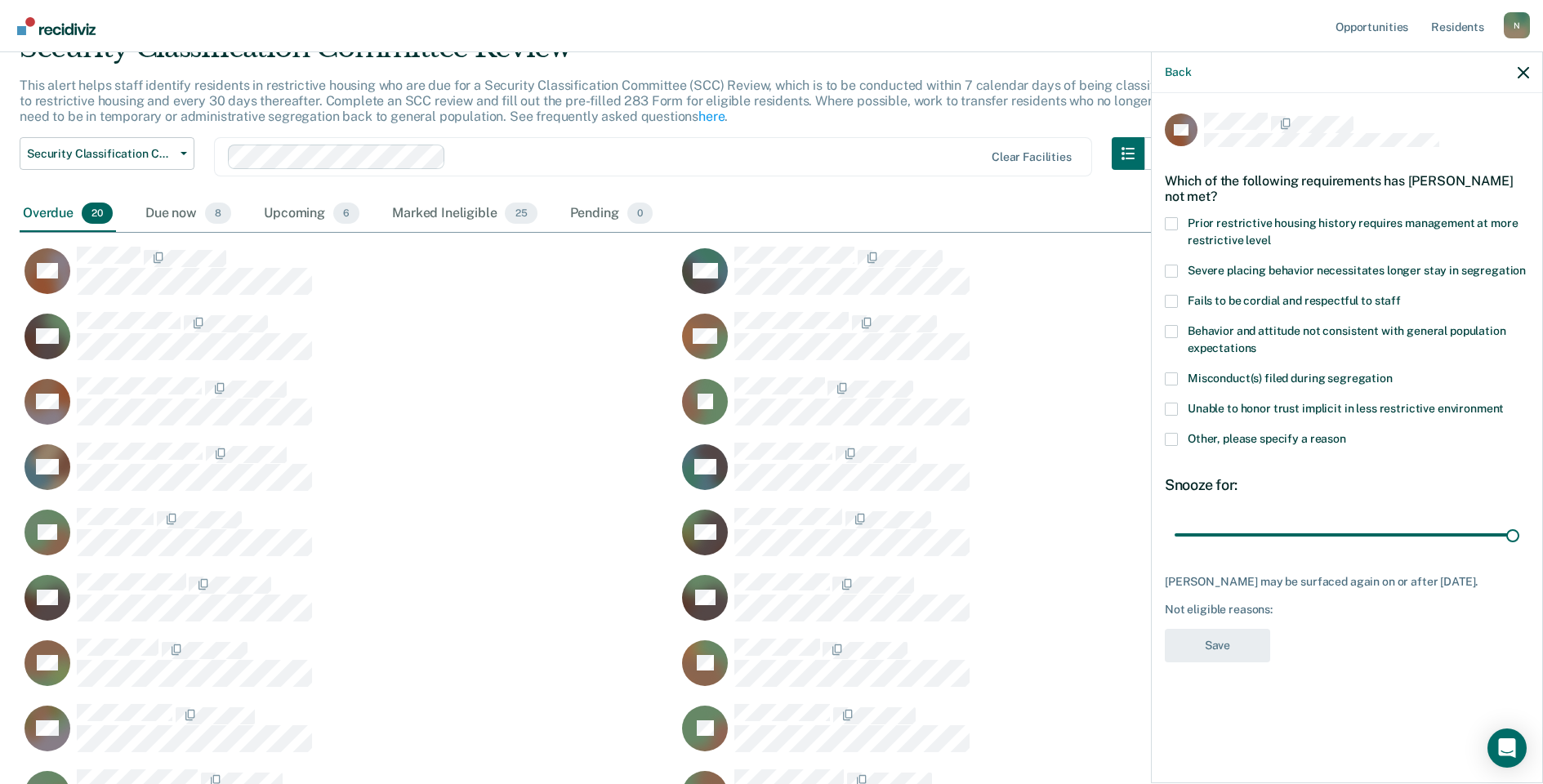
click at [1170, 432] on label "Other, please specify a reason" at bounding box center [1347, 441] width 364 height 18
click at [1346, 432] on input "Other, please specify a reason" at bounding box center [1346, 432] width 0 height 0
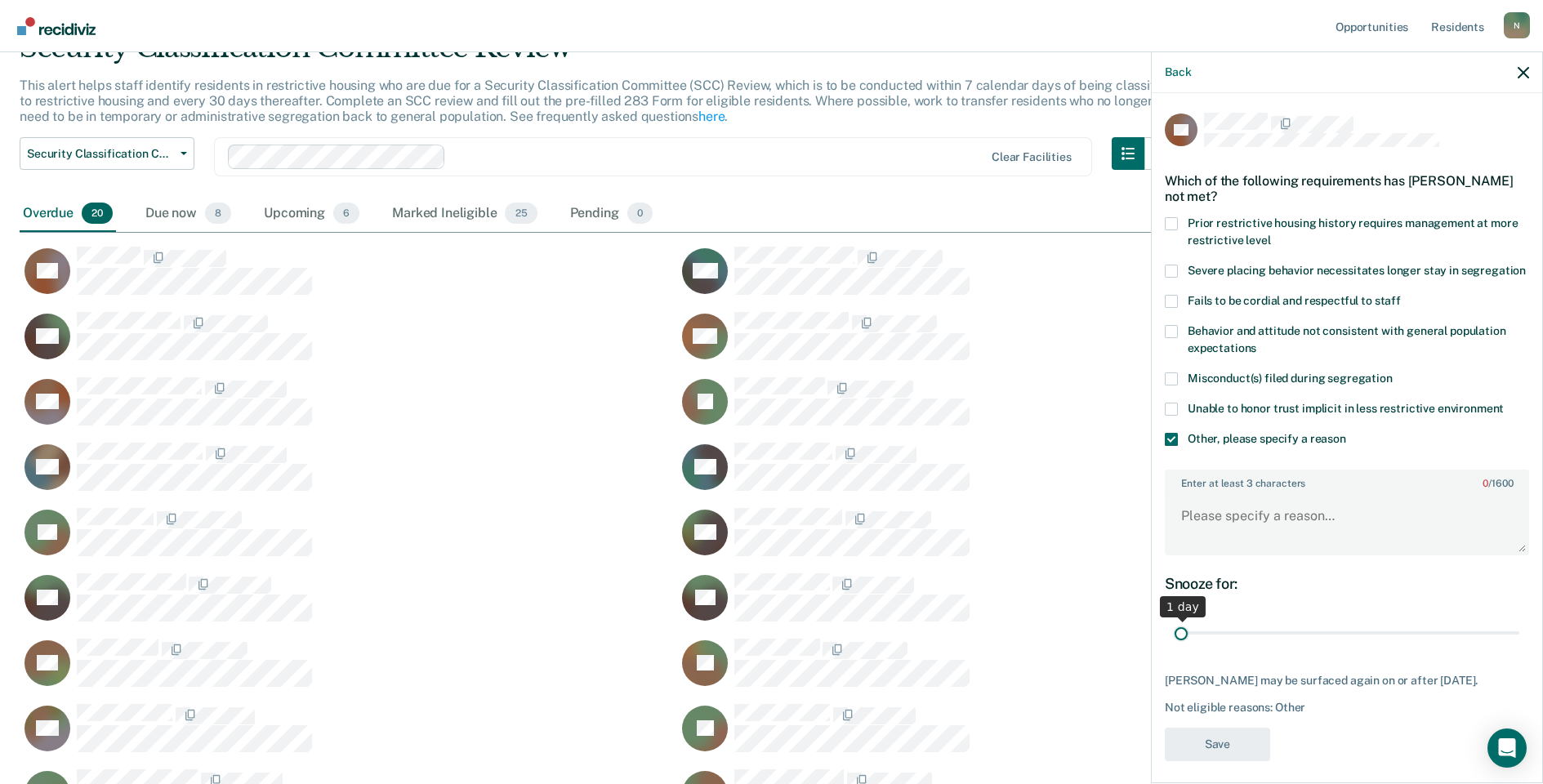
drag, startPoint x: 1508, startPoint y: 613, endPoint x: 1125, endPoint y: 577, distance: 384.7
type input "1"
click at [1175, 635] on input "range" at bounding box center [1347, 633] width 345 height 28
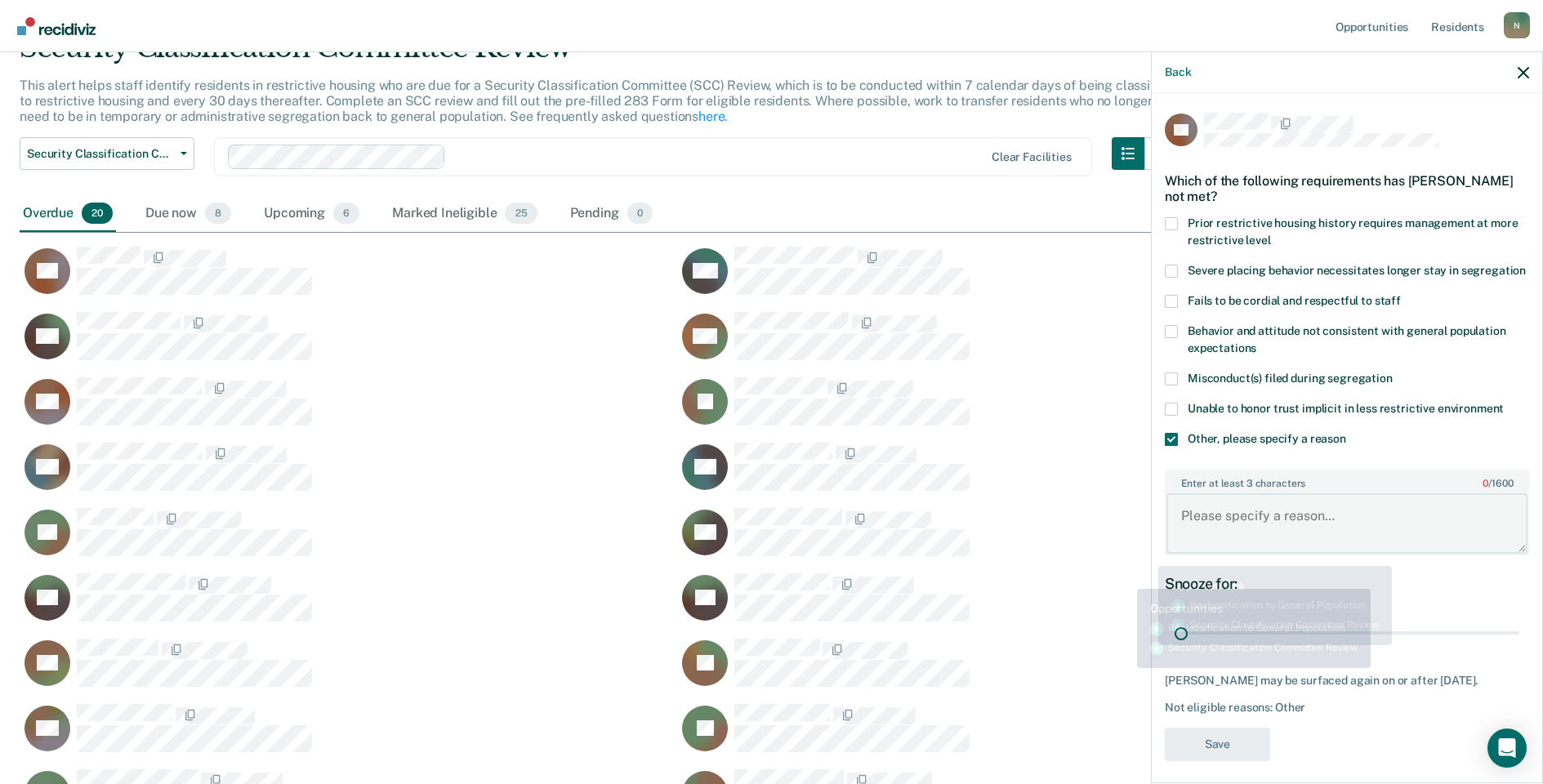
click at [1191, 512] on textarea "Enter at least 3 characters 0 / 1600" at bounding box center [1346, 523] width 361 height 60
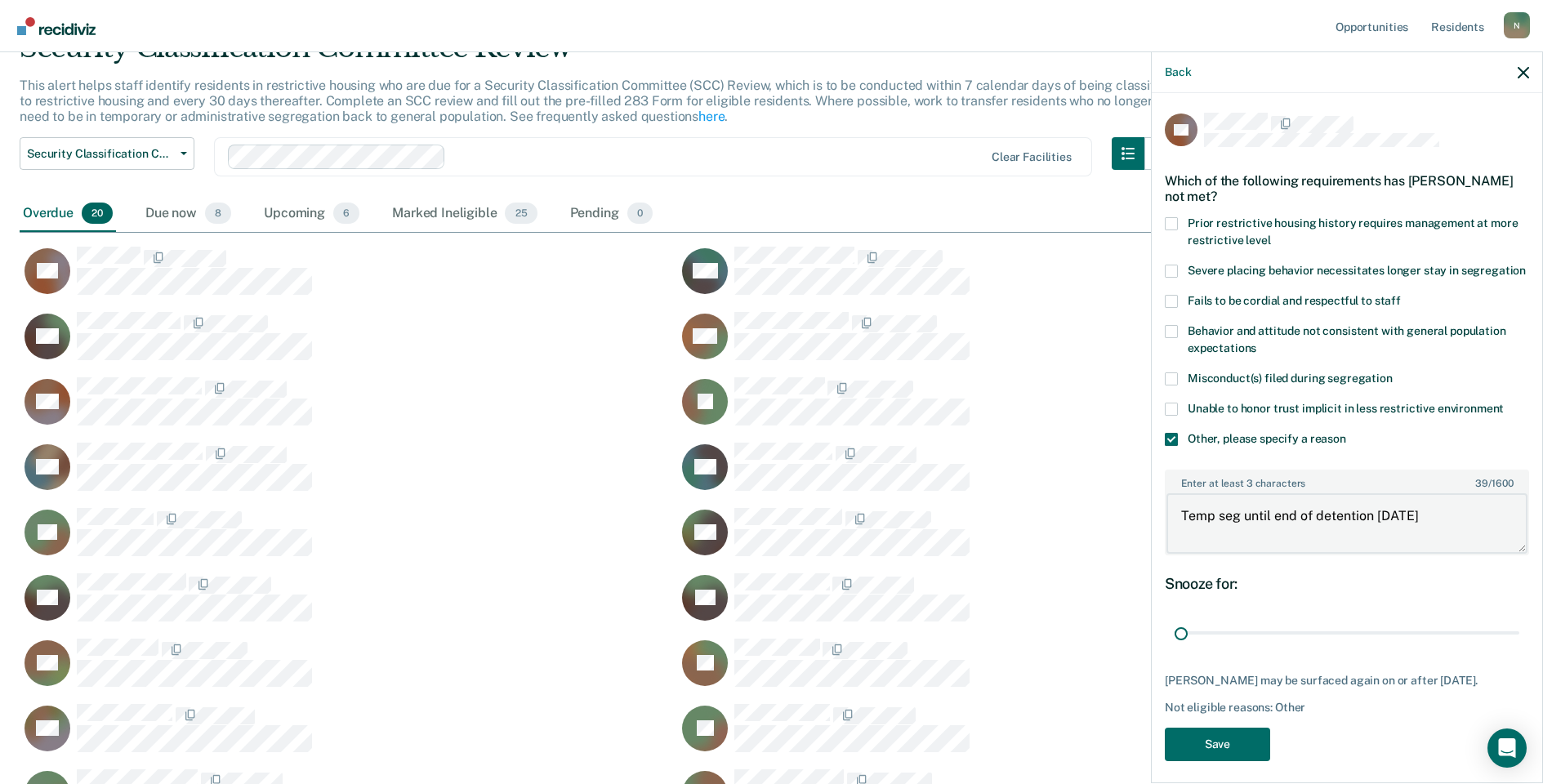
type textarea "Temp seg until end of detention 9/27/25"
click at [1192, 708] on div "CR Which of the following requirements has Carl Rush not met? Prior restrictive…" at bounding box center [1347, 442] width 364 height 658
click at [1196, 728] on button "Save" at bounding box center [1218, 744] width 105 height 33
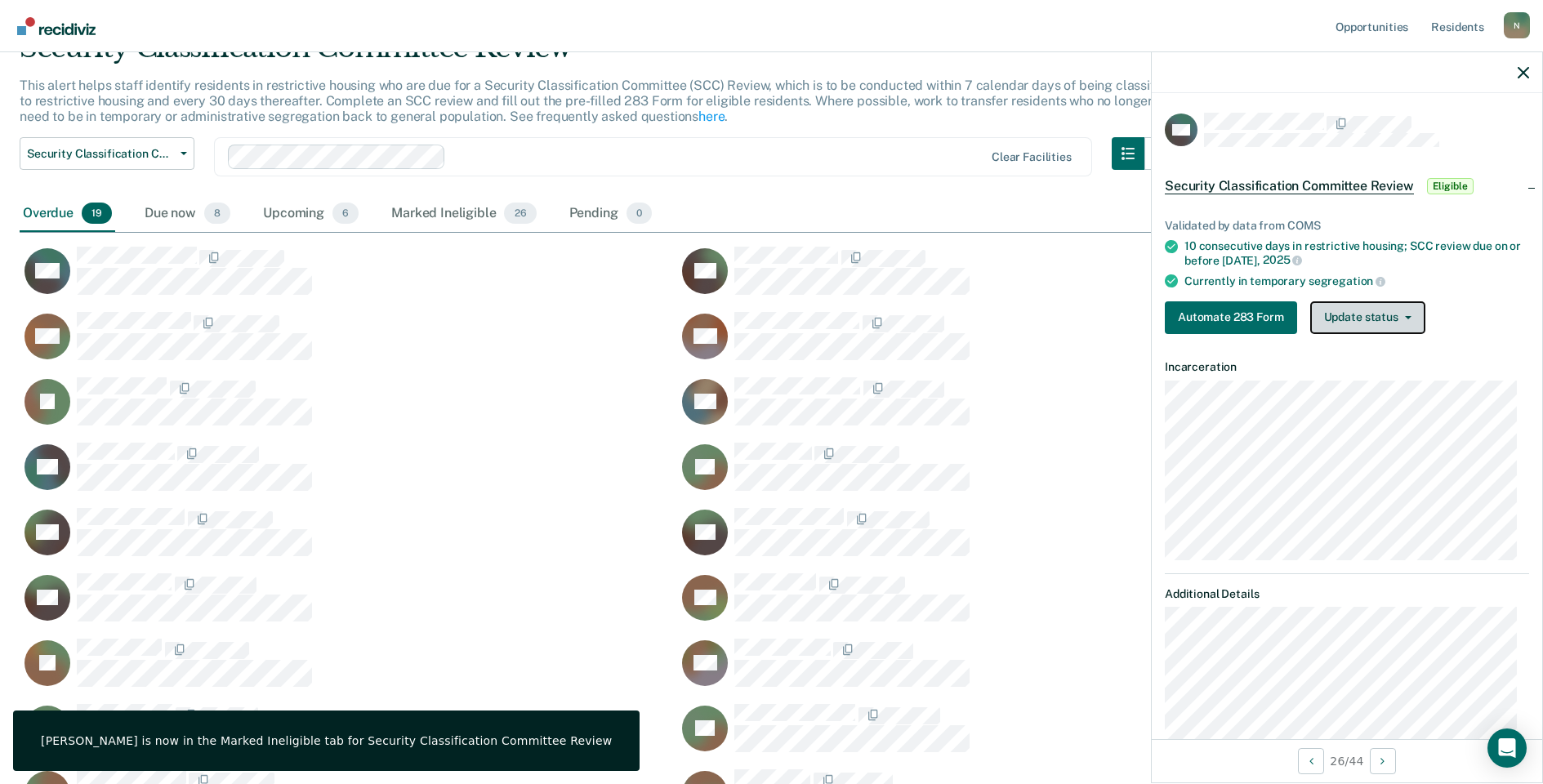
drag, startPoint x: 1339, startPoint y: 319, endPoint x: 1342, endPoint y: 332, distance: 13.3
click at [1339, 319] on button "Update status" at bounding box center [1368, 317] width 115 height 33
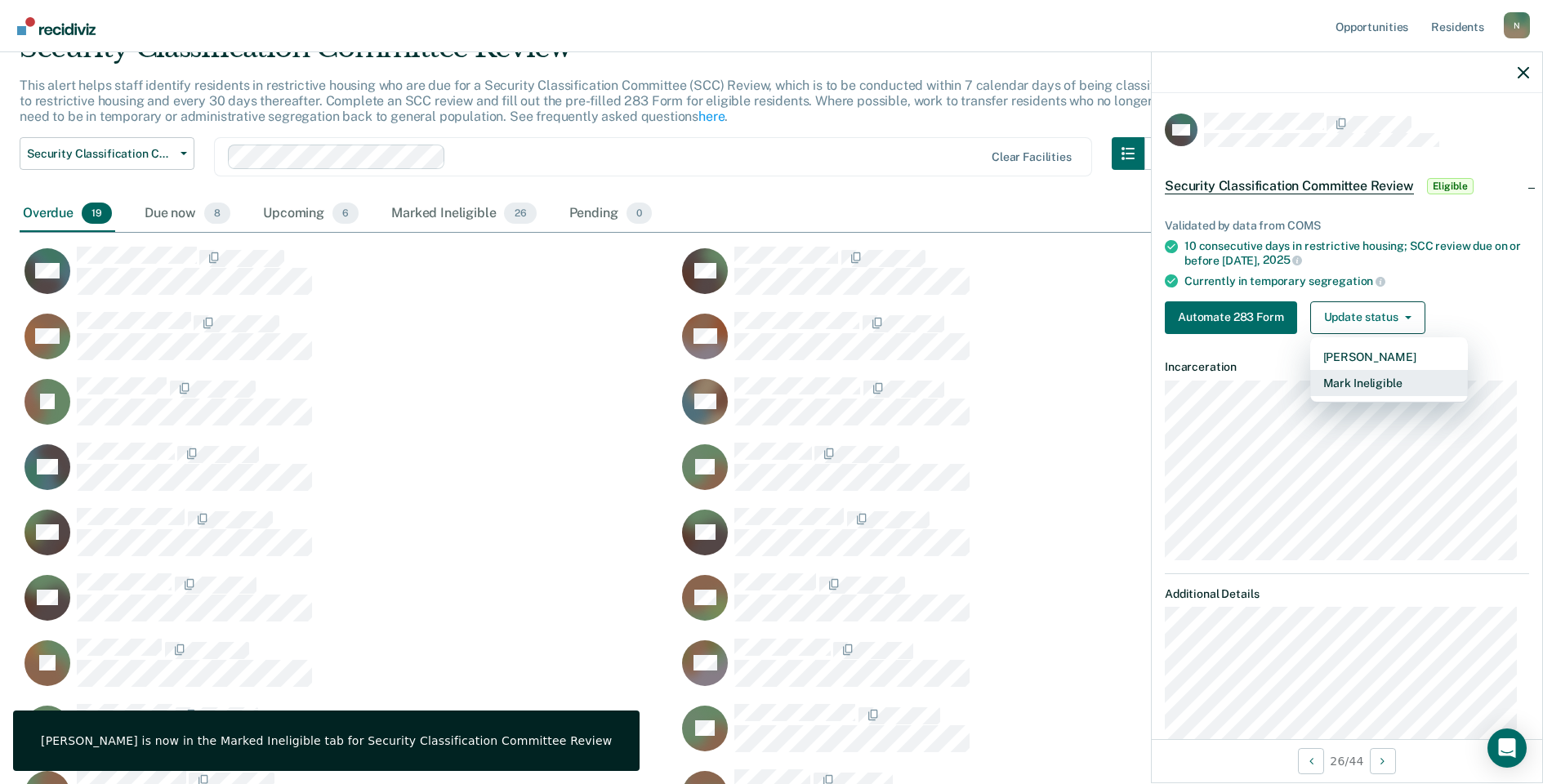
click at [1348, 378] on button "Mark Ineligible" at bounding box center [1389, 383] width 158 height 26
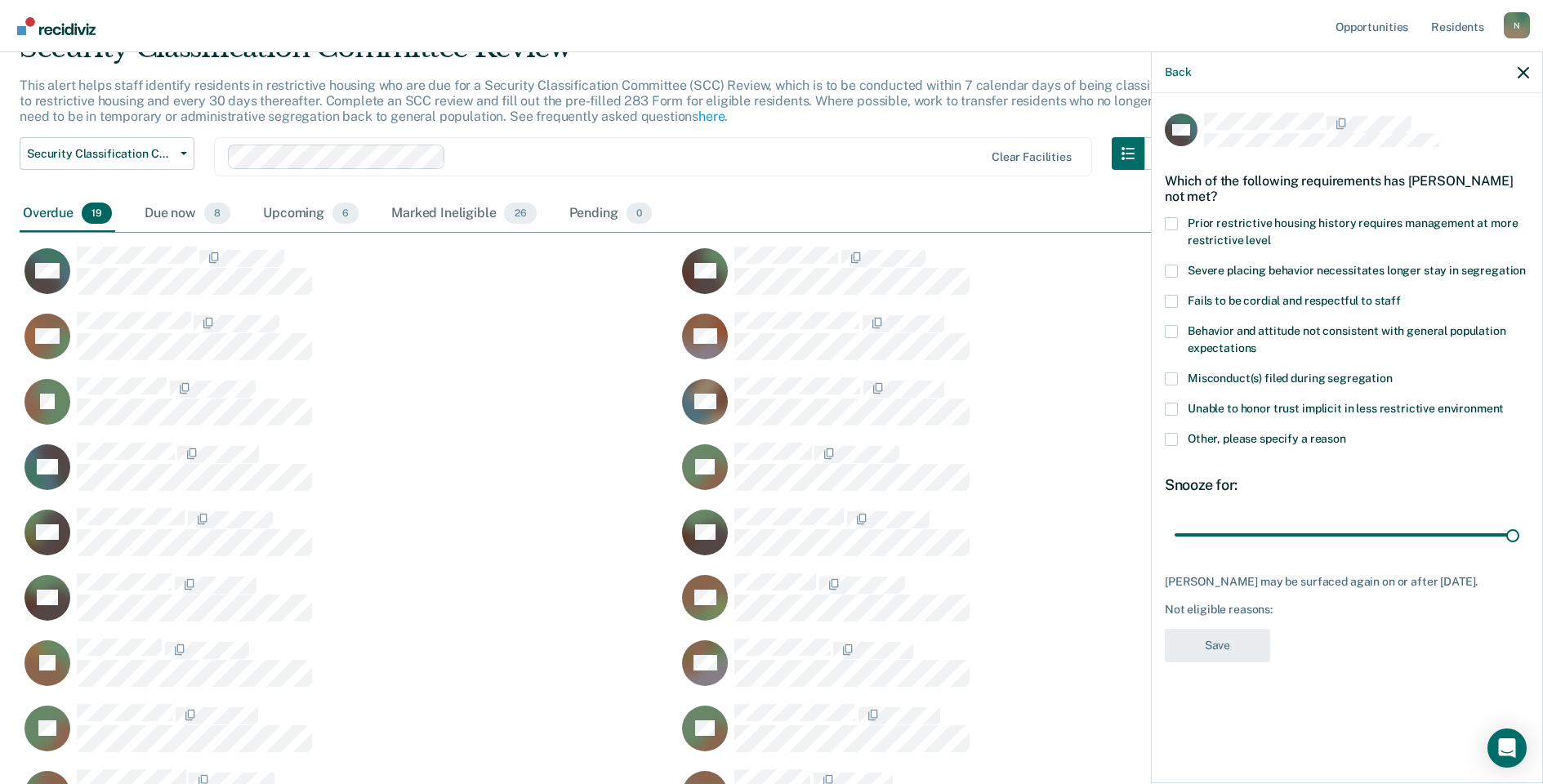
click at [1167, 436] on span at bounding box center [1171, 438] width 13 height 13
click at [1346, 432] on input "Other, please specify a reason" at bounding box center [1346, 432] width 0 height 0
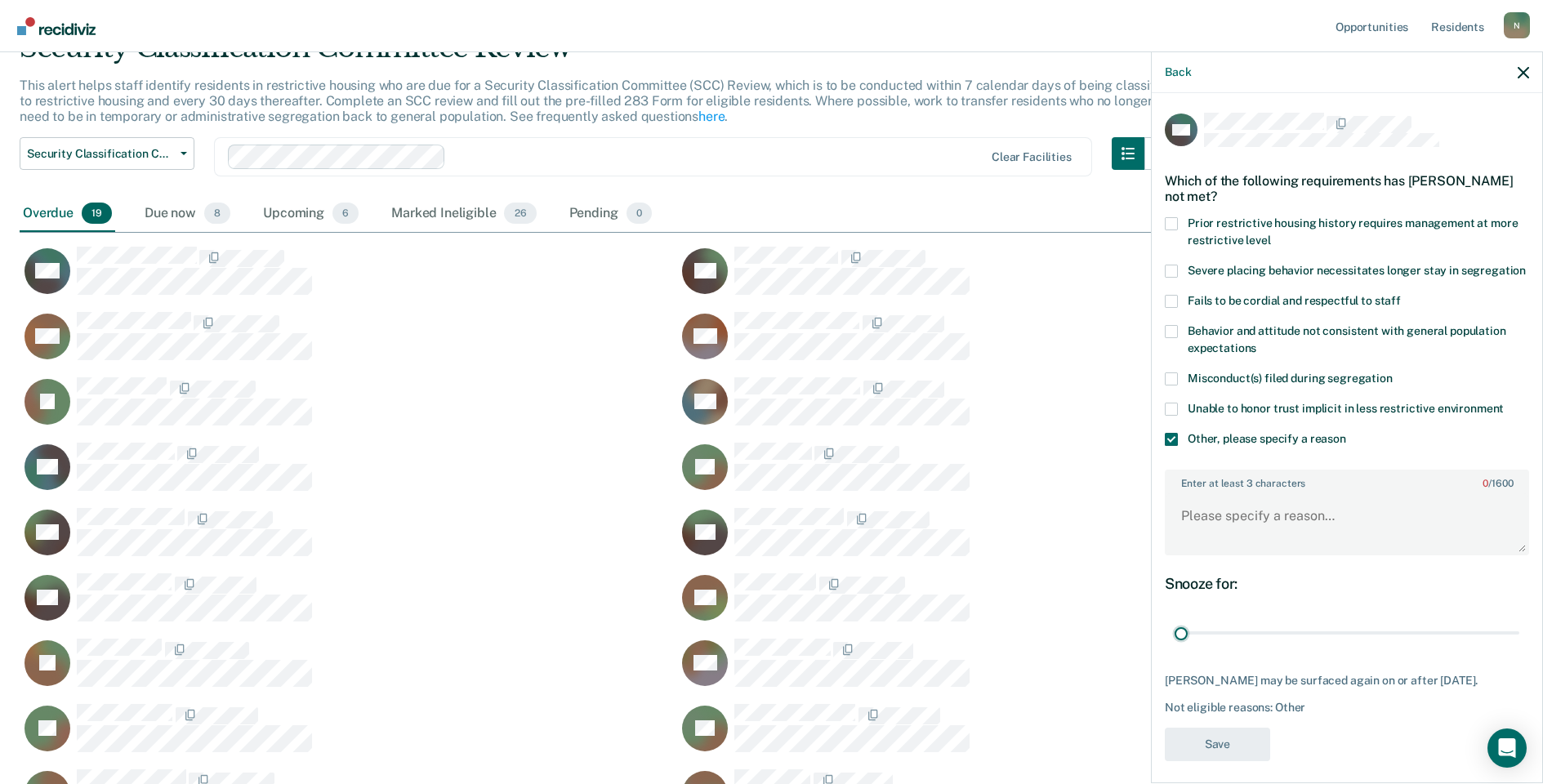
drag, startPoint x: 1499, startPoint y: 649, endPoint x: 1144, endPoint y: 646, distance: 355.0
type input "1"
click at [1175, 647] on input "range" at bounding box center [1347, 633] width 345 height 28
click at [1220, 523] on textarea "Enter at least 3 characters 0 / 1600" at bounding box center [1346, 523] width 361 height 60
type textarea "Temp seg pending alt IV placement"
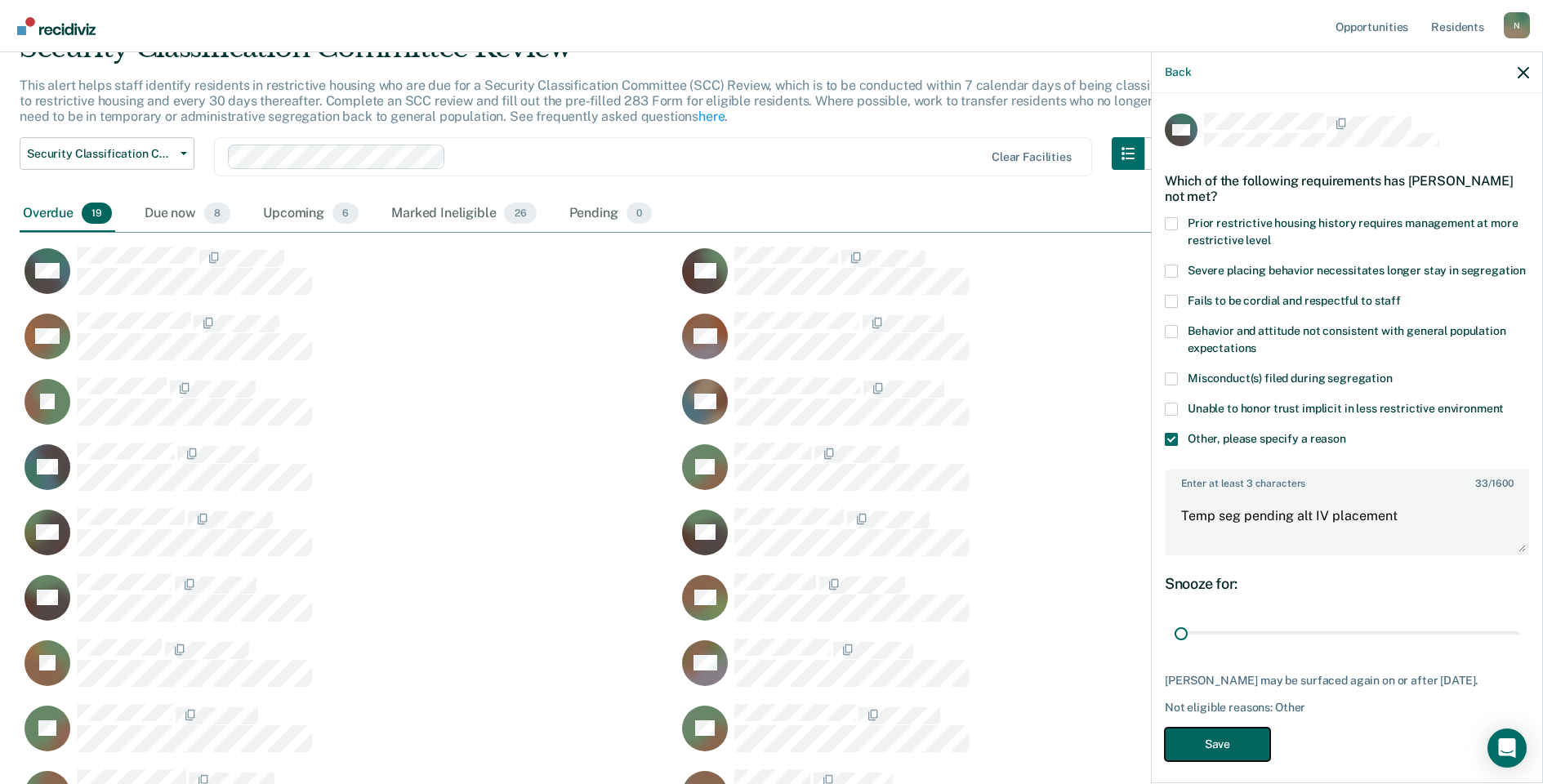
click at [1217, 761] on button "Save" at bounding box center [1218, 744] width 105 height 33
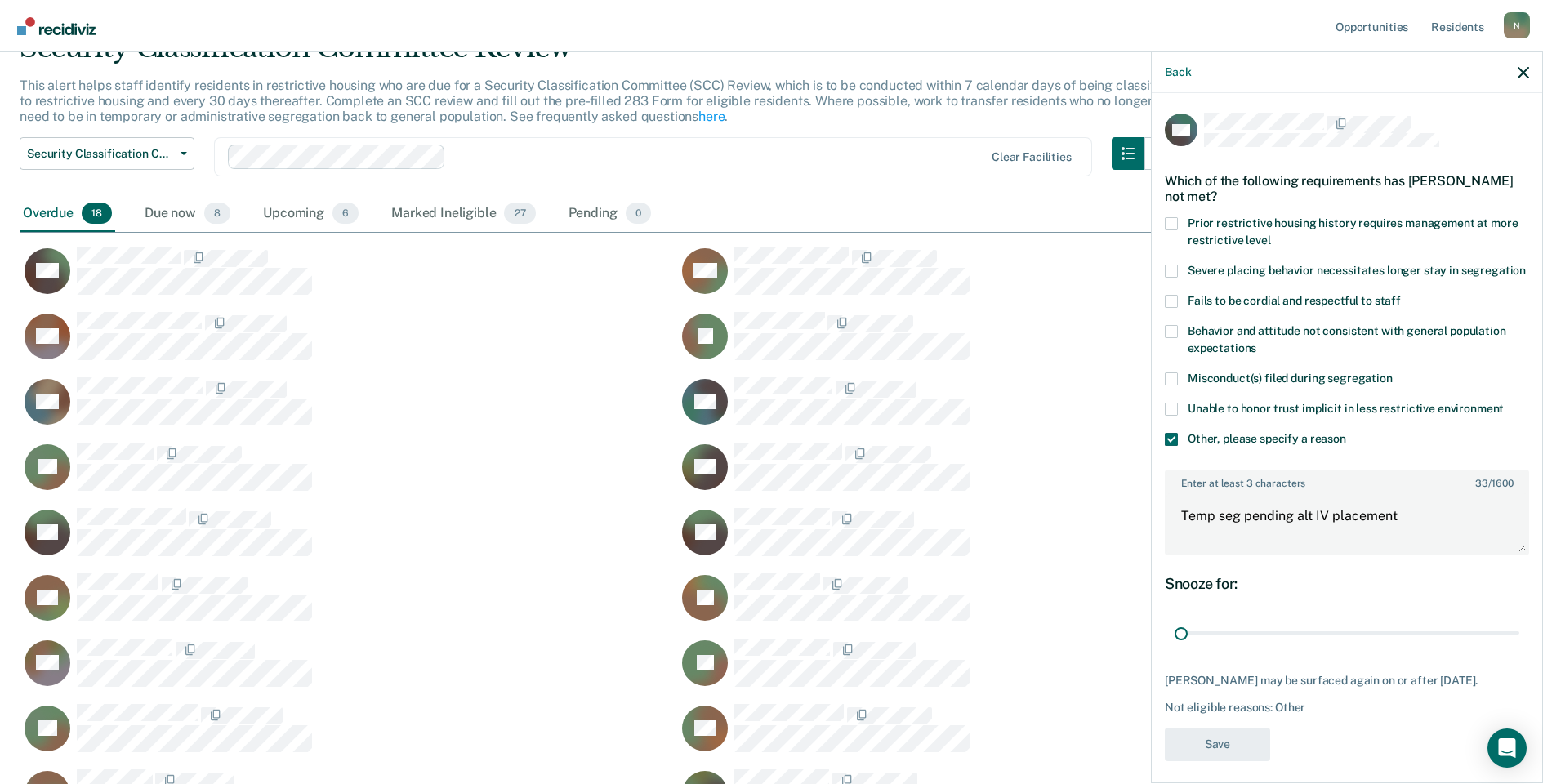
scroll to position [786, 1491]
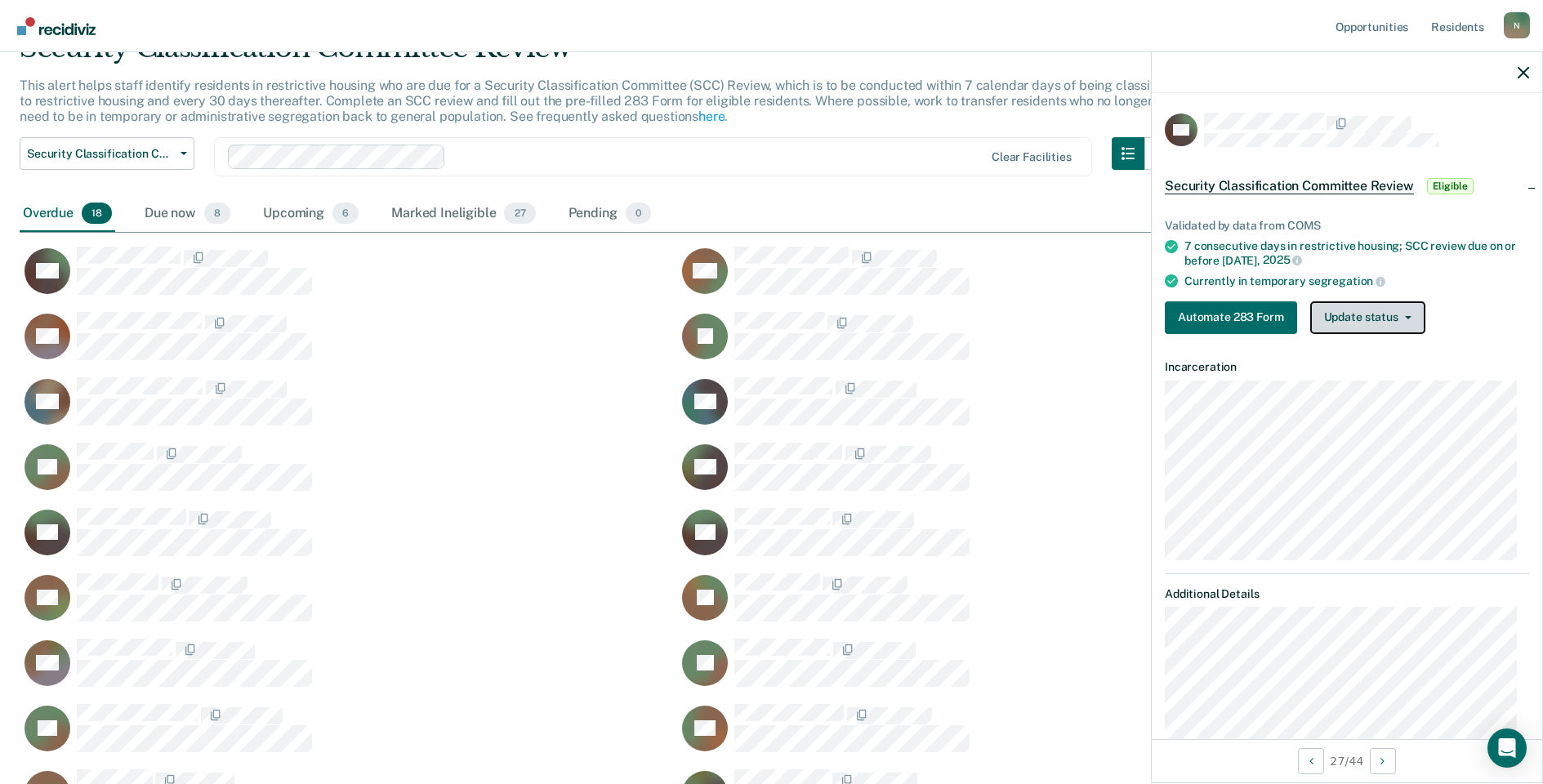
click at [1343, 321] on button "Update status" at bounding box center [1368, 317] width 115 height 33
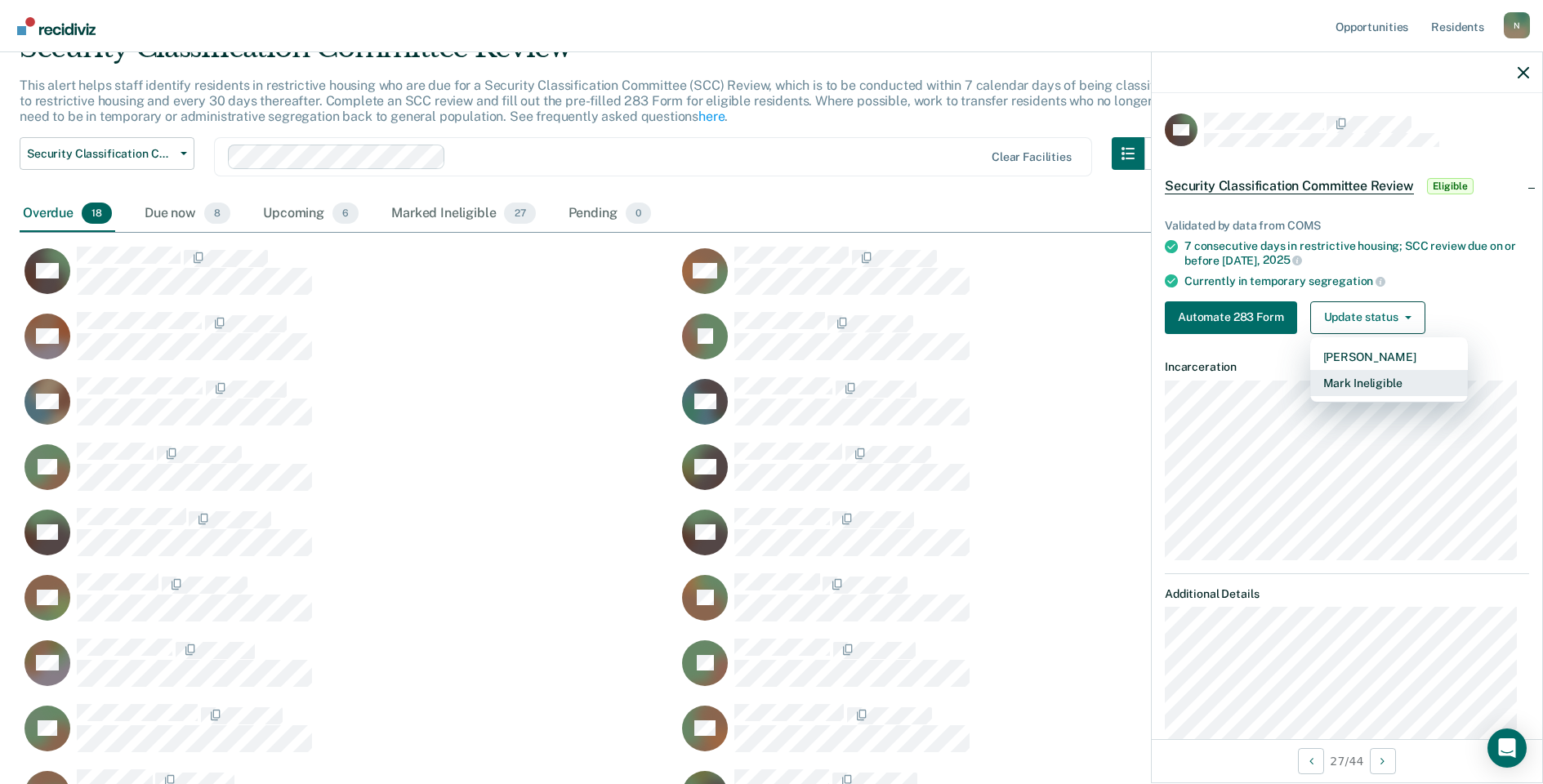
click at [1340, 378] on button "Mark Ineligible" at bounding box center [1389, 383] width 158 height 26
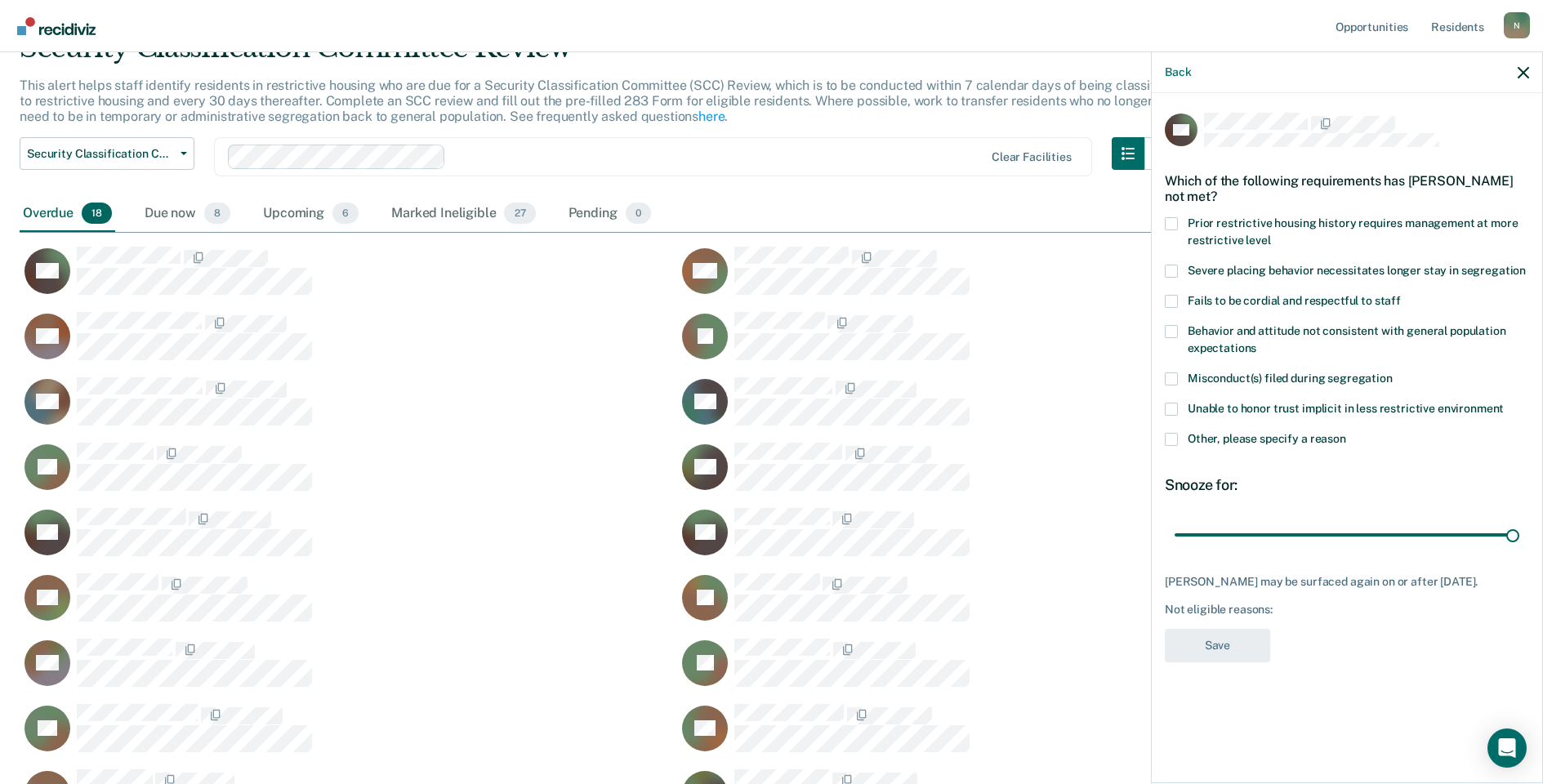
click at [1171, 439] on span at bounding box center [1171, 438] width 13 height 13
click at [1346, 432] on input "Other, please specify a reason" at bounding box center [1346, 432] width 0 height 0
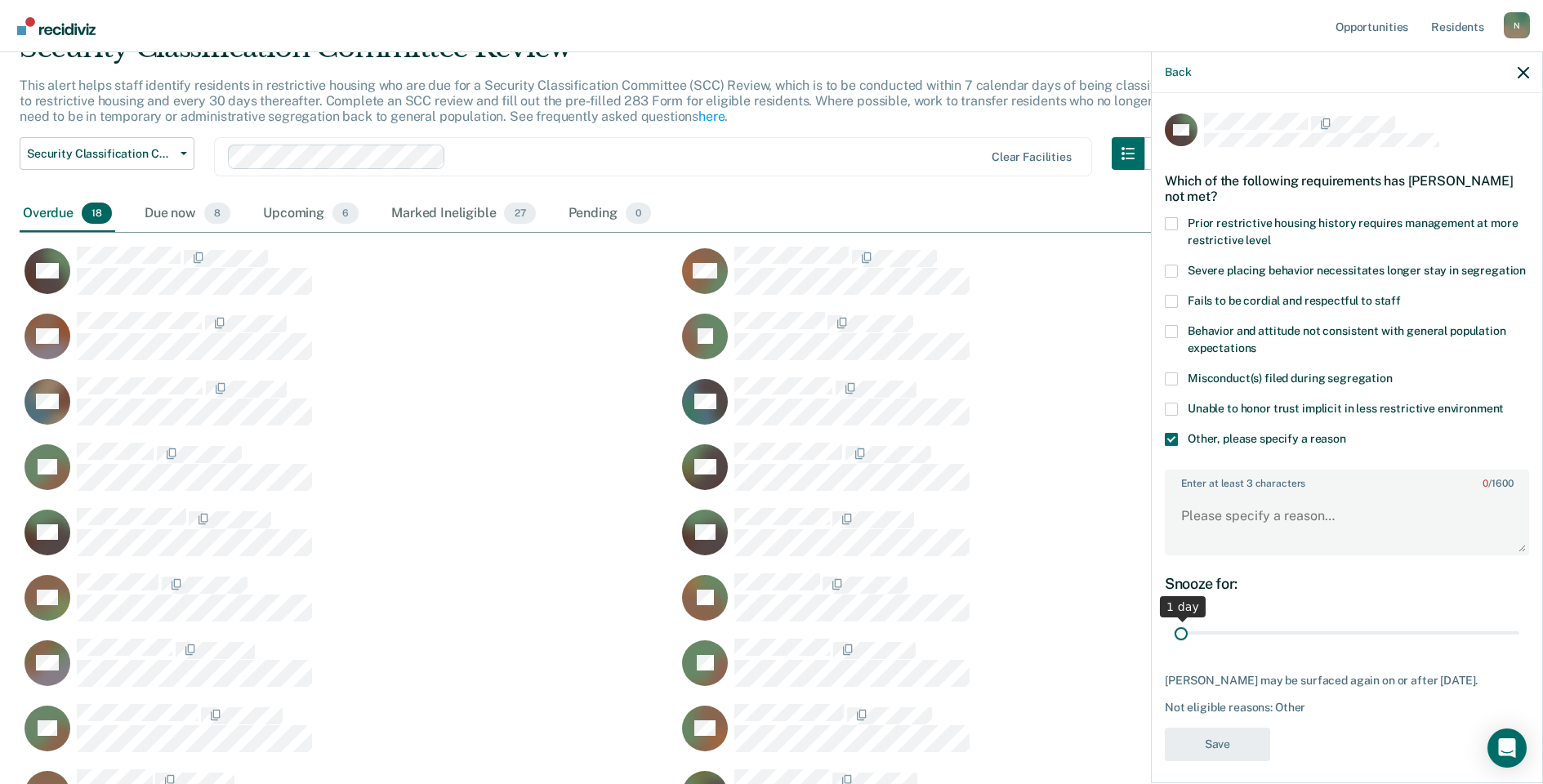
drag, startPoint x: 1500, startPoint y: 651, endPoint x: 1168, endPoint y: 607, distance: 334.9
type input "1"
click at [1175, 648] on input "range" at bounding box center [1347, 633] width 345 height 28
click at [1230, 534] on textarea "Enter at least 3 characters 0 / 1600" at bounding box center [1346, 523] width 361 height 60
type textarea "Temp seg pending misconduct hearing"
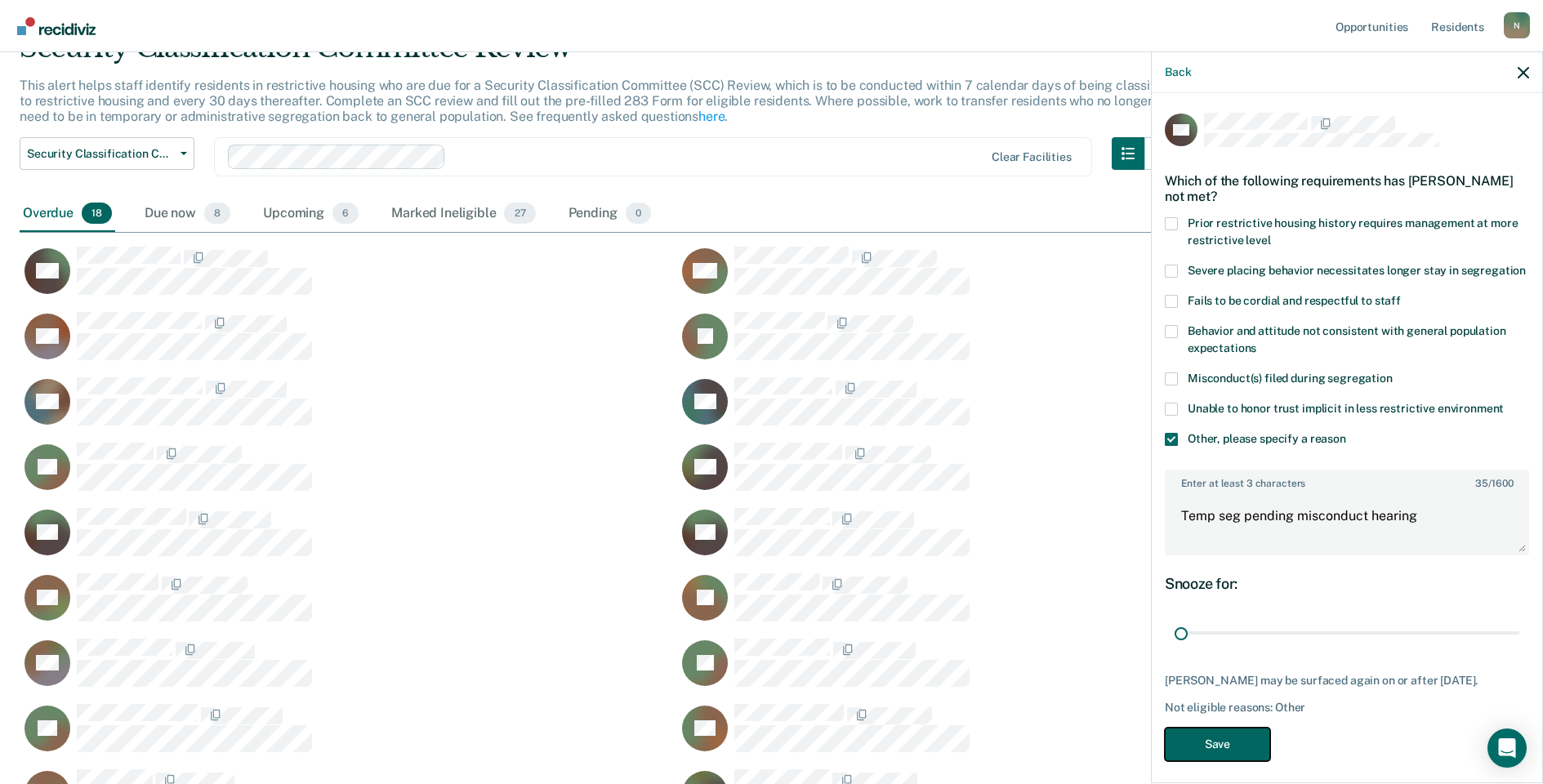
click at [1238, 761] on button "Save" at bounding box center [1218, 744] width 105 height 33
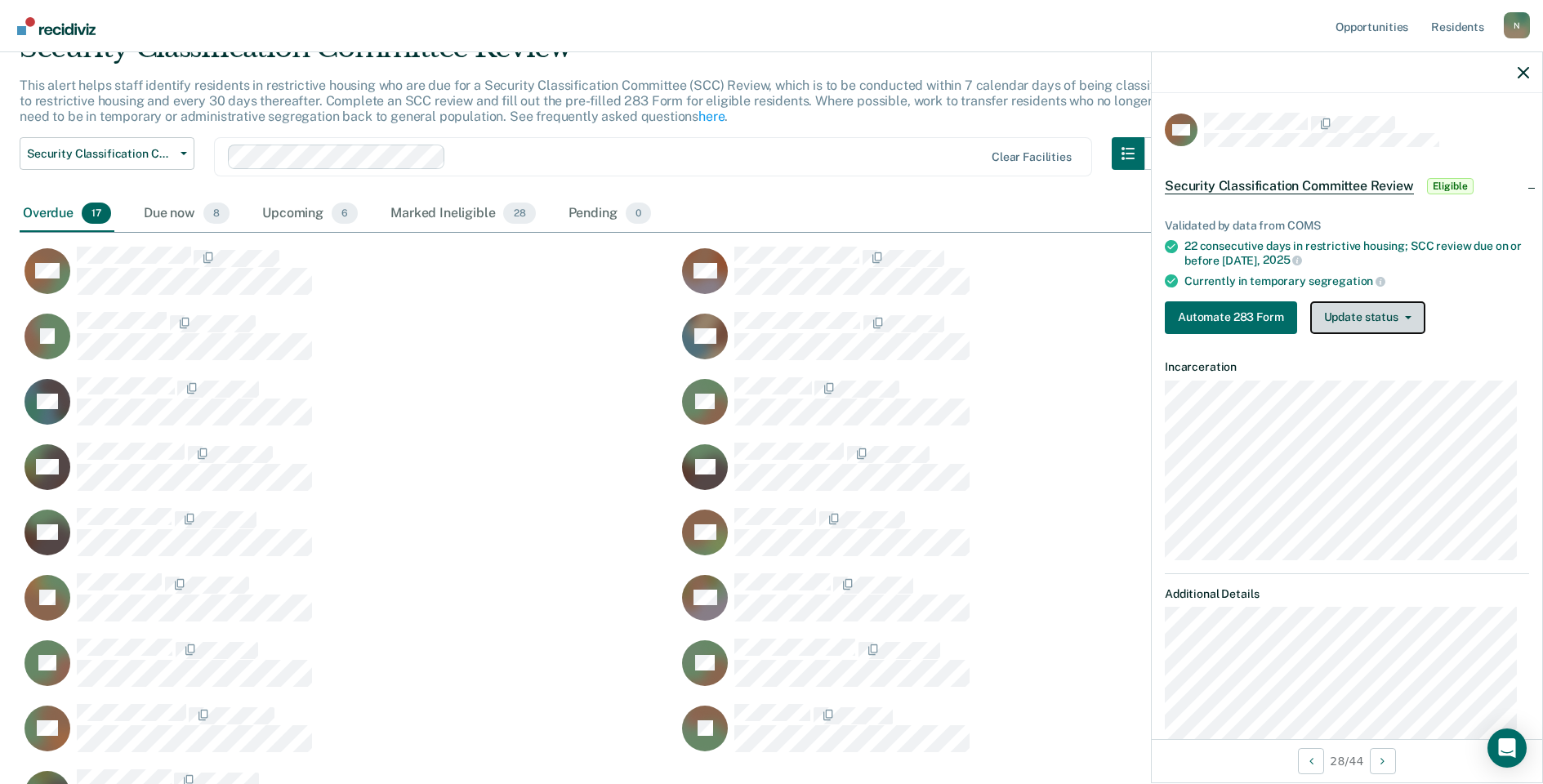
click at [1367, 328] on button "Update status" at bounding box center [1368, 317] width 115 height 33
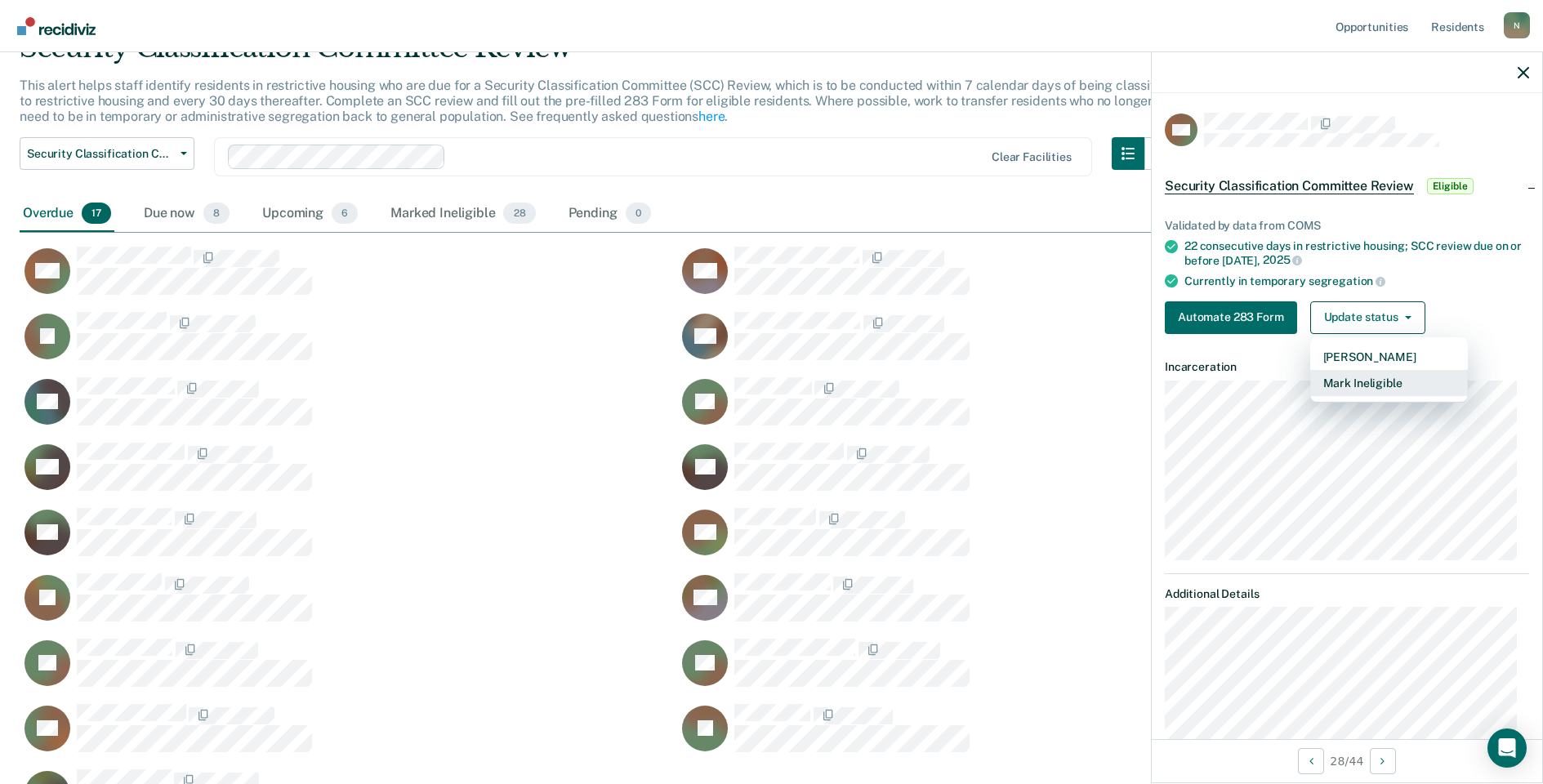
click at [1336, 378] on button "Mark Ineligible" at bounding box center [1389, 383] width 158 height 26
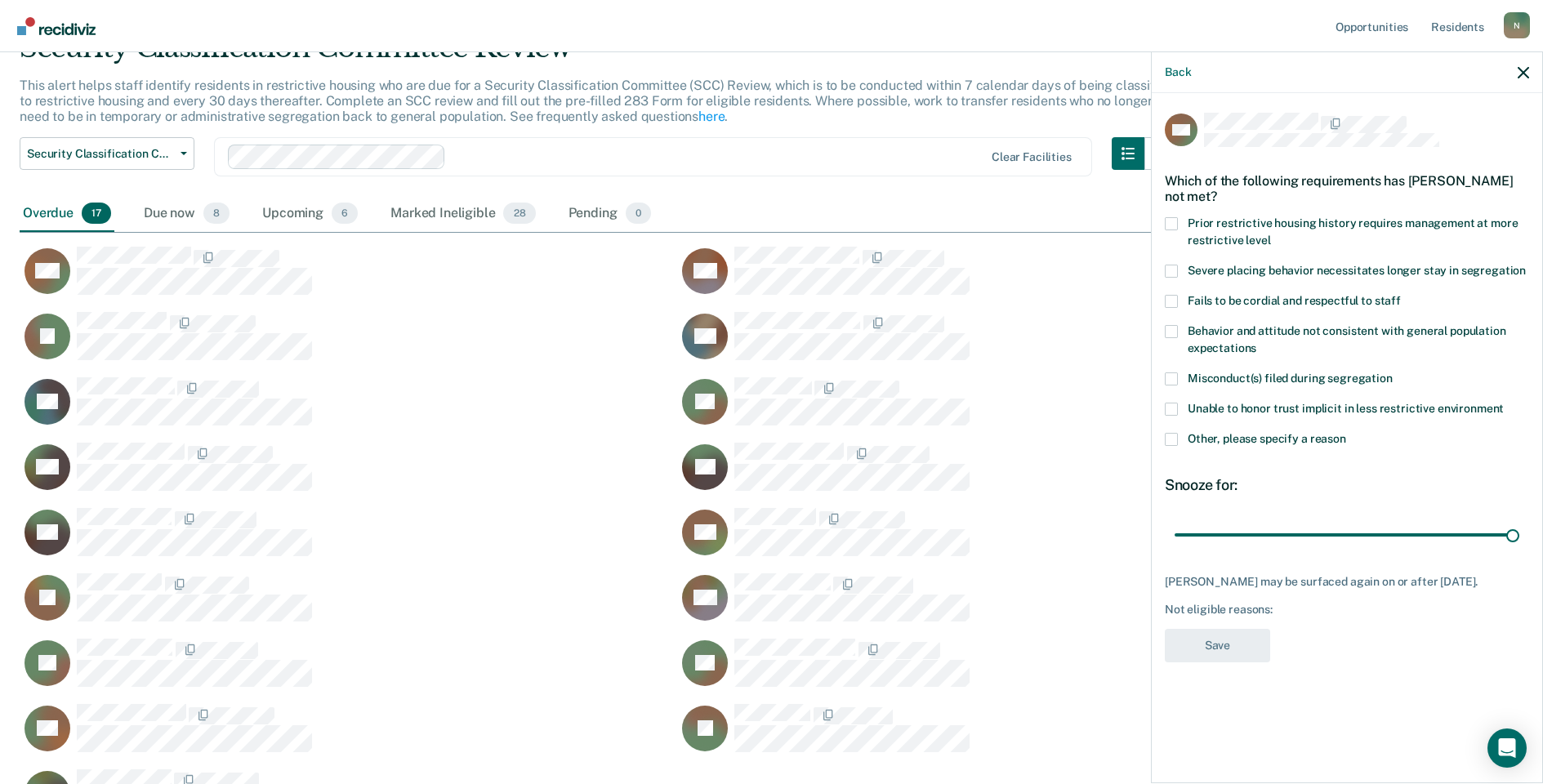
click at [1175, 442] on span at bounding box center [1171, 438] width 13 height 13
click at [1346, 432] on input "Other, please specify a reason" at bounding box center [1346, 432] width 0 height 0
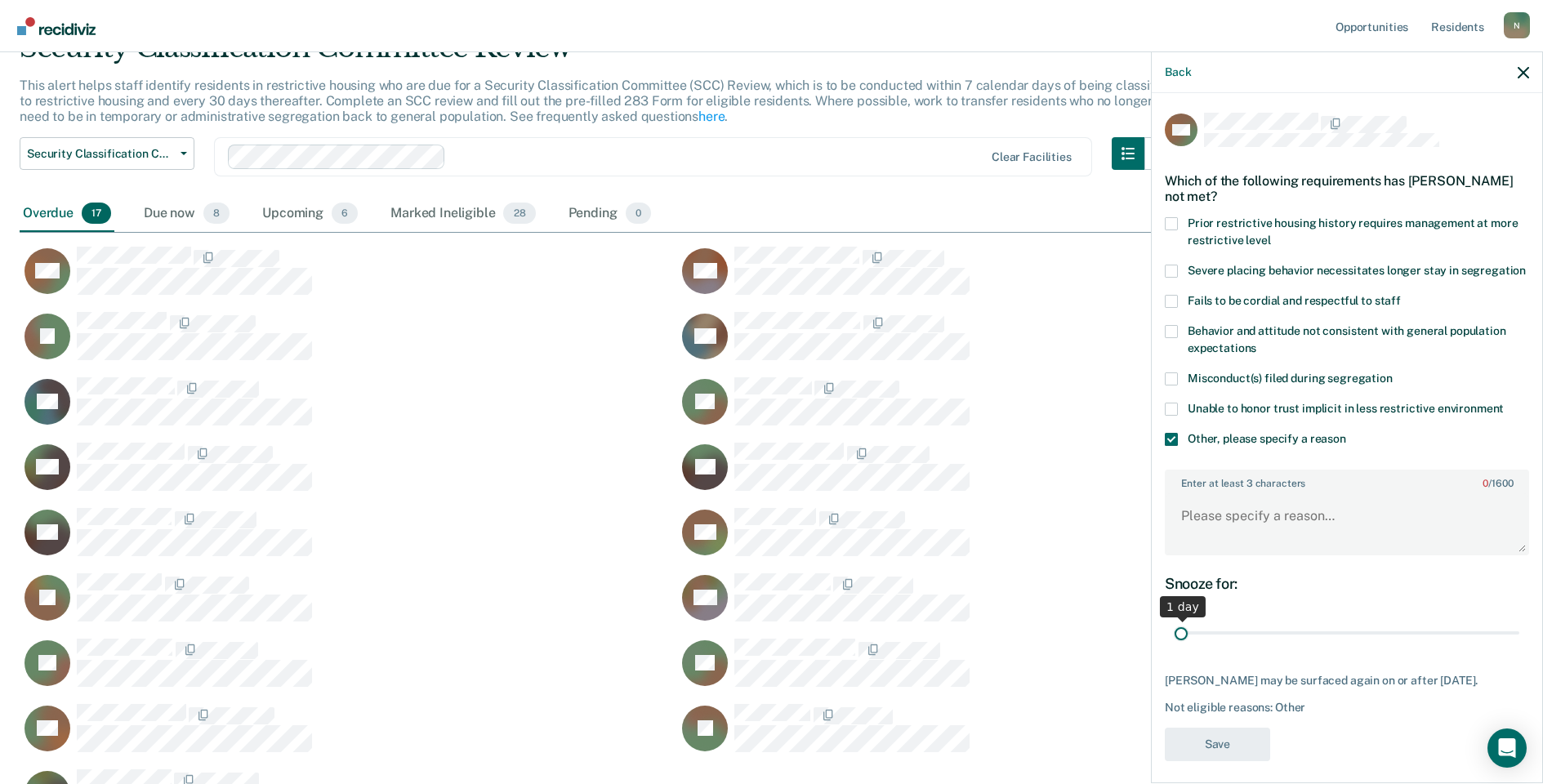
drag, startPoint x: 1499, startPoint y: 653, endPoint x: 1213, endPoint y: 586, distance: 293.7
type input "1"
click at [1175, 648] on input "range" at bounding box center [1347, 633] width 345 height 28
click at [1222, 553] on textarea "Enter at least 3 characters 0 / 1600" at bounding box center [1346, 523] width 361 height 60
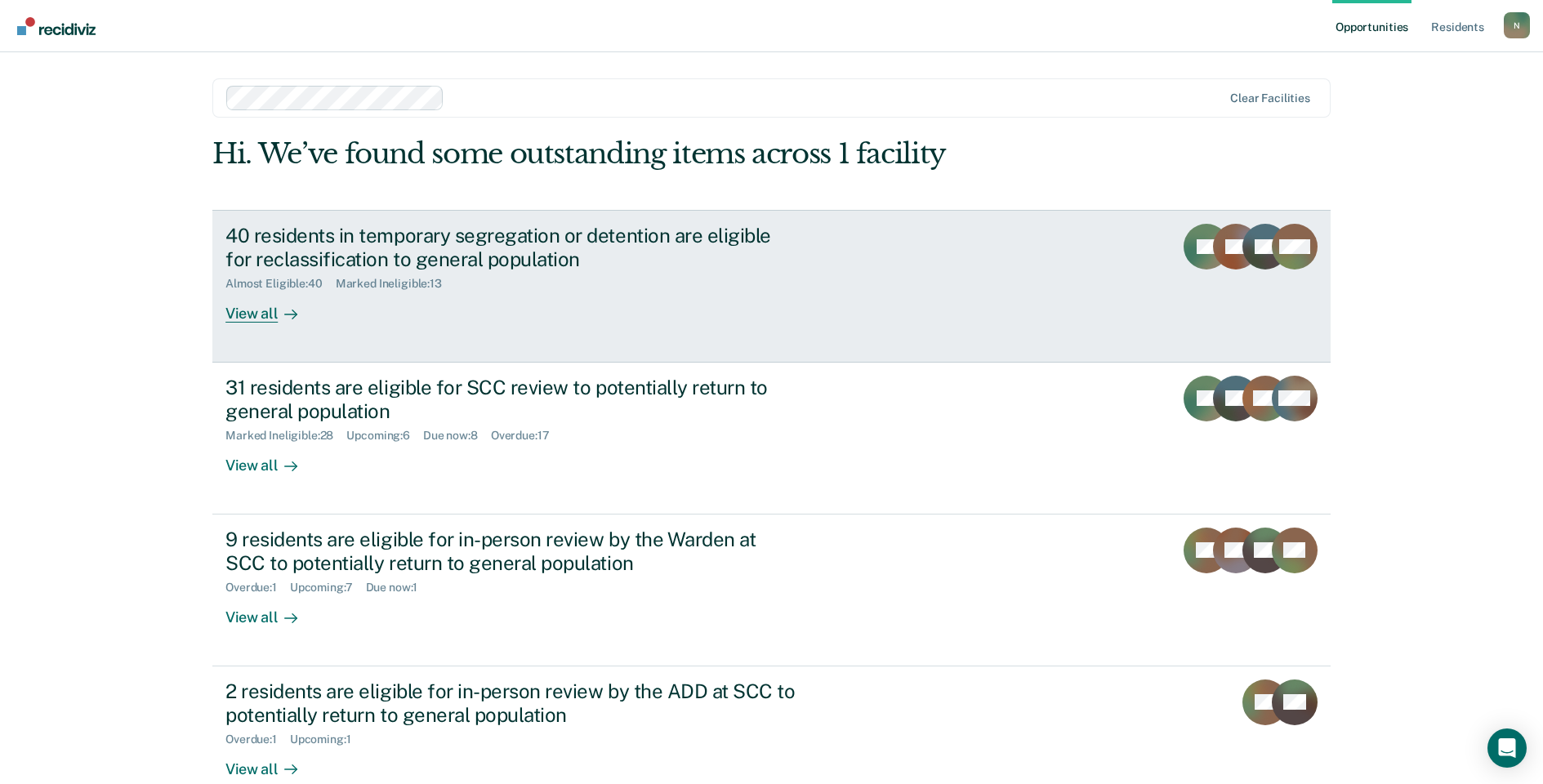
click at [322, 245] on div "40 residents in temporary segregation or detention are eligible for reclassific…" at bounding box center [511, 247] width 574 height 48
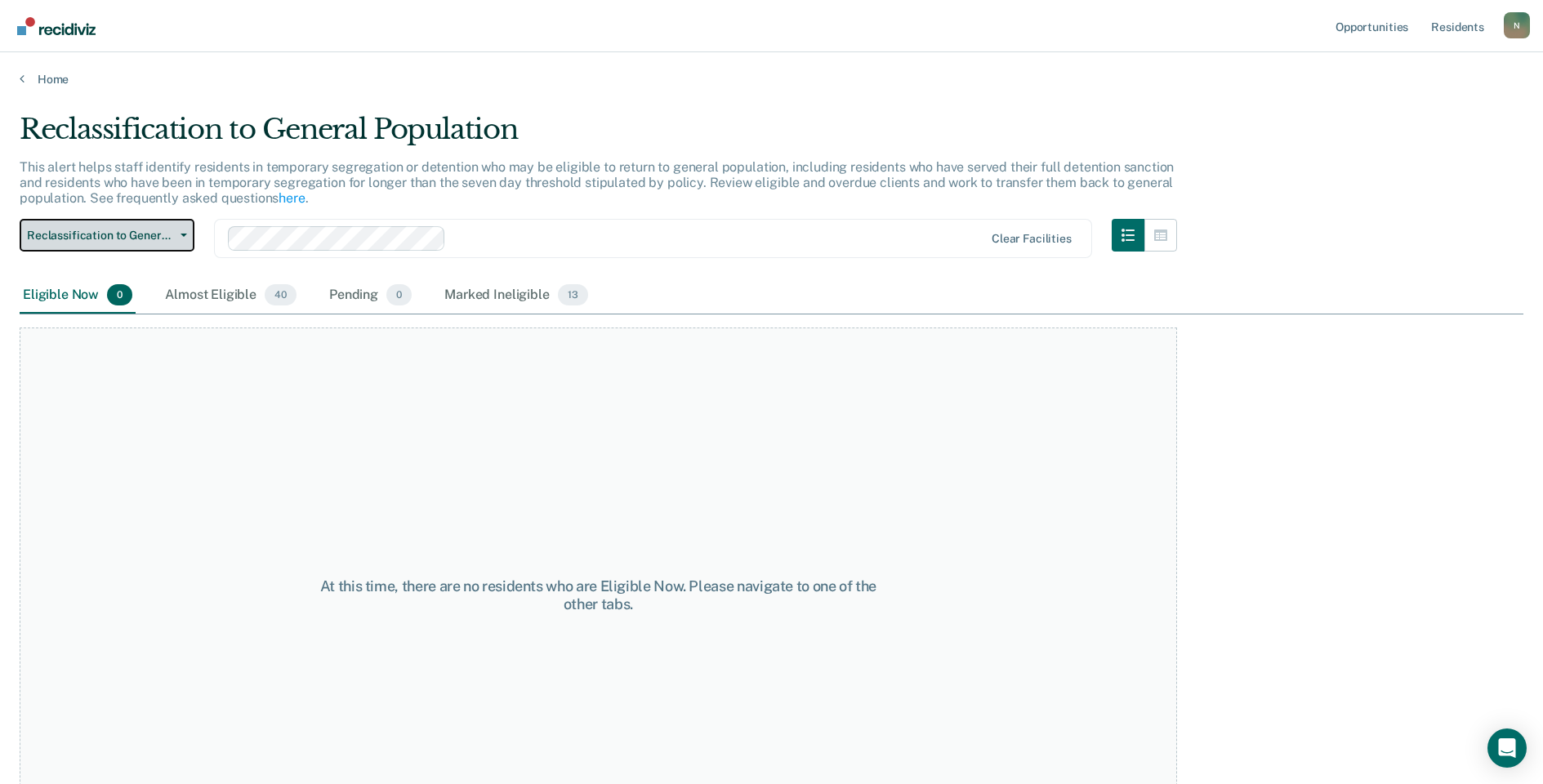
click at [160, 237] on span "Reclassification to General Population" at bounding box center [100, 236] width 147 height 14
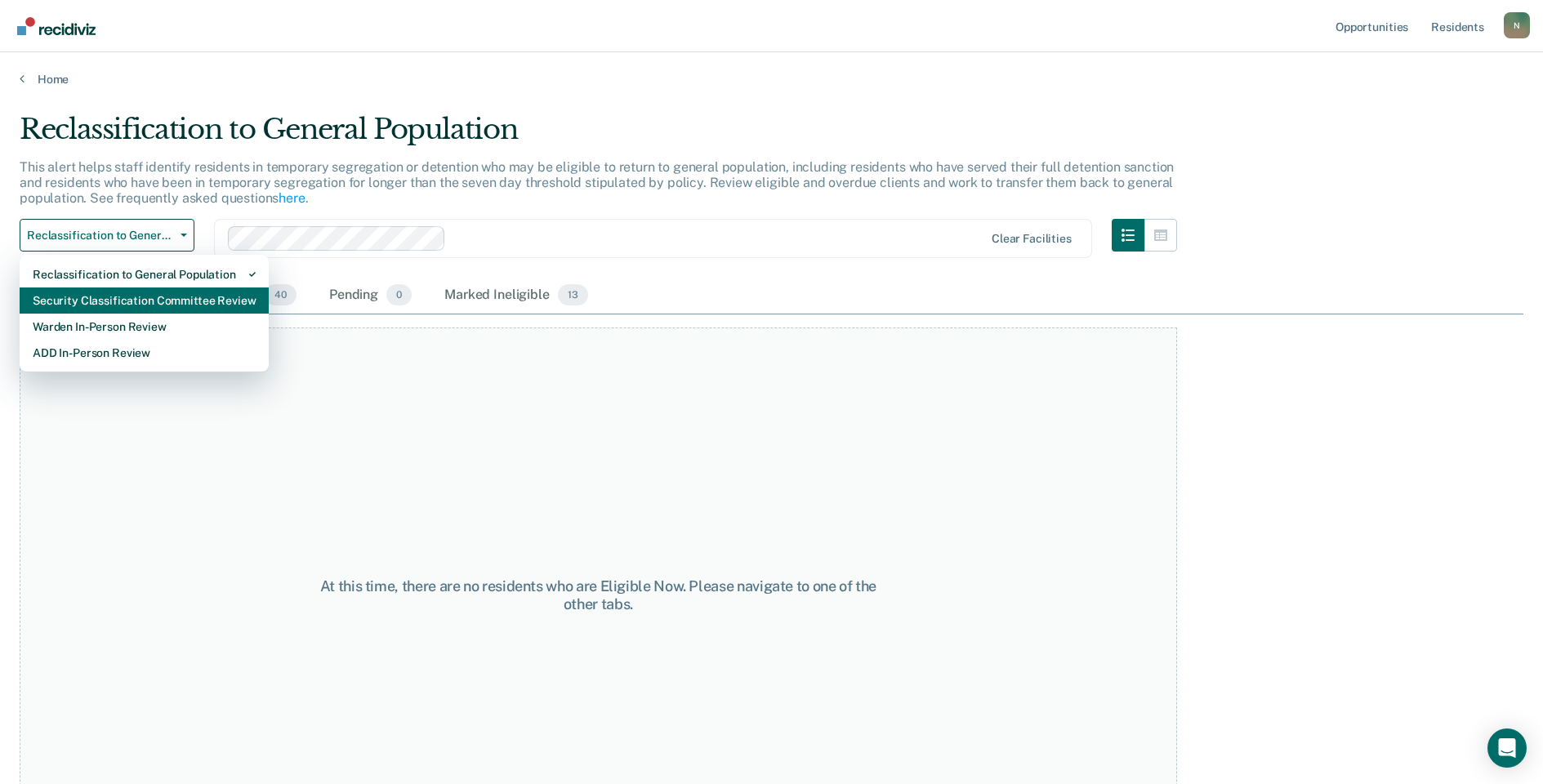
click at [144, 306] on div "Security Classification Committee Review" at bounding box center [144, 300] width 223 height 26
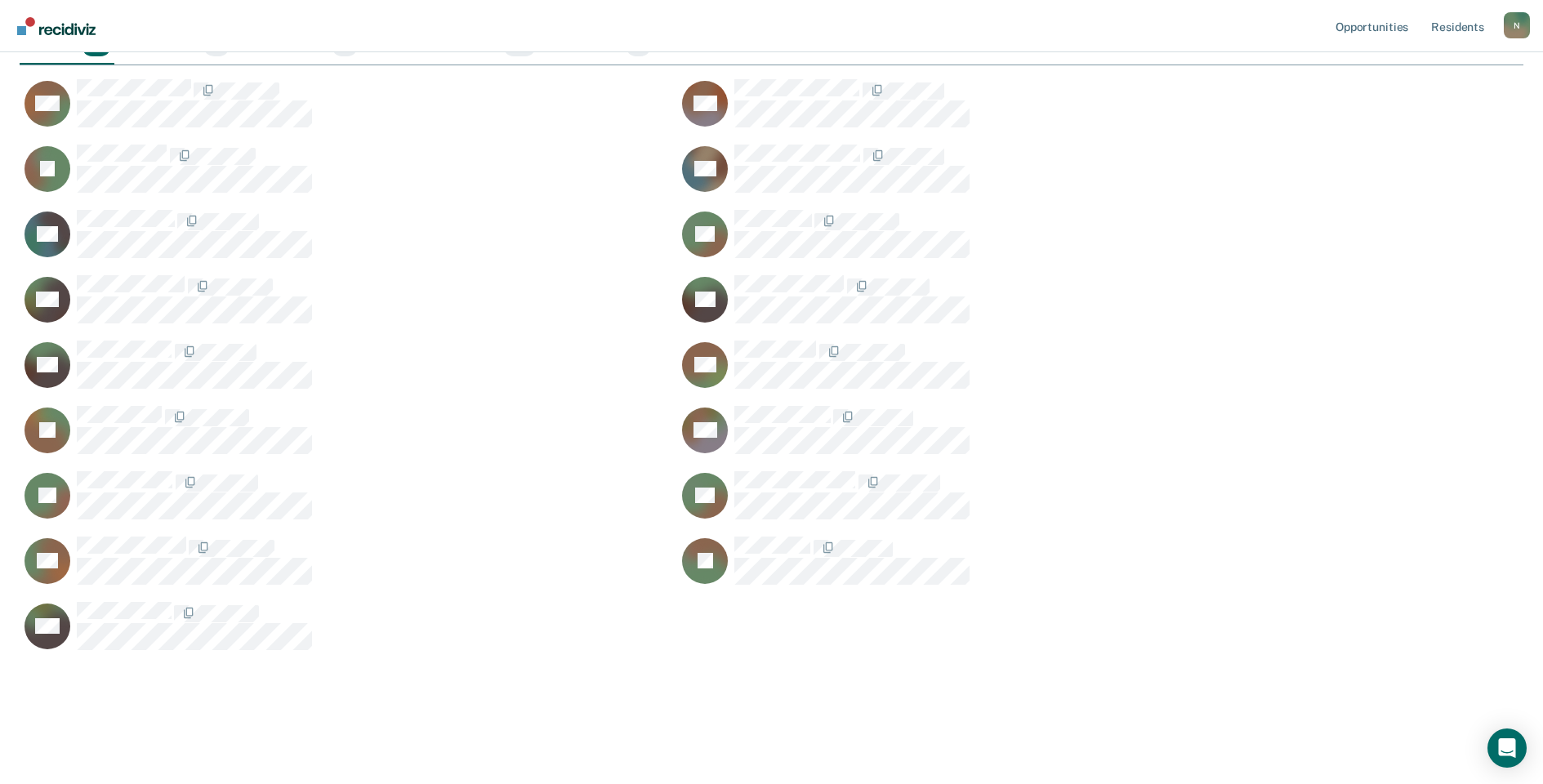
scroll to position [168, 0]
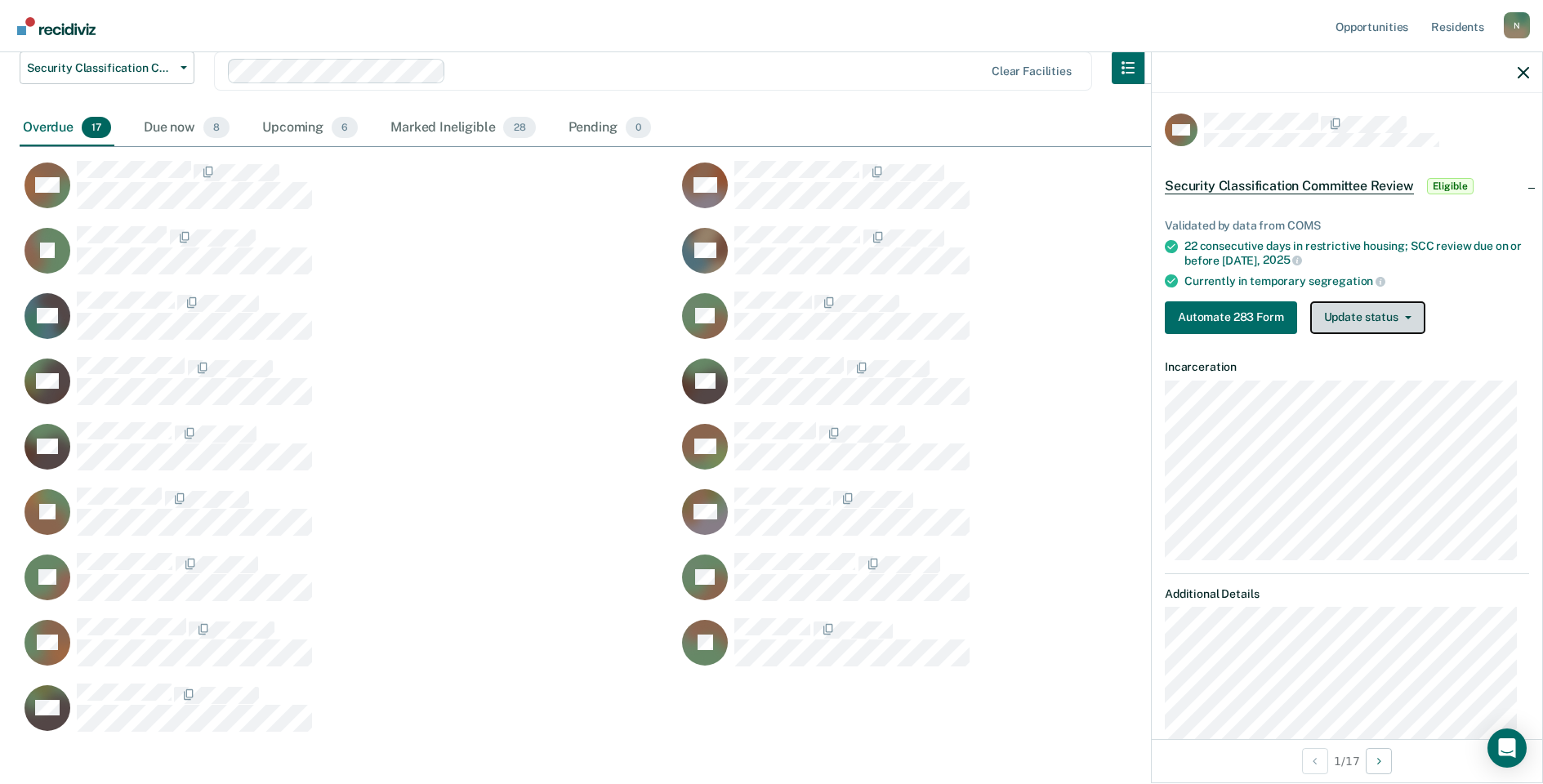
click at [1337, 305] on button "Update status" at bounding box center [1368, 317] width 115 height 33
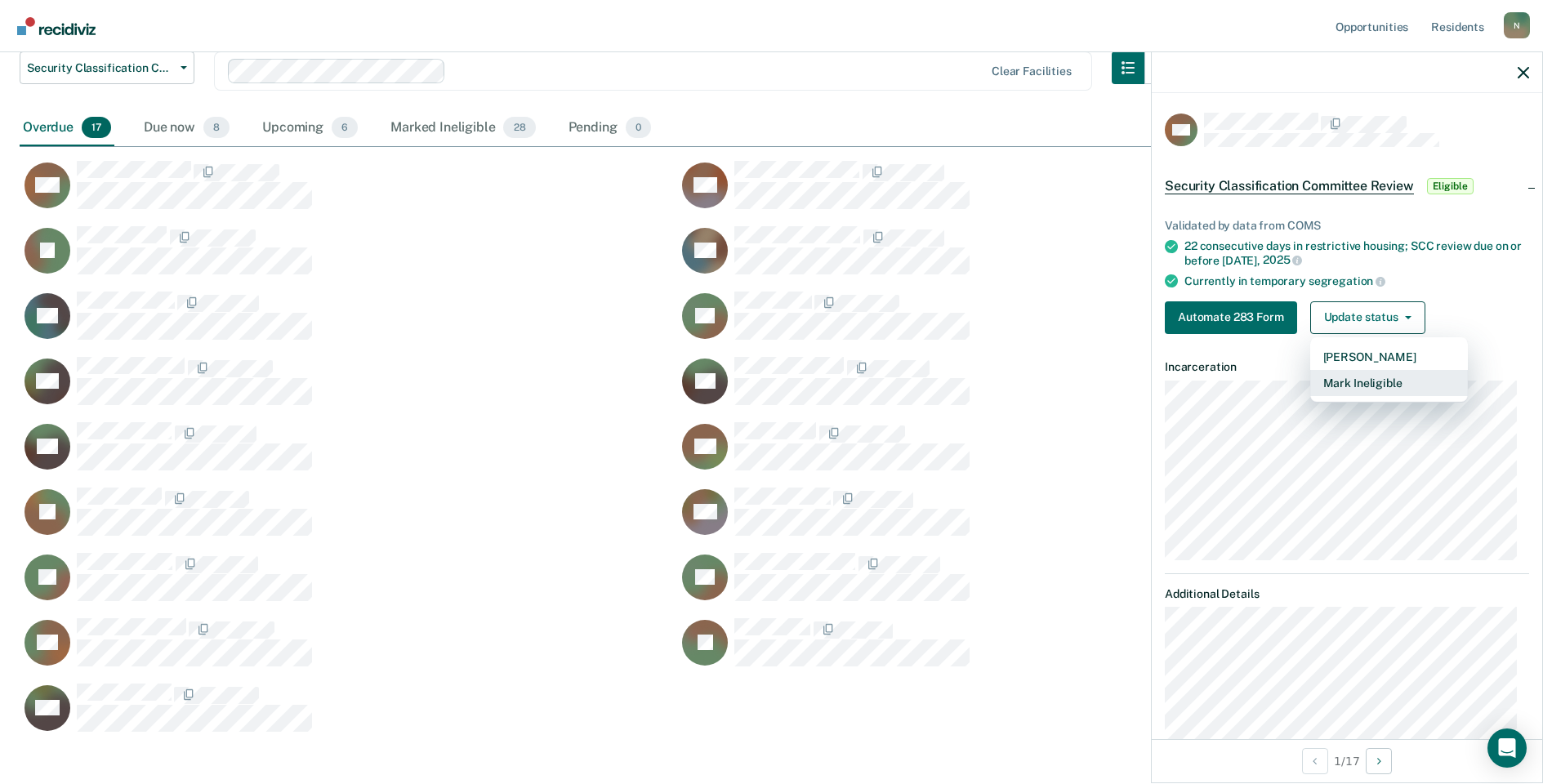
click at [1342, 385] on button "Mark Ineligible" at bounding box center [1389, 383] width 158 height 26
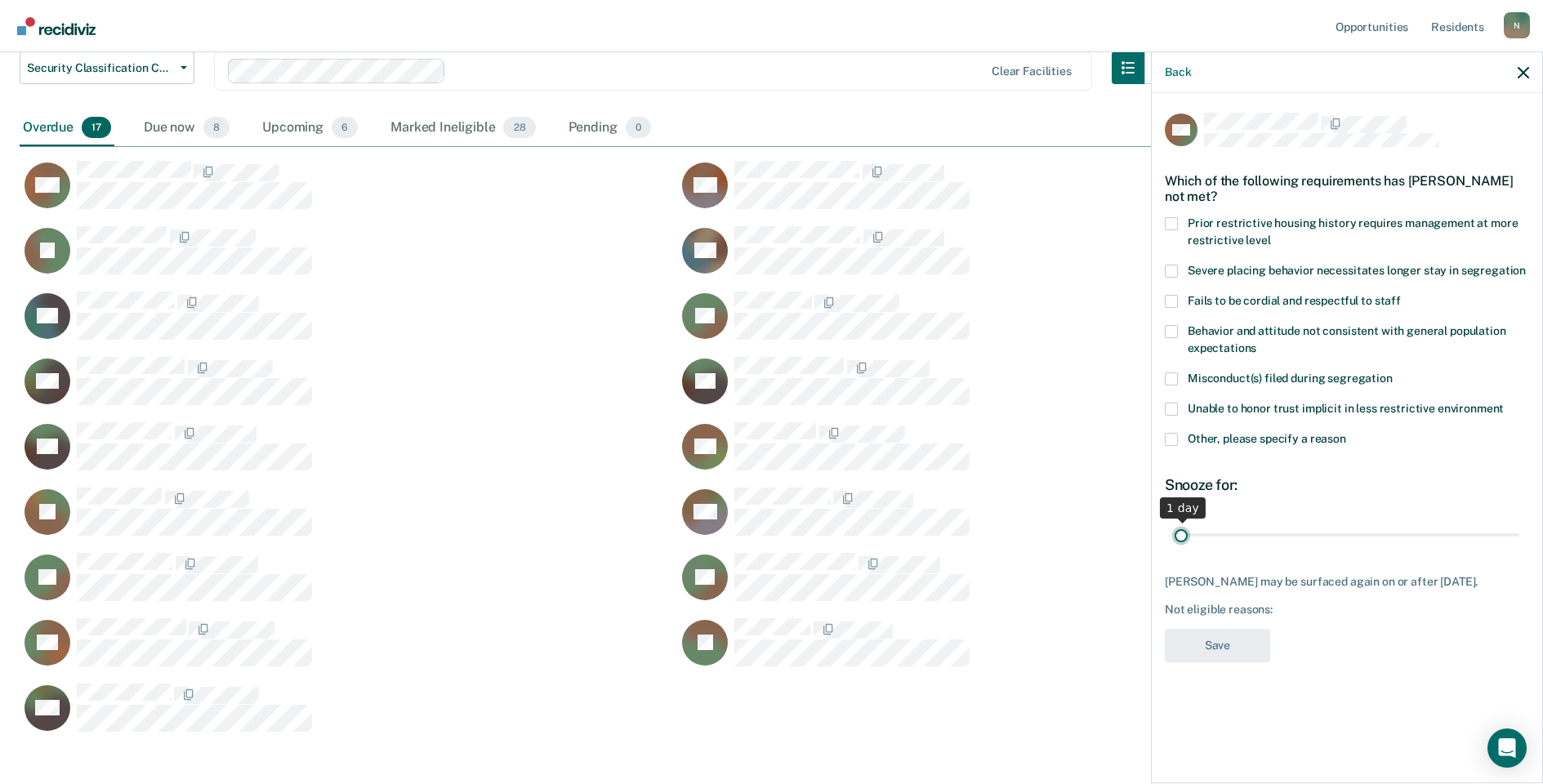
drag, startPoint x: 1516, startPoint y: 535, endPoint x: 1140, endPoint y: 483, distance: 379.6
type input "1"
click at [1175, 538] on input "range" at bounding box center [1347, 534] width 345 height 28
click at [1172, 442] on span at bounding box center [1171, 438] width 13 height 13
click at [1346, 432] on input "Other, please specify a reason" at bounding box center [1346, 432] width 0 height 0
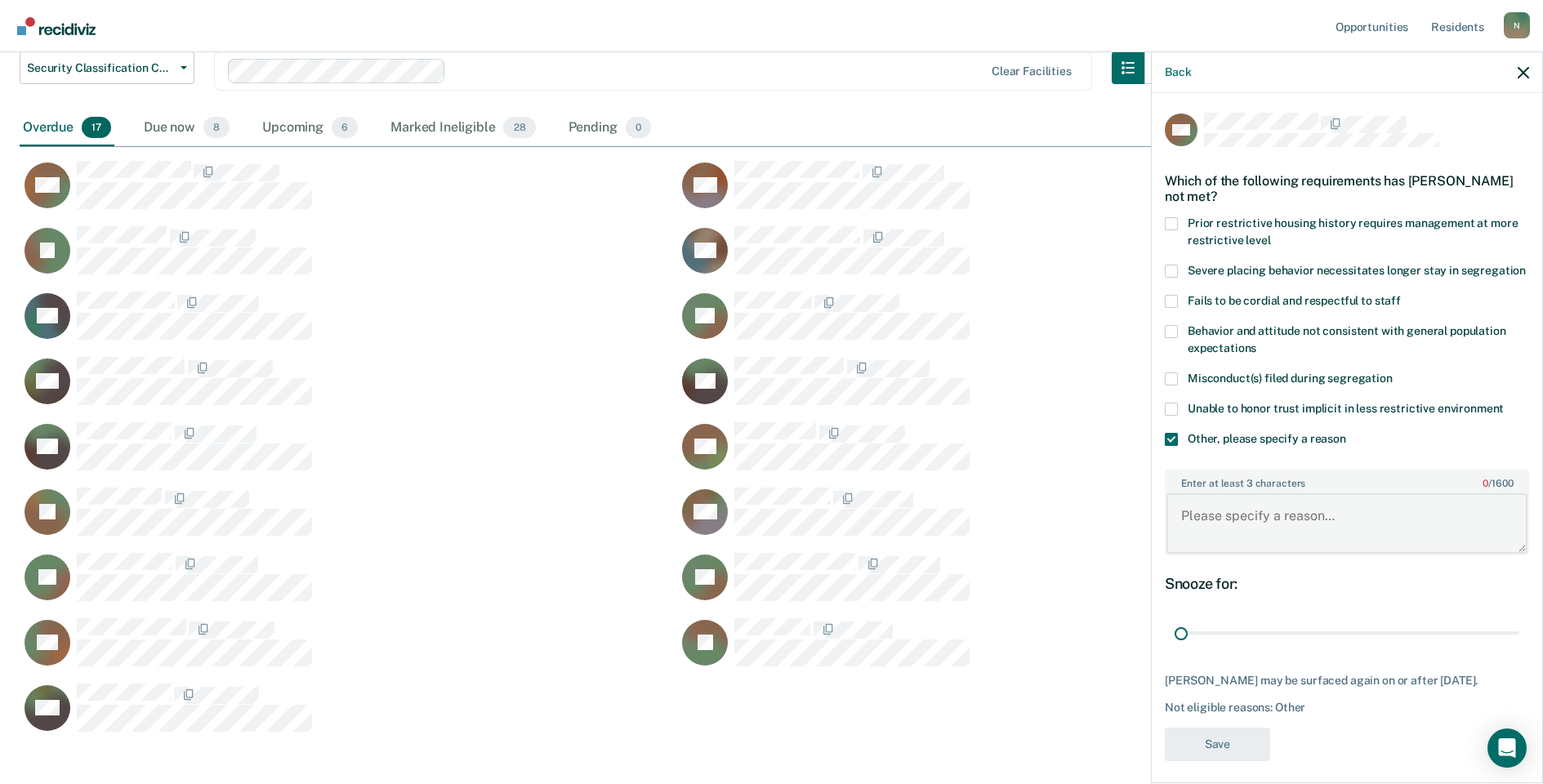
click at [1215, 535] on textarea "Enter at least 3 characters 0 / 1600" at bounding box center [1346, 523] width 361 height 60
type textarea "reclassed to GP [DATE]"
click at [1218, 761] on button "Save" at bounding box center [1218, 744] width 105 height 33
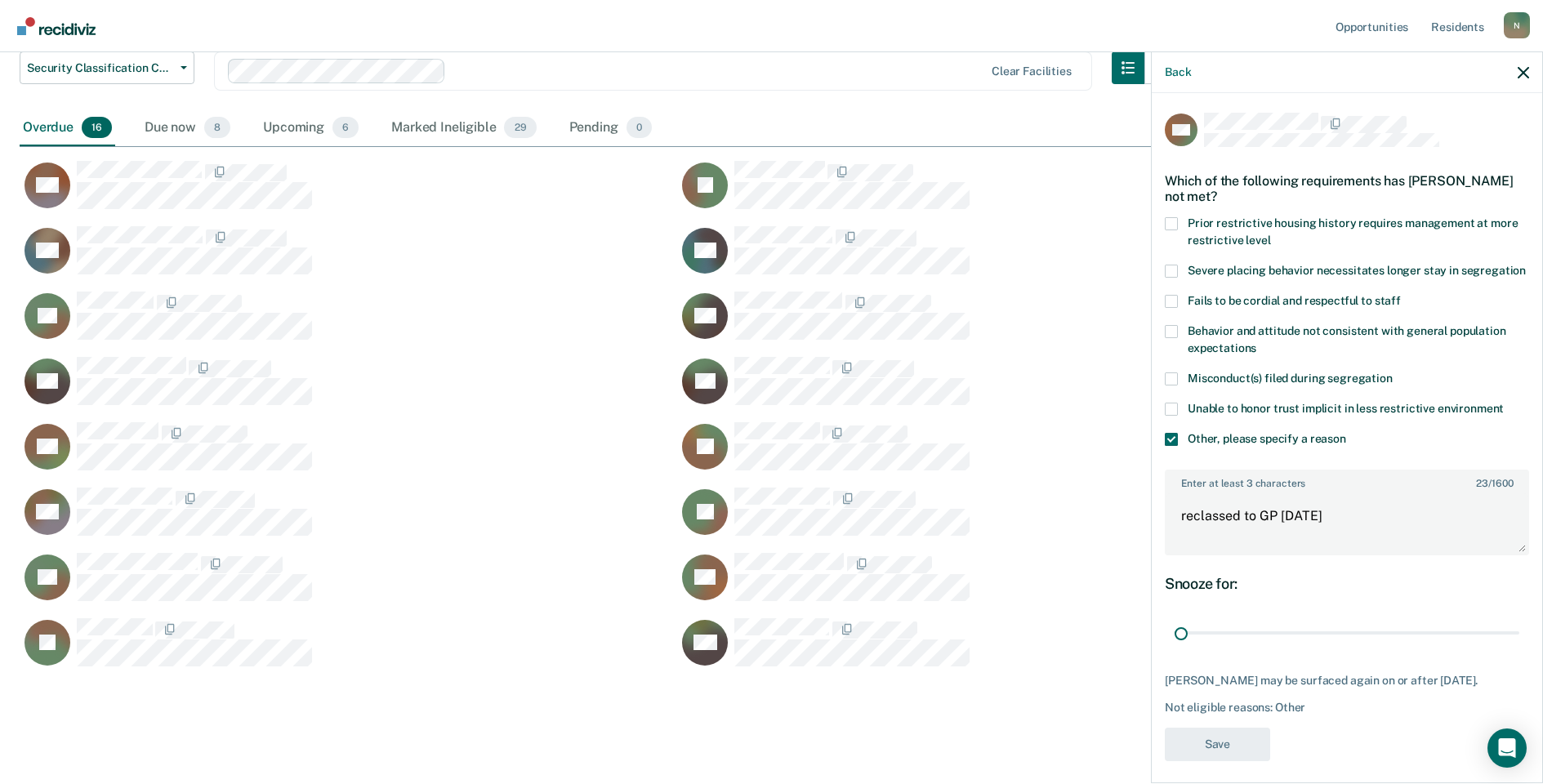
scroll to position [721, 1491]
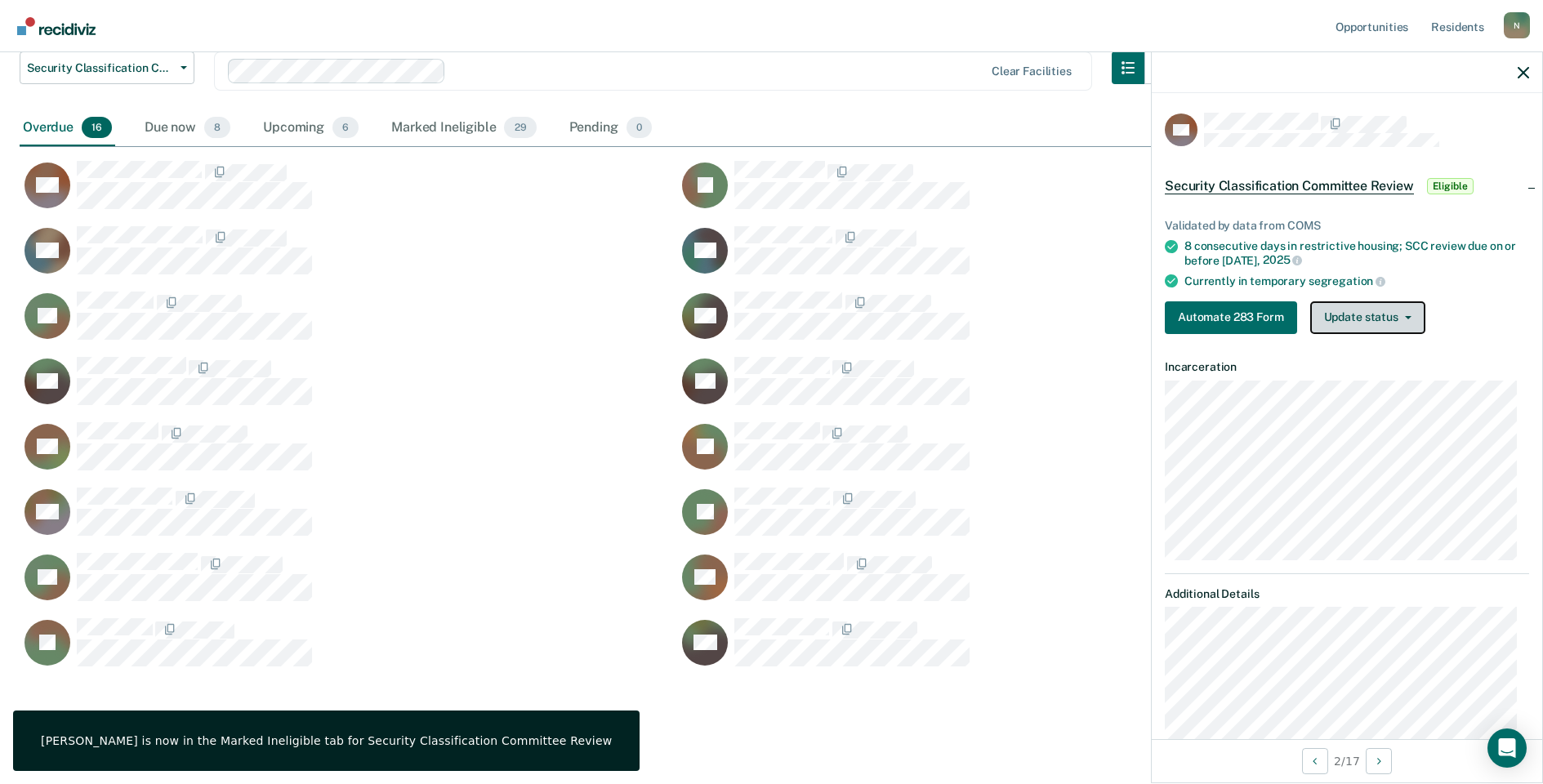
click at [1343, 324] on button "Update status" at bounding box center [1368, 317] width 115 height 33
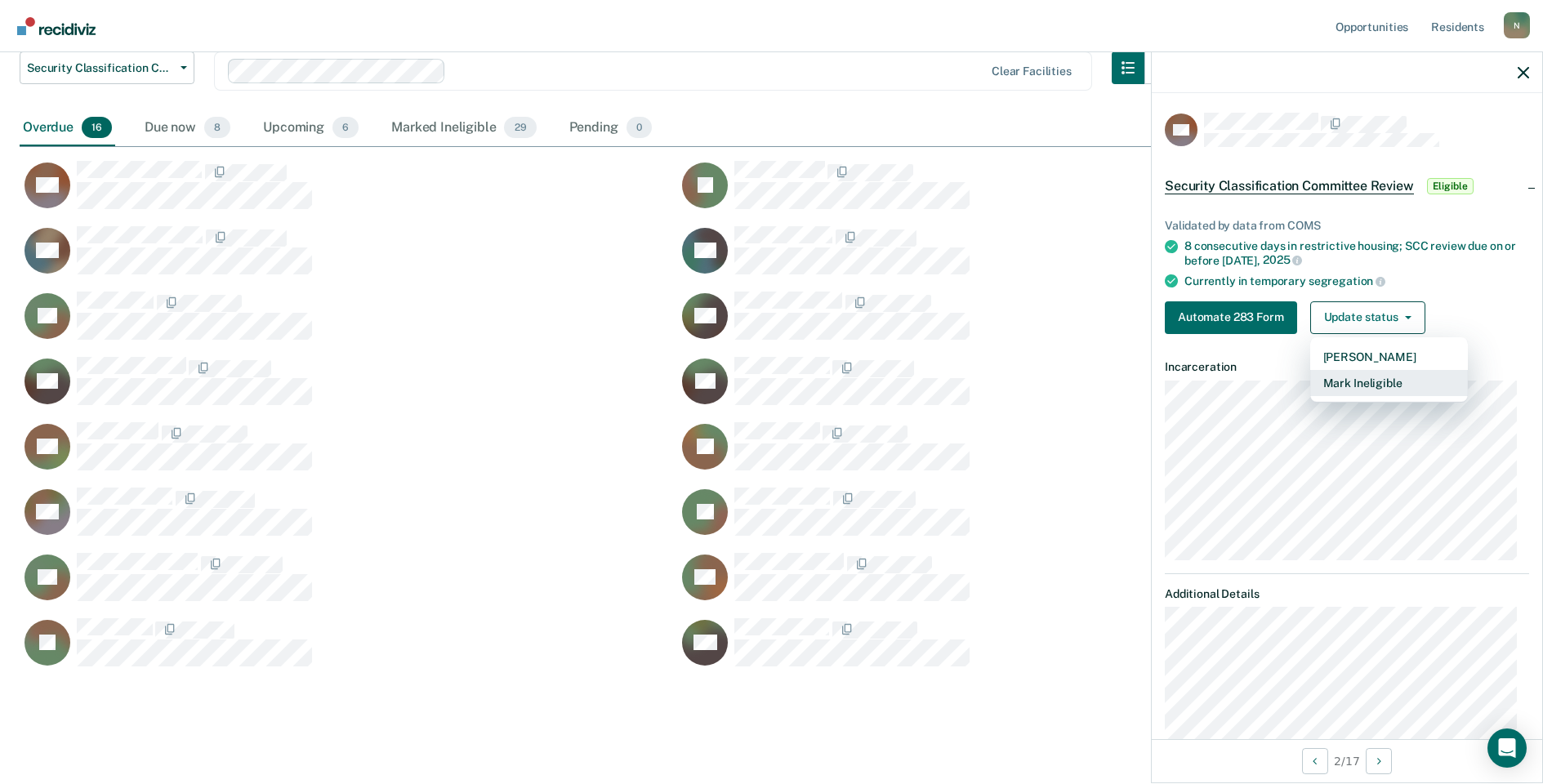
click at [1349, 390] on button "Mark Ineligible" at bounding box center [1389, 383] width 158 height 26
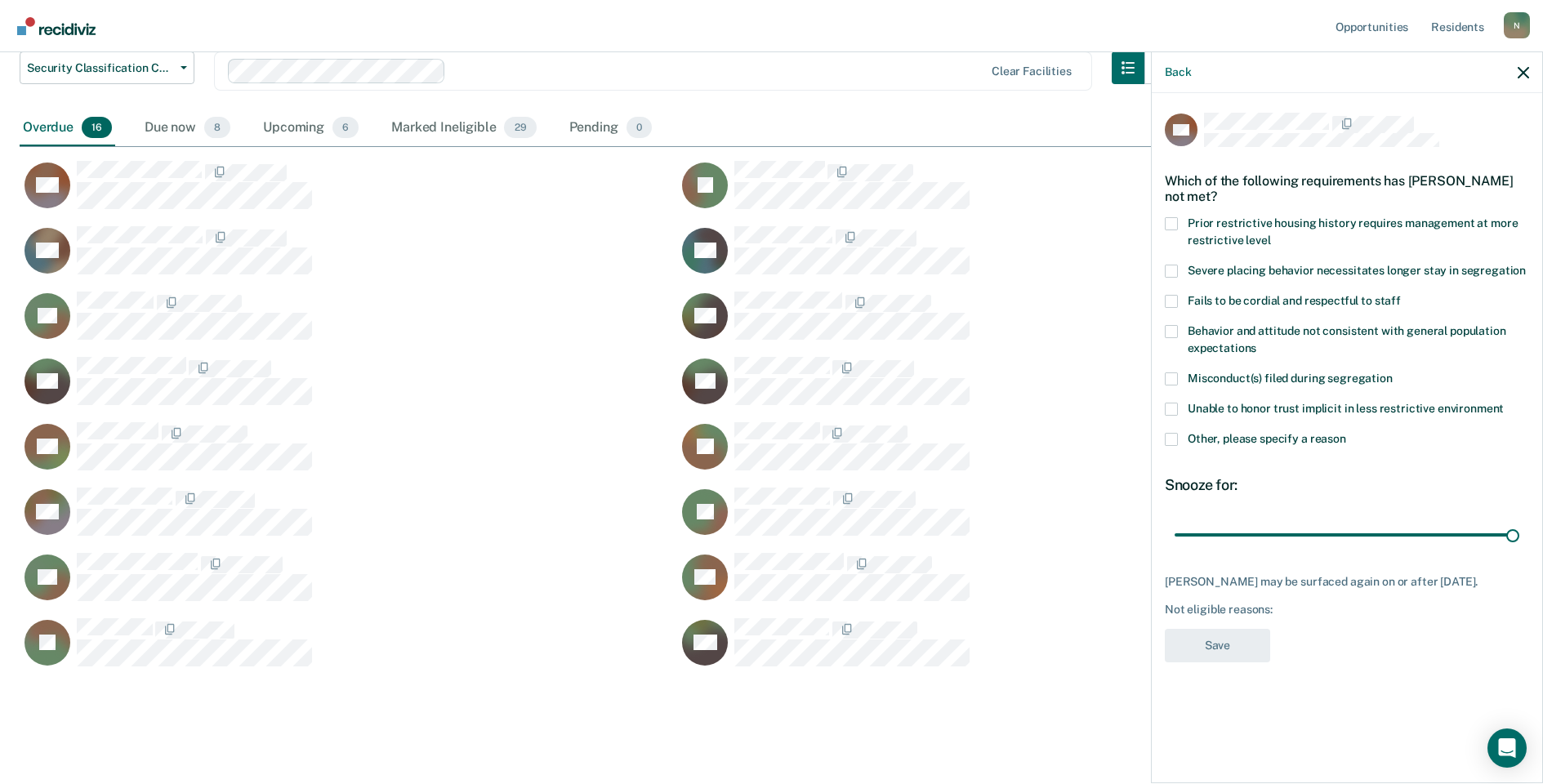
click at [1166, 429] on div "Unable to honor trust implicit in less restrictive environment" at bounding box center [1347, 417] width 364 height 30
click at [1173, 434] on span at bounding box center [1171, 438] width 13 height 13
click at [1346, 432] on input "Other, please specify a reason" at bounding box center [1346, 432] width 0 height 0
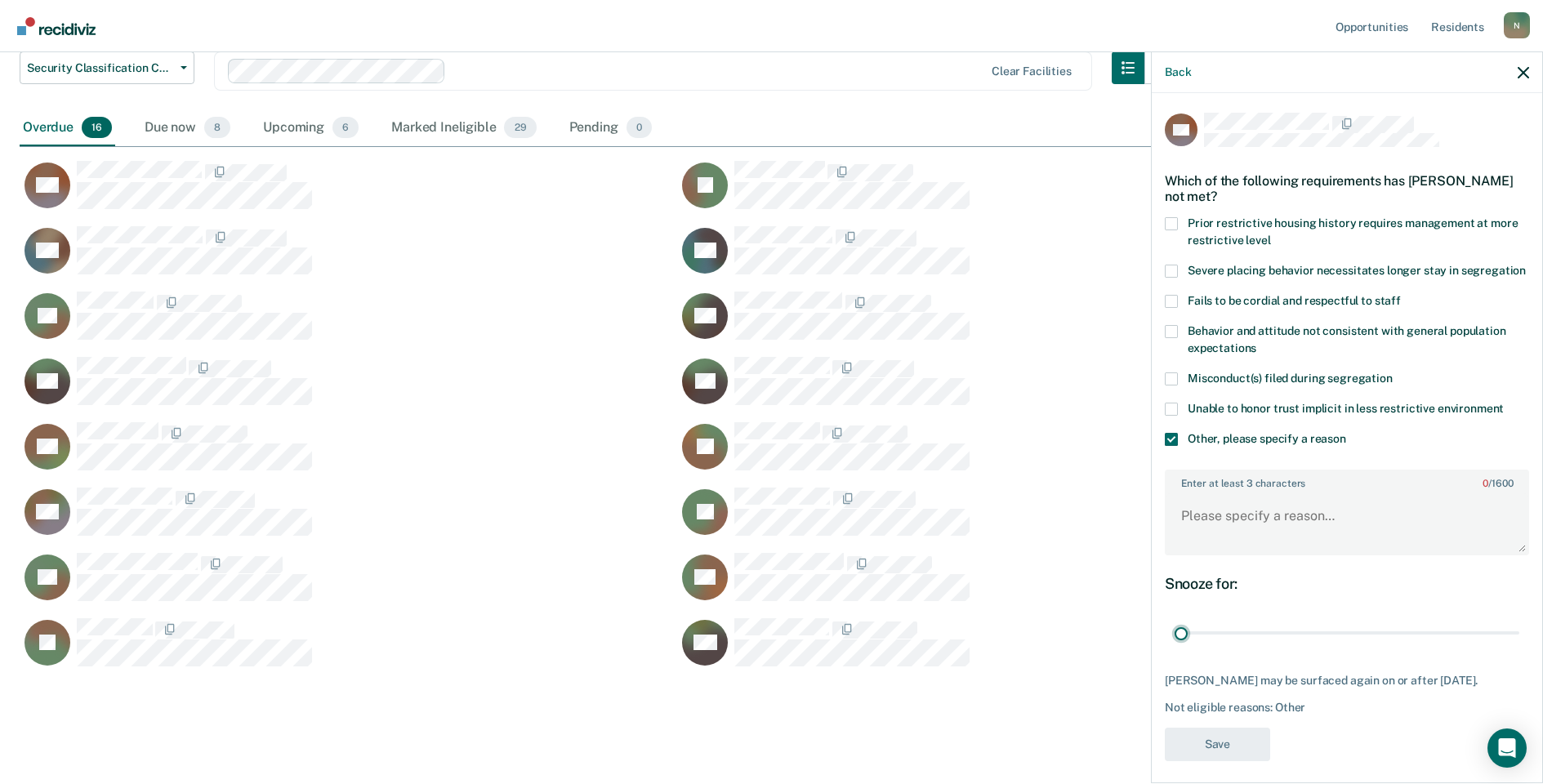
drag, startPoint x: 1505, startPoint y: 650, endPoint x: 1175, endPoint y: 528, distance: 351.8
type input "1"
click at [1175, 627] on input "range" at bounding box center [1347, 633] width 345 height 28
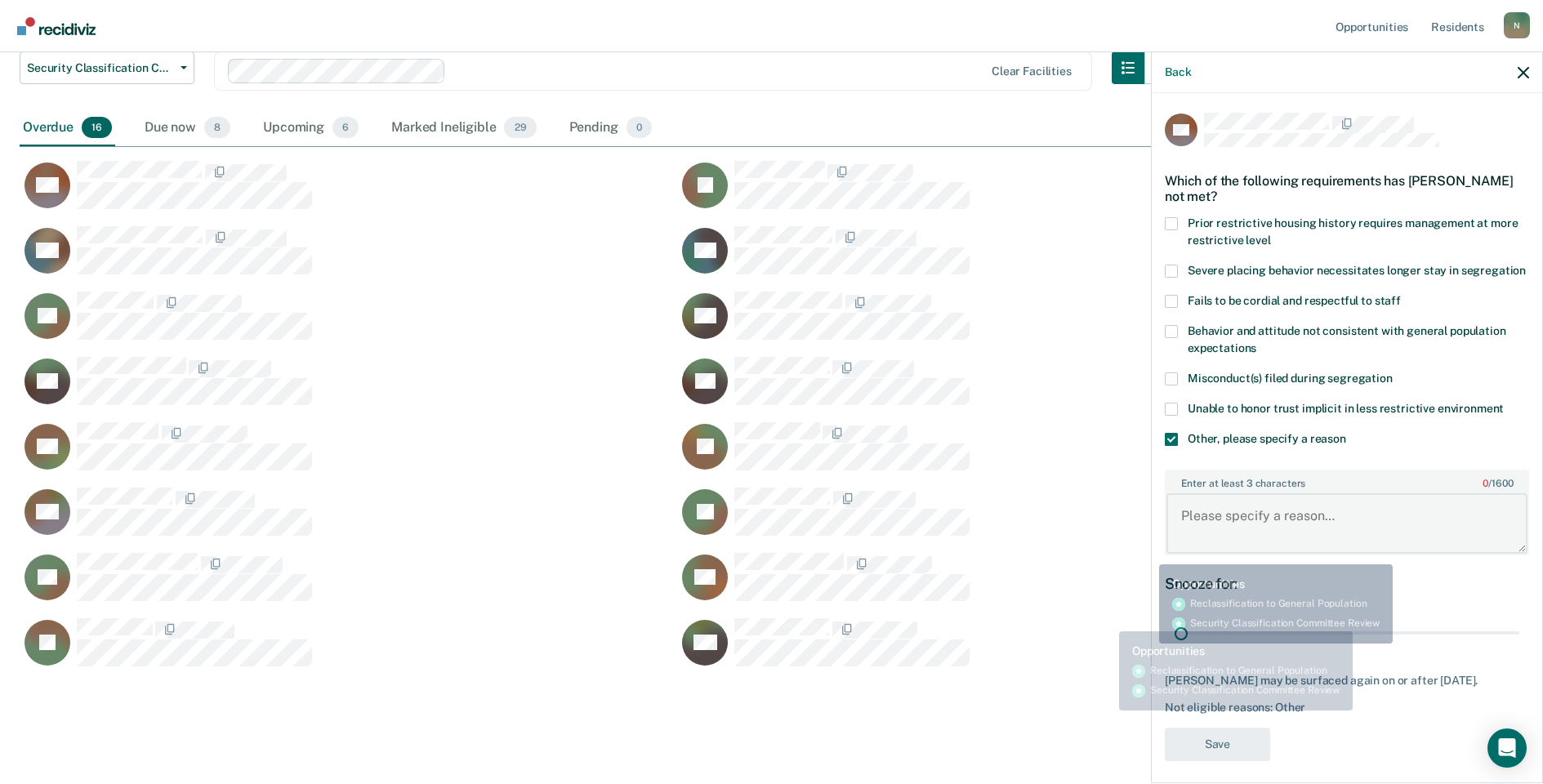
click at [1176, 527] on textarea "Enter at least 3 characters 0 / 1600" at bounding box center [1346, 523] width 361 height 60
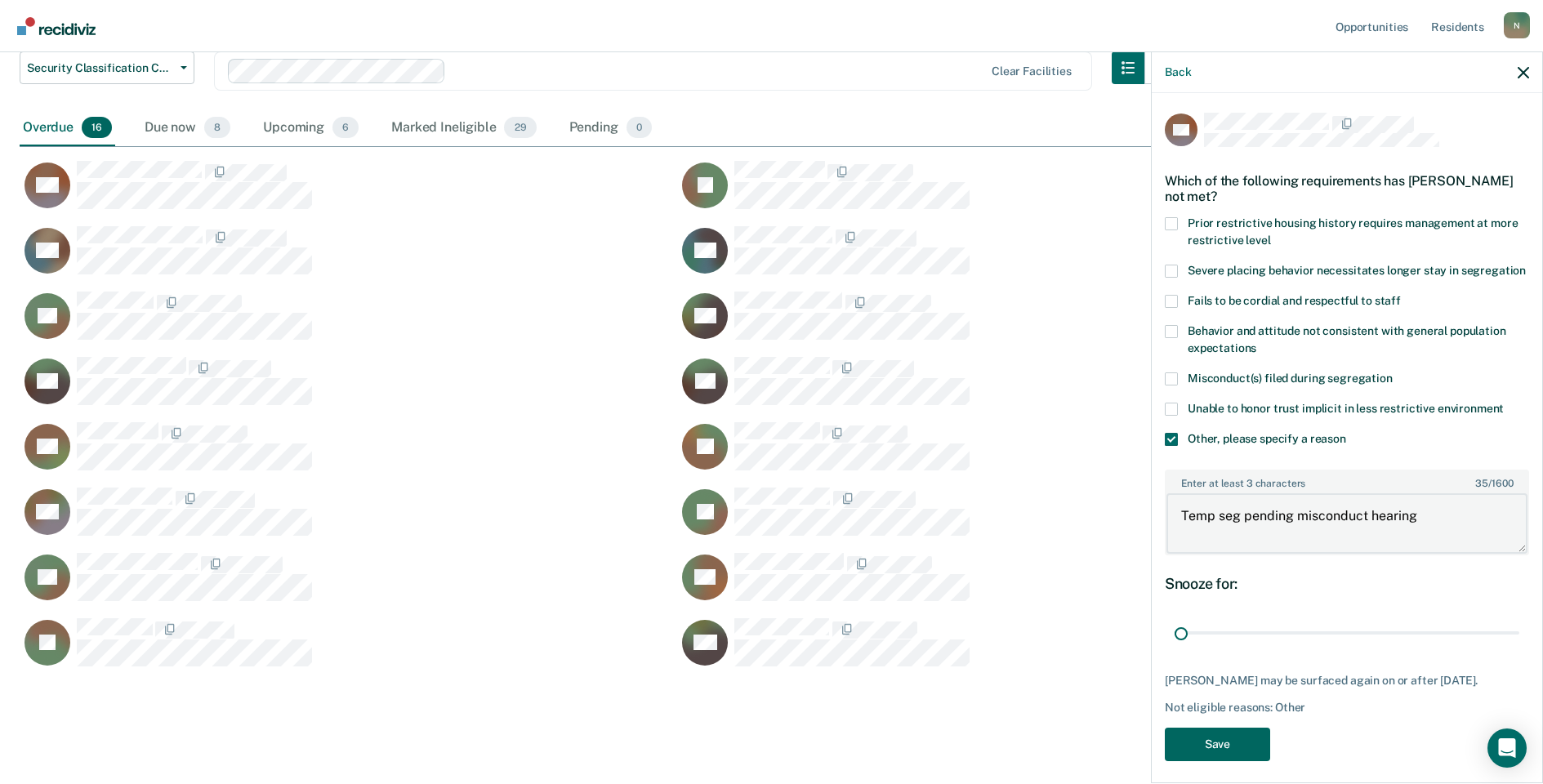
type textarea "Temp seg pending misconduct hearing"
click at [1191, 761] on button "Save" at bounding box center [1218, 744] width 105 height 33
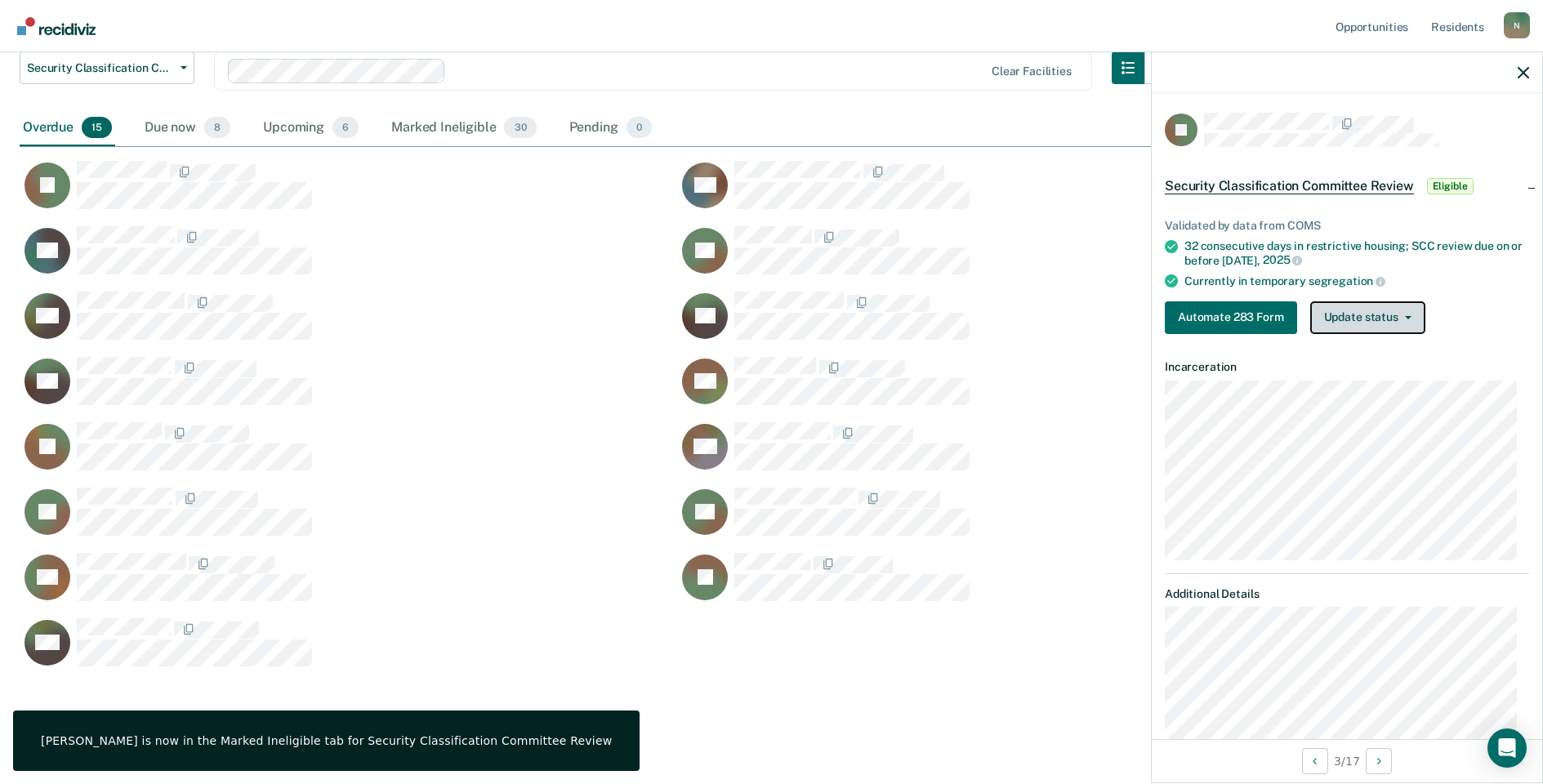
click at [1321, 313] on button "Update status" at bounding box center [1368, 317] width 115 height 33
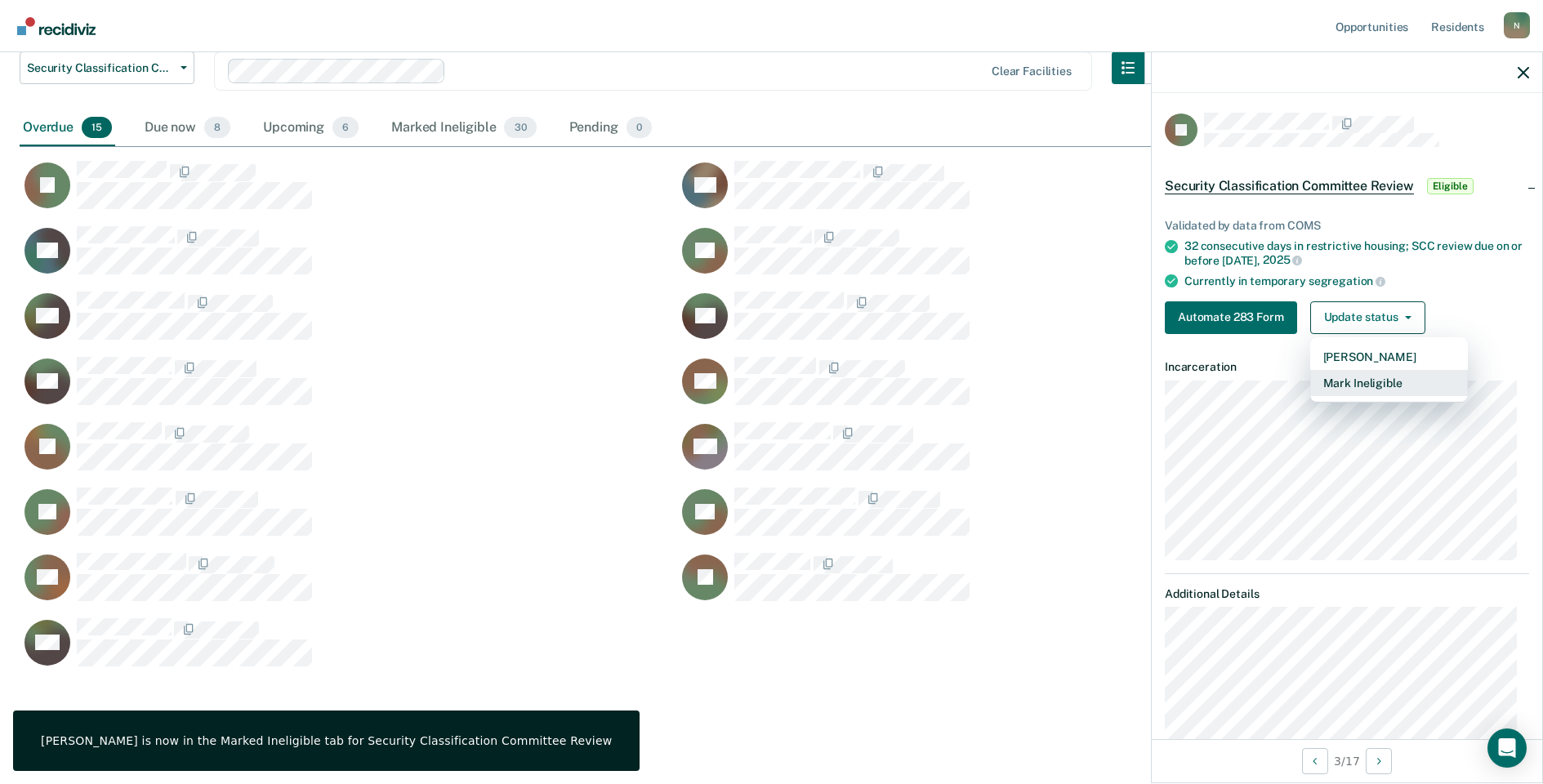
click at [1337, 377] on button "Mark Ineligible" at bounding box center [1389, 383] width 158 height 26
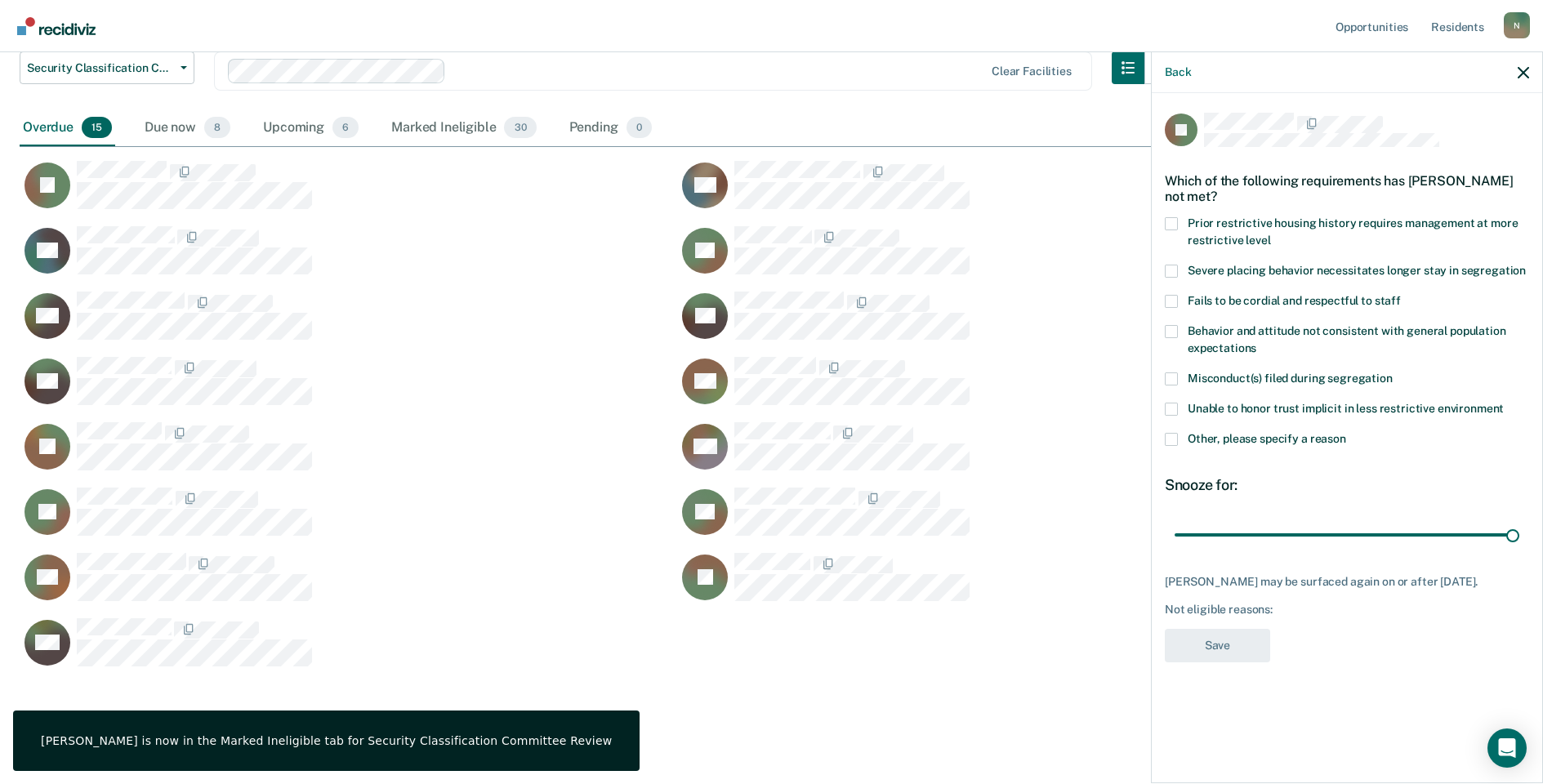
click at [1172, 437] on span at bounding box center [1171, 438] width 13 height 13
click at [1346, 432] on input "Other, please specify a reason" at bounding box center [1346, 432] width 0 height 0
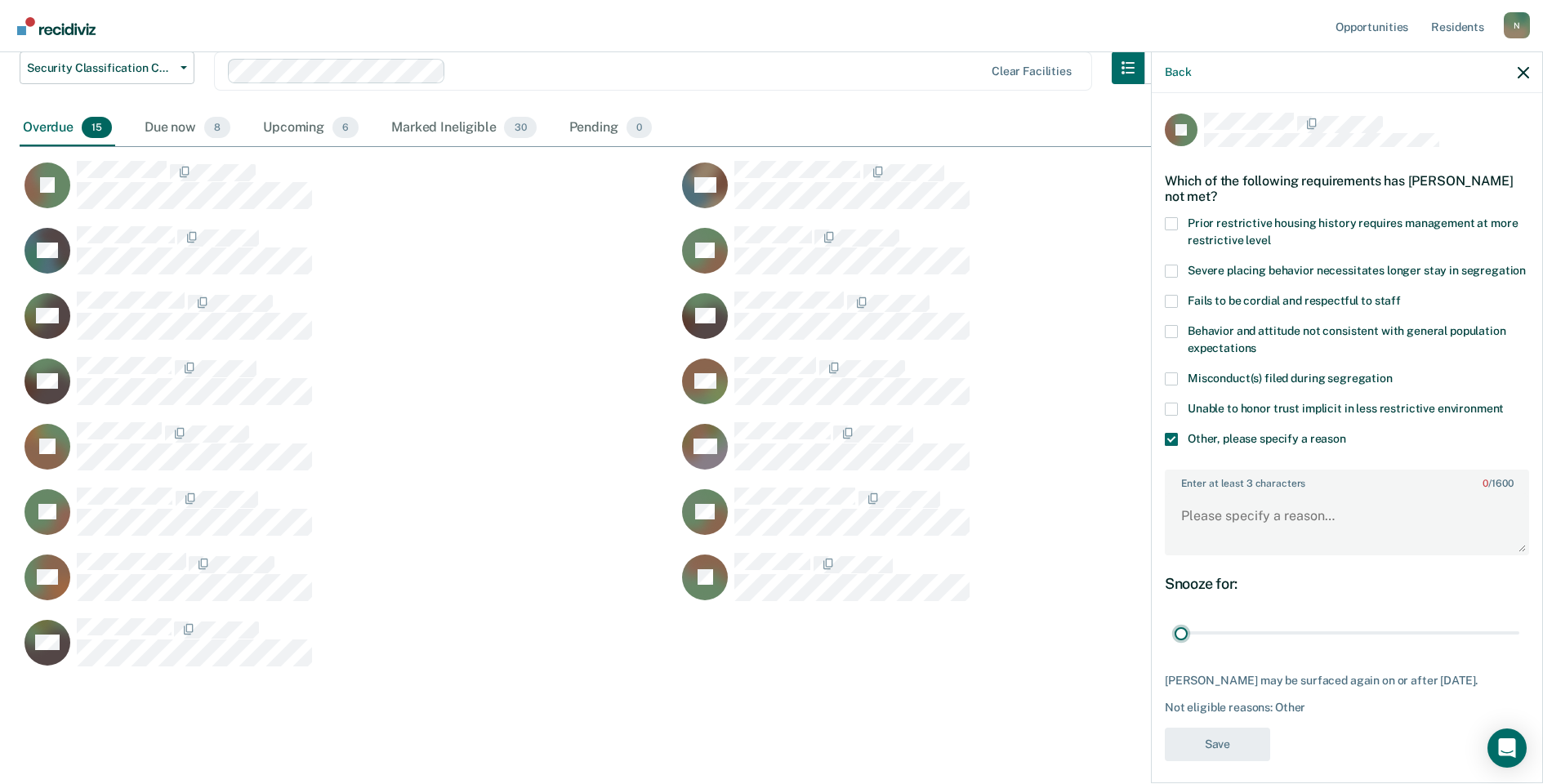
drag, startPoint x: 1504, startPoint y: 650, endPoint x: 1132, endPoint y: 619, distance: 373.3
type input "1"
click at [1175, 648] on input "range" at bounding box center [1347, 633] width 345 height 28
click at [1185, 543] on textarea "Enter at least 3 characters 0 / 1600" at bounding box center [1346, 523] width 361 height 60
type textarea "Temp seg pending alt IV placement"
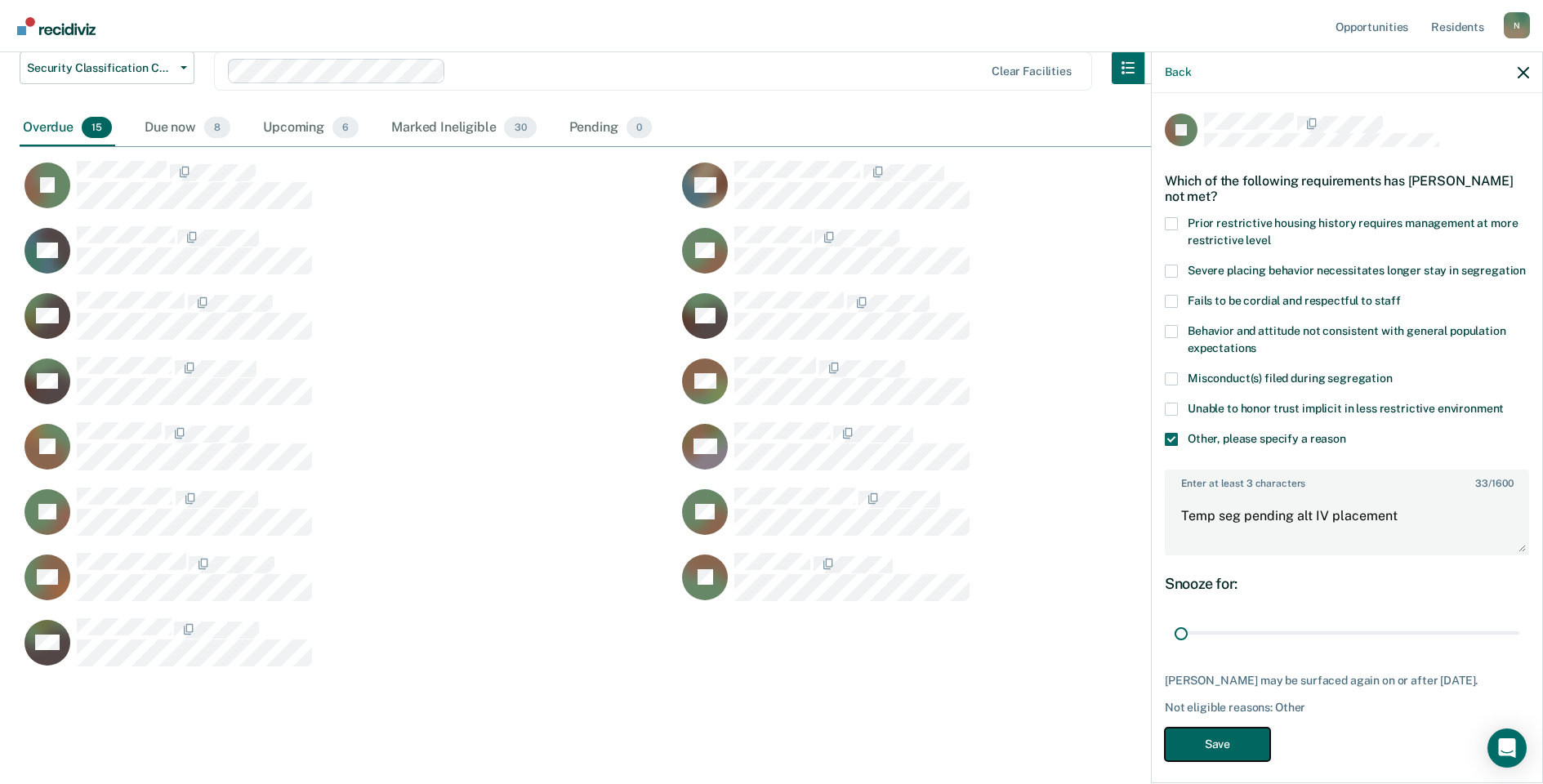
click at [1197, 761] on button "Save" at bounding box center [1218, 744] width 105 height 33
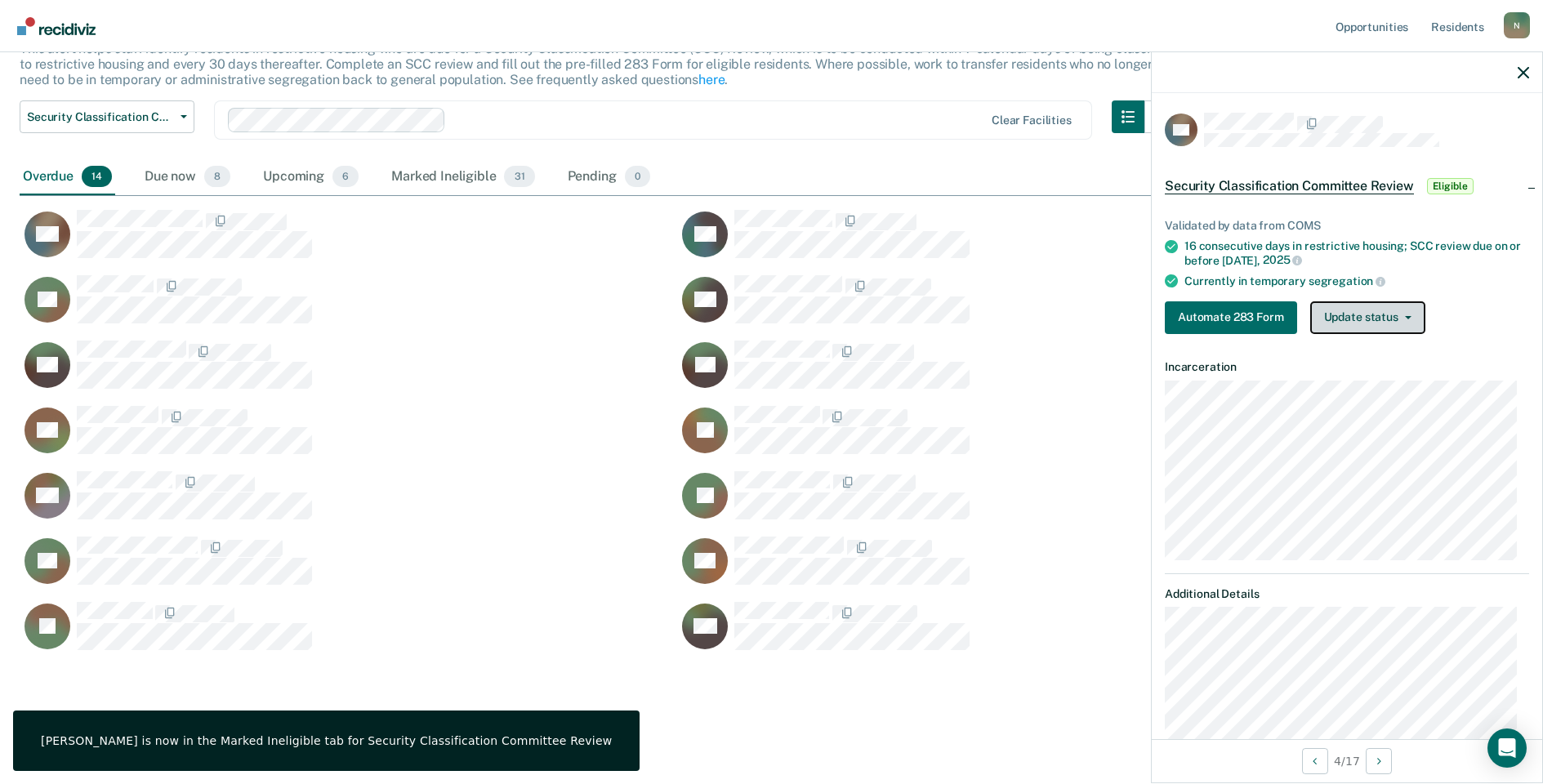
click at [1404, 329] on button "Update status" at bounding box center [1368, 317] width 115 height 33
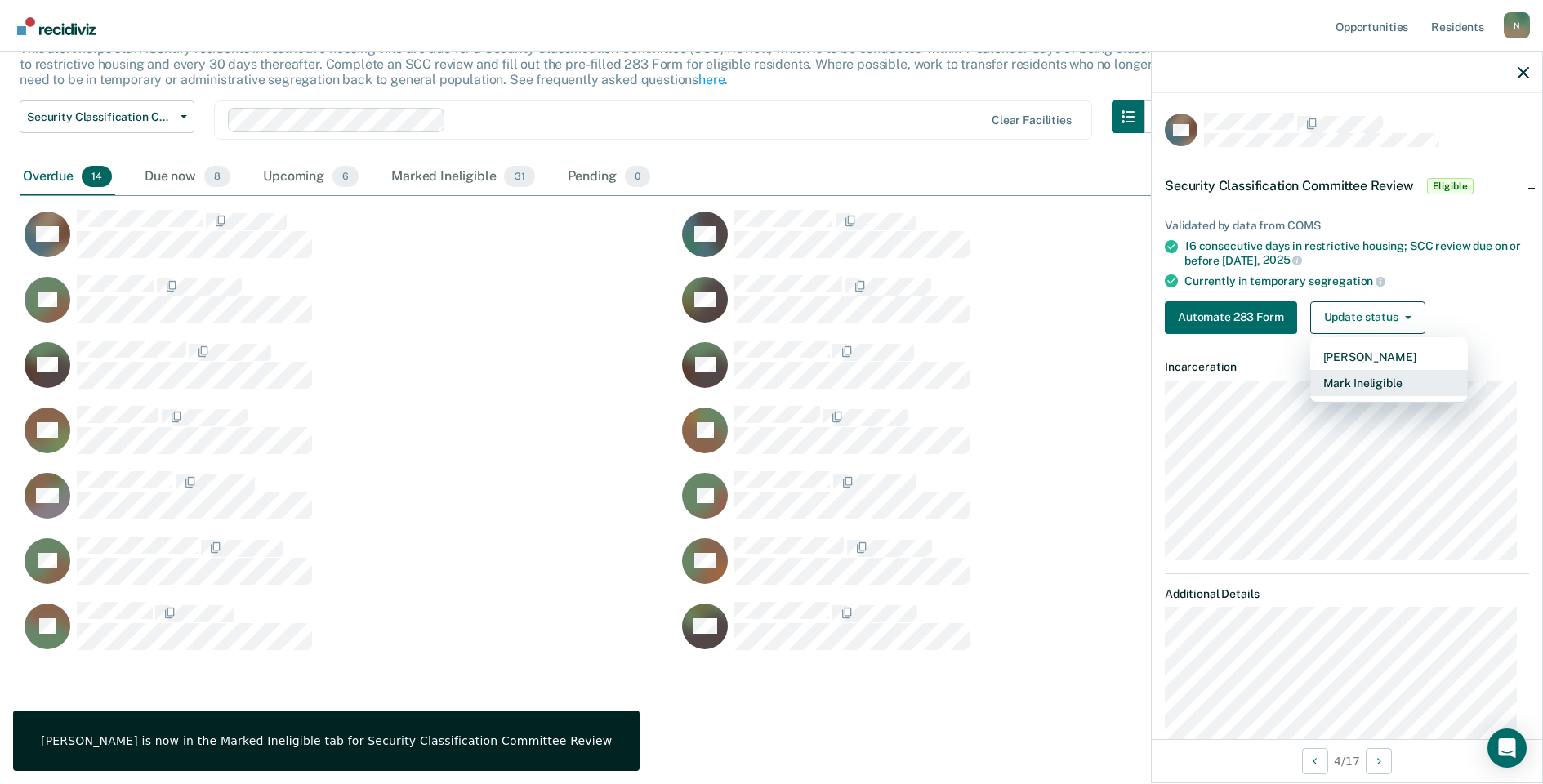
click at [1366, 379] on button "Mark Ineligible" at bounding box center [1389, 383] width 158 height 26
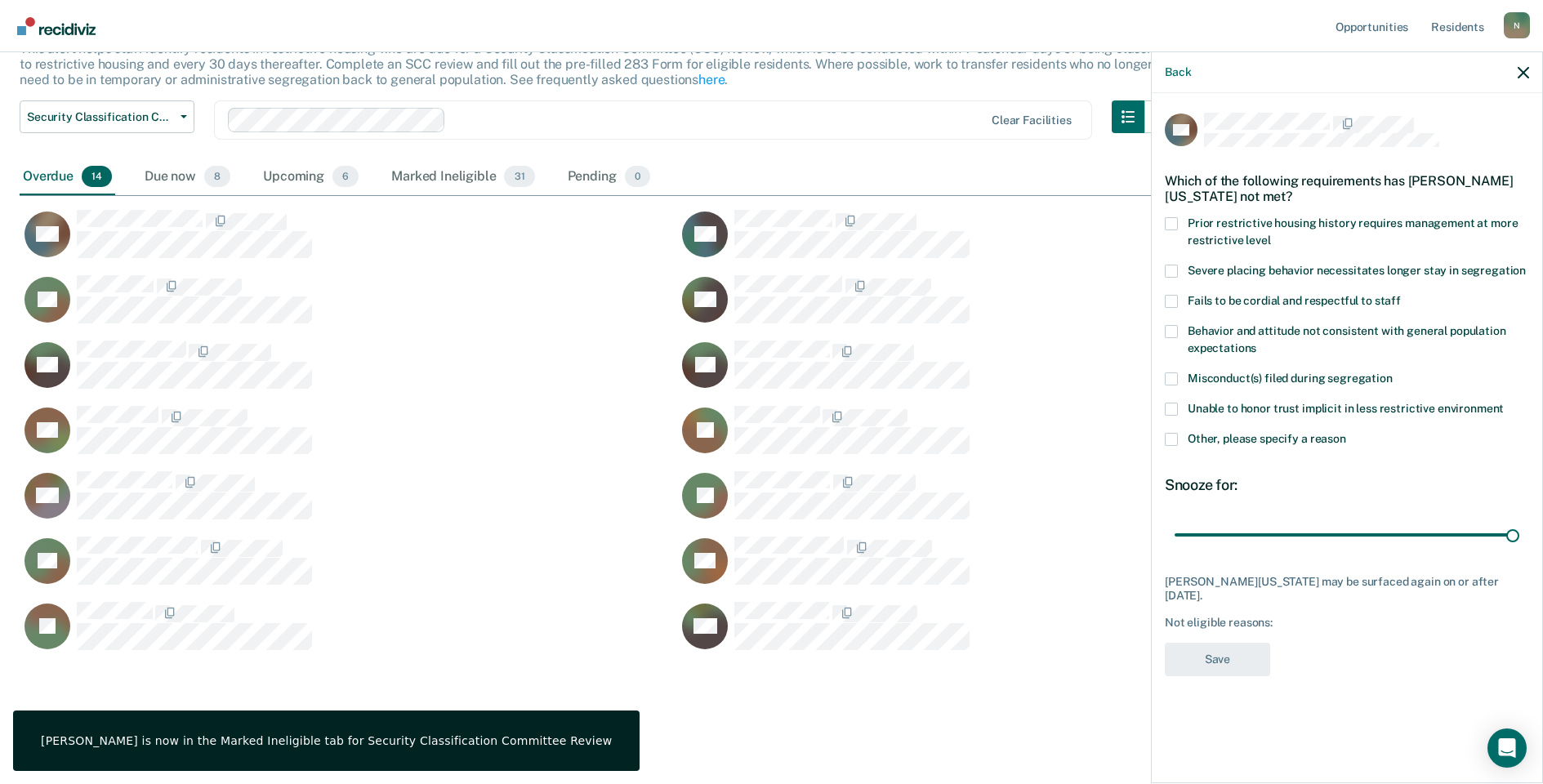
drag, startPoint x: 1177, startPoint y: 435, endPoint x: 1209, endPoint y: 466, distance: 44.6
click at [1177, 436] on span at bounding box center [1171, 438] width 13 height 13
click at [1346, 432] on input "Other, please specify a reason" at bounding box center [1346, 432] width 0 height 0
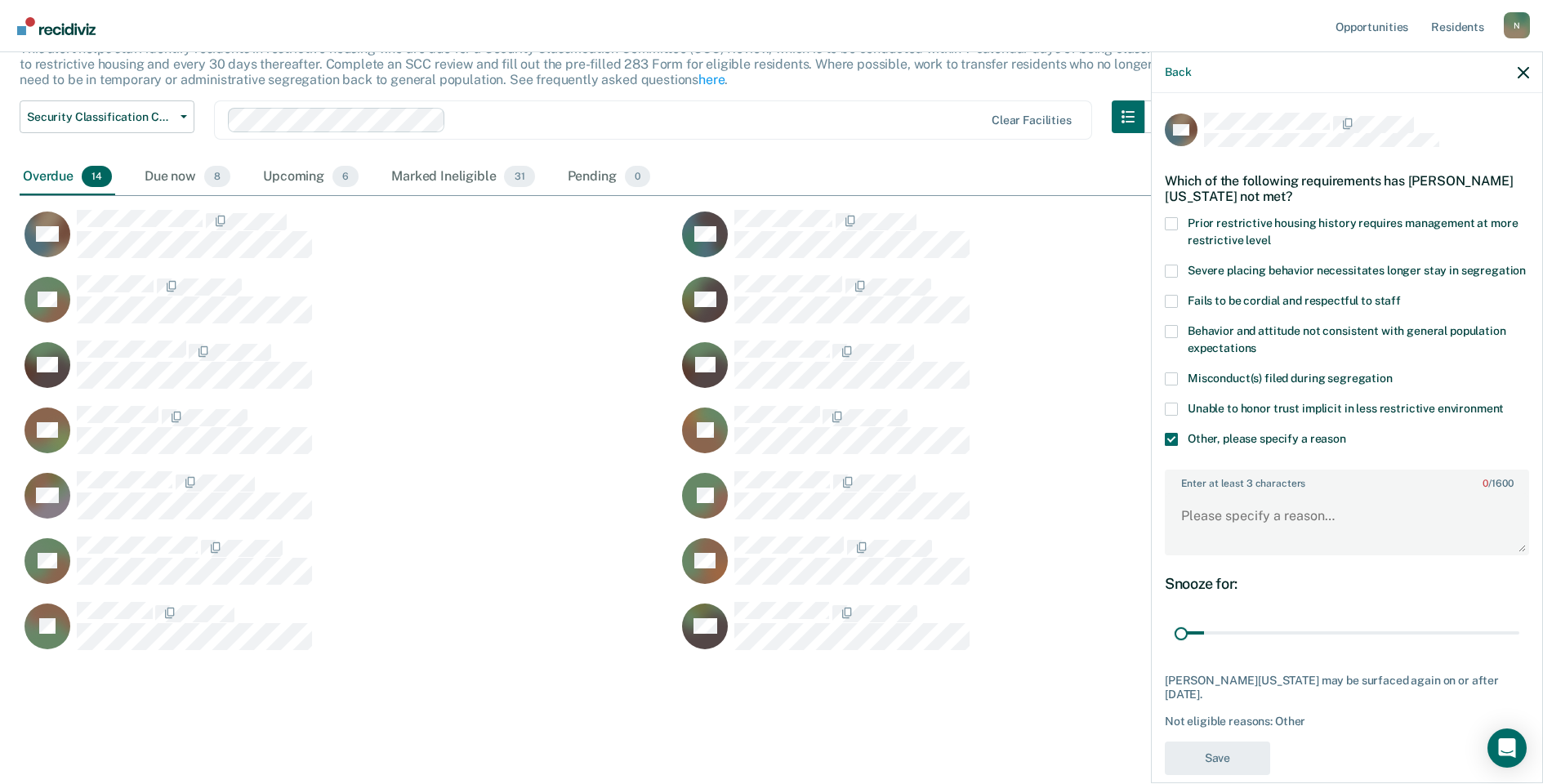
drag, startPoint x: 1500, startPoint y: 646, endPoint x: 1173, endPoint y: 653, distance: 327.1
type input "1"
click at [1175, 648] on input "range" at bounding box center [1347, 633] width 345 height 28
click at [1261, 522] on textarea "Enter at least 3 characters 0 / 1600" at bounding box center [1346, 523] width 361 height 60
type textarea "Temp seg until end of detention [DATE]"
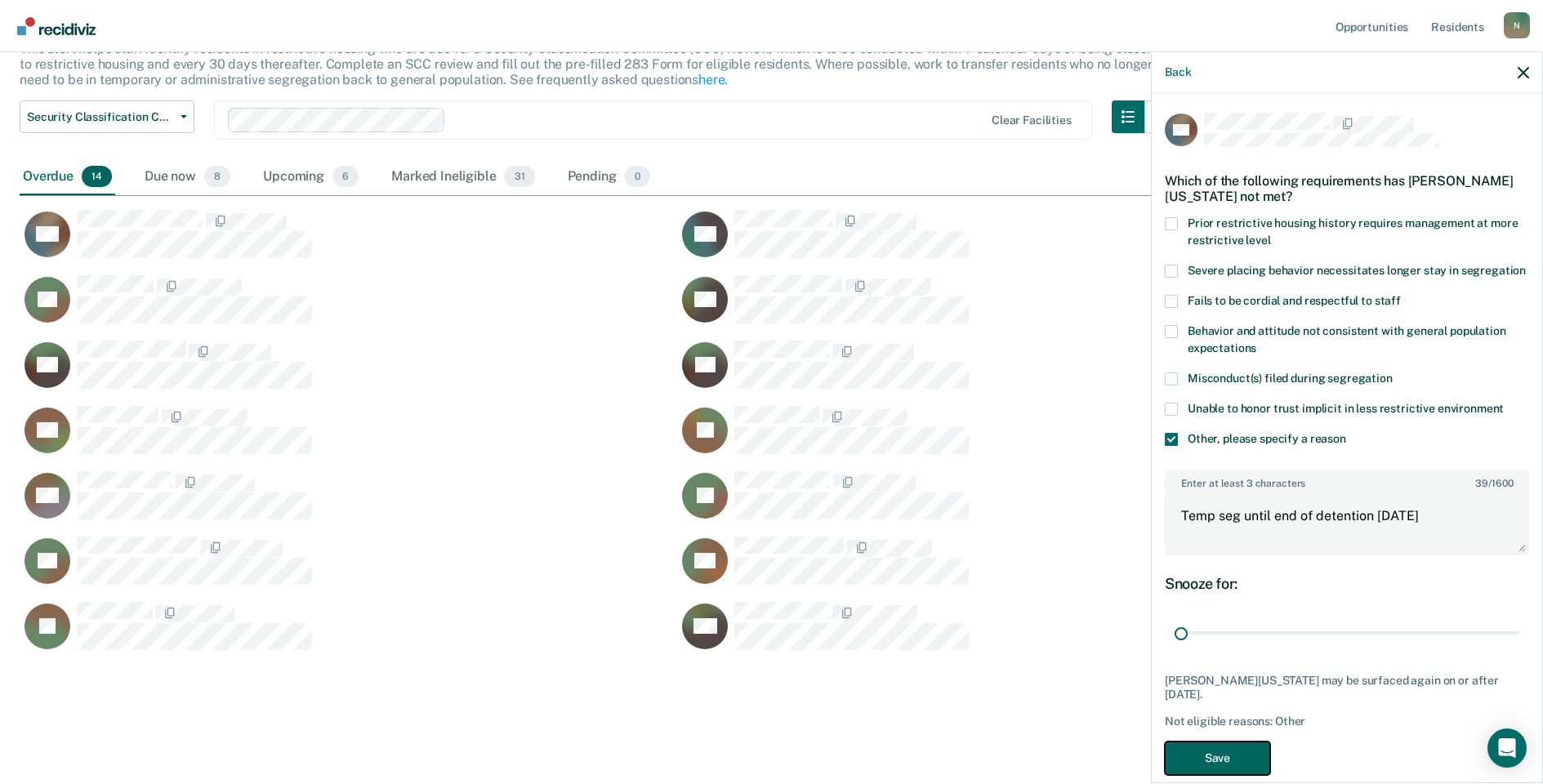
click at [1222, 762] on button "Save" at bounding box center [1218, 758] width 105 height 33
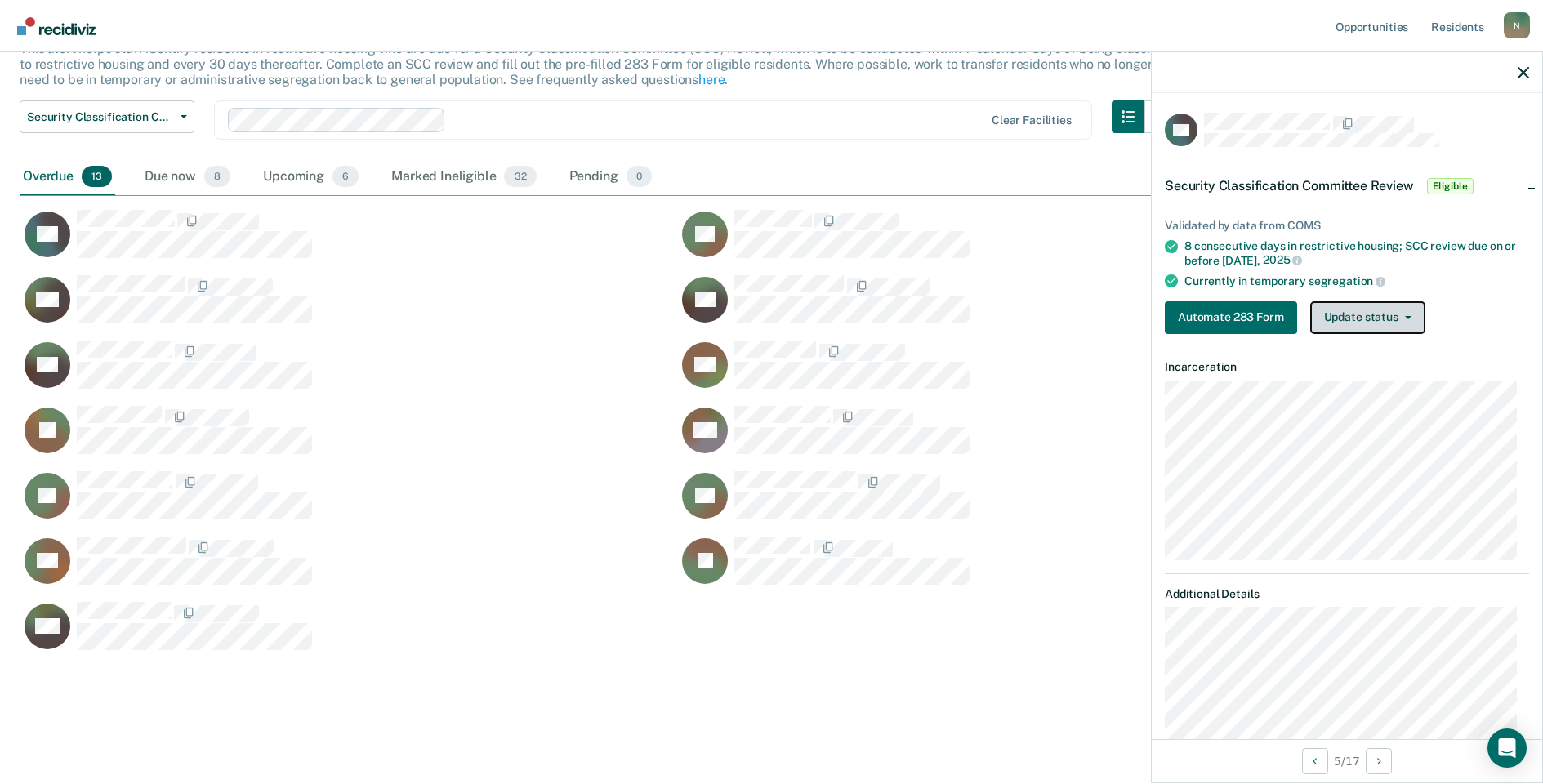
click at [1400, 317] on button "Update status" at bounding box center [1368, 317] width 115 height 33
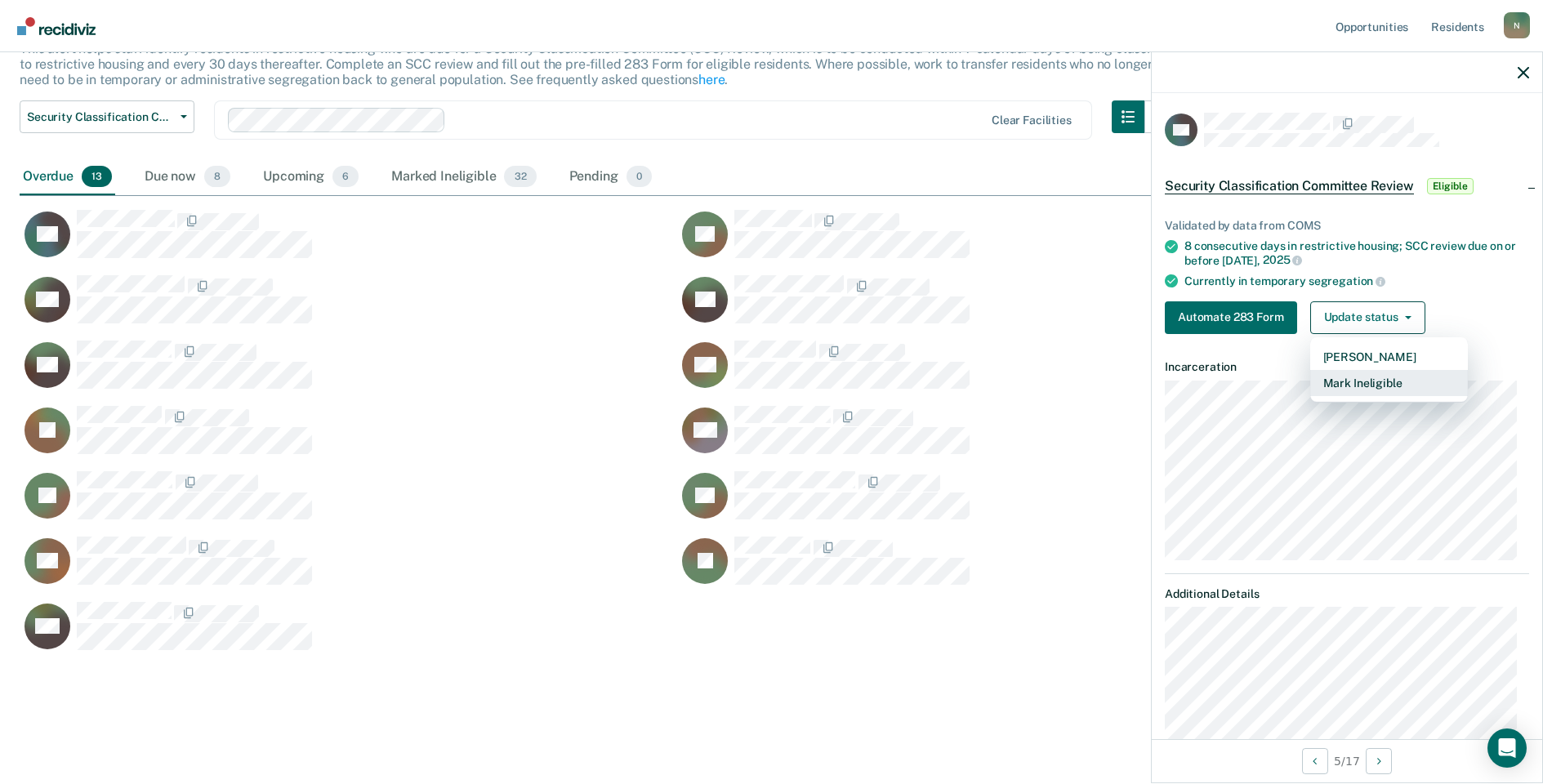
click at [1398, 374] on button "Mark Ineligible" at bounding box center [1389, 383] width 158 height 26
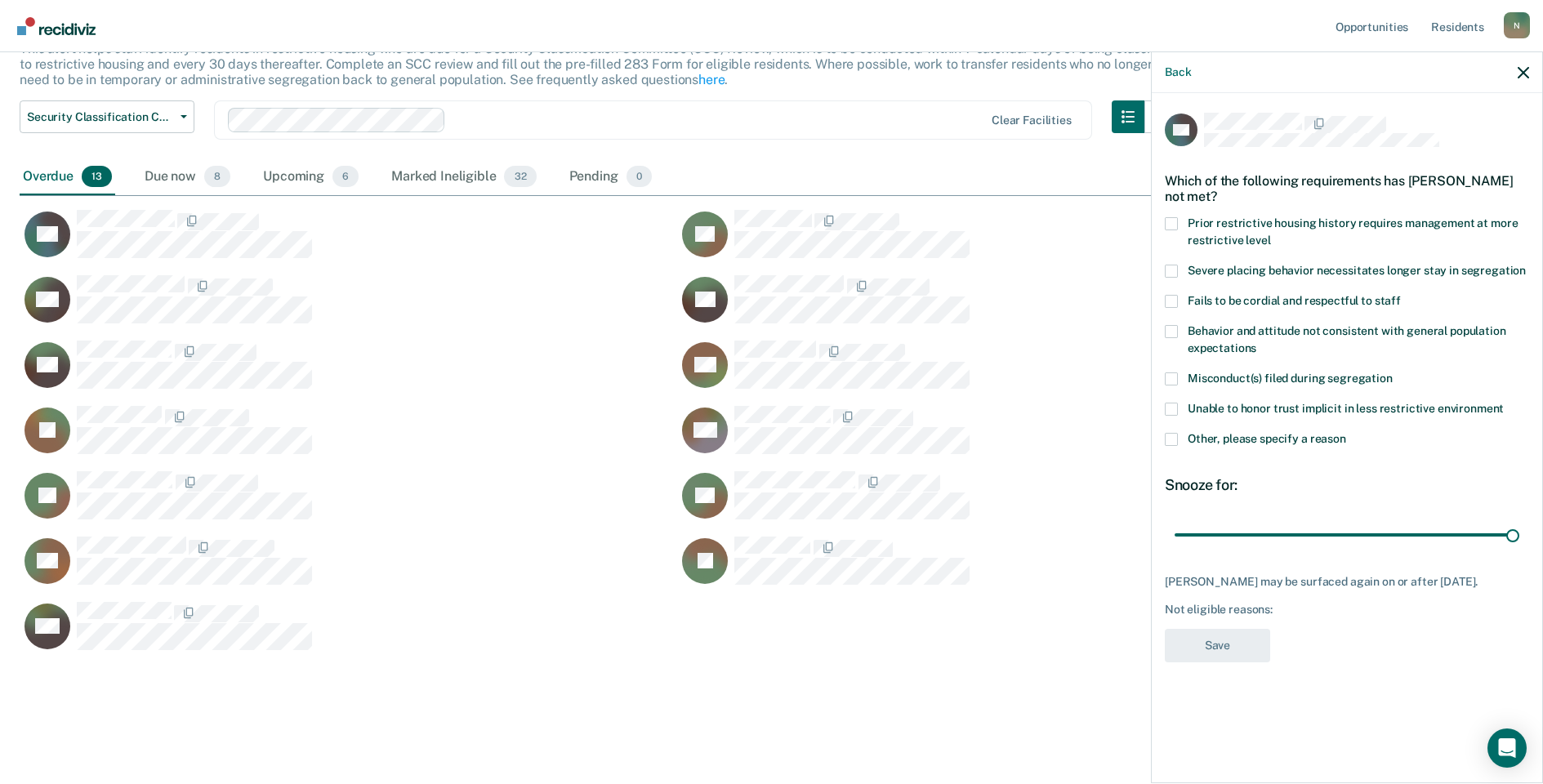
click at [1172, 439] on span at bounding box center [1171, 438] width 13 height 13
click at [1346, 432] on input "Other, please specify a reason" at bounding box center [1346, 432] width 0 height 0
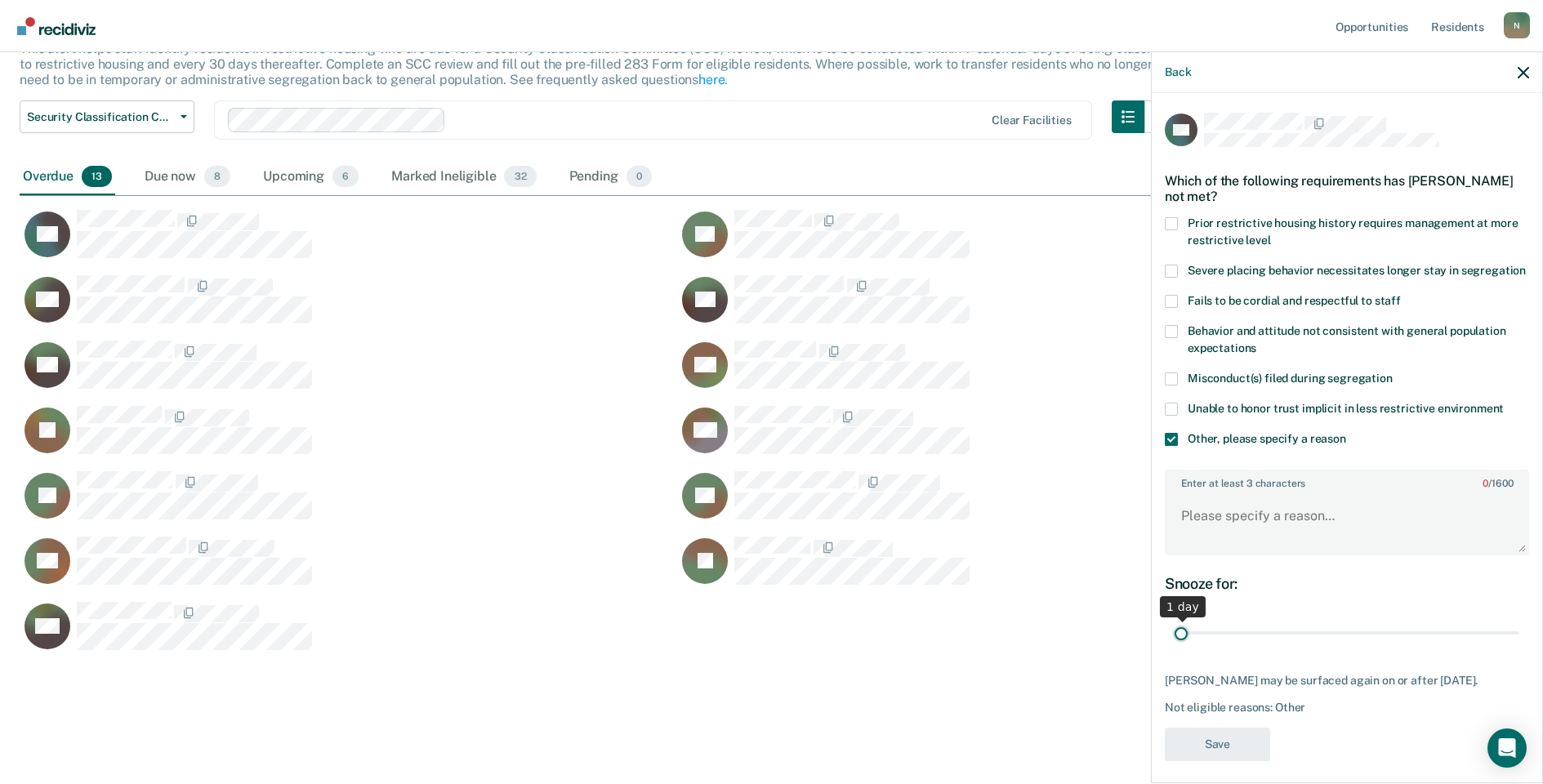
drag, startPoint x: 1496, startPoint y: 651, endPoint x: 1136, endPoint y: 579, distance: 367.1
type input "1"
click at [1175, 640] on input "range" at bounding box center [1347, 633] width 345 height 28
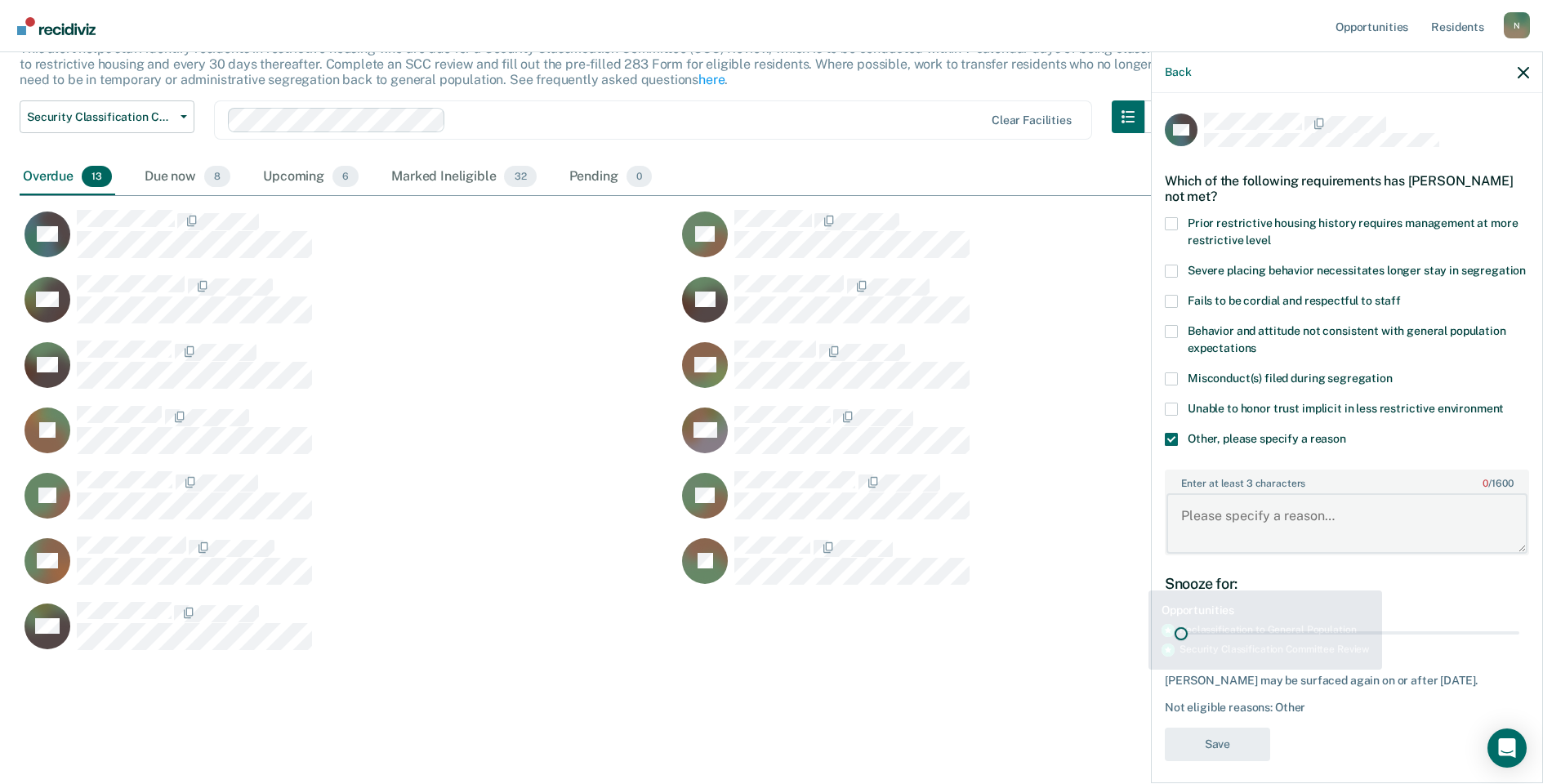
click at [1201, 539] on textarea "Enter at least 3 characters 0 / 1600" at bounding box center [1346, 523] width 361 height 60
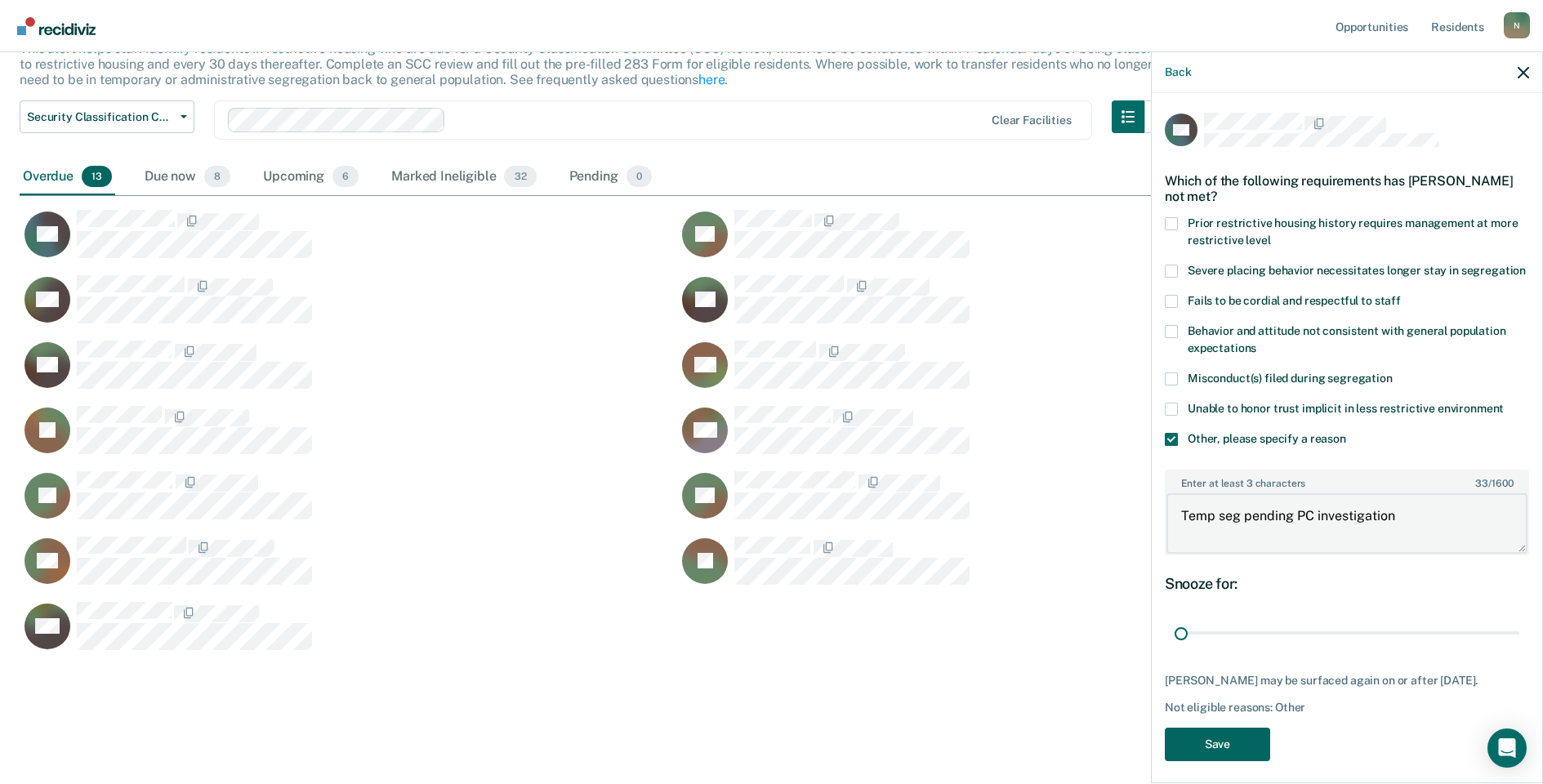
type textarea "Temp seg pending PC investigation"
click at [1216, 761] on button "Save" at bounding box center [1218, 744] width 105 height 33
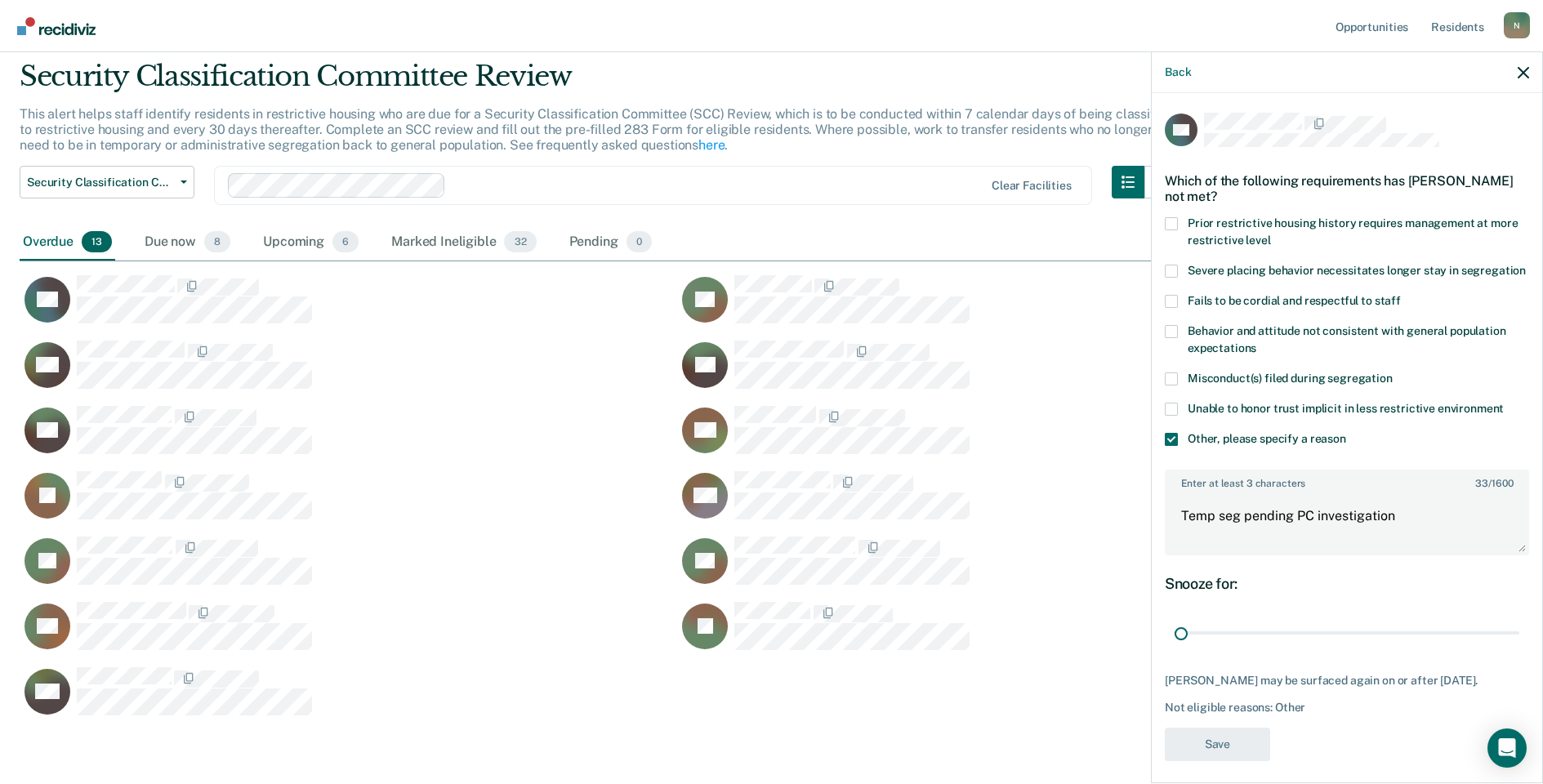
scroll to position [589, 1491]
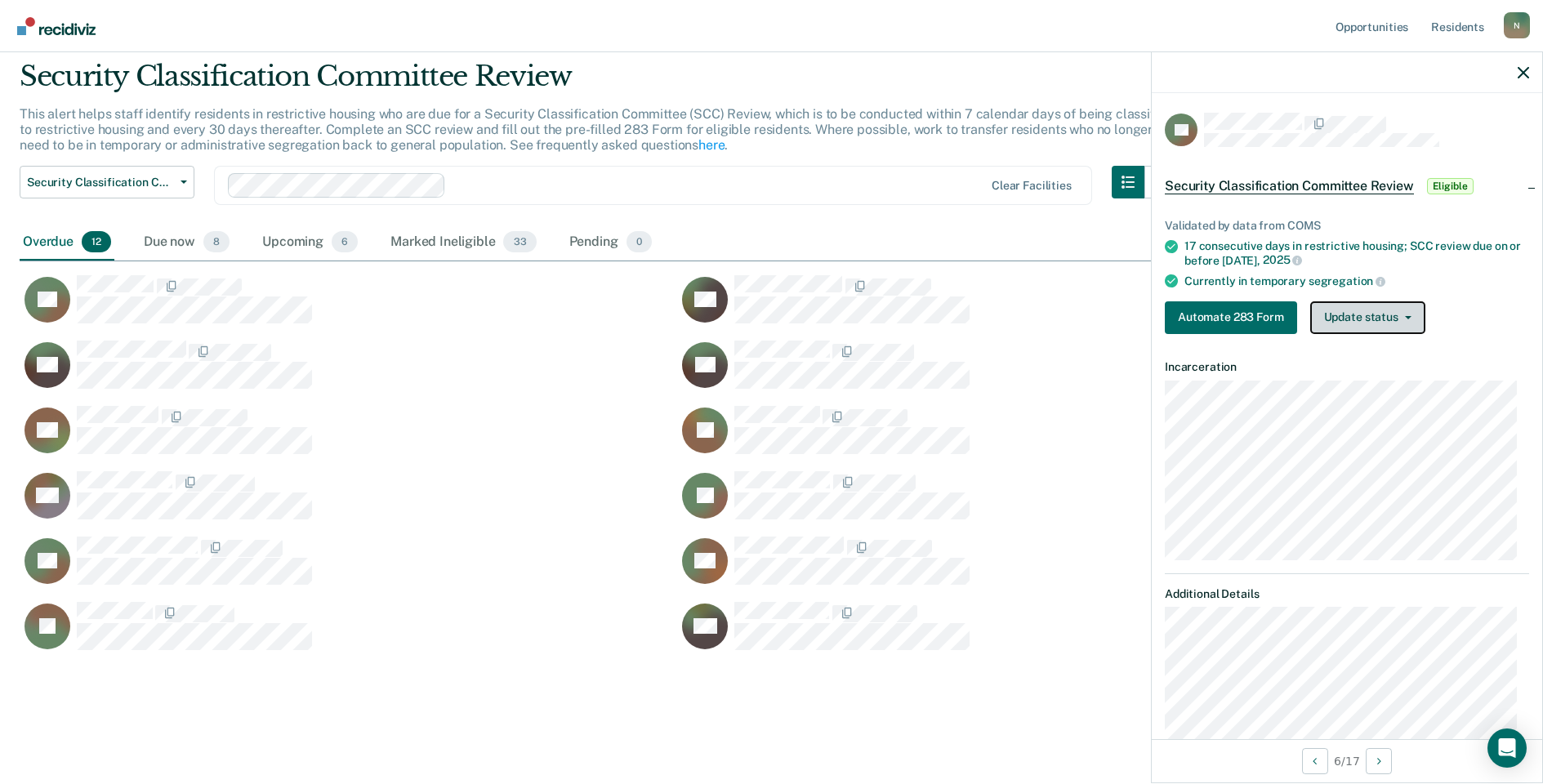
click at [1402, 326] on button "Update status" at bounding box center [1368, 317] width 115 height 33
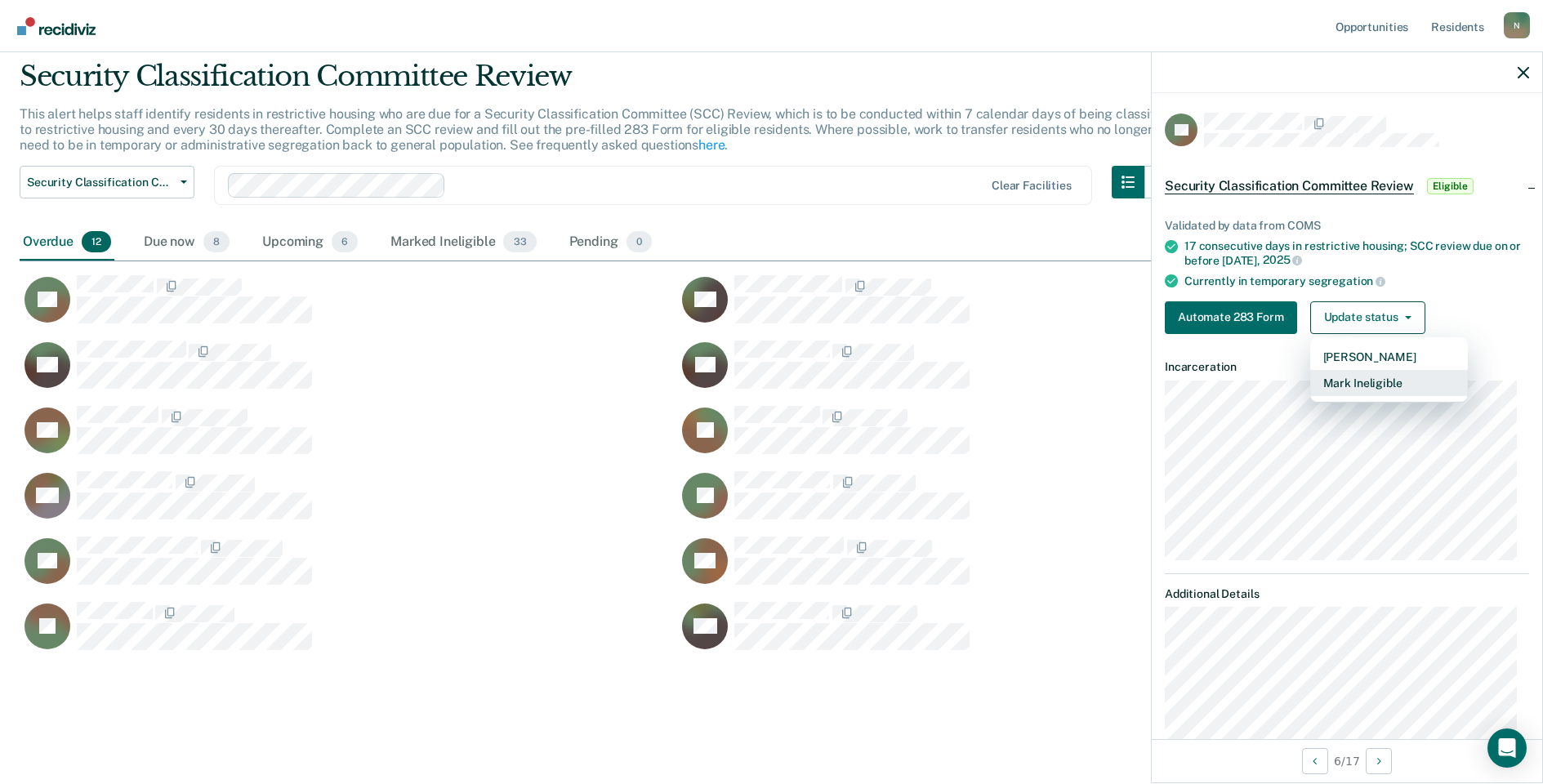
click at [1339, 386] on button "Mark Ineligible" at bounding box center [1389, 383] width 158 height 26
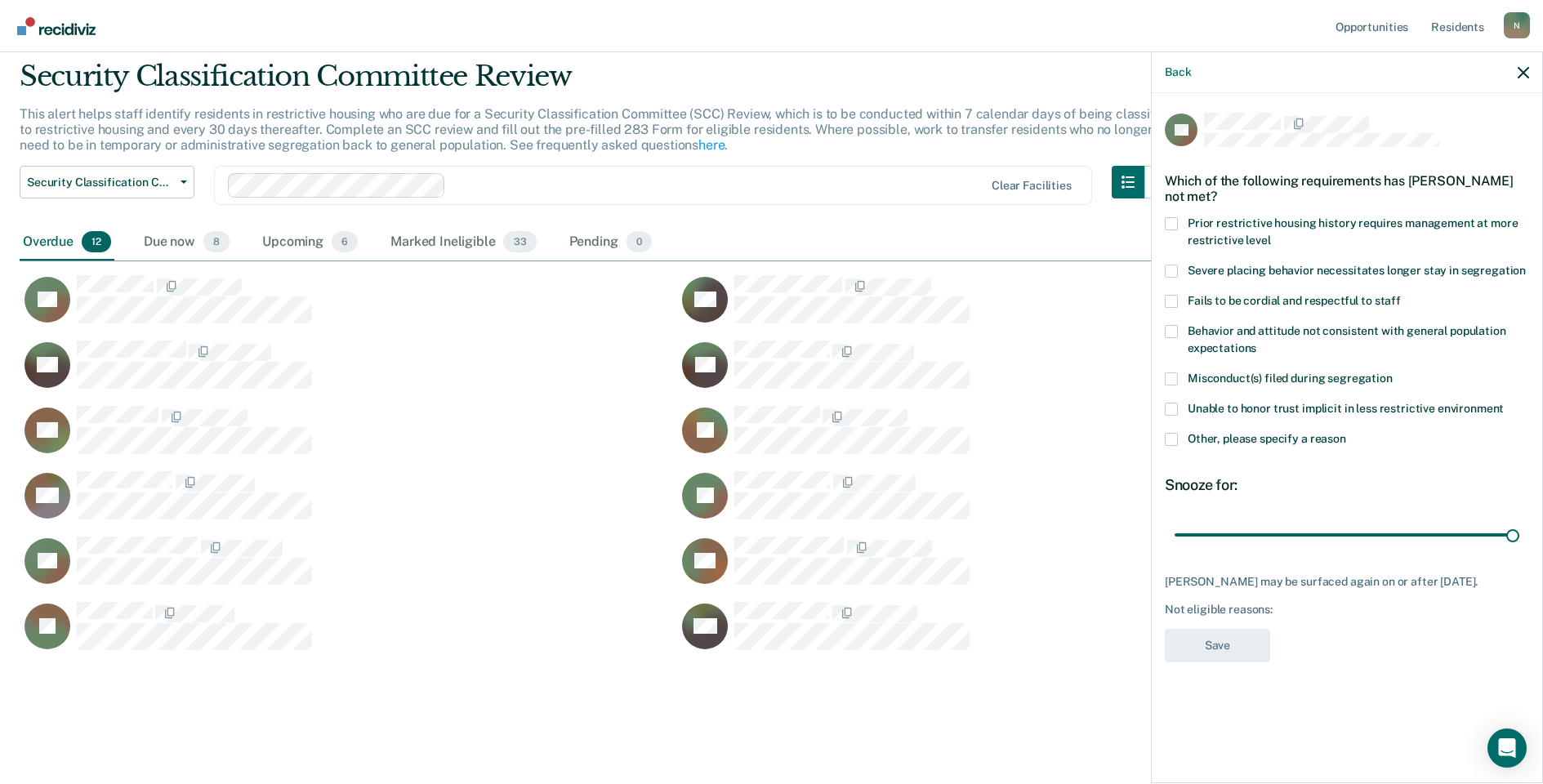
click at [1175, 441] on span at bounding box center [1171, 438] width 13 height 13
click at [1346, 432] on input "Other, please specify a reason" at bounding box center [1346, 432] width 0 height 0
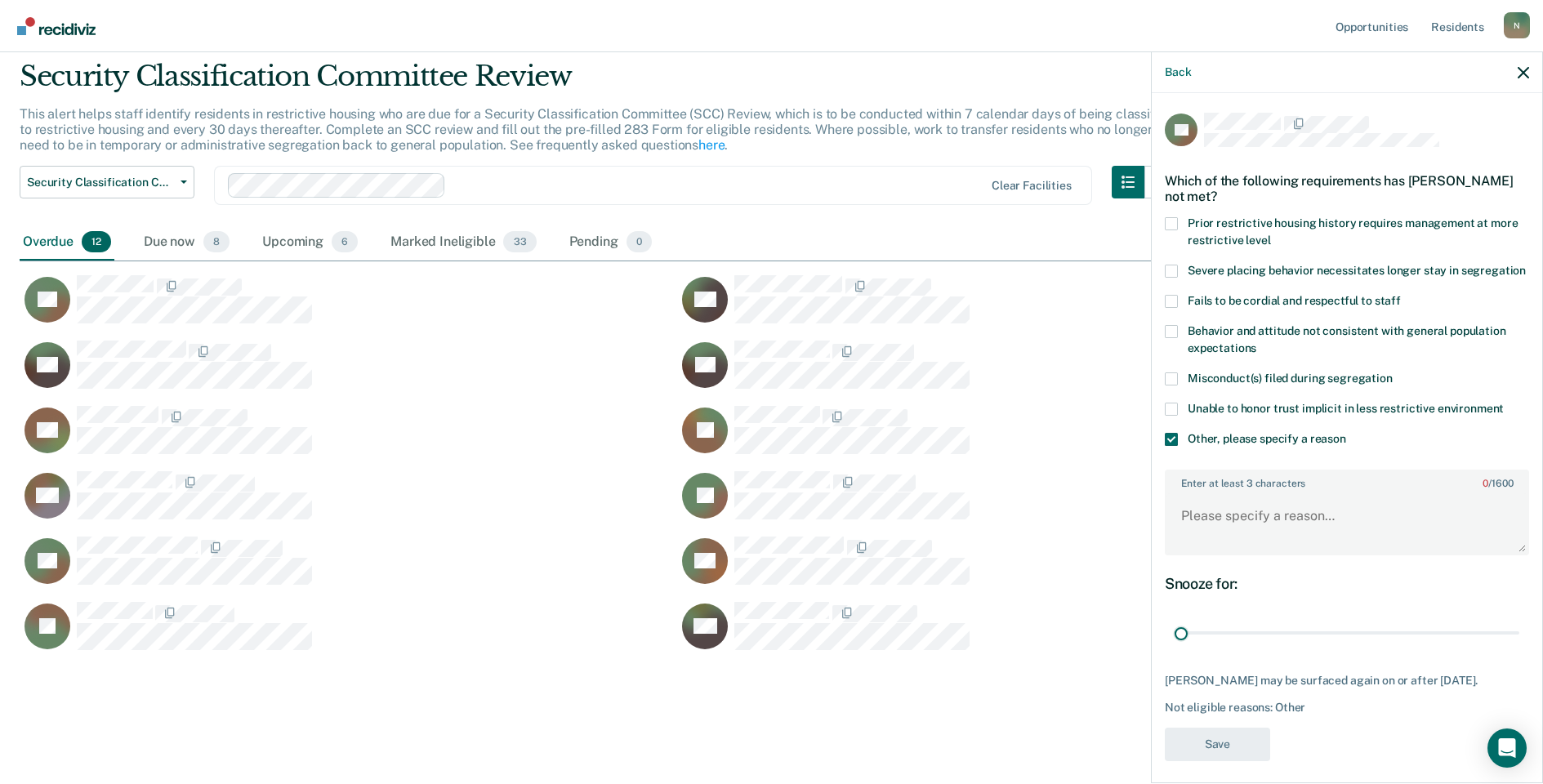
drag, startPoint x: 1500, startPoint y: 655, endPoint x: 1119, endPoint y: 594, distance: 385.9
type input "1"
click at [1175, 635] on input "range" at bounding box center [1347, 633] width 345 height 28
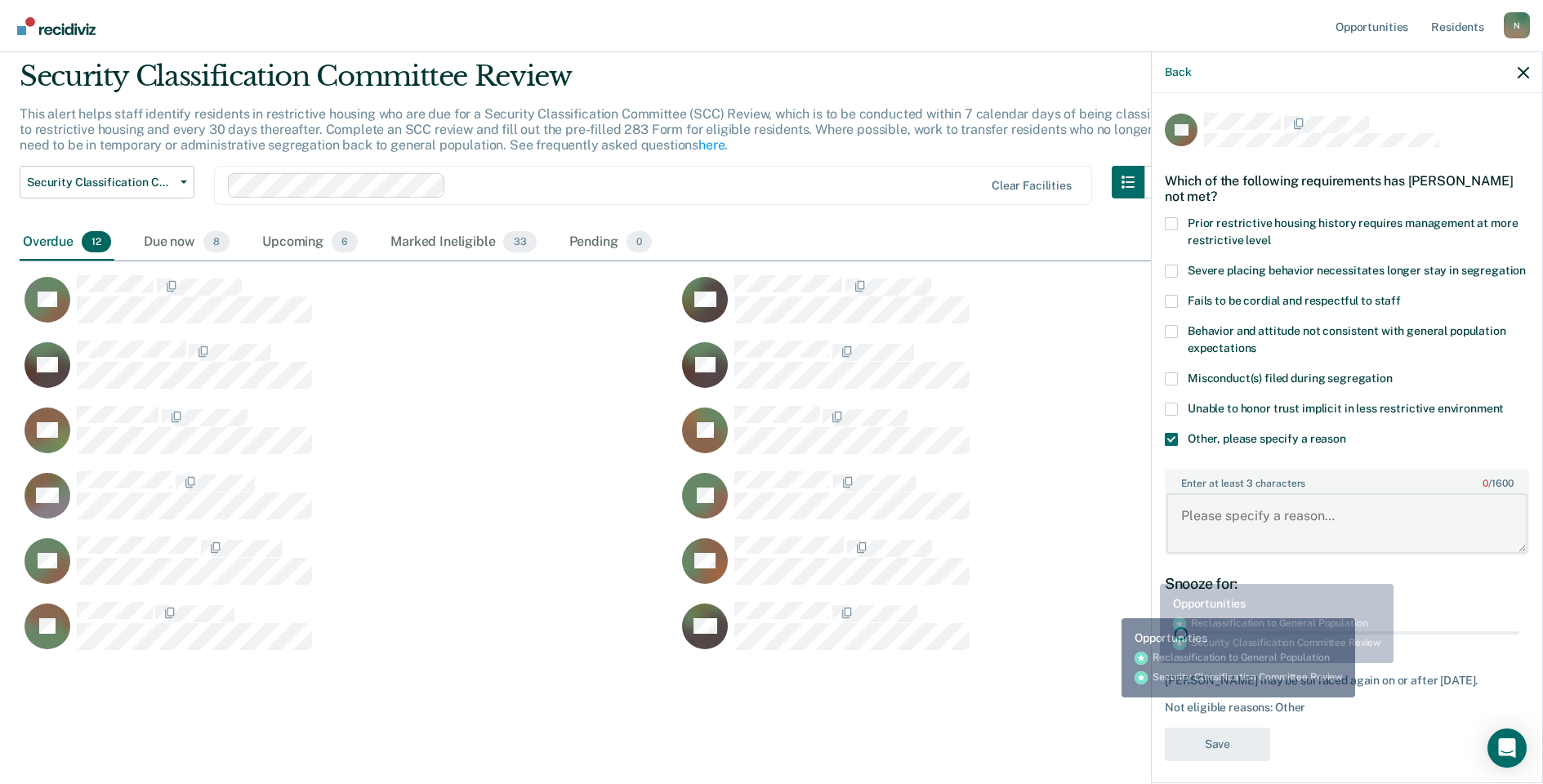
click at [1178, 546] on textarea "Enter at least 3 characters 0 / 1600" at bounding box center [1346, 523] width 361 height 60
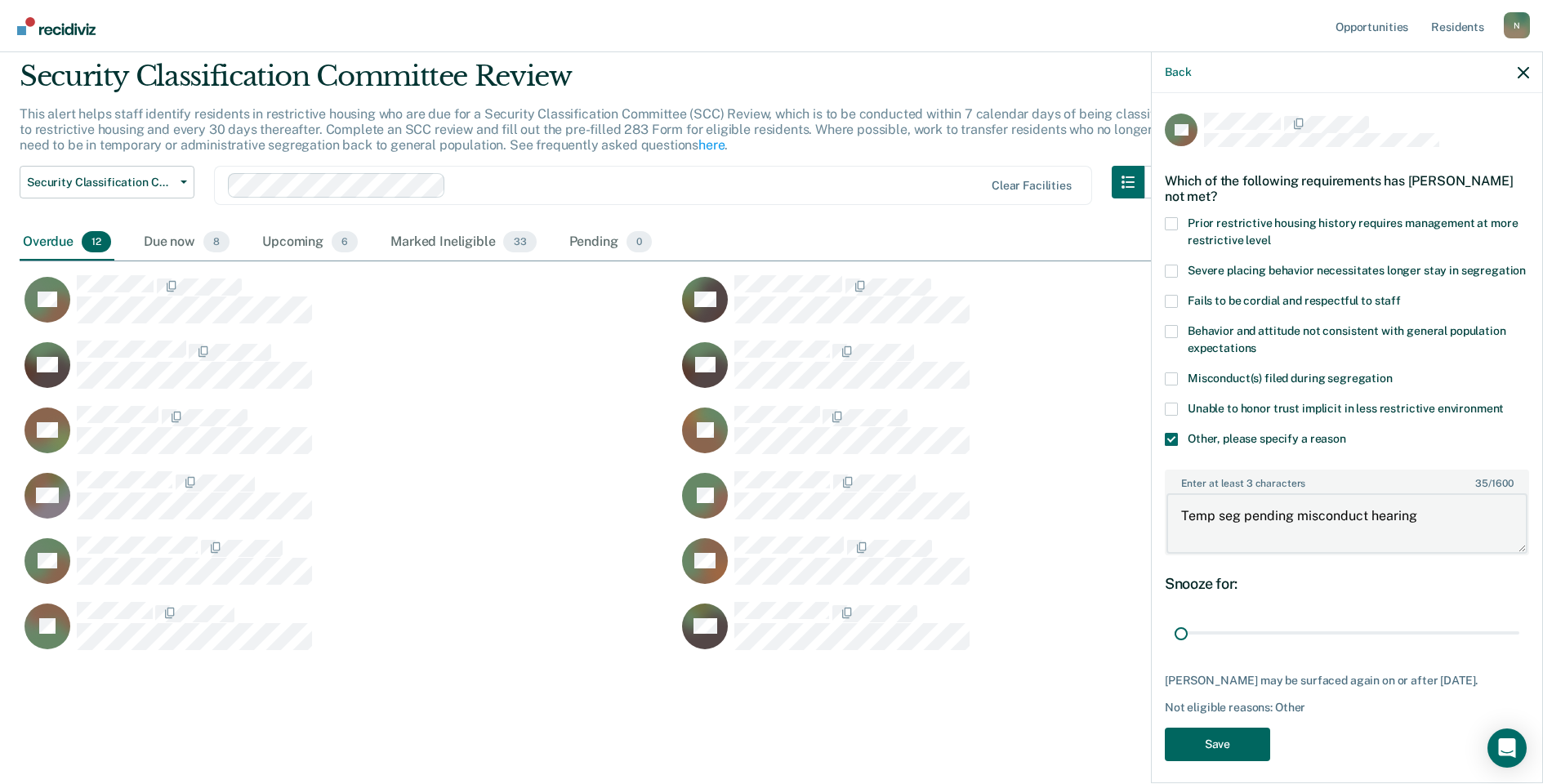
type textarea "Temp seg pending misconduct hearing"
click at [1191, 756] on button "Save" at bounding box center [1218, 744] width 105 height 33
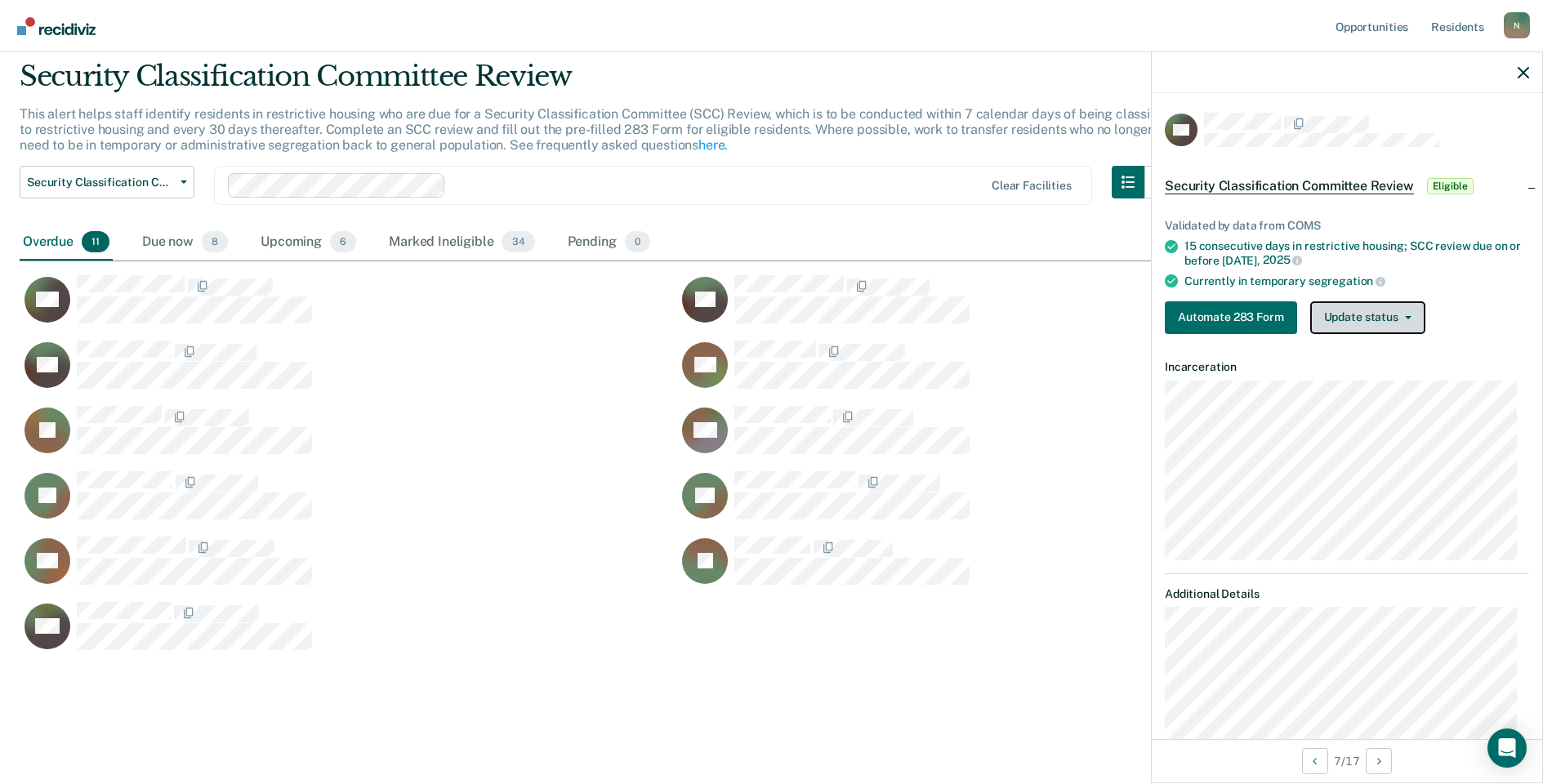
click at [1323, 320] on button "Update status" at bounding box center [1368, 317] width 115 height 33
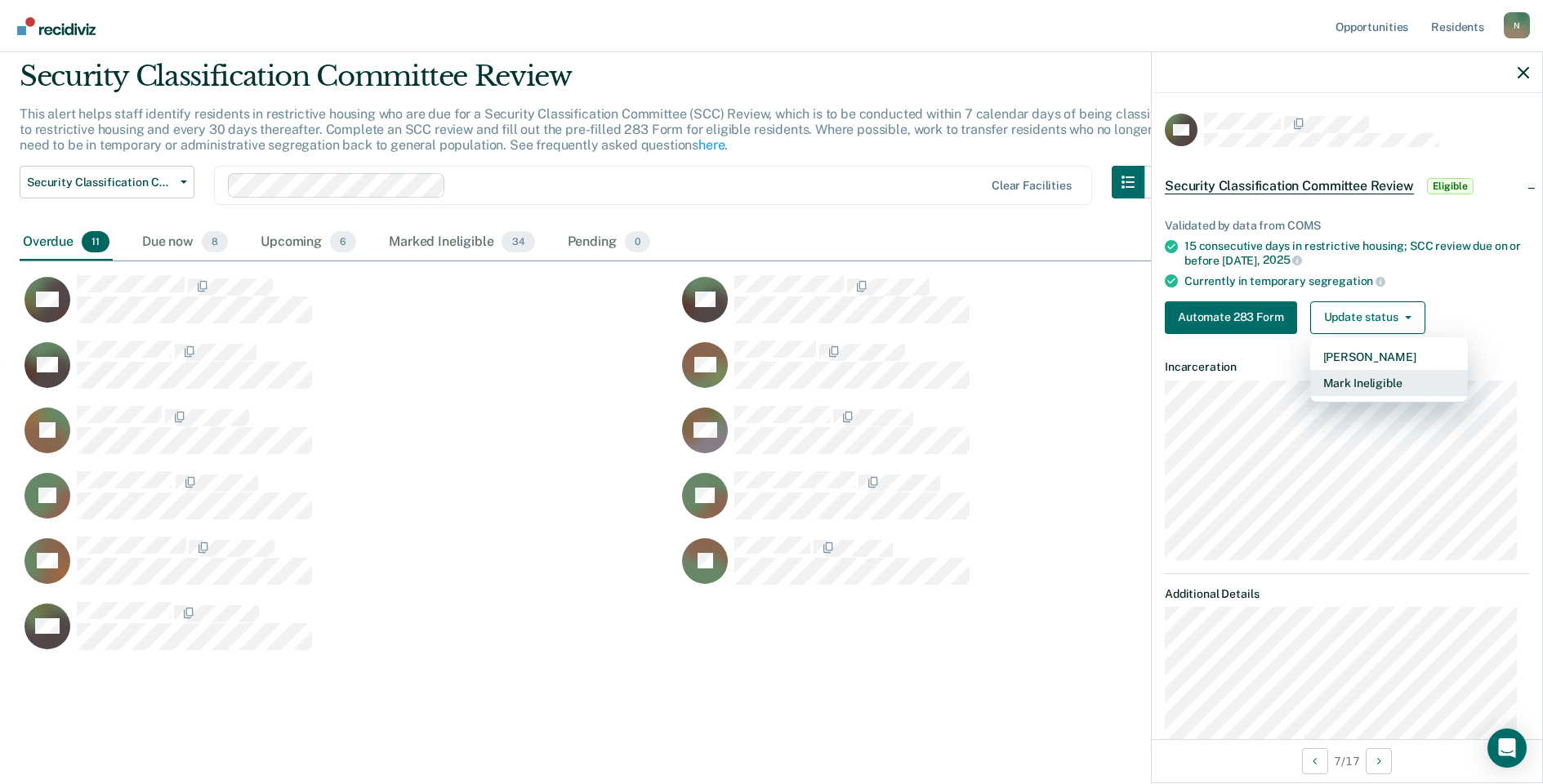
click at [1332, 380] on button "Mark Ineligible" at bounding box center [1389, 383] width 158 height 26
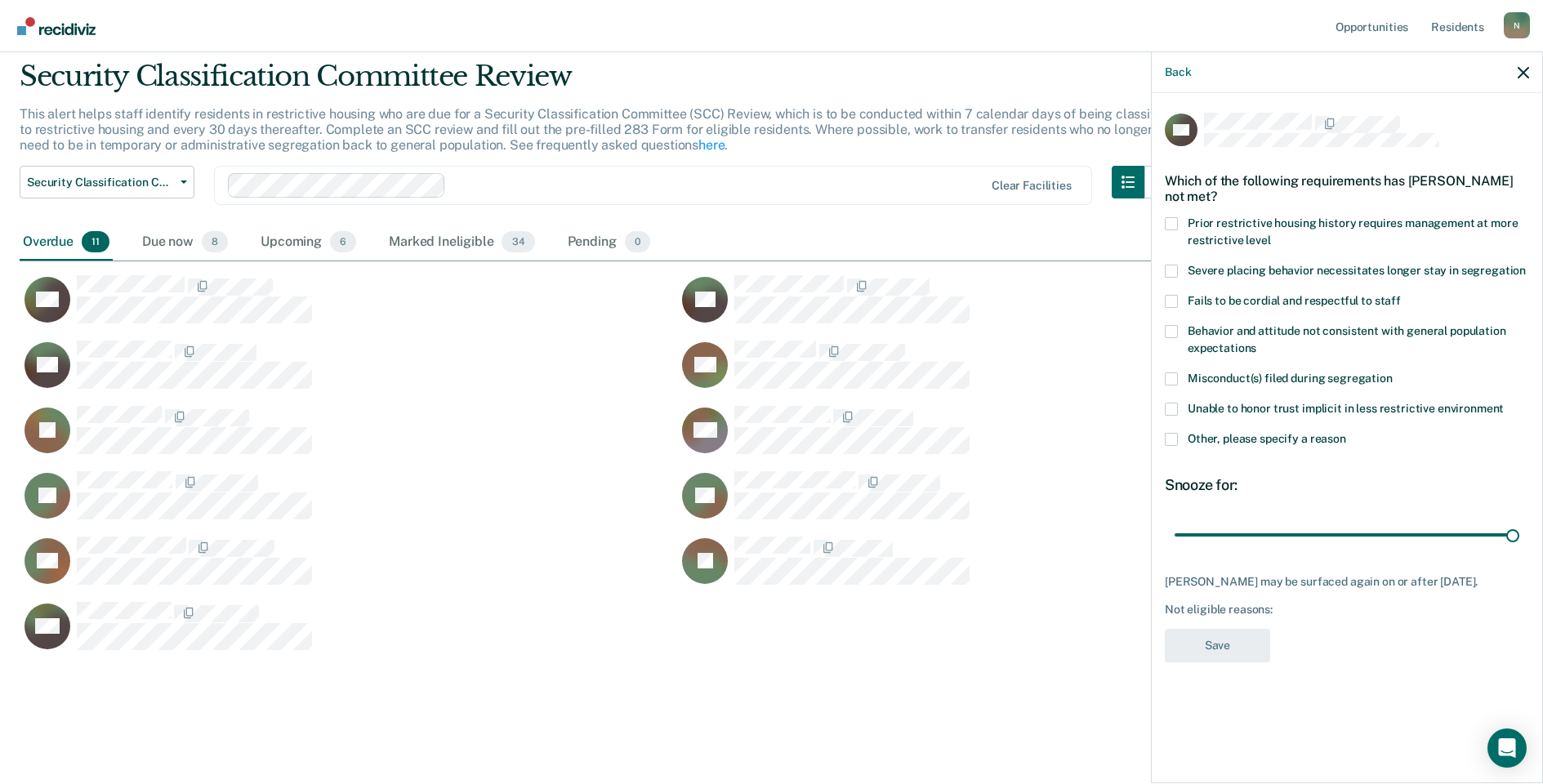
click at [1166, 435] on span at bounding box center [1171, 438] width 13 height 13
click at [1346, 432] on input "Other, please specify a reason" at bounding box center [1346, 432] width 0 height 0
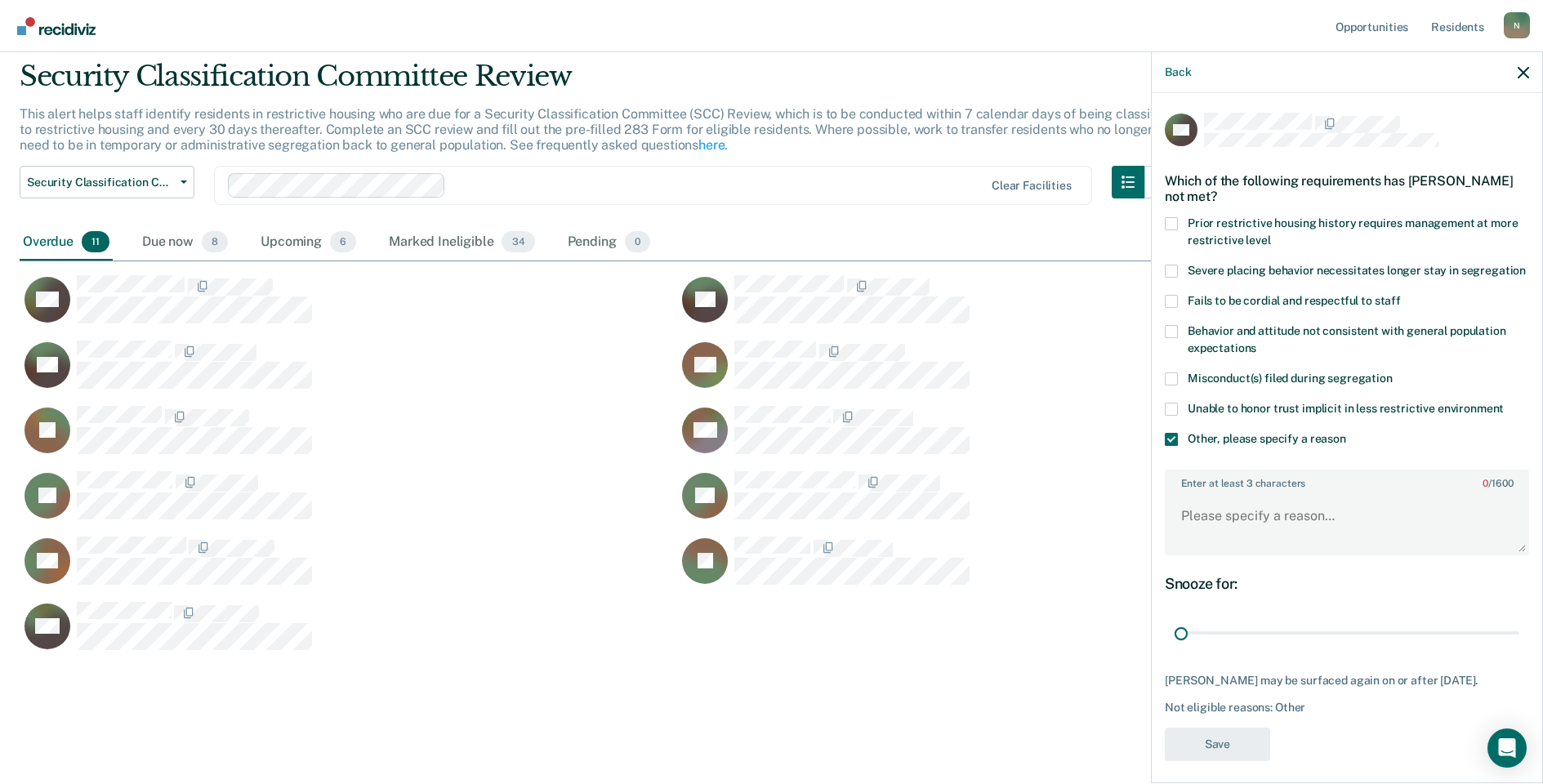
drag, startPoint x: 1502, startPoint y: 650, endPoint x: 1129, endPoint y: 619, distance: 374.3
type input "1"
click at [1175, 624] on input "range" at bounding box center [1347, 633] width 345 height 28
click at [1241, 508] on textarea "Enter at least 3 characters 0 / 1600" at bounding box center [1346, 523] width 361 height 60
click at [1234, 536] on textarea "Enter at least 3 characters 0 / 1600" at bounding box center [1346, 523] width 361 height 60
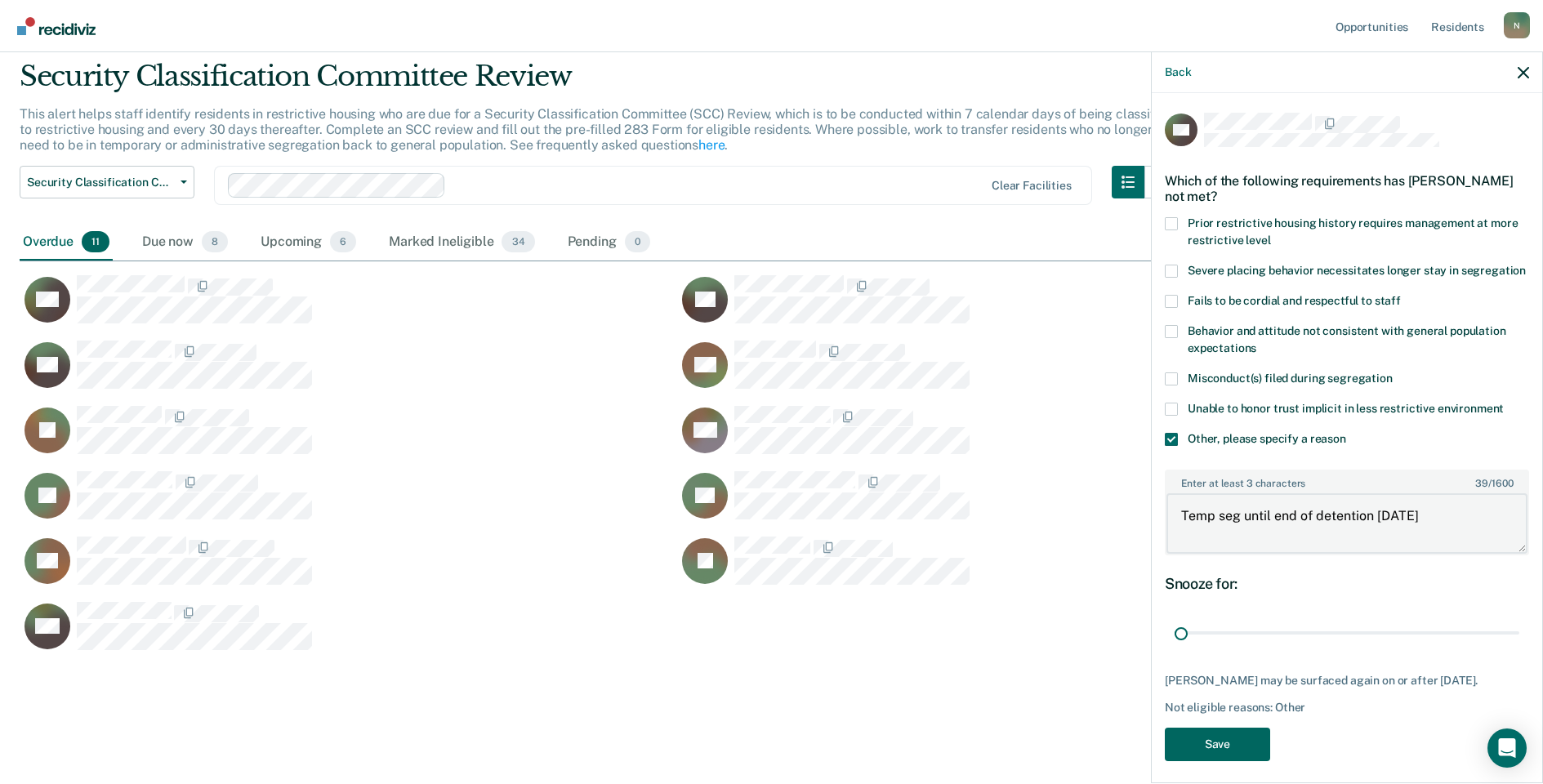
type textarea "Temp seg until end of detention [DATE]"
click at [1199, 761] on button "Save" at bounding box center [1218, 744] width 105 height 33
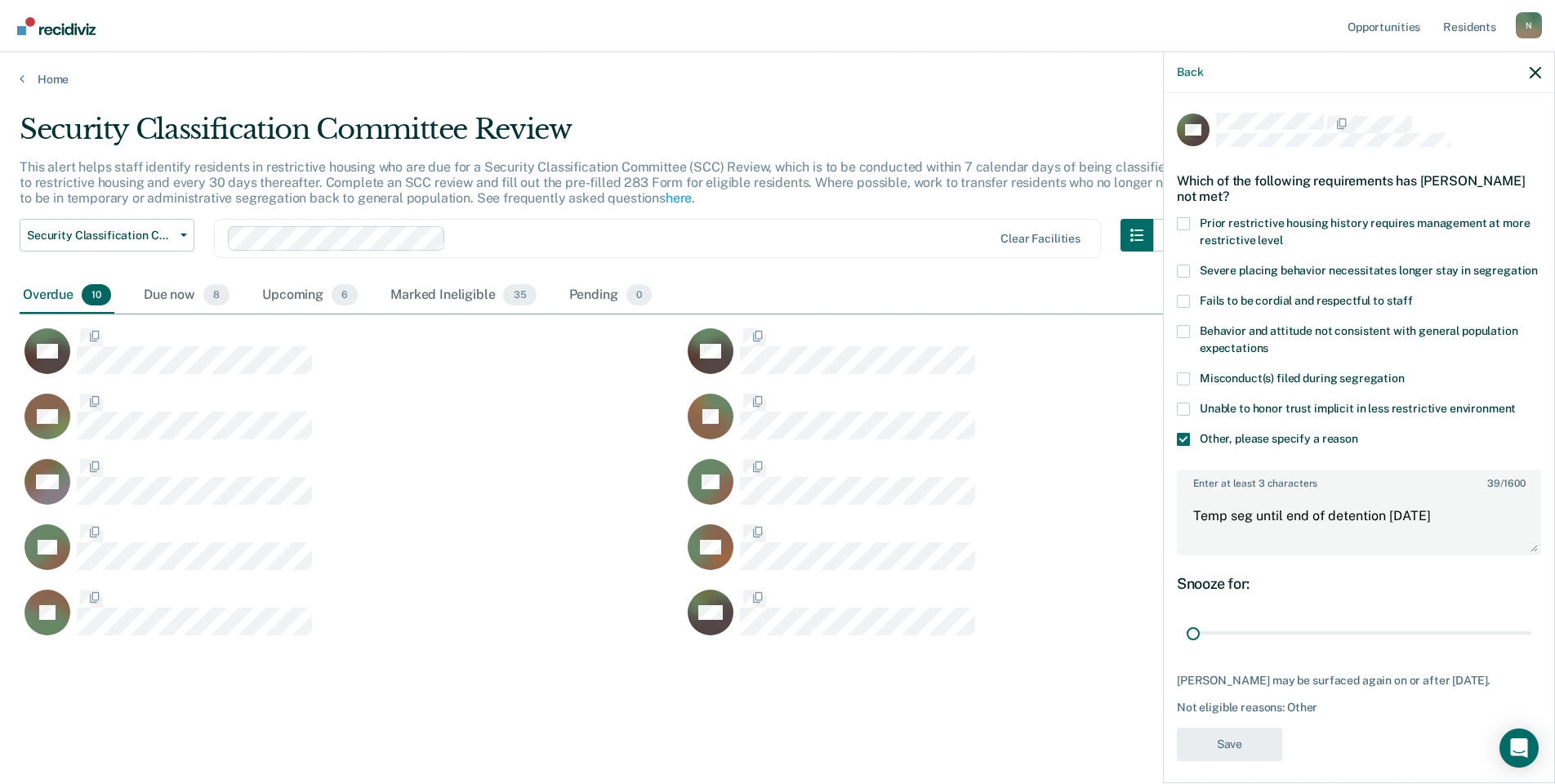
scroll to position [13, 13]
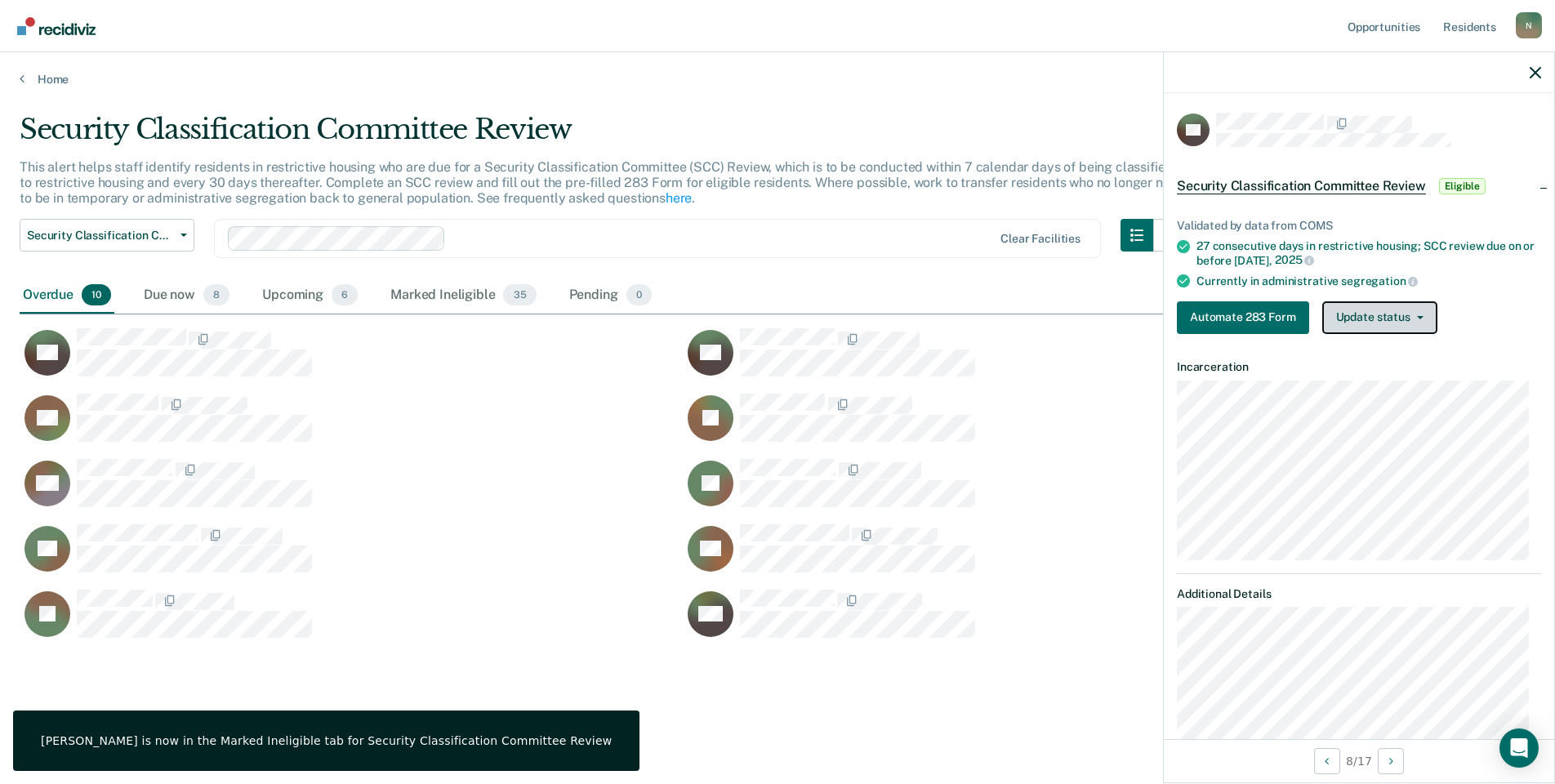
click at [1381, 321] on button "Update status" at bounding box center [1381, 317] width 115 height 33
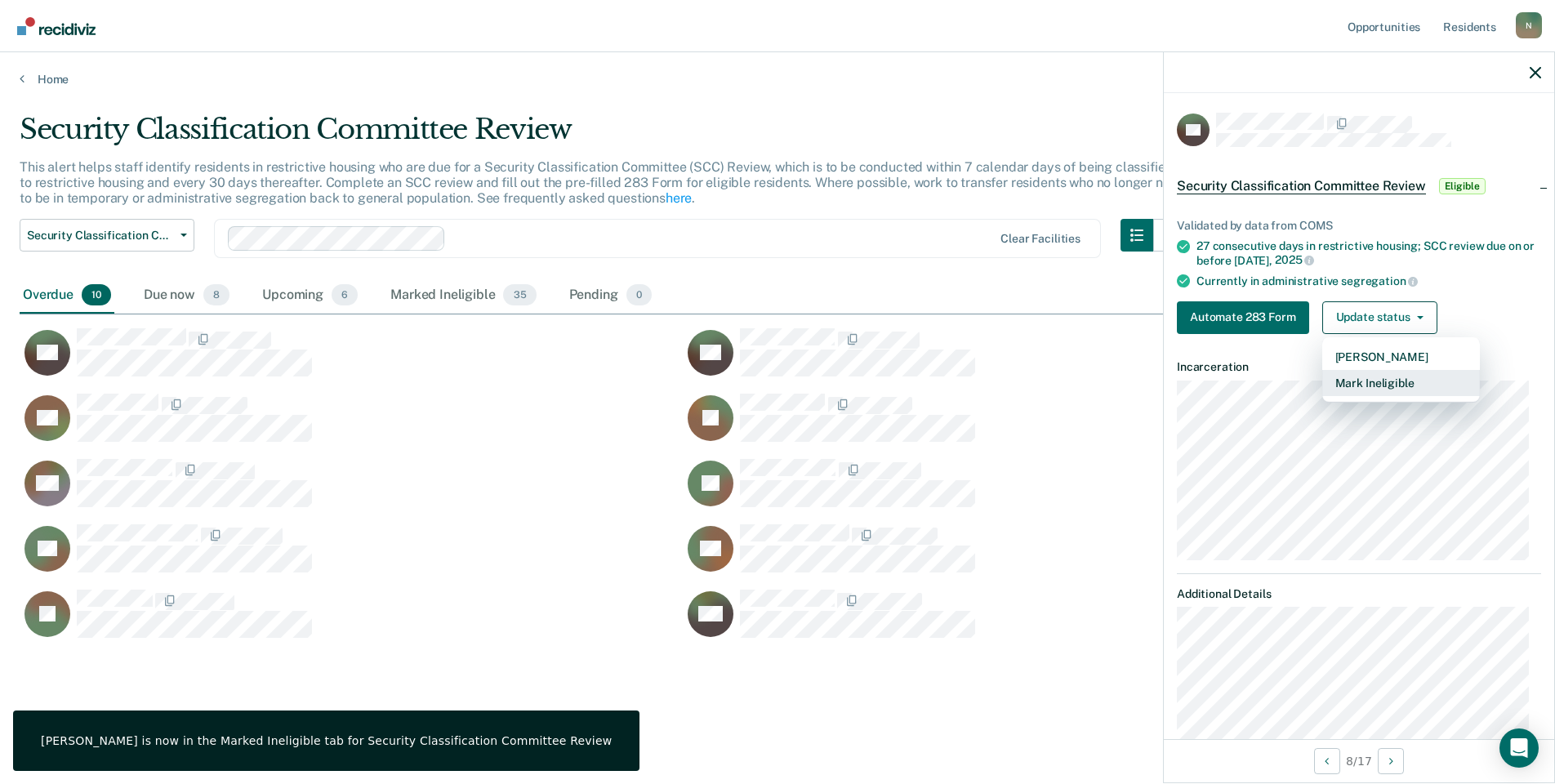
click at [1387, 384] on button "Mark Ineligible" at bounding box center [1402, 383] width 158 height 26
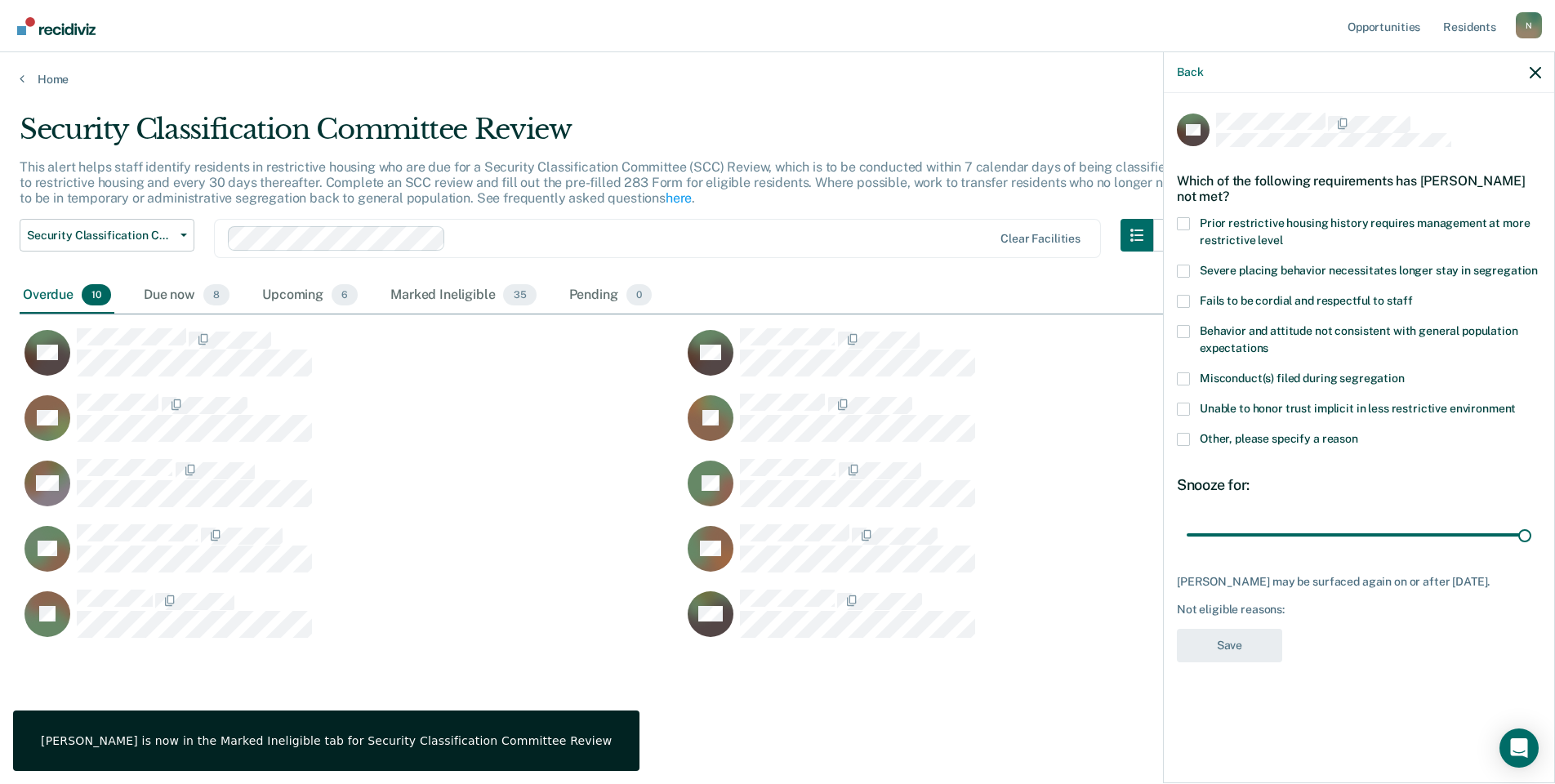
click at [1181, 441] on span at bounding box center [1183, 438] width 13 height 13
click at [1358, 432] on input "Other, please specify a reason" at bounding box center [1358, 432] width 0 height 0
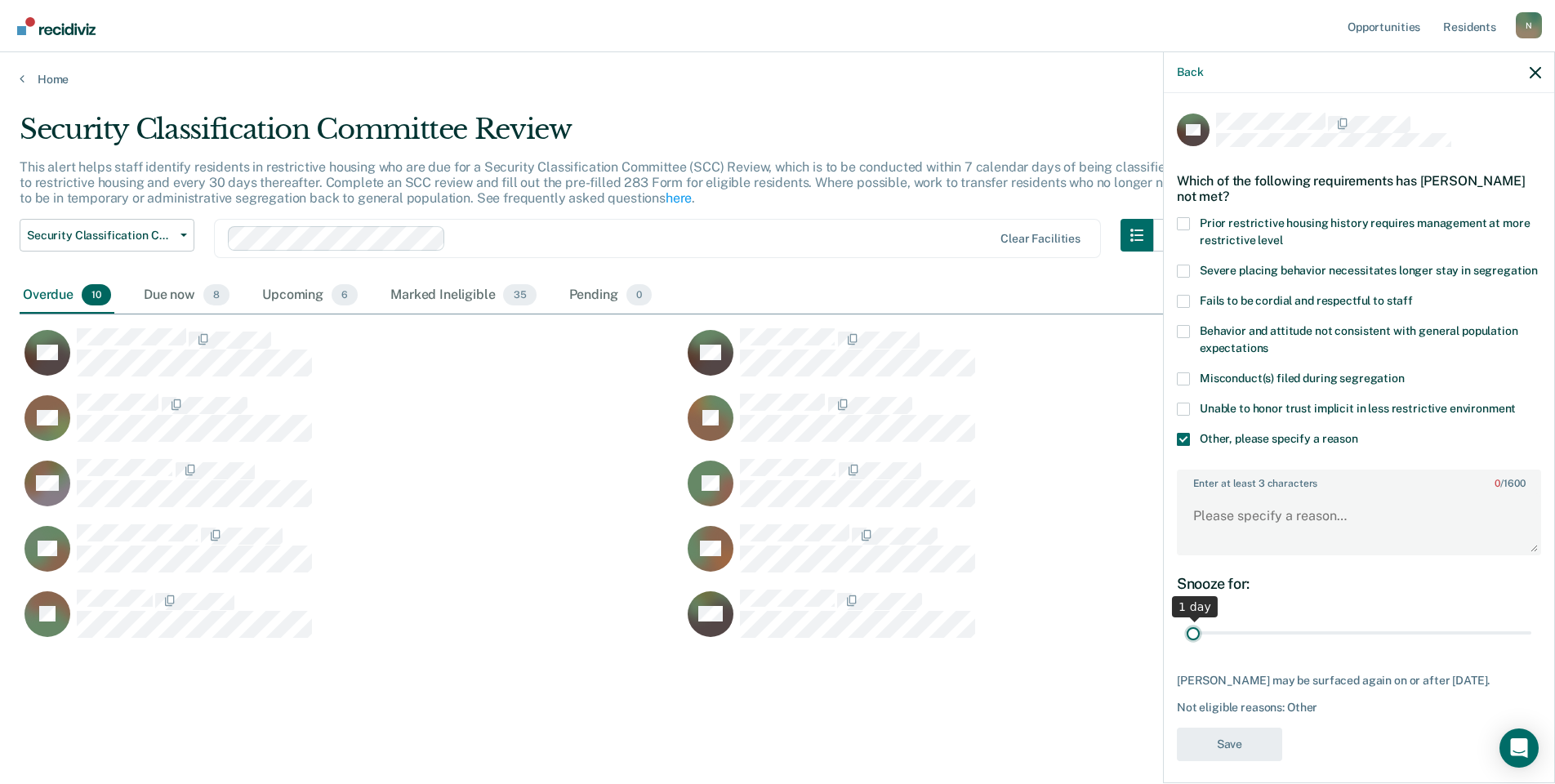
drag, startPoint x: 1512, startPoint y: 648, endPoint x: 1157, endPoint y: 644, distance: 355.0
type input "1"
click at [1187, 644] on input "range" at bounding box center [1359, 633] width 345 height 28
click at [1247, 538] on textarea "Enter at least 3 characters 0 / 1600" at bounding box center [1359, 523] width 361 height 60
type textarea "Temp seg pending alt IV placement"
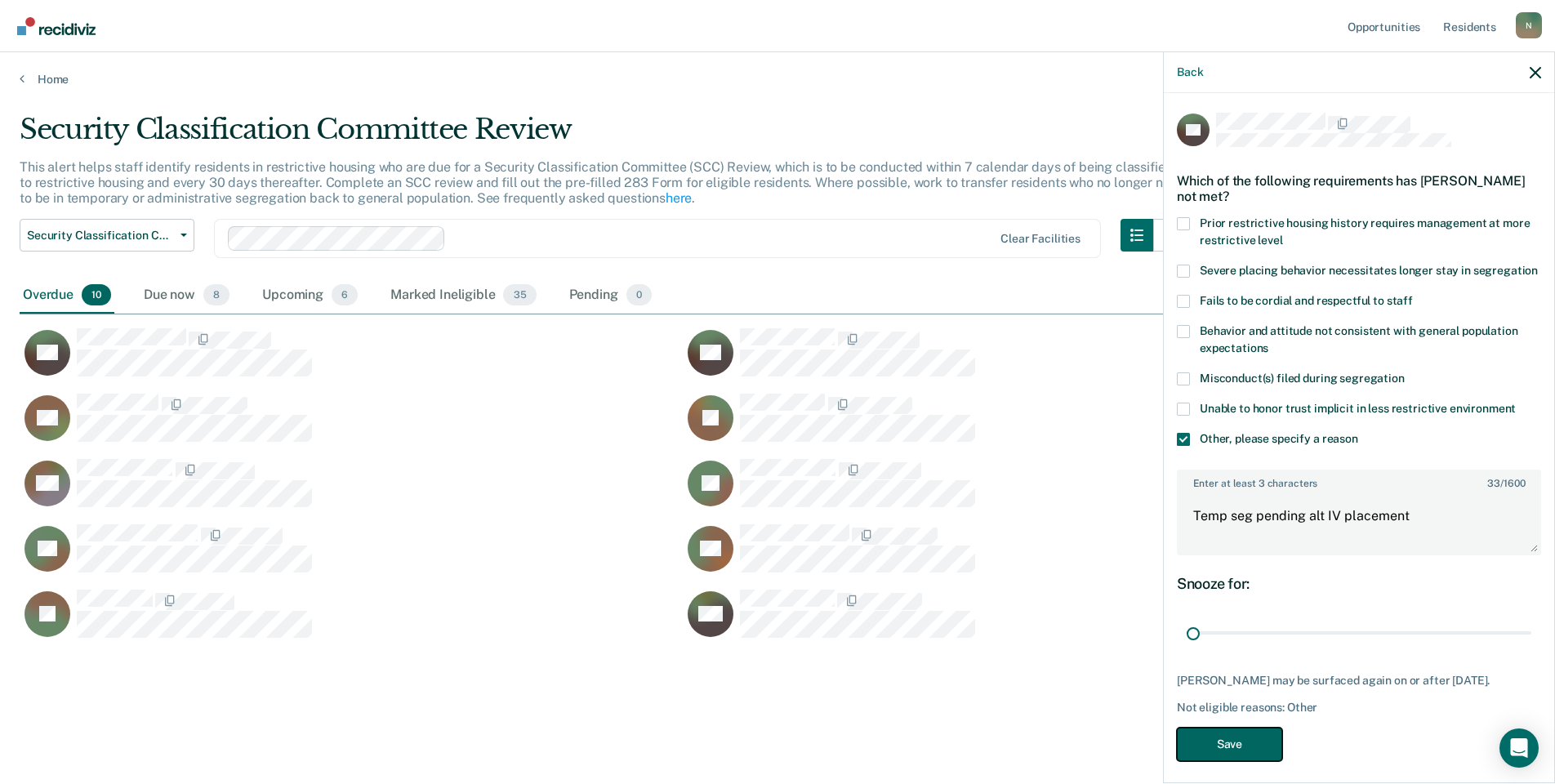
click at [1216, 761] on button "Save" at bounding box center [1230, 744] width 105 height 33
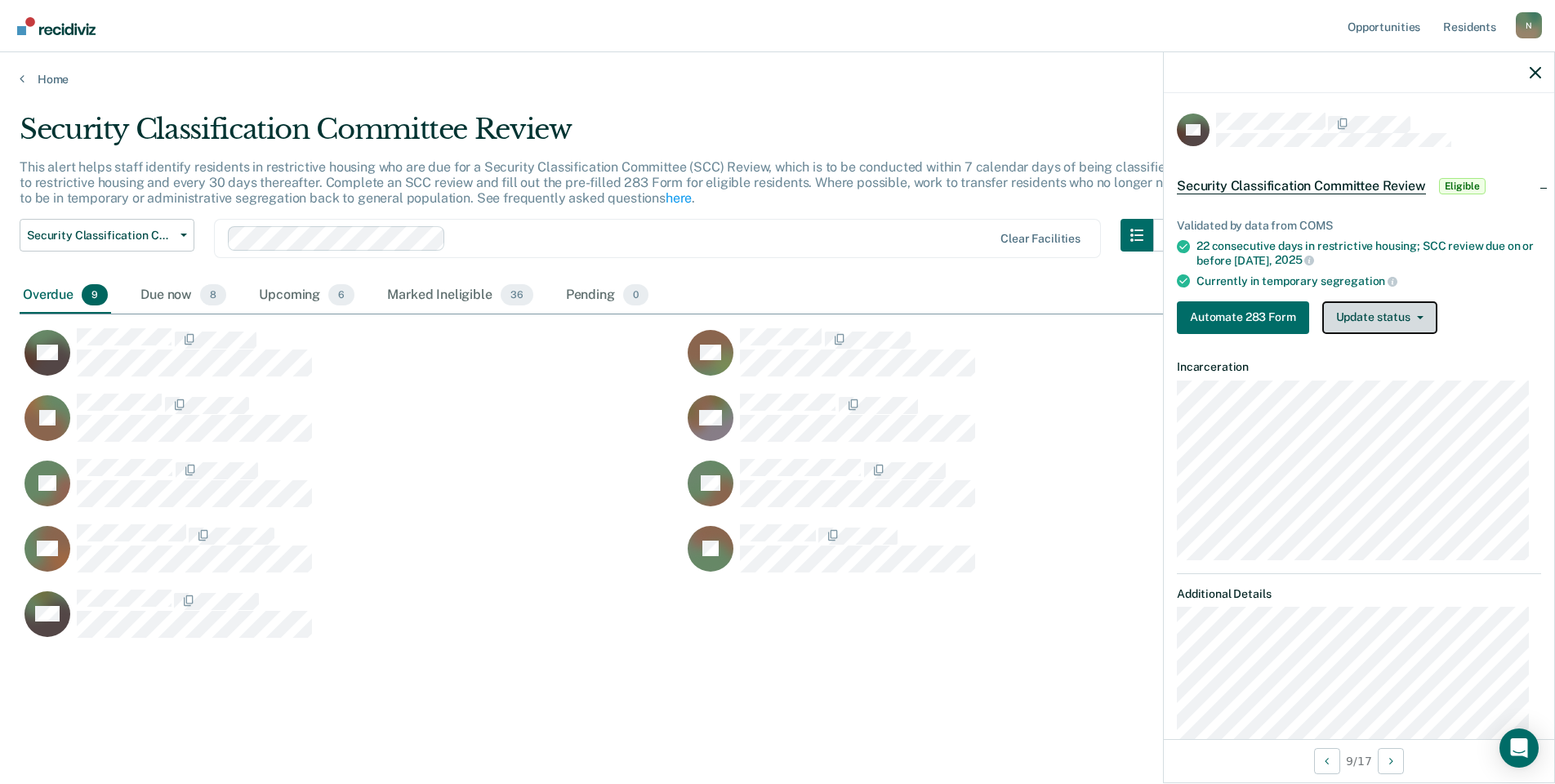
click at [1358, 306] on button "Update status" at bounding box center [1381, 317] width 115 height 33
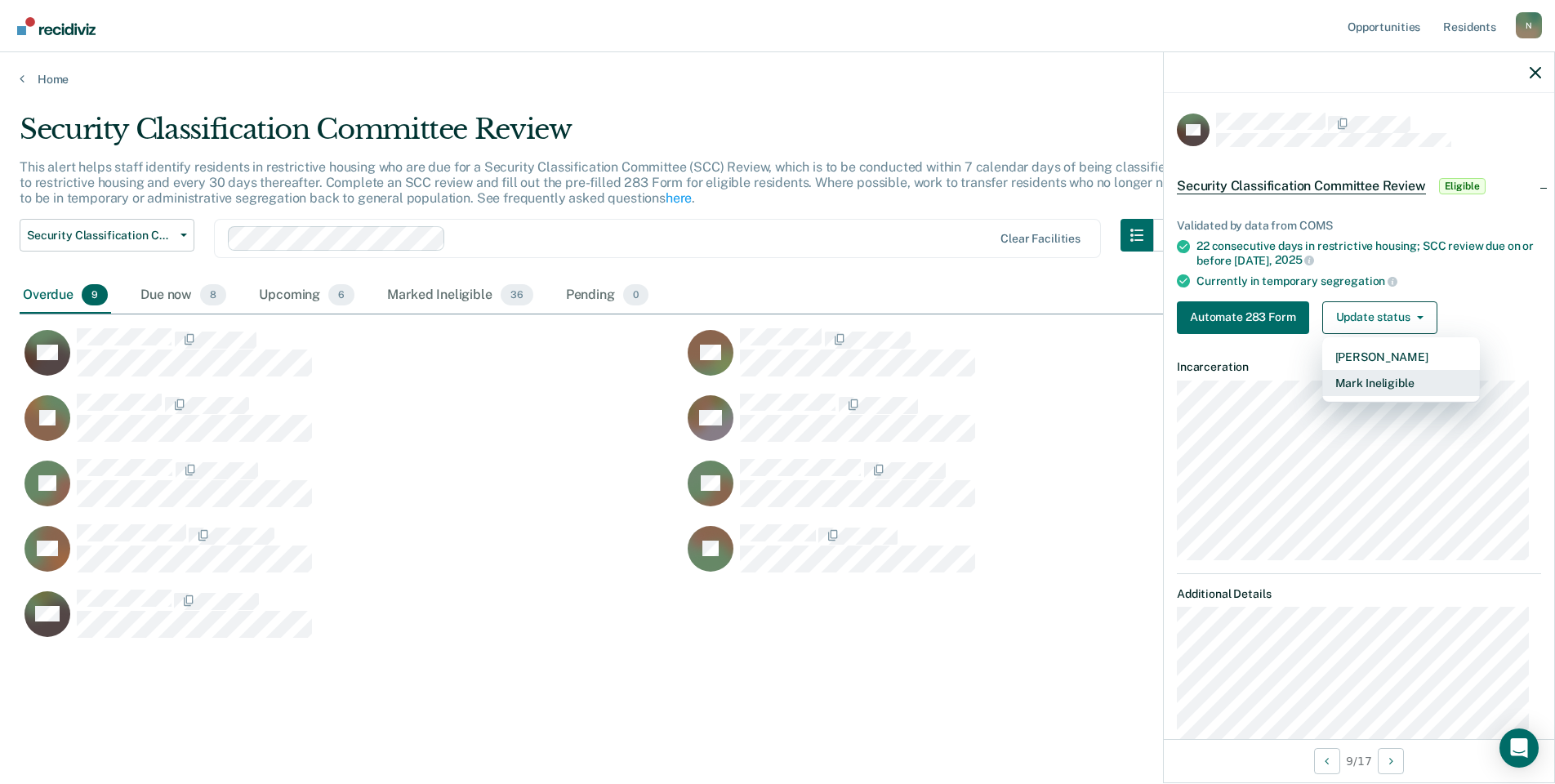
click at [1414, 379] on button "Mark Ineligible" at bounding box center [1402, 383] width 158 height 26
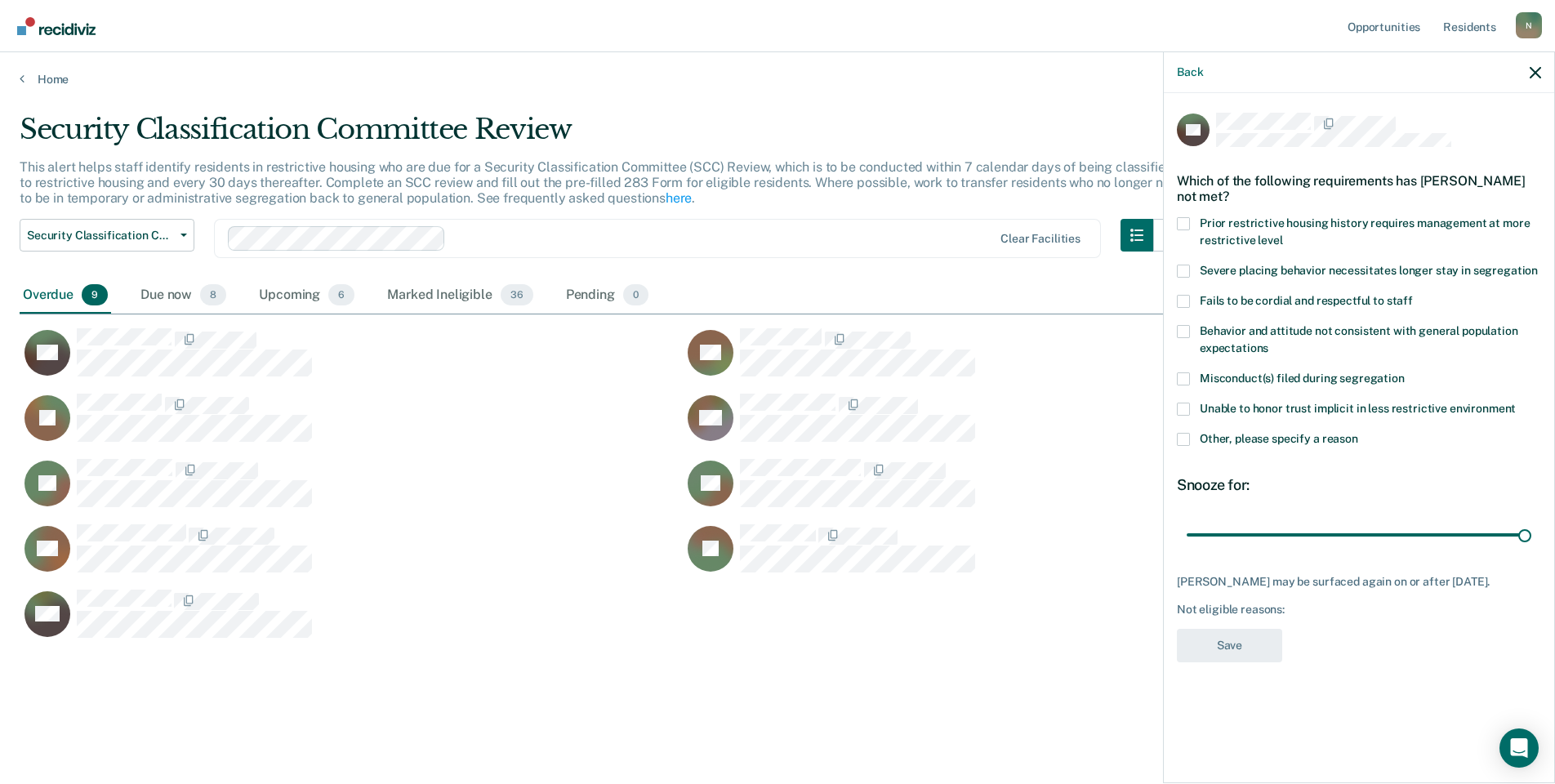
click at [1174, 448] on div "JW Which of the following requirements has [PERSON_NAME] not met? Prior restric…" at bounding box center [1359, 436] width 391 height 687
click at [1191, 440] on label "Other, please specify a reason" at bounding box center [1359, 441] width 364 height 18
click at [1358, 432] on input "Other, please specify a reason" at bounding box center [1358, 432] width 0 height 0
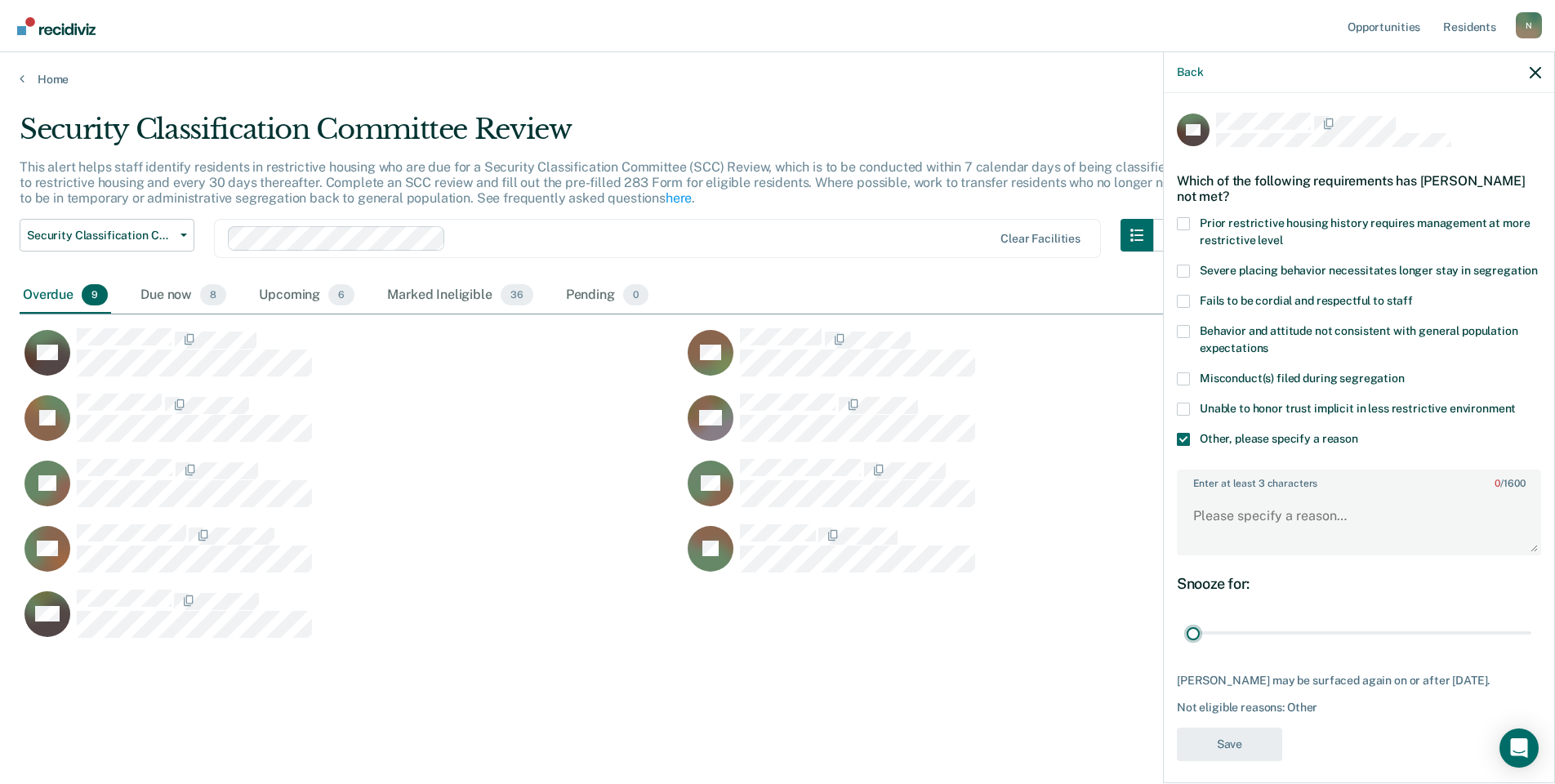
drag, startPoint x: 1515, startPoint y: 654, endPoint x: 1196, endPoint y: 586, distance: 326.2
type input "1"
click at [1187, 648] on input "range" at bounding box center [1359, 633] width 345 height 28
click at [1217, 551] on textarea "Enter at least 3 characters 0 / 1600" at bounding box center [1359, 523] width 361 height 60
click at [1396, 530] on textarea "Temp seg until end of detention 924/25" at bounding box center [1359, 523] width 361 height 60
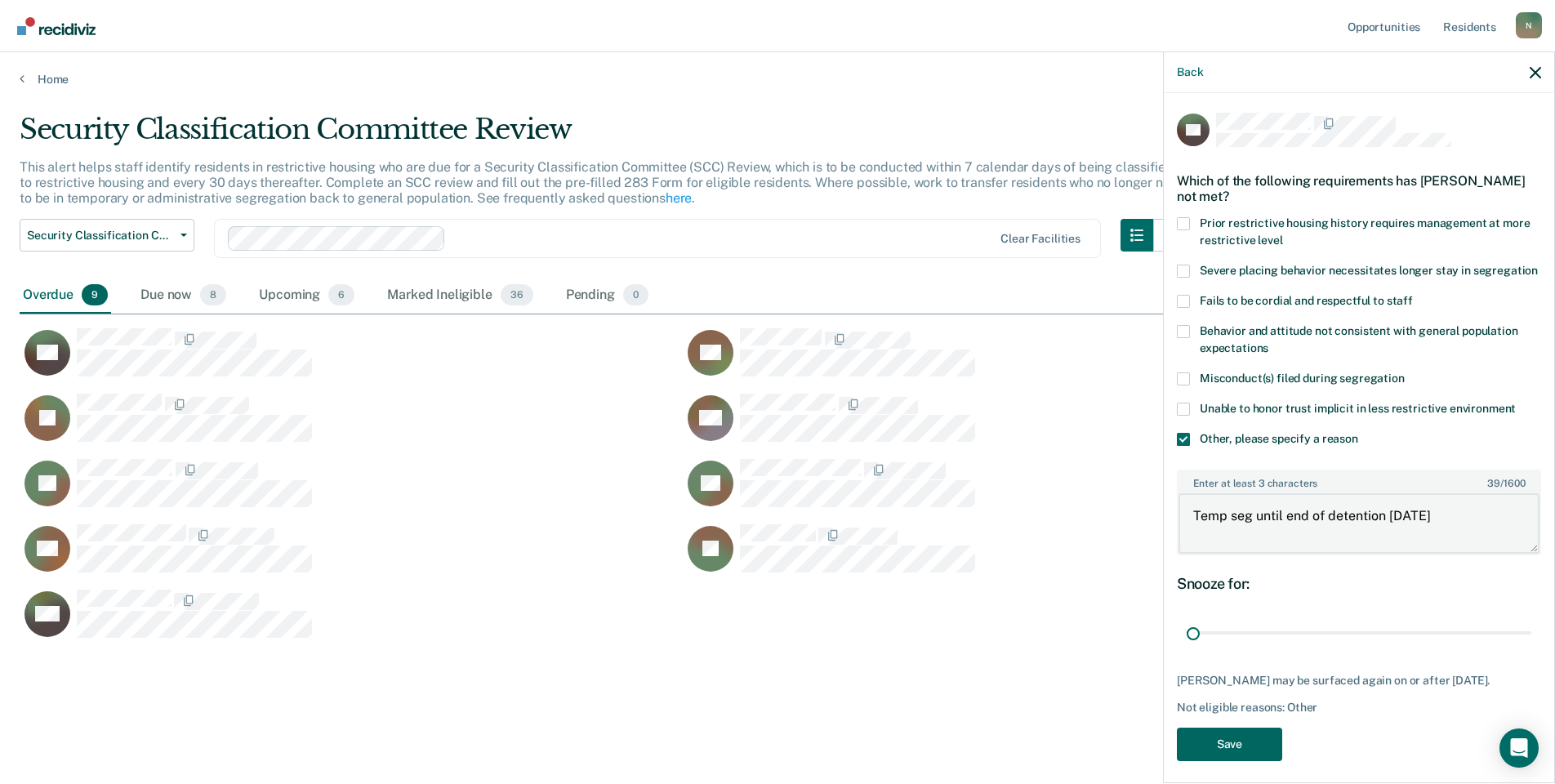
type textarea "Temp seg until end of detention [DATE]"
click at [1223, 761] on button "Save" at bounding box center [1230, 744] width 105 height 33
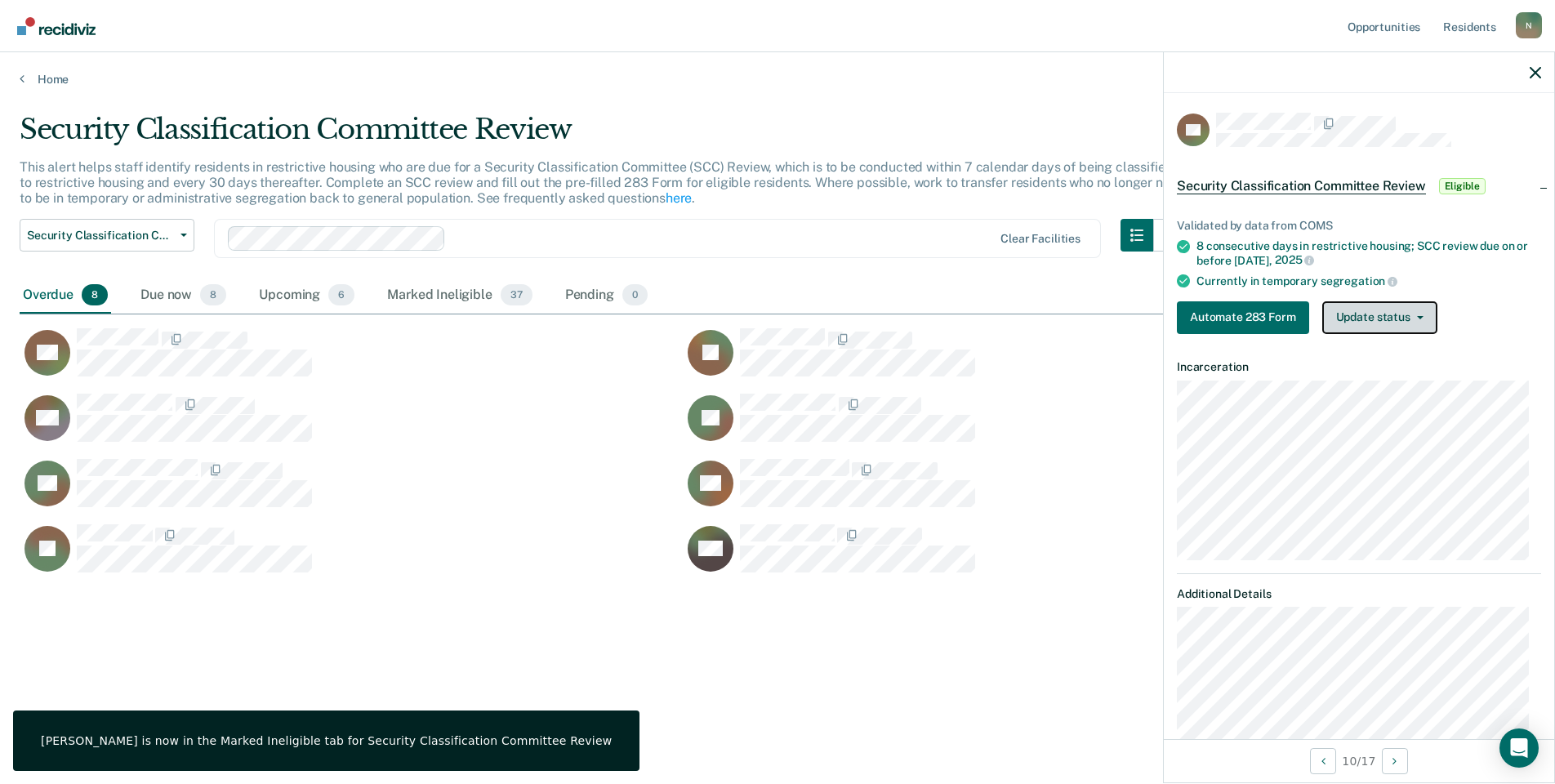
click at [1357, 306] on button "Update status" at bounding box center [1381, 317] width 115 height 33
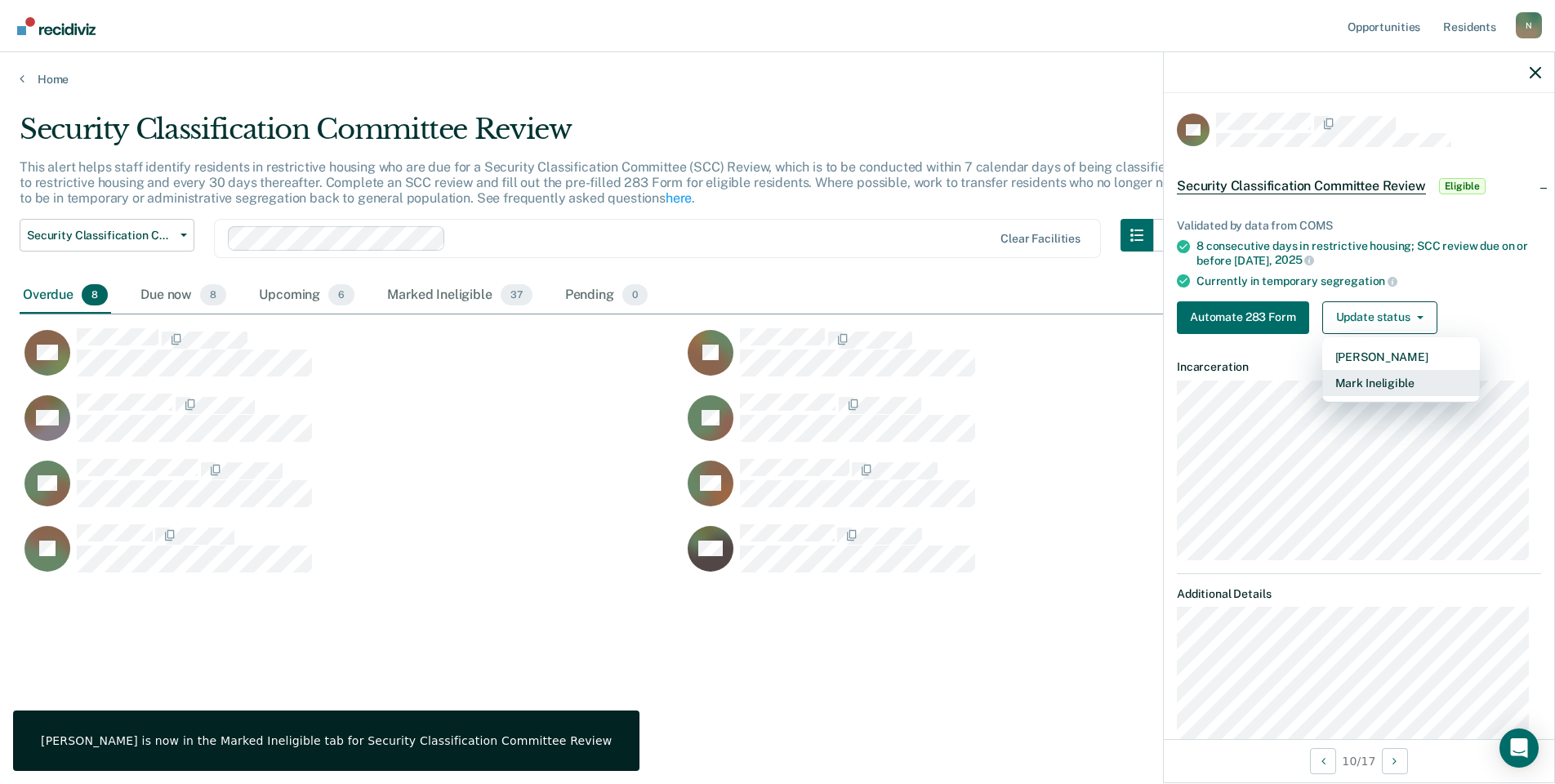
click at [1384, 377] on button "Mark Ineligible" at bounding box center [1402, 383] width 158 height 26
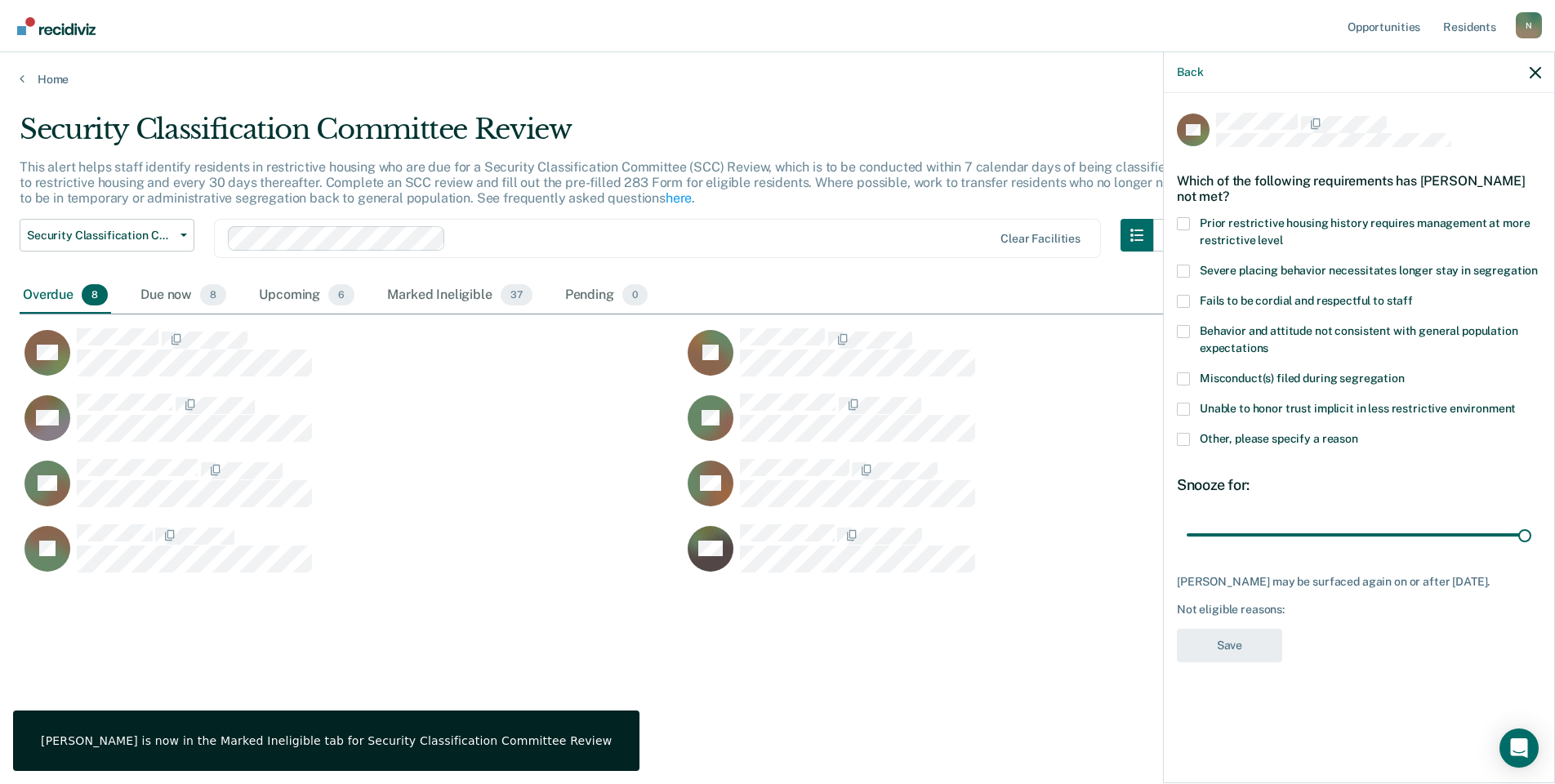
click at [1188, 440] on span at bounding box center [1183, 438] width 13 height 13
click at [1358, 432] on input "Other, please specify a reason" at bounding box center [1358, 432] width 0 height 0
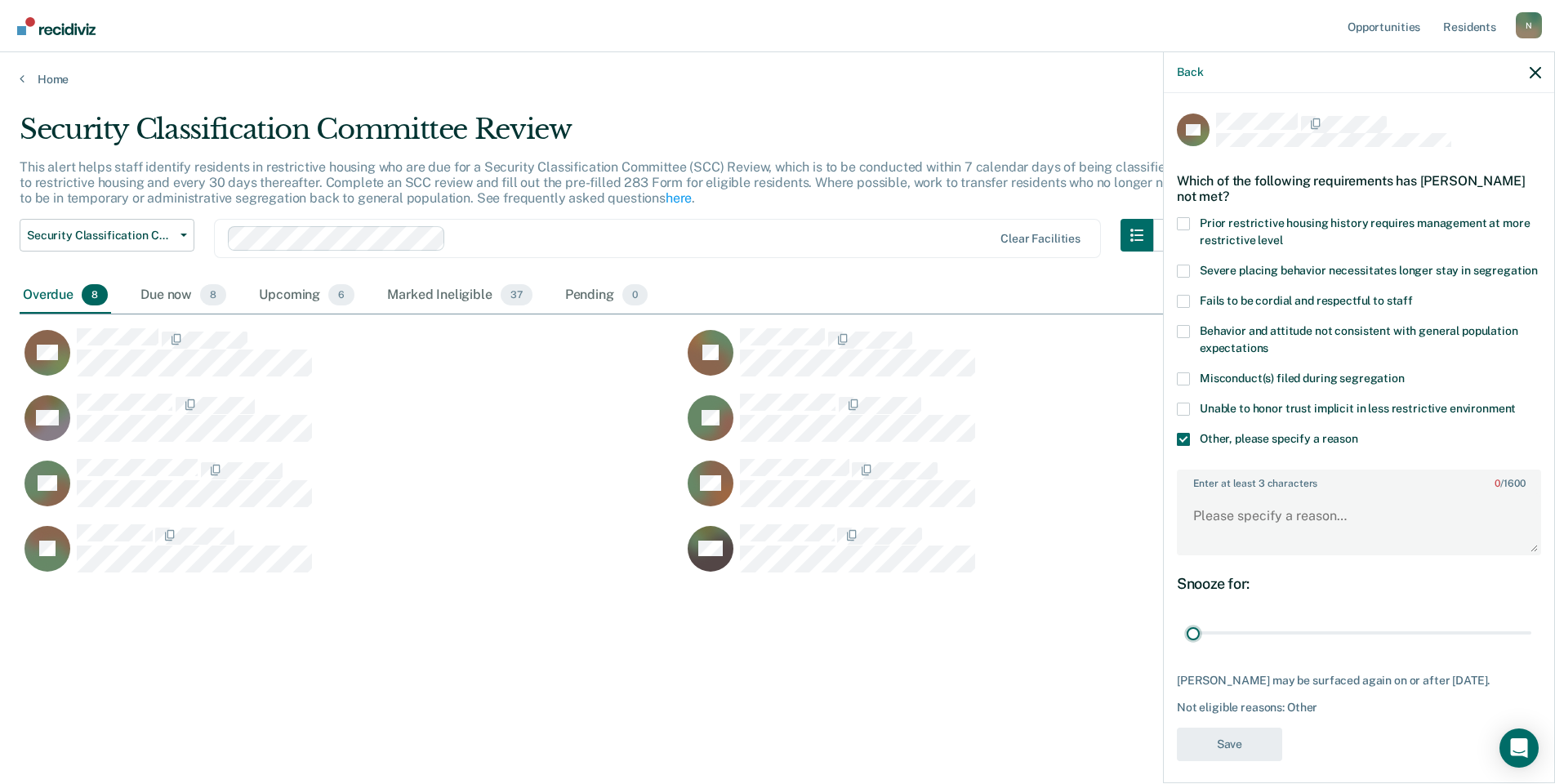
drag, startPoint x: 1510, startPoint y: 653, endPoint x: 1173, endPoint y: 640, distance: 337.3
type input "1"
click at [1187, 648] on input "range" at bounding box center [1359, 633] width 345 height 28
click at [1200, 544] on textarea "Enter at least 3 characters 0 / 1600" at bounding box center [1359, 523] width 361 height 60
type textarea "Temp seg until end of detention, pending Ad seg placement submitted [DATE]"
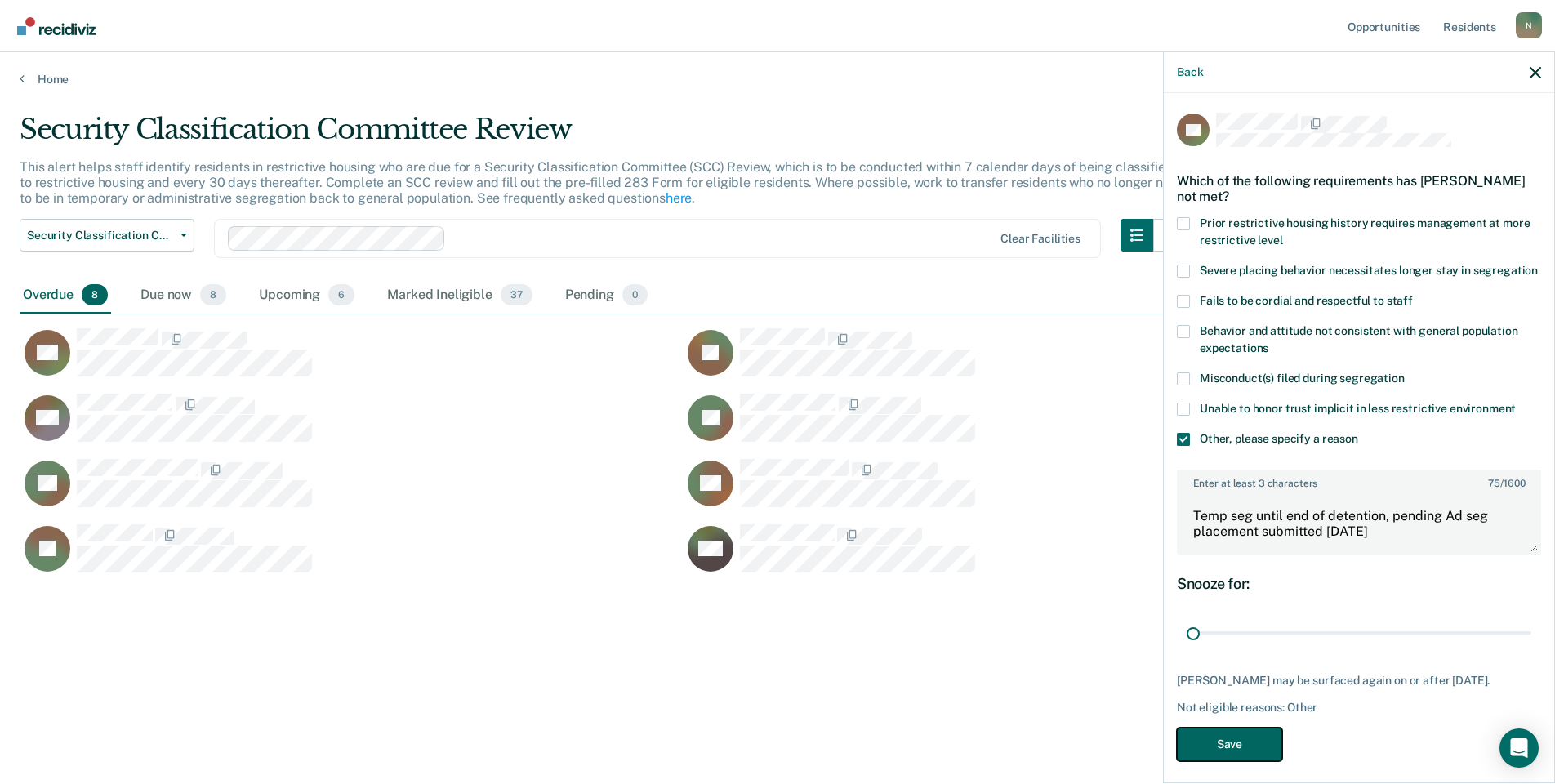
click at [1230, 761] on button "Save" at bounding box center [1230, 744] width 105 height 33
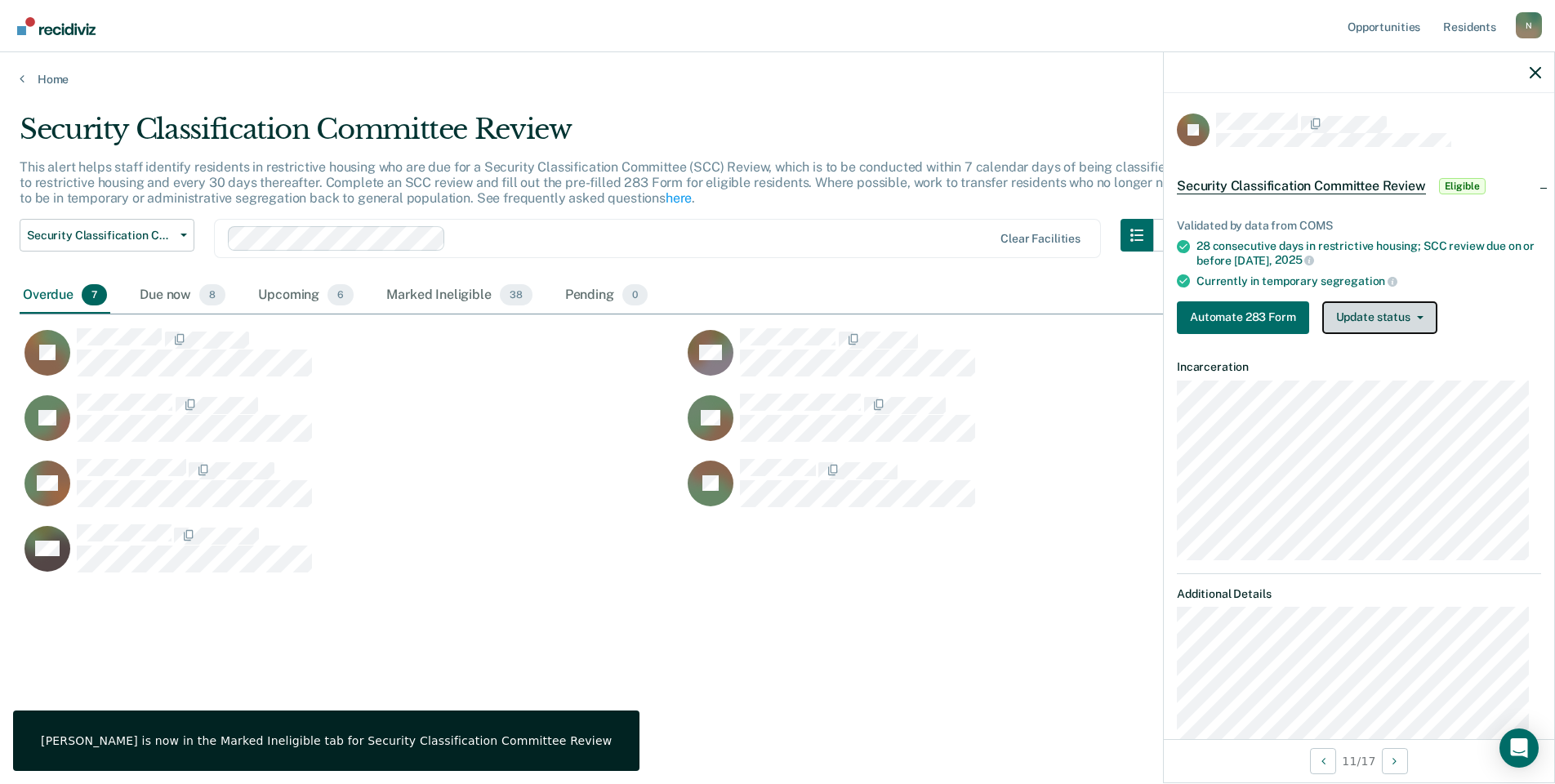
drag, startPoint x: 1383, startPoint y: 326, endPoint x: 1379, endPoint y: 346, distance: 20.4
click at [1383, 326] on button "Update status" at bounding box center [1381, 317] width 115 height 33
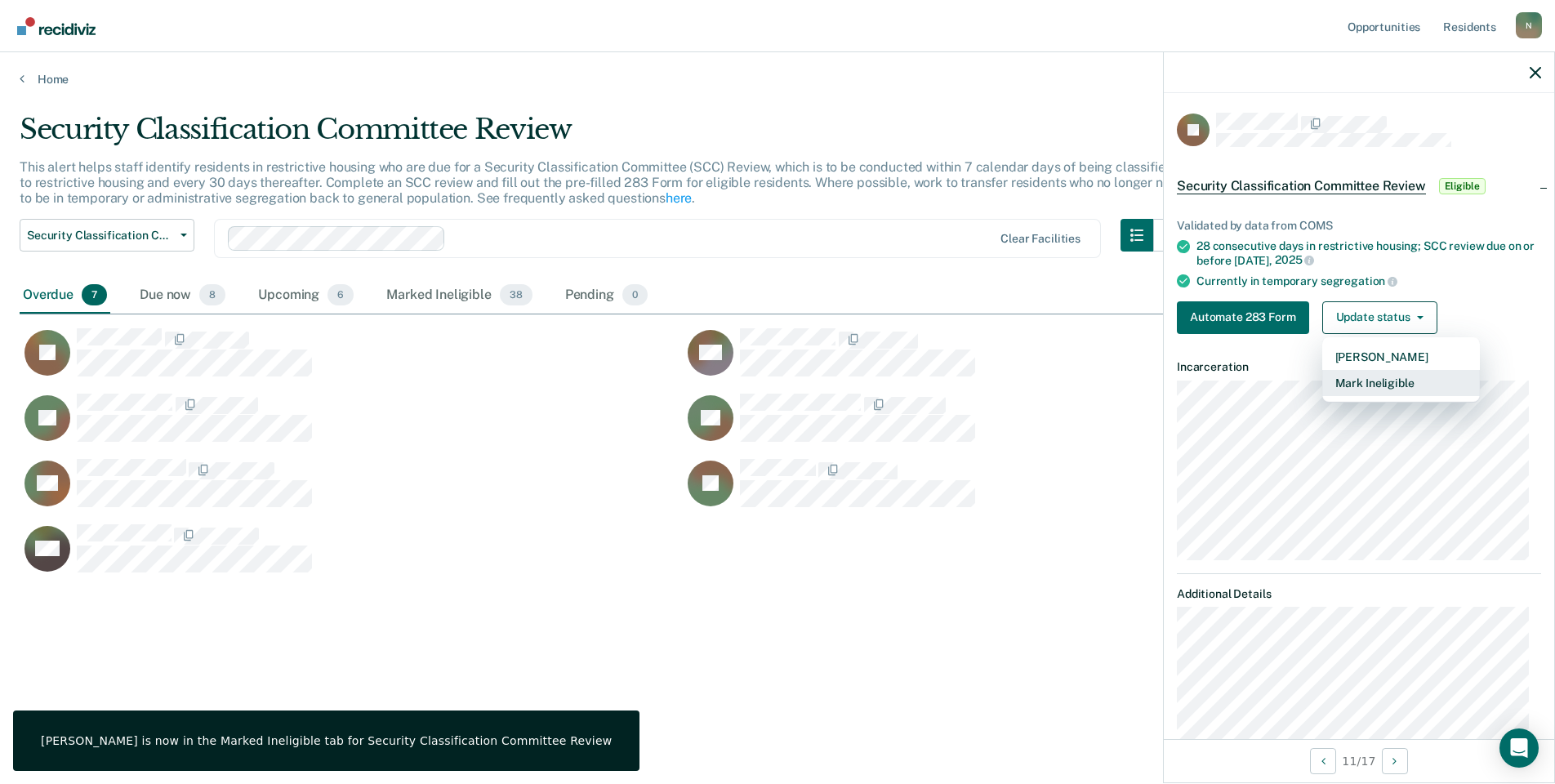
click at [1379, 377] on button "Mark Ineligible" at bounding box center [1402, 383] width 158 height 26
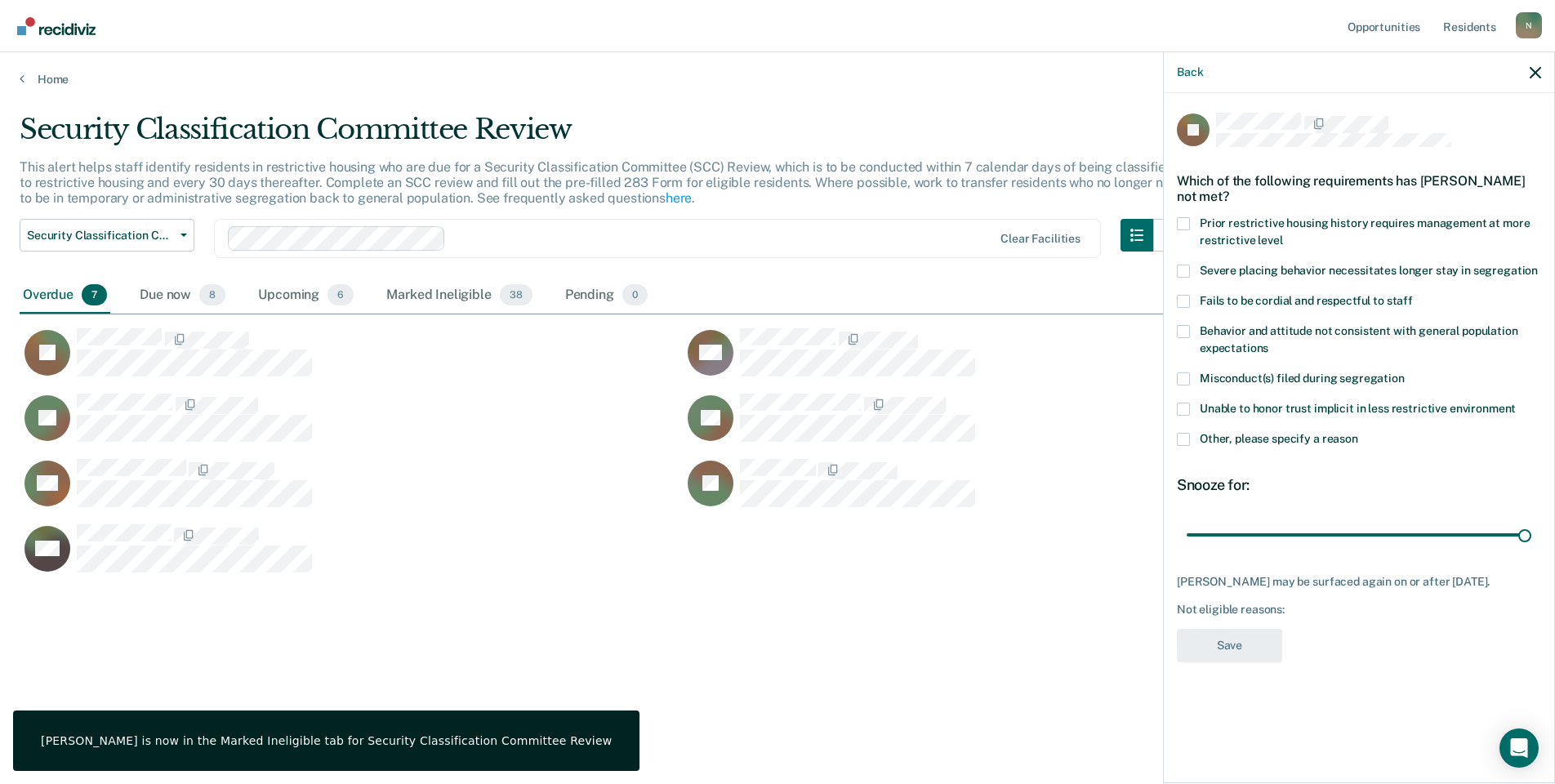
drag, startPoint x: 1192, startPoint y: 432, endPoint x: 1192, endPoint y: 447, distance: 15.0
click at [1192, 433] on label "Other, please specify a reason" at bounding box center [1359, 441] width 364 height 18
click at [1358, 432] on input "Other, please specify a reason" at bounding box center [1358, 432] width 0 height 0
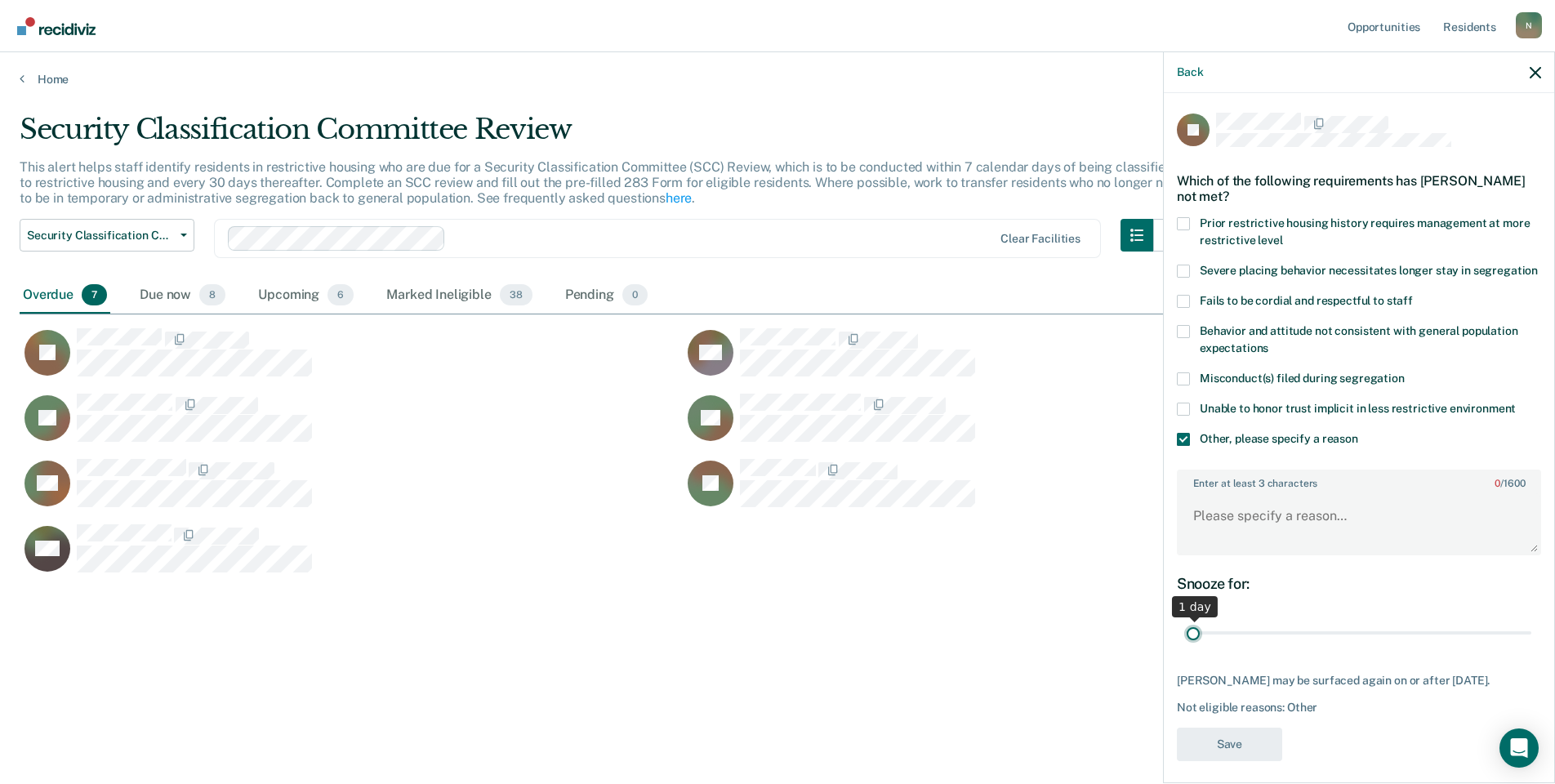
drag, startPoint x: 1518, startPoint y: 647, endPoint x: 1216, endPoint y: 594, distance: 306.6
type input "1"
click at [1187, 648] on input "range" at bounding box center [1359, 633] width 345 height 28
click at [1242, 553] on textarea "Enter at least 3 characters 0 / 1600" at bounding box center [1359, 523] width 361 height 60
type textarea "Seen by SCC [DATE]"
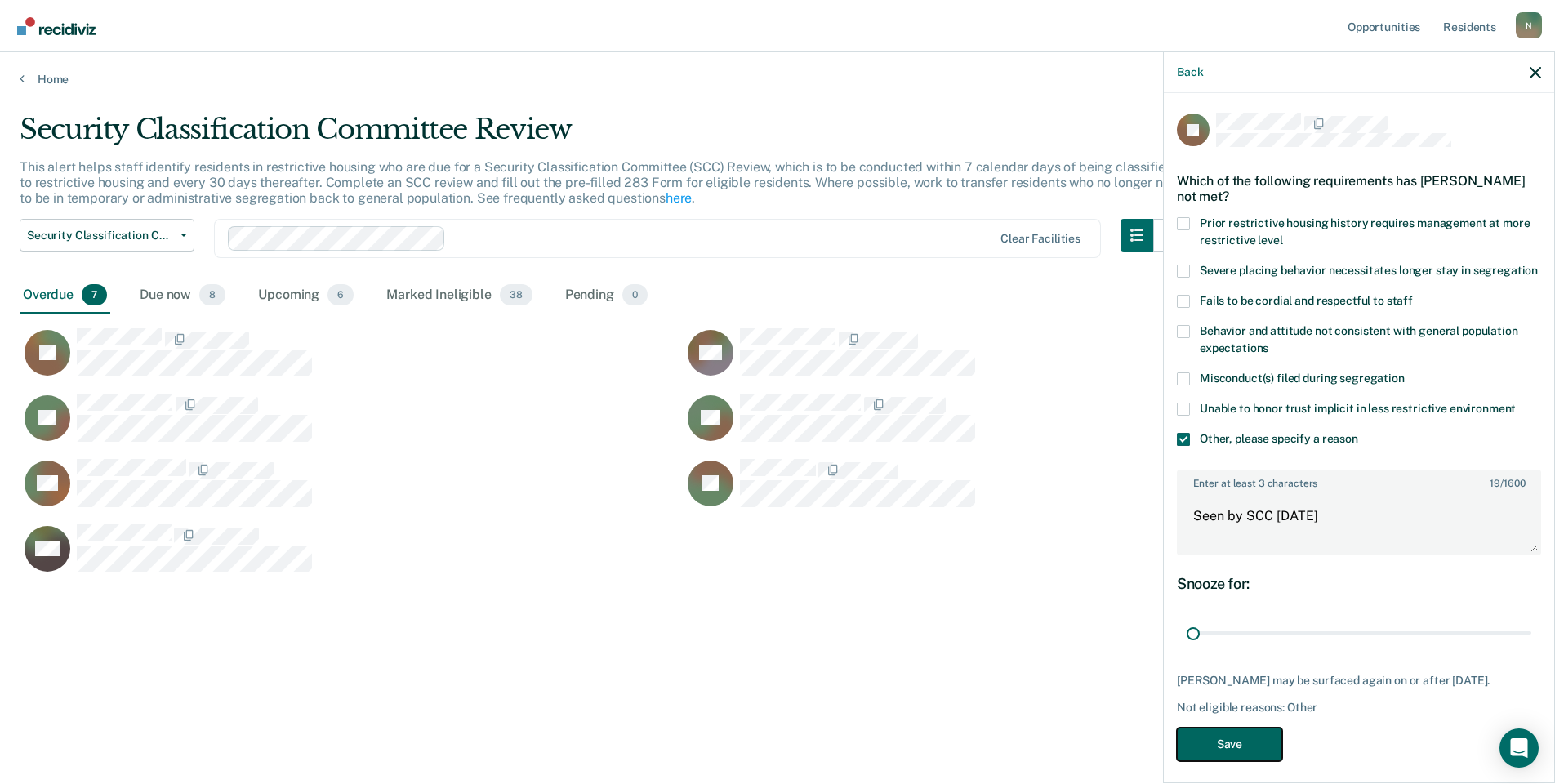
click at [1212, 761] on button "Save" at bounding box center [1230, 744] width 105 height 33
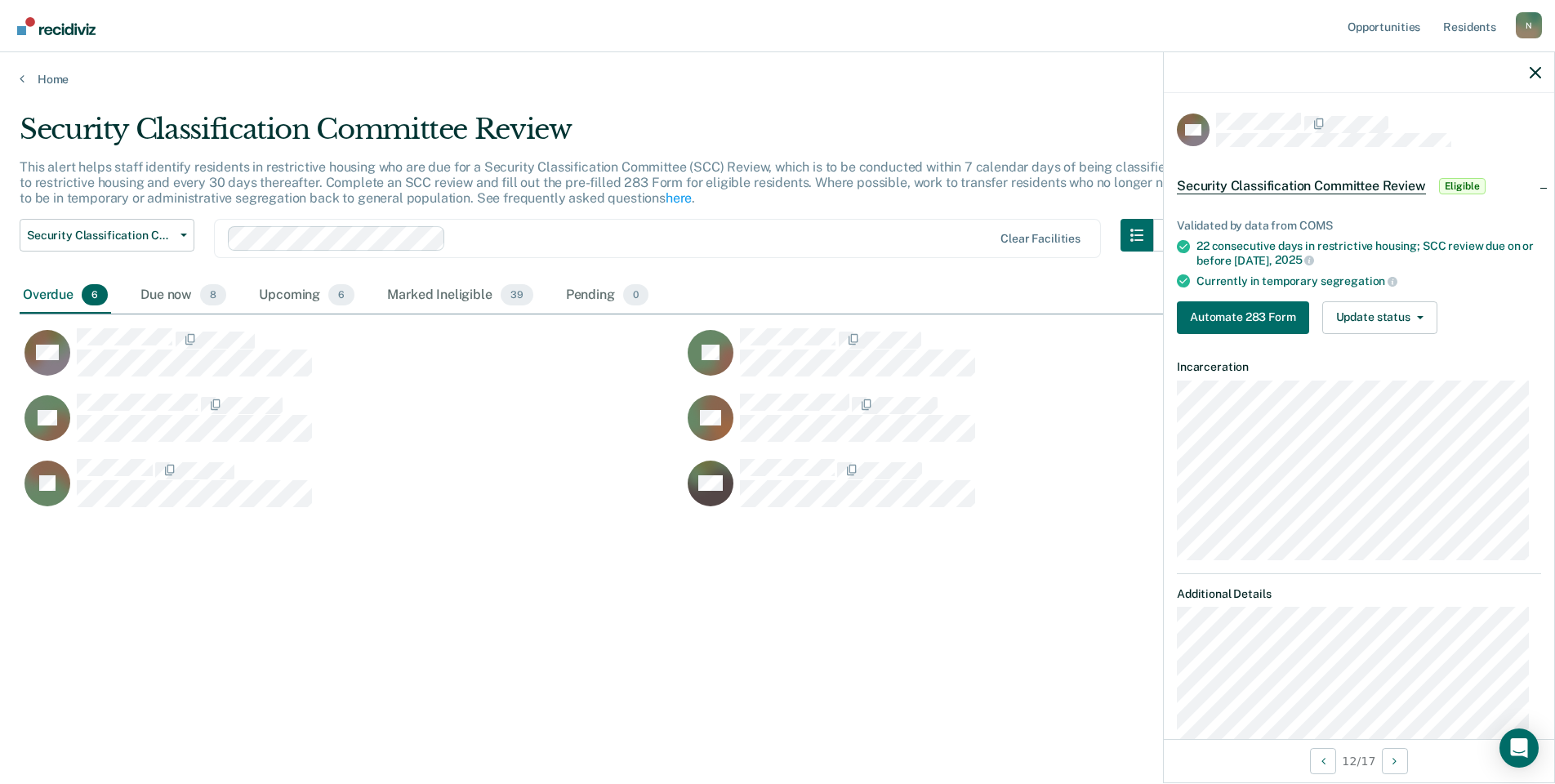
click at [1382, 332] on div "Validated by data from COMS 22 consecutive days in restrictive housing; SCC rev…" at bounding box center [1359, 270] width 391 height 154
click at [1384, 331] on button "Update status" at bounding box center [1381, 317] width 115 height 33
click at [1378, 376] on button "Mark Ineligible" at bounding box center [1402, 383] width 158 height 26
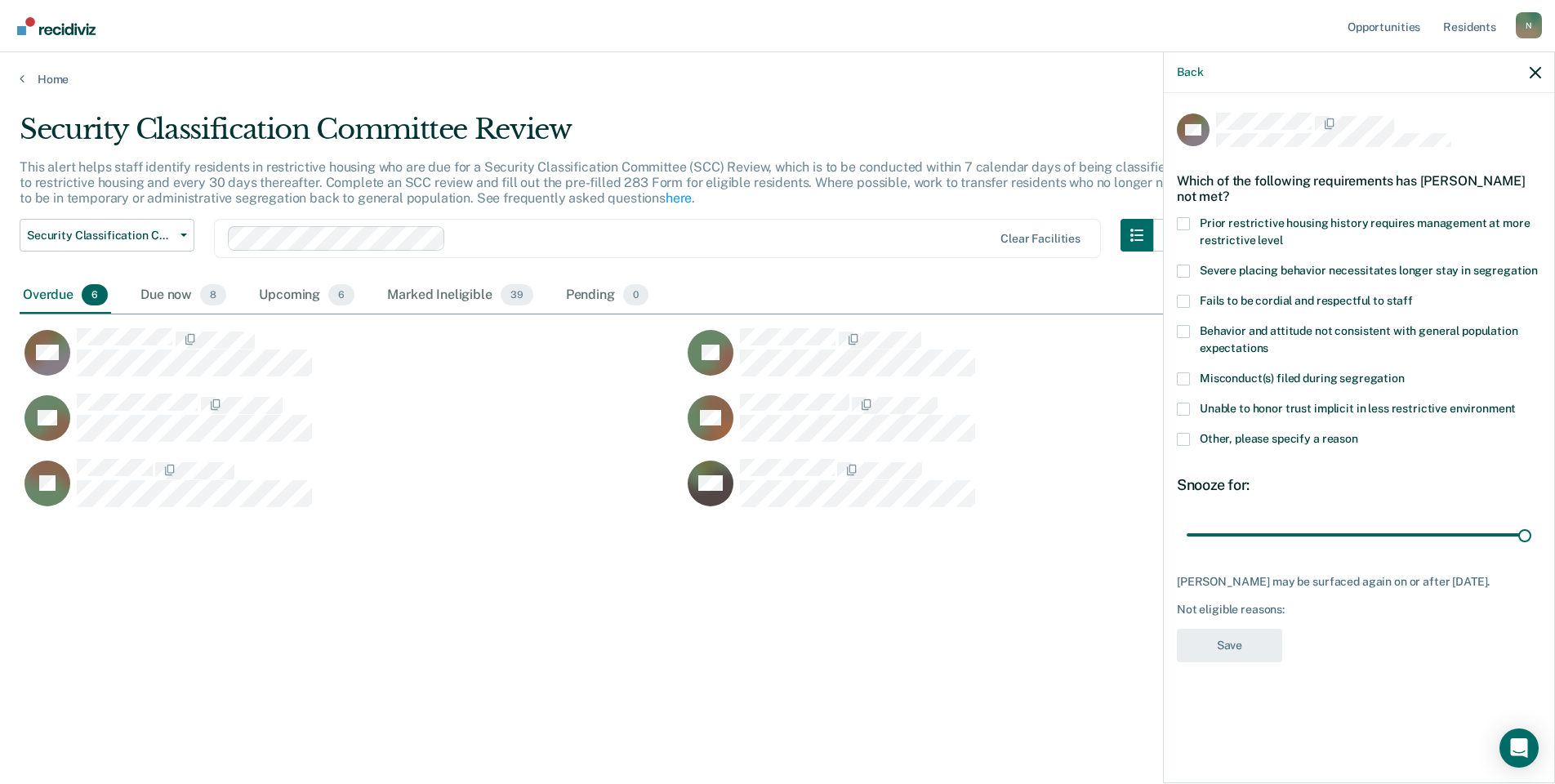
click at [1181, 430] on div "Unable to honor trust implicit in less restrictive environment" at bounding box center [1359, 417] width 364 height 30
click at [1180, 440] on span at bounding box center [1183, 438] width 13 height 13
click at [1358, 432] on input "Other, please specify a reason" at bounding box center [1358, 432] width 0 height 0
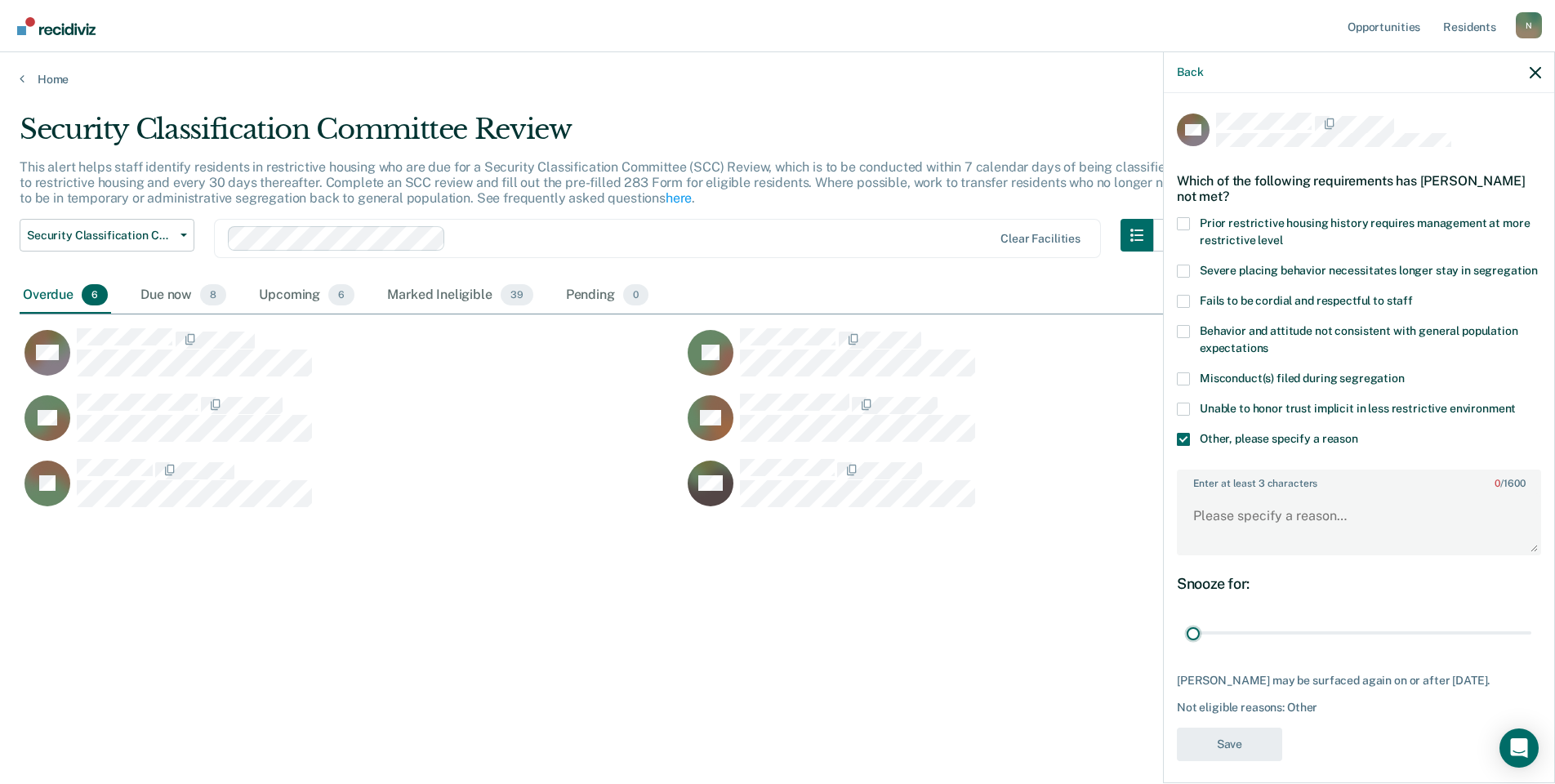
drag, startPoint x: 1516, startPoint y: 646, endPoint x: 1141, endPoint y: 673, distance: 376.0
type input "1"
click at [1187, 648] on input "range" at bounding box center [1359, 633] width 345 height 28
click at [1225, 550] on textarea "Enter at least 3 characters 0 / 1600" at bounding box center [1359, 523] width 361 height 60
type textarea "Temp seg until end of detention [DATE]"
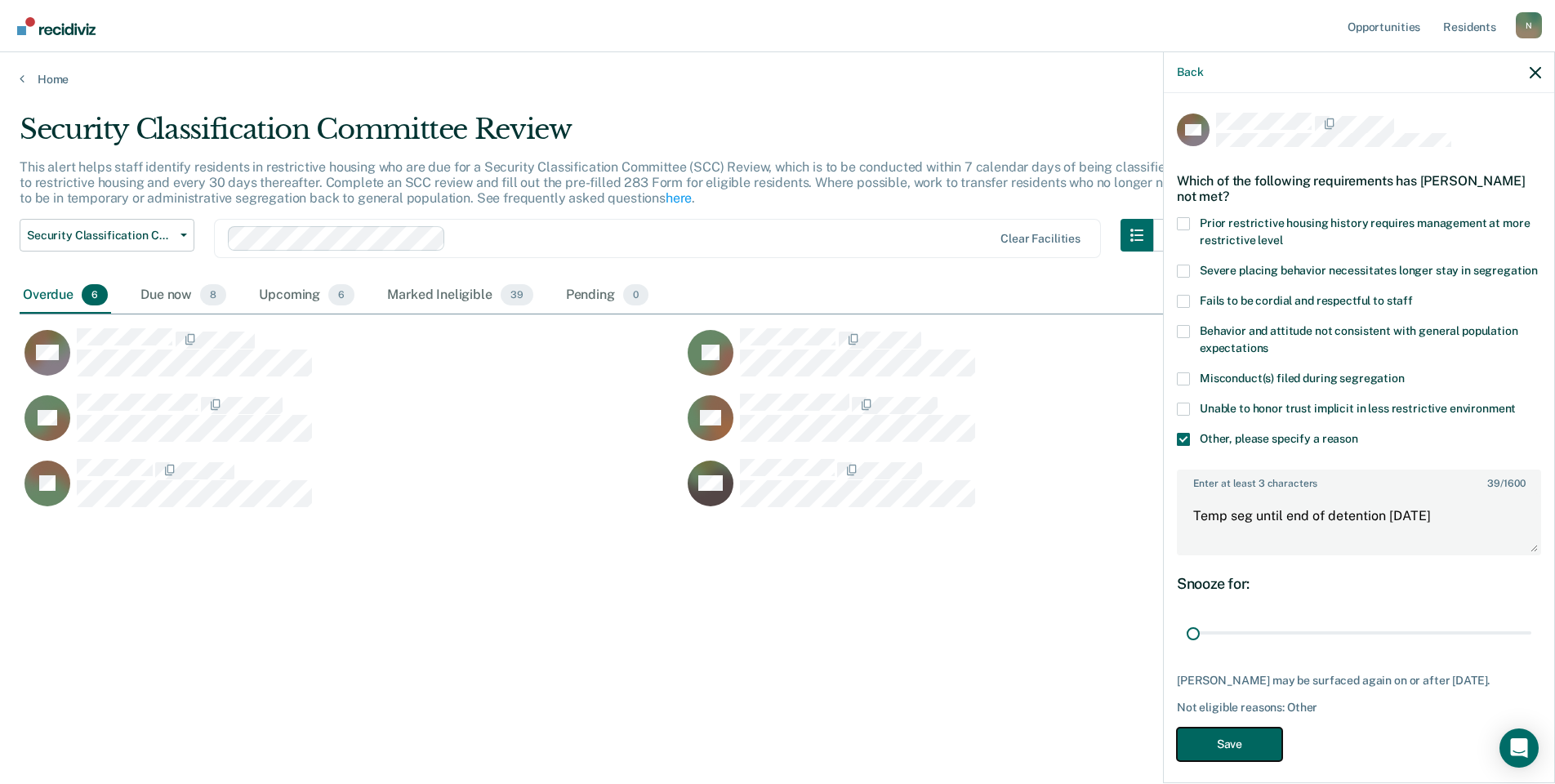
click at [1257, 761] on button "Save" at bounding box center [1230, 744] width 105 height 33
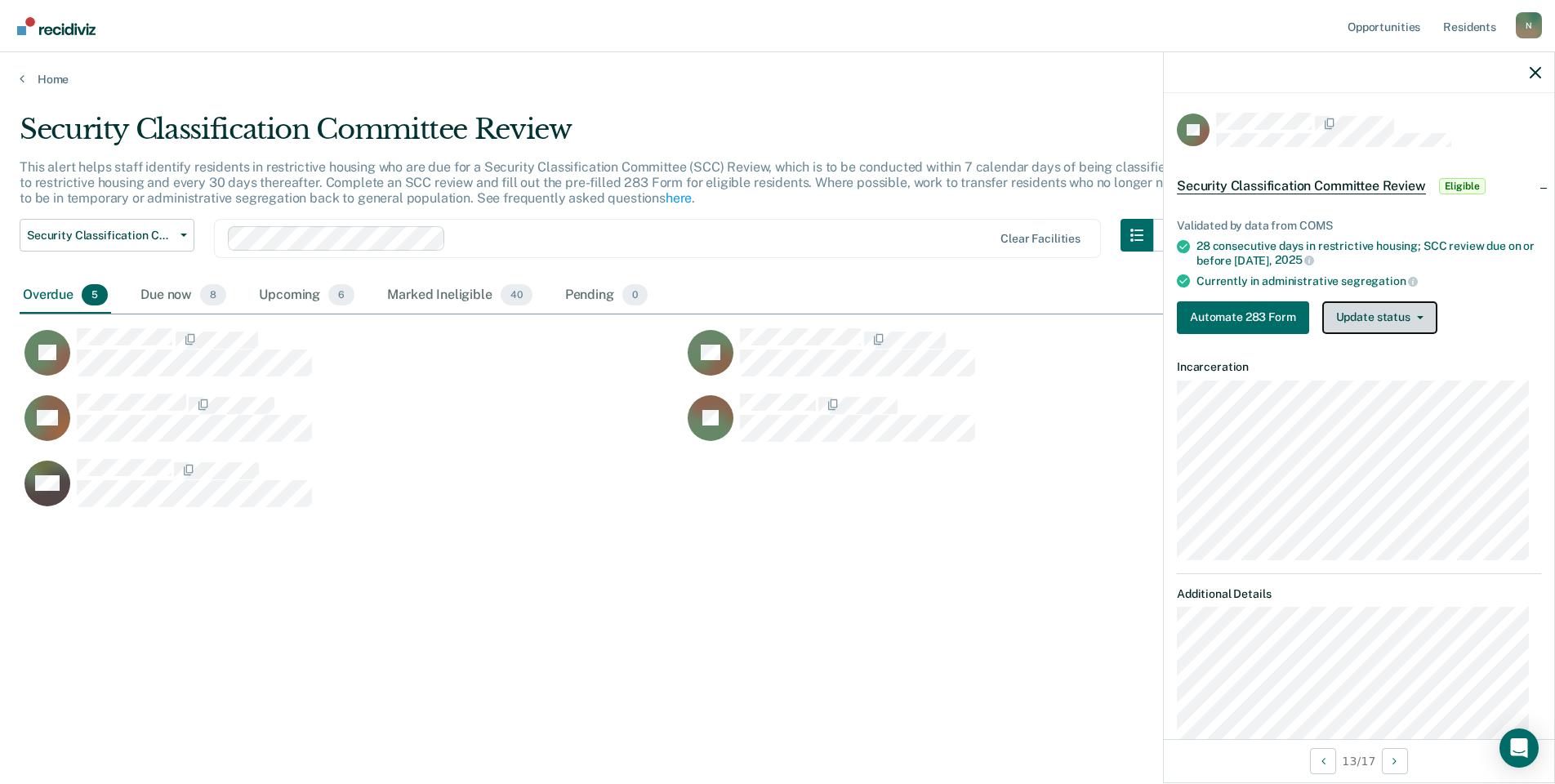
click at [1407, 330] on button "Update status" at bounding box center [1381, 317] width 115 height 33
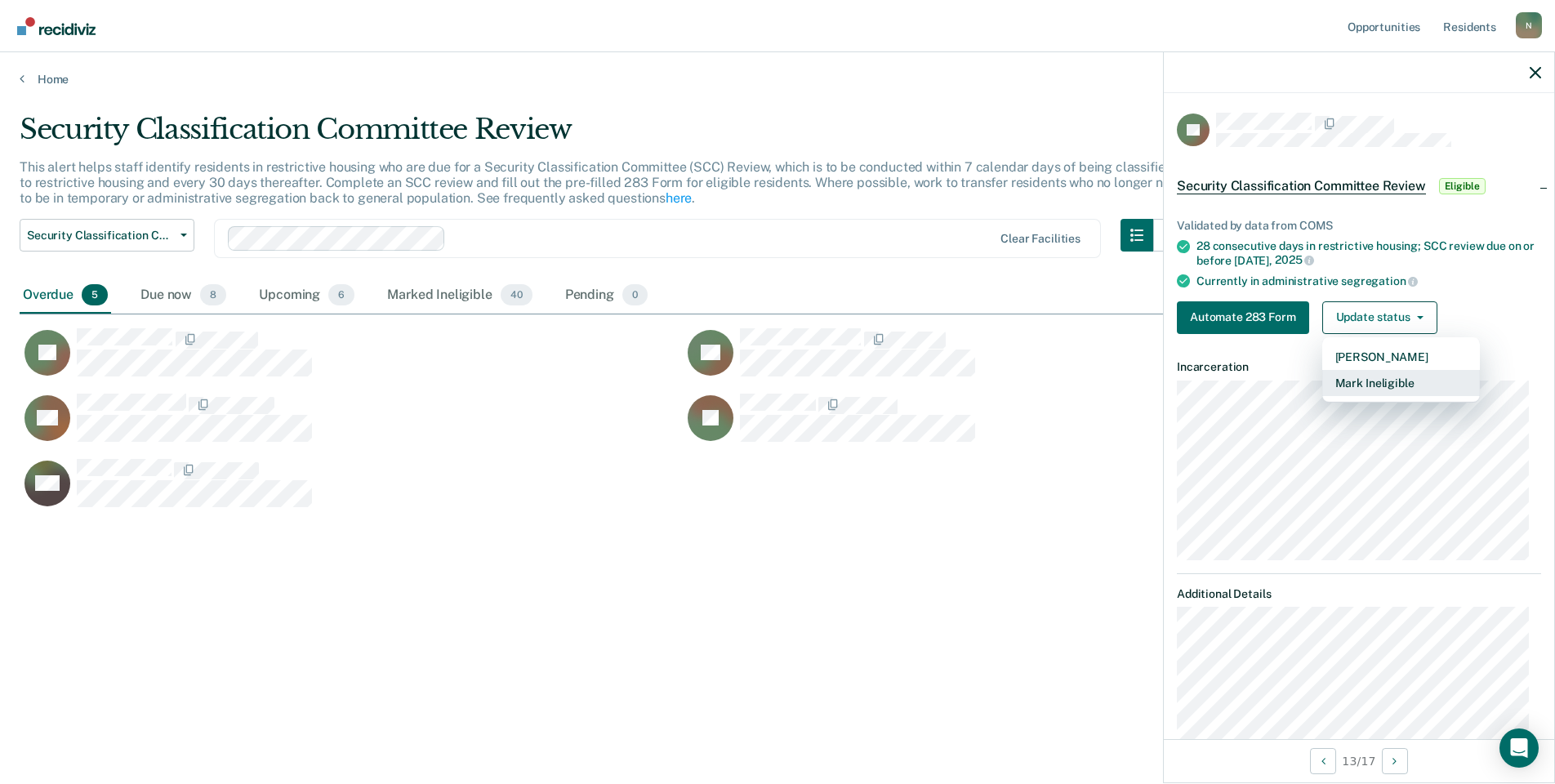
click at [1384, 387] on button "Mark Ineligible" at bounding box center [1402, 383] width 158 height 26
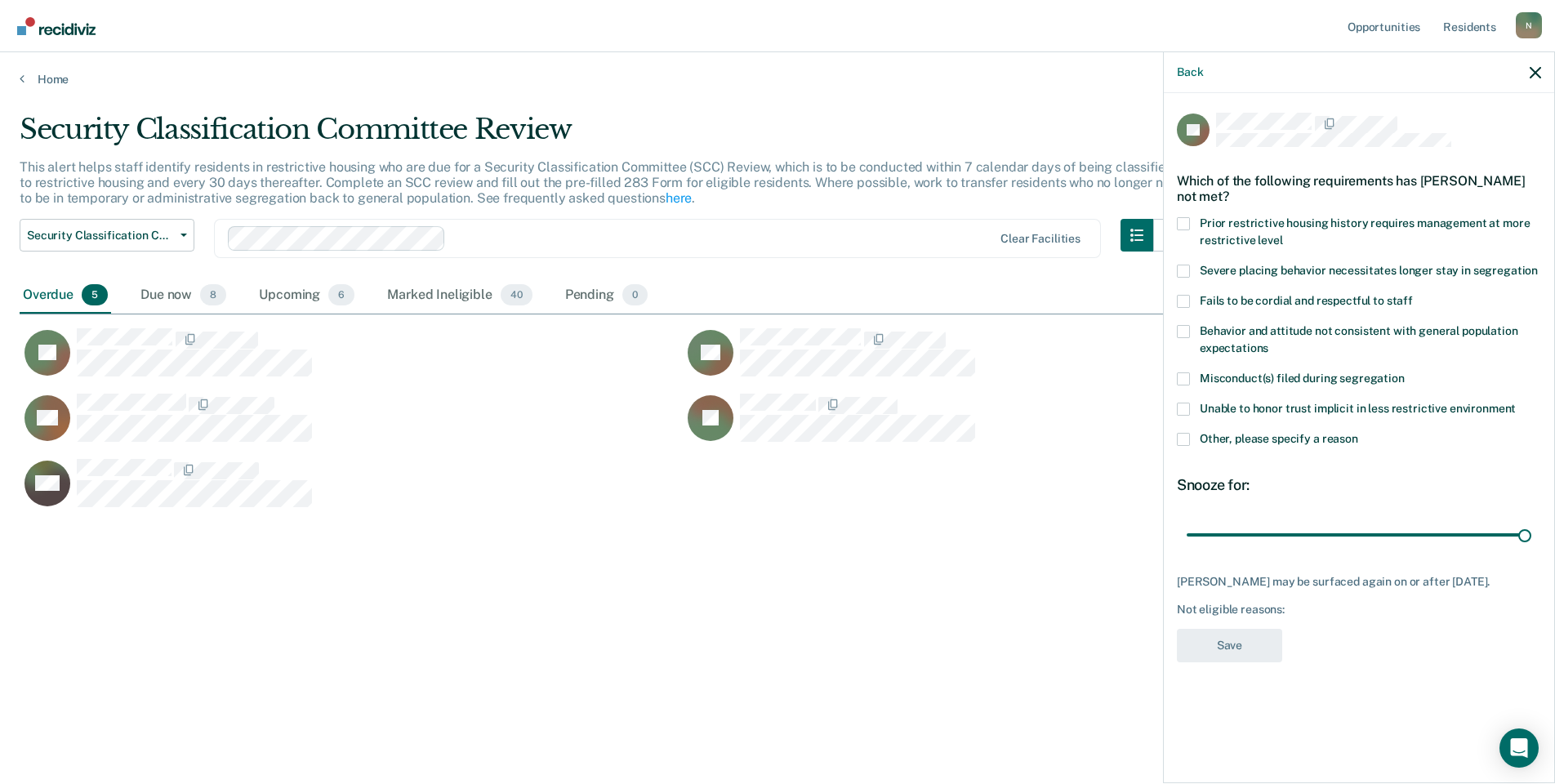
click at [1186, 441] on span at bounding box center [1183, 438] width 13 height 13
click at [1358, 432] on input "Other, please specify a reason" at bounding box center [1358, 432] width 0 height 0
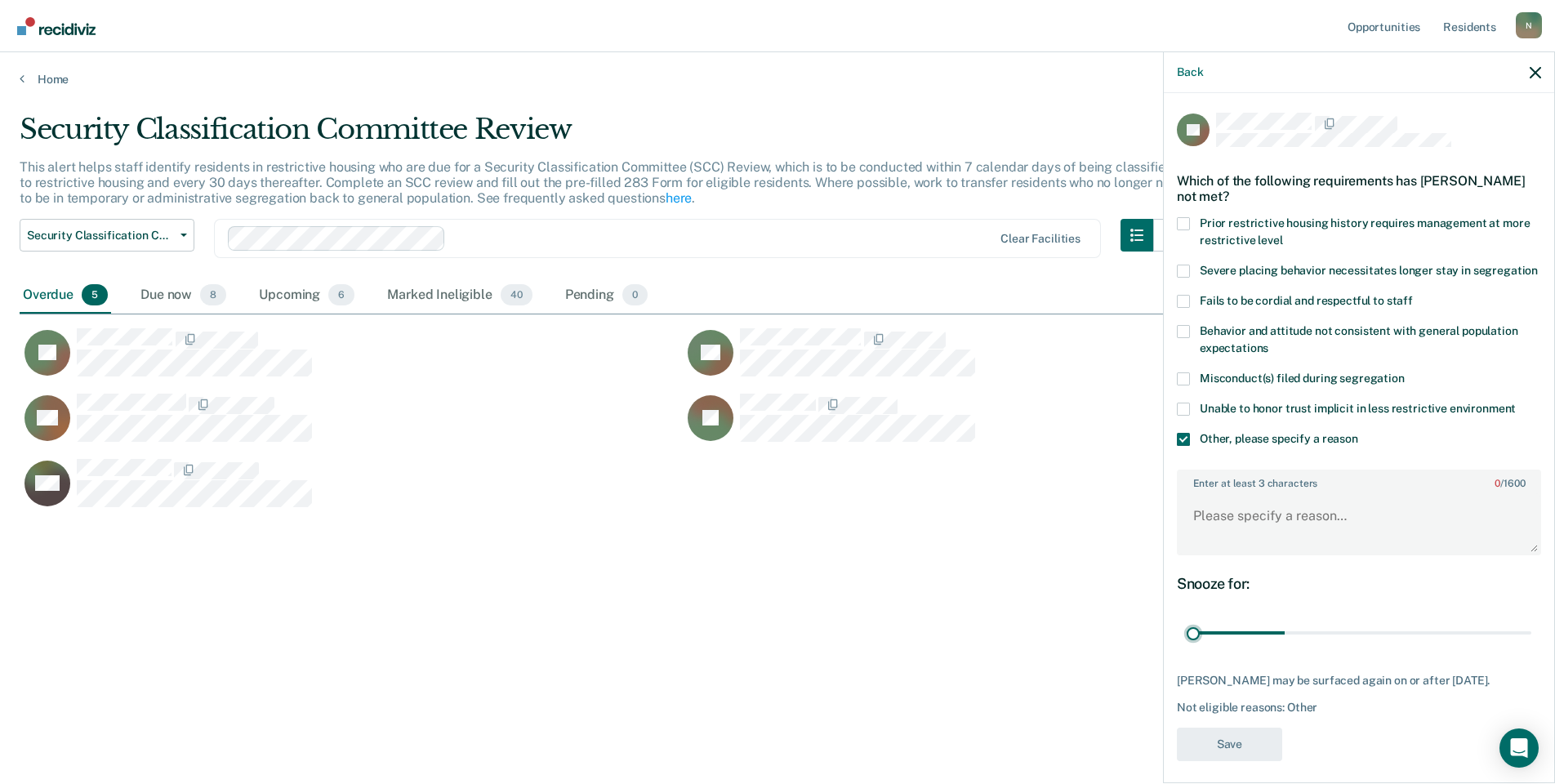
drag, startPoint x: 1510, startPoint y: 647, endPoint x: 1141, endPoint y: 629, distance: 369.4
type input "1"
click at [1187, 630] on input "range" at bounding box center [1359, 633] width 345 height 28
click at [1227, 534] on textarea "Enter at least 3 characters 0 / 1600" at bounding box center [1359, 523] width 361 height 60
type textarea "Temp seg pending misconduct hearing, DDO, refuses to leave seg"
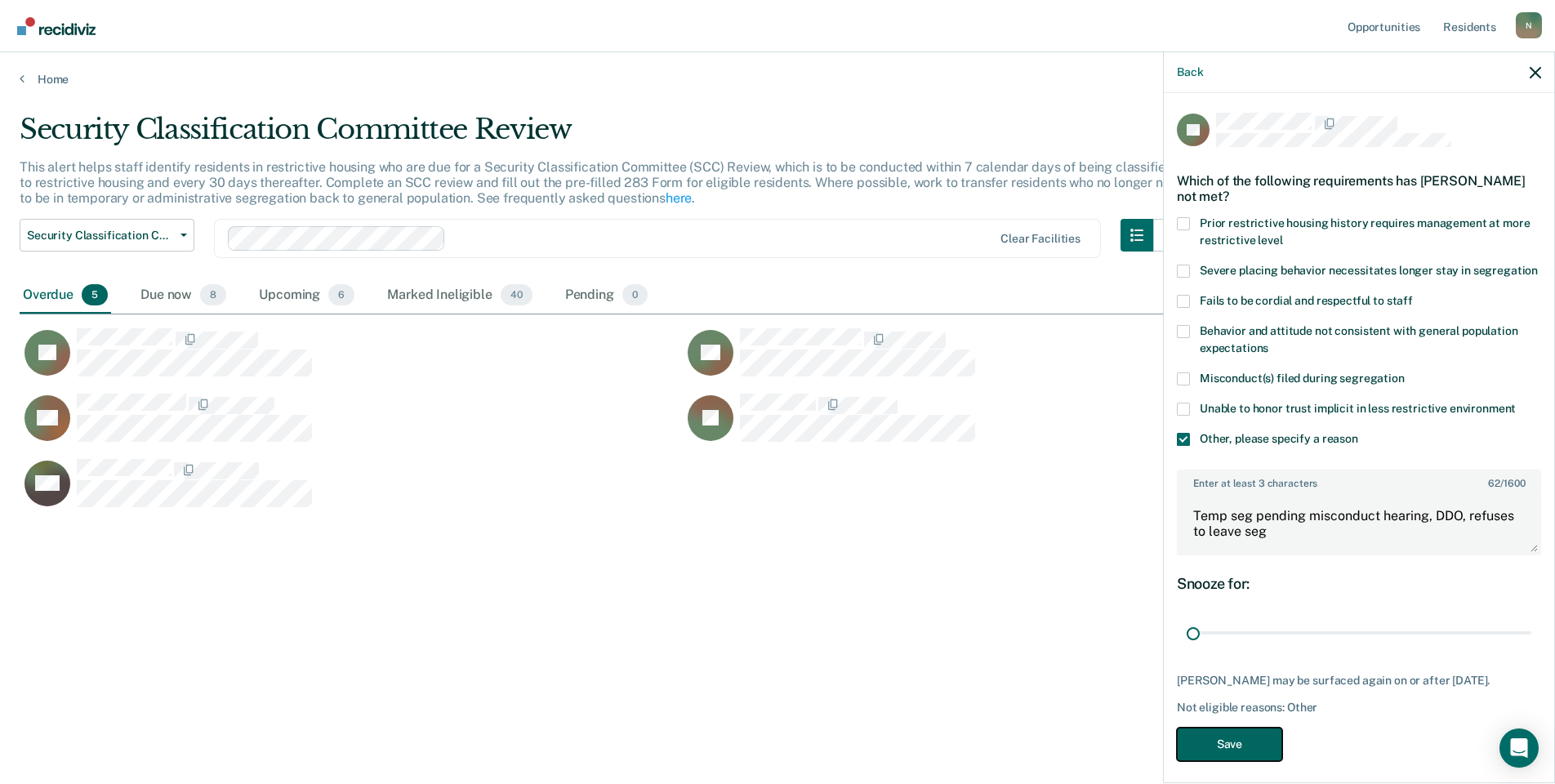
click at [1213, 759] on button "Save" at bounding box center [1230, 744] width 105 height 33
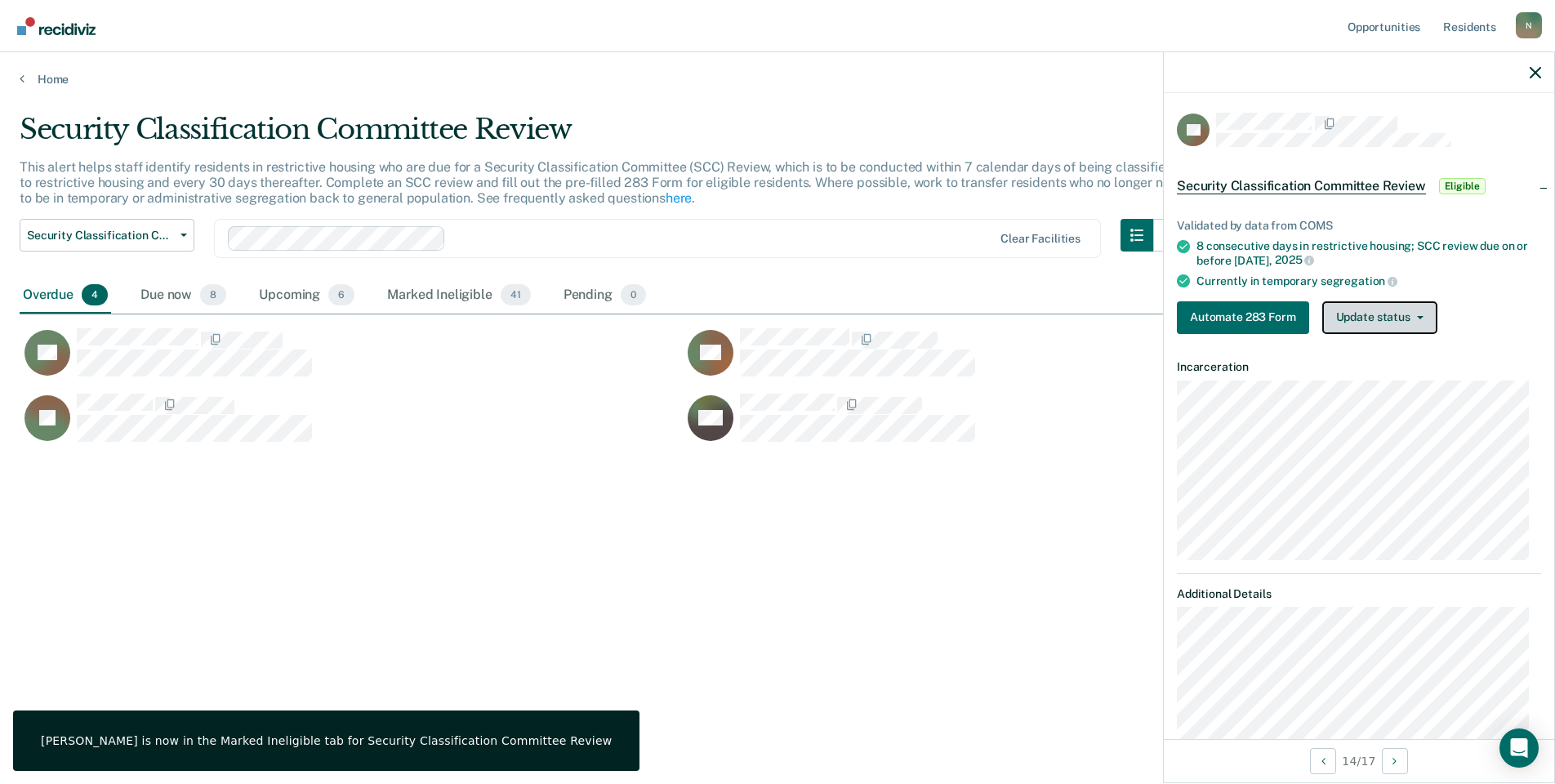
click at [1414, 323] on button "Update status" at bounding box center [1381, 317] width 115 height 33
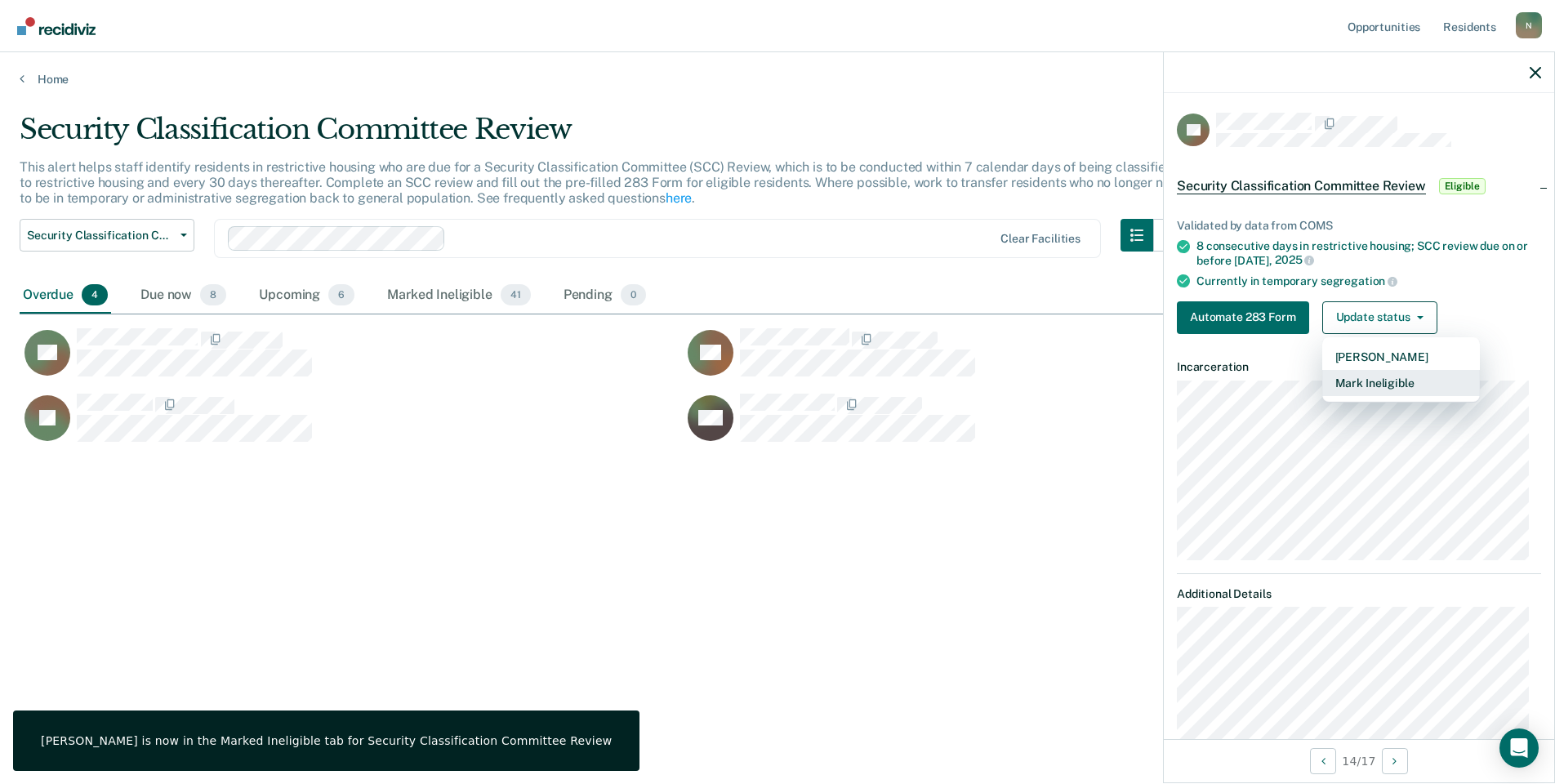
click at [1420, 384] on button "Mark Ineligible" at bounding box center [1402, 383] width 158 height 26
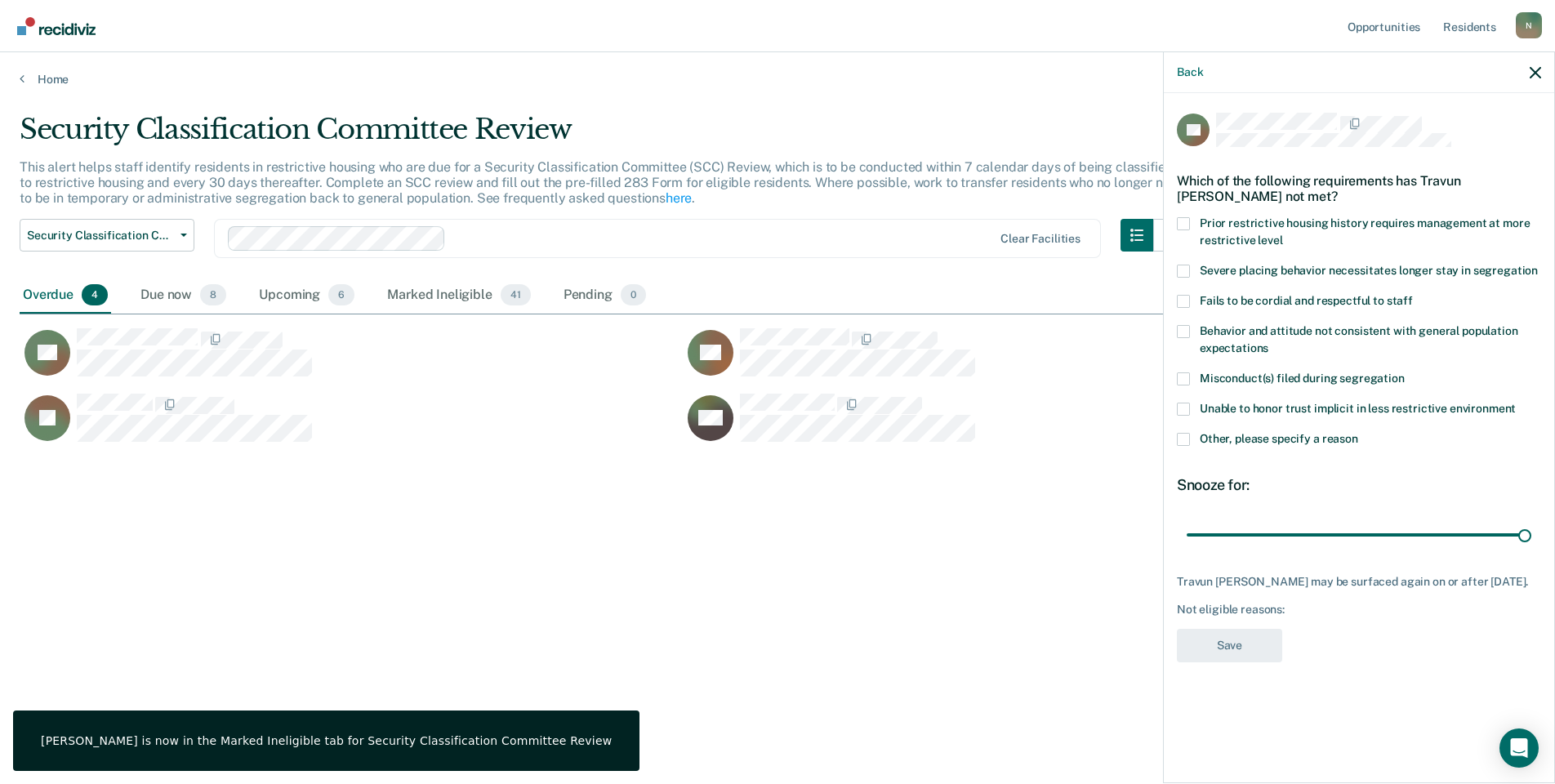
click at [1181, 441] on span at bounding box center [1183, 438] width 13 height 13
click at [1358, 432] on input "Other, please specify a reason" at bounding box center [1358, 432] width 0 height 0
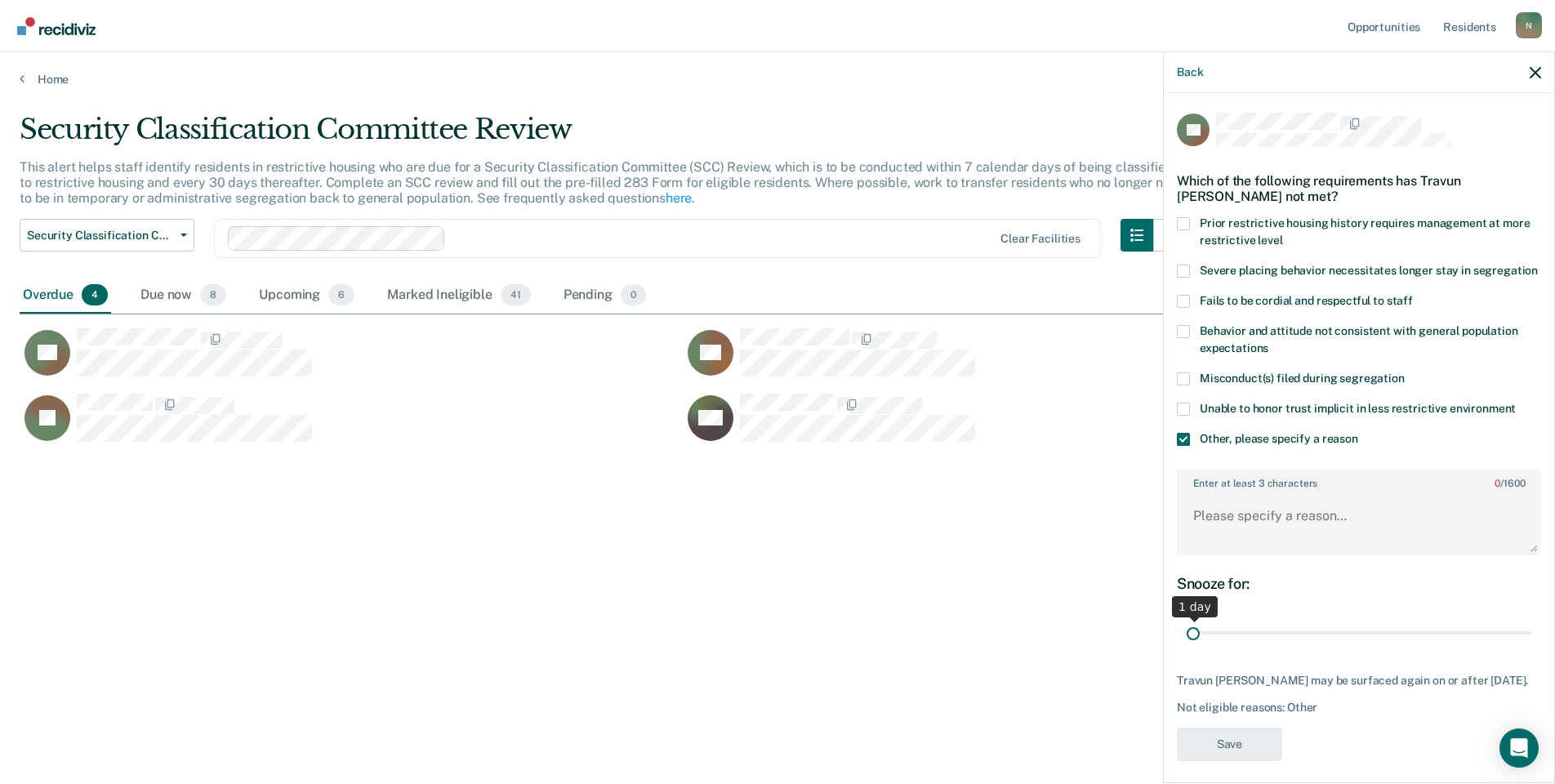
drag, startPoint x: 1514, startPoint y: 645, endPoint x: 1112, endPoint y: 677, distance: 403.3
type input "1"
click at [1187, 648] on input "range" at bounding box center [1359, 633] width 345 height 28
click at [1199, 553] on textarea "Enter at least 3 characters 0 / 1600" at bounding box center [1359, 523] width 361 height 60
type textarea "Temp seg until end of detention, pending ad seg approval, sent in [DATE]"
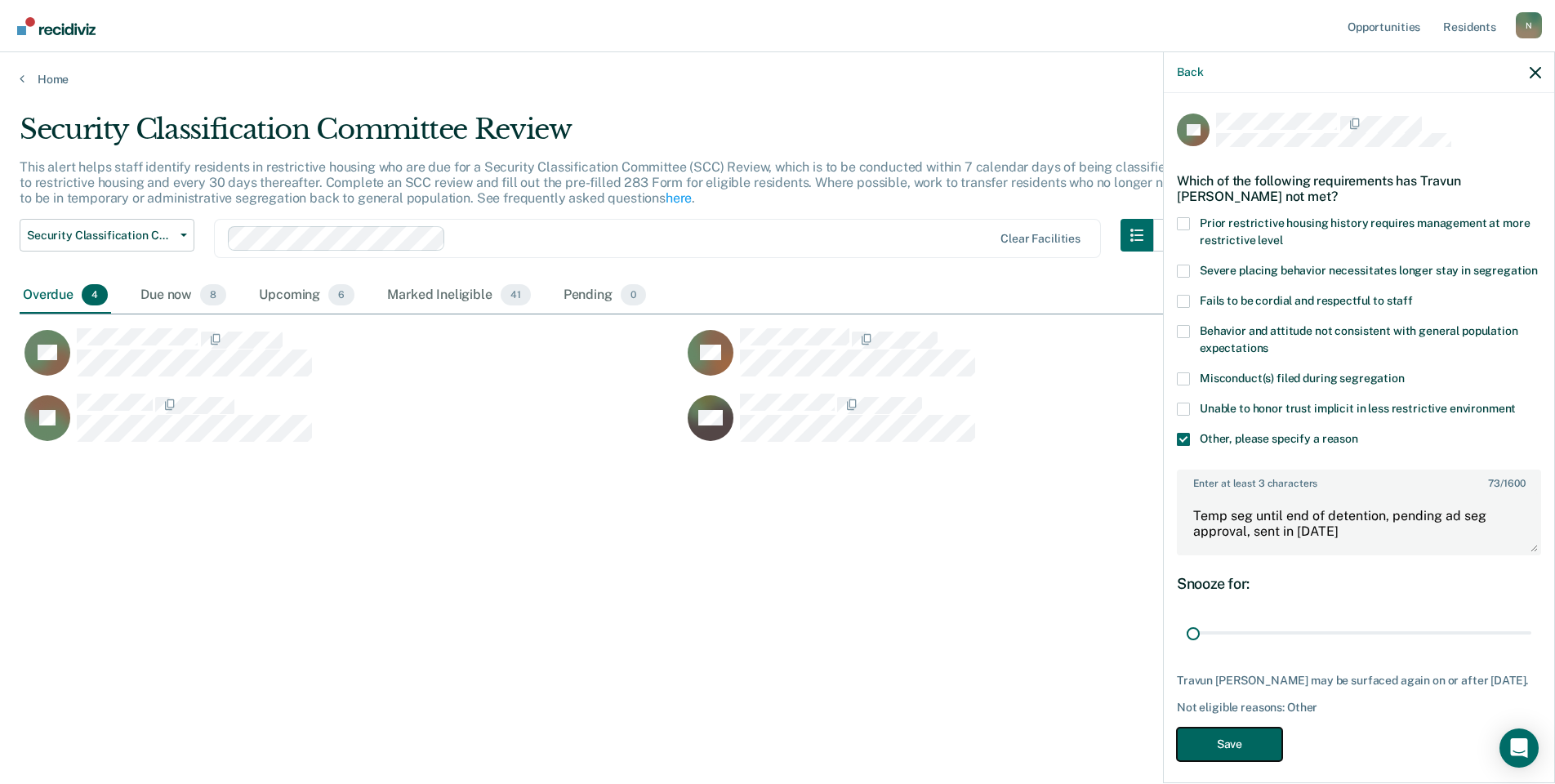
click at [1227, 761] on button "Save" at bounding box center [1230, 744] width 105 height 33
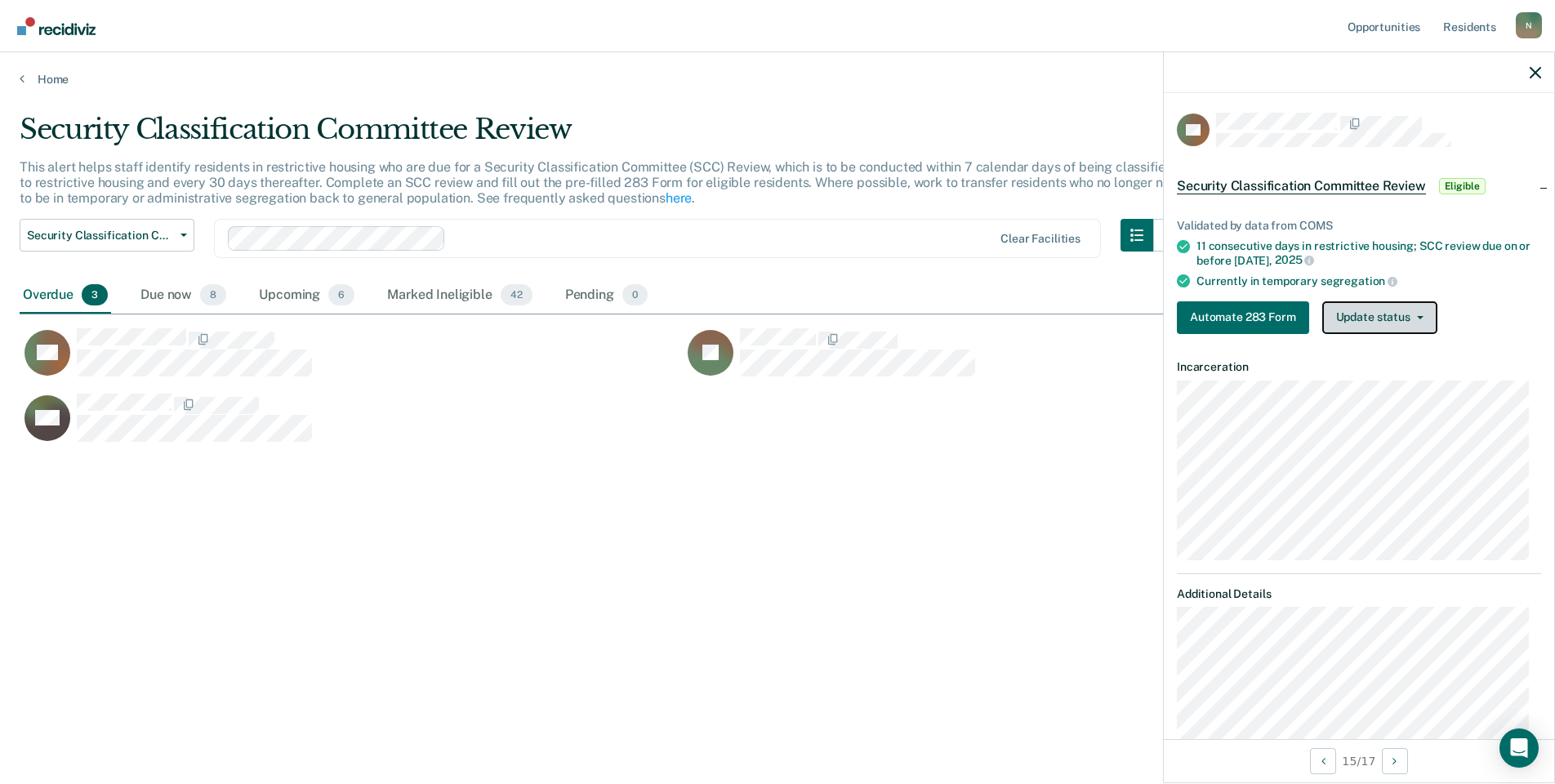
click at [1411, 323] on button "Update status" at bounding box center [1381, 317] width 115 height 33
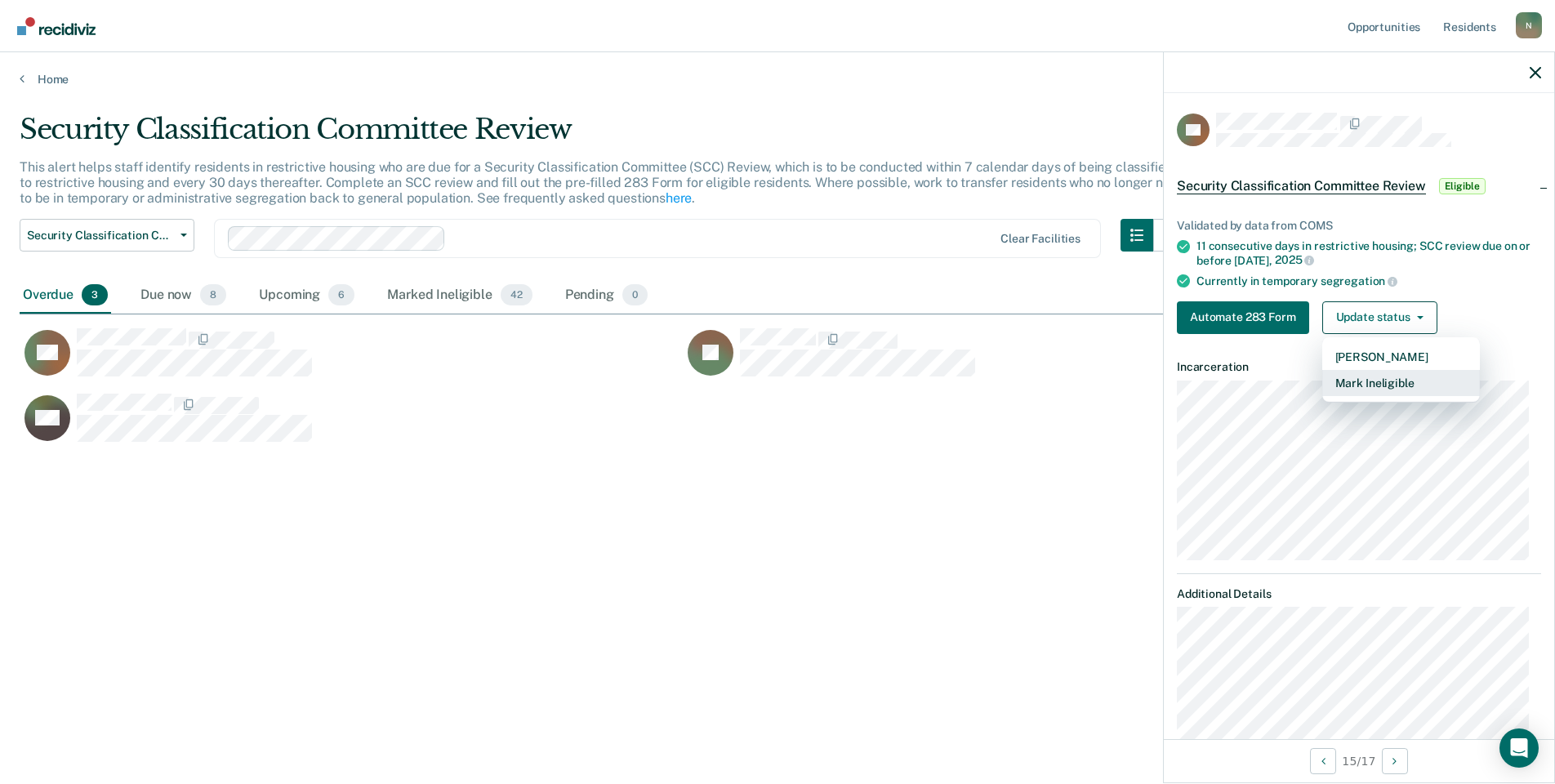
click at [1421, 385] on button "Mark Ineligible" at bounding box center [1402, 383] width 158 height 26
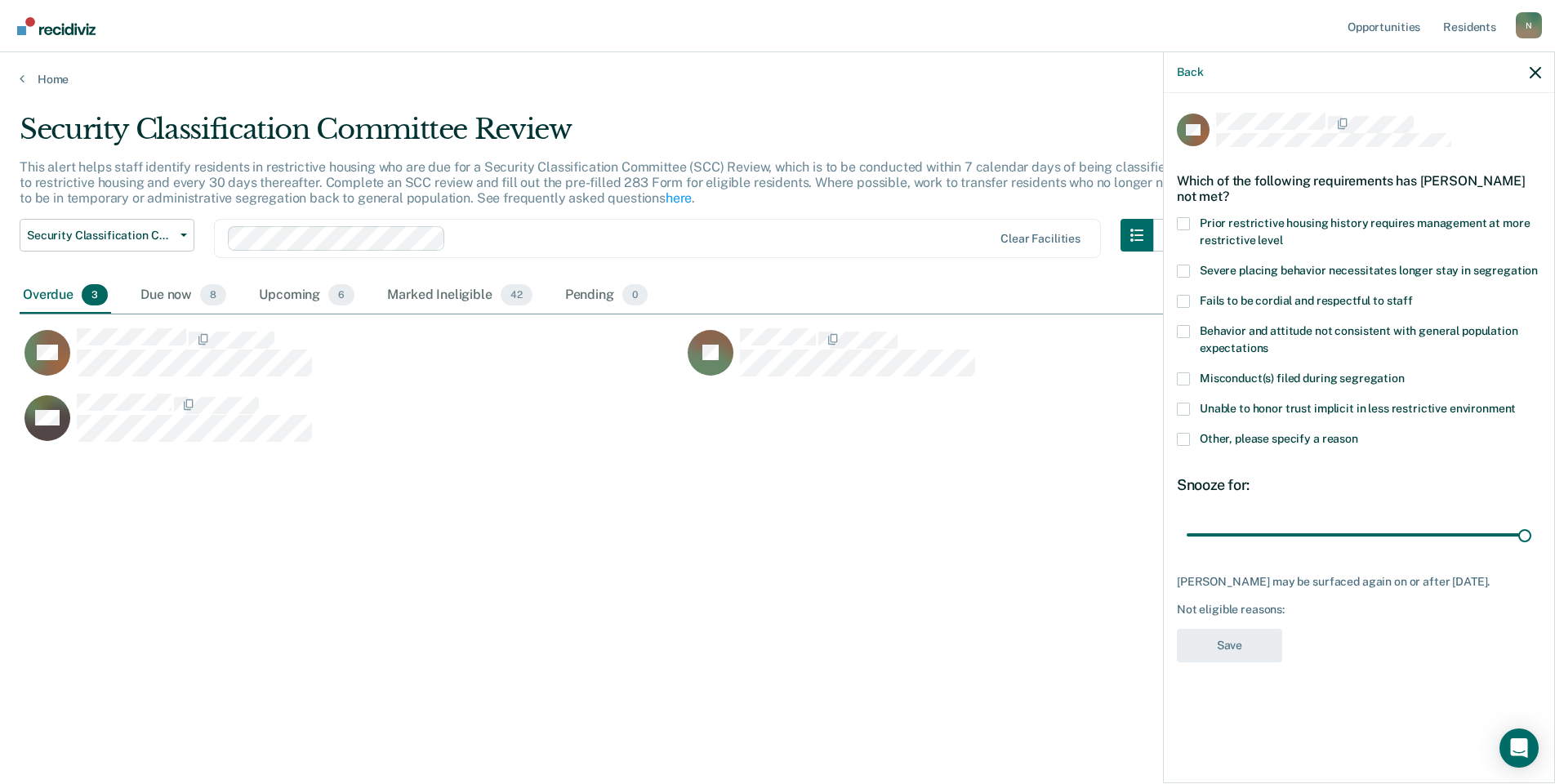
click at [1190, 440] on label "Other, please specify a reason" at bounding box center [1359, 441] width 364 height 18
click at [1358, 432] on input "Other, please specify a reason" at bounding box center [1358, 432] width 0 height 0
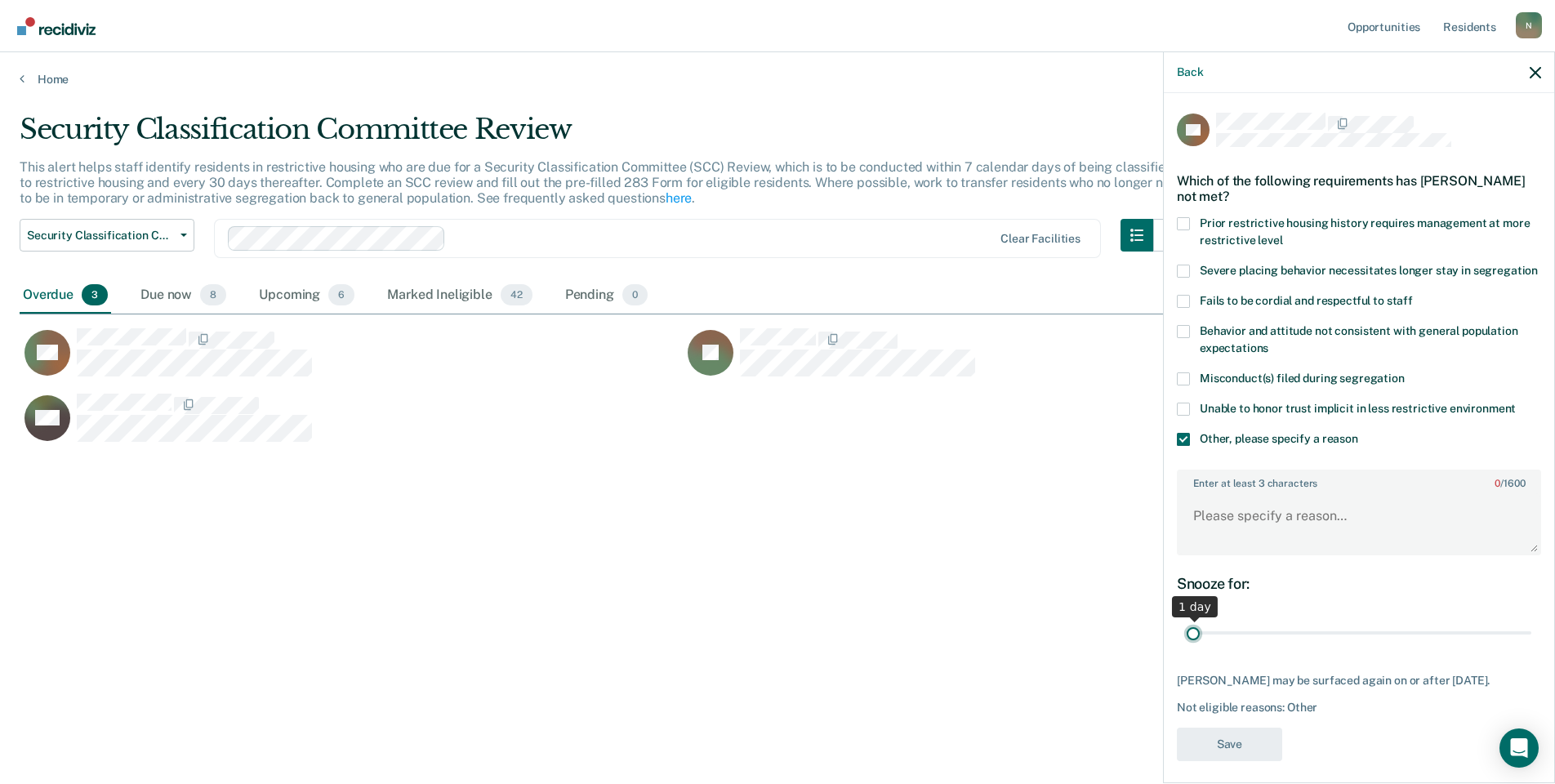
drag, startPoint x: 1510, startPoint y: 650, endPoint x: 1176, endPoint y: 653, distance: 334.0
type input "1"
click at [1187, 648] on input "range" at bounding box center [1359, 633] width 345 height 28
click at [1226, 548] on textarea "Enter at least 3 characters 0 / 1600" at bounding box center [1359, 523] width 361 height 60
type textarea "Reclassed to GP"
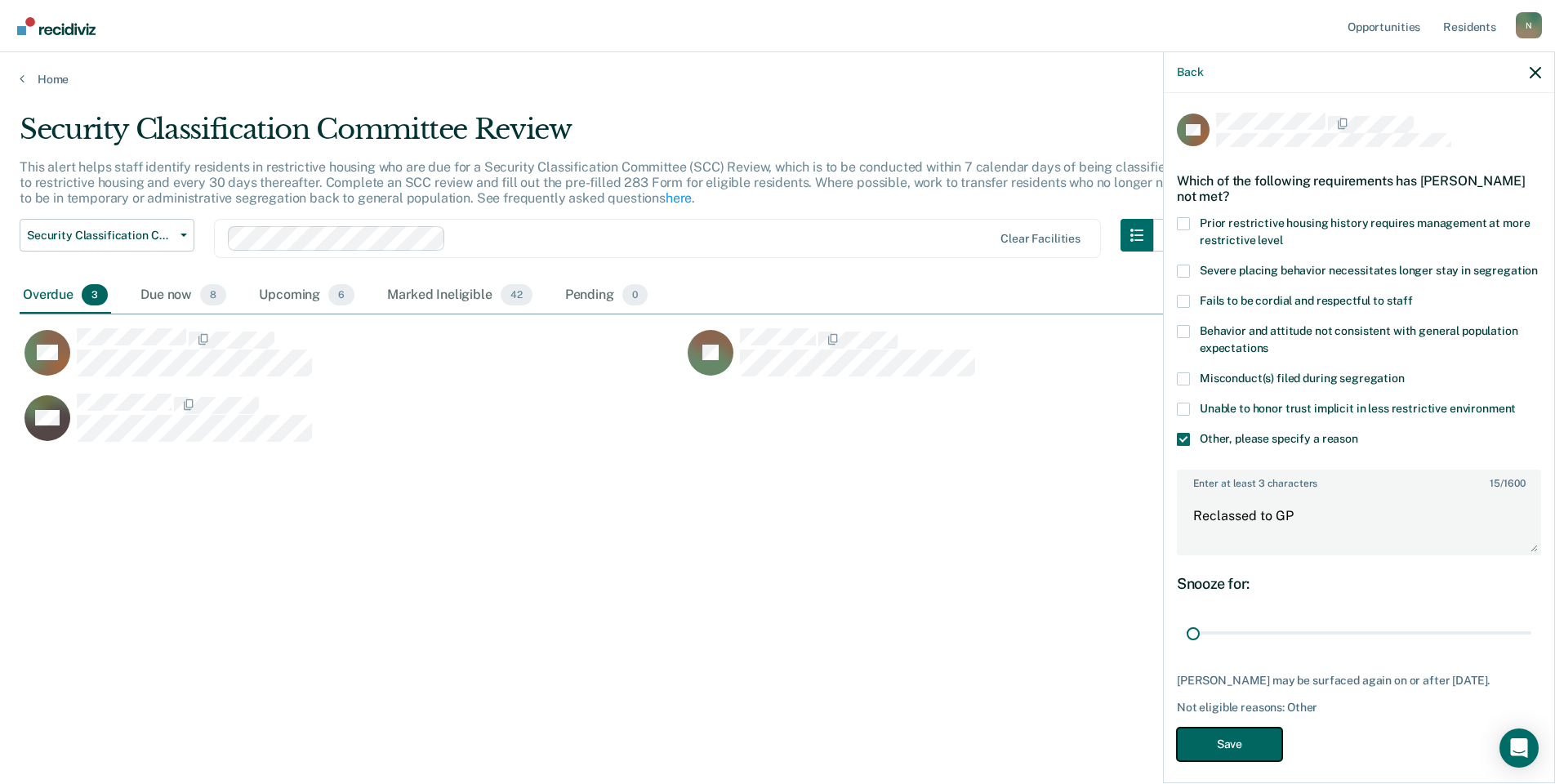
click at [1236, 761] on button "Save" at bounding box center [1230, 744] width 105 height 33
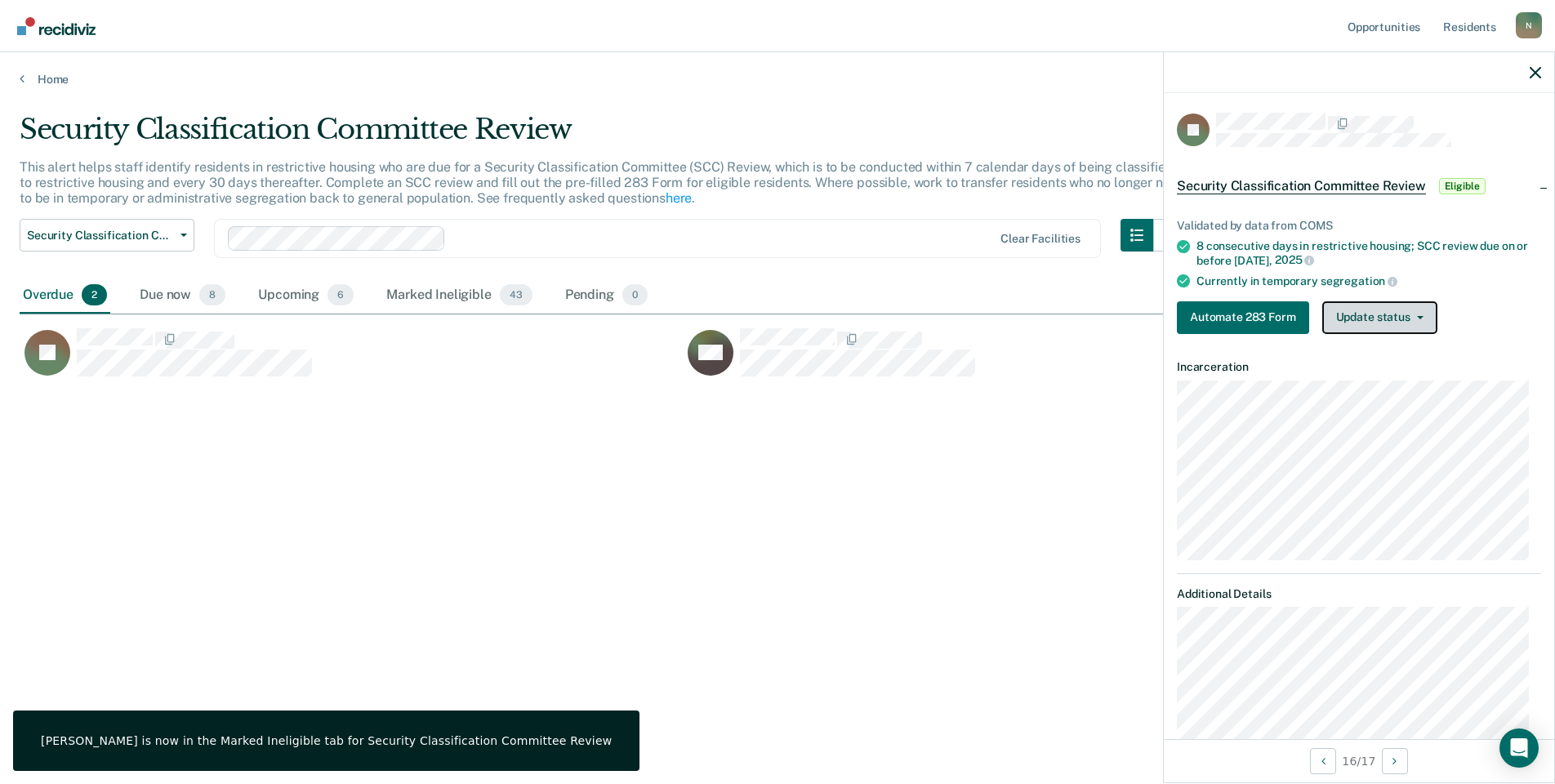
drag, startPoint x: 1388, startPoint y: 311, endPoint x: 1387, endPoint y: 331, distance: 20.0
click at [1388, 311] on button "Update status" at bounding box center [1381, 317] width 115 height 33
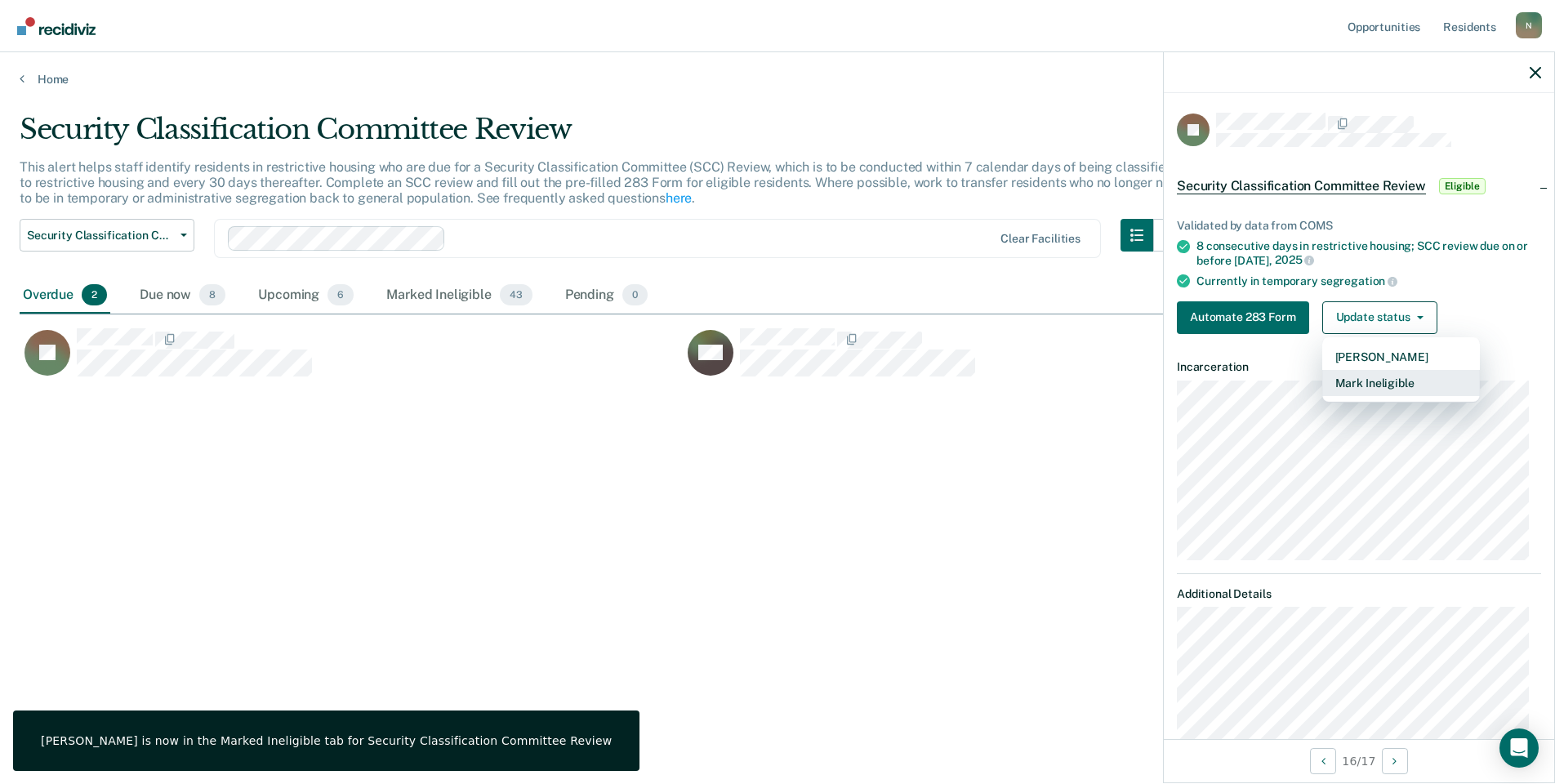
click at [1378, 377] on button "Mark Ineligible" at bounding box center [1402, 383] width 158 height 26
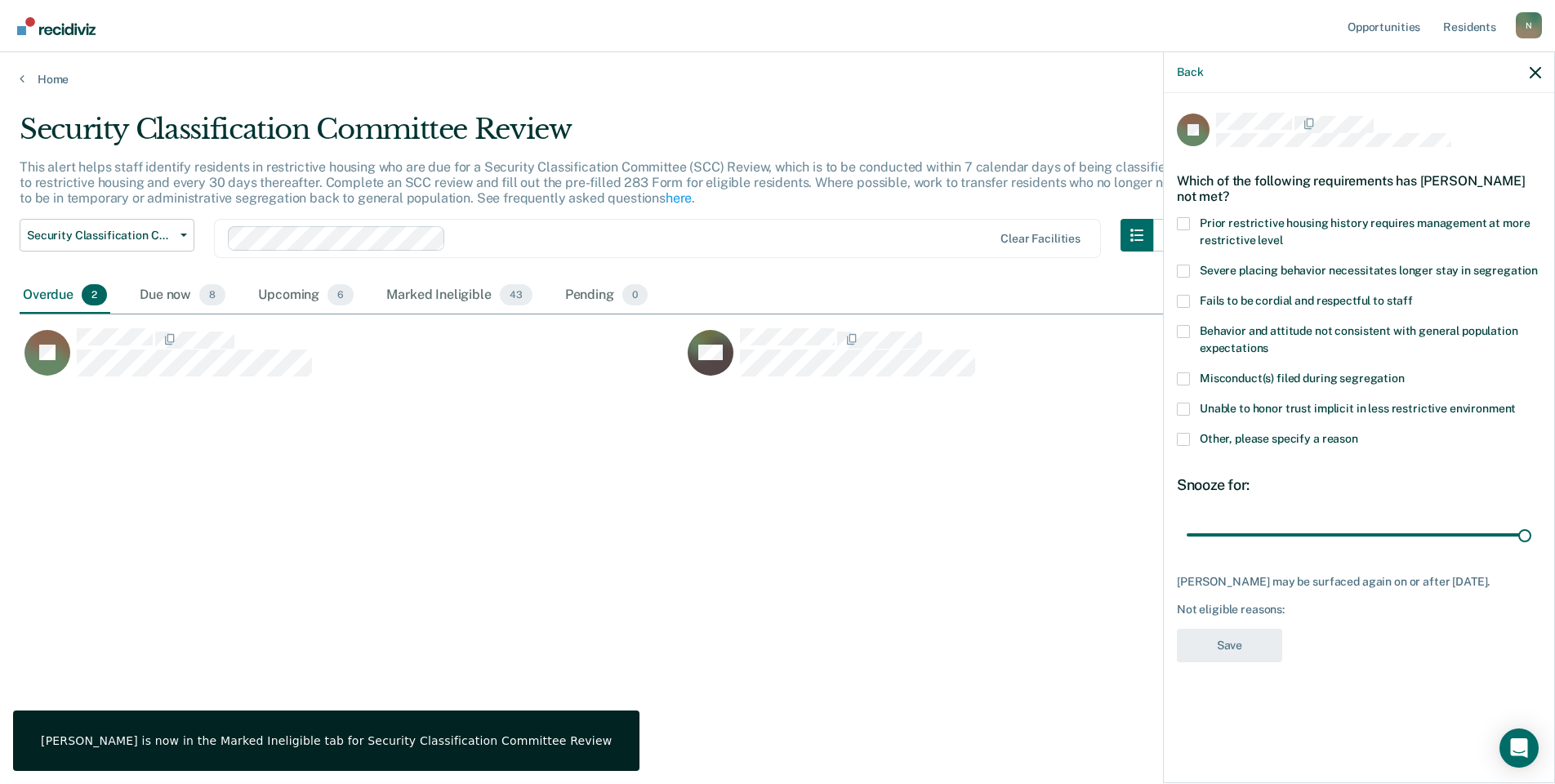
drag, startPoint x: 1186, startPoint y: 440, endPoint x: 1209, endPoint y: 445, distance: 23.5
click at [1186, 441] on span at bounding box center [1183, 438] width 13 height 13
click at [1358, 432] on input "Other, please specify a reason" at bounding box center [1358, 432] width 0 height 0
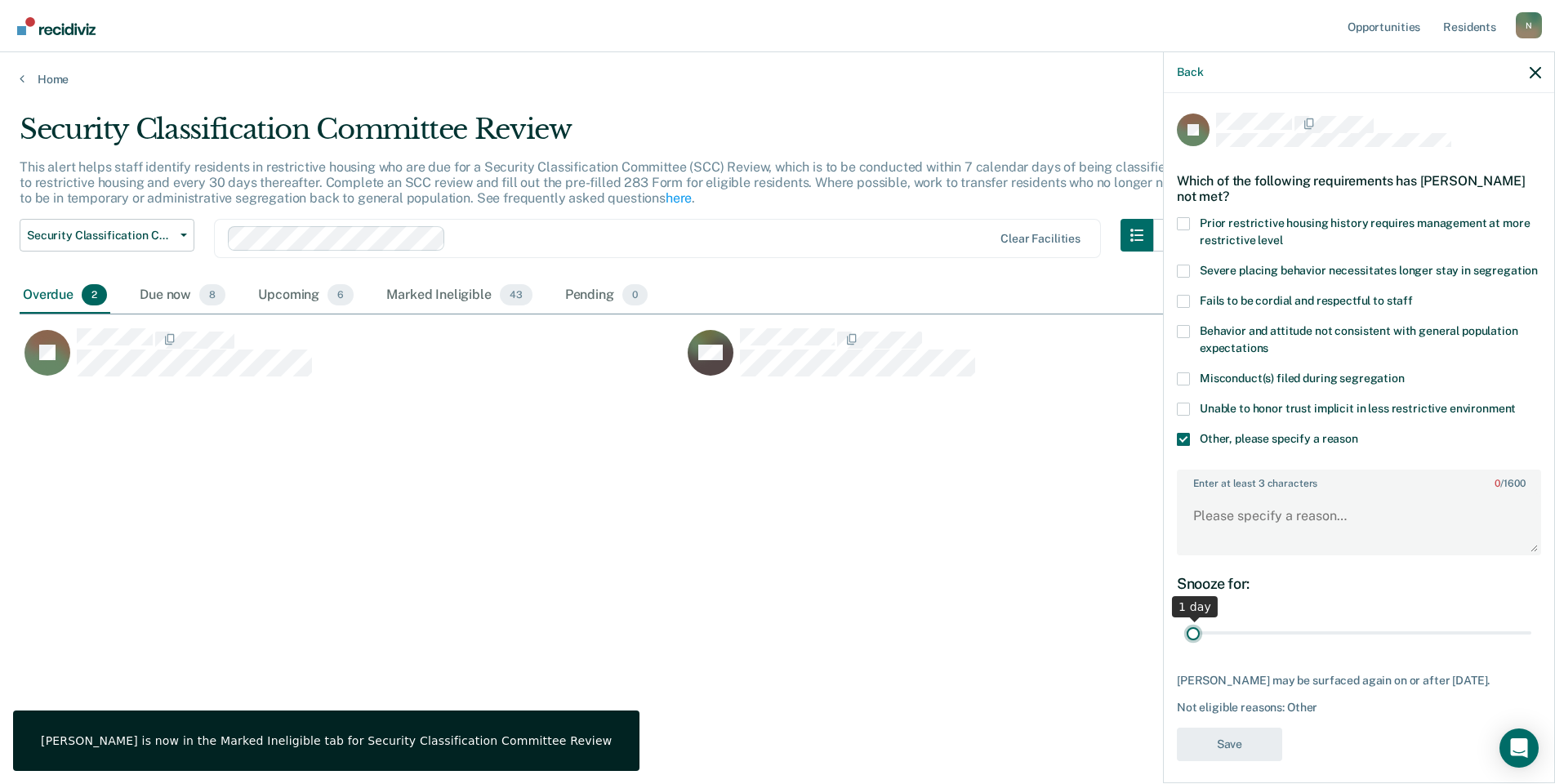
drag, startPoint x: 1517, startPoint y: 650, endPoint x: 1219, endPoint y: 565, distance: 309.9
type input "1"
click at [1187, 648] on input "range" at bounding box center [1359, 633] width 345 height 28
click at [1227, 553] on textarea "Enter at least 3 characters 0 / 1600" at bounding box center [1359, 523] width 361 height 60
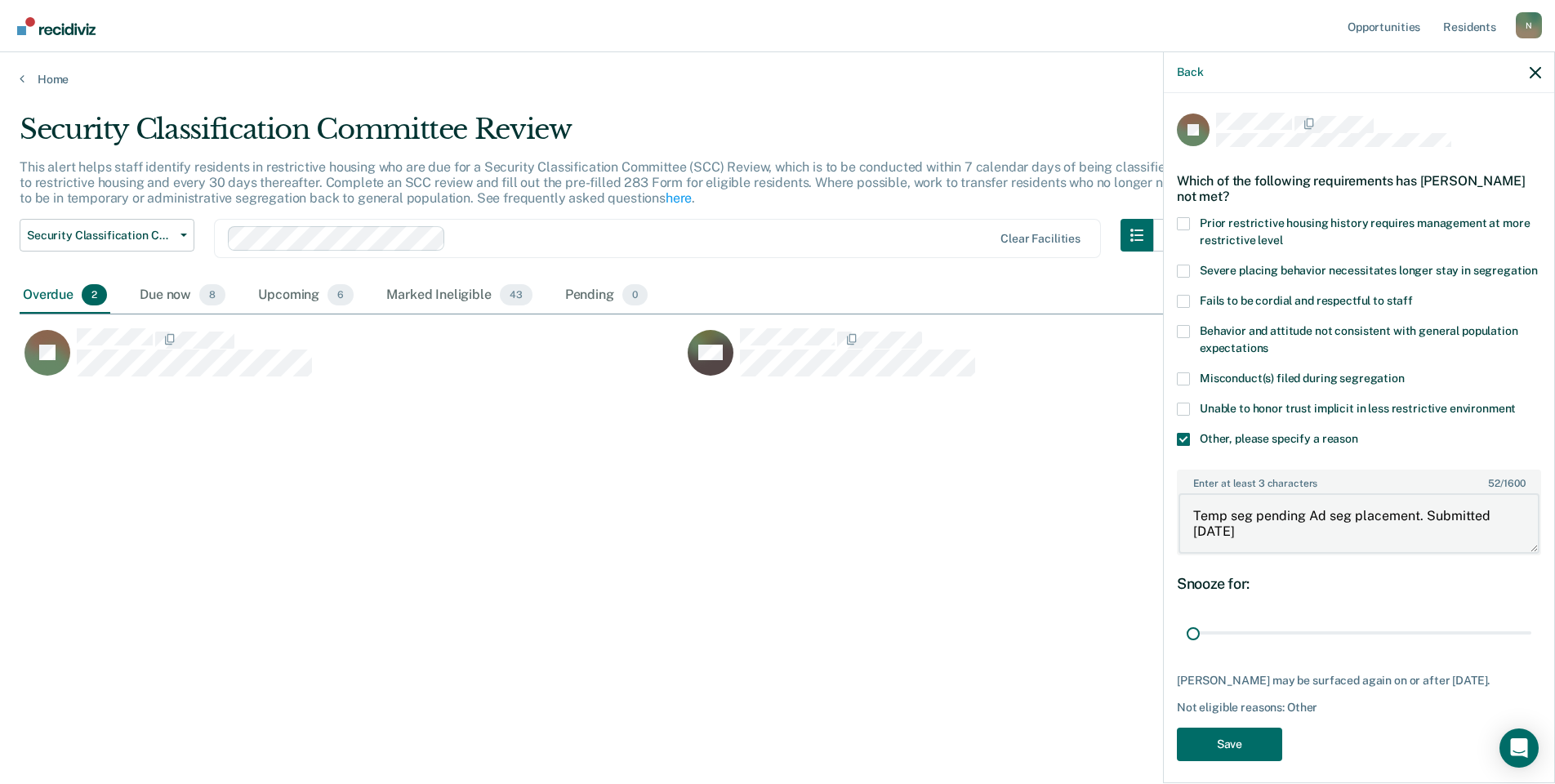
type textarea "Temp seg pending Ad seg placement. Submitted [DATE]"
click at [1232, 736] on div "JP Which of the following requirements has [PERSON_NAME] not met? Prior restric…" at bounding box center [1359, 442] width 364 height 658
click at [1230, 747] on button "Save" at bounding box center [1230, 744] width 105 height 33
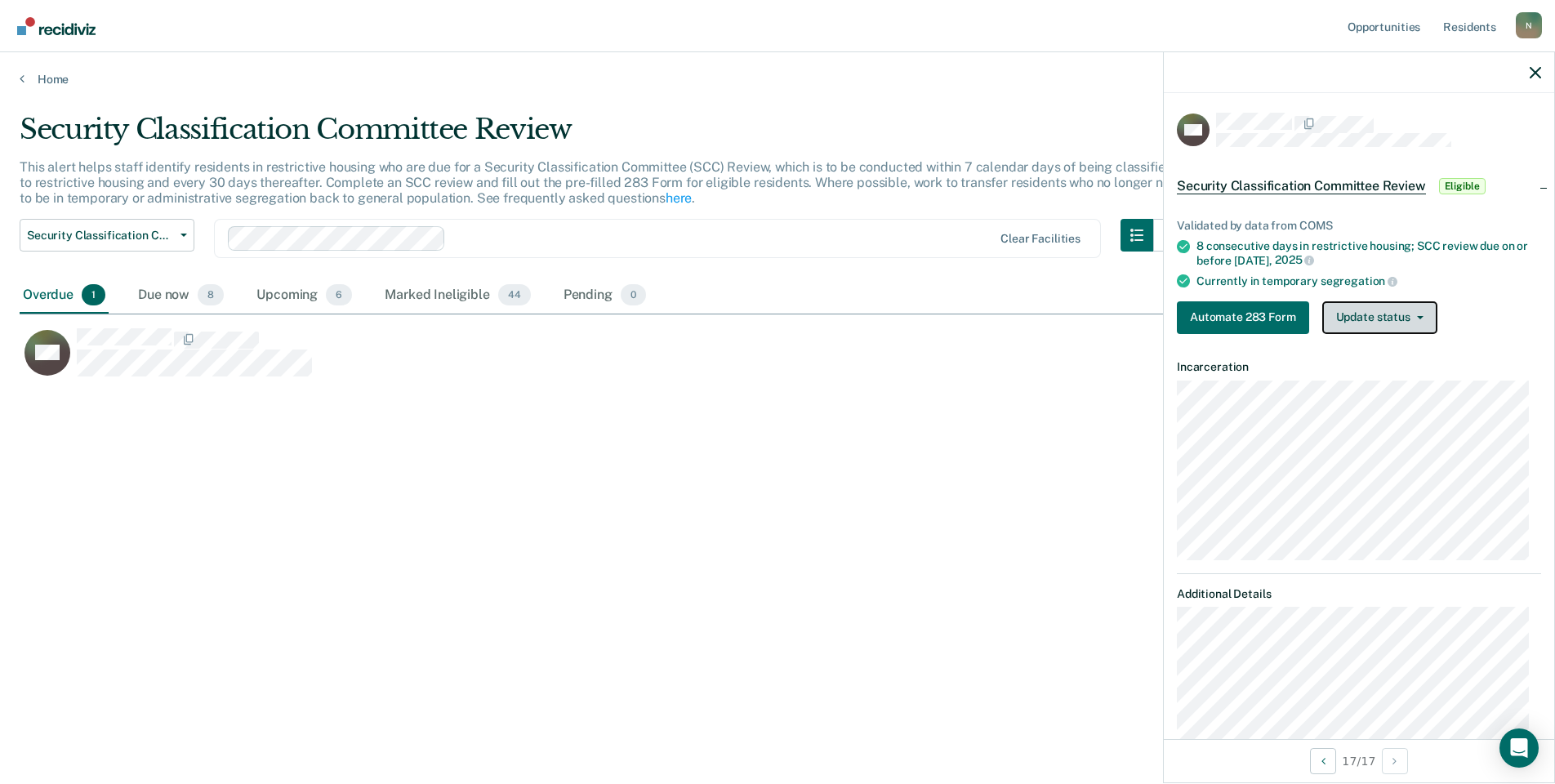
click at [1343, 312] on button "Update status" at bounding box center [1381, 317] width 115 height 33
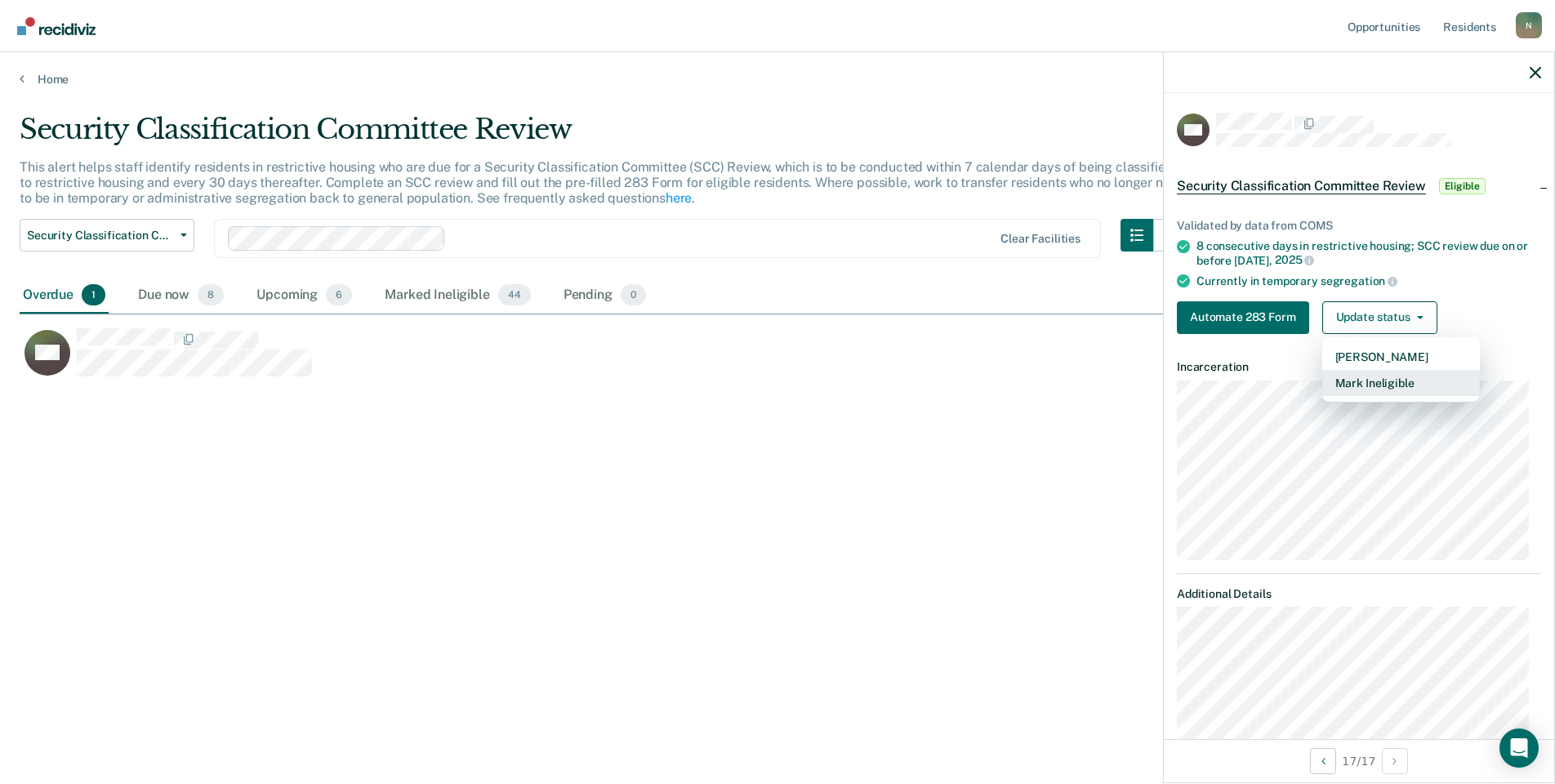
click at [1354, 378] on button "Mark Ineligible" at bounding box center [1402, 383] width 158 height 26
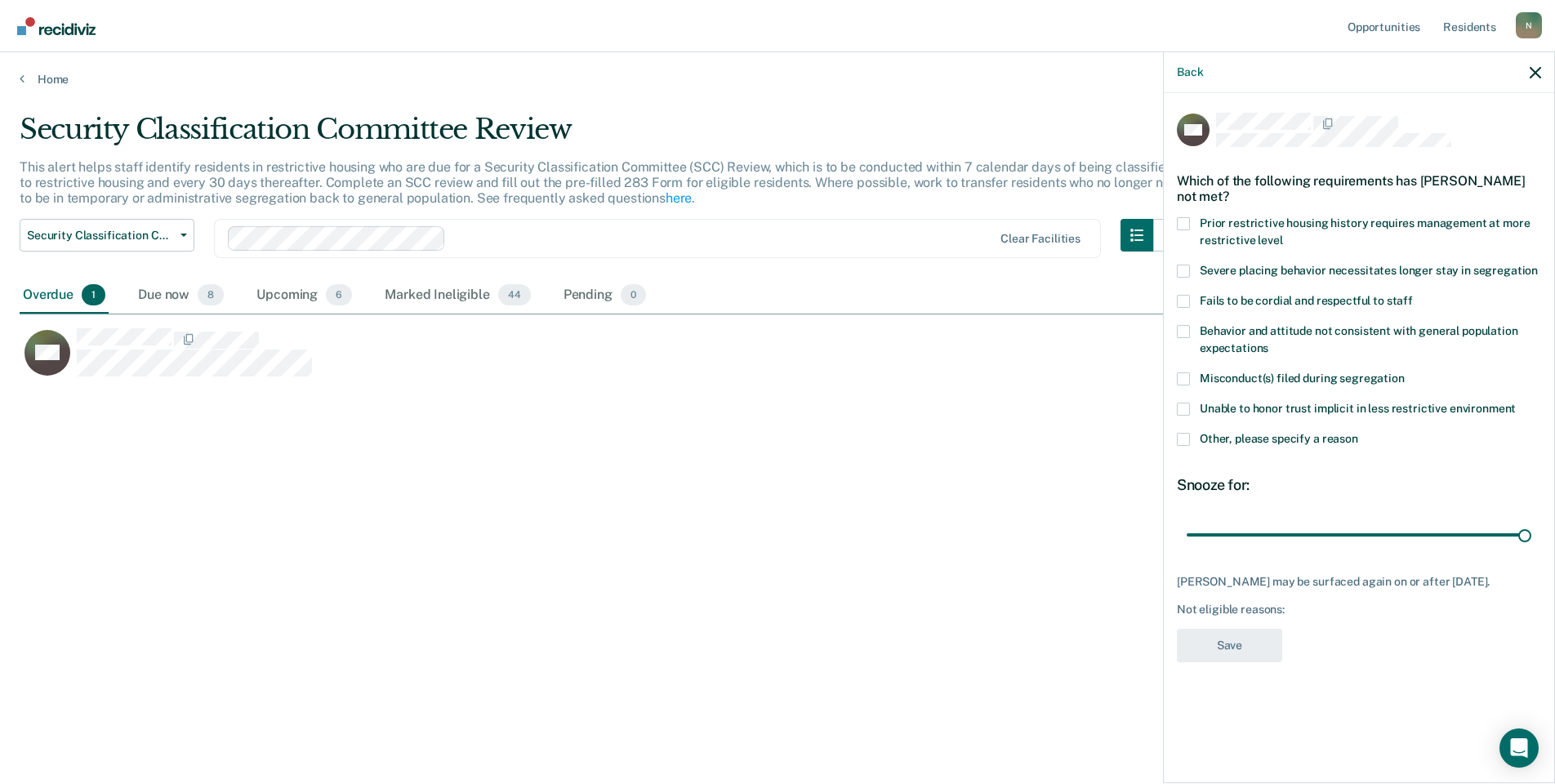
click at [1189, 442] on span at bounding box center [1183, 438] width 13 height 13
click at [1358, 432] on input "Other, please specify a reason" at bounding box center [1358, 432] width 0 height 0
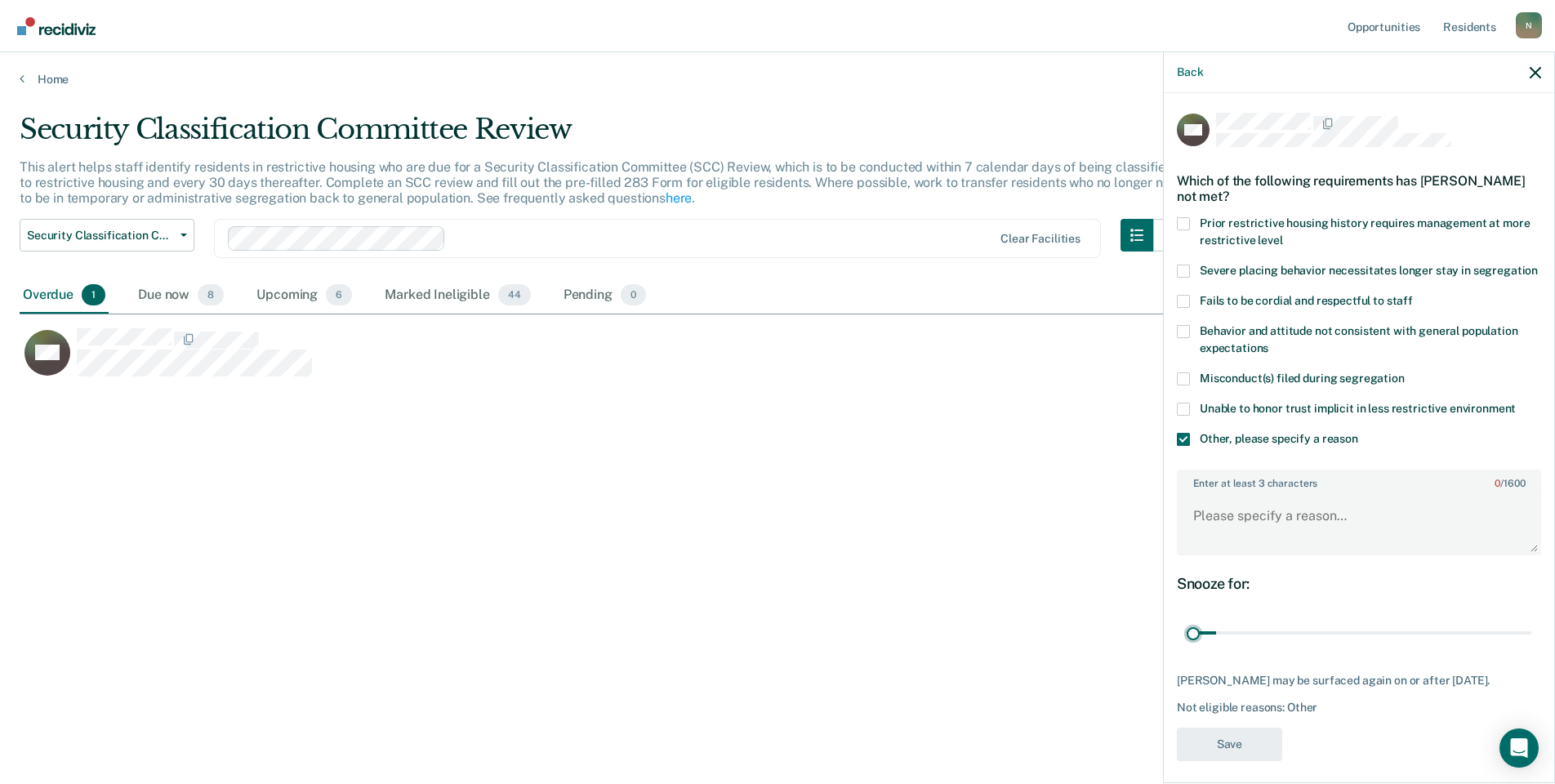
drag, startPoint x: 1508, startPoint y: 650, endPoint x: 1144, endPoint y: 640, distance: 364.1
type input "1"
click at [1187, 648] on input "range" at bounding box center [1359, 633] width 345 height 28
click at [1193, 553] on textarea "Enter at least 3 characters 0 / 1600" at bounding box center [1359, 523] width 361 height 60
type textarea "Temp seg pending ad seg placement, submitted [DATE]"
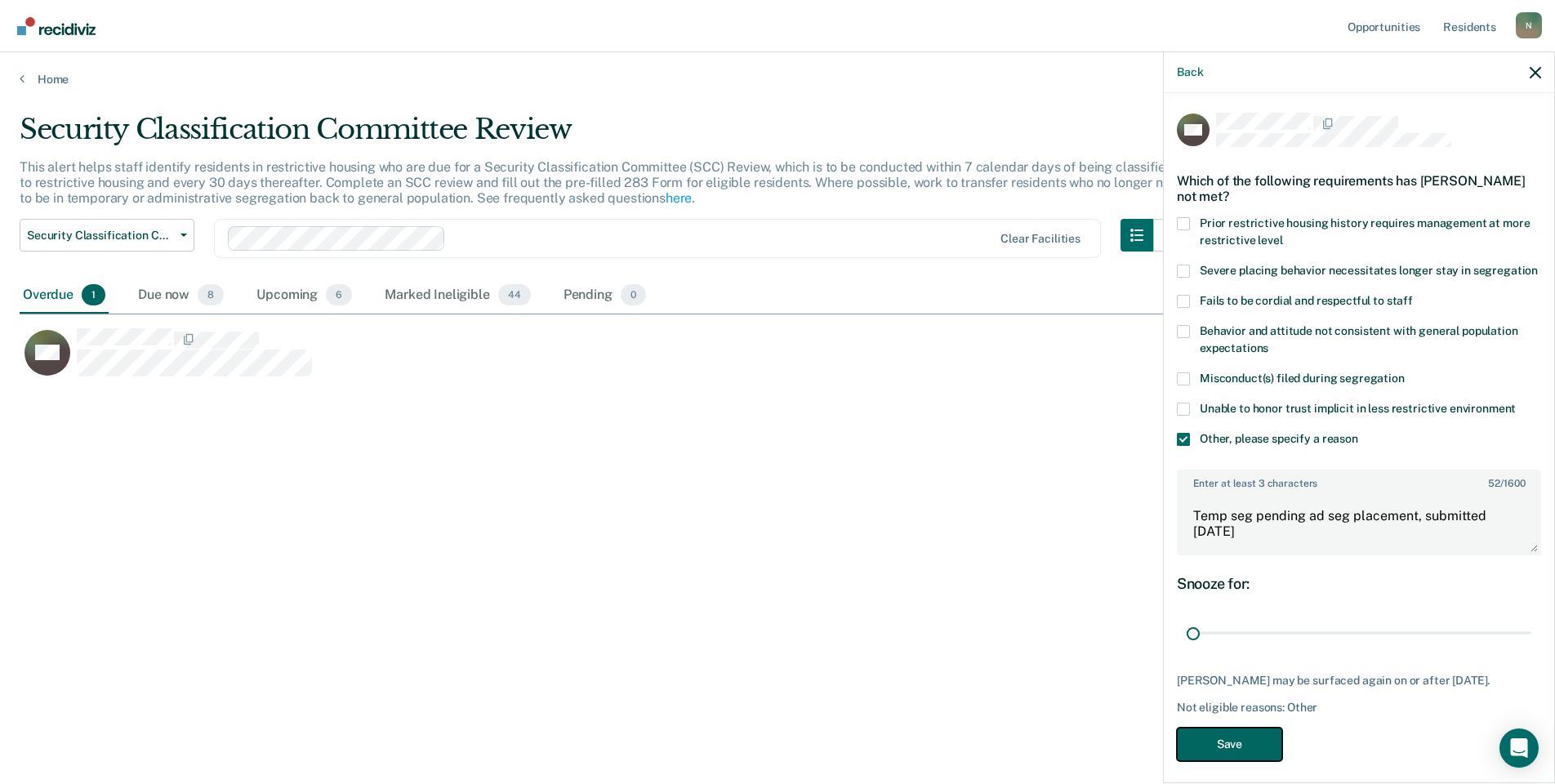
click at [1254, 761] on button "Save" at bounding box center [1230, 744] width 105 height 33
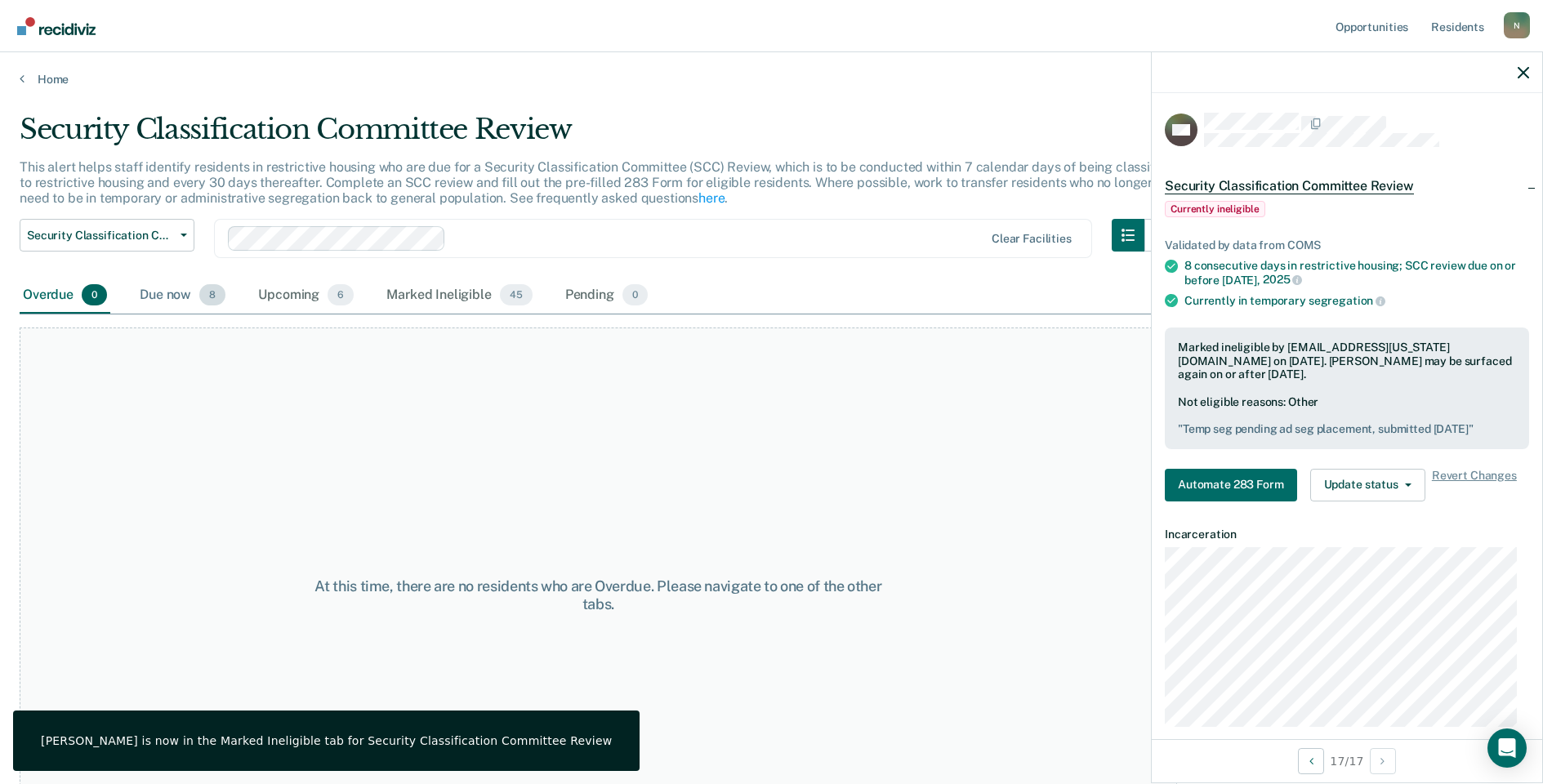
click at [174, 300] on div "Due now 8" at bounding box center [182, 295] width 93 height 36
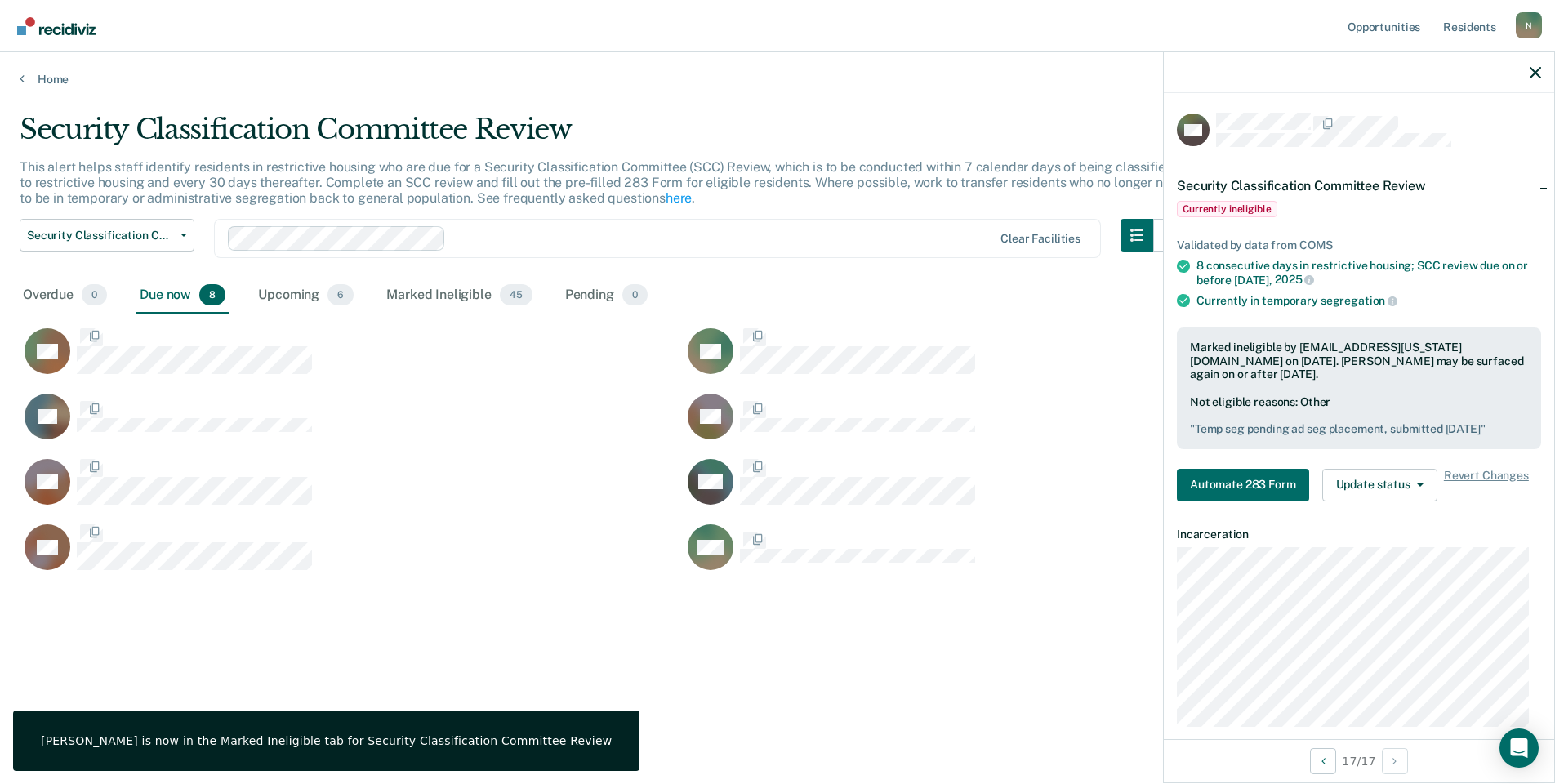
scroll to position [537, 1504]
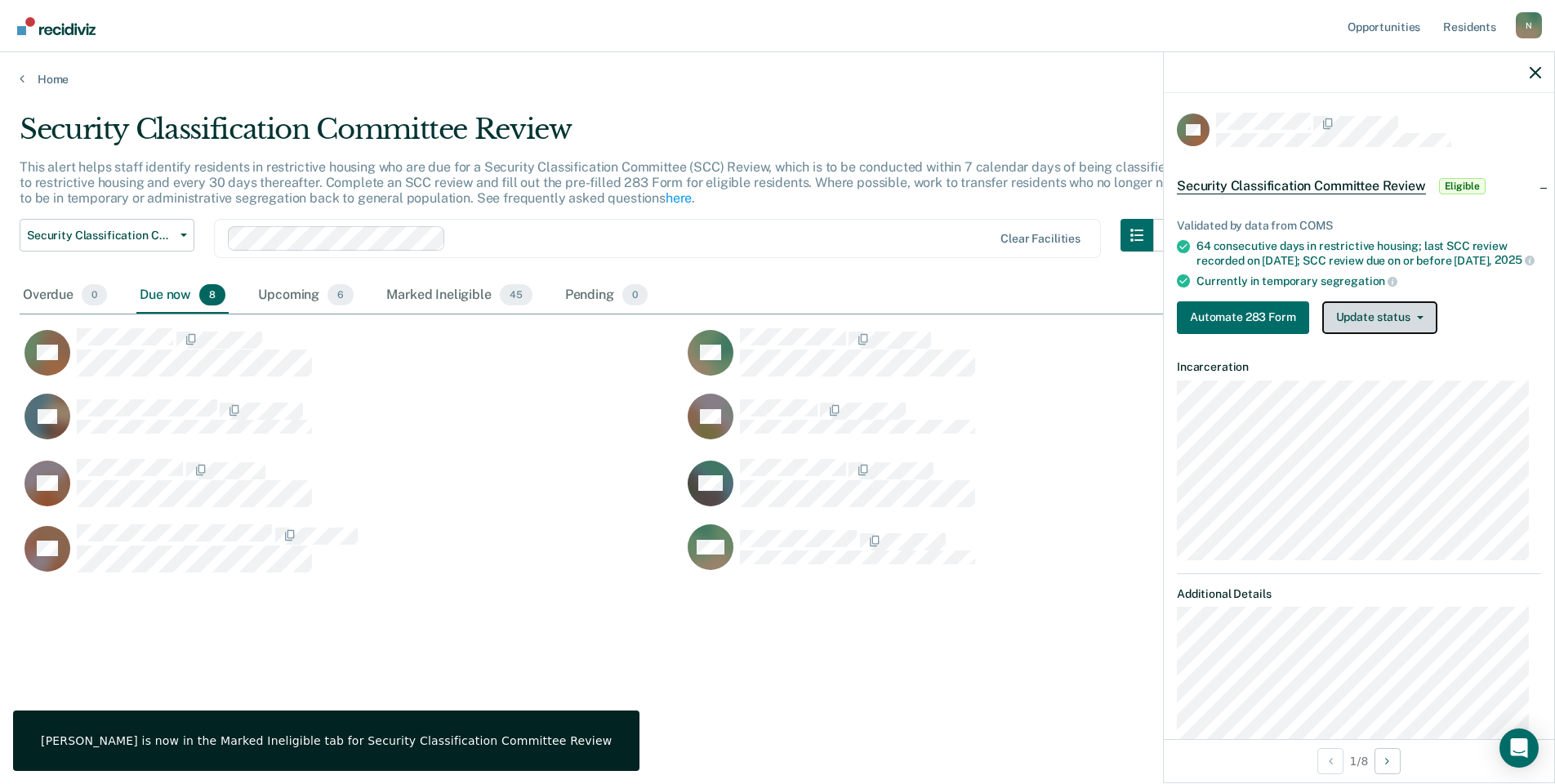
click at [1373, 315] on button "Update status" at bounding box center [1381, 317] width 115 height 33
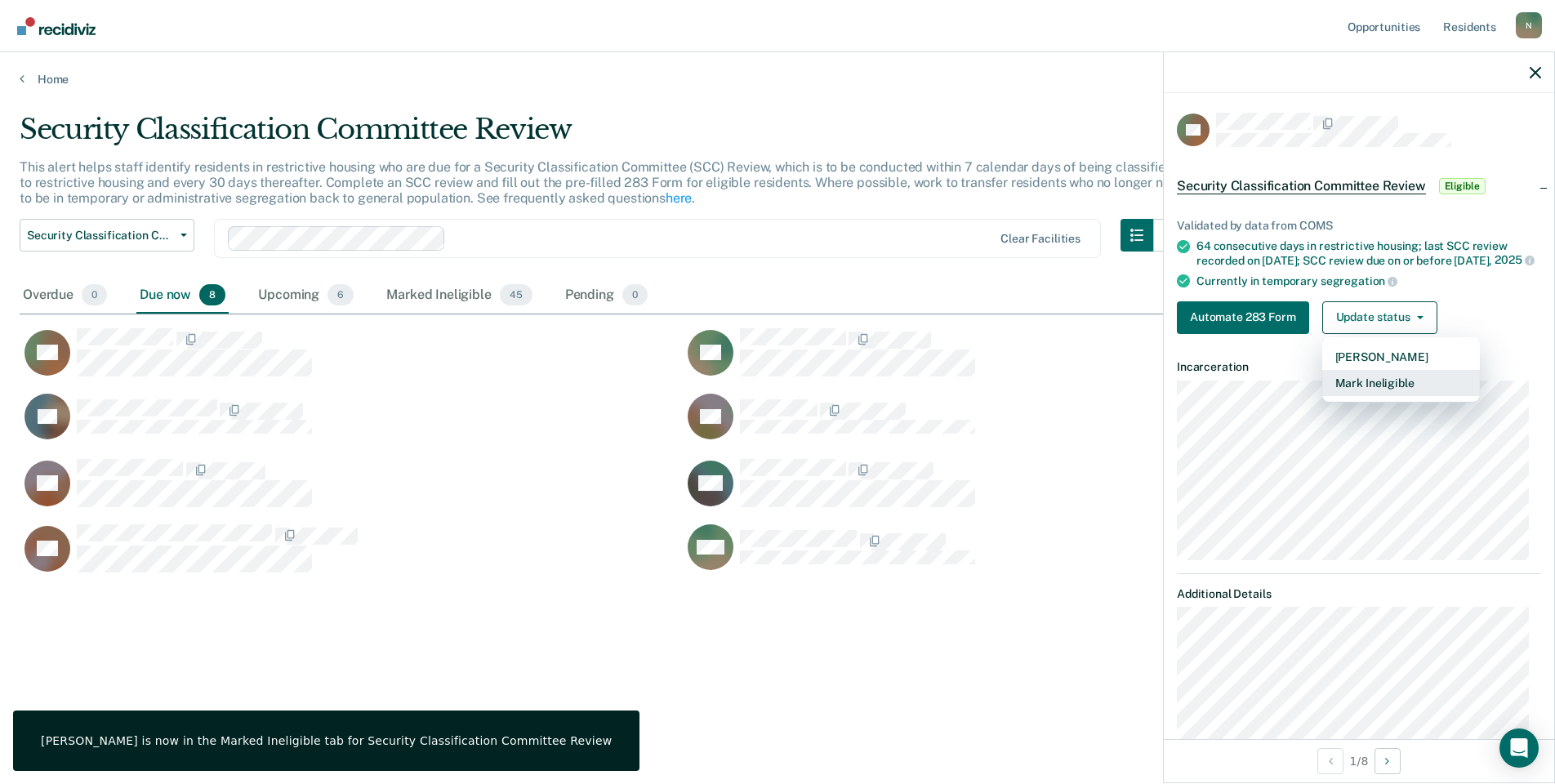
click at [1370, 395] on button "Mark Ineligible" at bounding box center [1402, 383] width 158 height 26
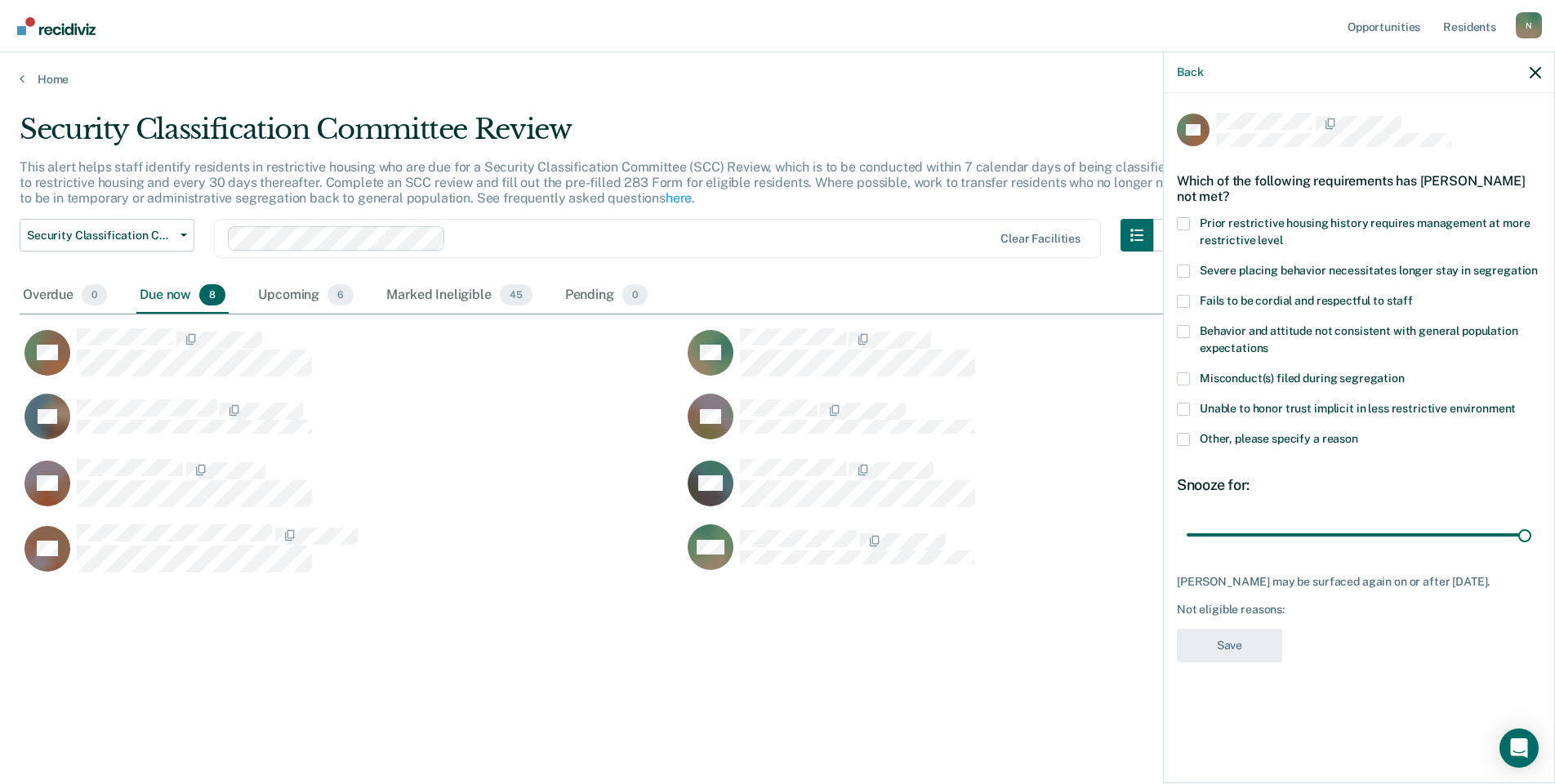
click at [1176, 441] on div "RS Which of the following requirements has [PERSON_NAME] not met? Prior restric…" at bounding box center [1359, 436] width 391 height 687
click at [1190, 440] on span at bounding box center [1183, 438] width 13 height 13
click at [1358, 432] on input "Other, please specify a reason" at bounding box center [1358, 432] width 0 height 0
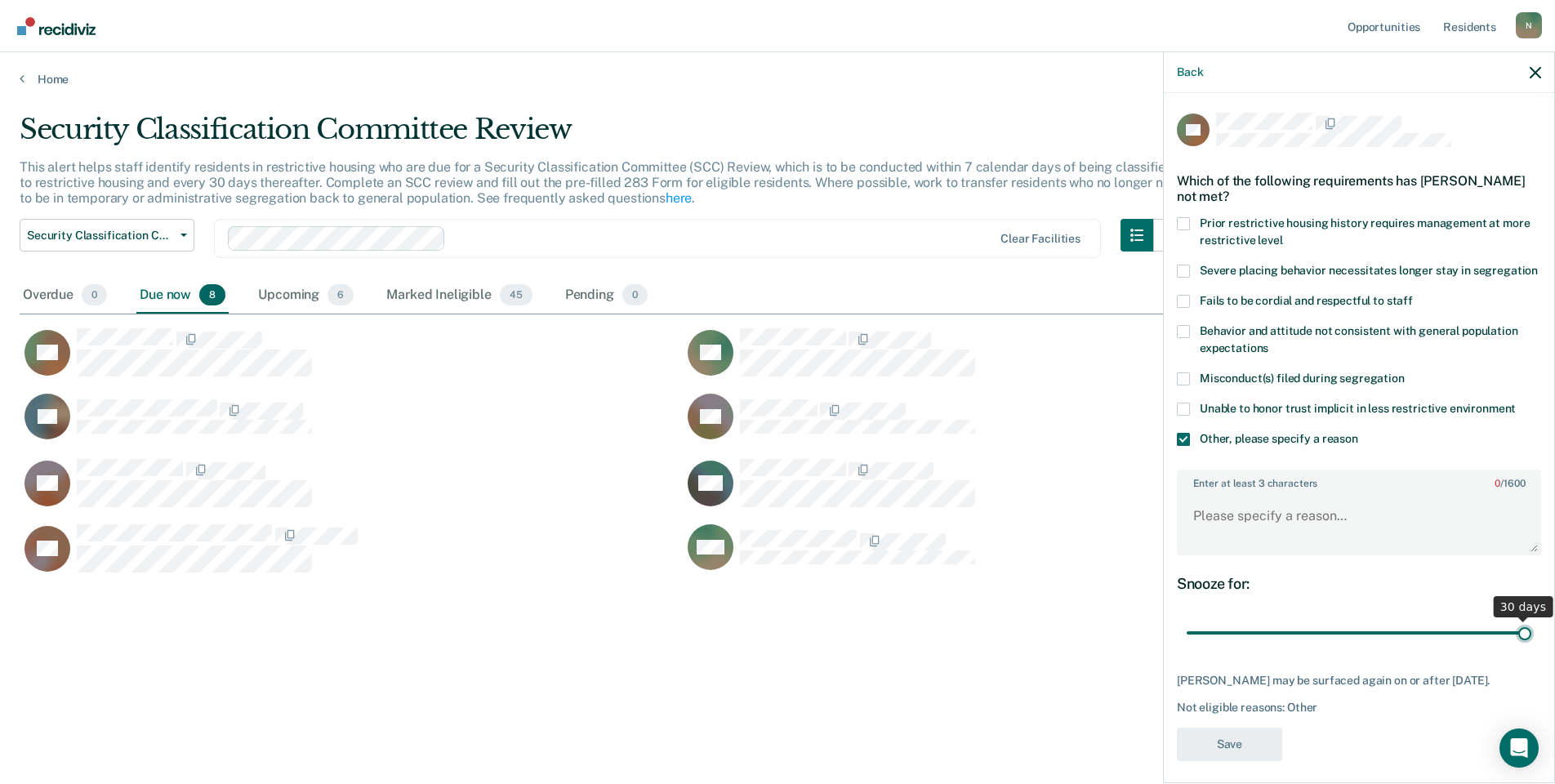
click at [1509, 648] on input "range" at bounding box center [1359, 633] width 345 height 28
drag, startPoint x: 1513, startPoint y: 650, endPoint x: 1156, endPoint y: 654, distance: 357.0
type input "1"
click at [1187, 648] on input "range" at bounding box center [1359, 633] width 345 height 28
click at [1225, 553] on textarea "Enter at least 3 characters 0 / 1600" at bounding box center [1359, 523] width 361 height 60
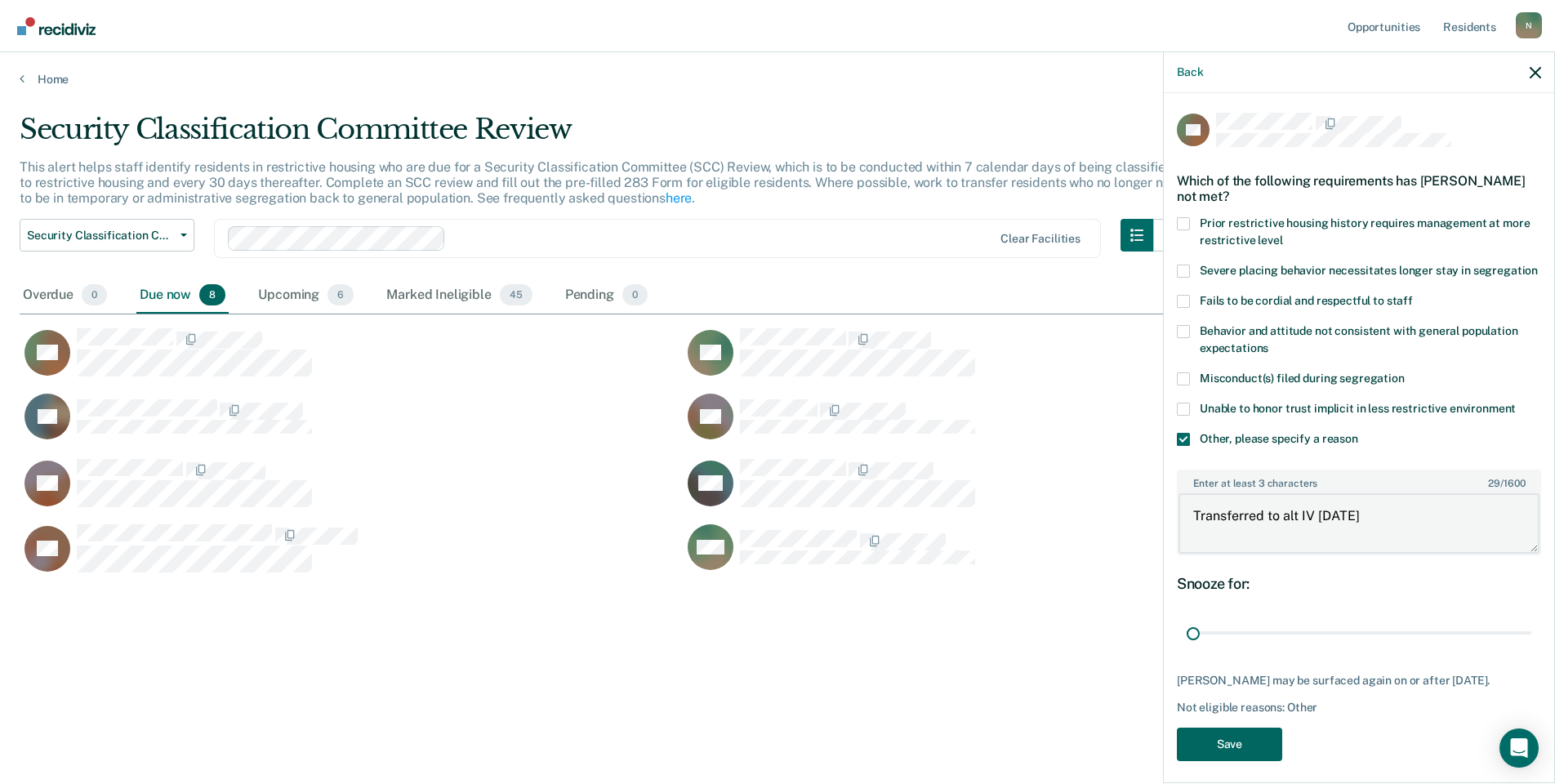
type textarea "Transferred to alt IV [DATE]"
click at [1244, 761] on button "Save" at bounding box center [1230, 744] width 105 height 33
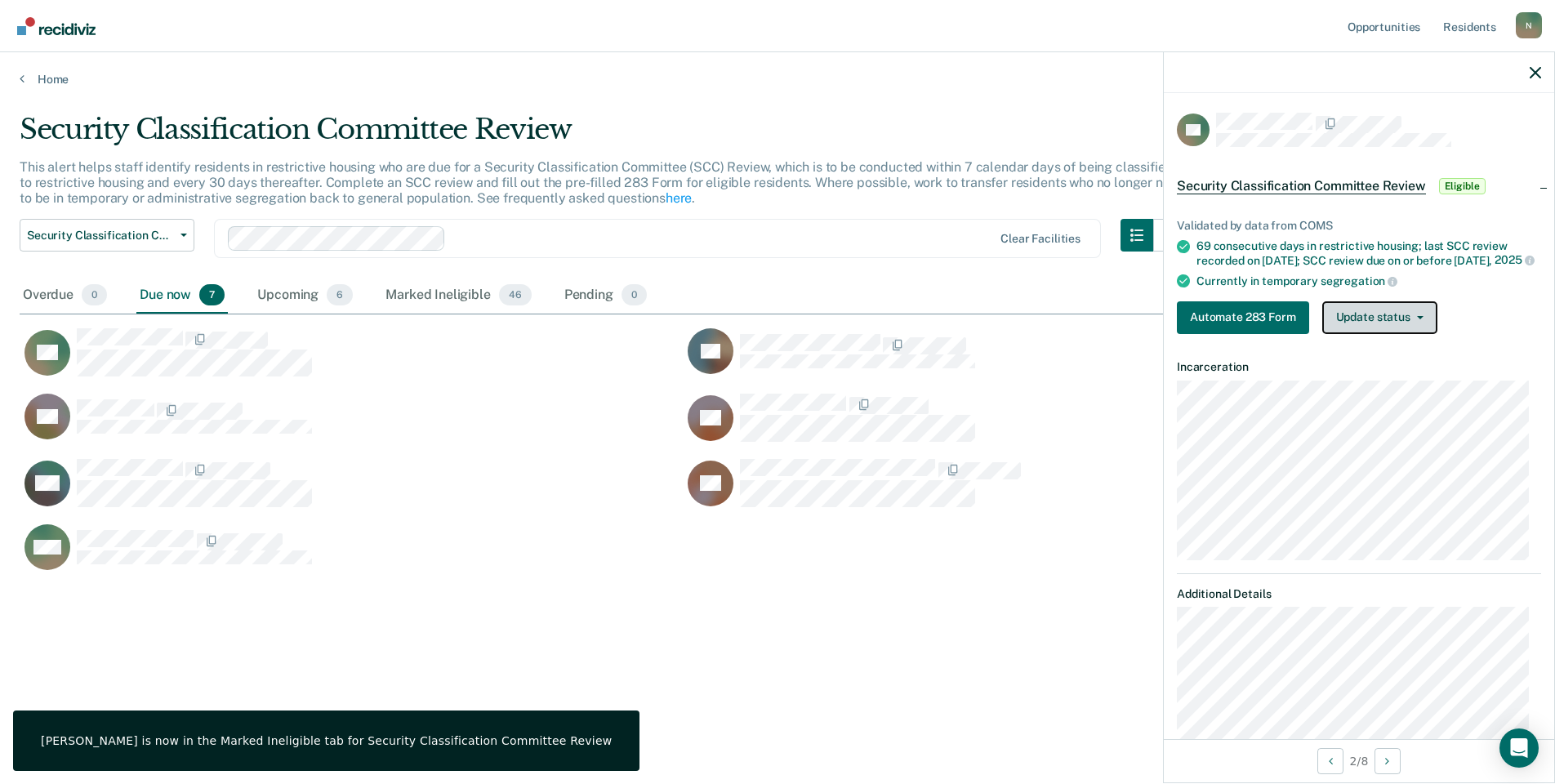
drag, startPoint x: 1355, startPoint y: 321, endPoint x: 1356, endPoint y: 336, distance: 15.0
click at [1355, 321] on button "Update status" at bounding box center [1381, 317] width 115 height 33
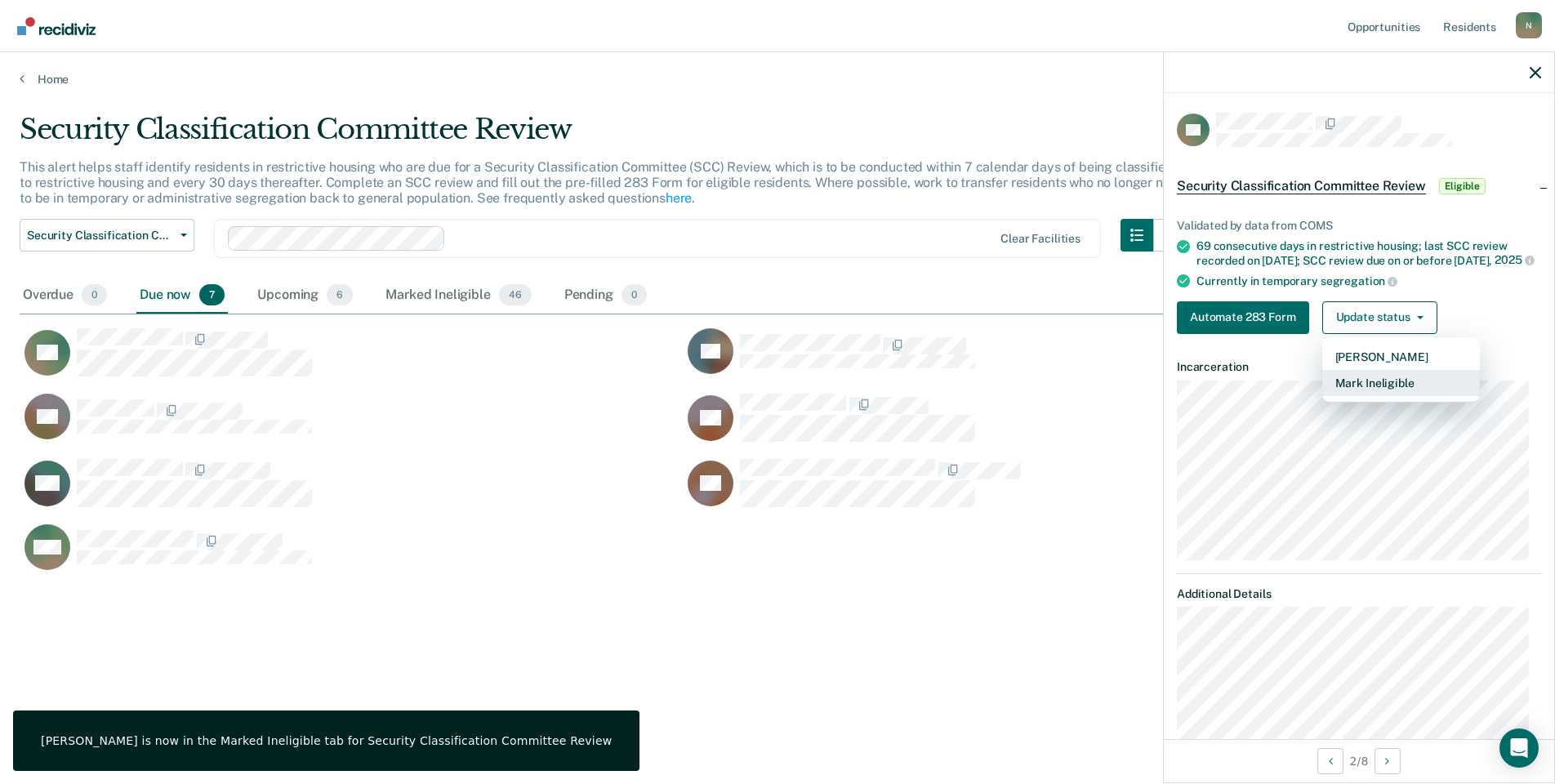
click at [1355, 392] on button "Mark Ineligible" at bounding box center [1402, 383] width 158 height 26
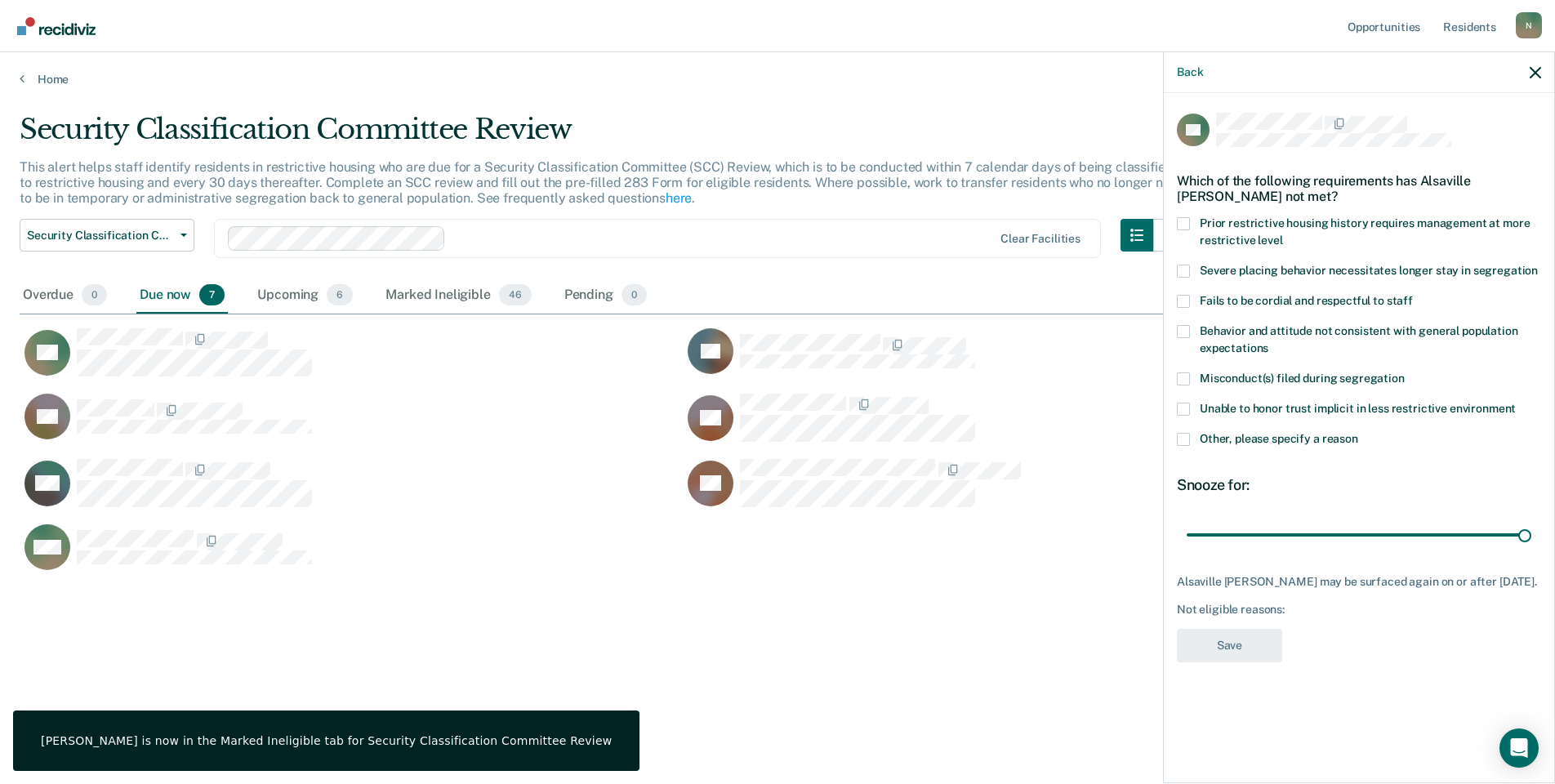
click at [1193, 441] on label "Other, please specify a reason" at bounding box center [1359, 441] width 364 height 18
click at [1358, 432] on input "Other, please specify a reason" at bounding box center [1358, 432] width 0 height 0
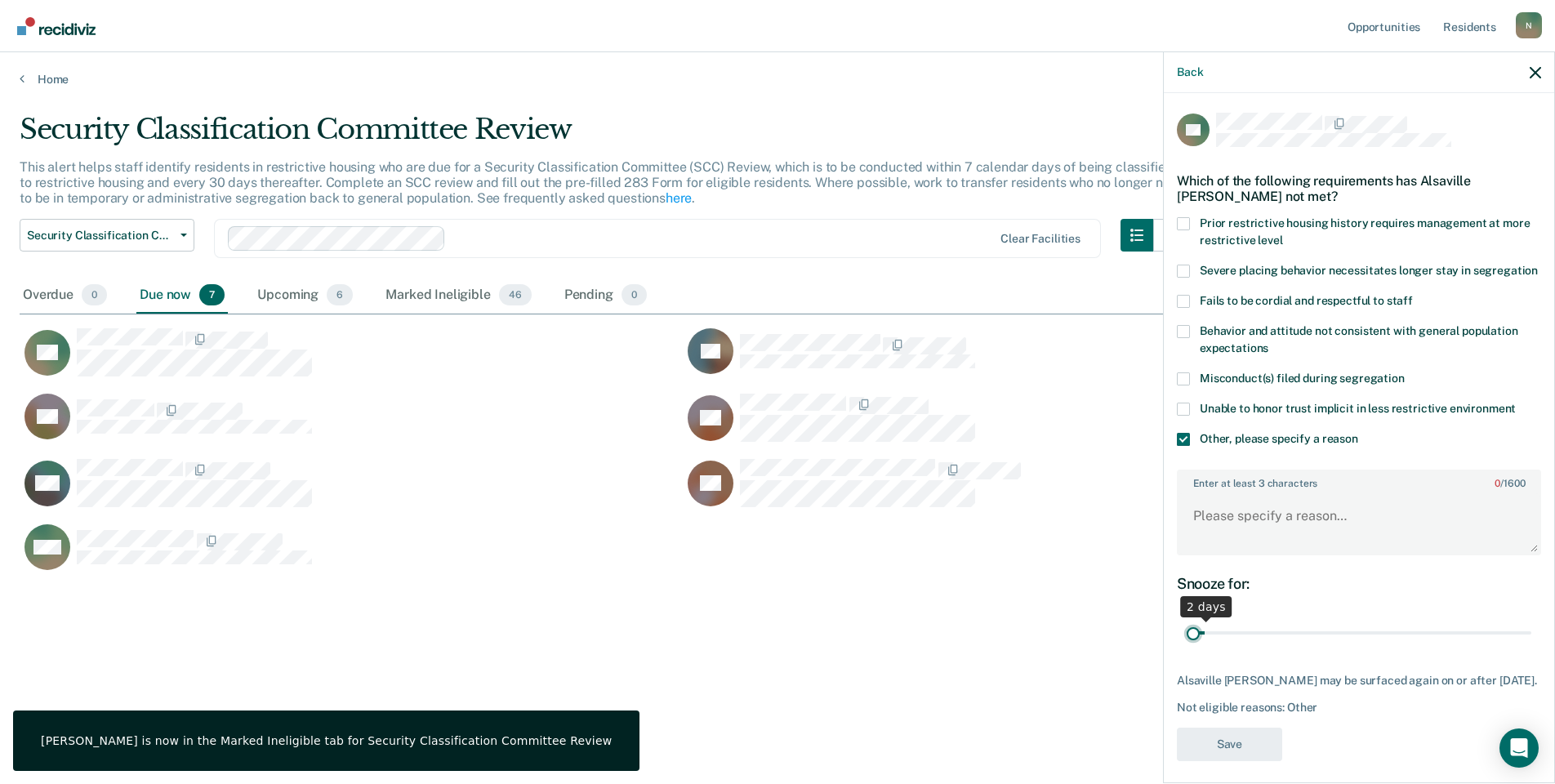
drag, startPoint x: 1511, startPoint y: 651, endPoint x: 1131, endPoint y: 655, distance: 380.0
type input "1"
click at [1187, 648] on input "range" at bounding box center [1359, 633] width 345 height 28
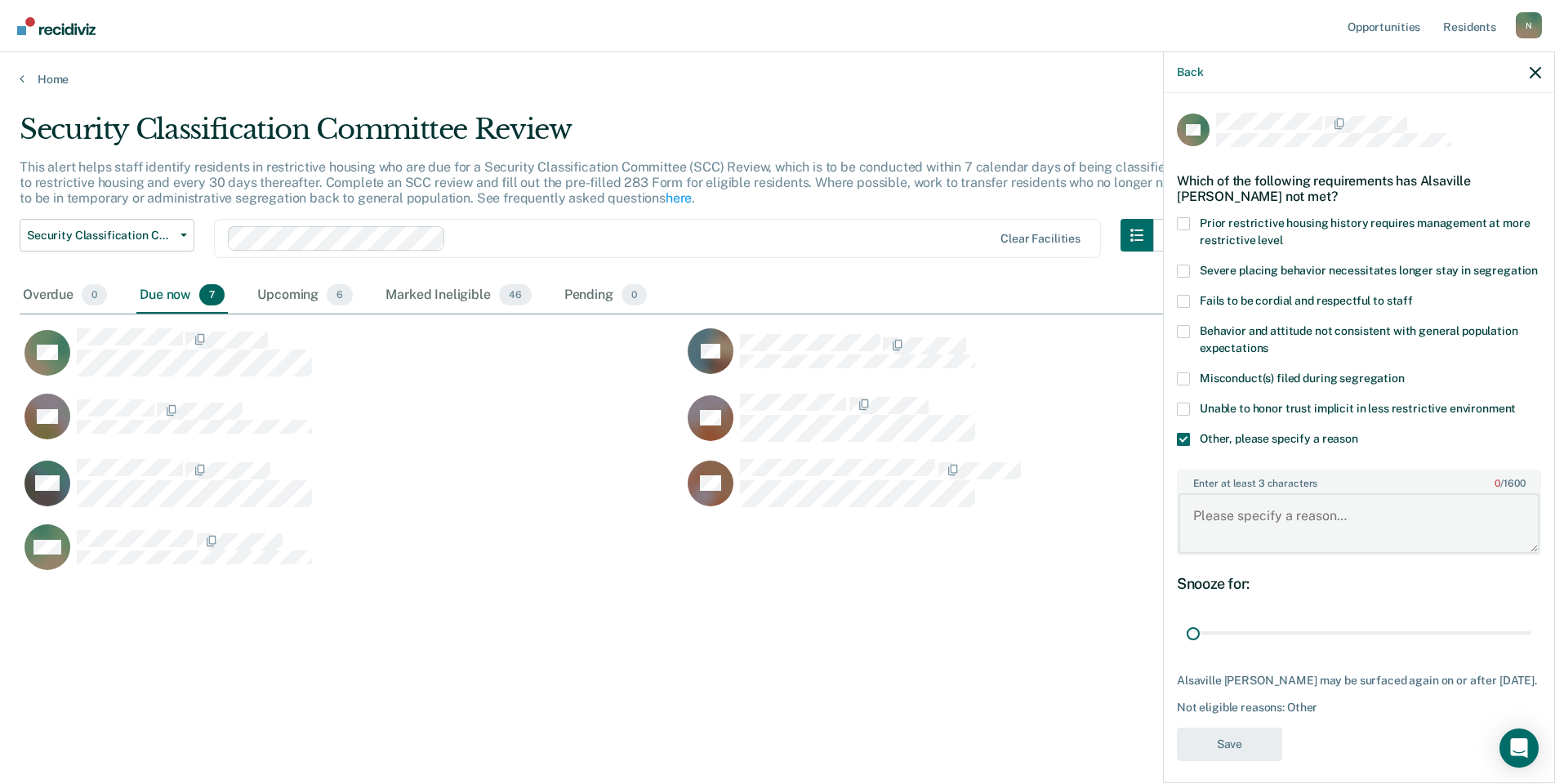
drag, startPoint x: 1264, startPoint y: 534, endPoint x: 1267, endPoint y: 526, distance: 8.5
click at [1265, 534] on textarea "Enter at least 3 characters 0 / 1600" at bounding box center [1359, 523] width 361 height 60
type textarea "Temp seg pending alt IV placement"
click at [1260, 761] on button "Save" at bounding box center [1230, 744] width 105 height 33
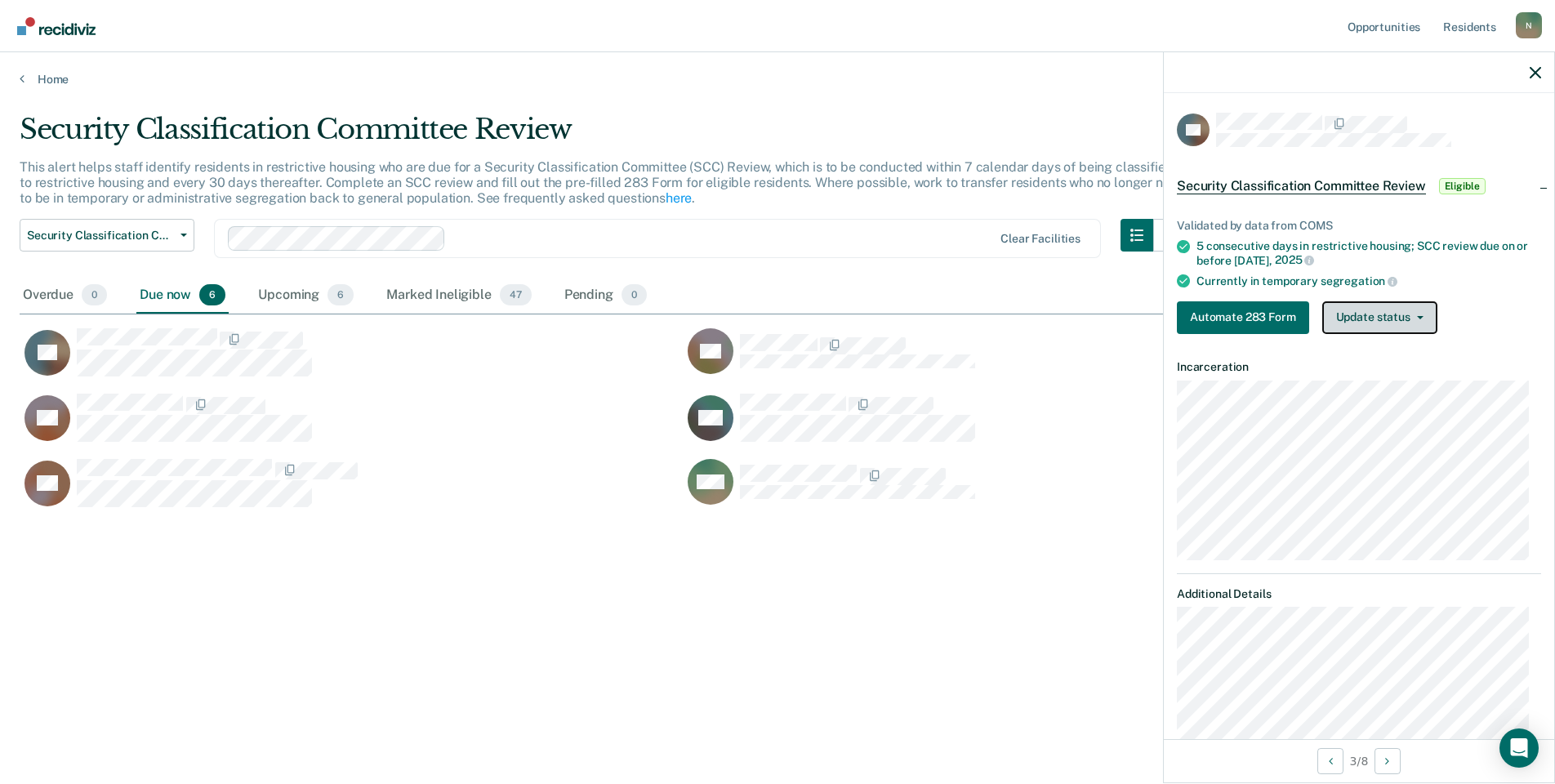
click at [1415, 331] on button "Update status" at bounding box center [1381, 317] width 115 height 33
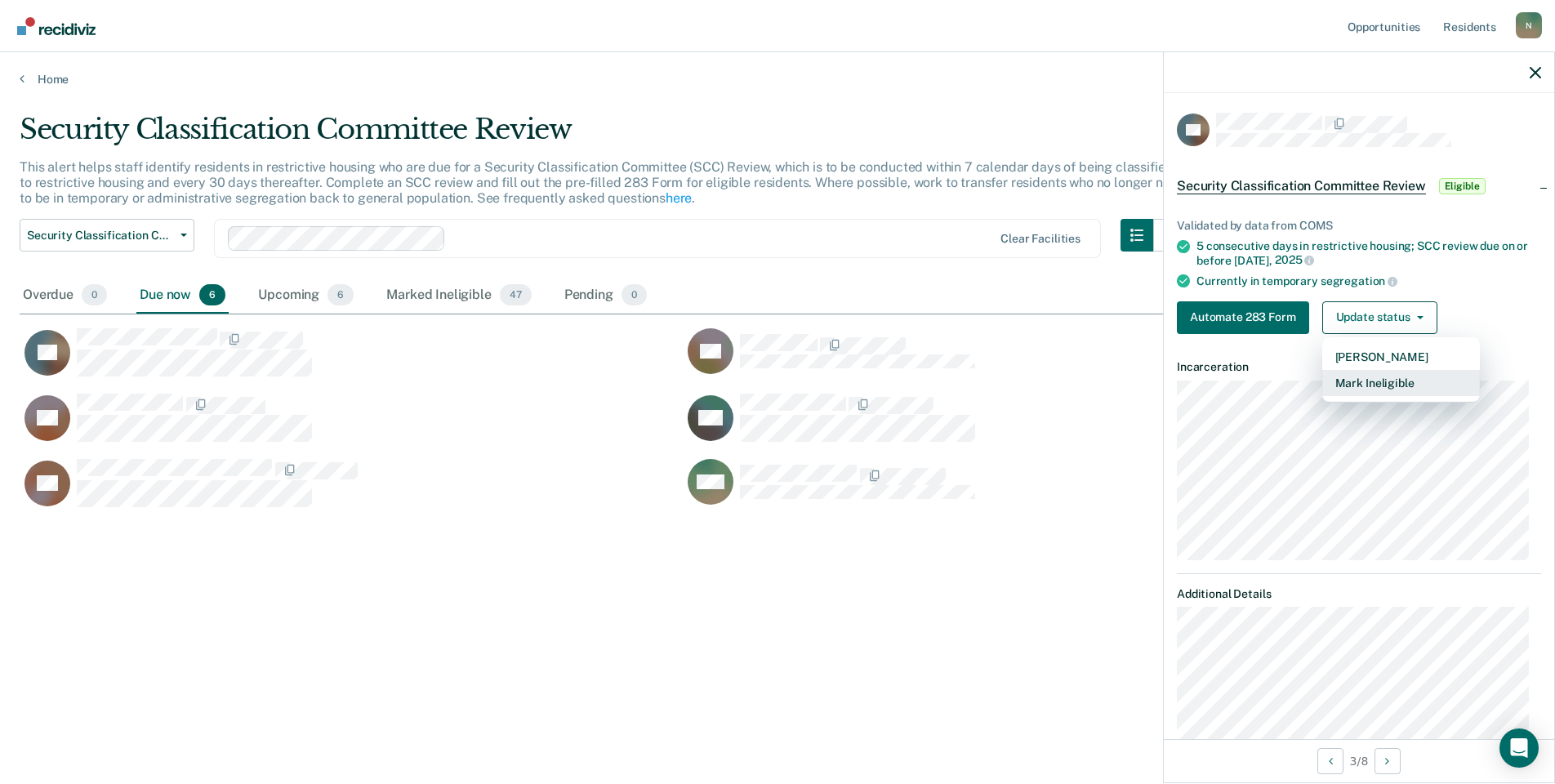
click at [1370, 382] on button "Mark Ineligible" at bounding box center [1402, 383] width 158 height 26
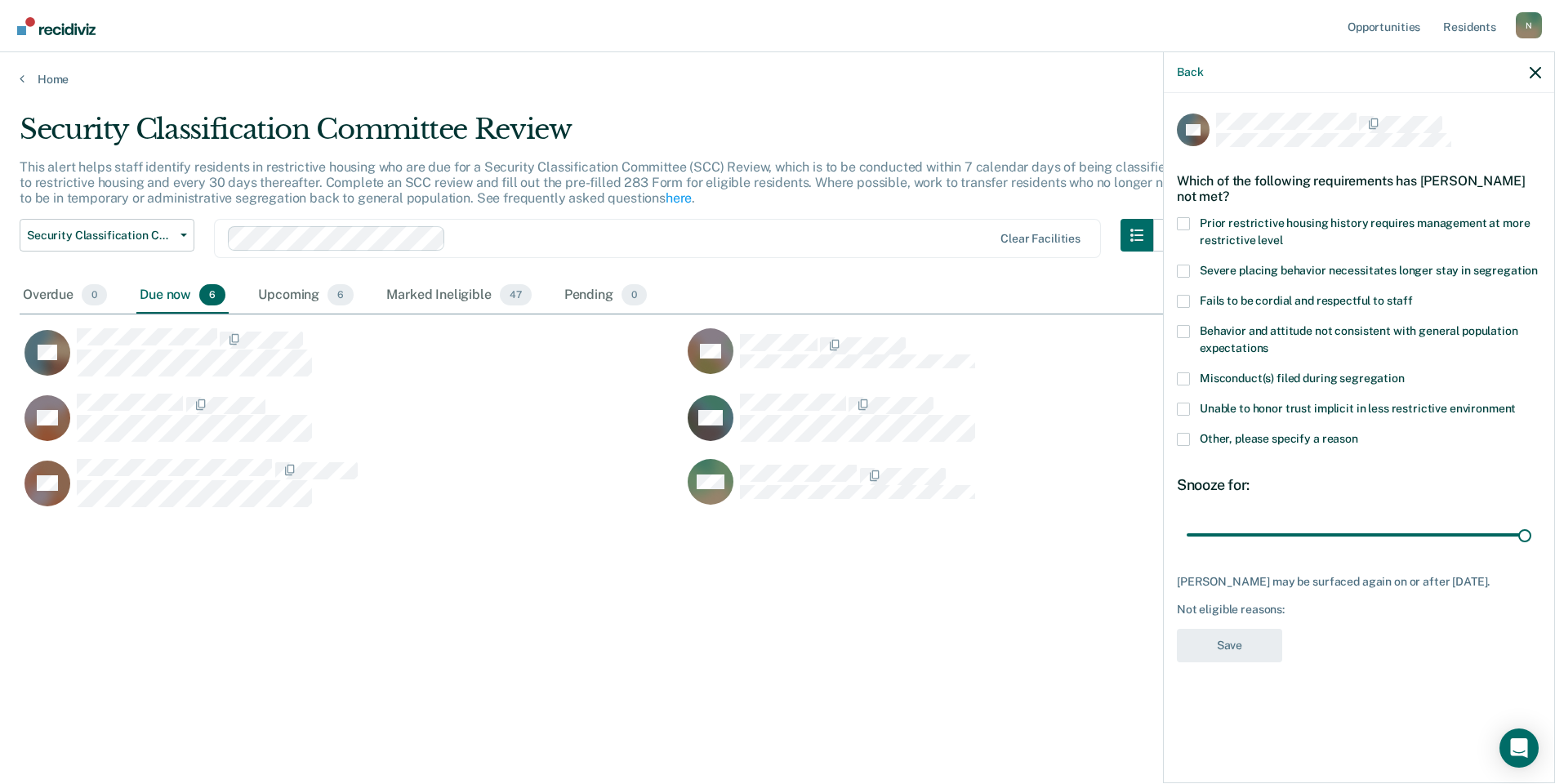
click at [1186, 437] on span at bounding box center [1183, 438] width 13 height 13
click at [1358, 432] on input "Other, please specify a reason" at bounding box center [1358, 432] width 0 height 0
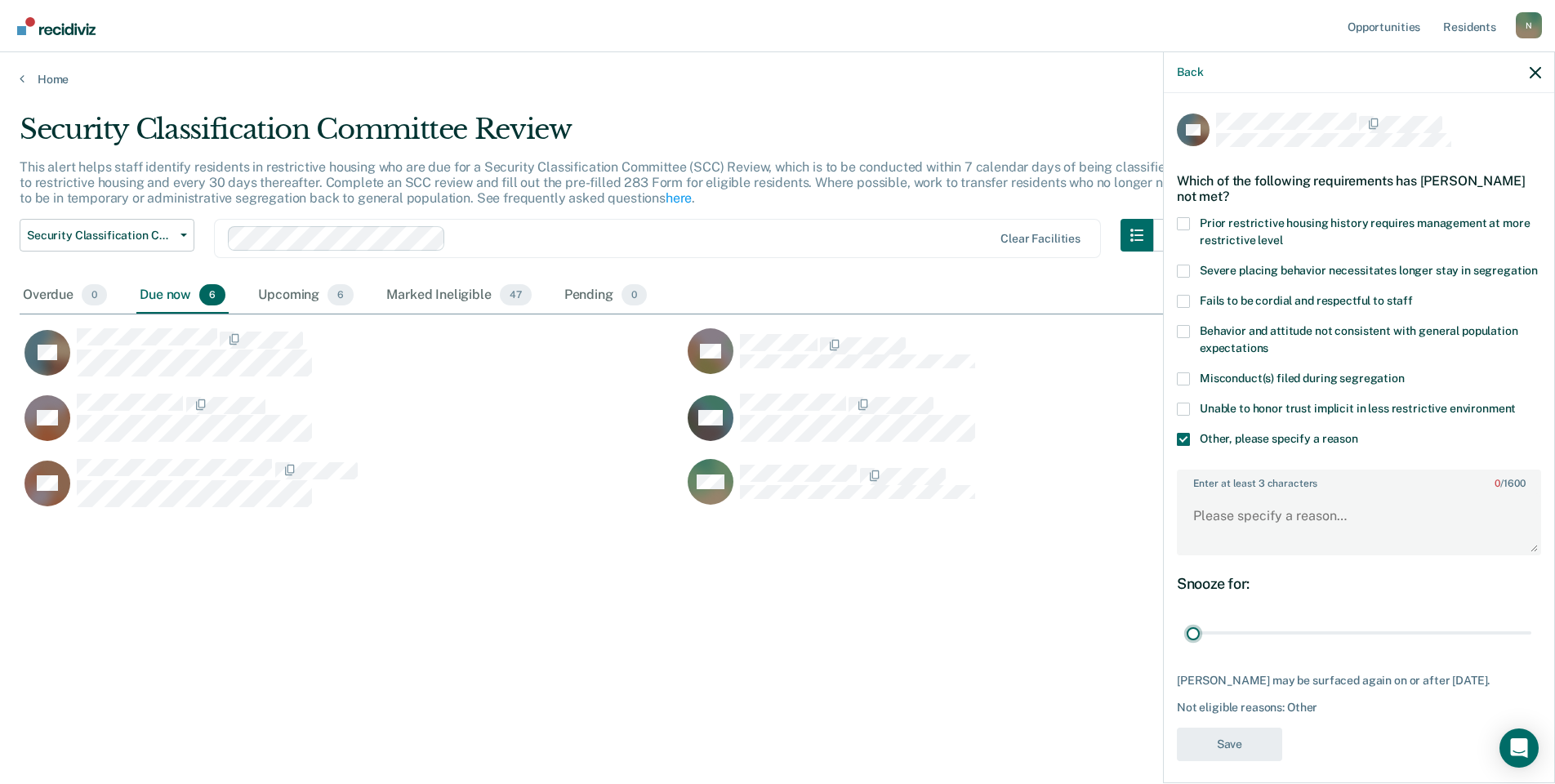
drag, startPoint x: 1510, startPoint y: 650, endPoint x: 1065, endPoint y: 679, distance: 445.9
type input "1"
click at [1187, 648] on input "range" at bounding box center [1359, 633] width 345 height 28
click at [1186, 548] on textarea "Enter at least 3 characters 0 / 1600" at bounding box center [1359, 523] width 361 height 60
type textarea "Temp seg pending misconduct hearing"
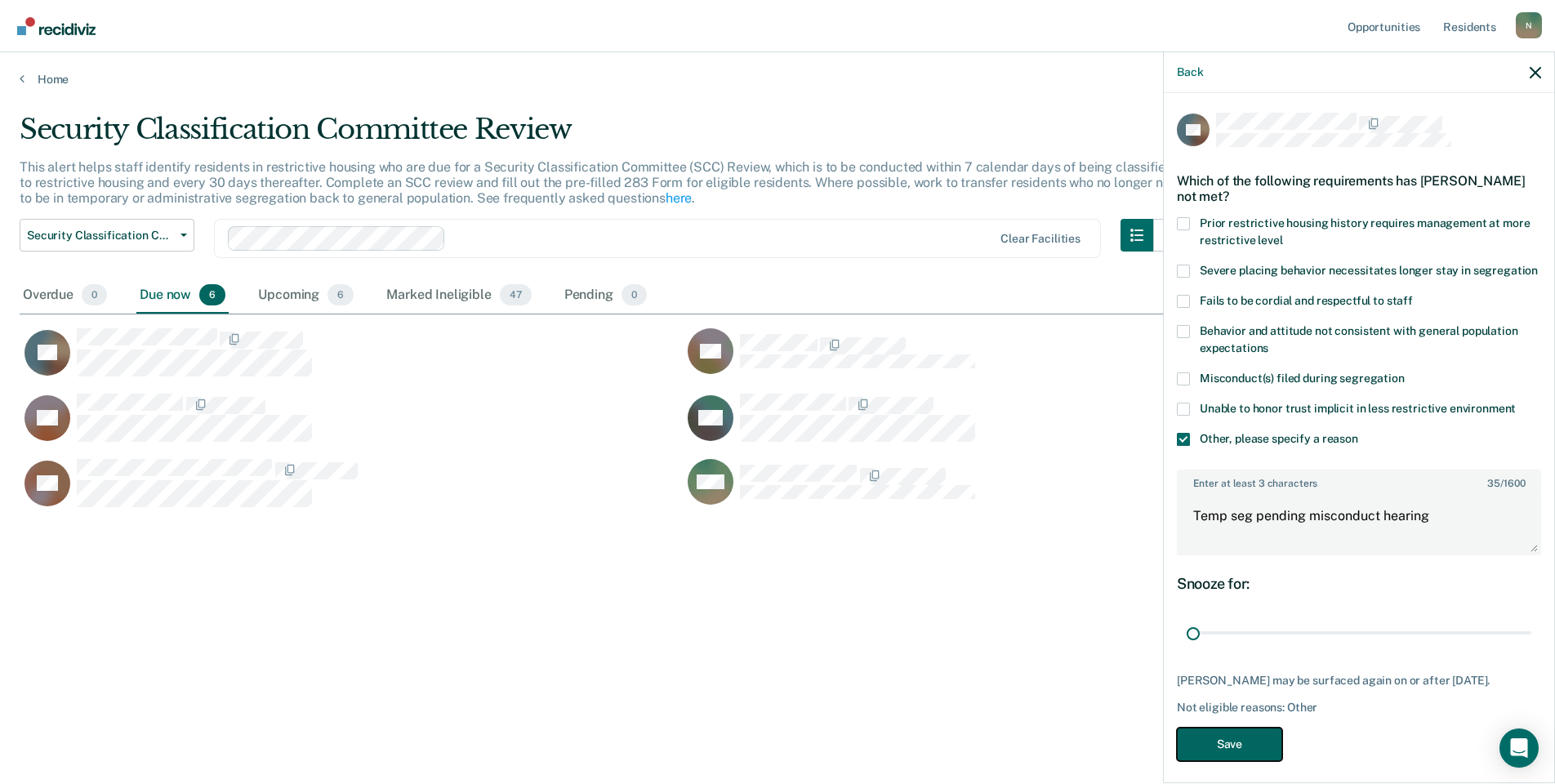
click at [1214, 761] on button "Save" at bounding box center [1230, 744] width 105 height 33
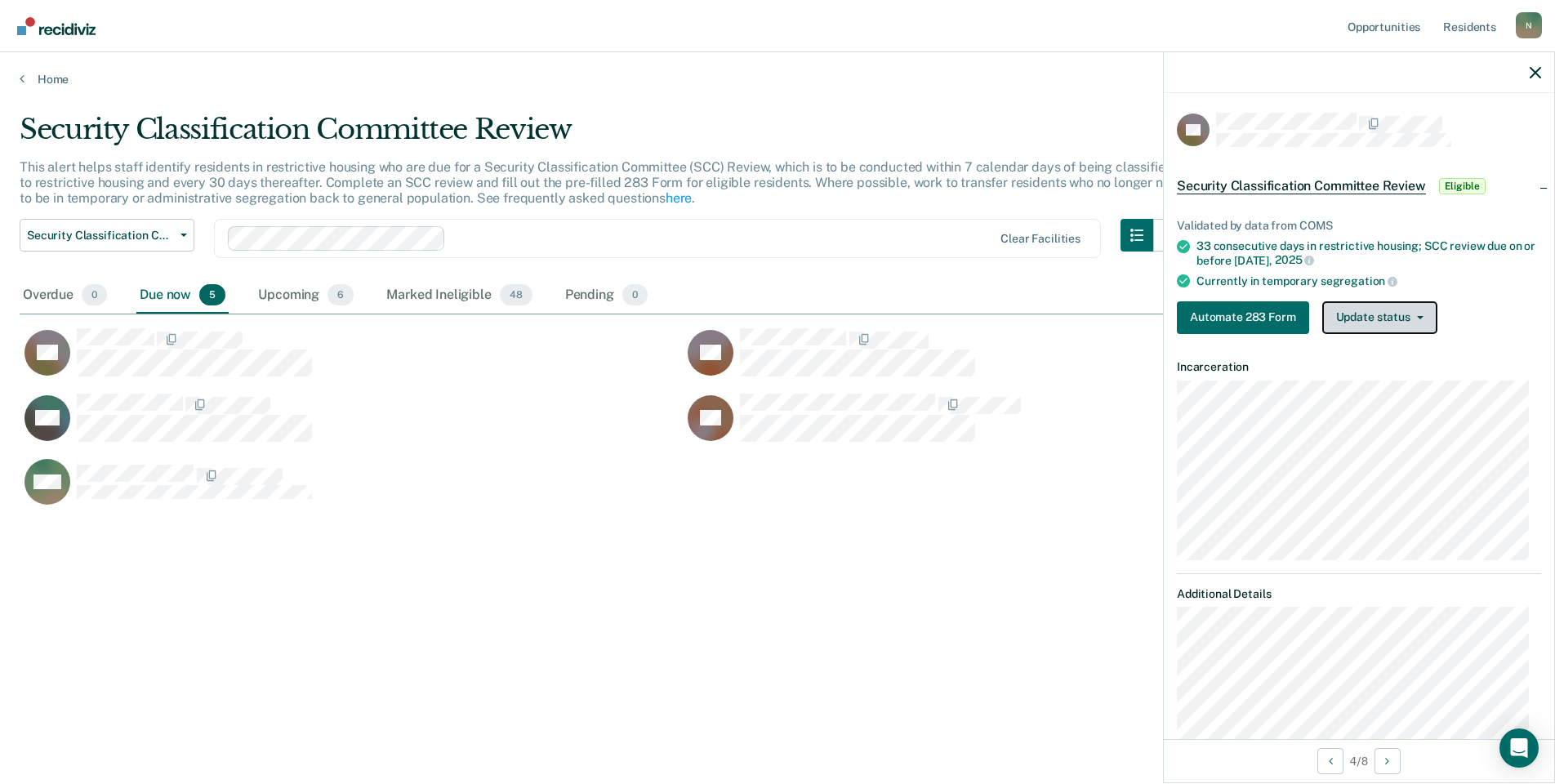
drag, startPoint x: 1422, startPoint y: 329, endPoint x: 1388, endPoint y: 341, distance: 36.1
click at [1422, 329] on button "Update status" at bounding box center [1381, 317] width 115 height 33
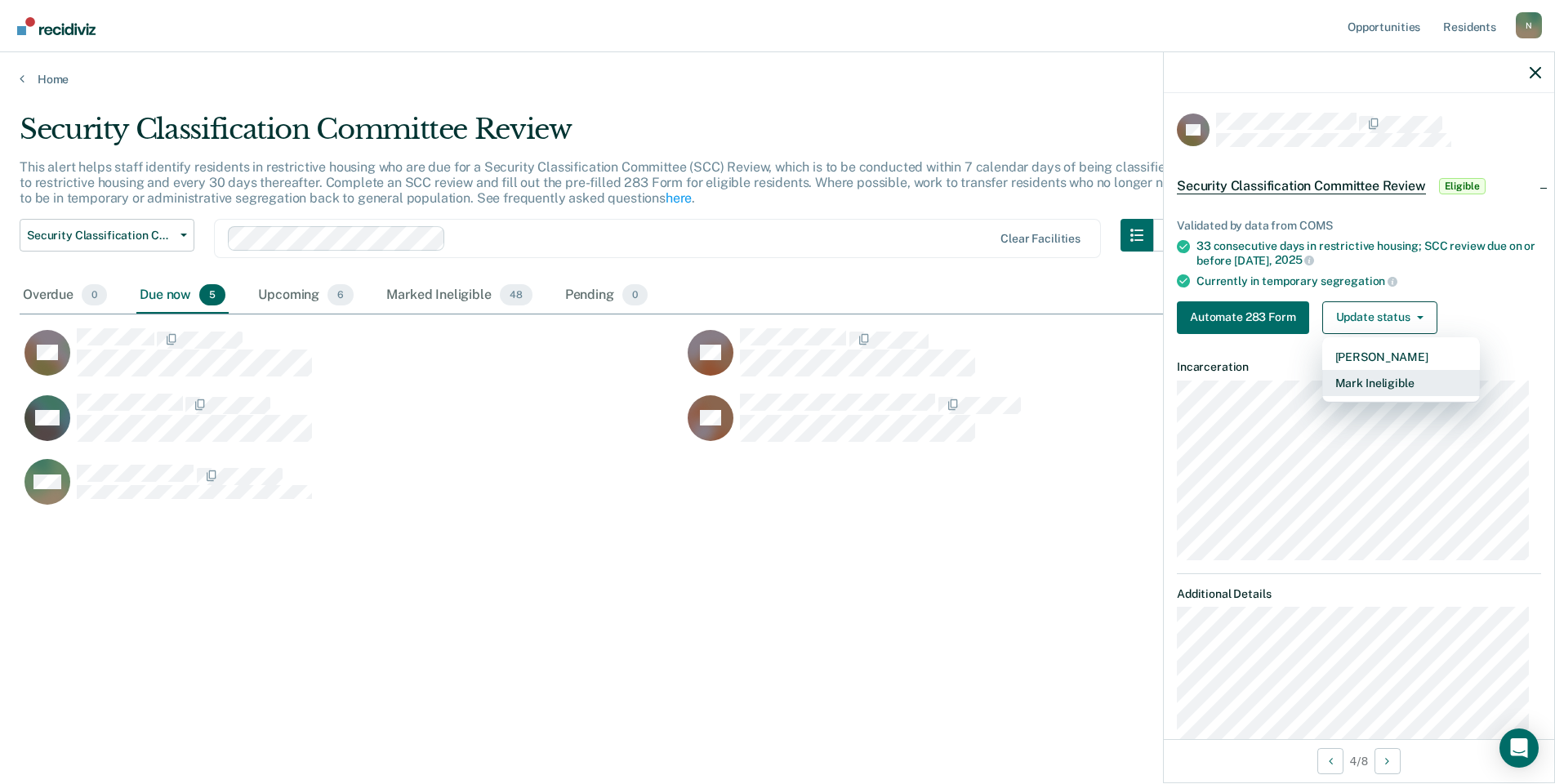
click at [1369, 378] on button "Mark Ineligible" at bounding box center [1402, 383] width 158 height 26
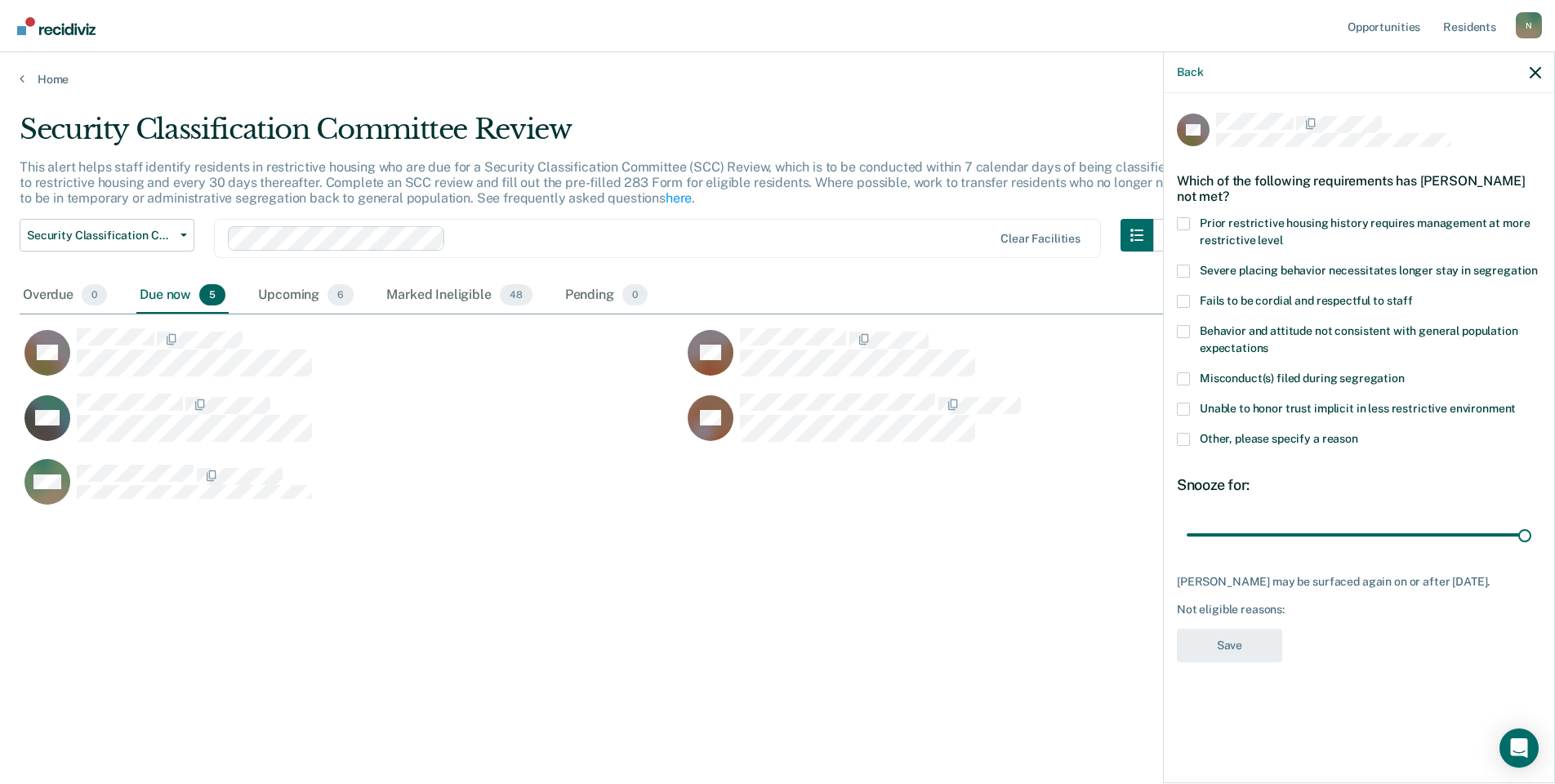
click at [1184, 442] on span at bounding box center [1183, 438] width 13 height 13
click at [1358, 432] on input "Other, please specify a reason" at bounding box center [1358, 432] width 0 height 0
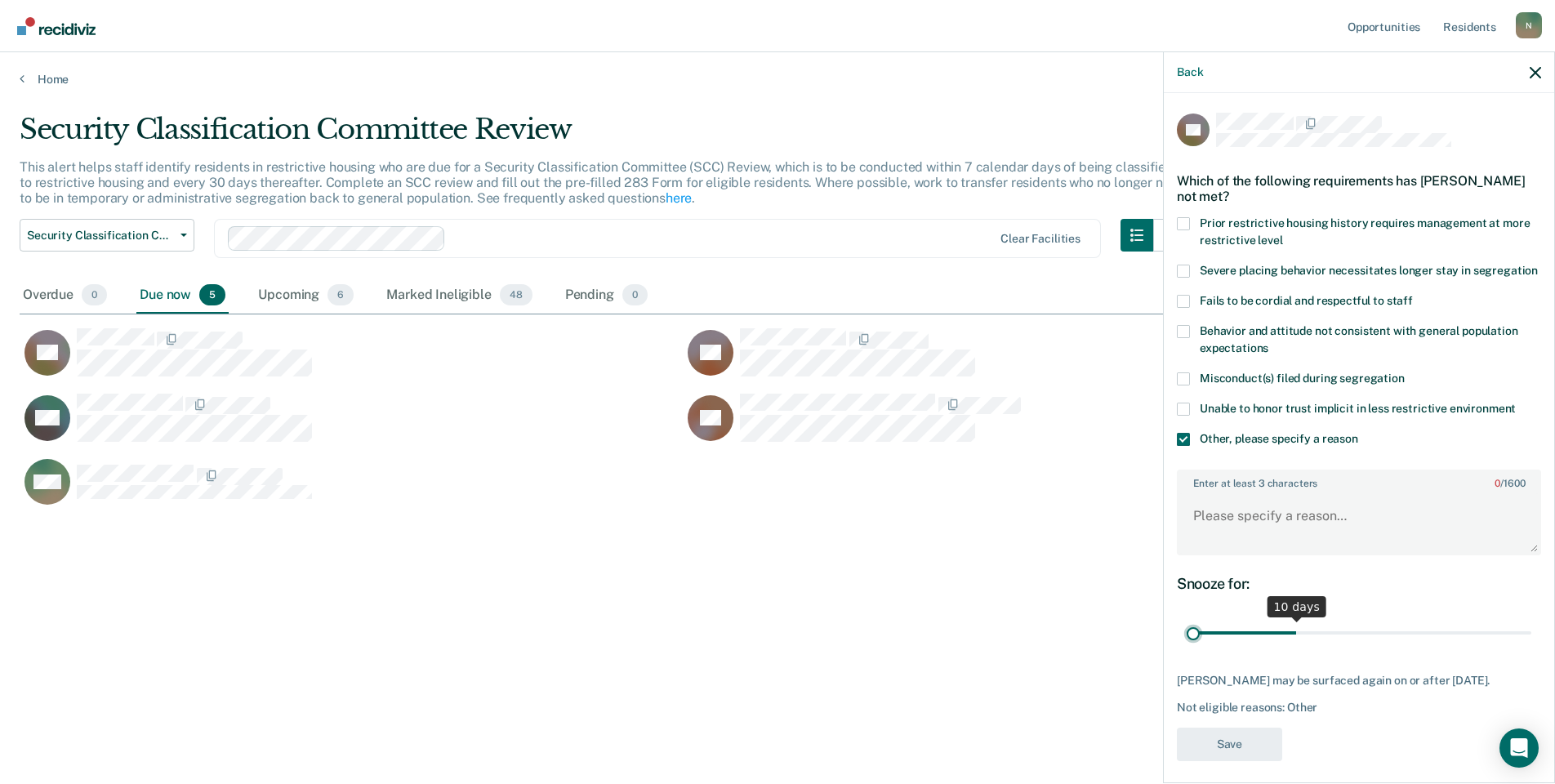
drag, startPoint x: 1514, startPoint y: 649, endPoint x: 1157, endPoint y: 657, distance: 357.1
type input "1"
click at [1187, 648] on input "range" at bounding box center [1359, 633] width 345 height 28
click at [1206, 553] on textarea "Enter at least 3 characters 0 / 1600" at bounding box center [1359, 523] width 361 height 60
type textarea "Xfer from URF with pending DDO"
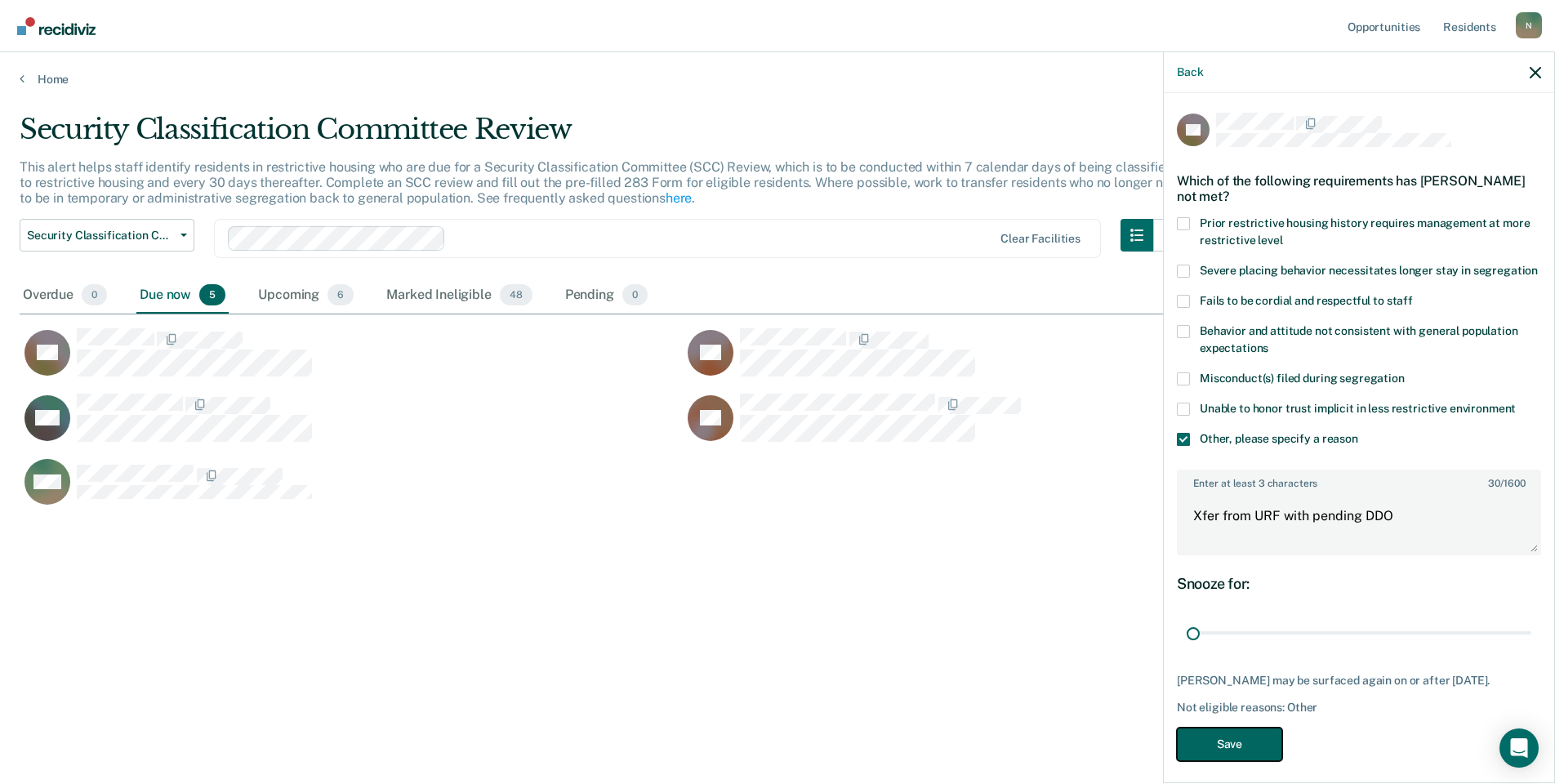
click at [1186, 750] on button "Save" at bounding box center [1230, 744] width 105 height 33
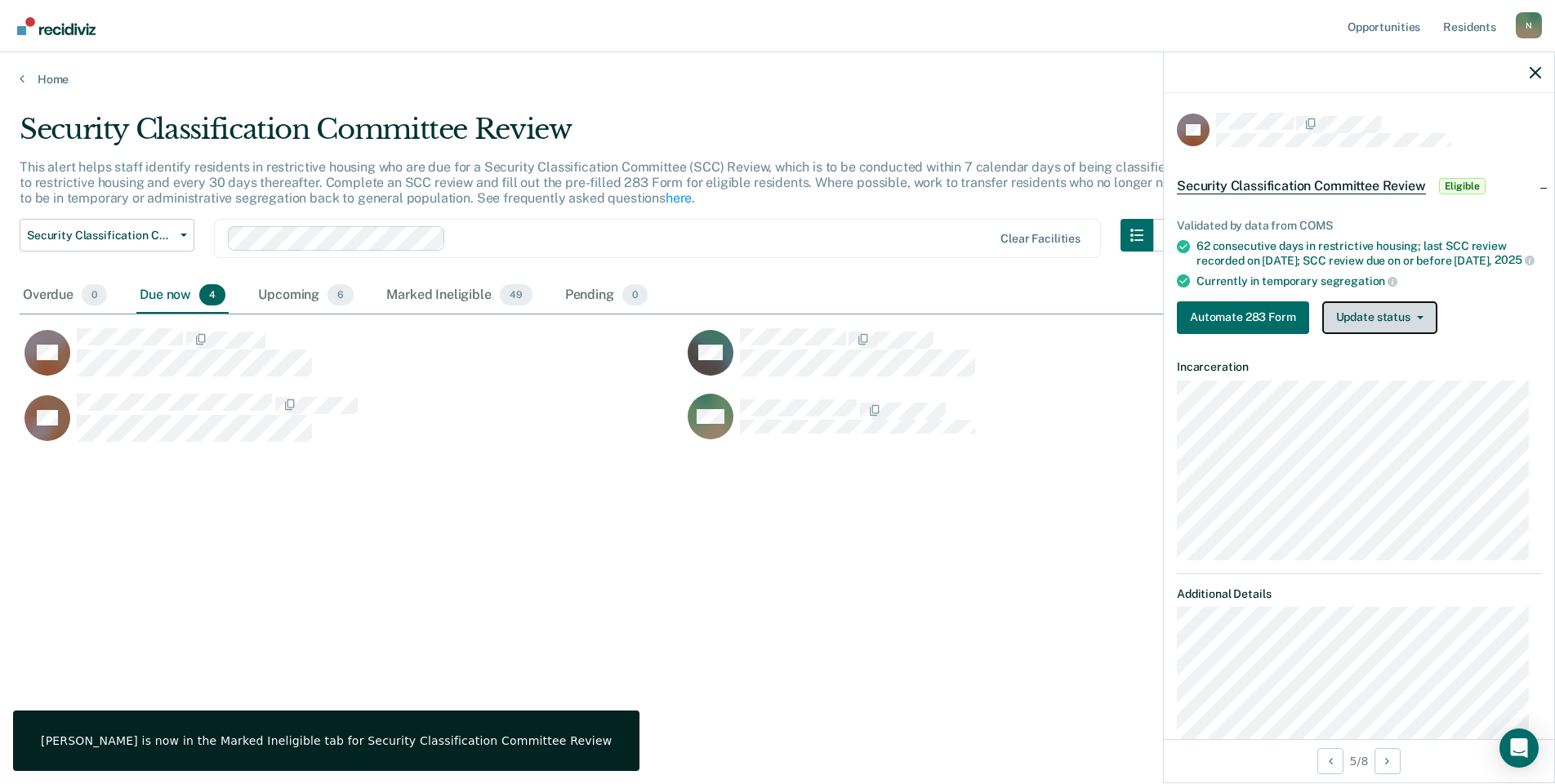
click at [1362, 331] on button "Update status" at bounding box center [1381, 317] width 115 height 33
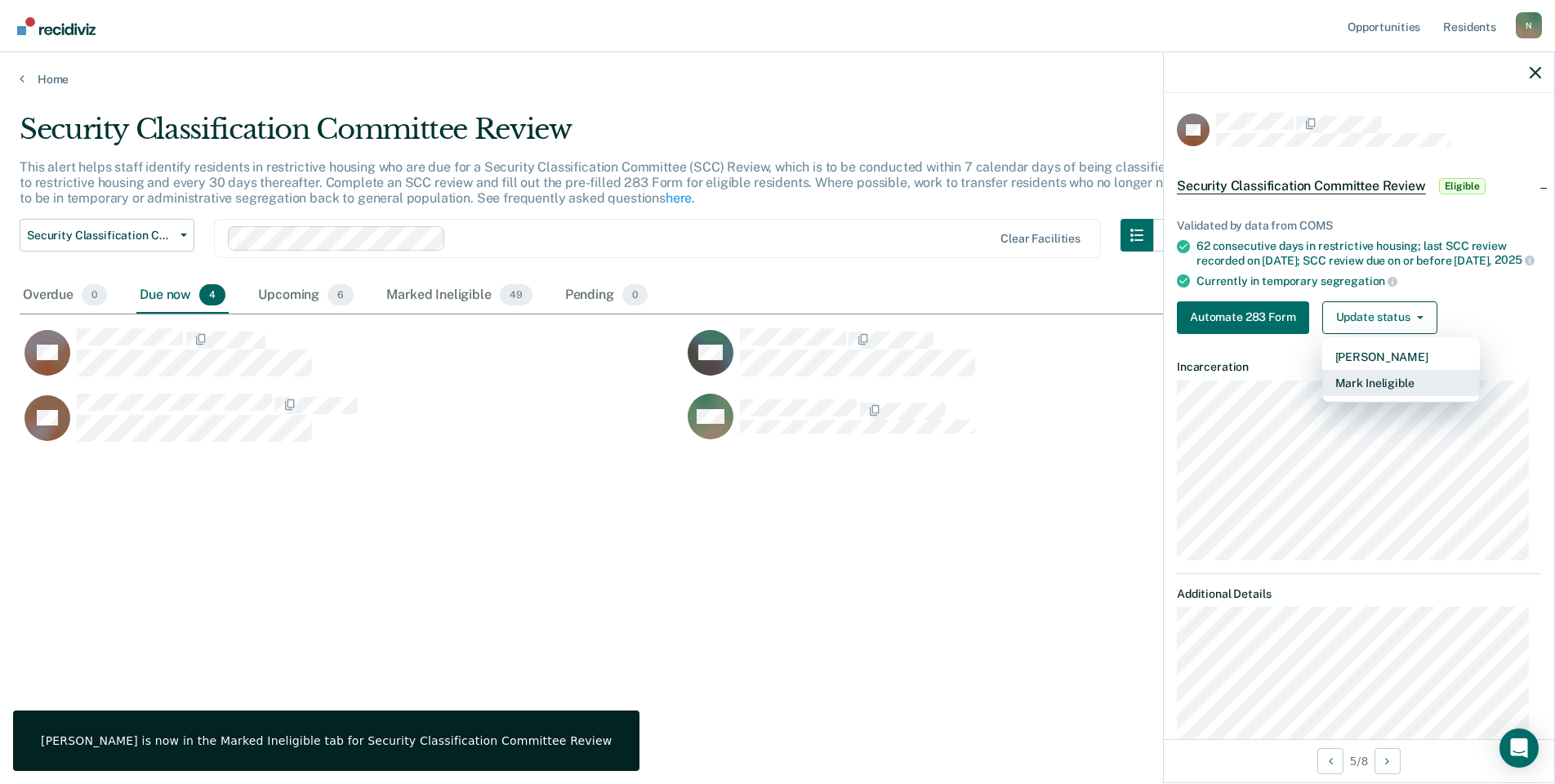
click at [1368, 392] on button "Mark Ineligible" at bounding box center [1402, 383] width 158 height 26
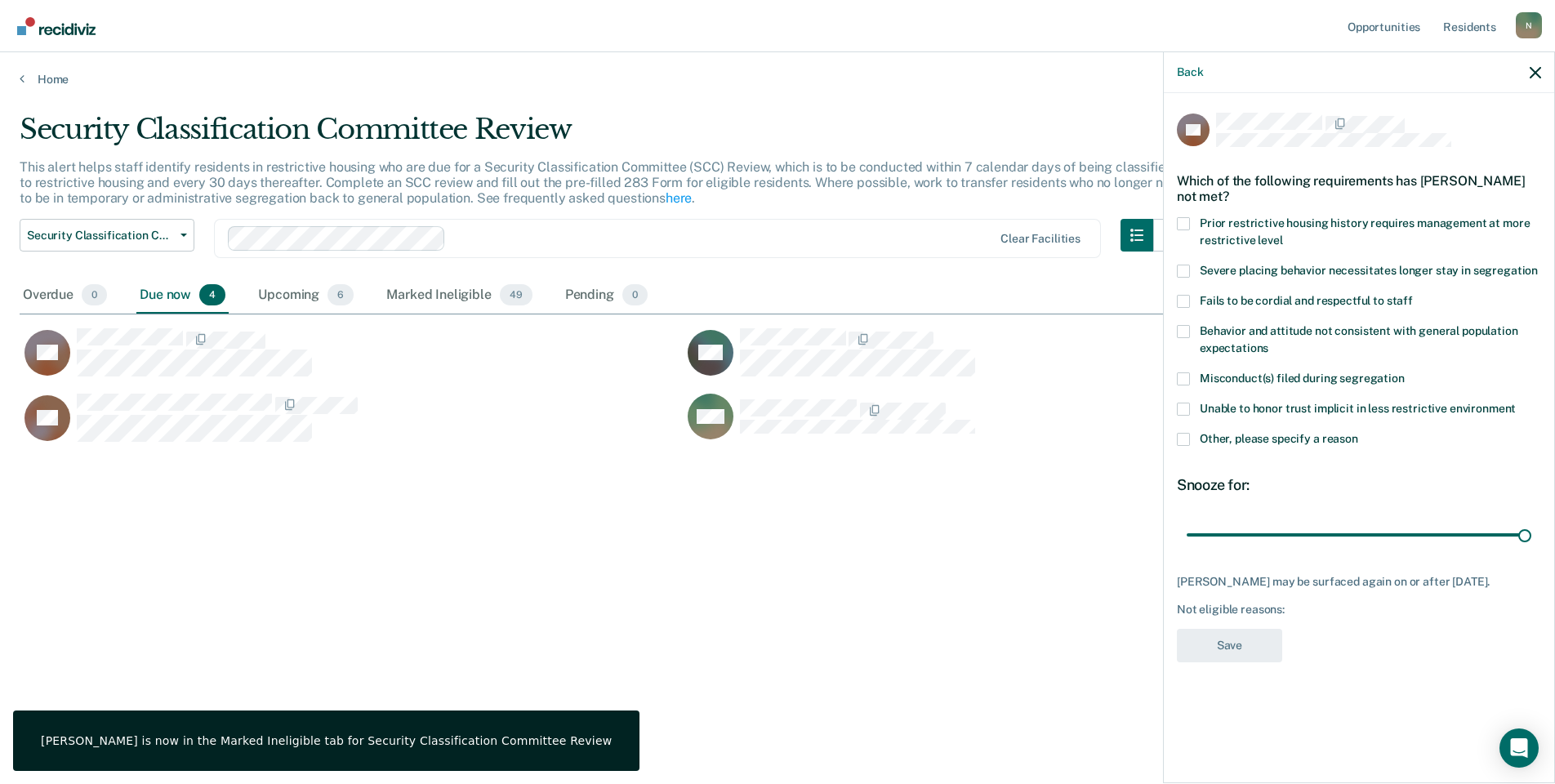
drag, startPoint x: 1179, startPoint y: 439, endPoint x: 1215, endPoint y: 458, distance: 40.7
click at [1180, 439] on span at bounding box center [1183, 438] width 13 height 13
click at [1358, 432] on input "Other, please specify a reason" at bounding box center [1358, 432] width 0 height 0
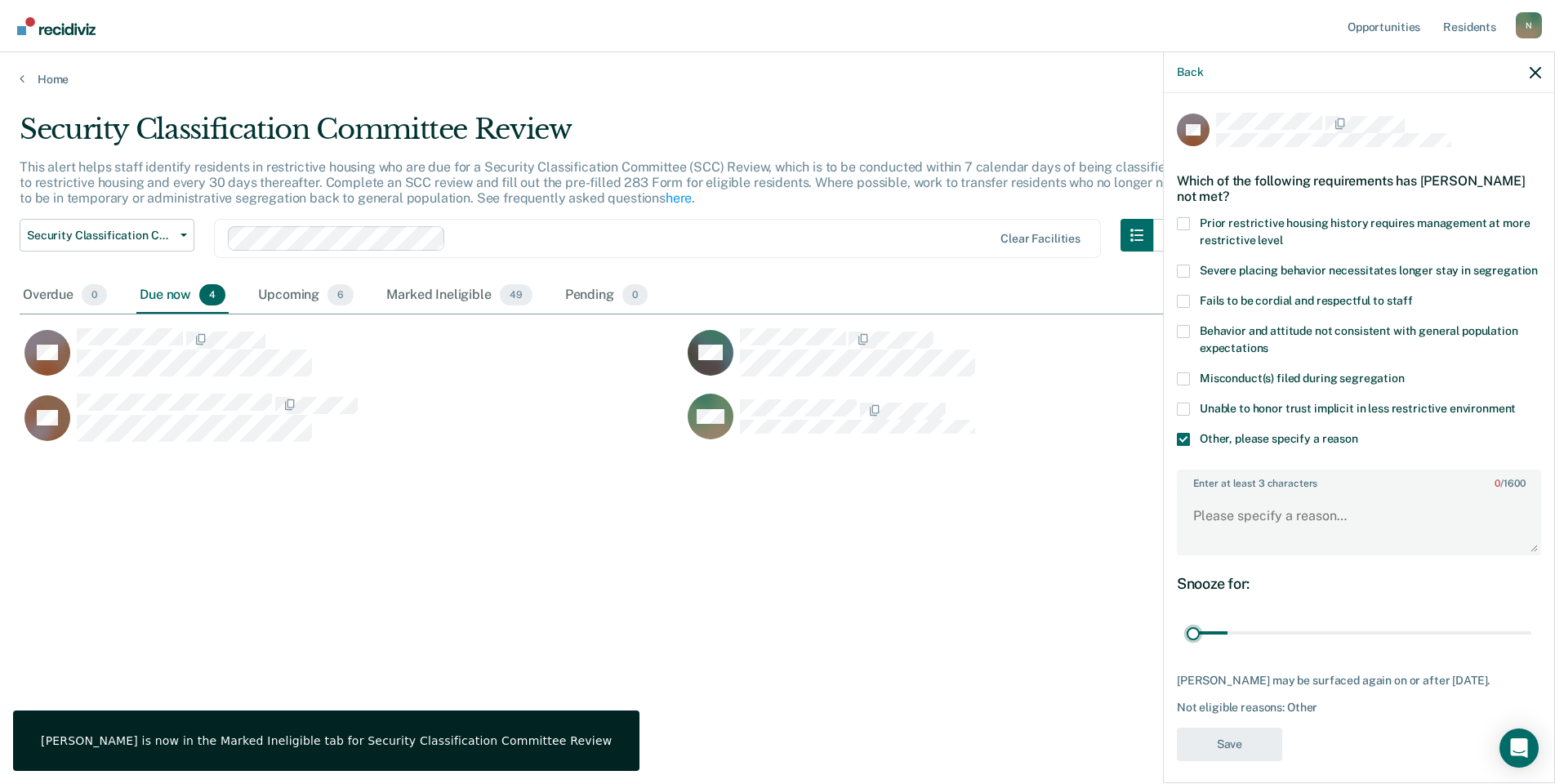
drag, startPoint x: 1516, startPoint y: 648, endPoint x: 1175, endPoint y: 608, distance: 343.3
type input "1"
click at [1187, 648] on input "range" at bounding box center [1359, 633] width 345 height 28
click at [1209, 531] on textarea "Enter at least 3 characters 0 / 1600" at bounding box center [1359, 523] width 361 height 60
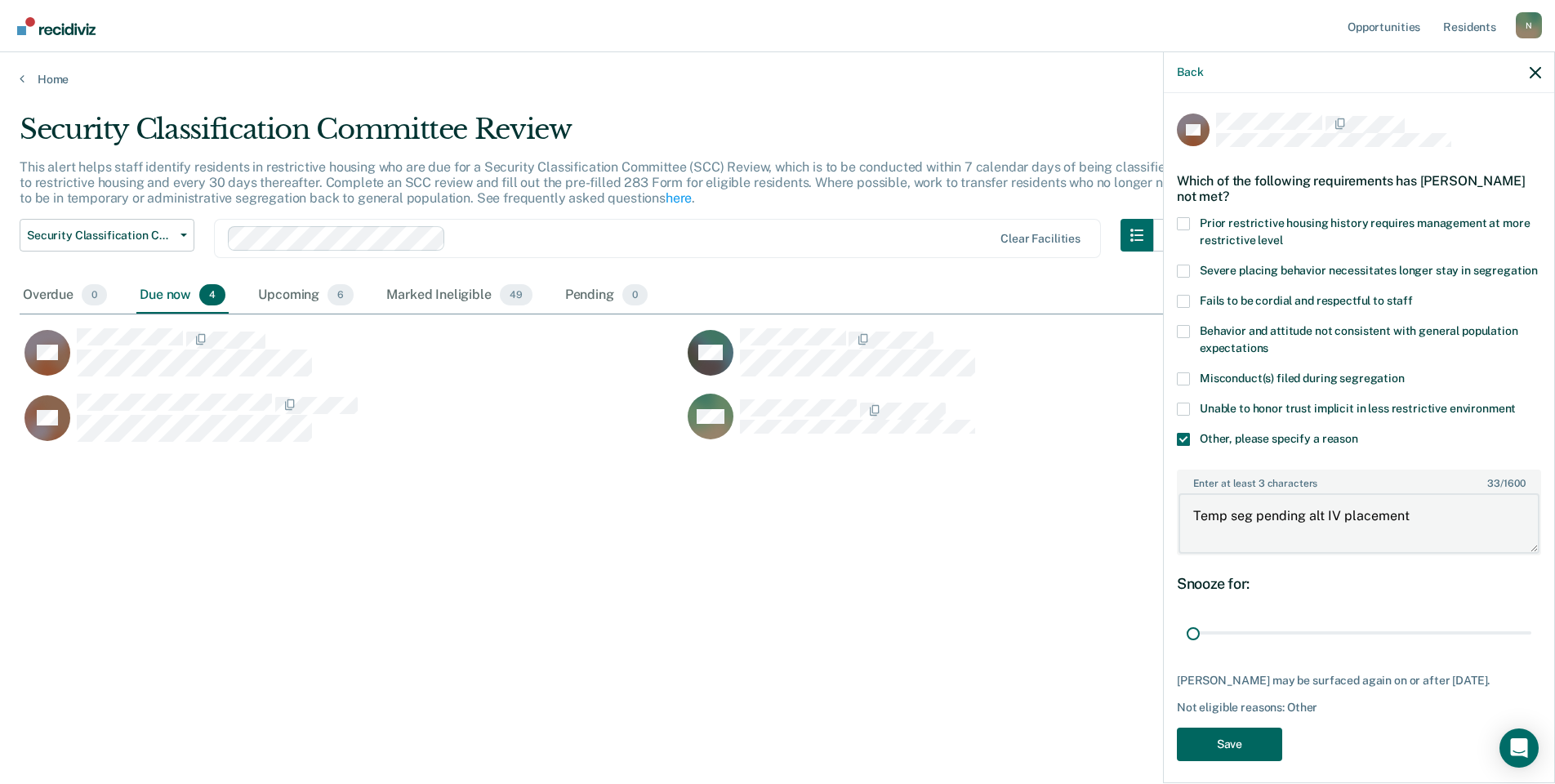
type textarea "Temp seg pending alt IV placement"
click at [1188, 761] on button "Save" at bounding box center [1230, 744] width 105 height 33
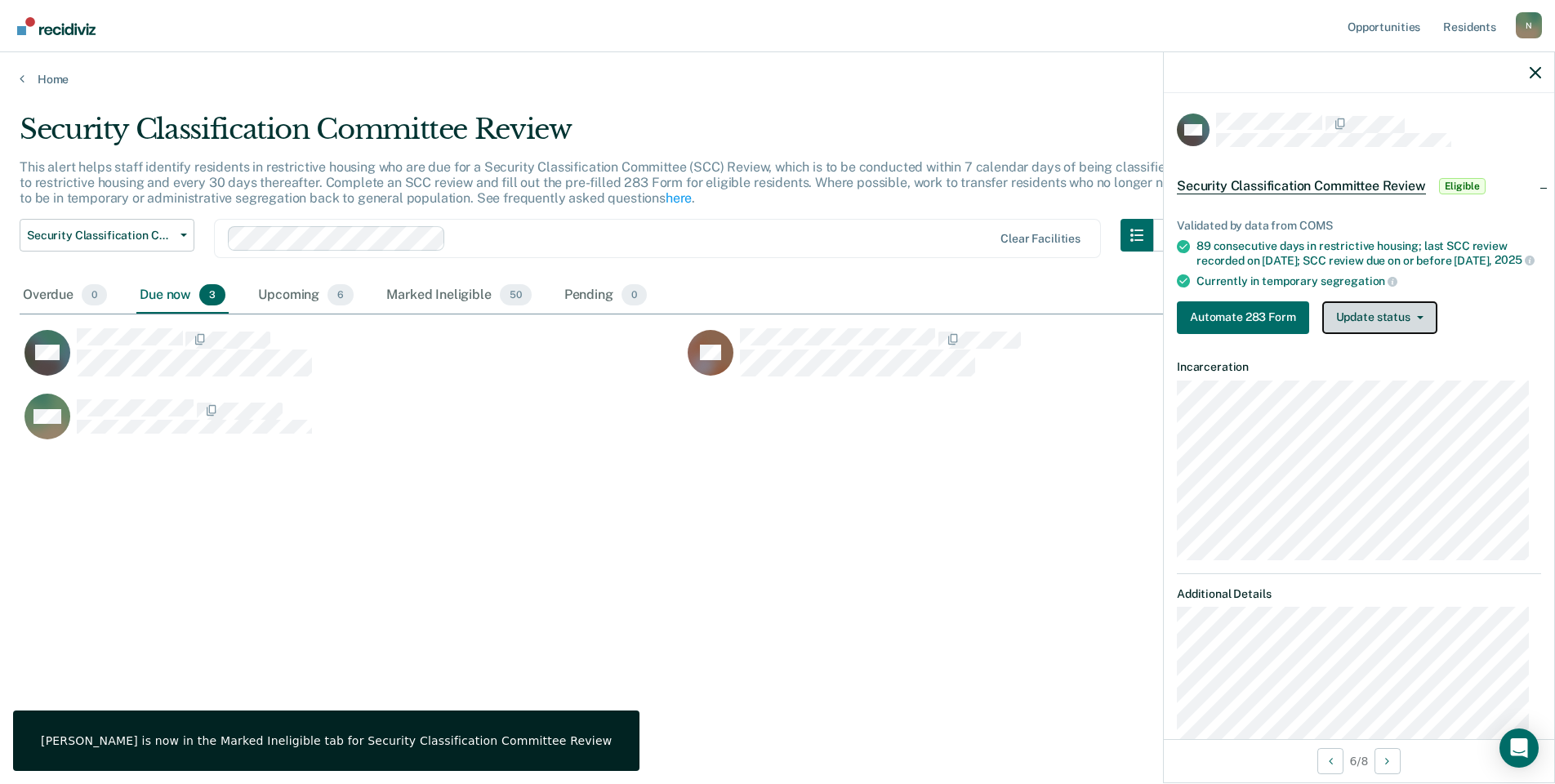
click at [1397, 334] on button "Update status" at bounding box center [1381, 317] width 115 height 33
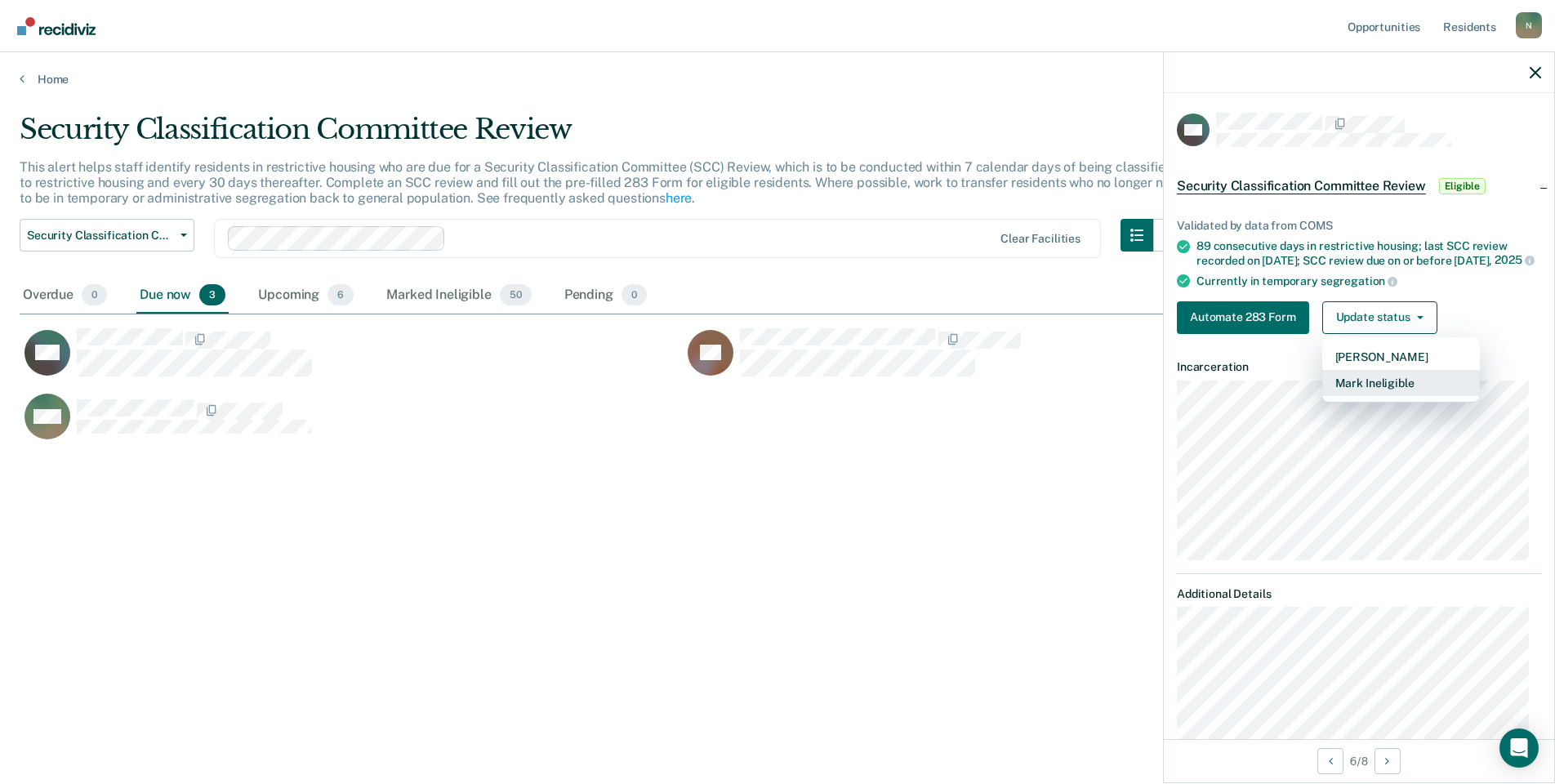
click at [1373, 393] on button "Mark Ineligible" at bounding box center [1402, 383] width 158 height 26
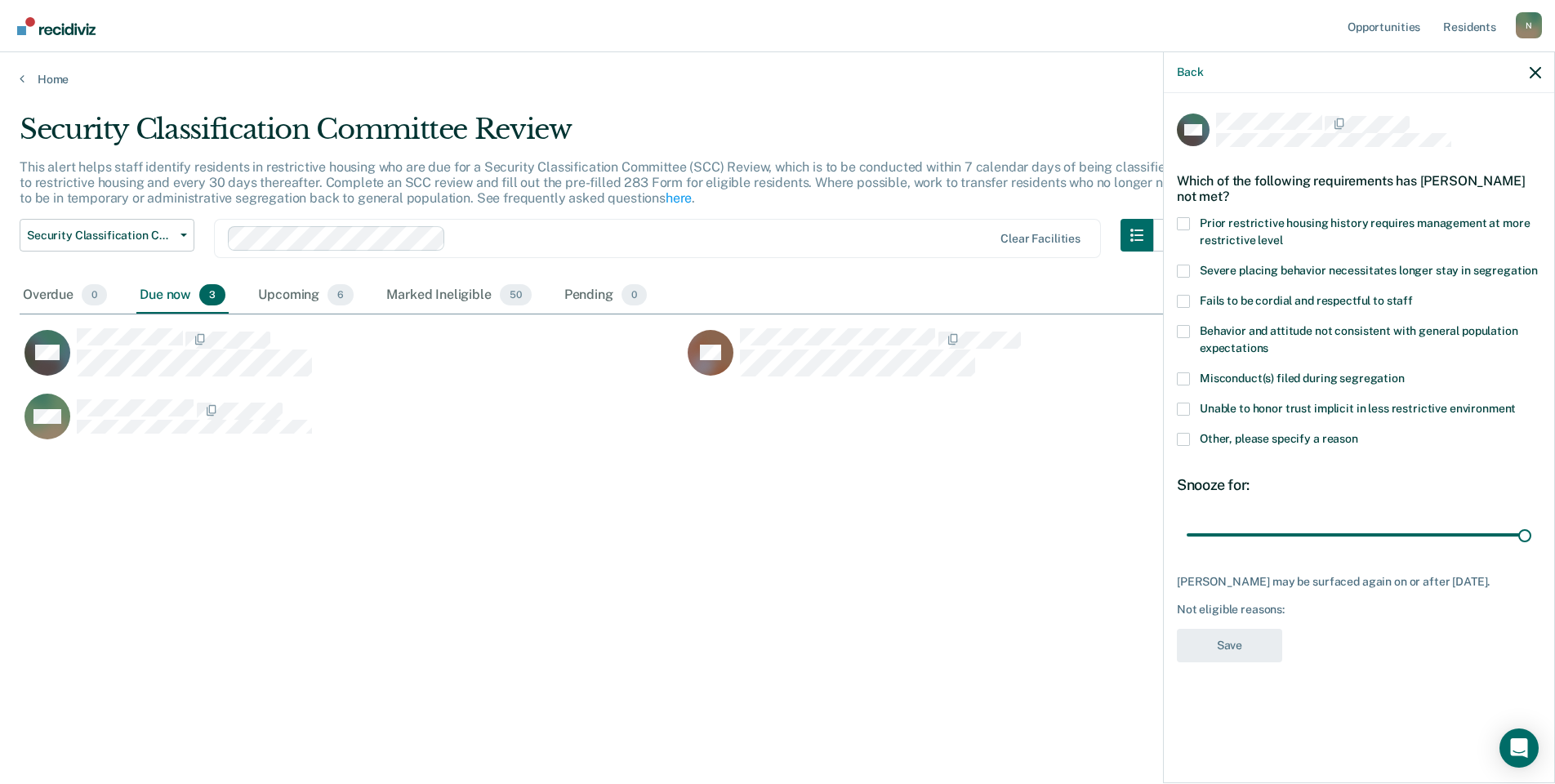
click at [1189, 442] on span at bounding box center [1183, 438] width 13 height 13
click at [1358, 432] on input "Other, please specify a reason" at bounding box center [1358, 432] width 0 height 0
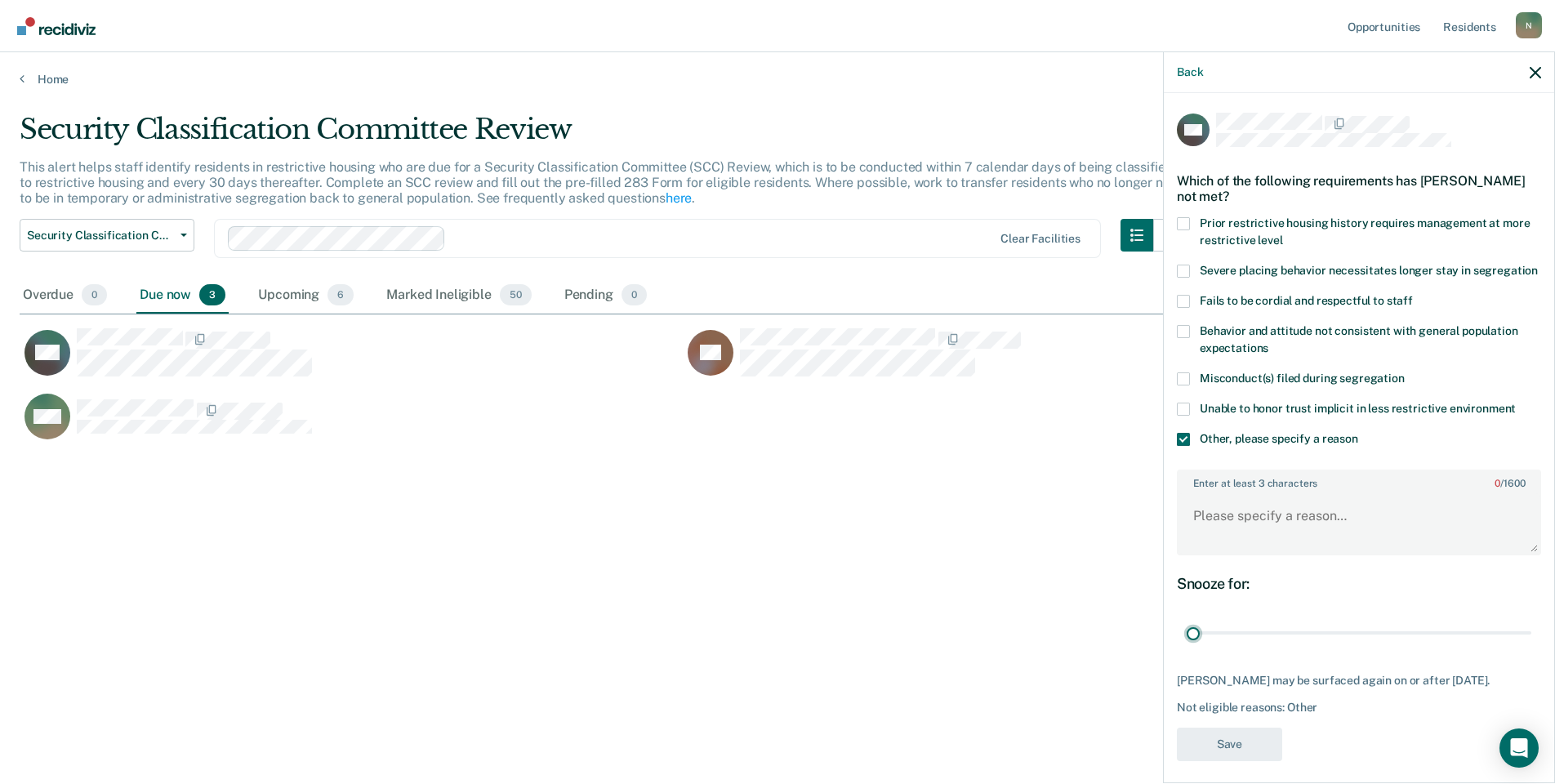
drag, startPoint x: 1517, startPoint y: 652, endPoint x: 1068, endPoint y: 609, distance: 451.1
type input "1"
click at [1187, 619] on input "range" at bounding box center [1359, 633] width 345 height 28
click at [1219, 549] on textarea "Enter at least 3 characters 0 / 1600" at bounding box center [1359, 523] width 361 height 60
type textarea "Temp seg pending alt placement"
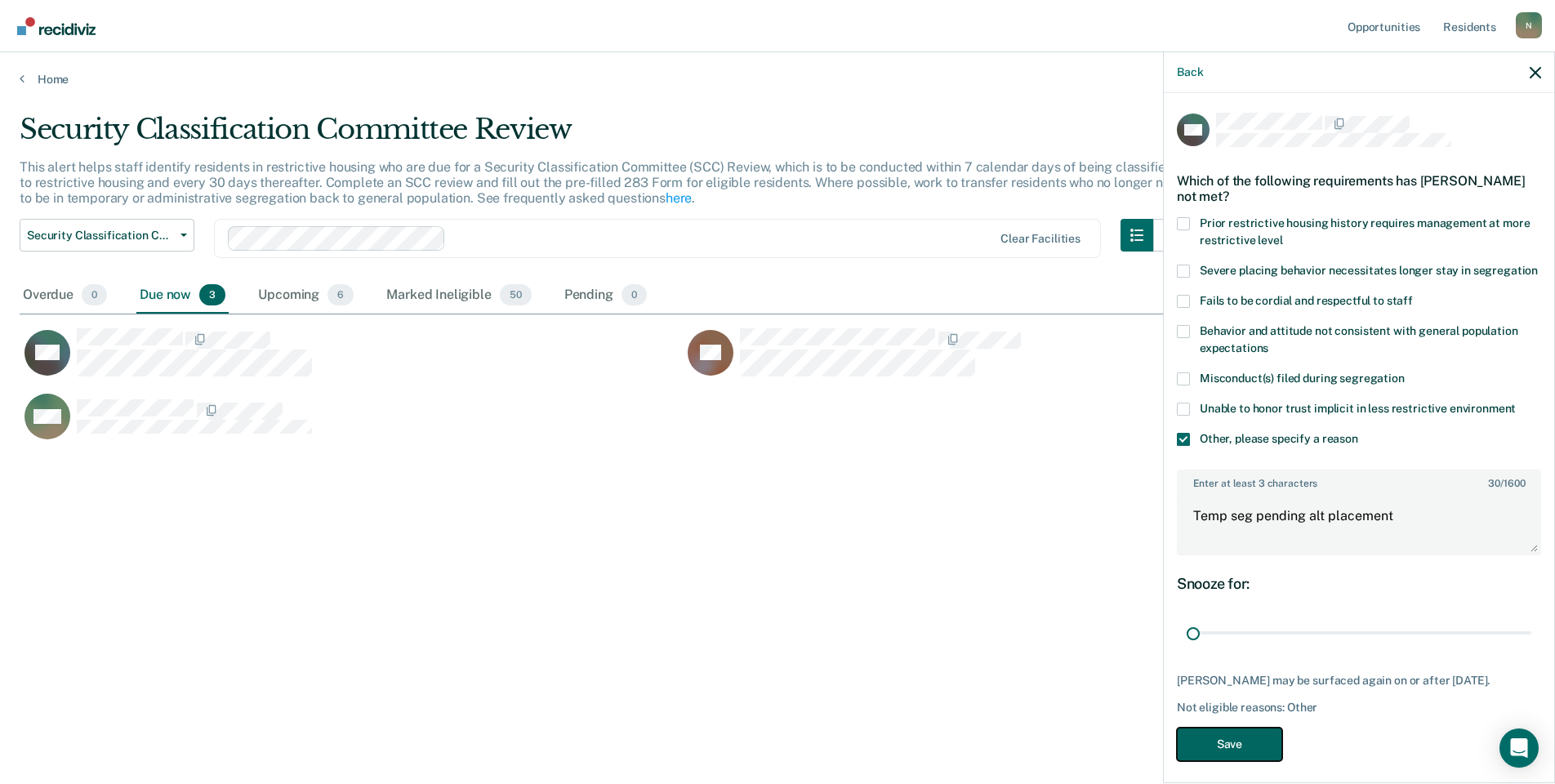
click at [1220, 761] on button "Save" at bounding box center [1230, 744] width 105 height 33
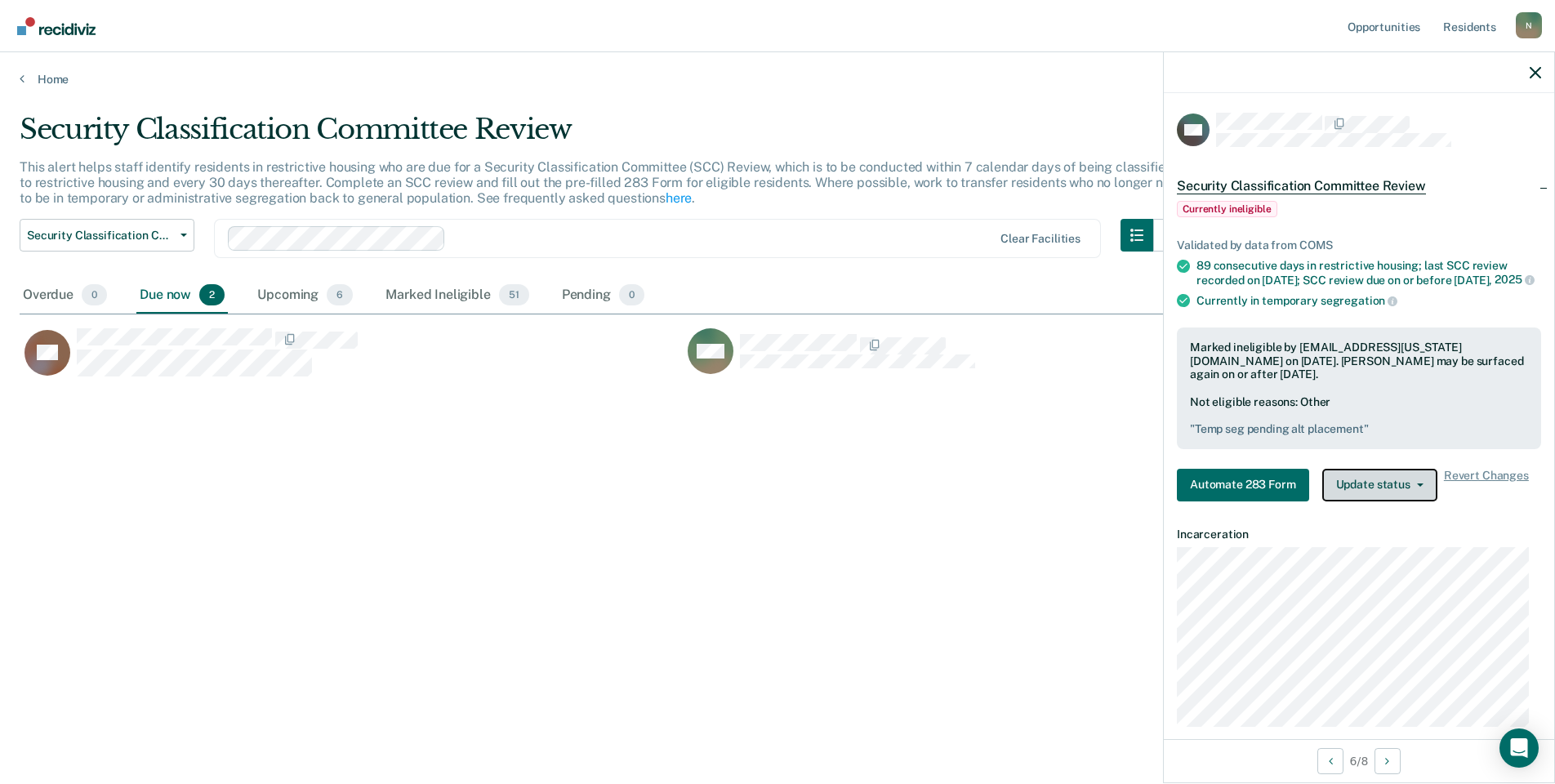
click at [1363, 502] on button "Update status" at bounding box center [1381, 485] width 115 height 33
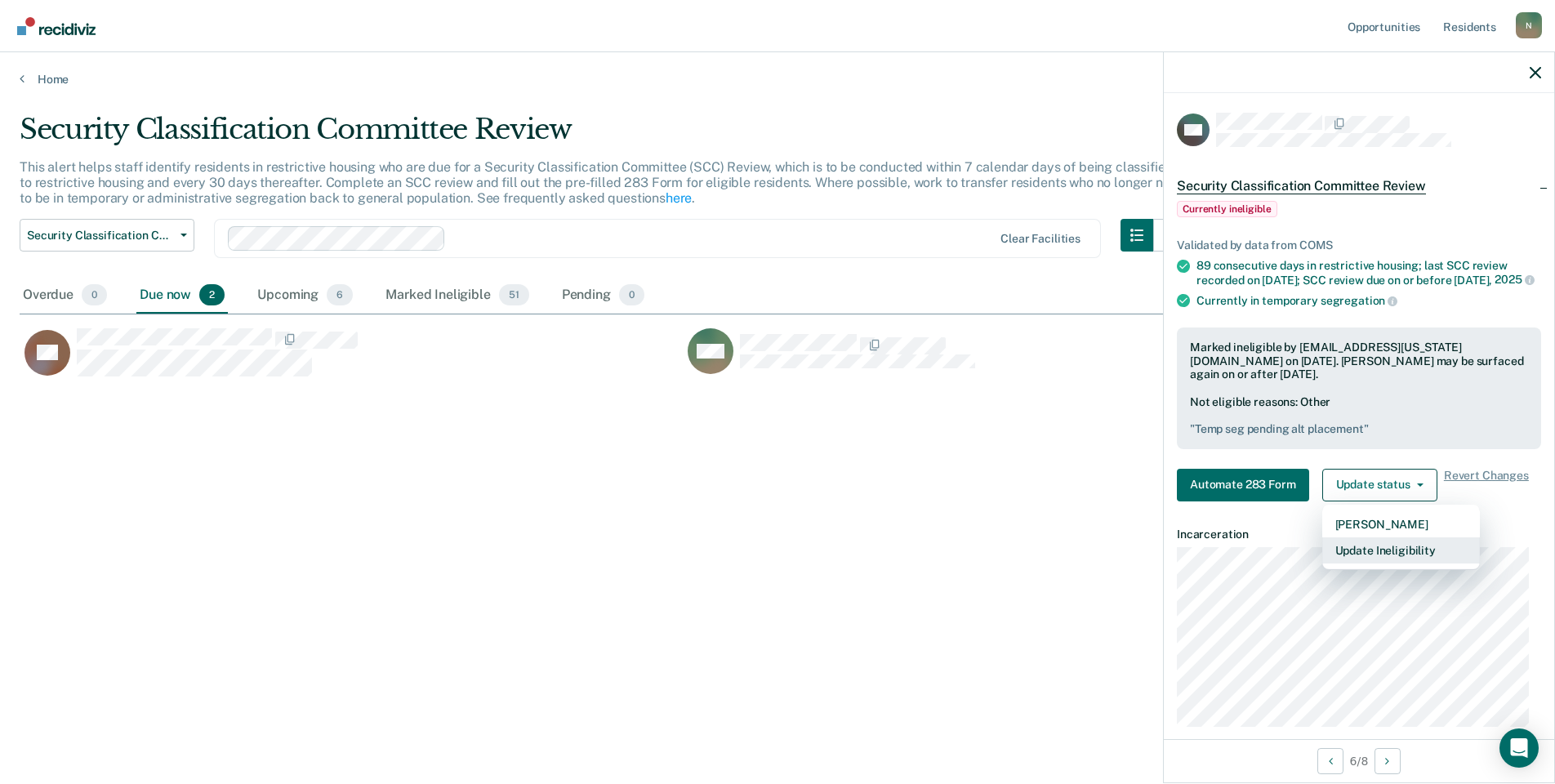
click at [1365, 564] on button "Update Ineligibility" at bounding box center [1402, 550] width 158 height 26
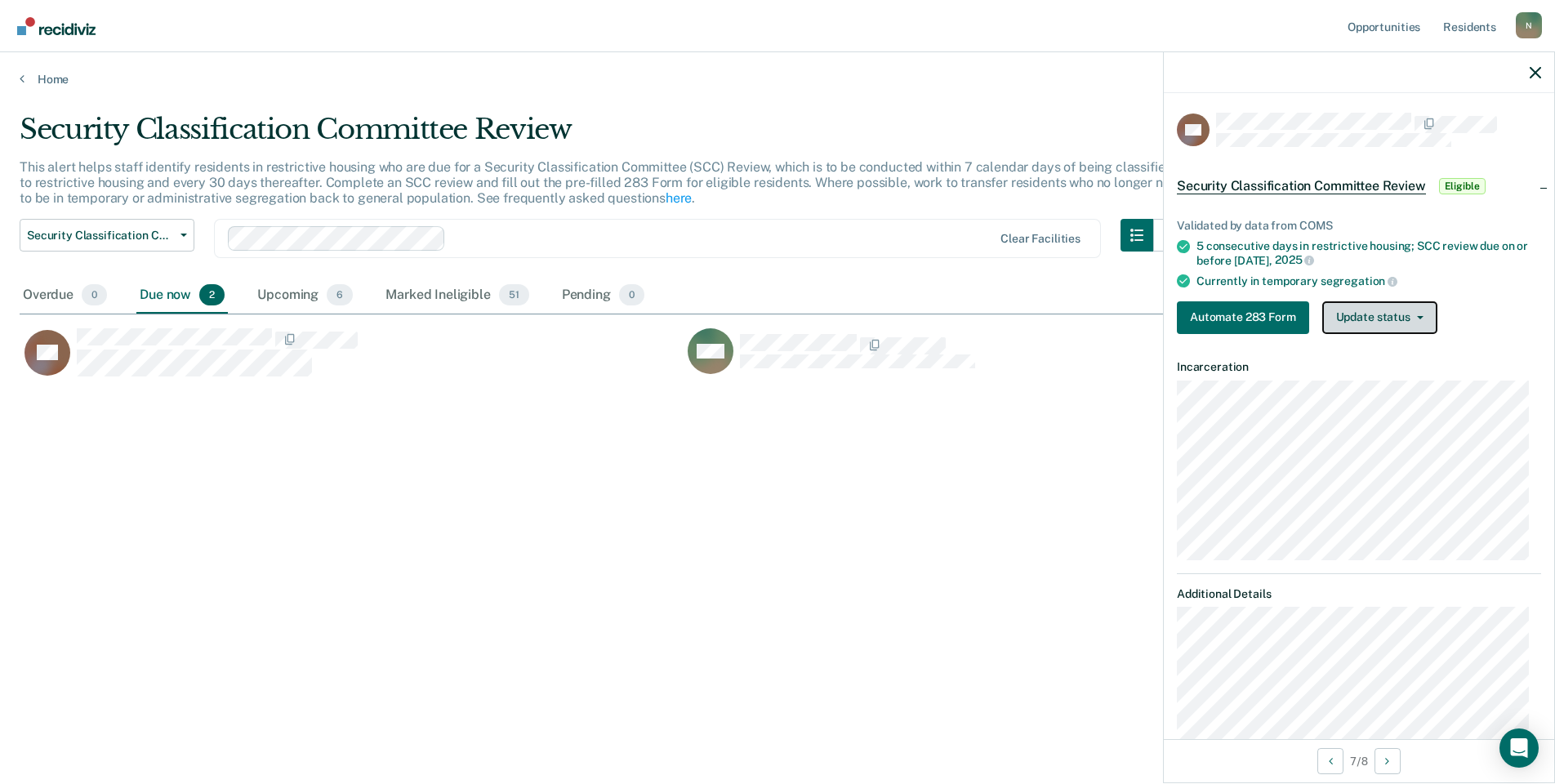
click at [1353, 330] on button "Update status" at bounding box center [1381, 317] width 115 height 33
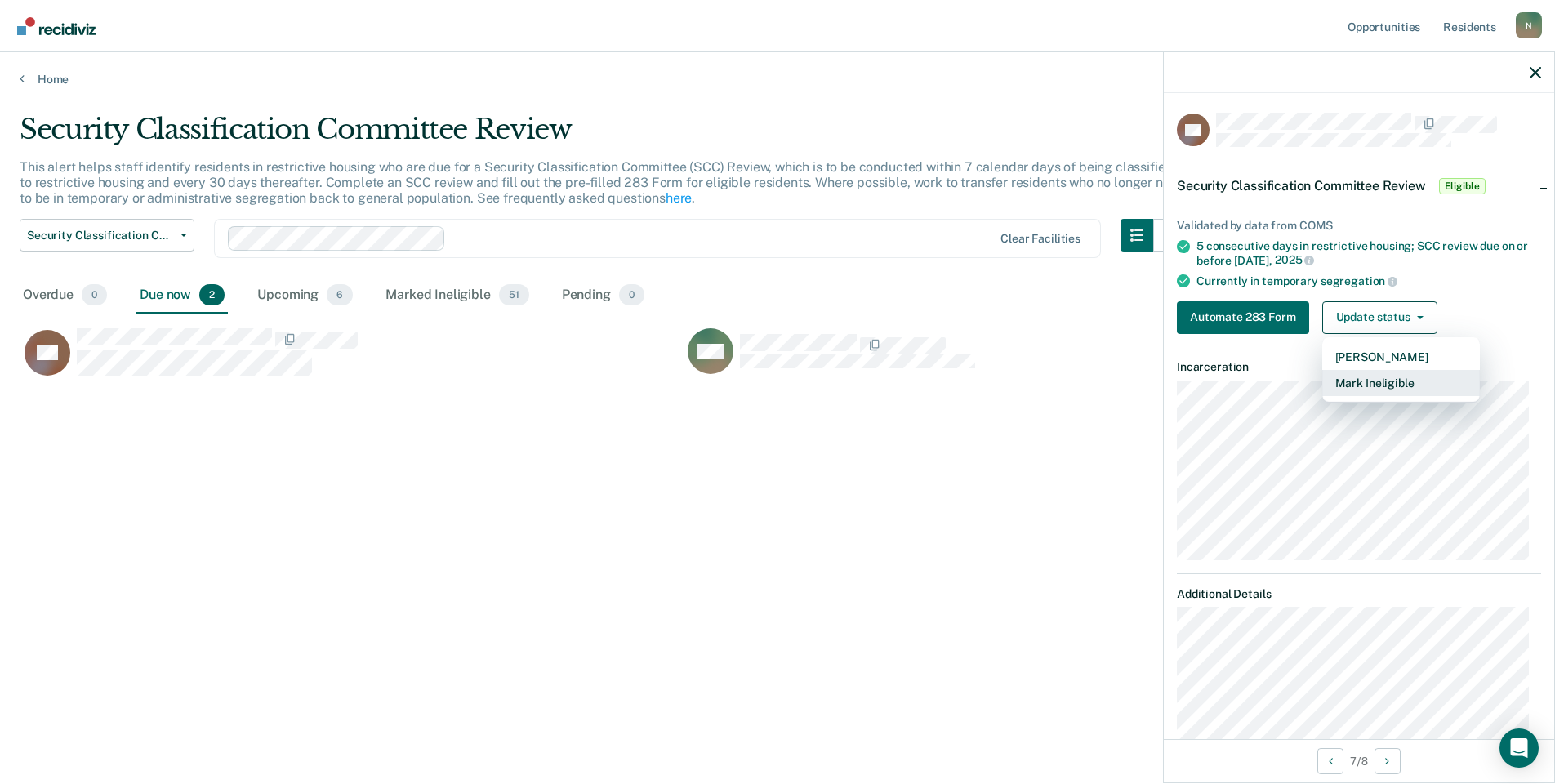
click at [1333, 380] on button "Mark Ineligible" at bounding box center [1402, 383] width 158 height 26
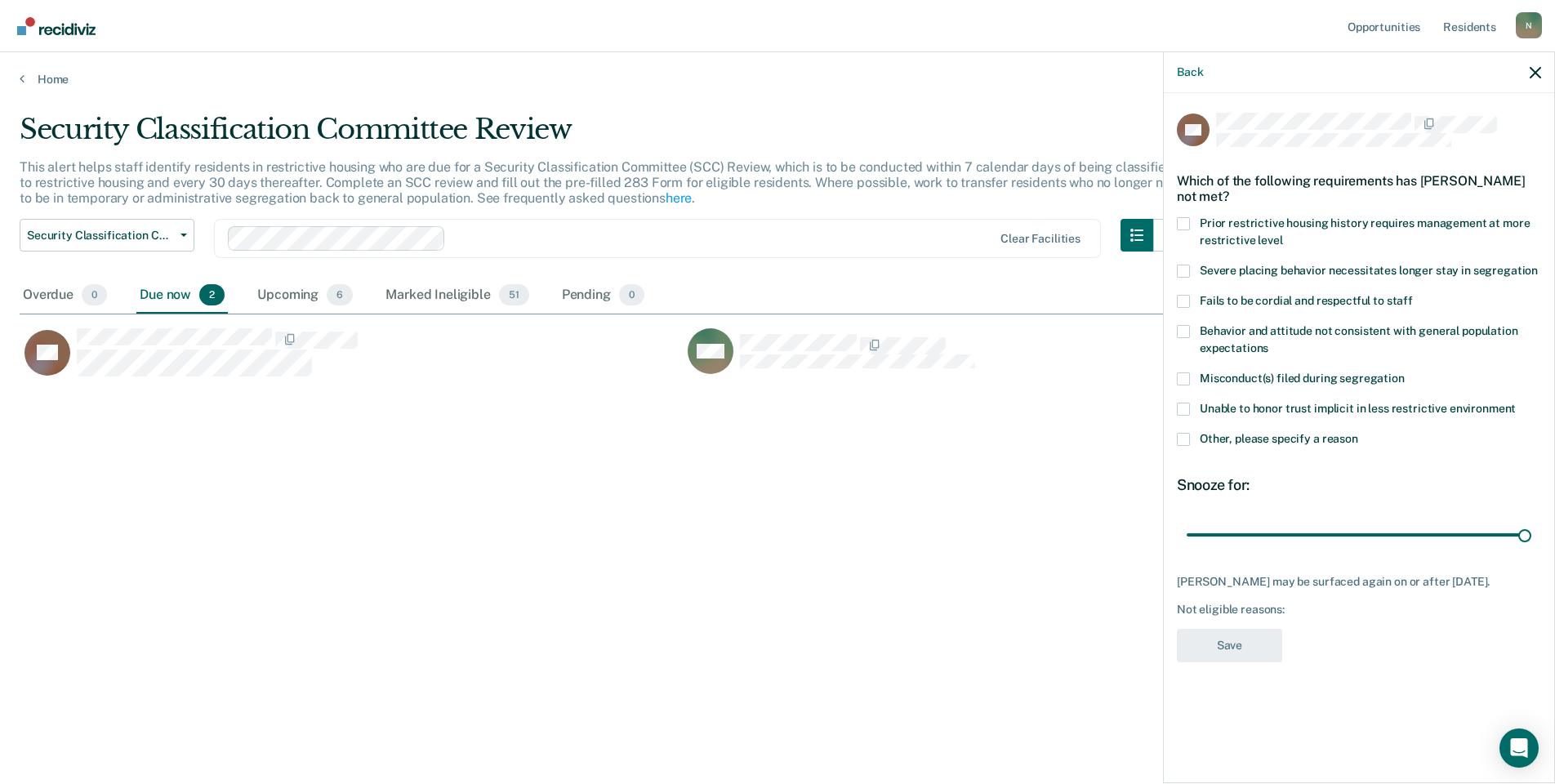
click at [1176, 437] on div "RQ Which of the following requirements has [PERSON_NAME] not met? Prior restric…" at bounding box center [1359, 436] width 391 height 687
click at [1190, 434] on span at bounding box center [1183, 438] width 13 height 13
click at [1358, 432] on input "Other, please specify a reason" at bounding box center [1358, 432] width 0 height 0
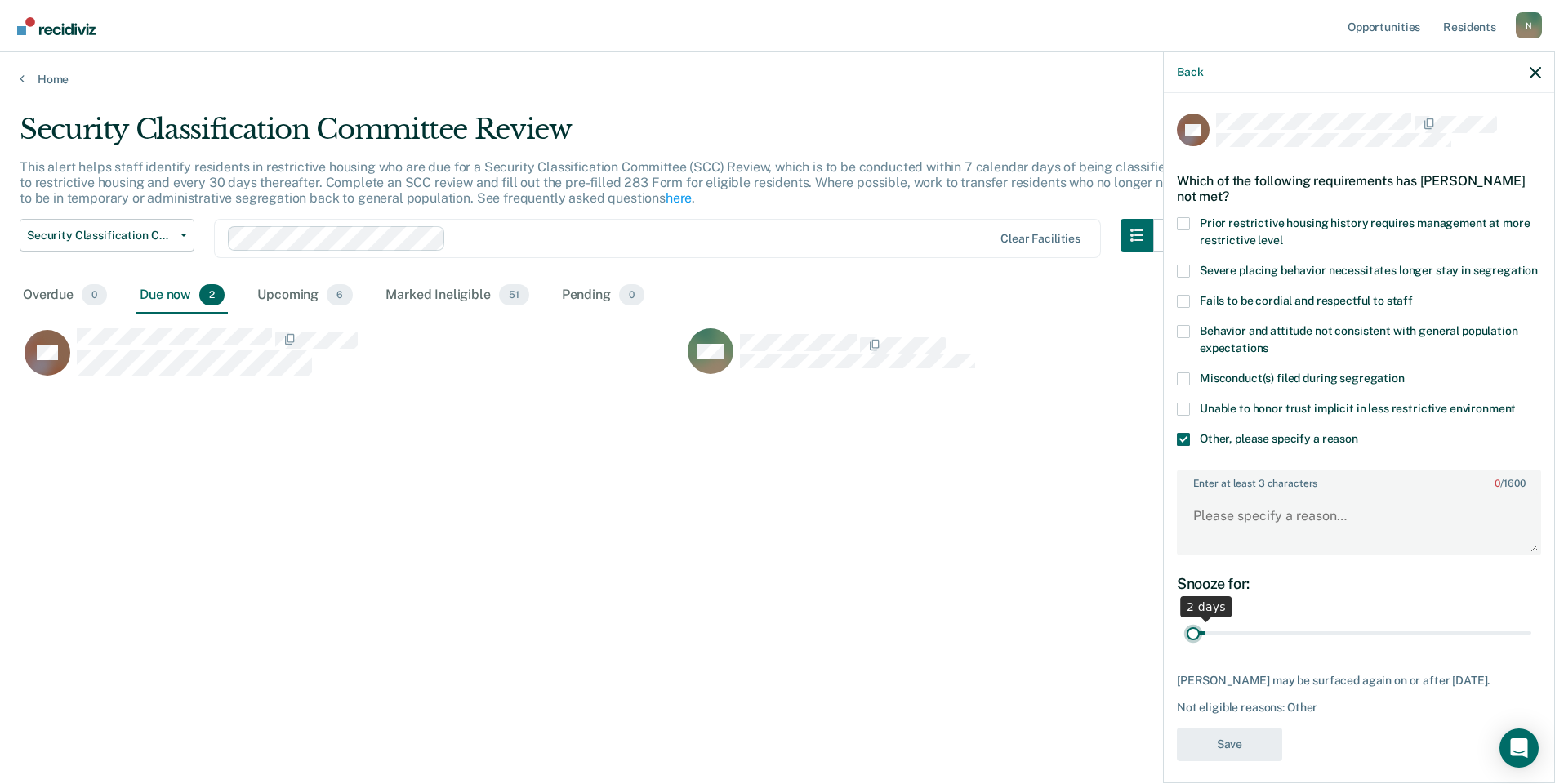
drag, startPoint x: 1515, startPoint y: 645, endPoint x: 1194, endPoint y: 645, distance: 321.0
type input "1"
click at [1194, 645] on input "range" at bounding box center [1359, 633] width 345 height 28
click at [1250, 540] on textarea "Enter at least 3 characters 0 / 1600" at bounding box center [1359, 523] width 361 height 60
type textarea "Temp seg pending misconduct hearing"
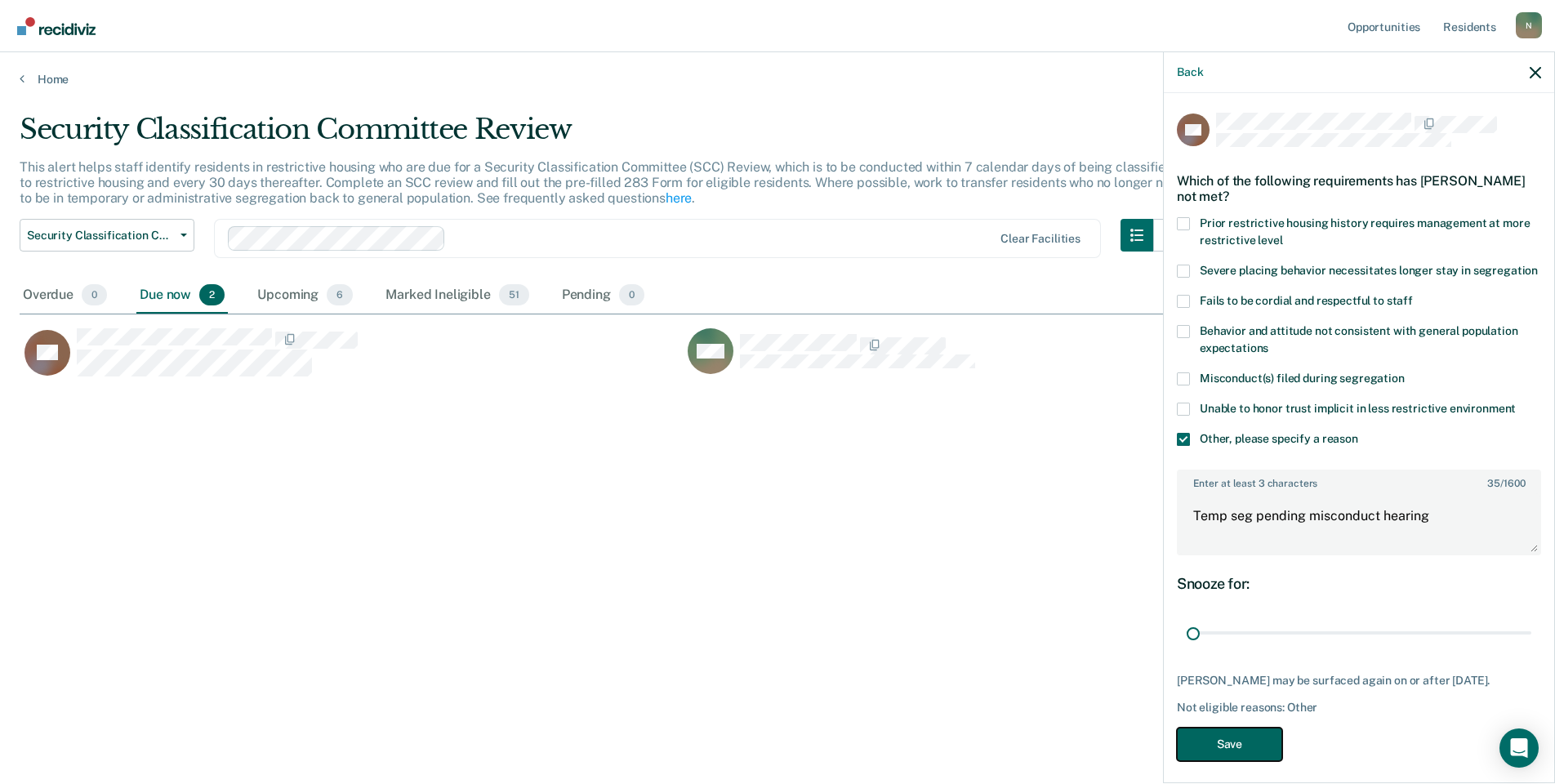
click at [1246, 761] on button "Save" at bounding box center [1230, 744] width 105 height 33
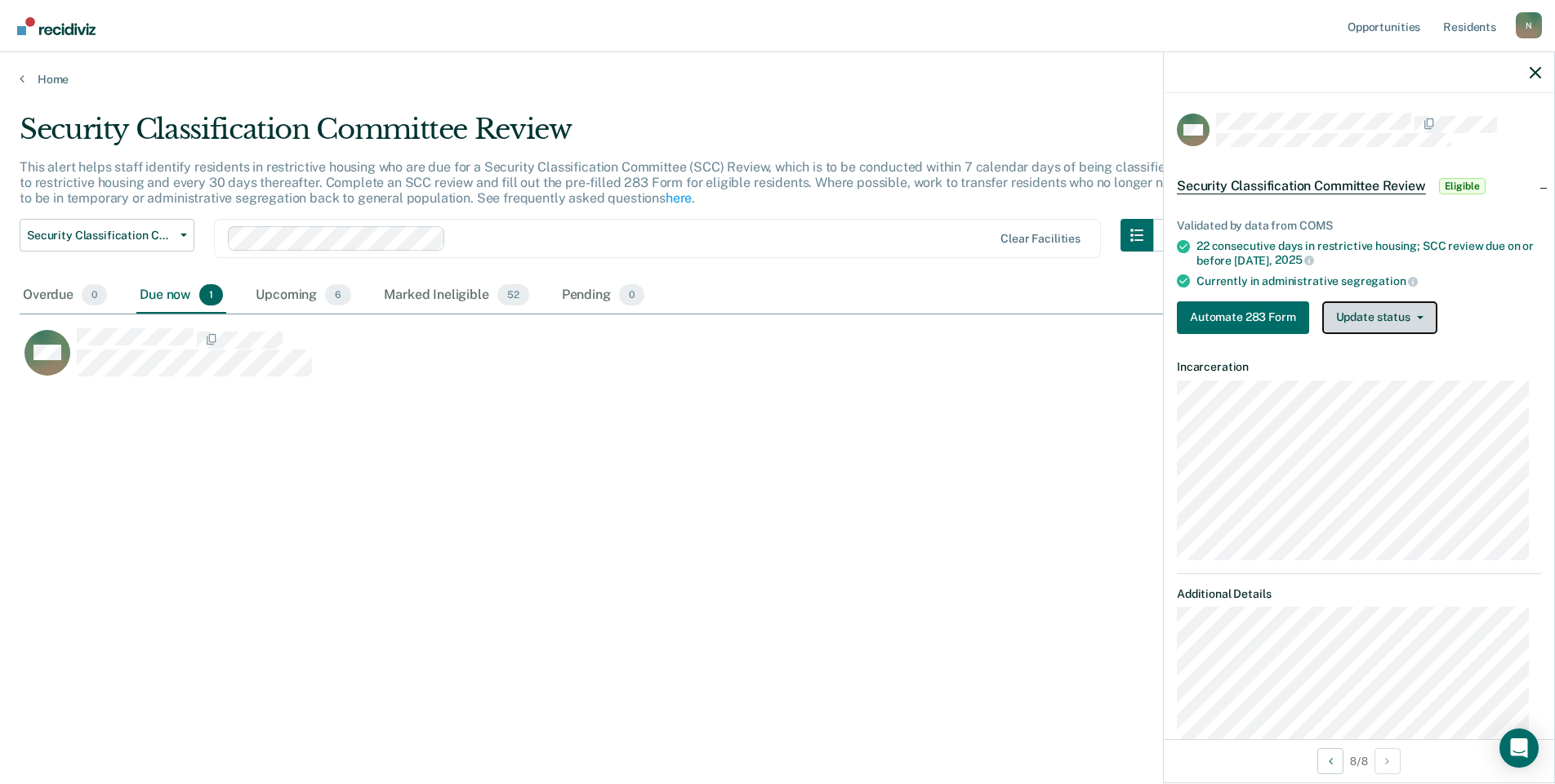
click at [1369, 325] on button "Update status" at bounding box center [1381, 317] width 115 height 33
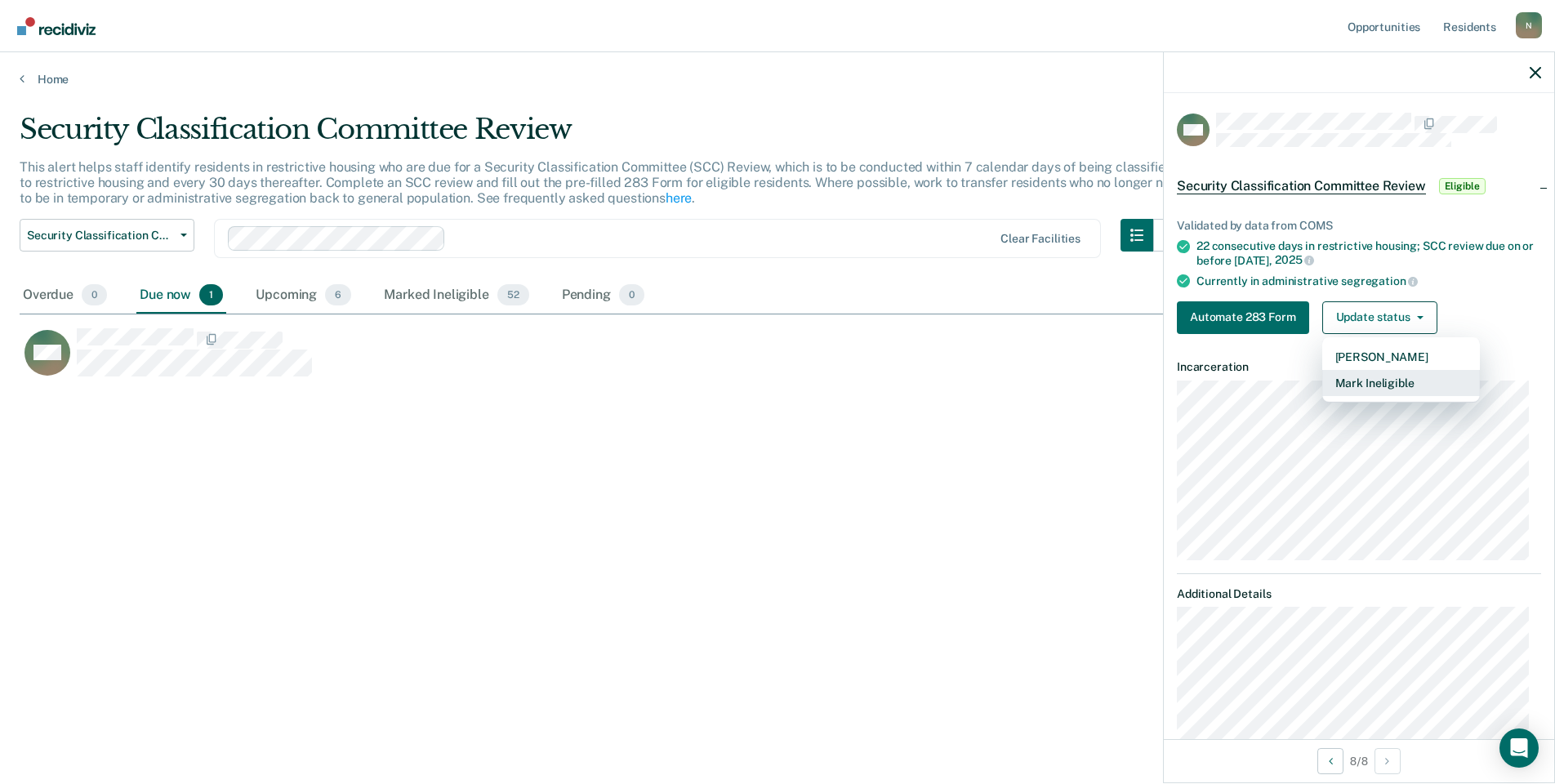
click at [1386, 377] on button "Mark Ineligible" at bounding box center [1402, 383] width 158 height 26
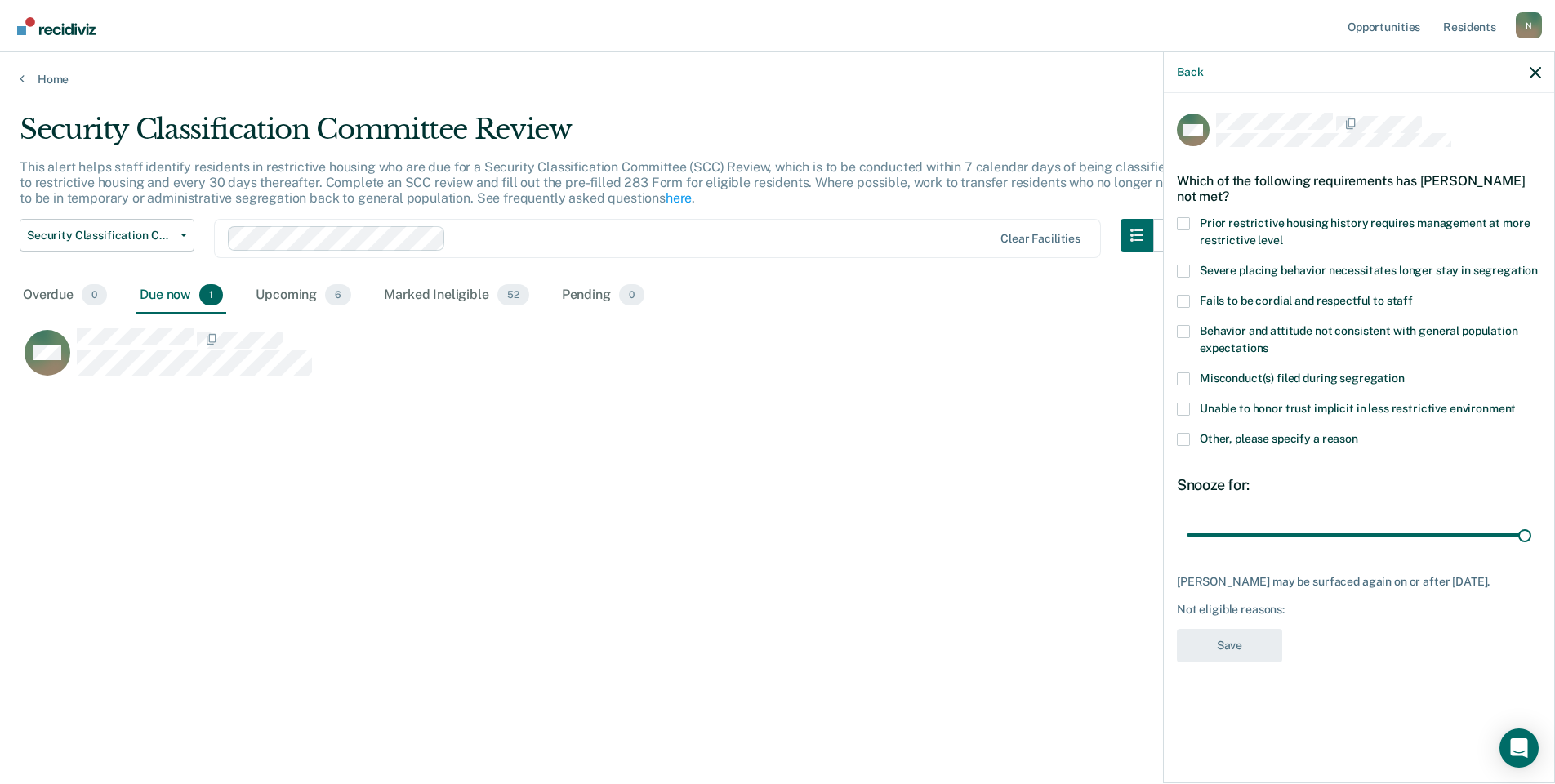
click at [1186, 437] on span at bounding box center [1183, 438] width 13 height 13
click at [1358, 432] on input "Other, please specify a reason" at bounding box center [1358, 432] width 0 height 0
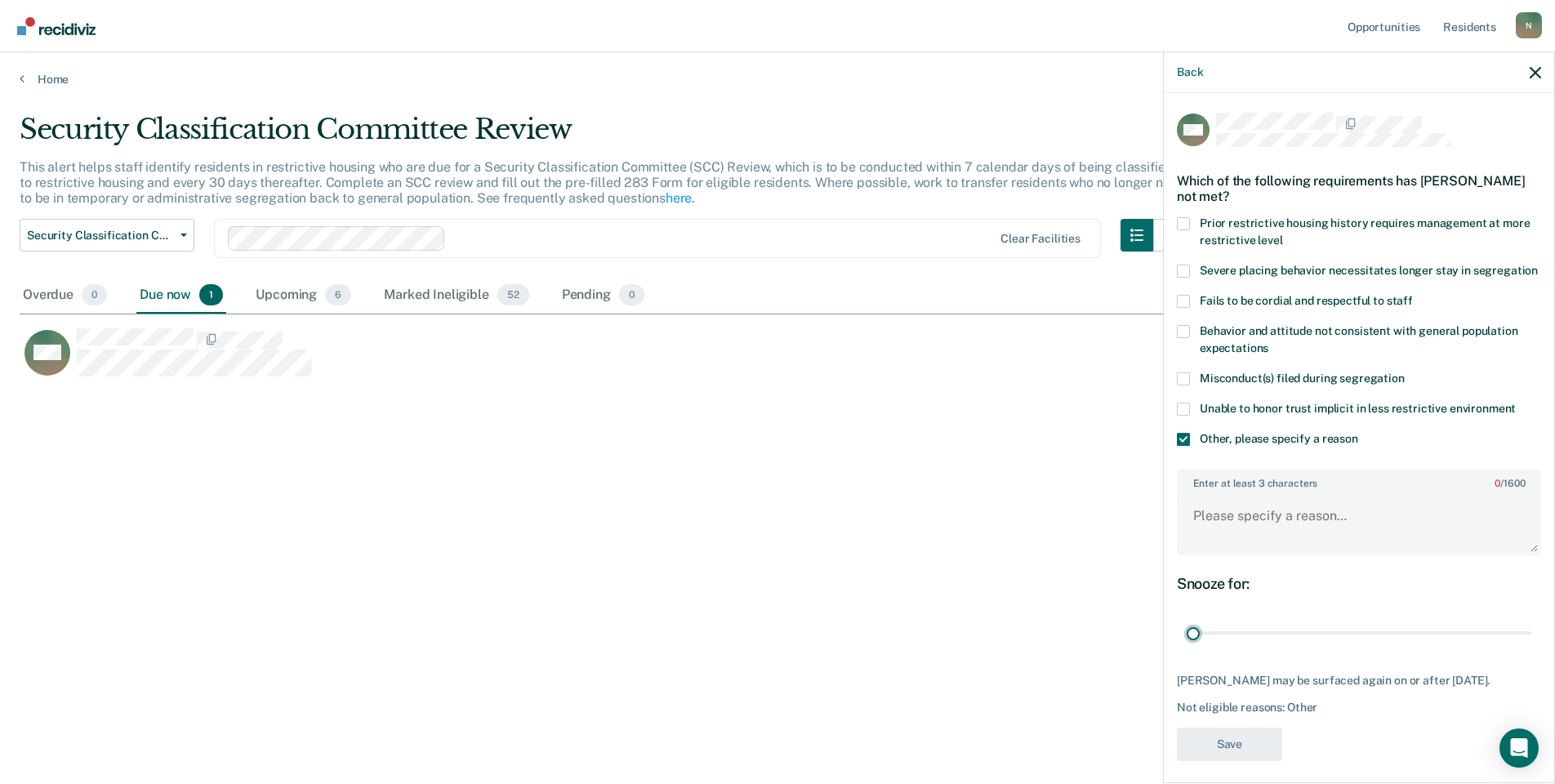
drag, startPoint x: 1514, startPoint y: 653, endPoint x: 1169, endPoint y: 647, distance: 345.1
type input "1"
click at [1187, 648] on input "range" at bounding box center [1359, 633] width 345 height 28
click at [1191, 548] on textarea "Enter at least 3 characters 0 / 1600" at bounding box center [1359, 523] width 361 height 60
type textarea "Xfer from URF with detention, it ends [DATE]"
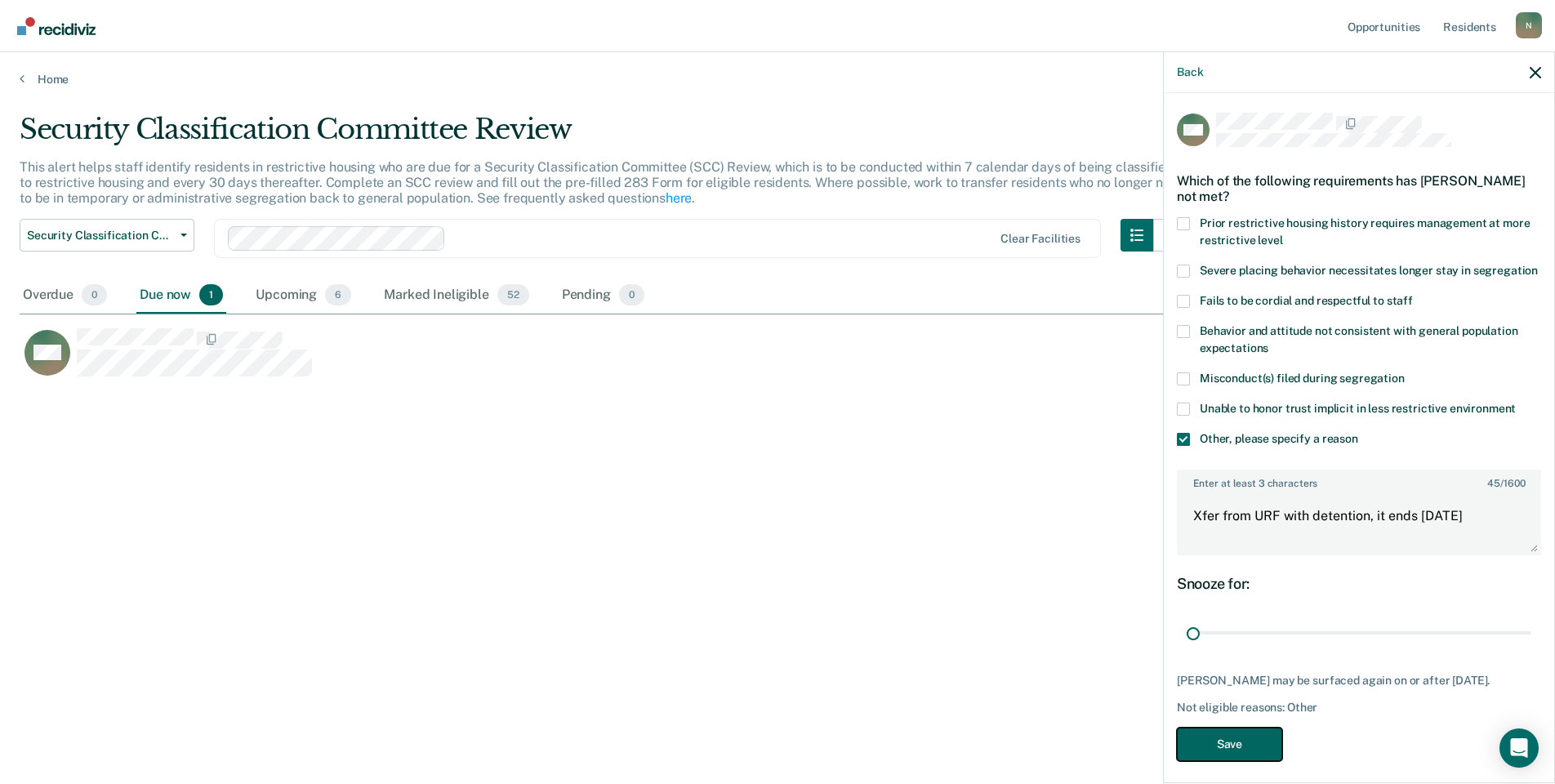
drag, startPoint x: 1232, startPoint y: 759, endPoint x: 1198, endPoint y: 749, distance: 35.4
click at [1232, 760] on button "Save" at bounding box center [1230, 744] width 105 height 33
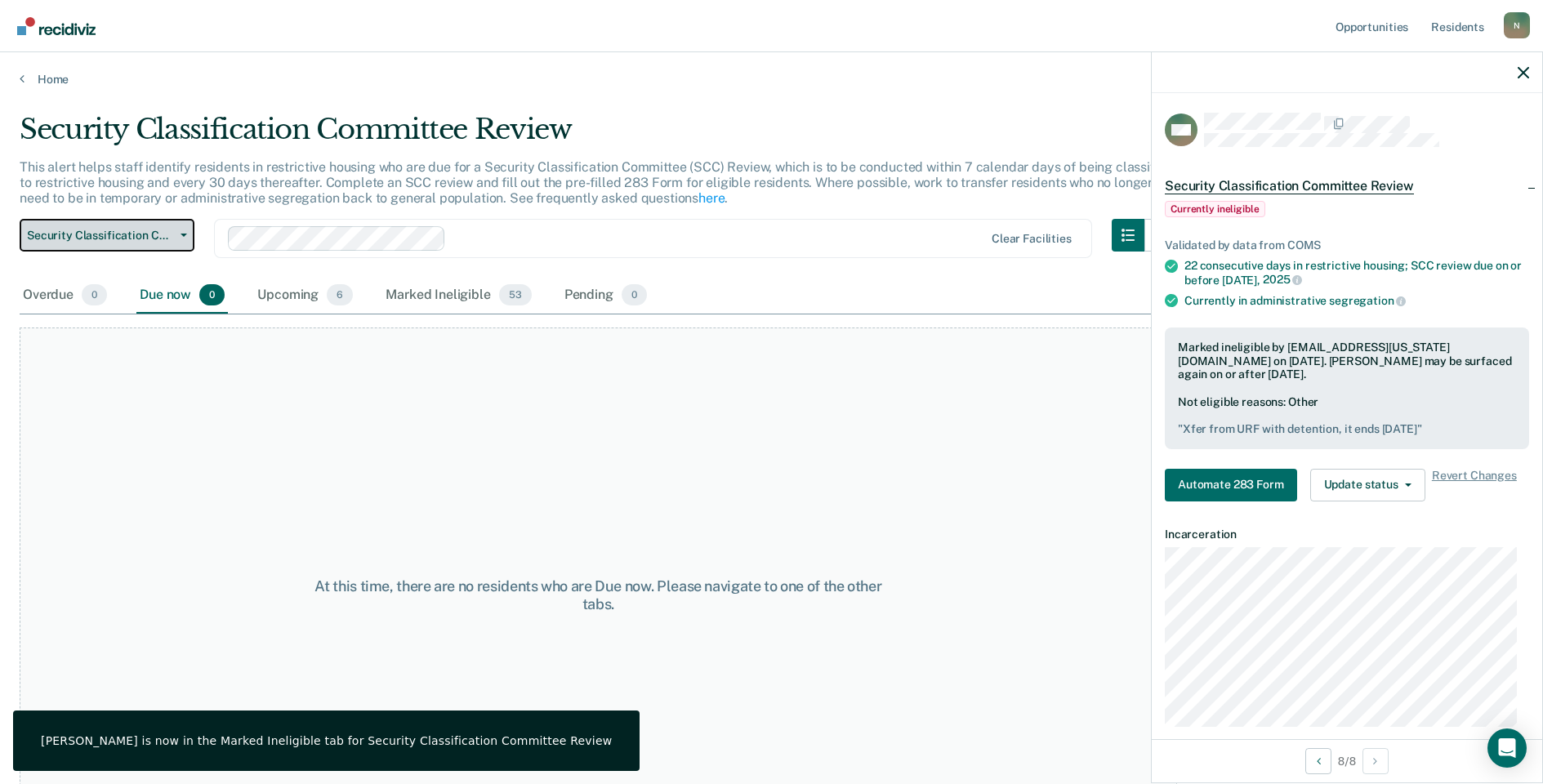
click at [179, 242] on button "Security Classification Committee Review" at bounding box center [106, 236] width 174 height 33
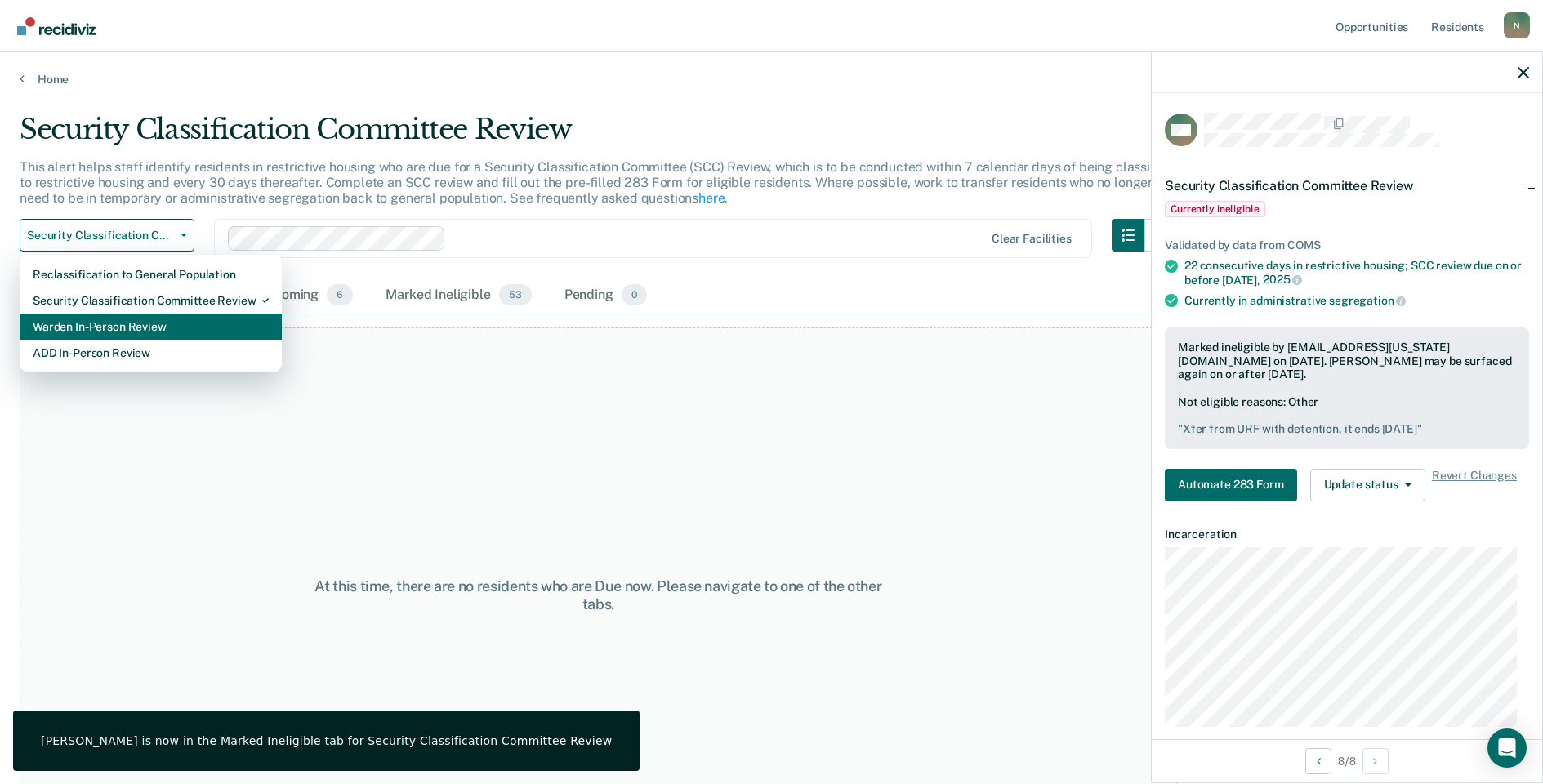
click at [138, 316] on div "Warden In-Person Review" at bounding box center [151, 326] width 236 height 26
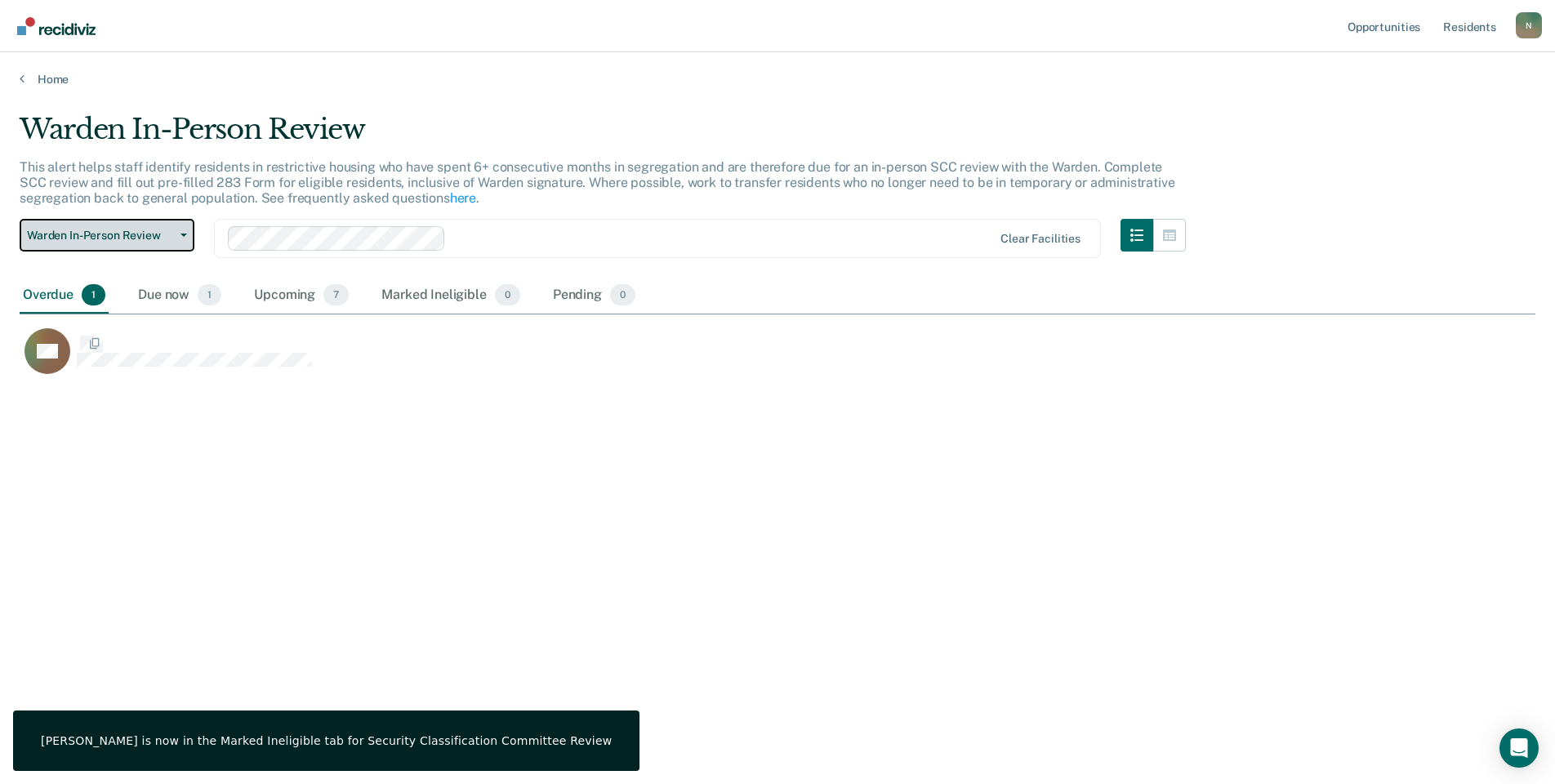
scroll to position [537, 1504]
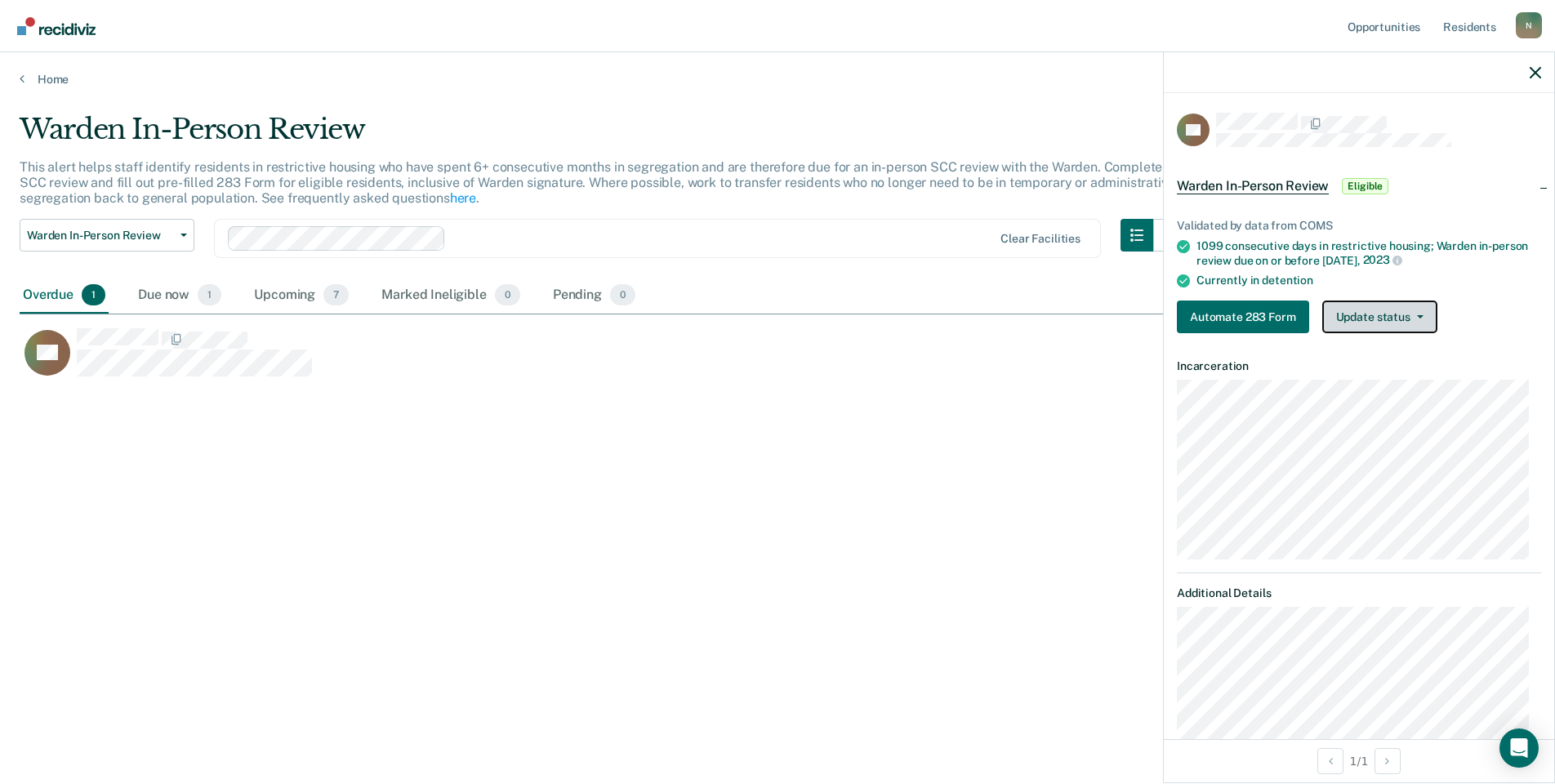
click at [1384, 319] on button "Update status" at bounding box center [1381, 317] width 115 height 33
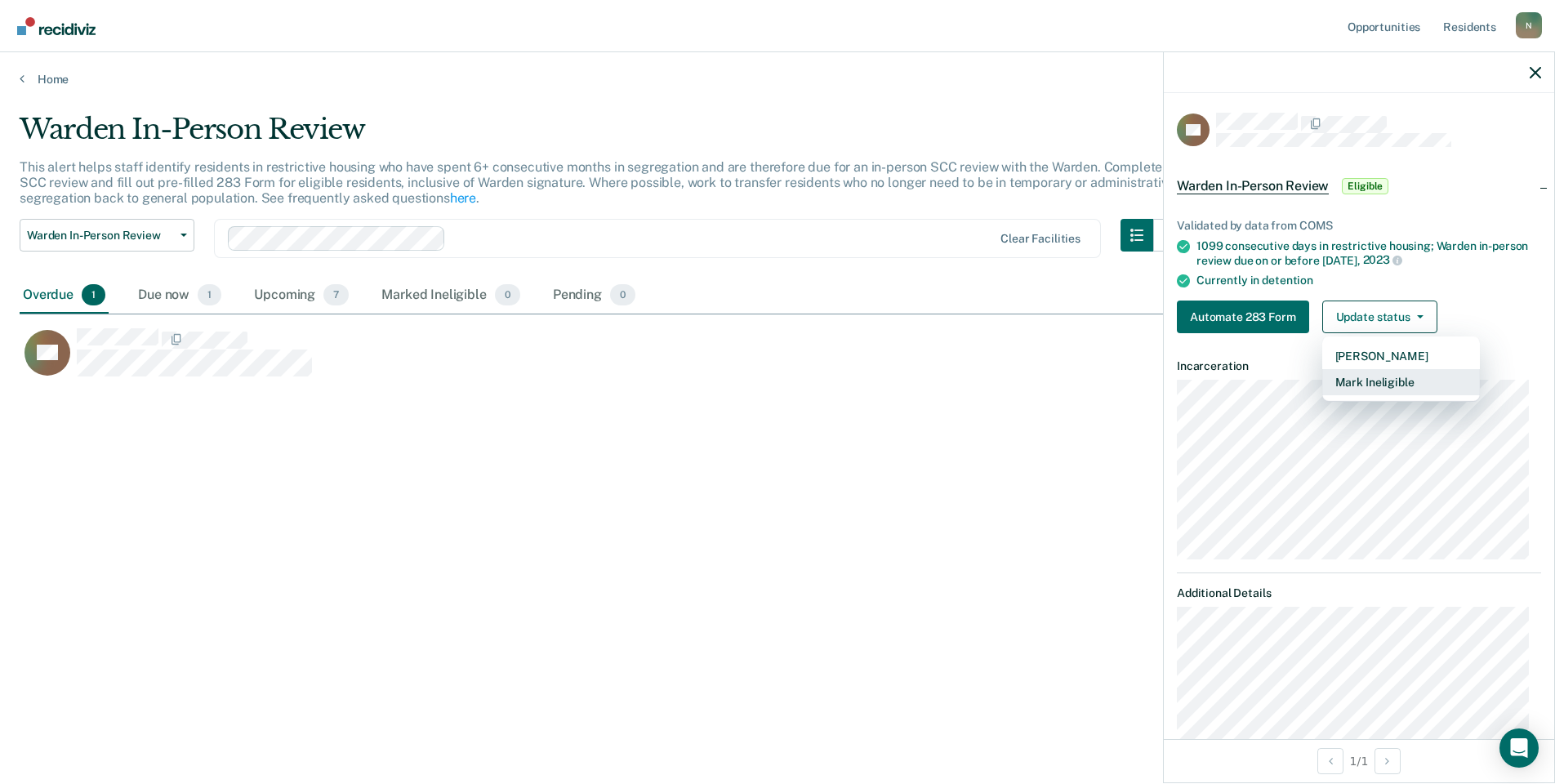
click at [1353, 378] on button "Mark Ineligible" at bounding box center [1402, 382] width 158 height 26
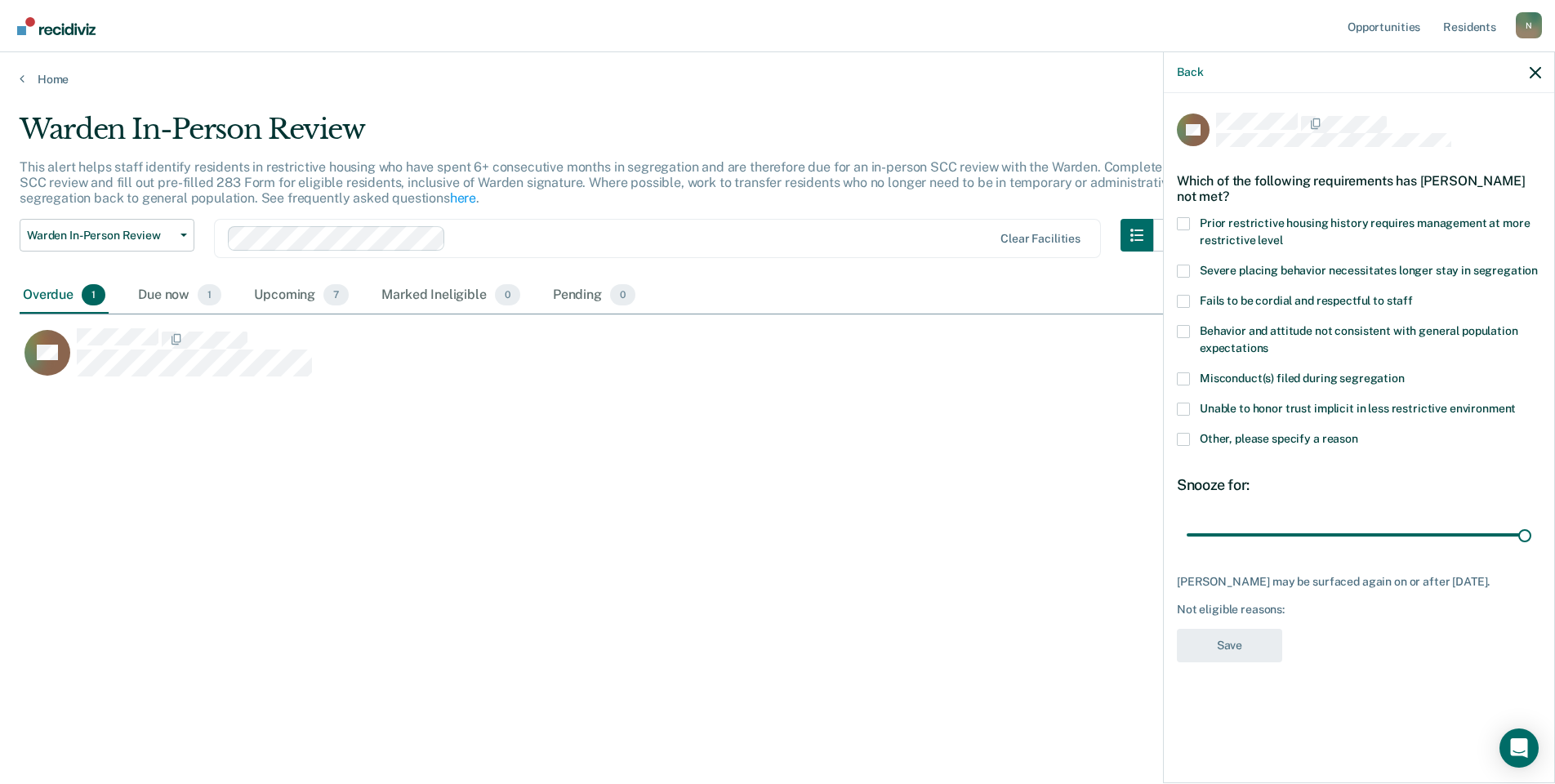
click at [1181, 445] on label "Other, please specify a reason" at bounding box center [1359, 441] width 364 height 18
click at [1358, 432] on input "Other, please specify a reason" at bounding box center [1358, 432] width 0 height 0
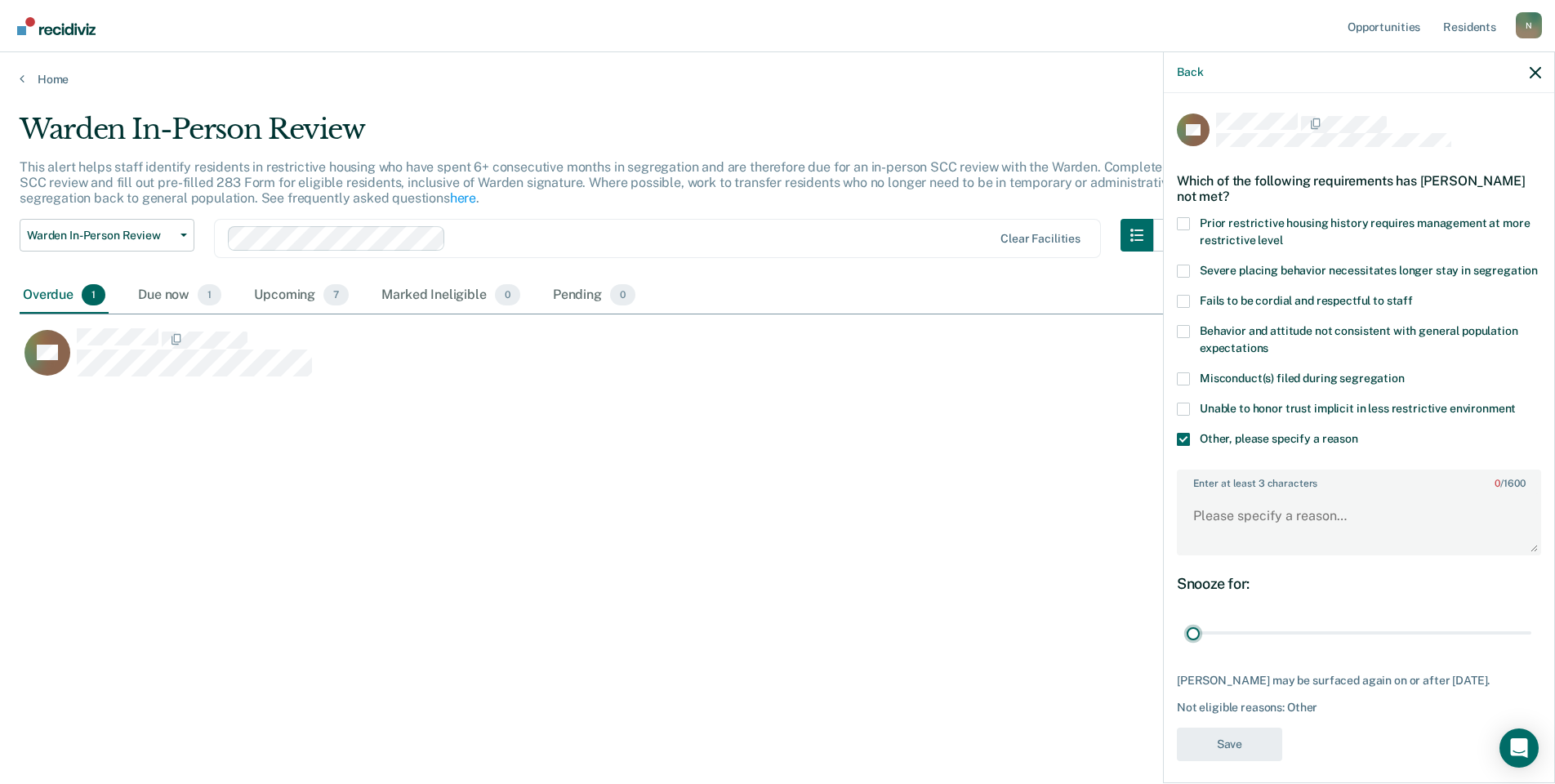
drag, startPoint x: 1511, startPoint y: 645, endPoint x: 1154, endPoint y: 622, distance: 357.7
type input "1"
click at [1187, 648] on input "range" at bounding box center [1359, 633] width 345 height 28
click at [1210, 539] on textarea "Enter at least 3 characters 0 / 1600" at bounding box center [1359, 523] width 361 height 60
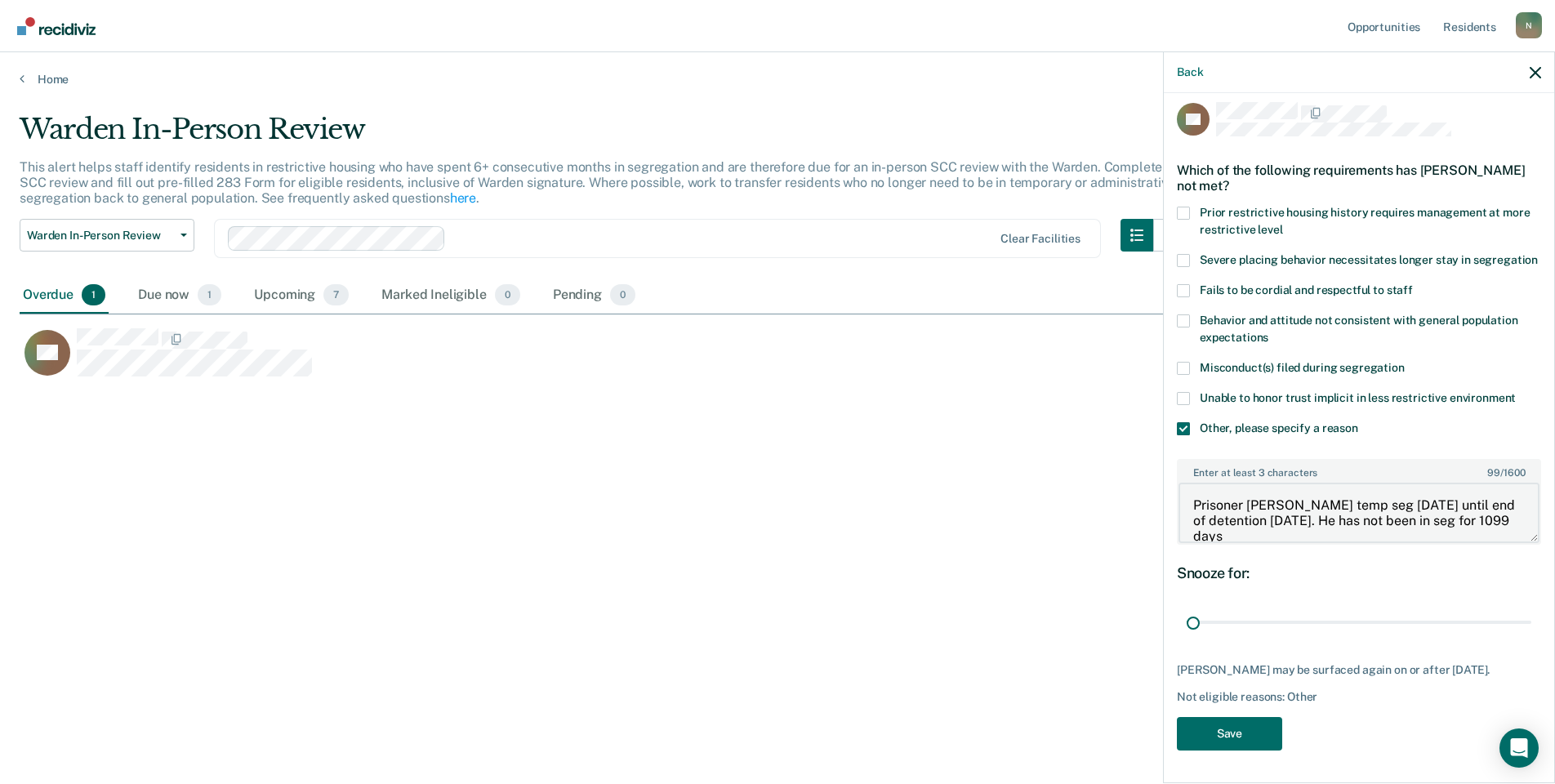
scroll to position [40, 0]
type textarea "Prisoner [PERSON_NAME] temp seg [DATE] until end of detention [DATE]. He has no…"
click at [1238, 742] on button "Save" at bounding box center [1230, 733] width 105 height 33
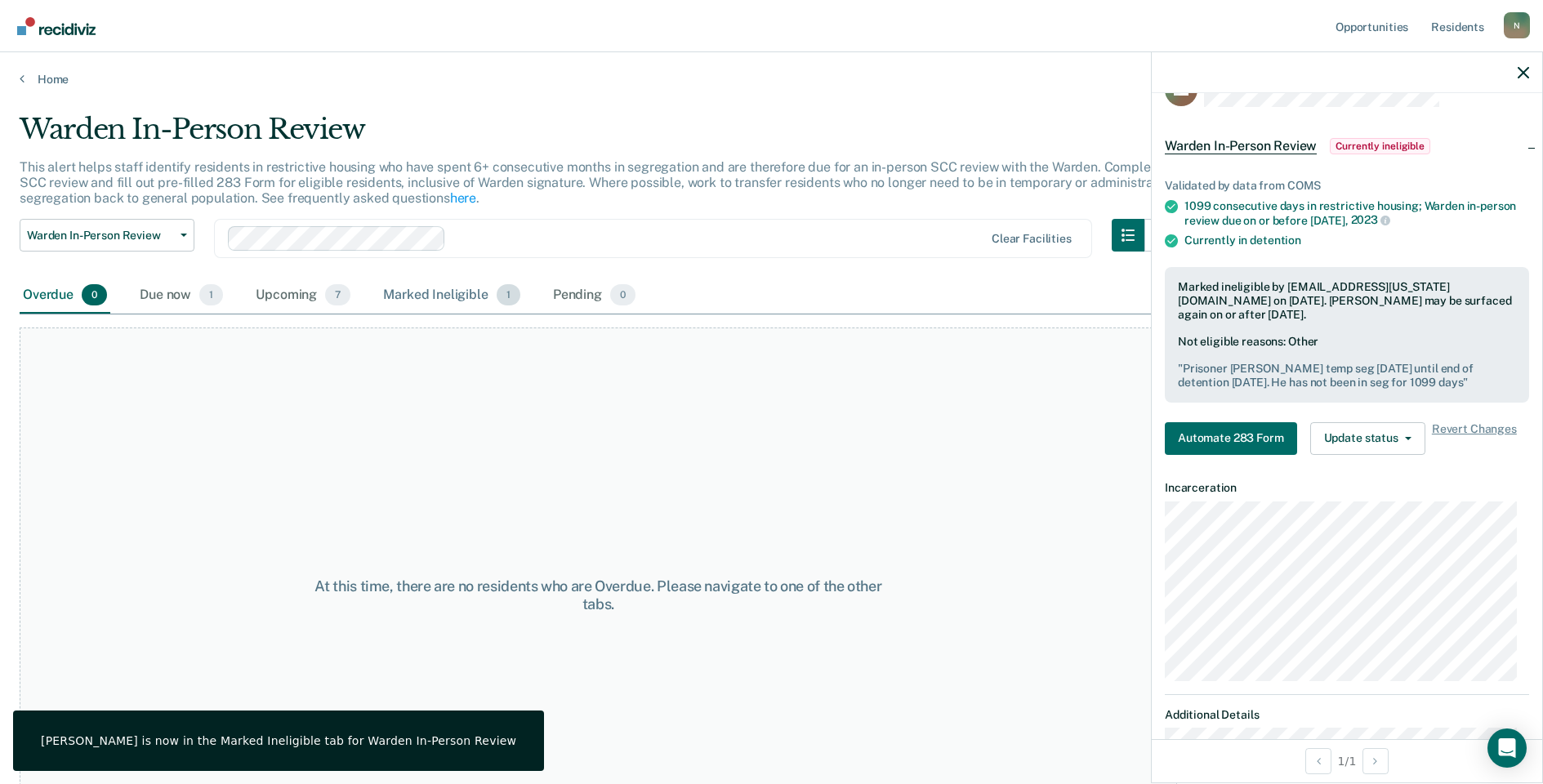
click at [435, 301] on div "Marked Ineligible 1" at bounding box center [452, 295] width 144 height 36
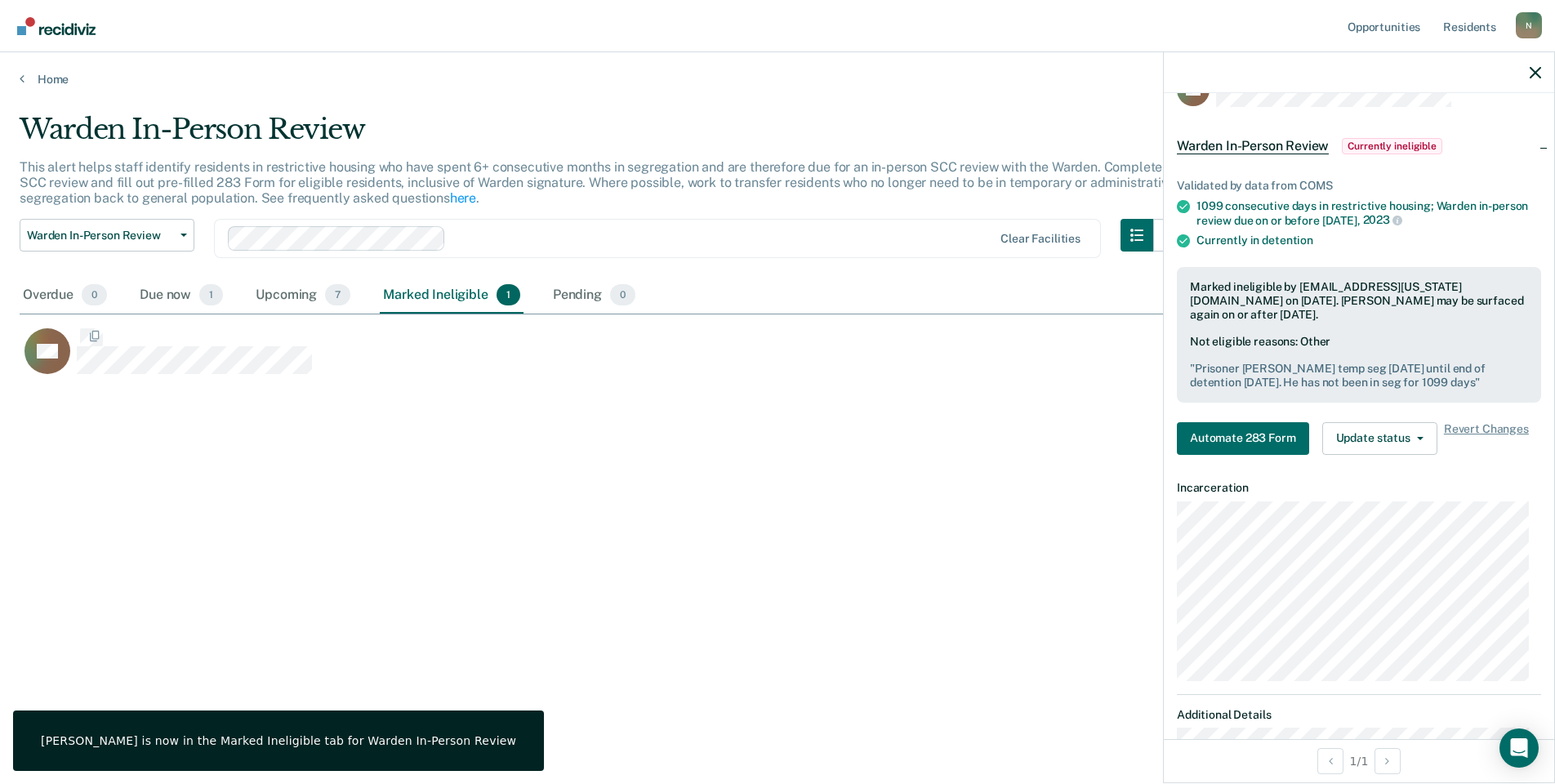
scroll to position [537, 1504]
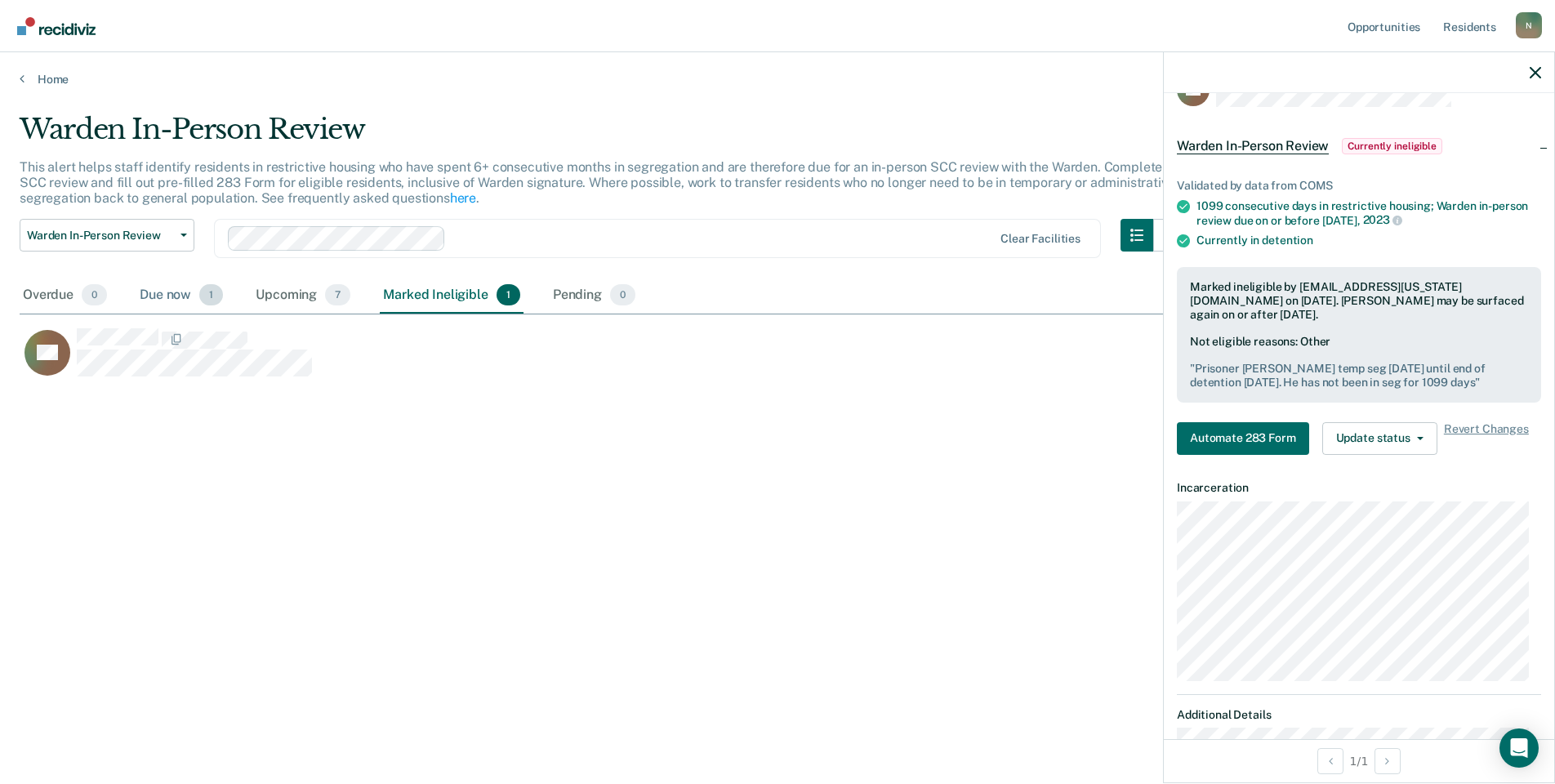
click at [171, 292] on div "Due now 1" at bounding box center [181, 295] width 90 height 36
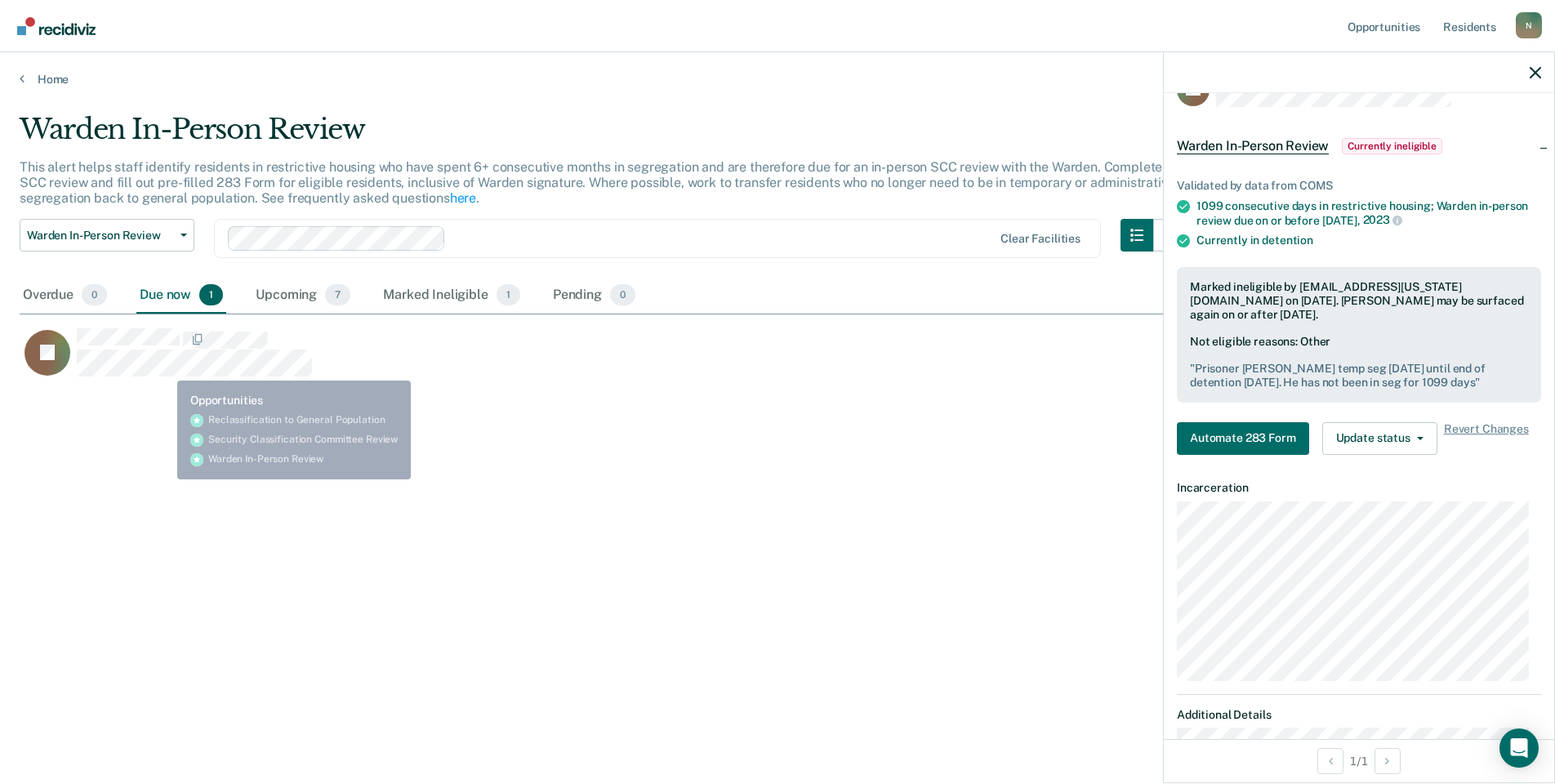
click at [165, 406] on div "Warden In-Person Review This alert helps staff identify residents in restrictiv…" at bounding box center [778, 387] width 1516 height 548
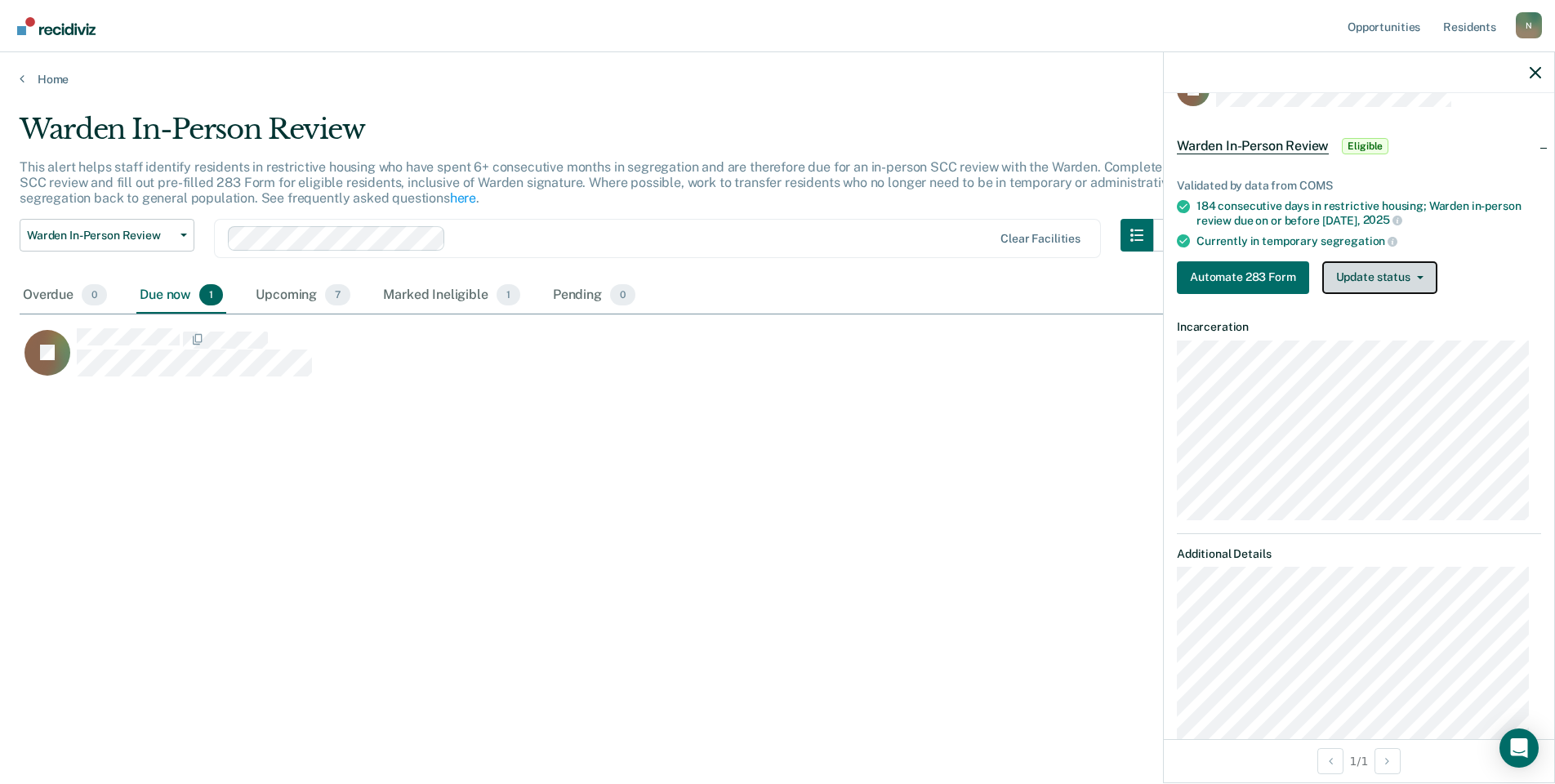
click at [1347, 276] on button "Update status" at bounding box center [1381, 278] width 115 height 33
click at [1365, 341] on button "Mark Ineligible" at bounding box center [1402, 343] width 158 height 26
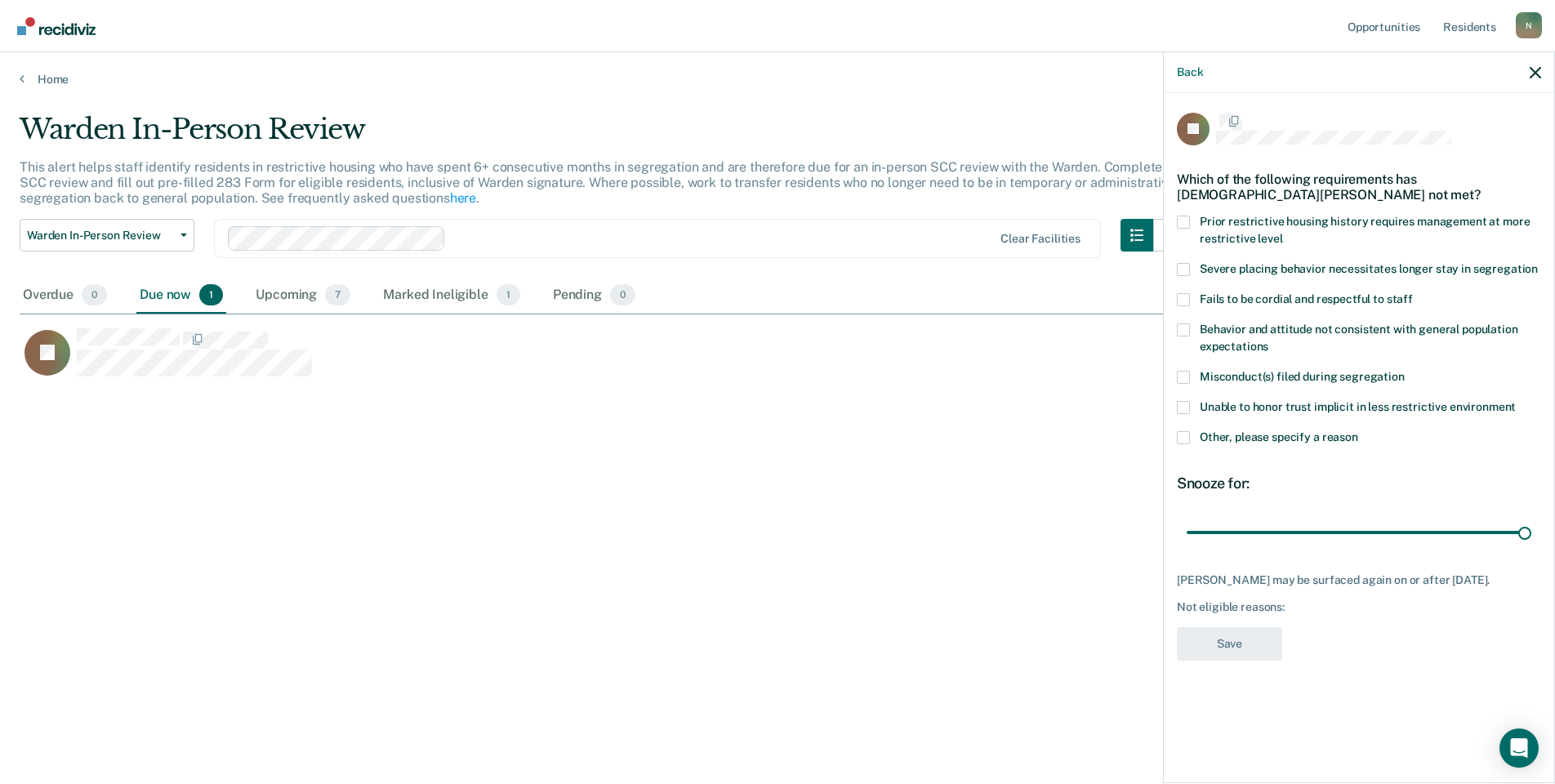
scroll to position [0, 0]
click at [1180, 447] on label "Other, please specify a reason" at bounding box center [1359, 441] width 364 height 18
click at [1358, 432] on input "Other, please specify a reason" at bounding box center [1358, 432] width 0 height 0
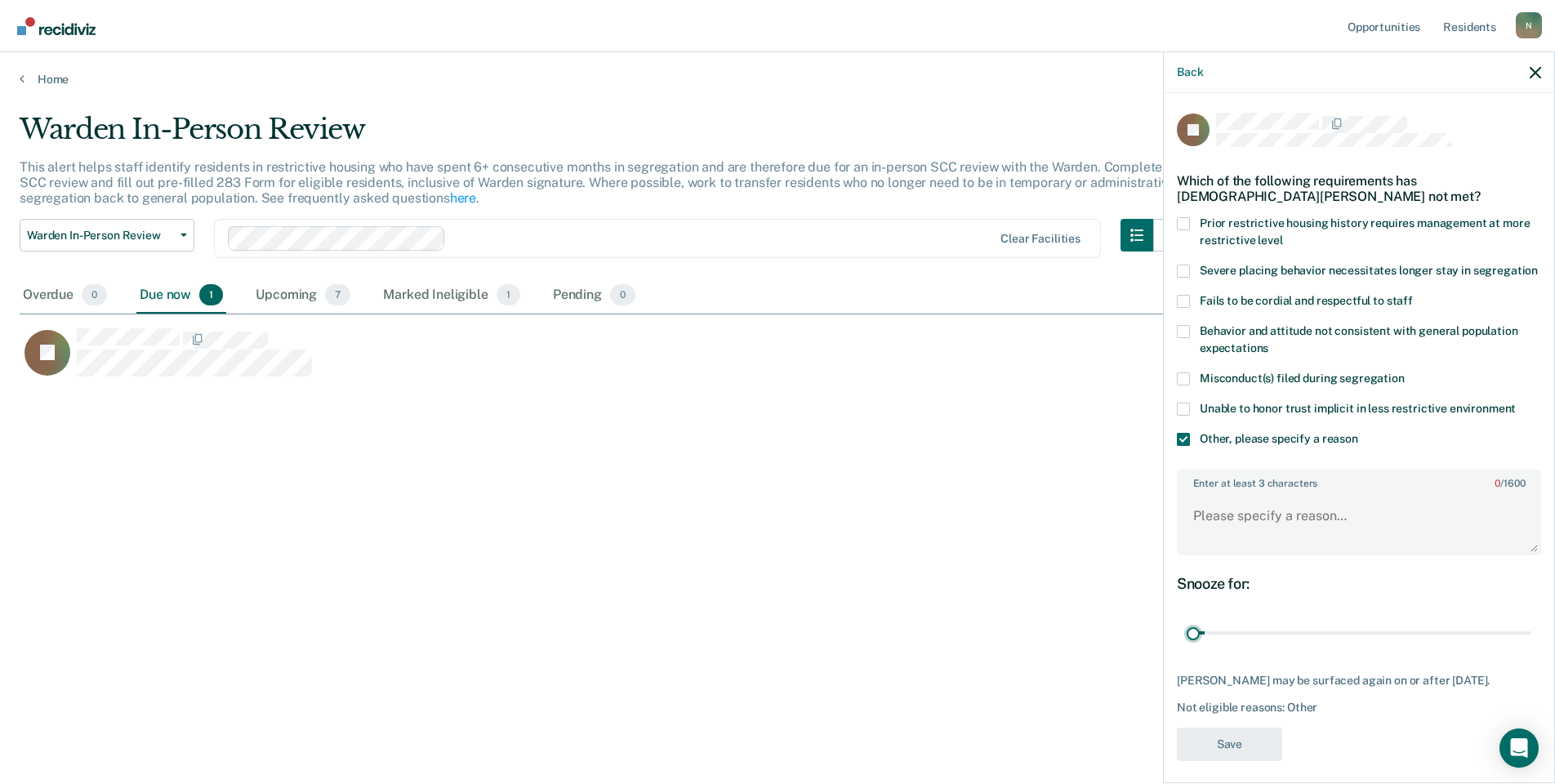
drag, startPoint x: 1518, startPoint y: 653, endPoint x: 1182, endPoint y: 585, distance: 342.8
type input "1"
click at [1187, 619] on input "range" at bounding box center [1359, 633] width 345 height 28
click at [1211, 541] on textarea "Enter at least 3 characters 0 / 1600" at bounding box center [1359, 523] width 361 height 60
type textarea "P"
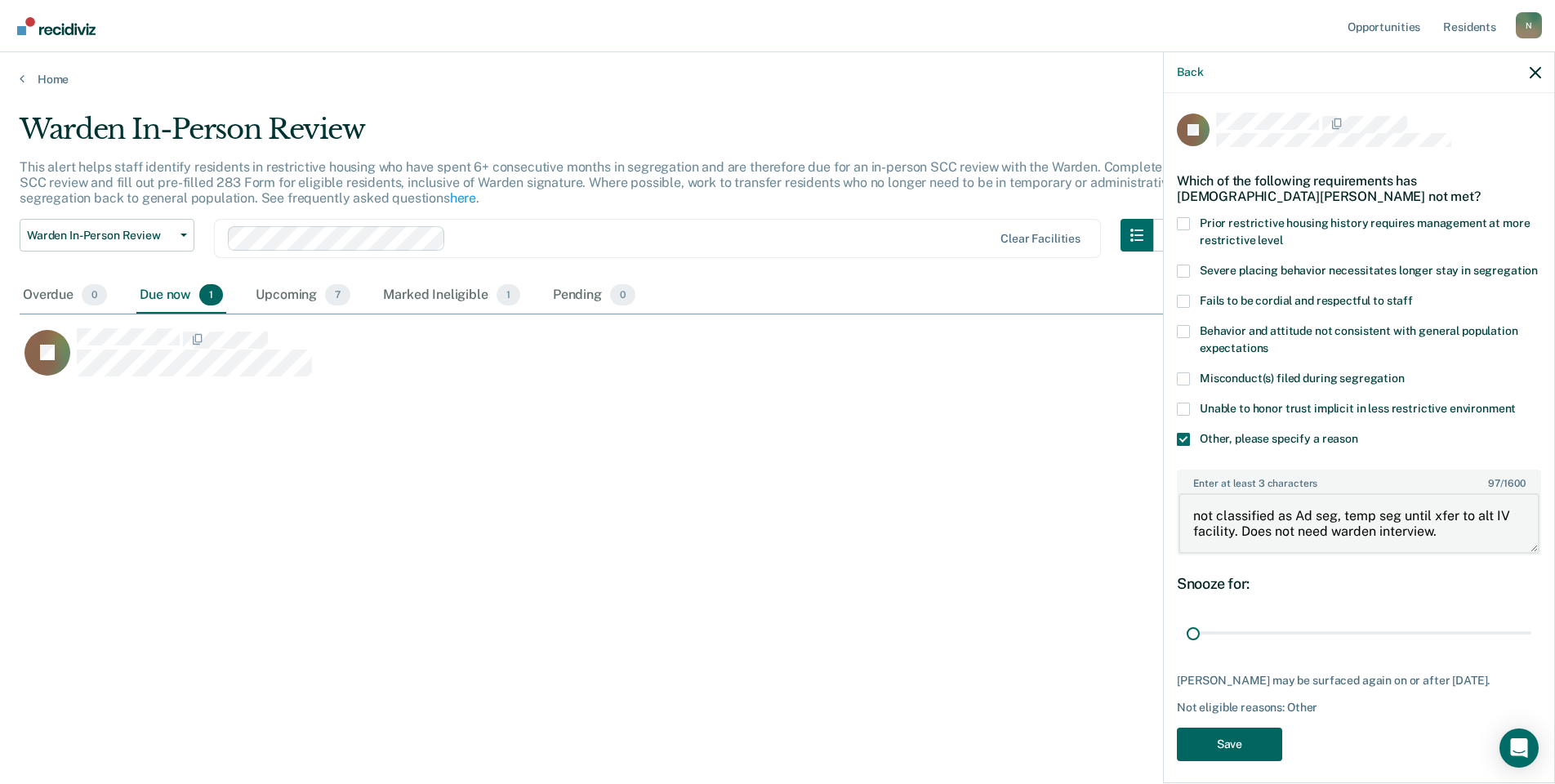
type textarea "not classified as Ad seg, temp seg until xfer to alt IV facility. Does not need…"
click at [1208, 761] on button "Save" at bounding box center [1230, 744] width 105 height 33
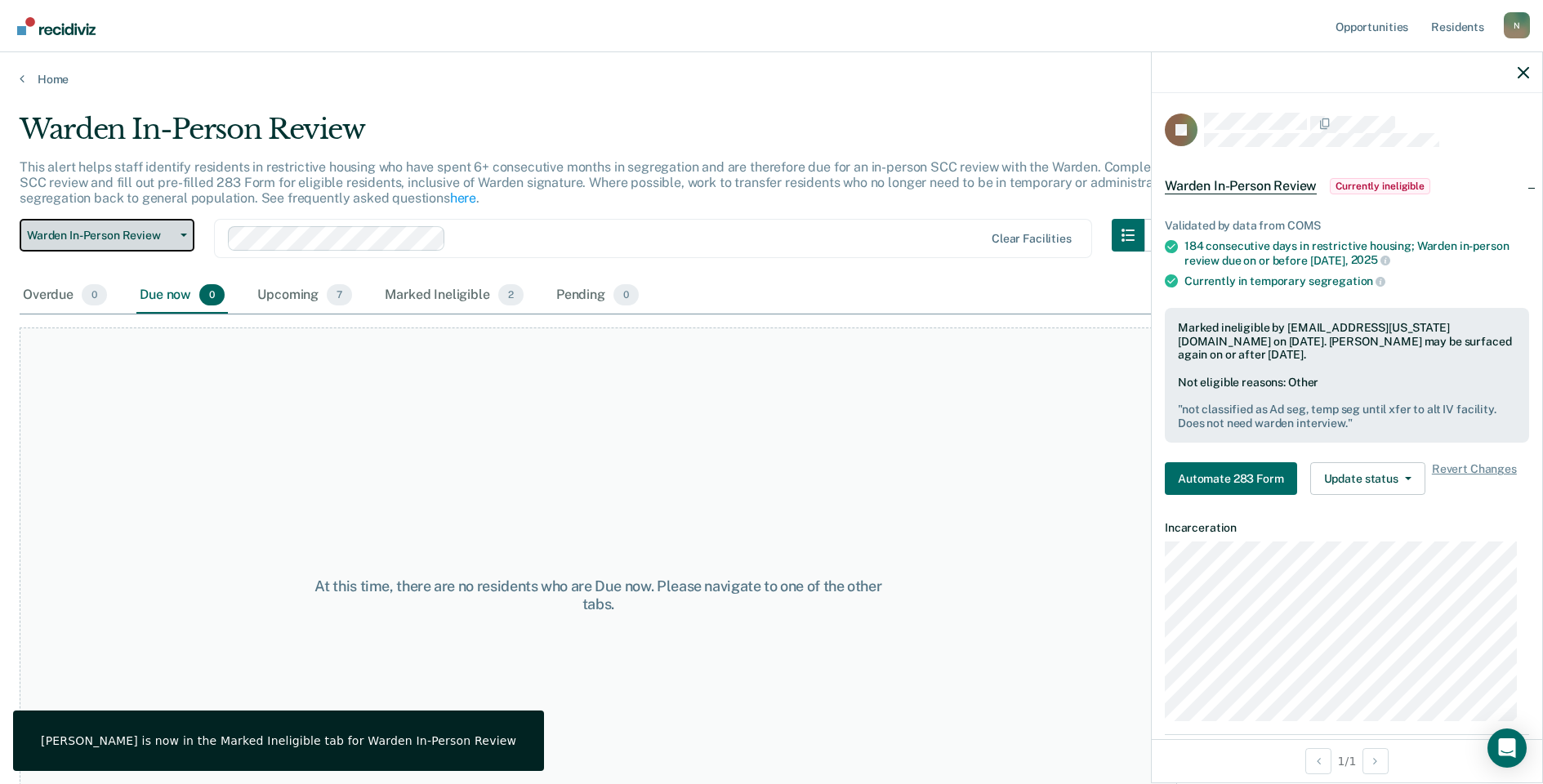
click at [179, 245] on button "Warden In-Person Review" at bounding box center [106, 236] width 174 height 33
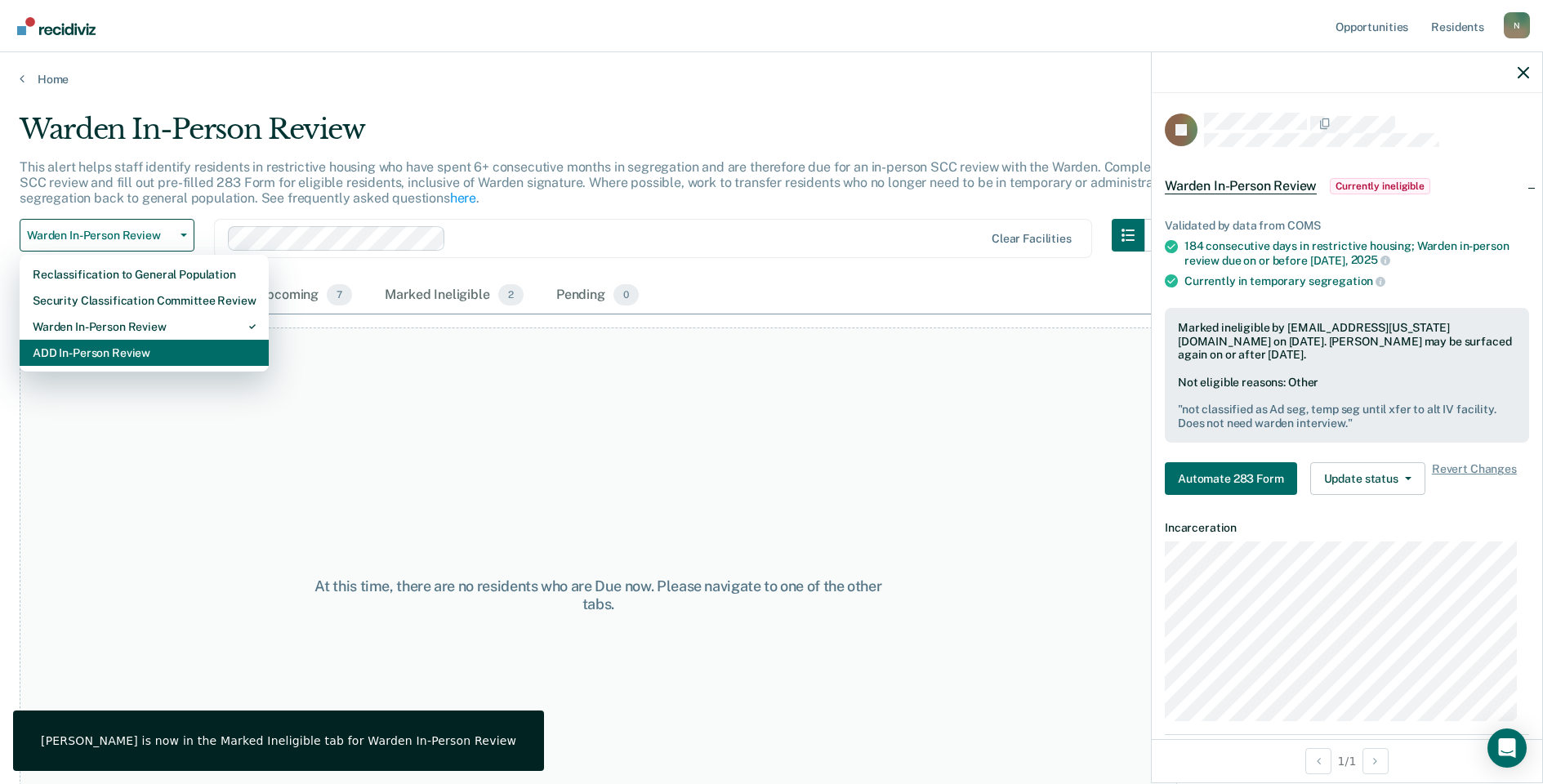
click at [119, 349] on div "ADD In-Person Review" at bounding box center [144, 353] width 223 height 26
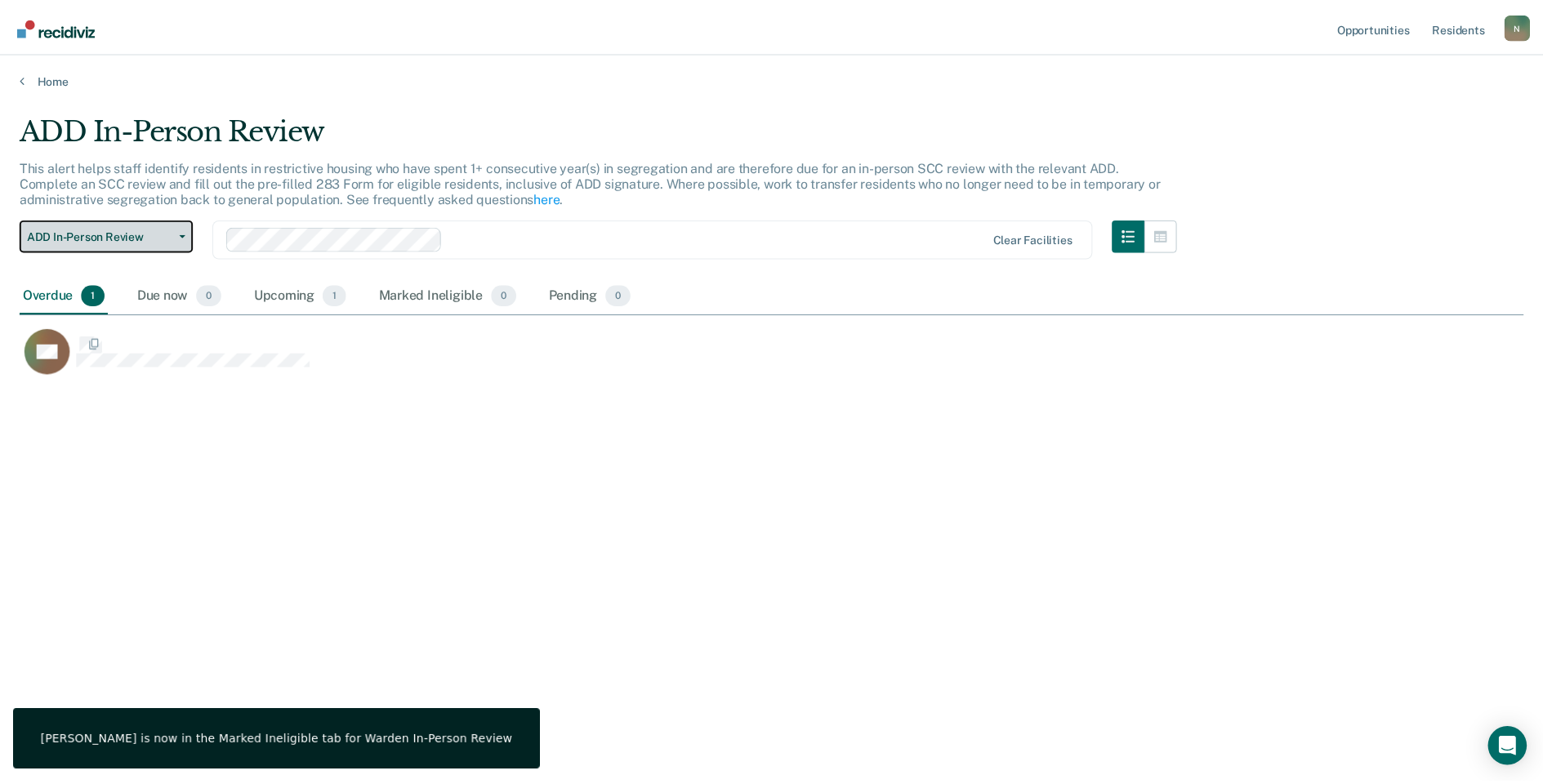
scroll to position [537, 1504]
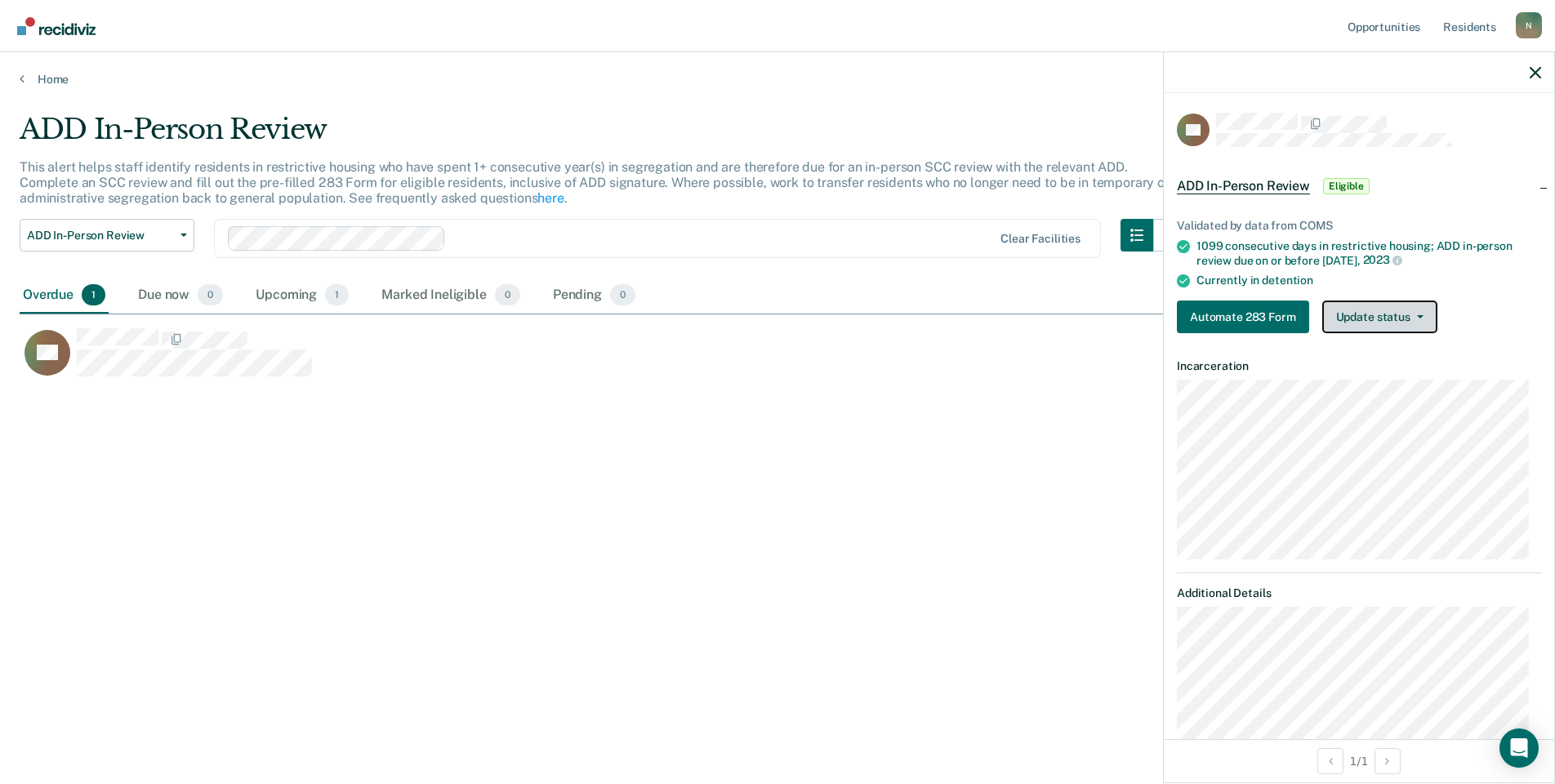
click at [1359, 311] on button "Update status" at bounding box center [1381, 317] width 115 height 33
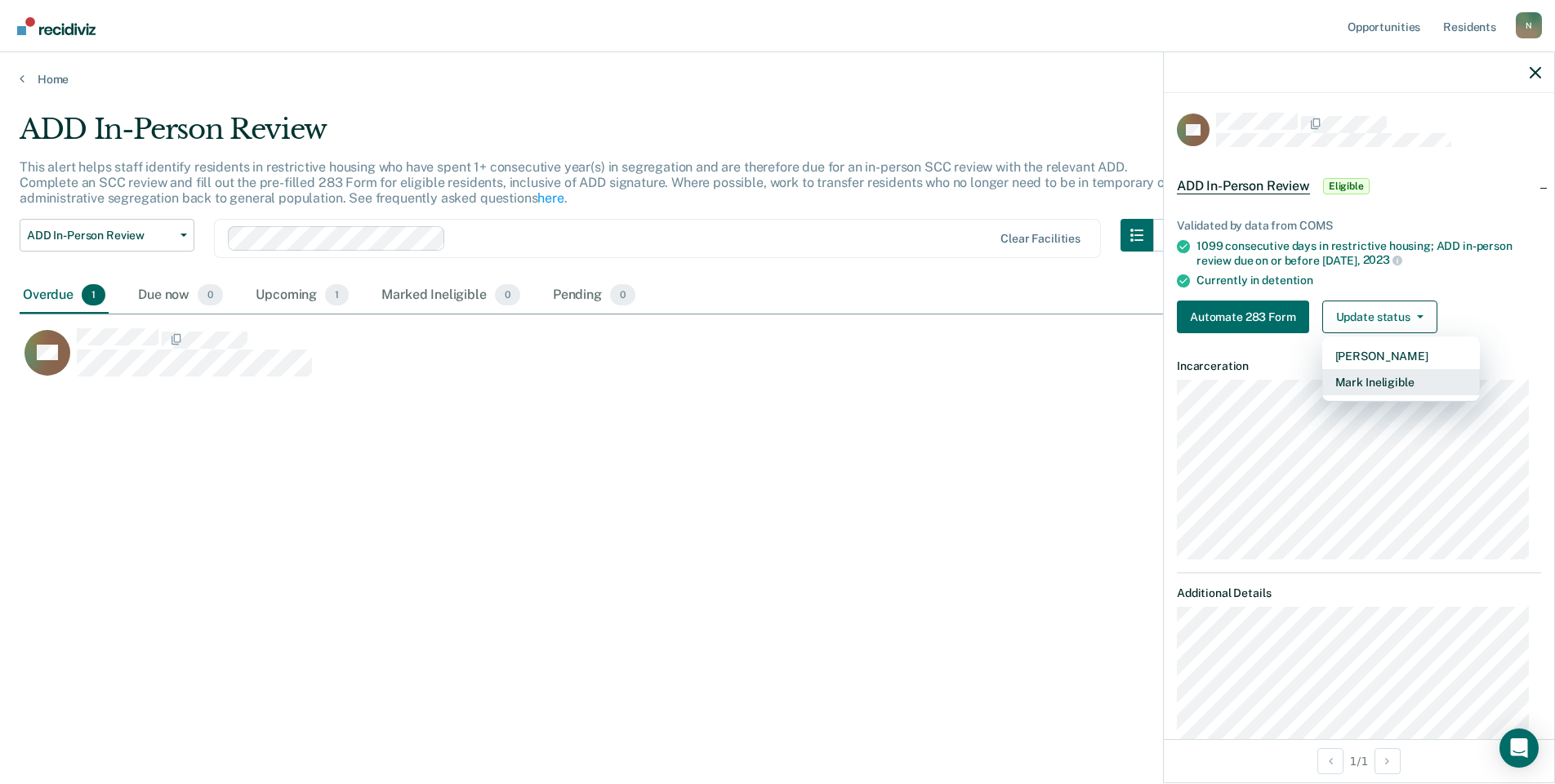
click at [1379, 382] on button "Mark Ineligible" at bounding box center [1402, 382] width 158 height 26
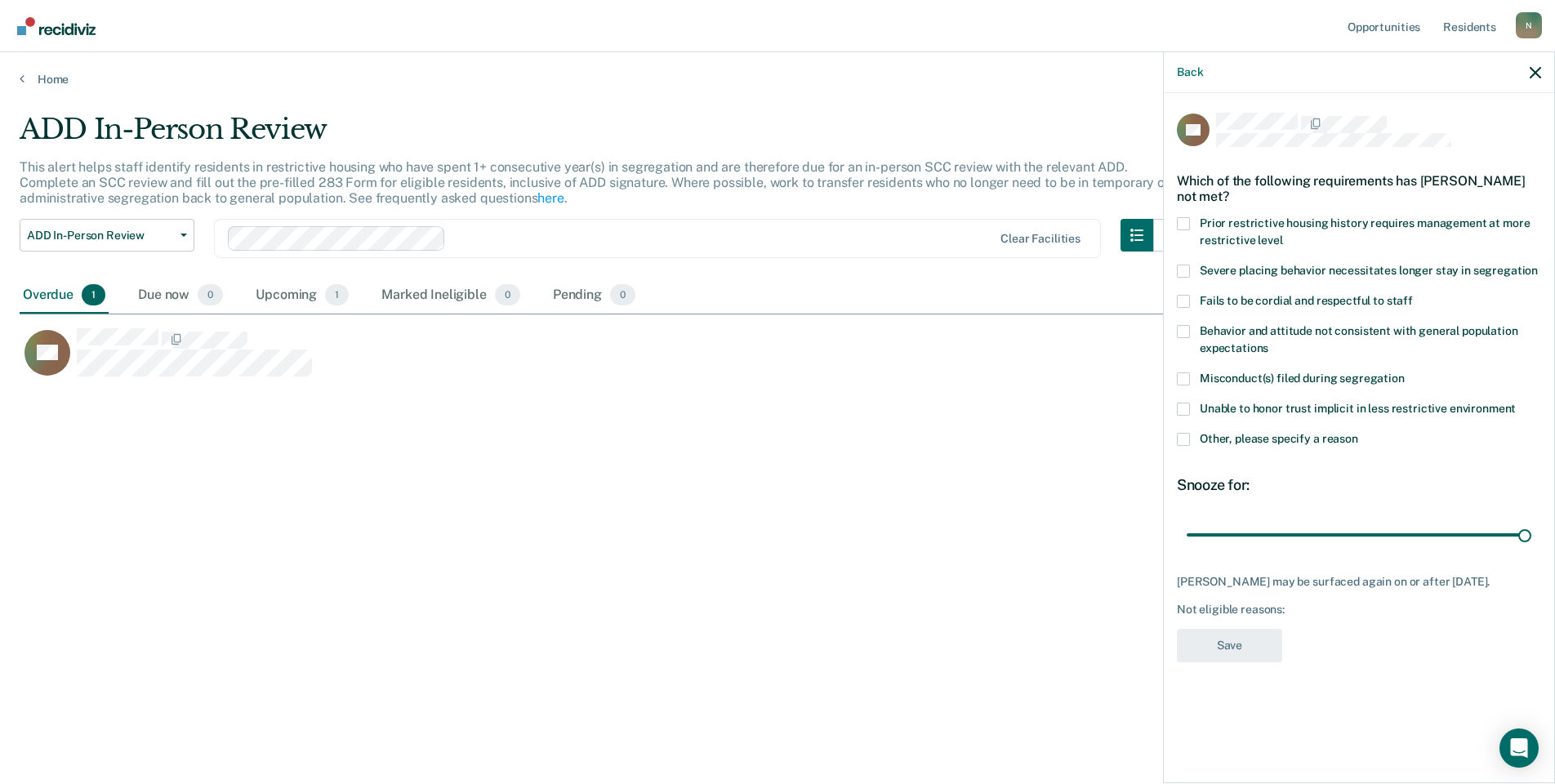
click at [1185, 434] on span at bounding box center [1183, 438] width 13 height 13
click at [1358, 432] on input "Other, please specify a reason" at bounding box center [1358, 432] width 0 height 0
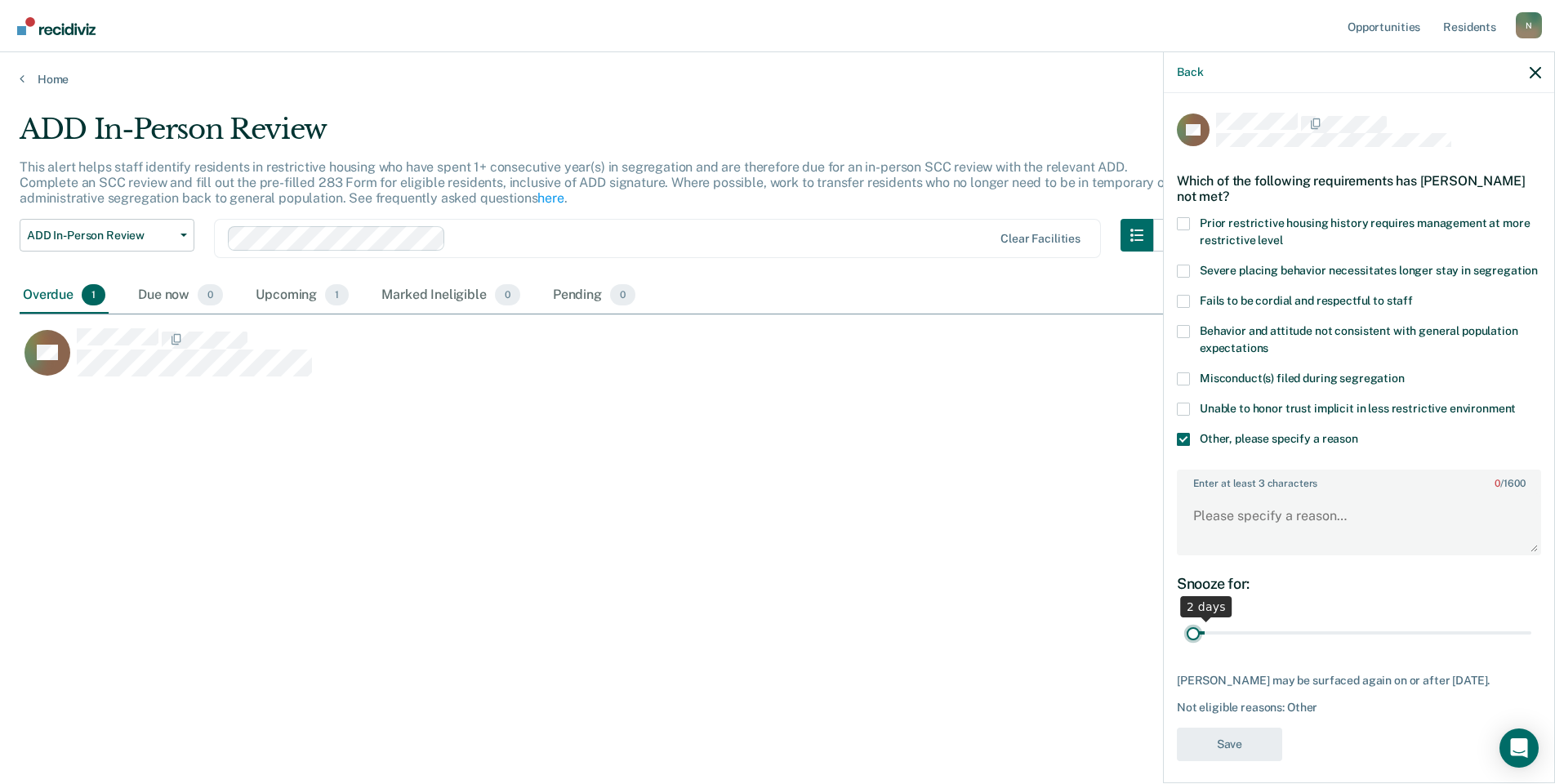
drag, startPoint x: 1515, startPoint y: 650, endPoint x: 1212, endPoint y: 613, distance: 305.3
type input "1"
click at [1195, 645] on input "range" at bounding box center [1359, 633] width 345 height 28
click at [1250, 540] on textarea "Enter at least 3 characters 0 / 1600" at bounding box center [1359, 523] width 361 height 60
type textarea "Has been in temp seg since [DATE], has not been in seg for 1099 days"
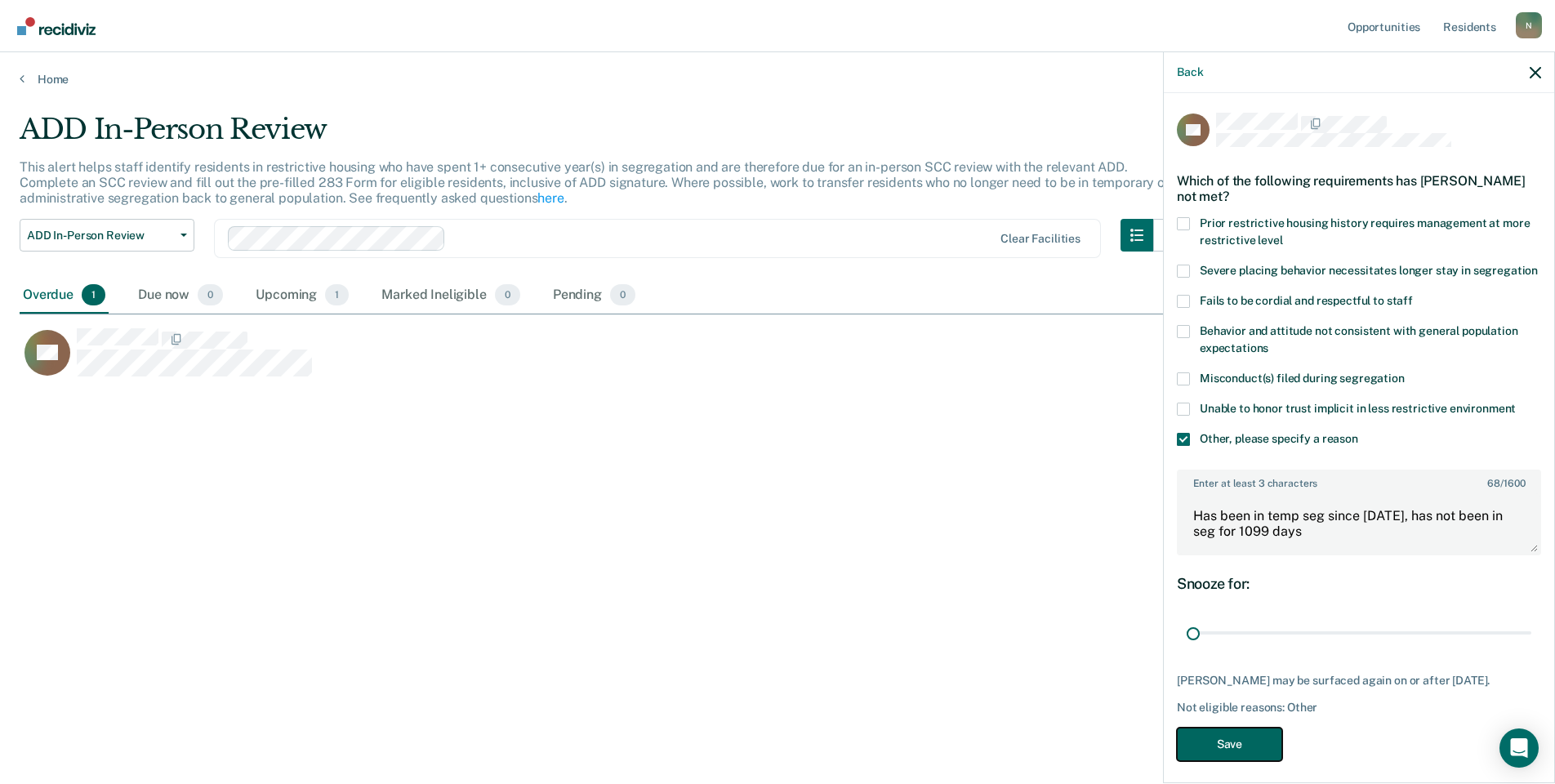
click at [1224, 761] on button "Save" at bounding box center [1230, 744] width 105 height 33
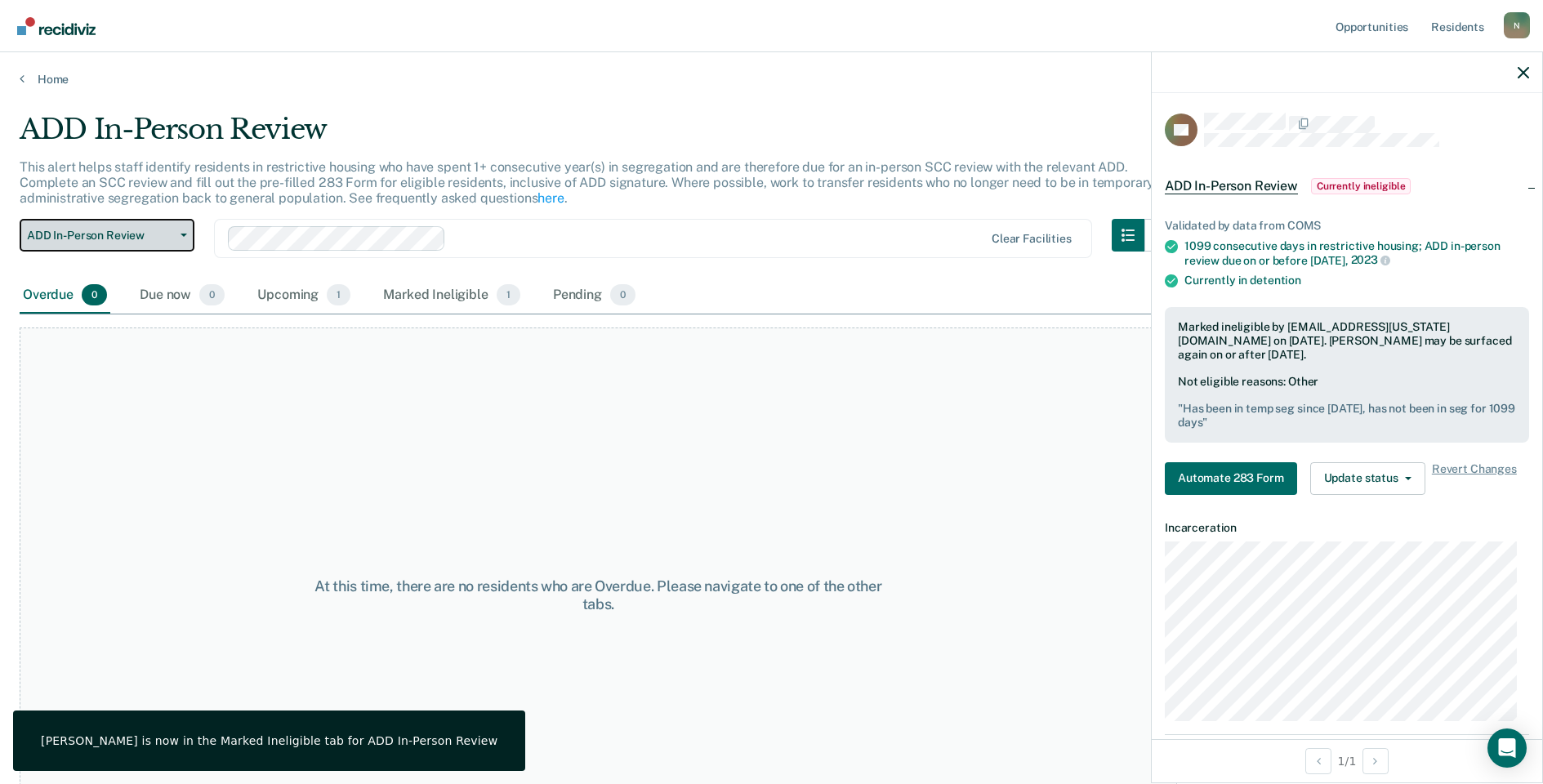
click at [158, 242] on span "ADD In-Person Review" at bounding box center [100, 236] width 147 height 14
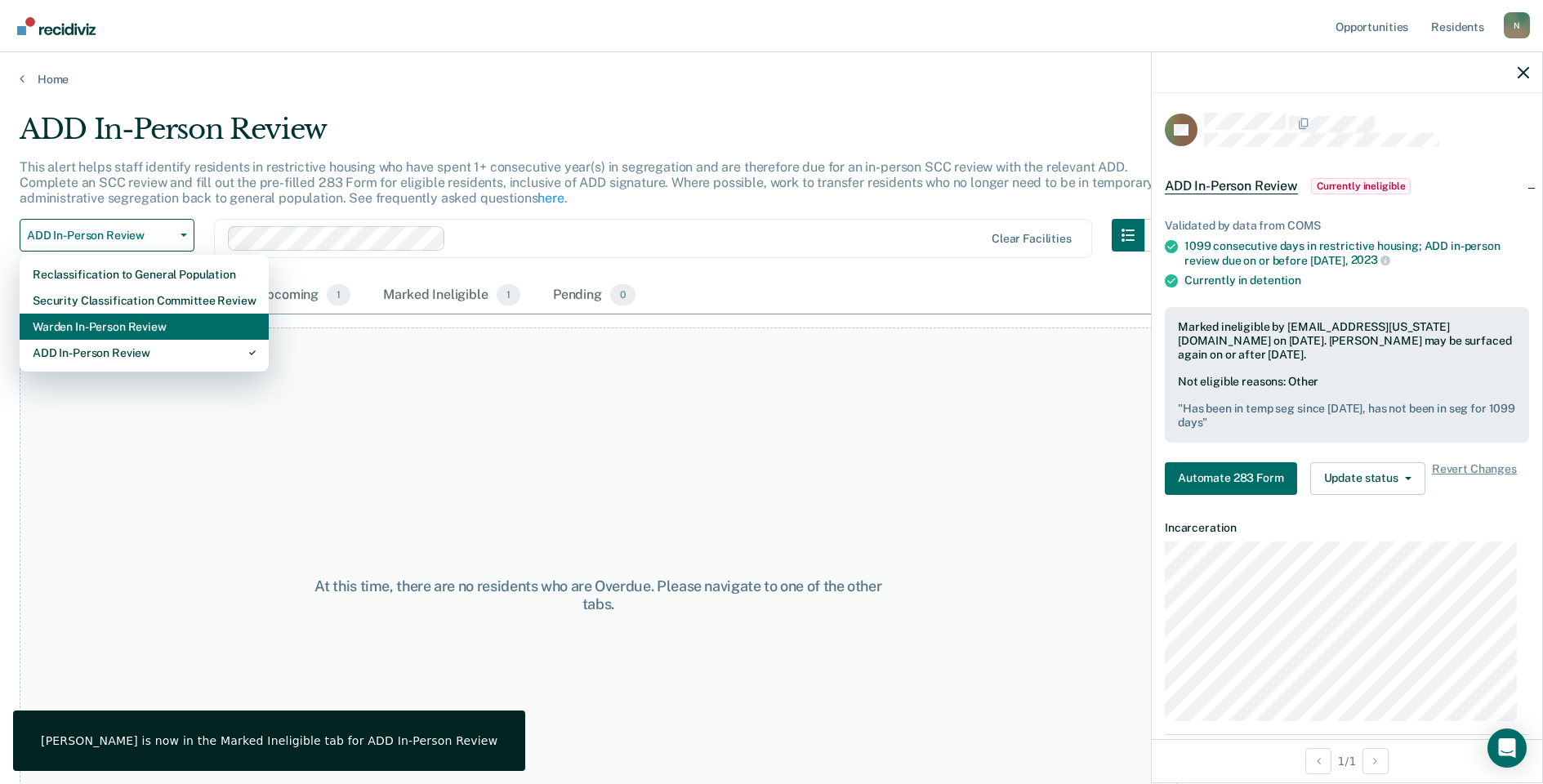
click at [152, 332] on div "Warden In-Person Review" at bounding box center [144, 326] width 223 height 26
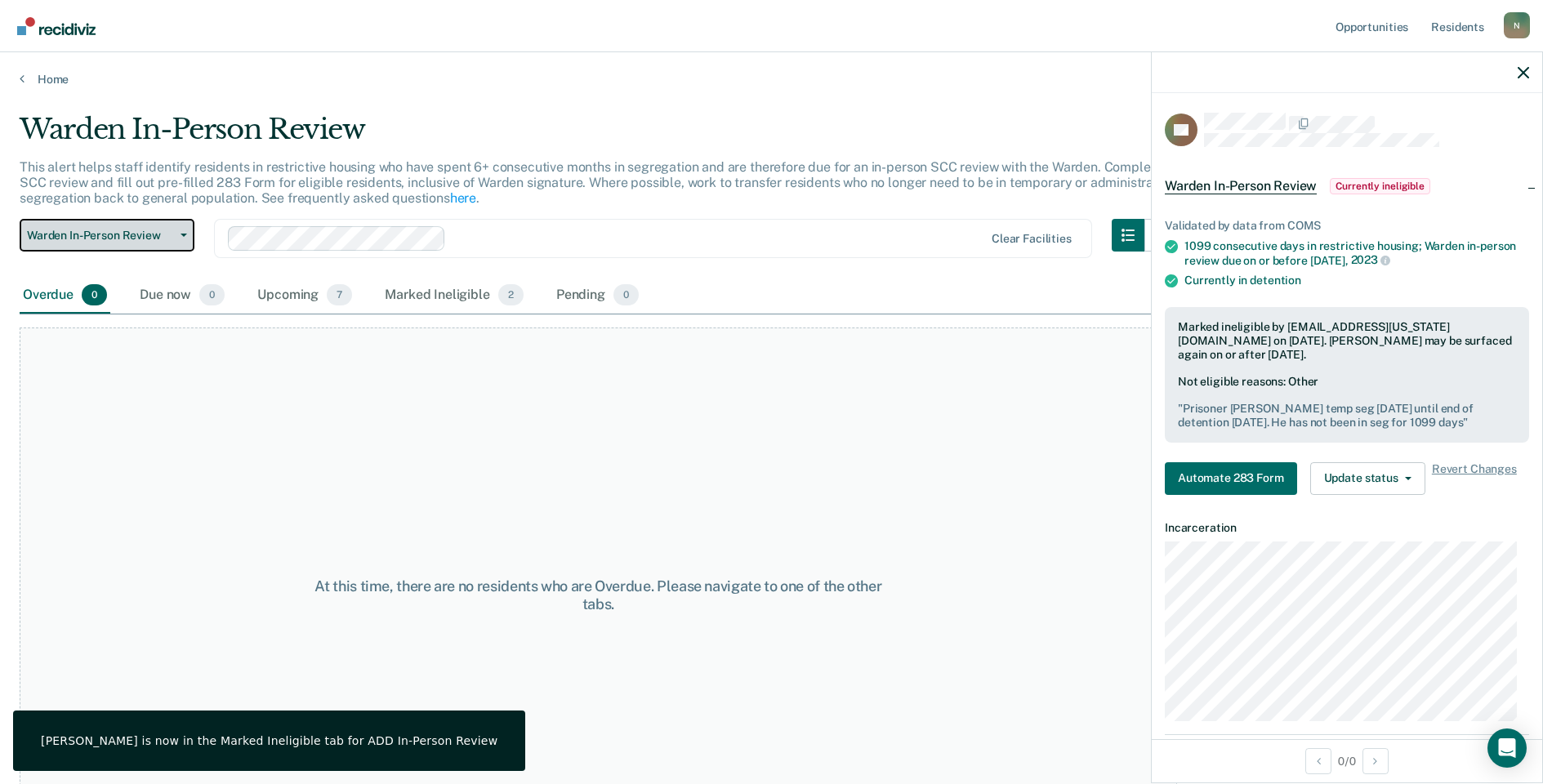
click at [133, 240] on span "Warden In-Person Review" at bounding box center [100, 236] width 147 height 14
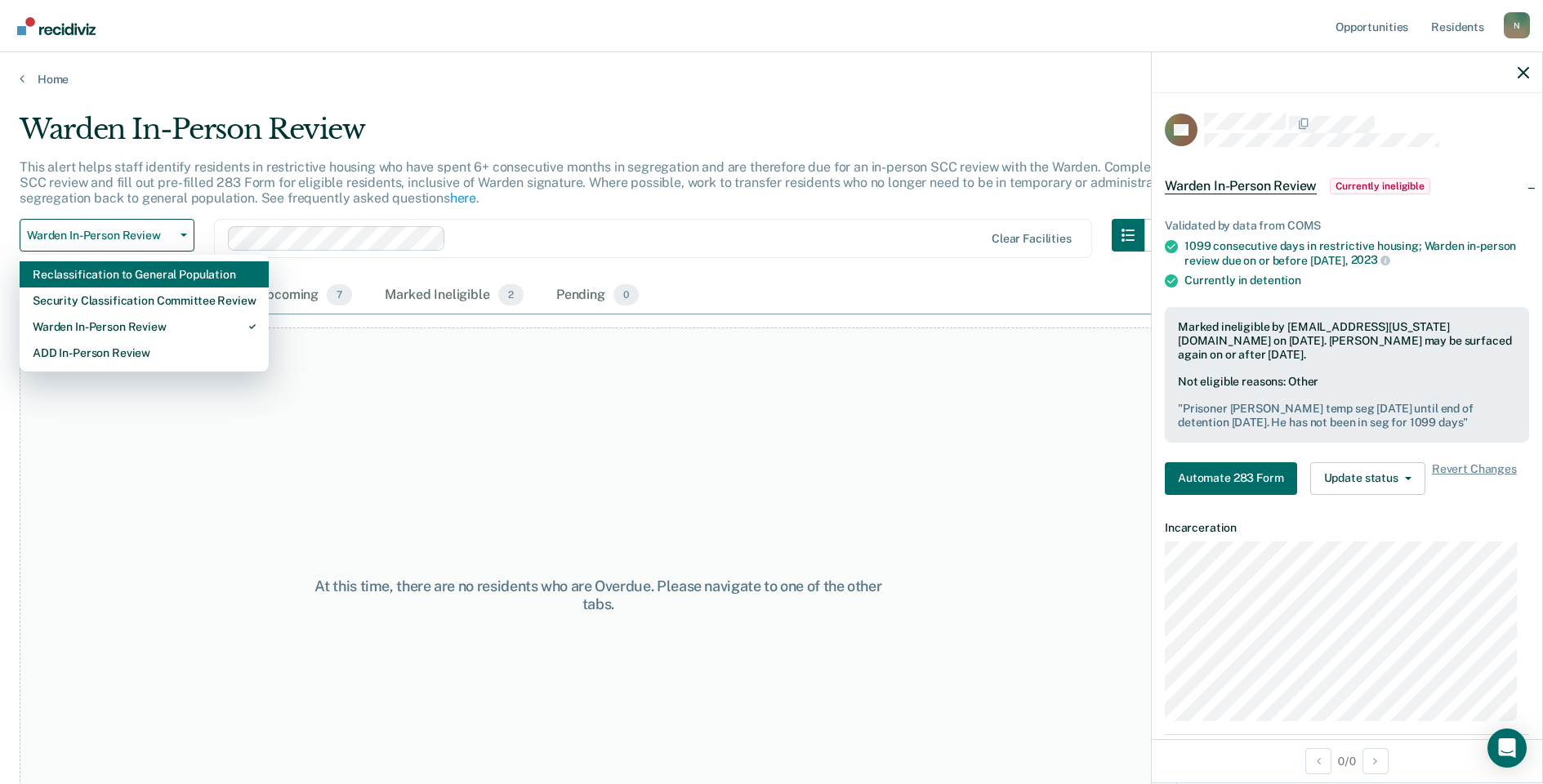
click at [138, 272] on div "Reclassification to General Population" at bounding box center [144, 274] width 223 height 26
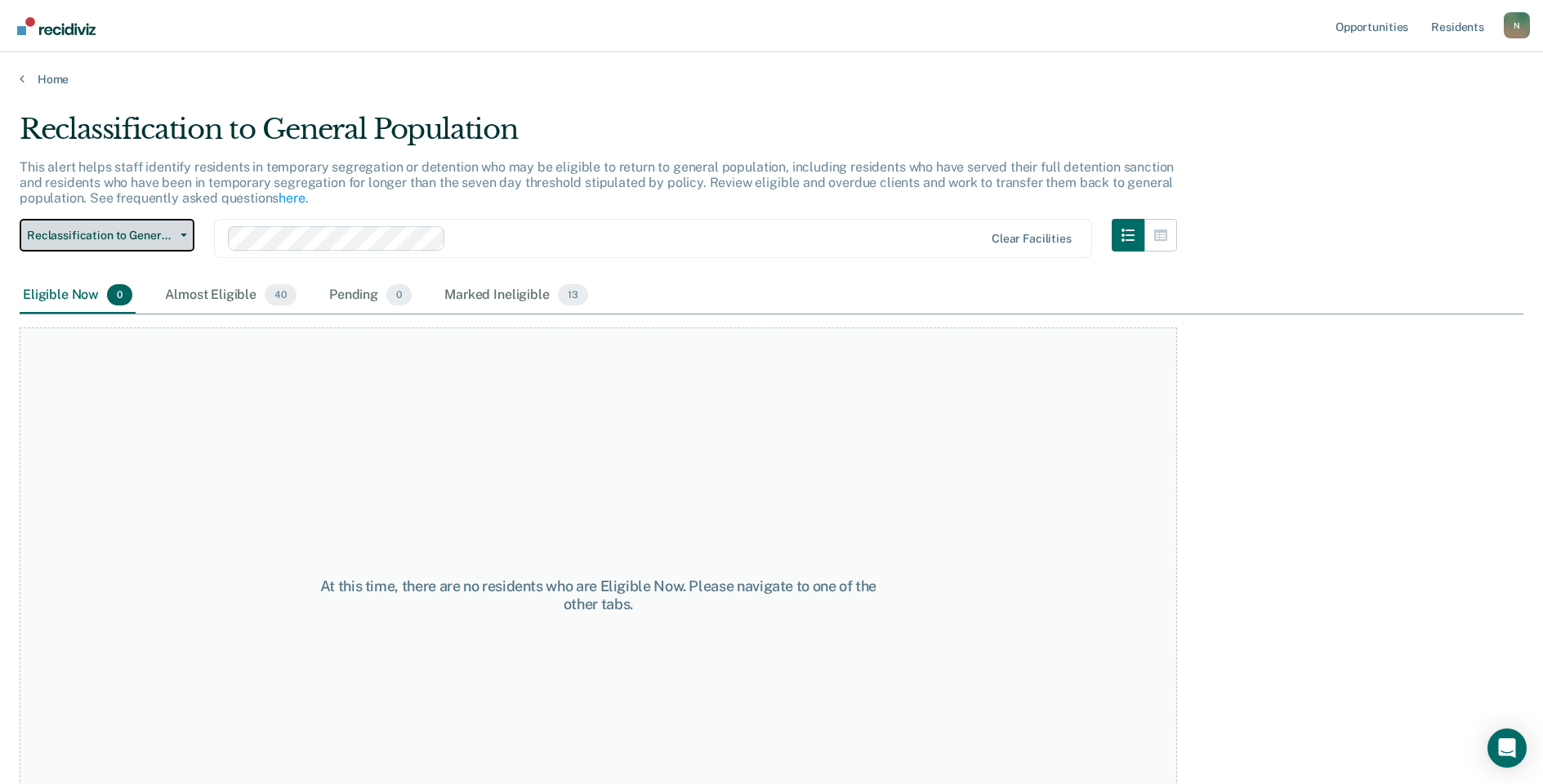
click at [140, 229] on span "Reclassification to General Population" at bounding box center [100, 236] width 147 height 14
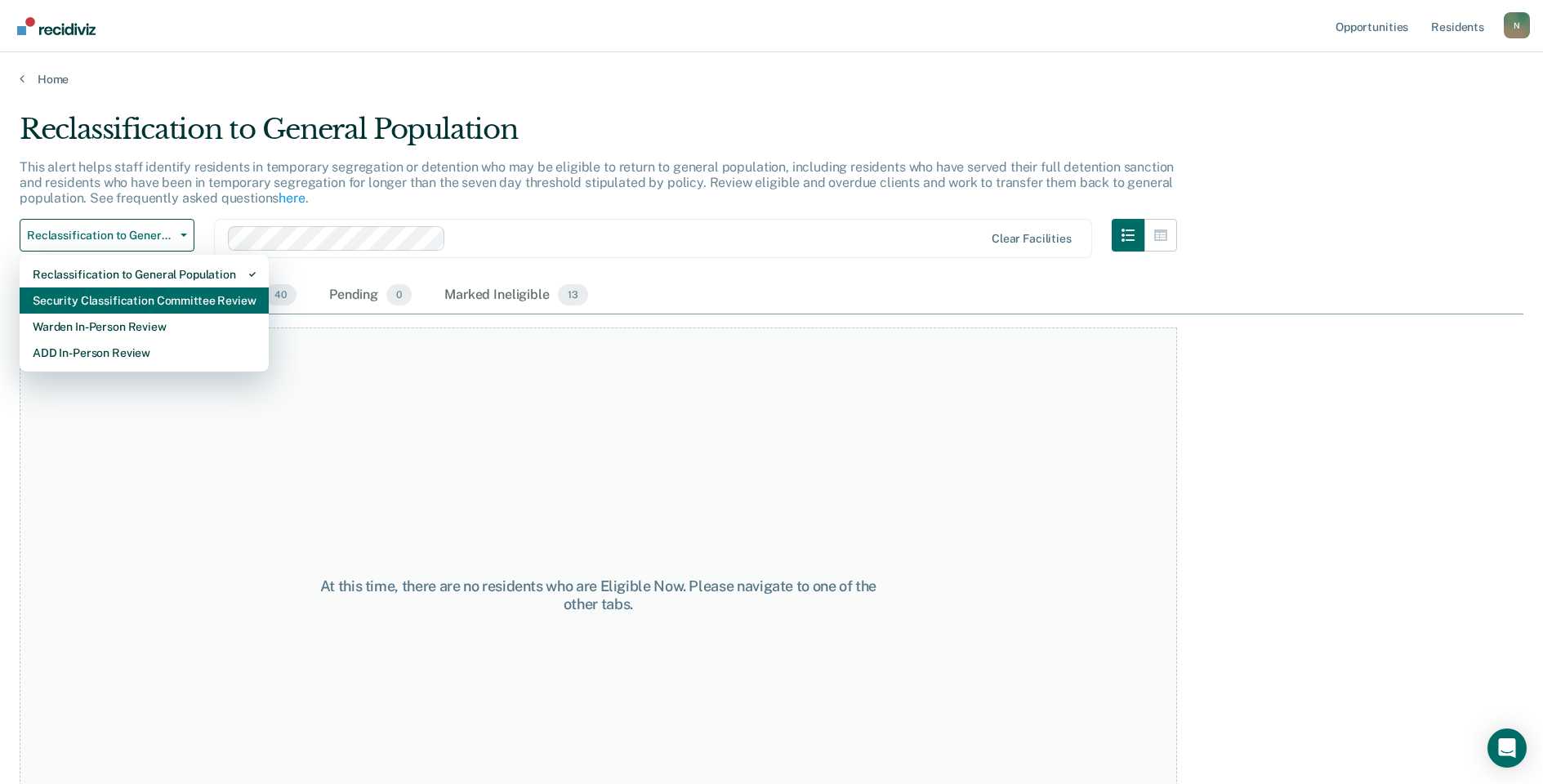
click at [122, 308] on div "Security Classification Committee Review" at bounding box center [144, 300] width 223 height 26
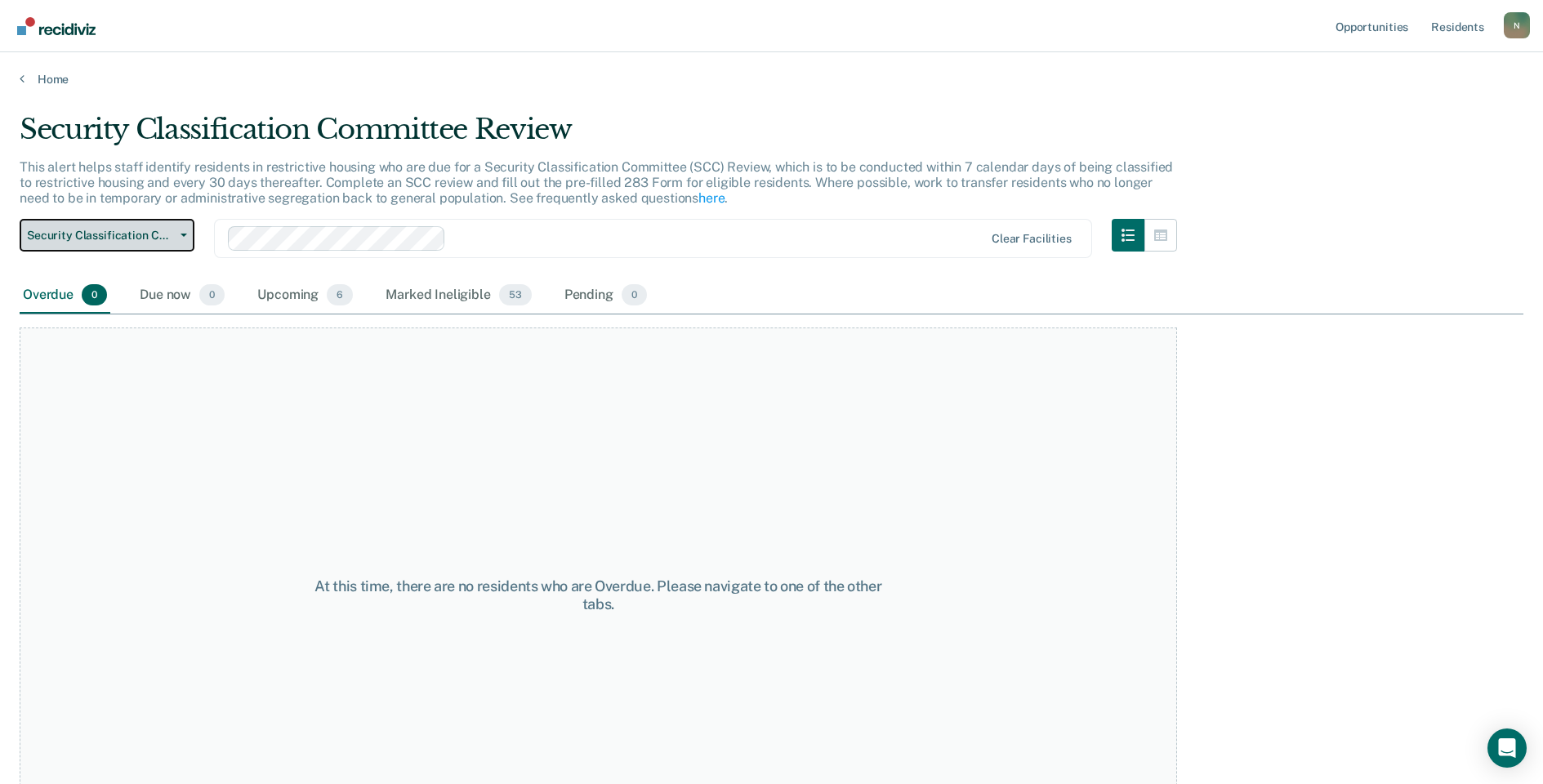
click at [135, 239] on span "Security Classification Committee Review" at bounding box center [100, 236] width 147 height 14
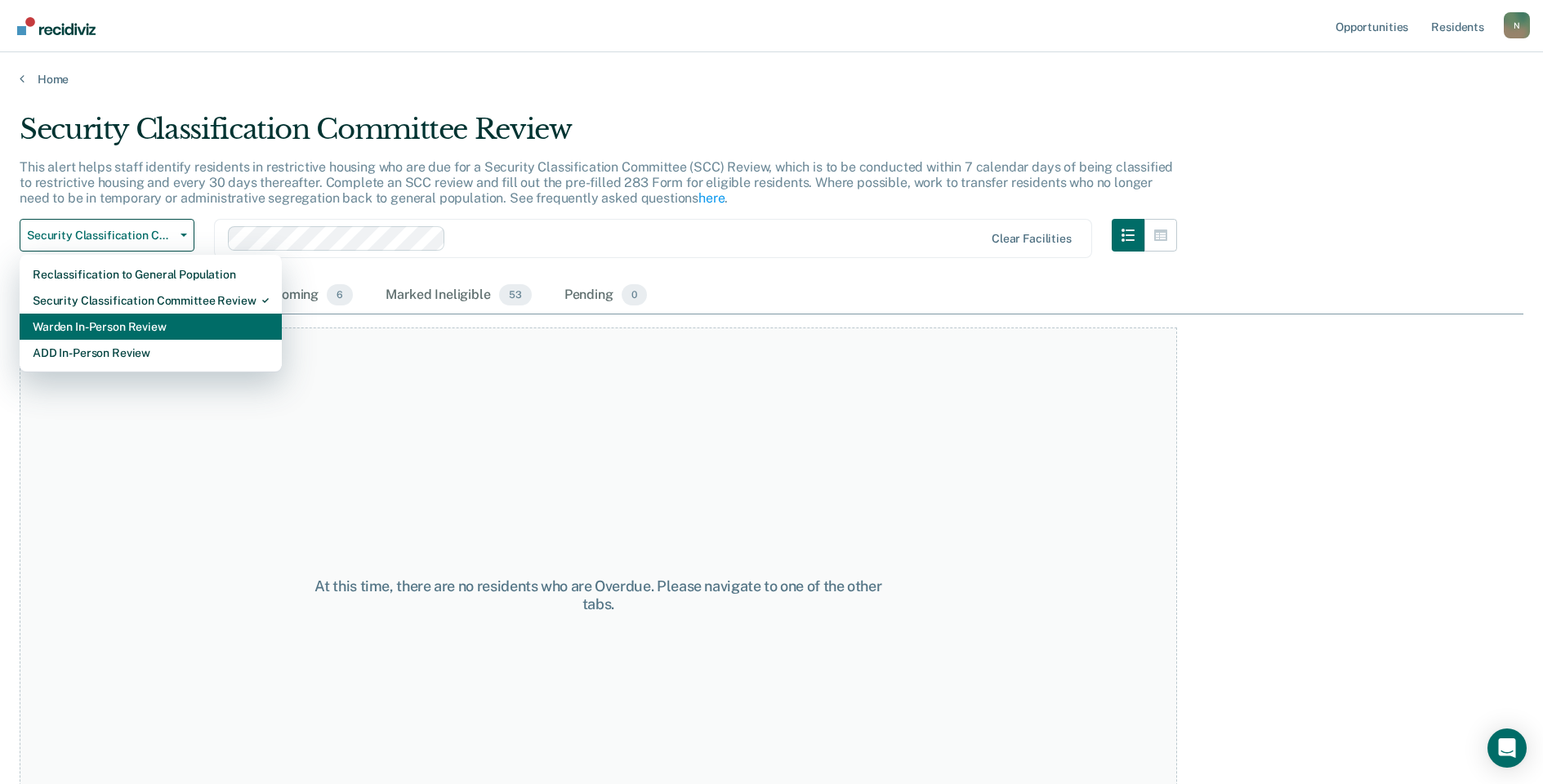
click at [137, 321] on div "Warden In-Person Review" at bounding box center [151, 326] width 236 height 26
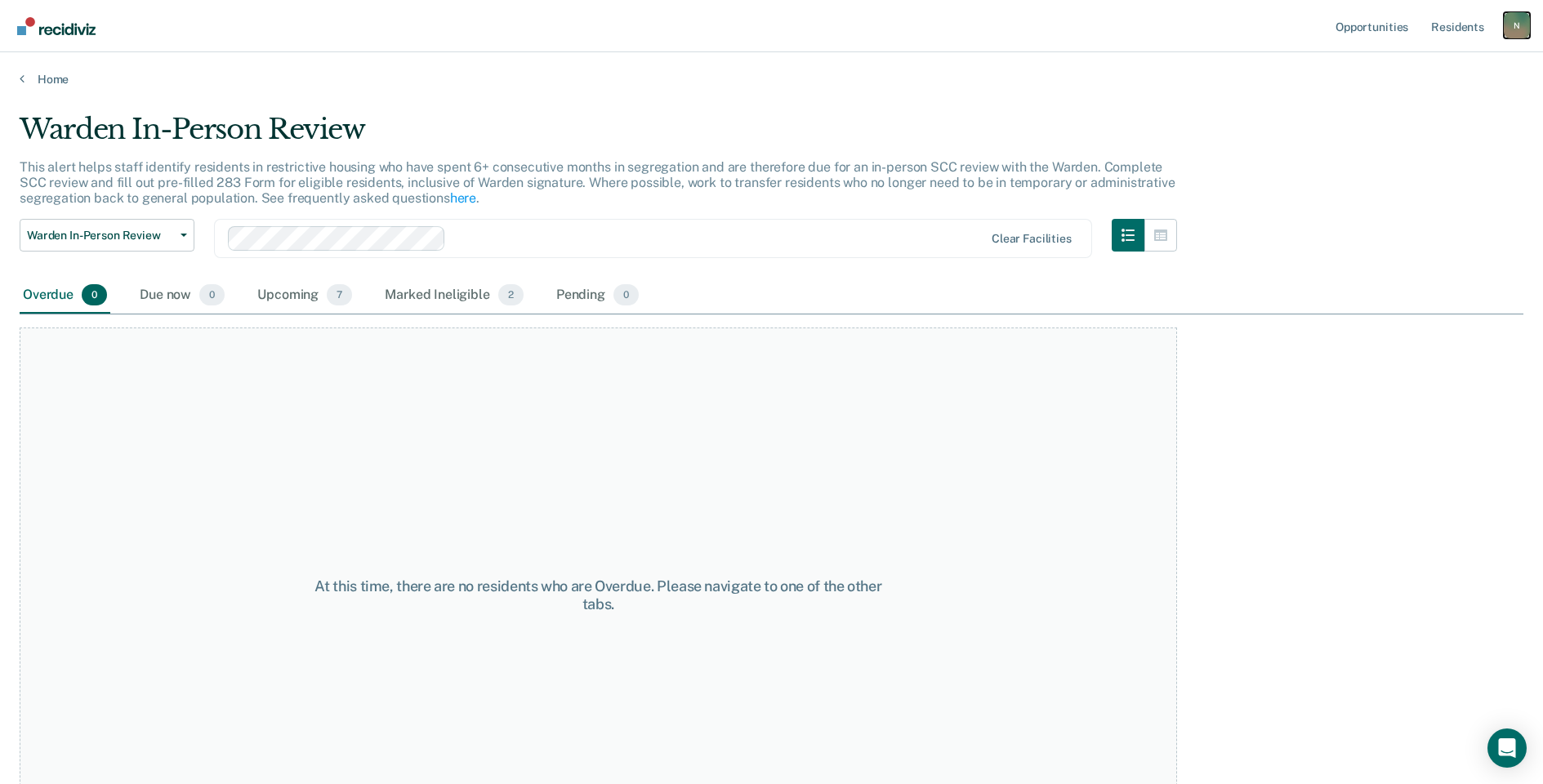
click at [1507, 22] on div "N" at bounding box center [1517, 25] width 26 height 26
click at [1407, 106] on link "Log Out" at bounding box center [1450, 107] width 132 height 14
